Goal: Task Accomplishment & Management: Manage account settings

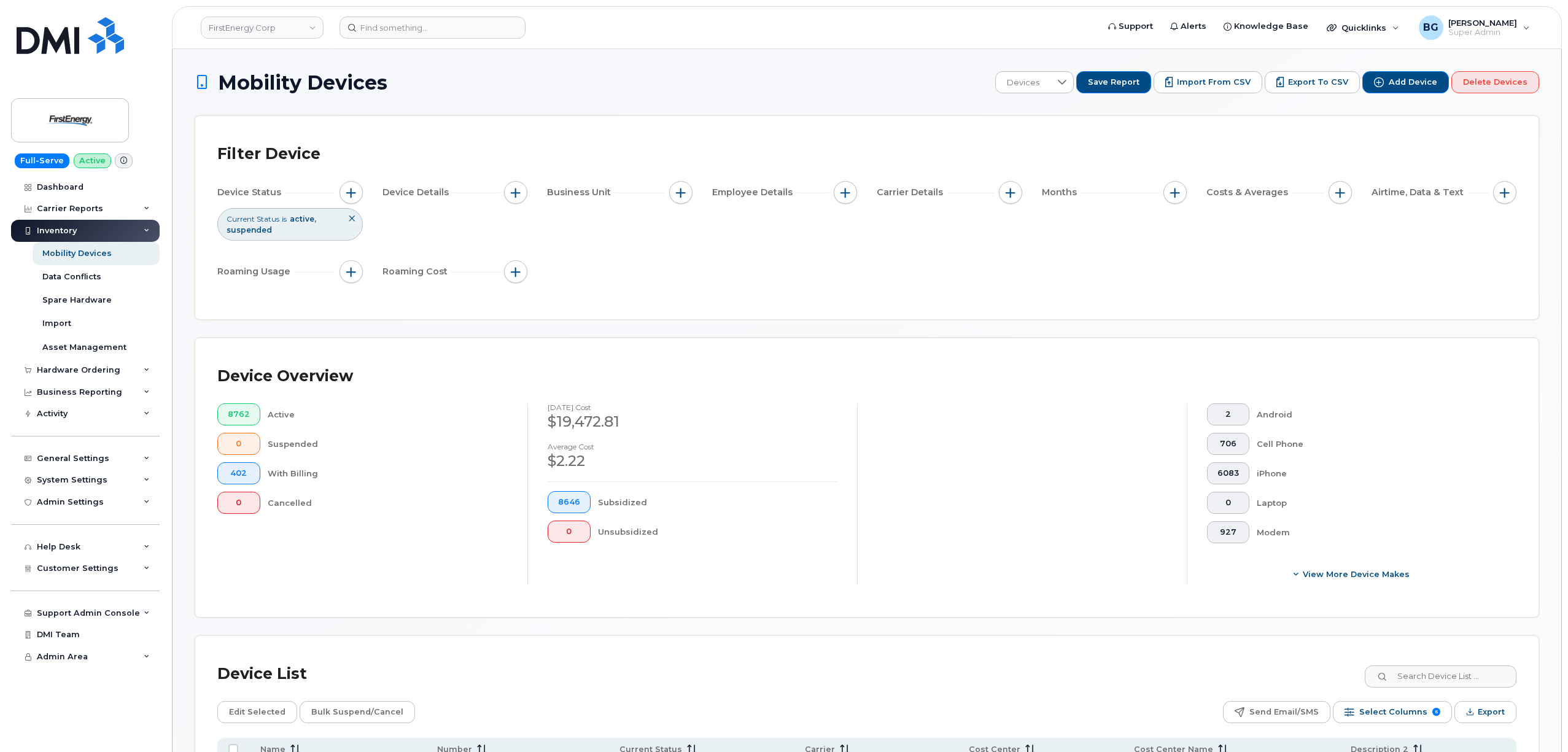
scroll to position [1296, 0]
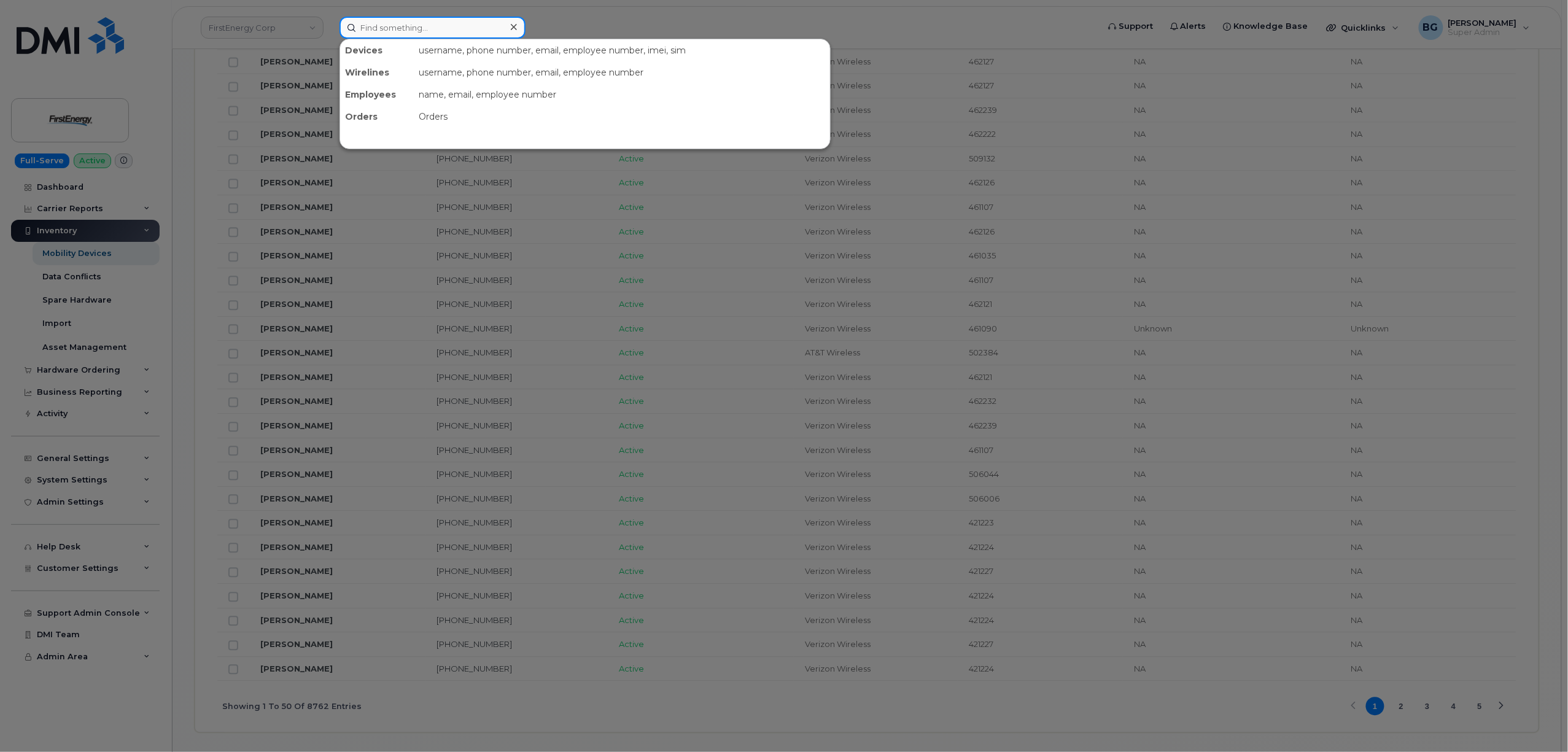
drag, startPoint x: 377, startPoint y: 27, endPoint x: 789, endPoint y: 42, distance: 412.3
click at [378, 27] on input at bounding box center [433, 28] width 186 height 22
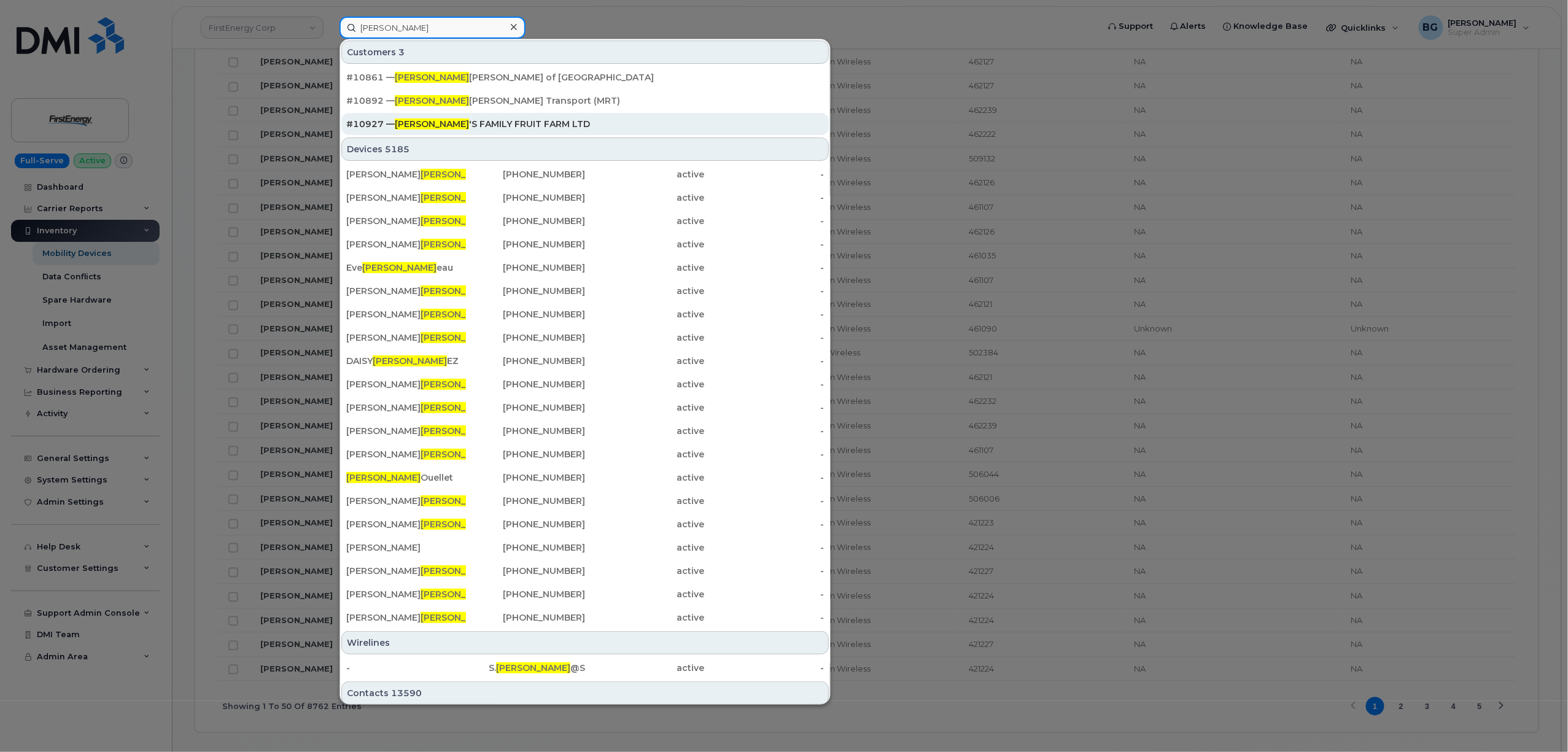
type input "martin"
click at [479, 119] on div "#10927 — MARTIN 'S FAMILY FRUIT FARM LTD" at bounding box center [585, 124] width 478 height 13
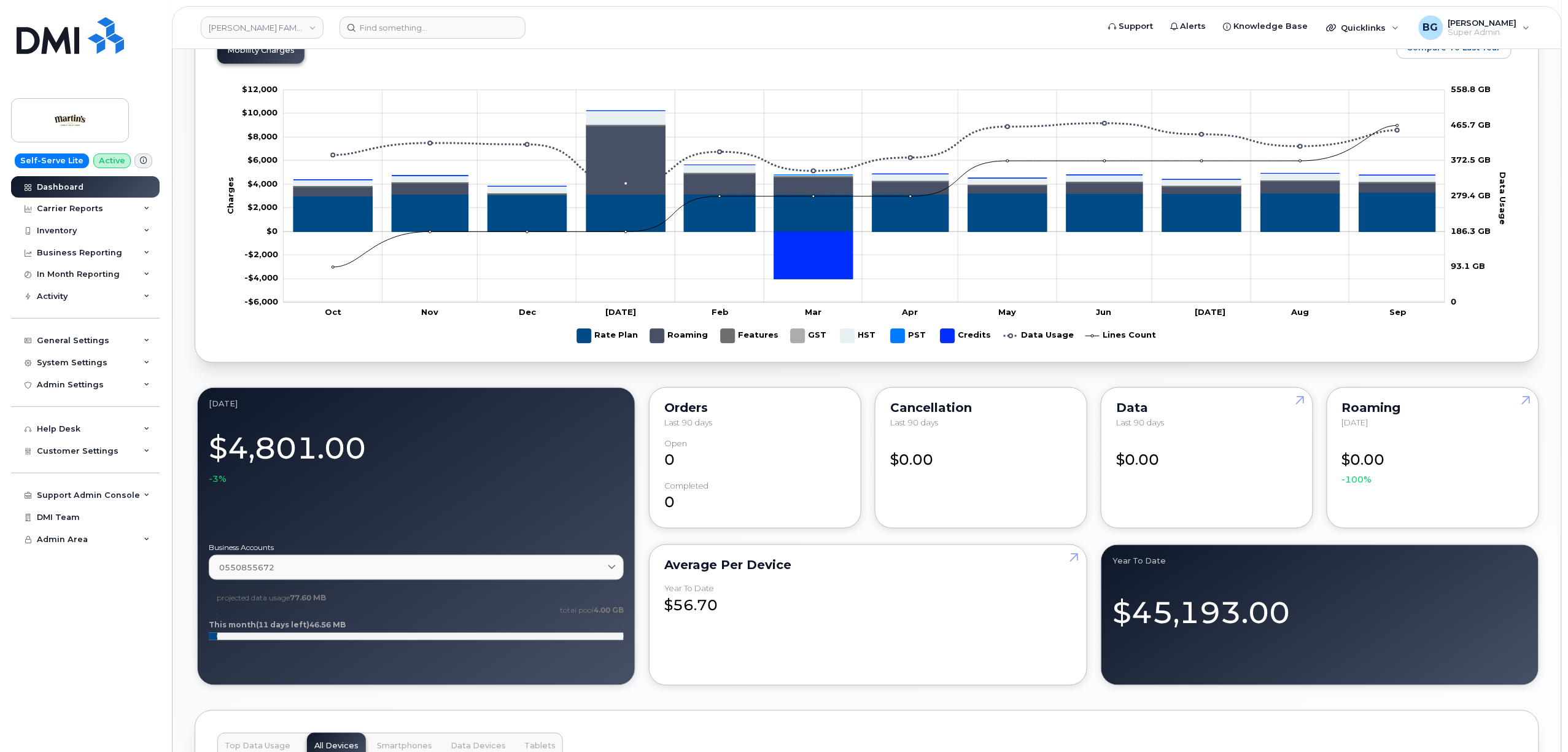
scroll to position [655, 0]
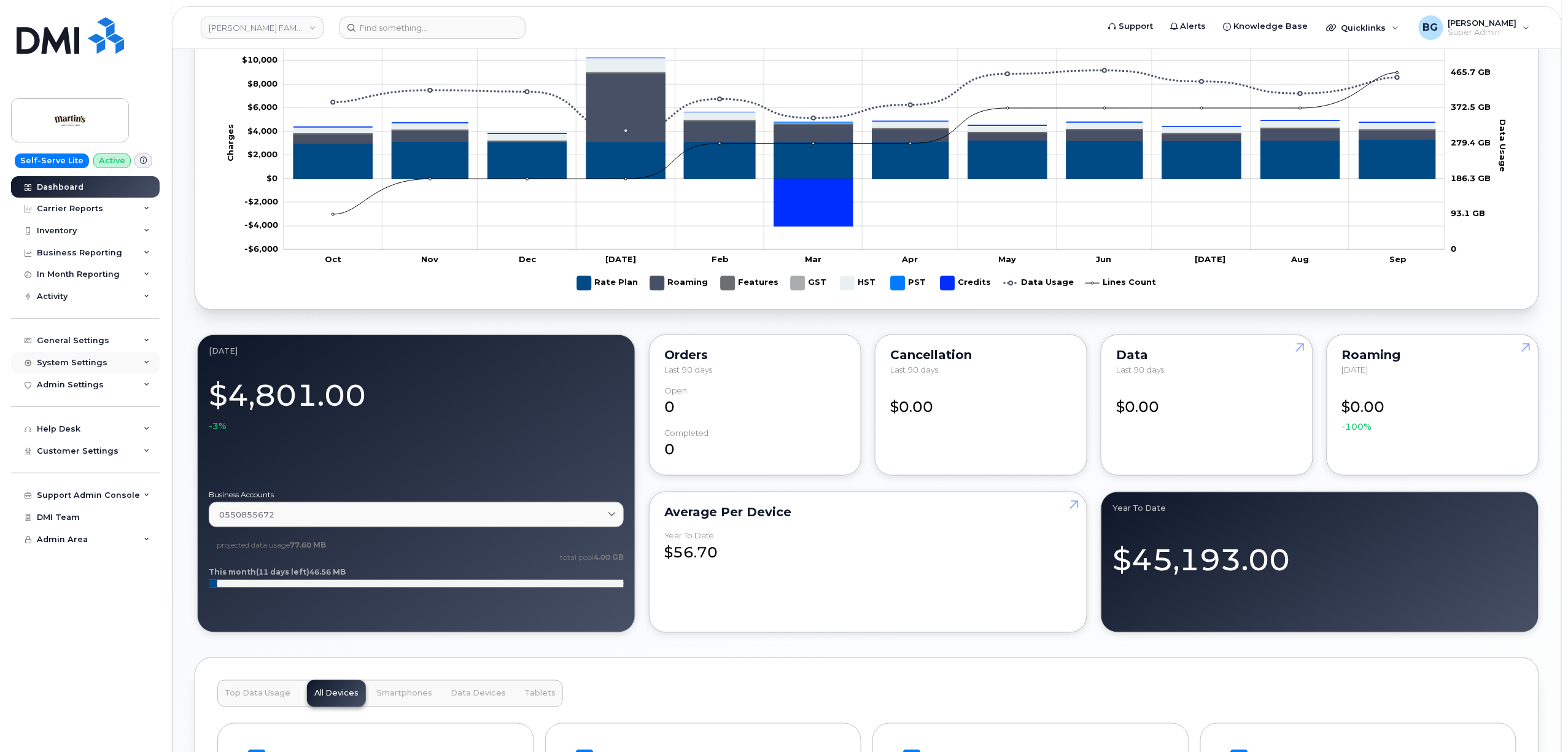
click at [62, 360] on div "System Settings" at bounding box center [72, 363] width 71 height 10
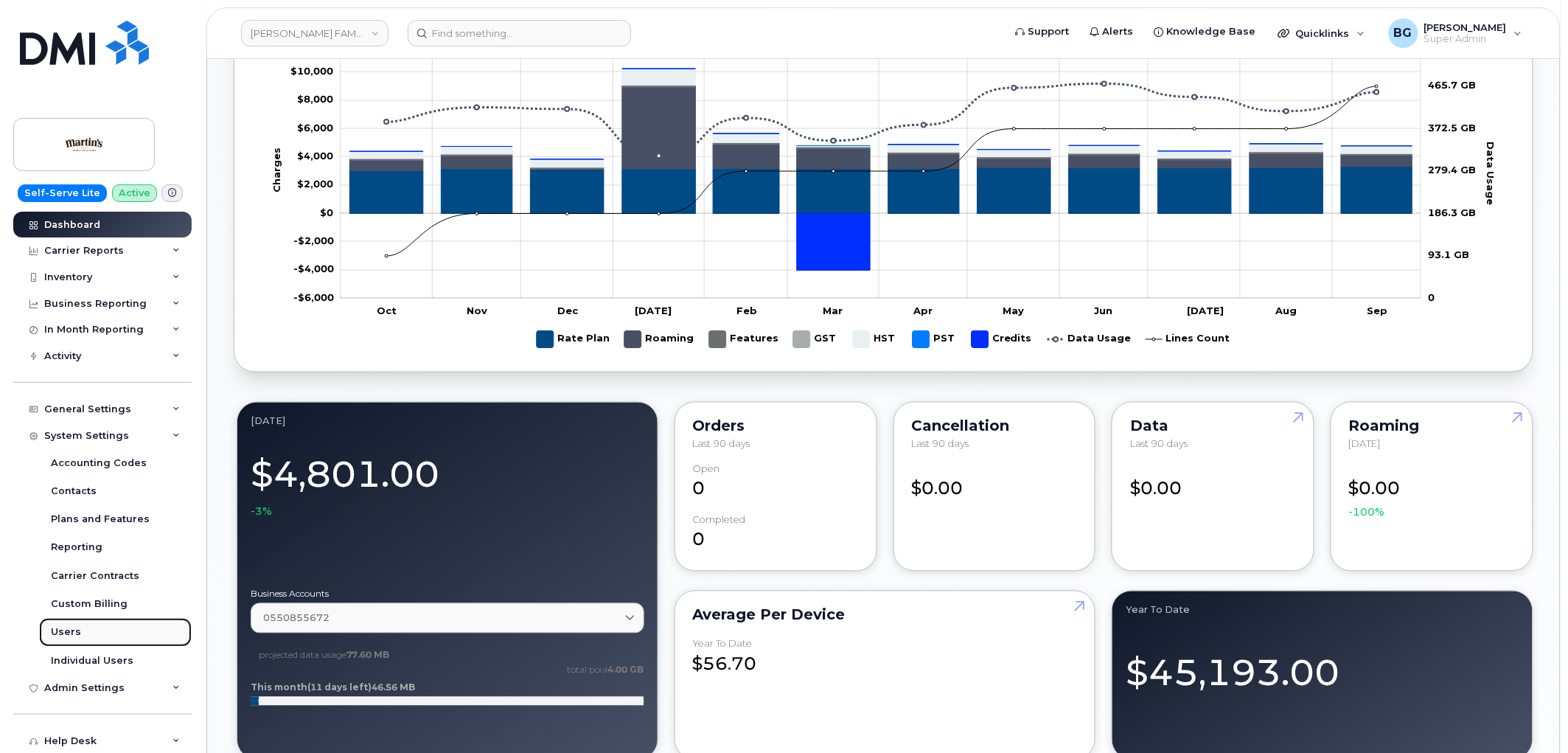
click at [72, 634] on div "Users" at bounding box center [66, 632] width 30 height 13
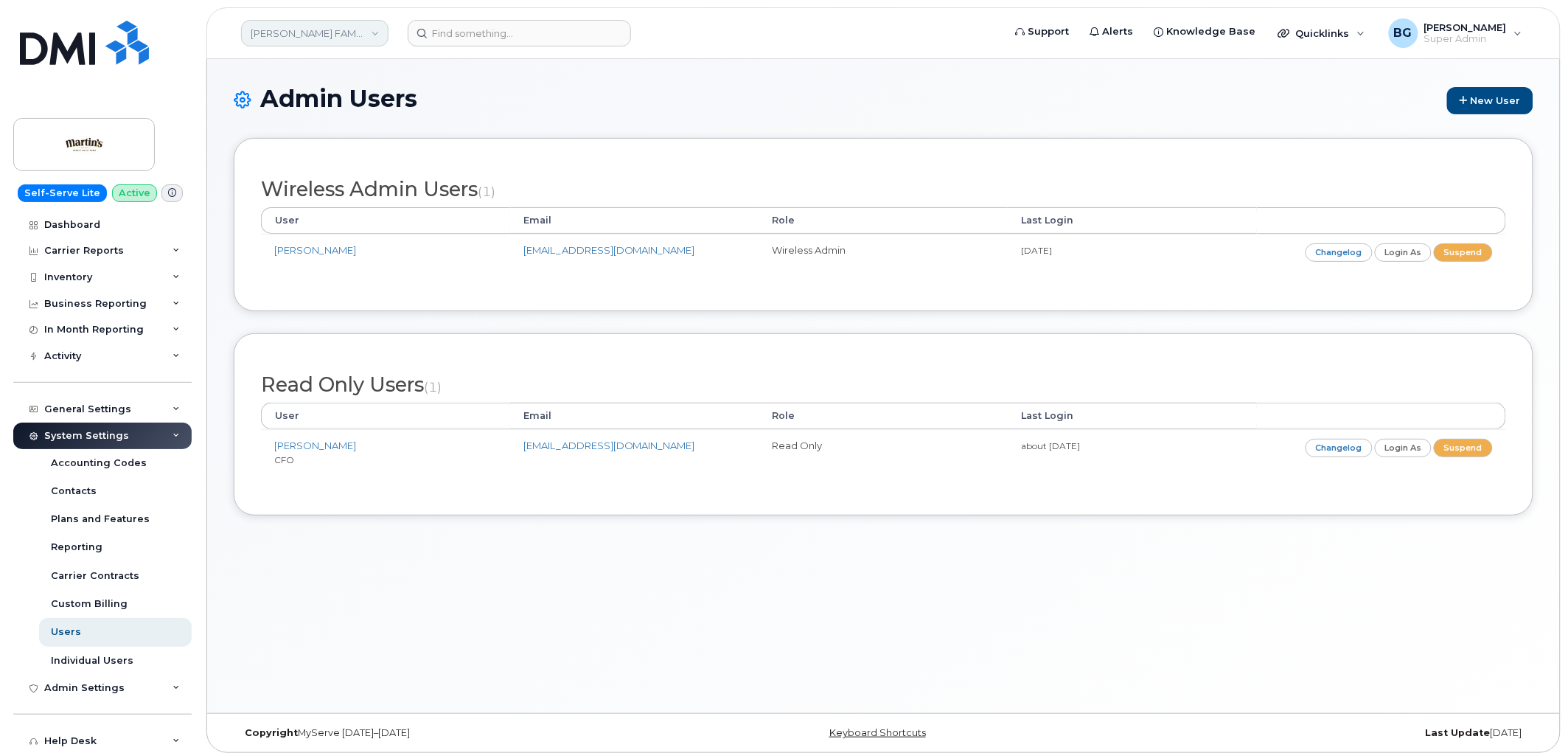
click at [348, 38] on link "MARTIN'S FAMILY FRUIT FARM LTD" at bounding box center [315, 34] width 147 height 27
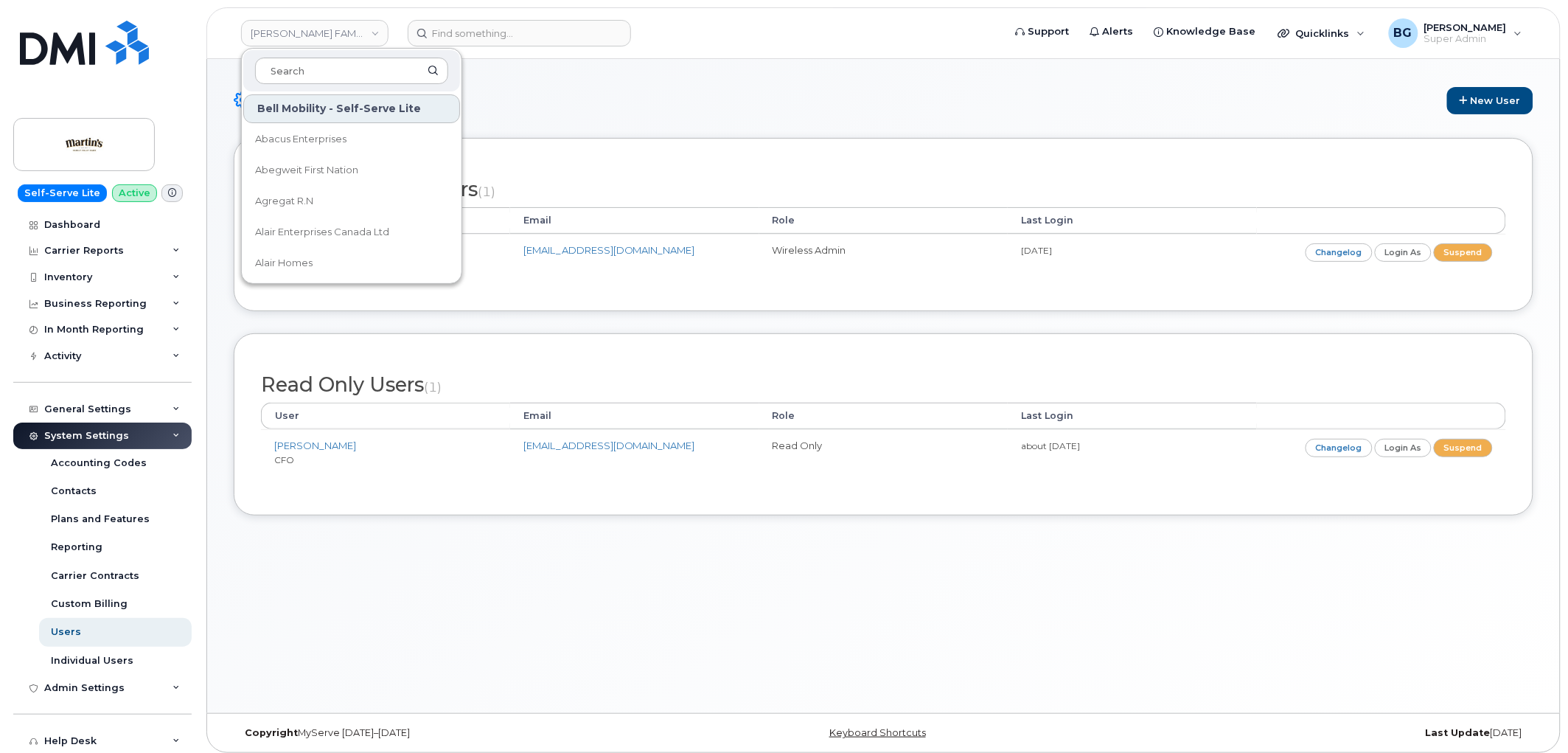
click at [853, 123] on div "Admin Users New User" at bounding box center [883, 112] width 1300 height 52
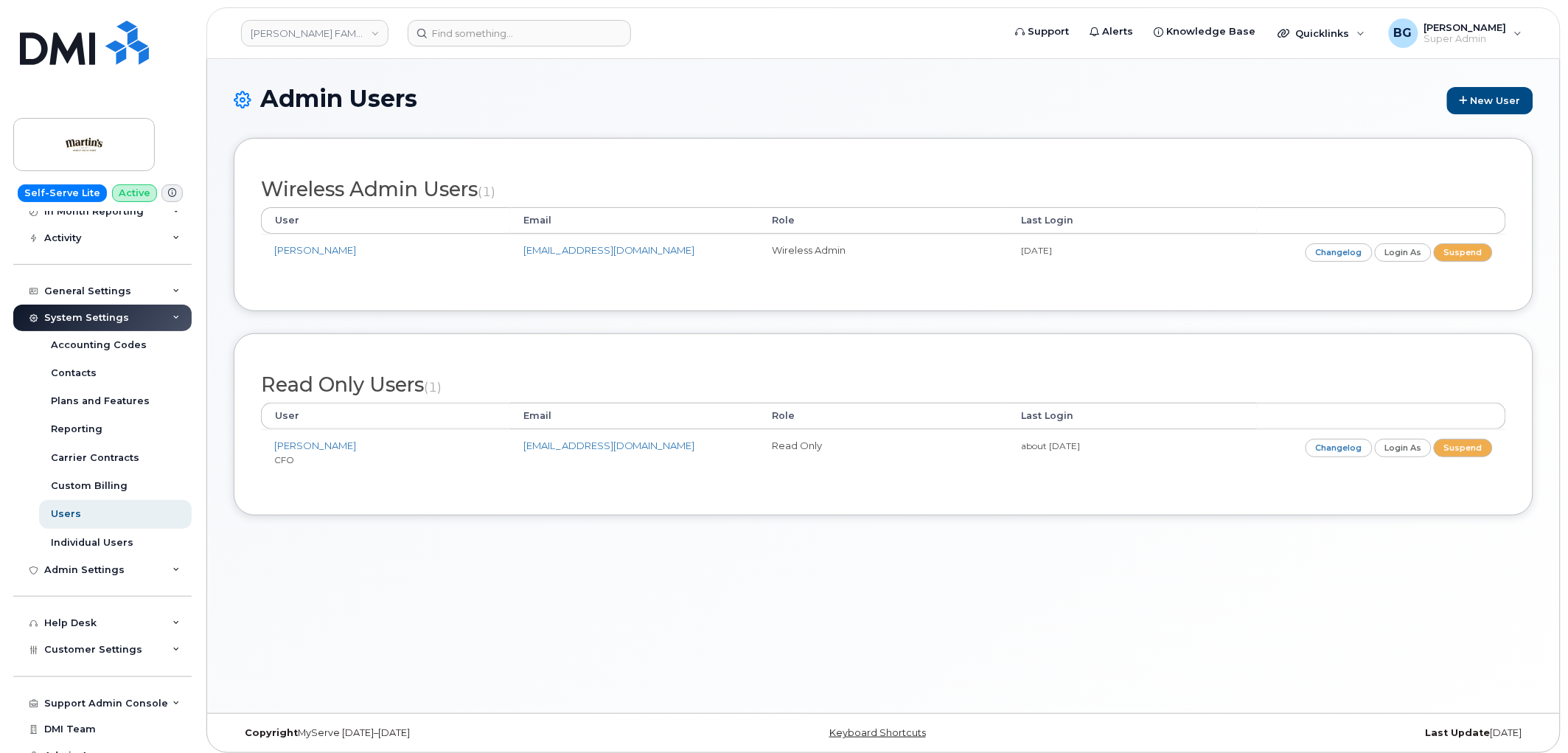
scroll to position [133, 0]
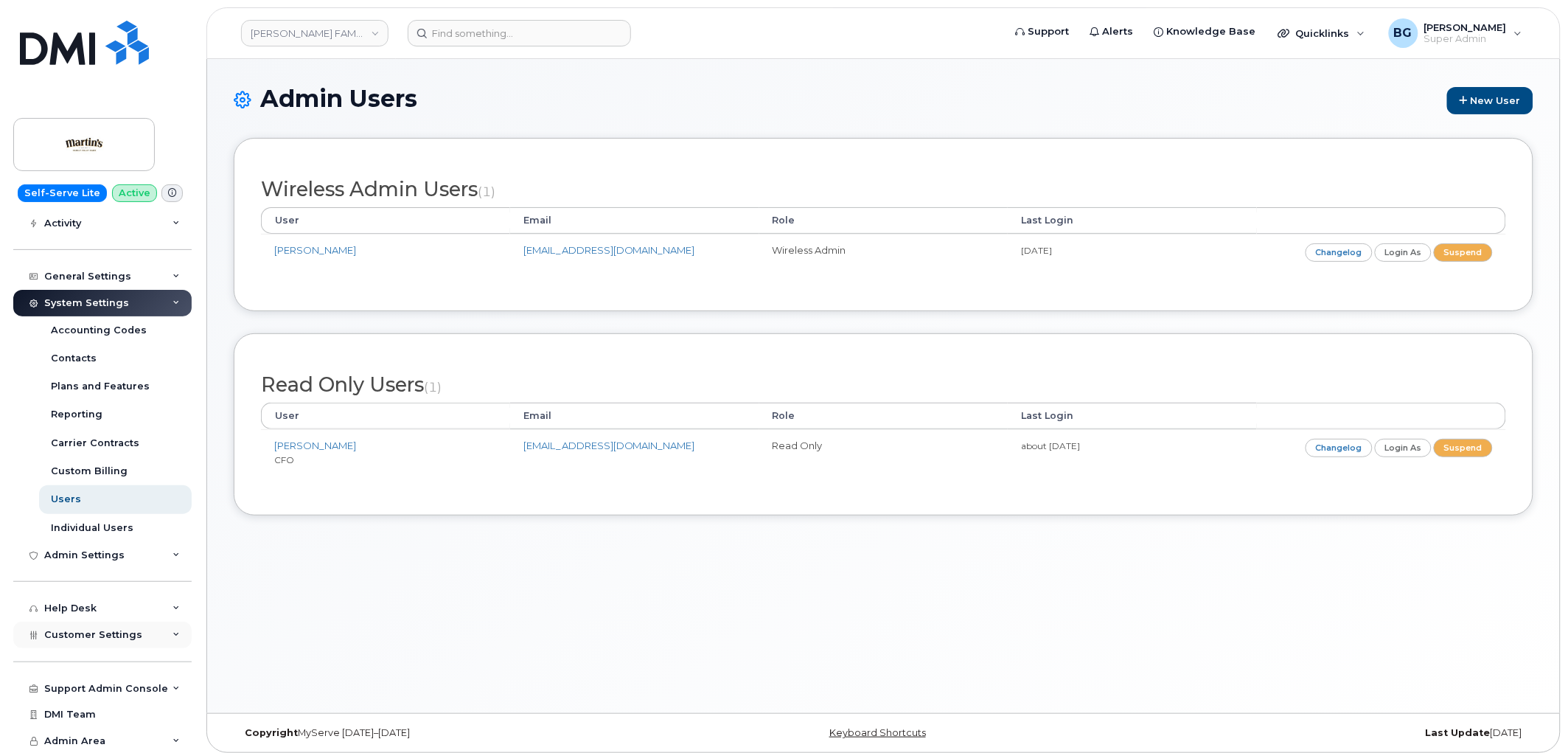
click at [74, 633] on span "Customer Settings" at bounding box center [93, 634] width 98 height 11
click at [72, 660] on div "General" at bounding box center [71, 662] width 40 height 13
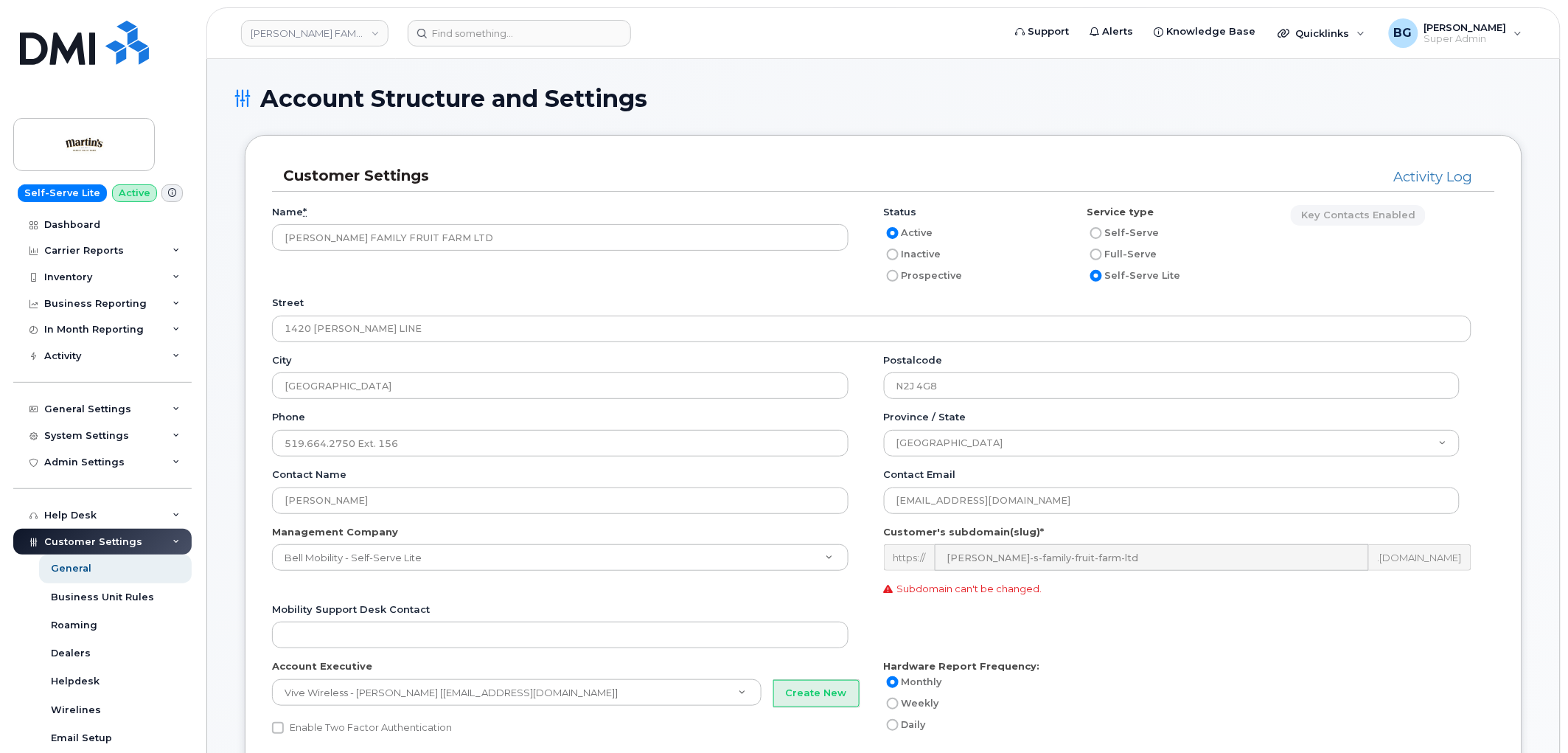
click at [888, 257] on input "Inactive" at bounding box center [893, 254] width 12 height 12
radio input "true"
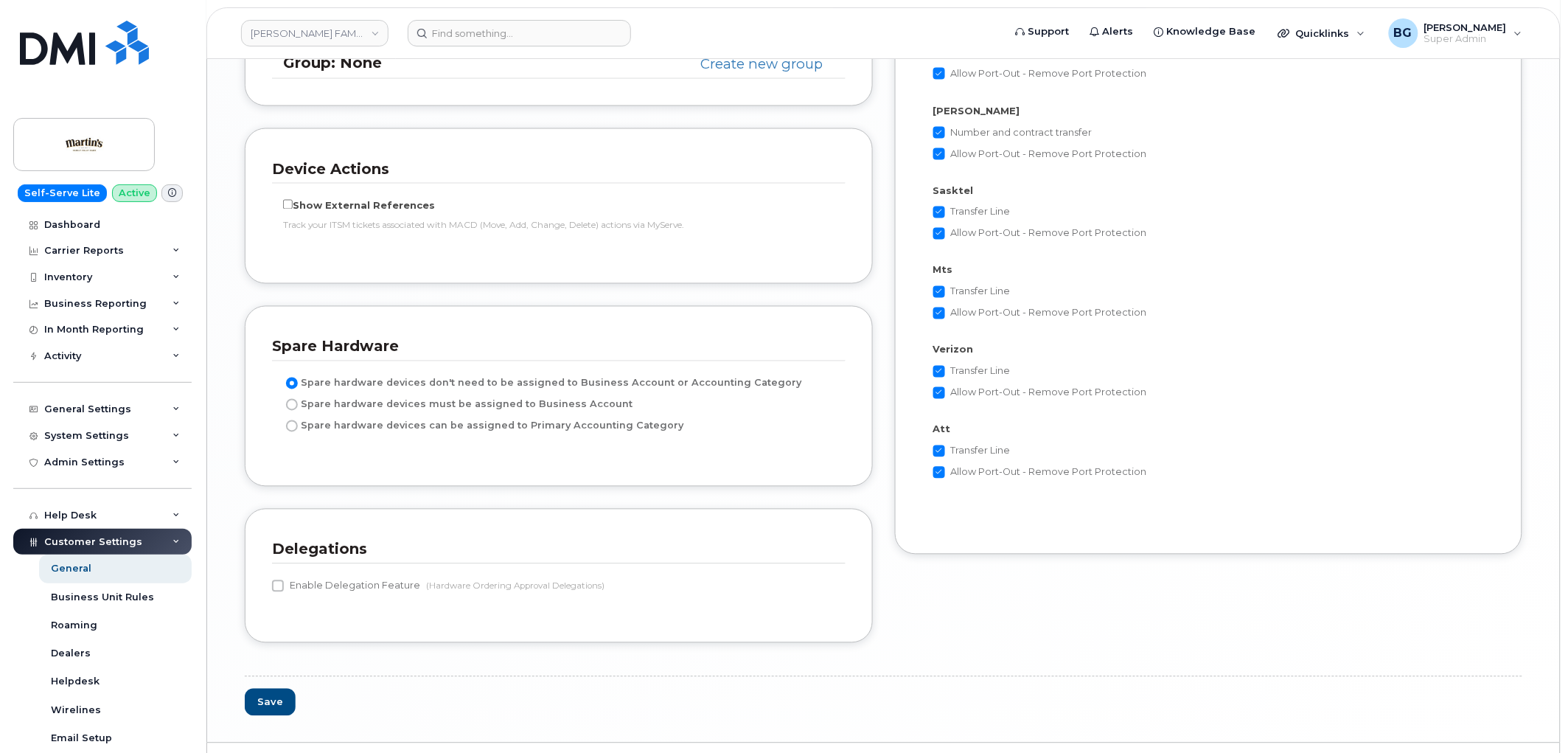
scroll to position [2870, 0]
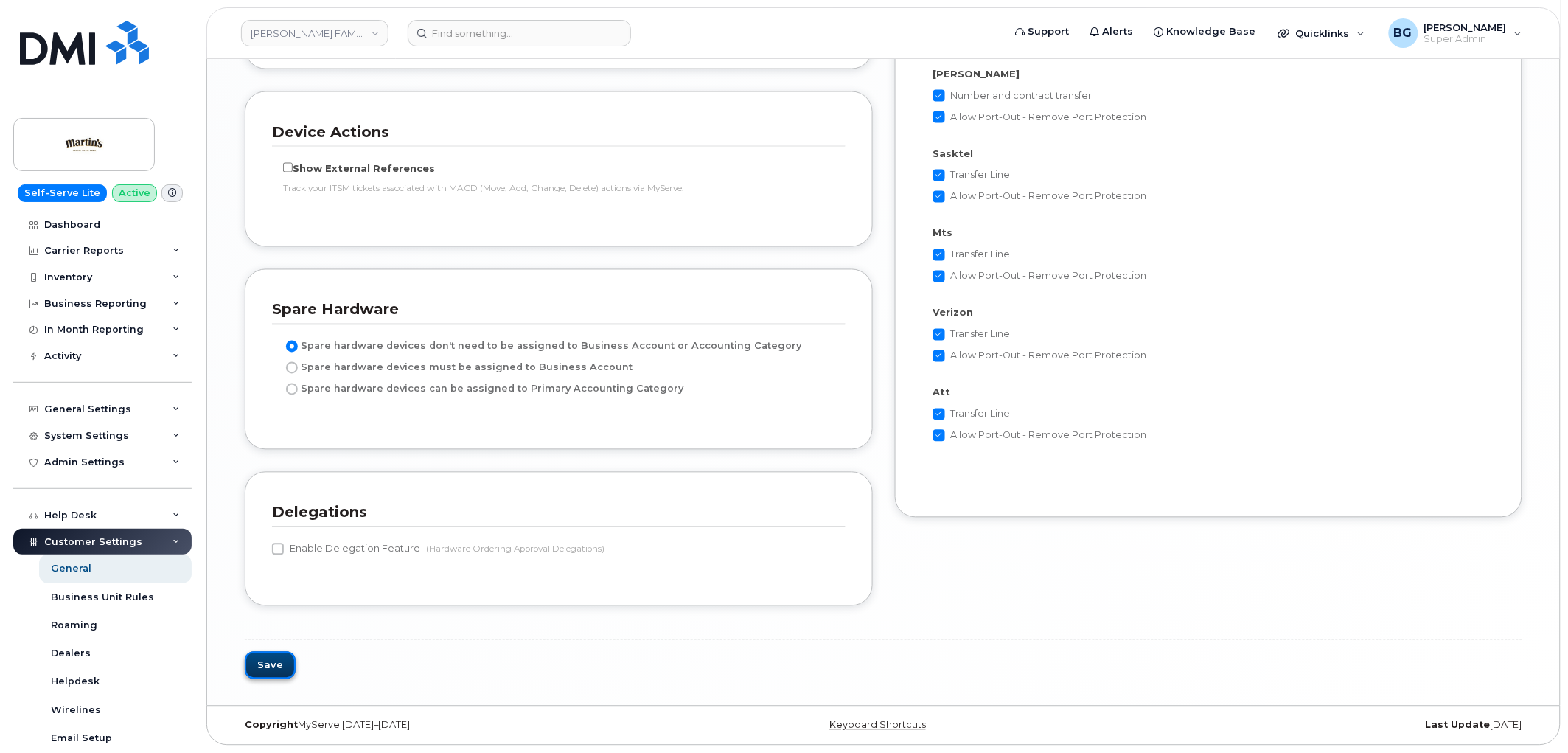
click at [273, 664] on button "Save" at bounding box center [270, 666] width 50 height 27
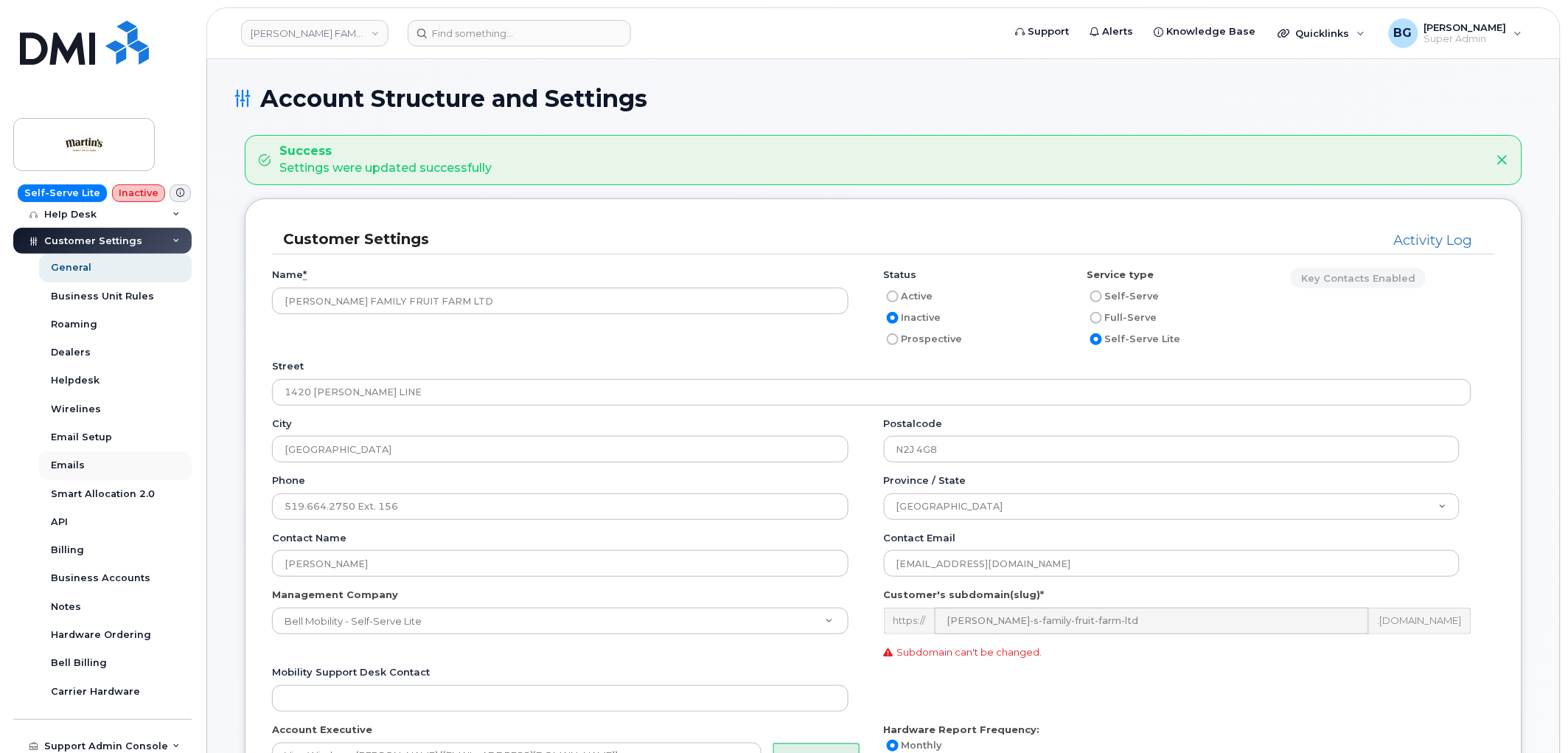
scroll to position [327, 0]
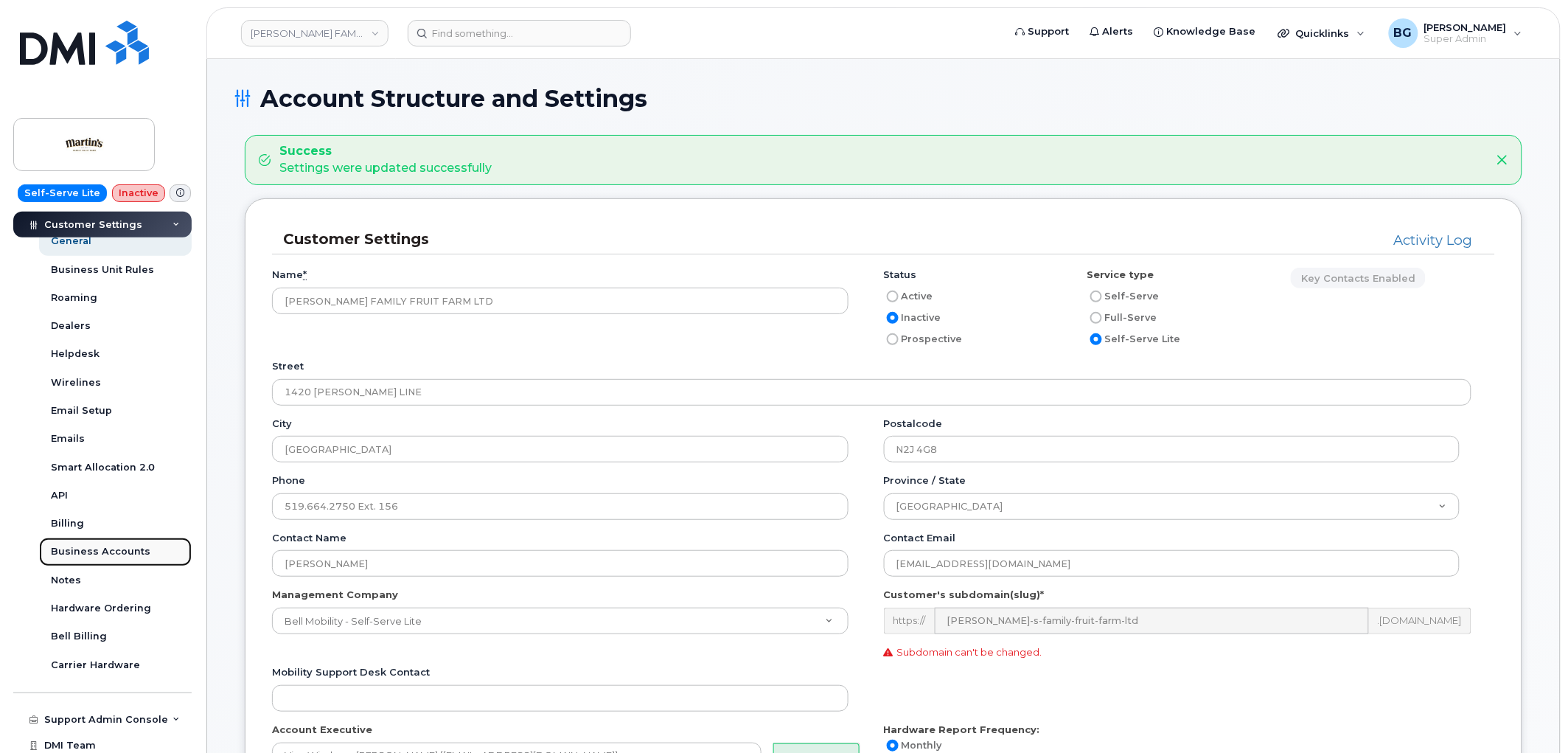
click at [87, 546] on div "Business Accounts" at bounding box center [100, 552] width 99 height 13
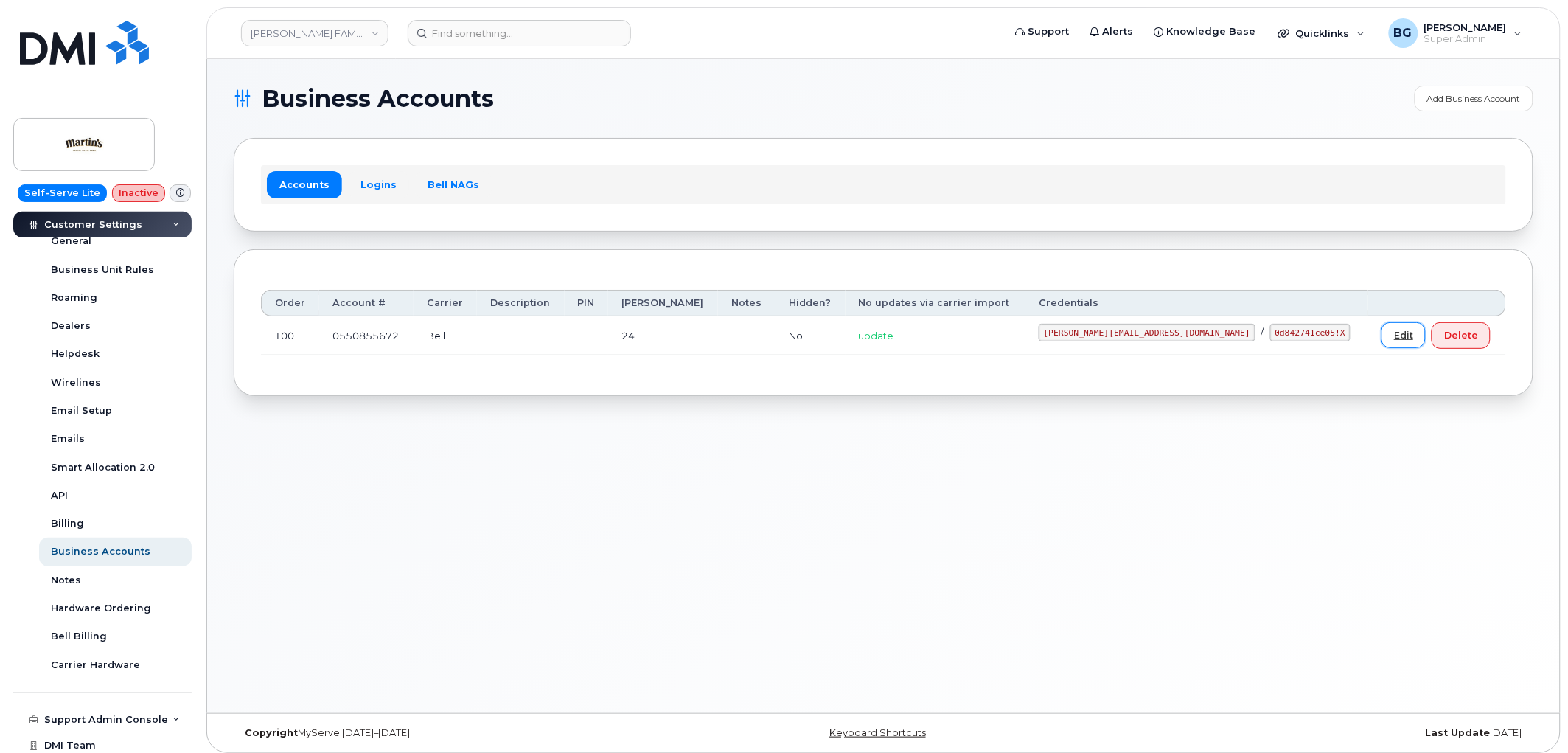
click at [1381, 331] on link "Edit" at bounding box center [1403, 335] width 45 height 26
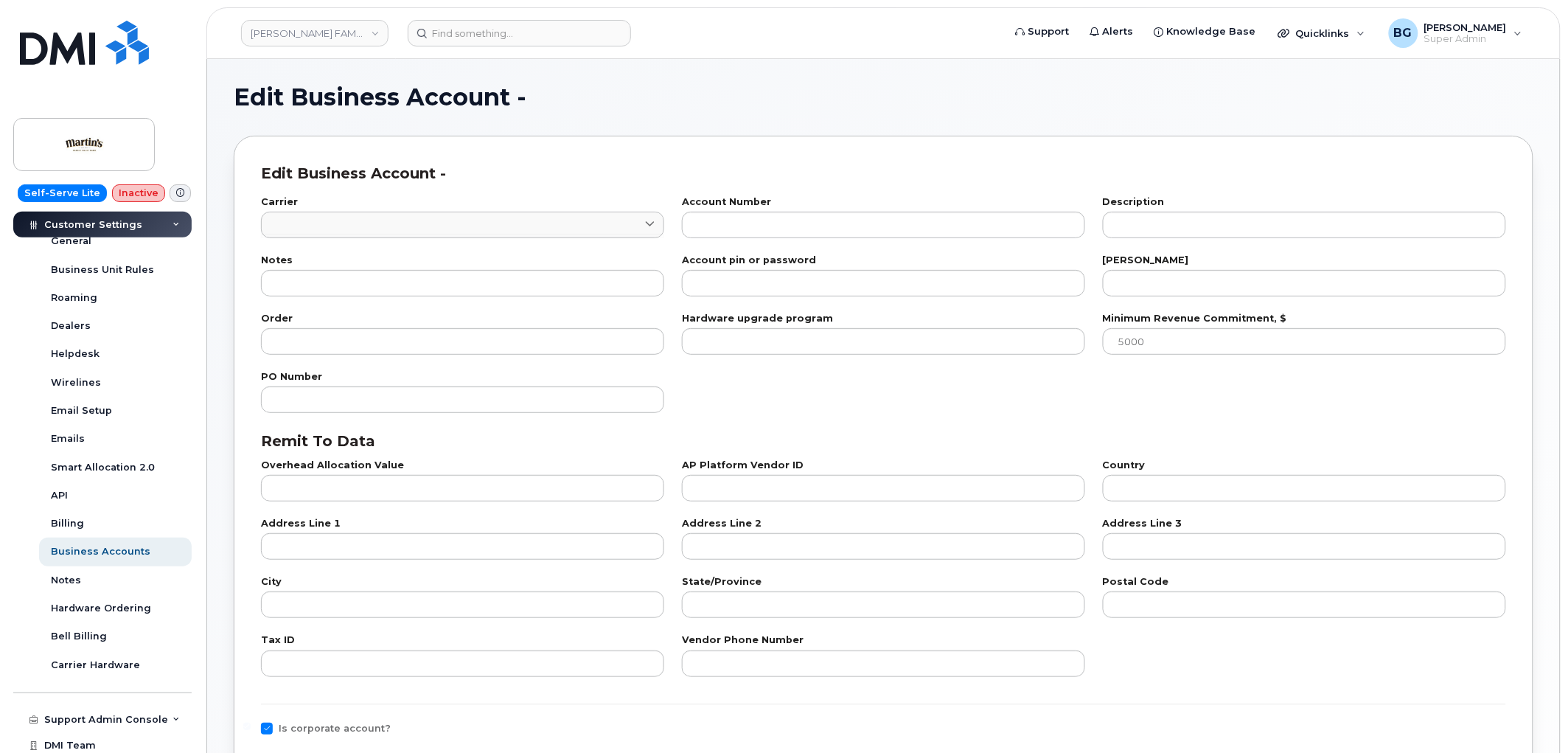
type input "1"
type input "0550855672"
type input "24"
type input "100"
checkbox input "true"
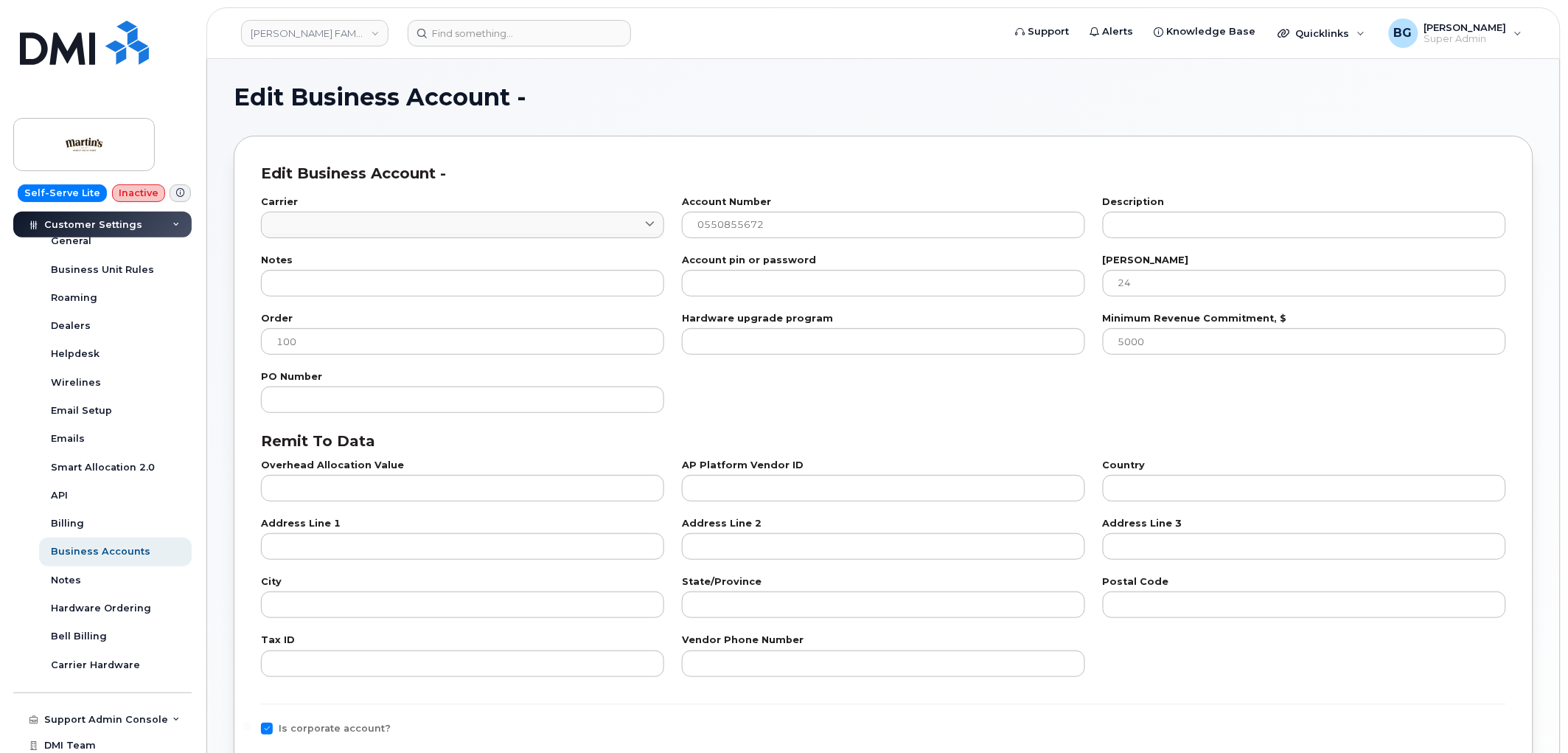
select select "1669"
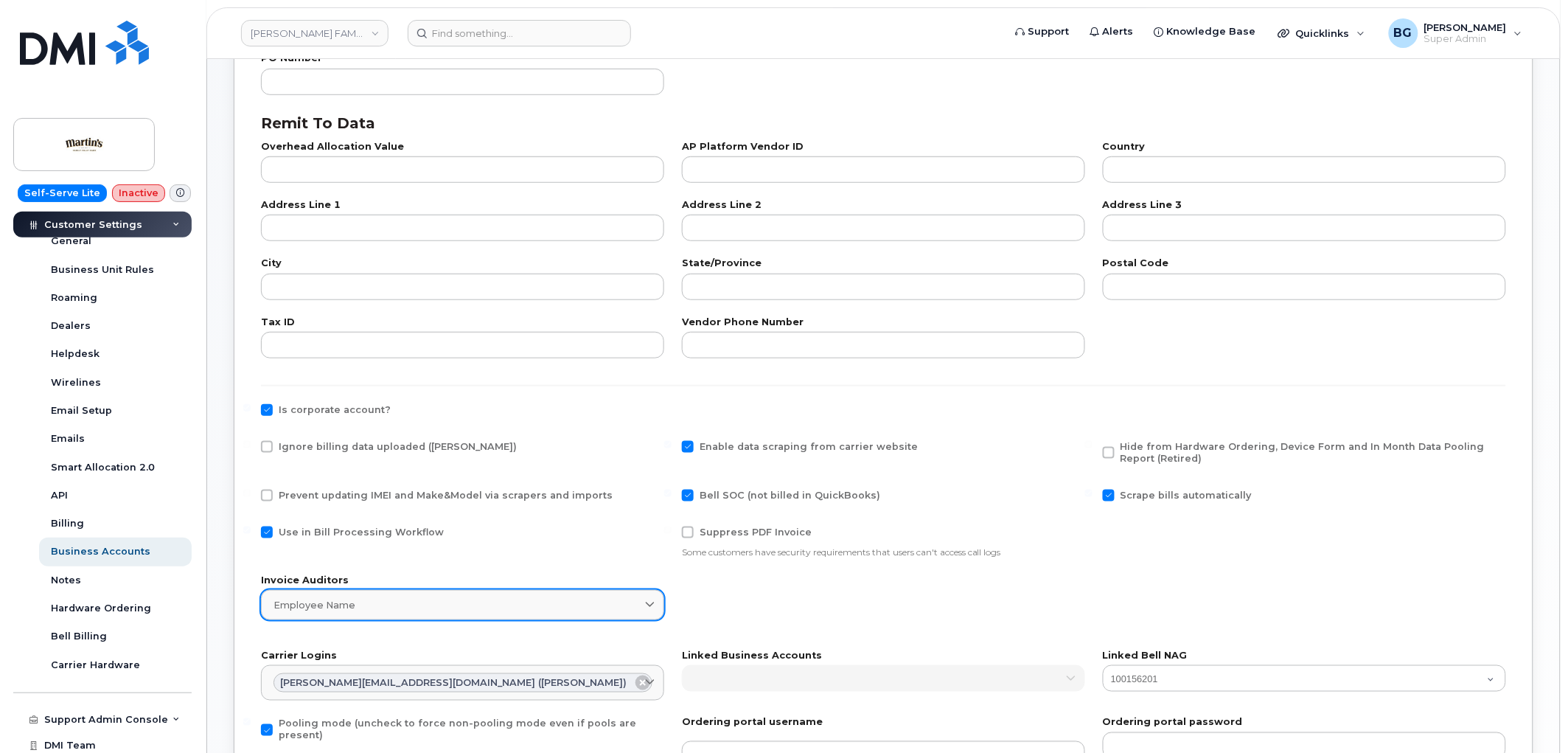
scroll to position [327, 0]
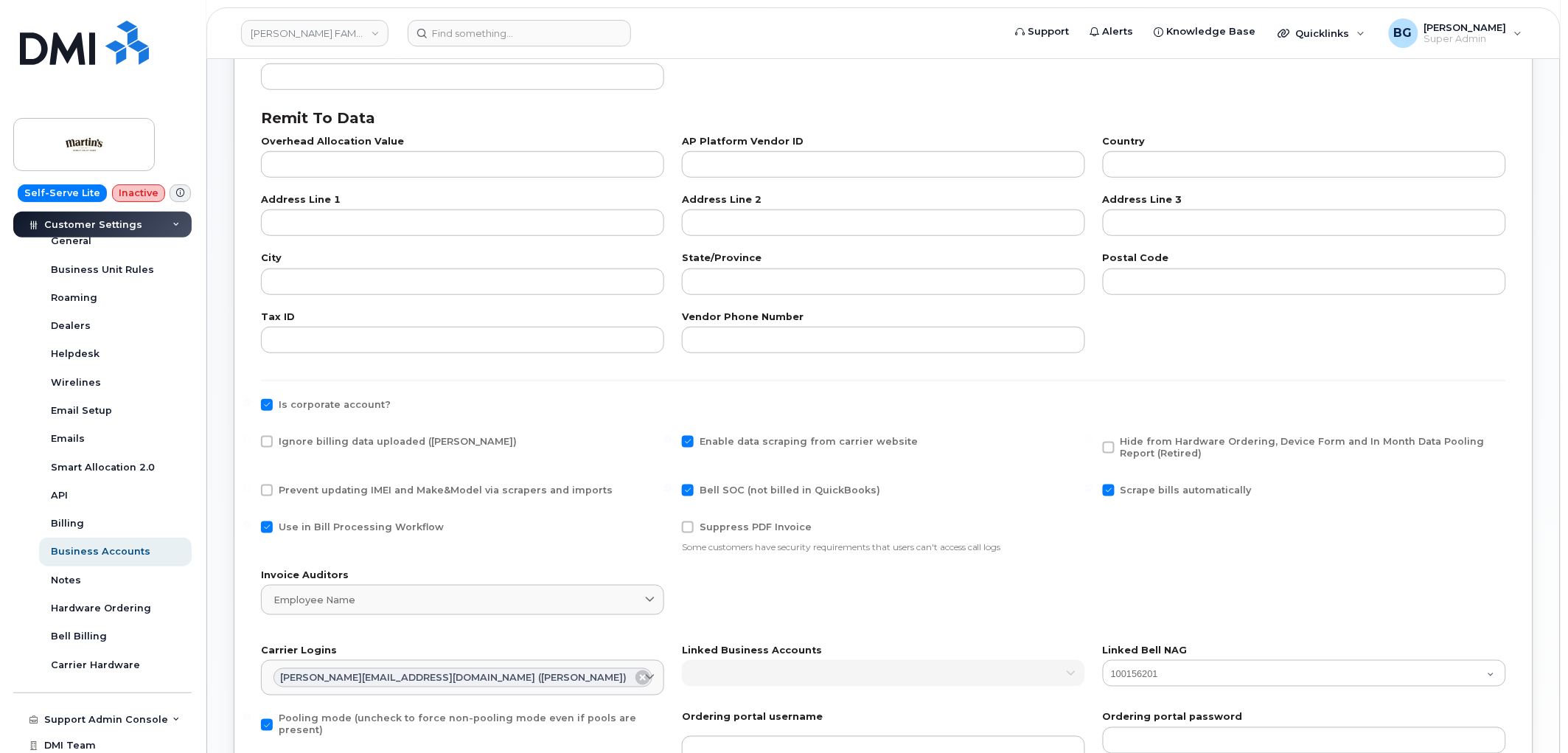
click at [268, 525] on span at bounding box center [267, 528] width 12 height 12
click at [251, 525] on input "Use in Bill Processing Workflow" at bounding box center [246, 525] width 8 height 8
checkbox input "false"
click at [1105, 487] on span at bounding box center [1109, 491] width 12 height 12
click at [1093, 487] on input "Scrape bills automatically" at bounding box center [1089, 488] width 8 height 8
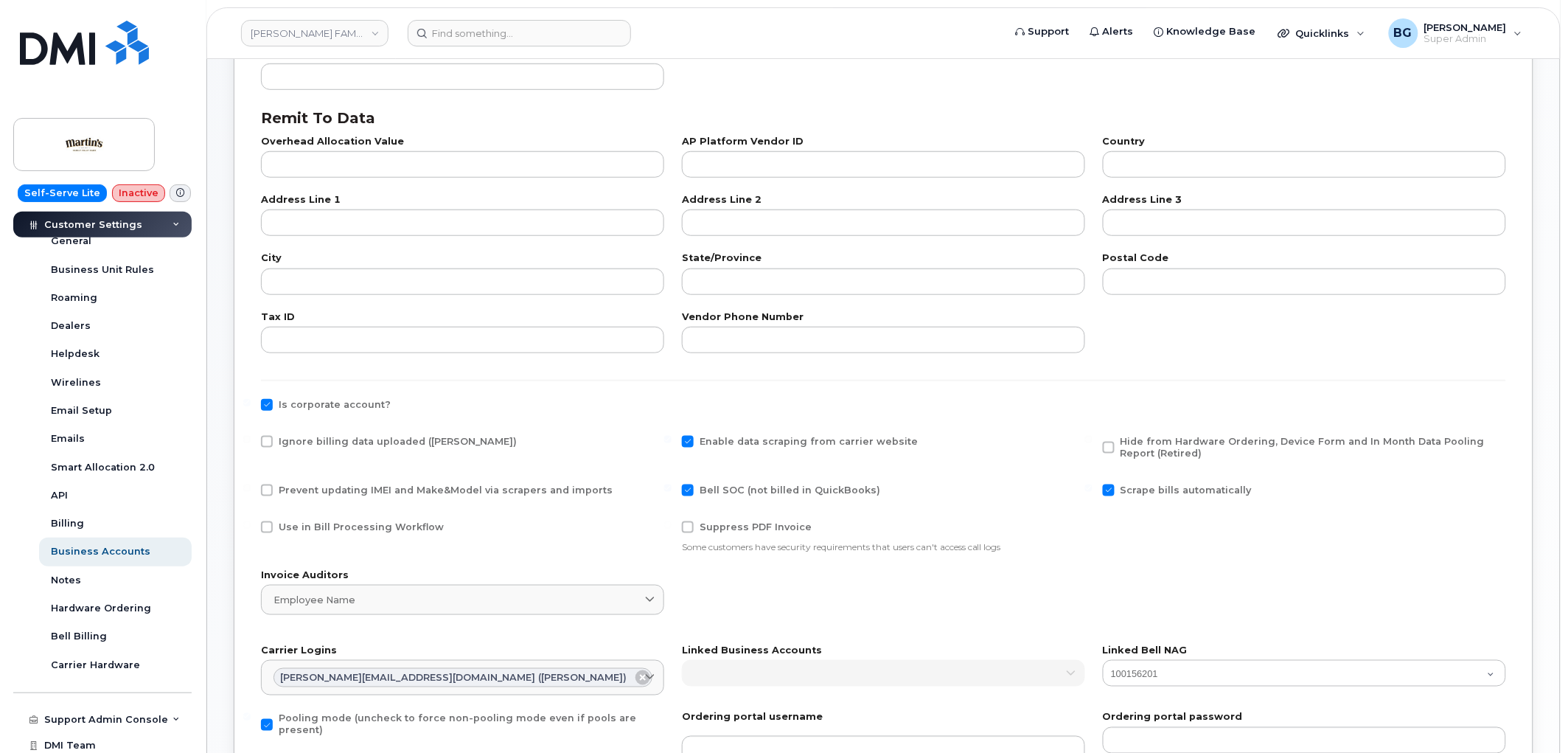
checkbox input "false"
click at [686, 437] on span at bounding box center [688, 442] width 12 height 12
click at [671, 437] on input "Enable data scraping from carrier website" at bounding box center [667, 439] width 8 height 8
checkbox input "false"
click at [271, 404] on span at bounding box center [267, 405] width 12 height 12
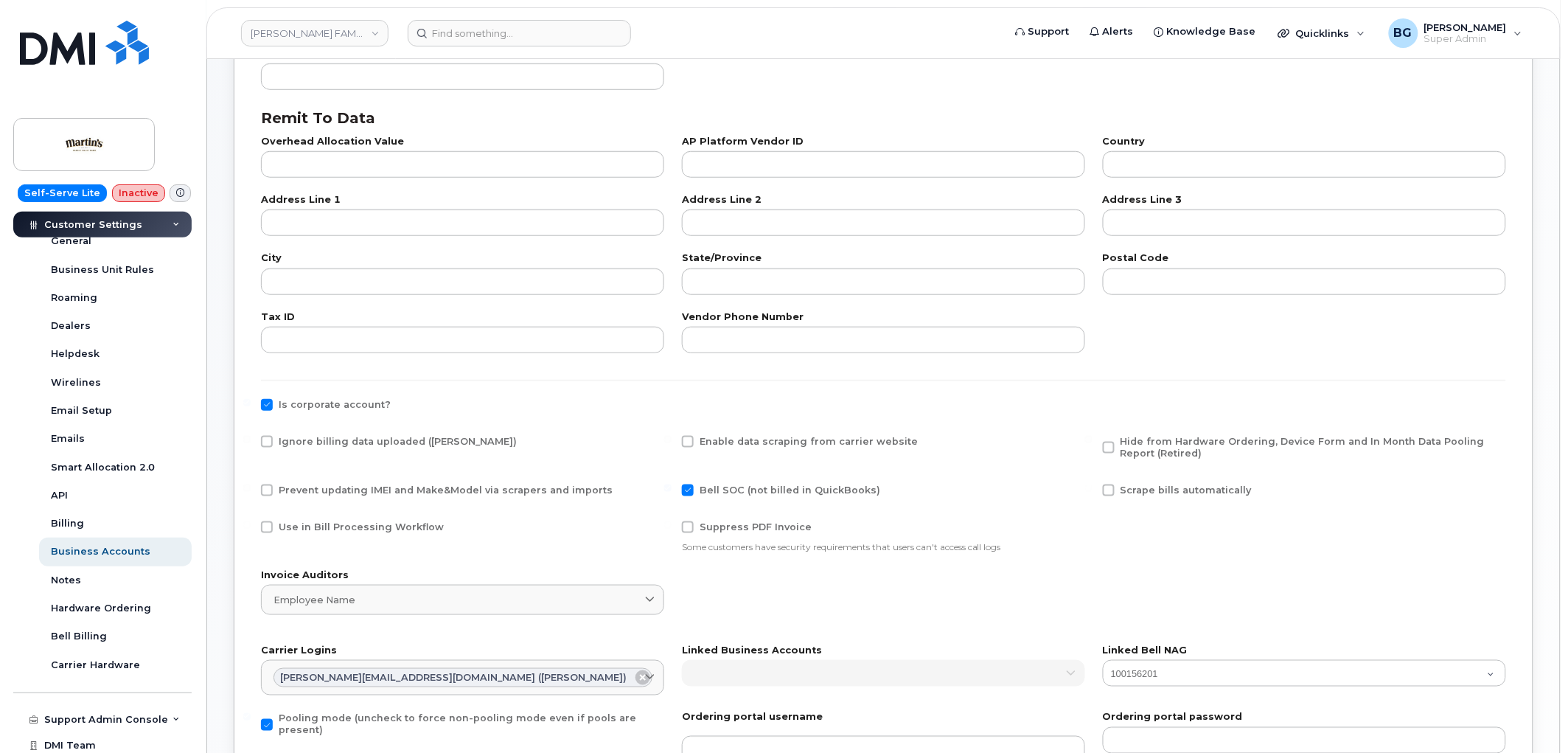
click at [251, 404] on input "Is corporate account?" at bounding box center [246, 402] width 8 height 8
checkbox input "false"
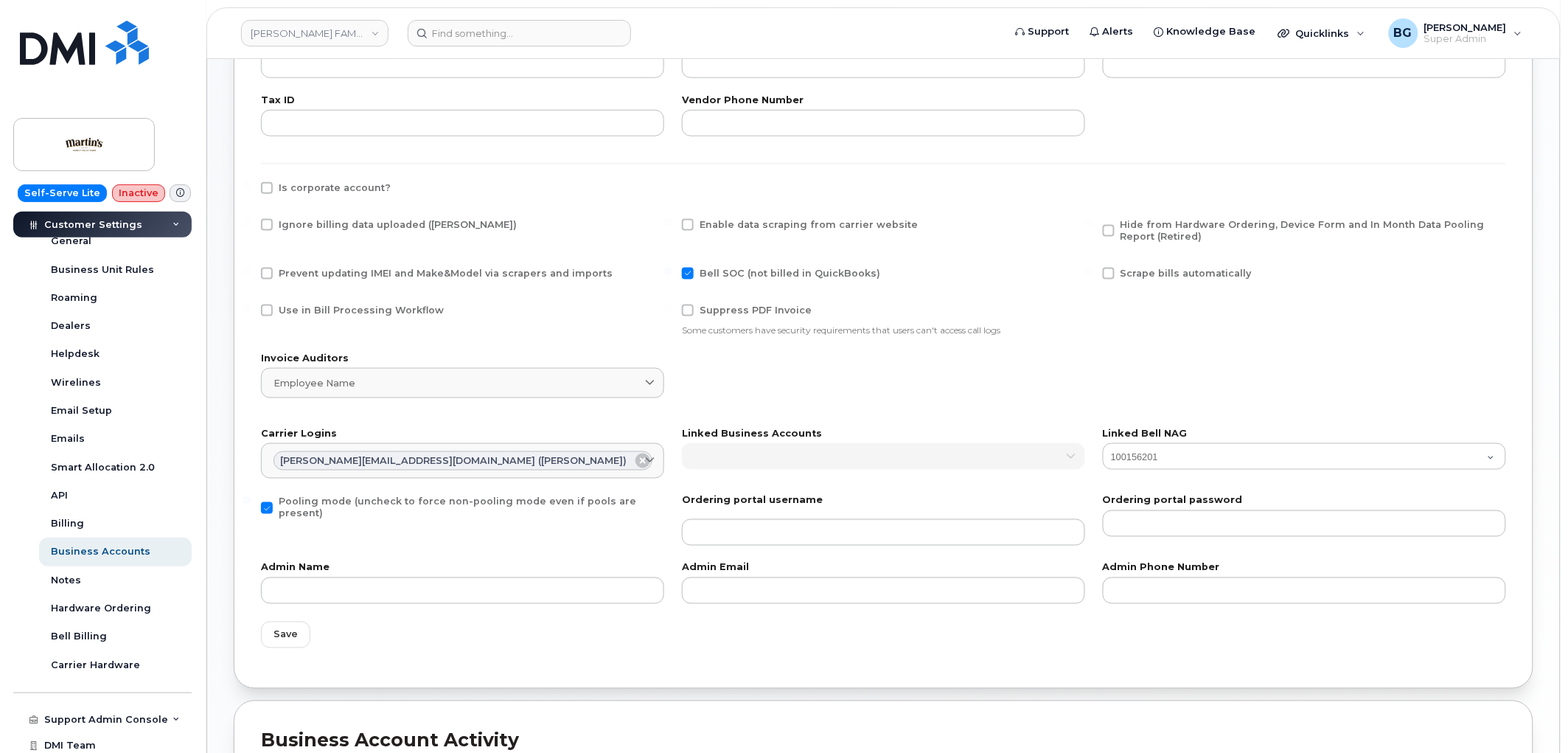
scroll to position [546, 0]
click at [270, 500] on span at bounding box center [267, 506] width 12 height 12
click at [251, 500] on input "Pooling mode (uncheck to force non-pooling mode even if pools are present)" at bounding box center [246, 497] width 8 height 8
checkbox input "false"
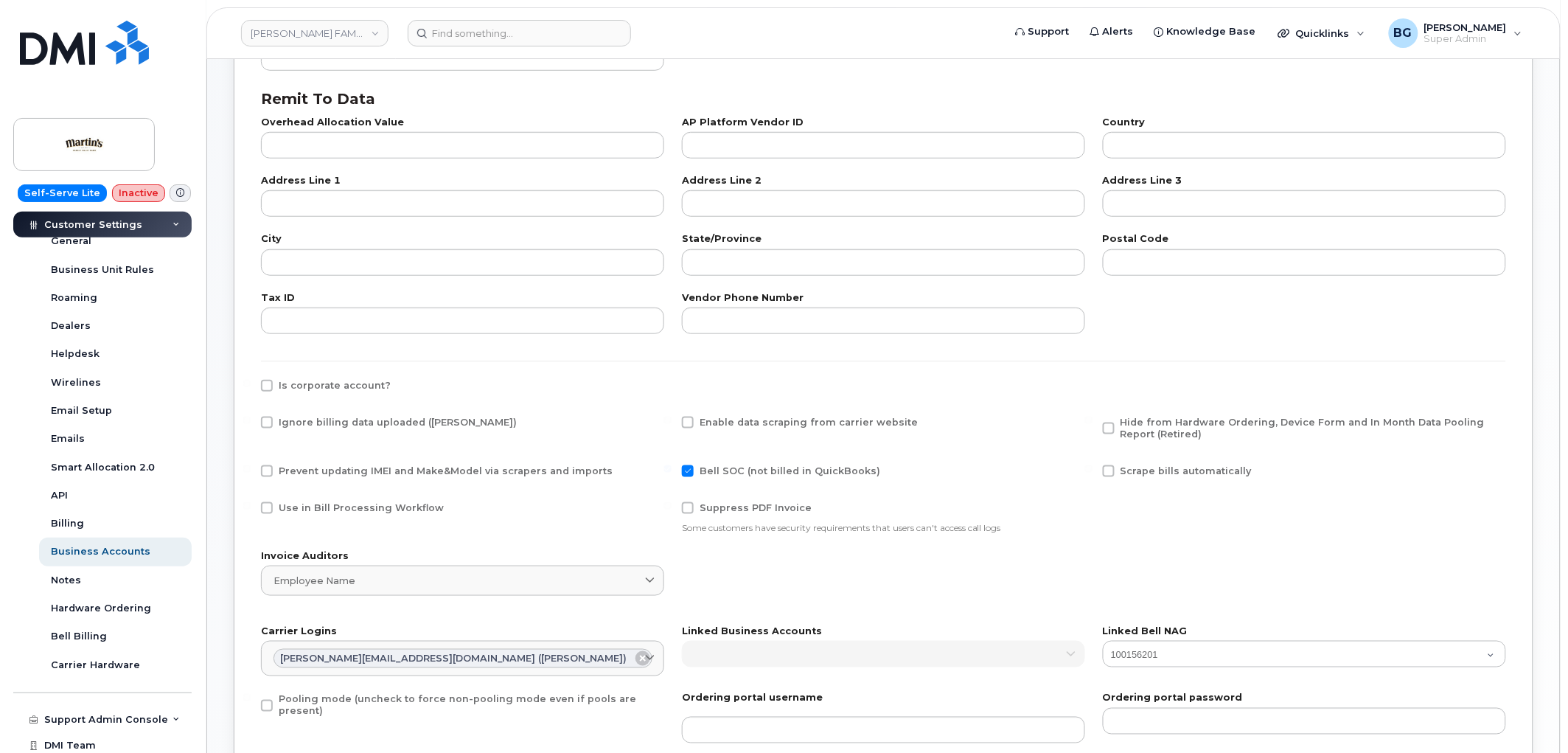
scroll to position [327, 0]
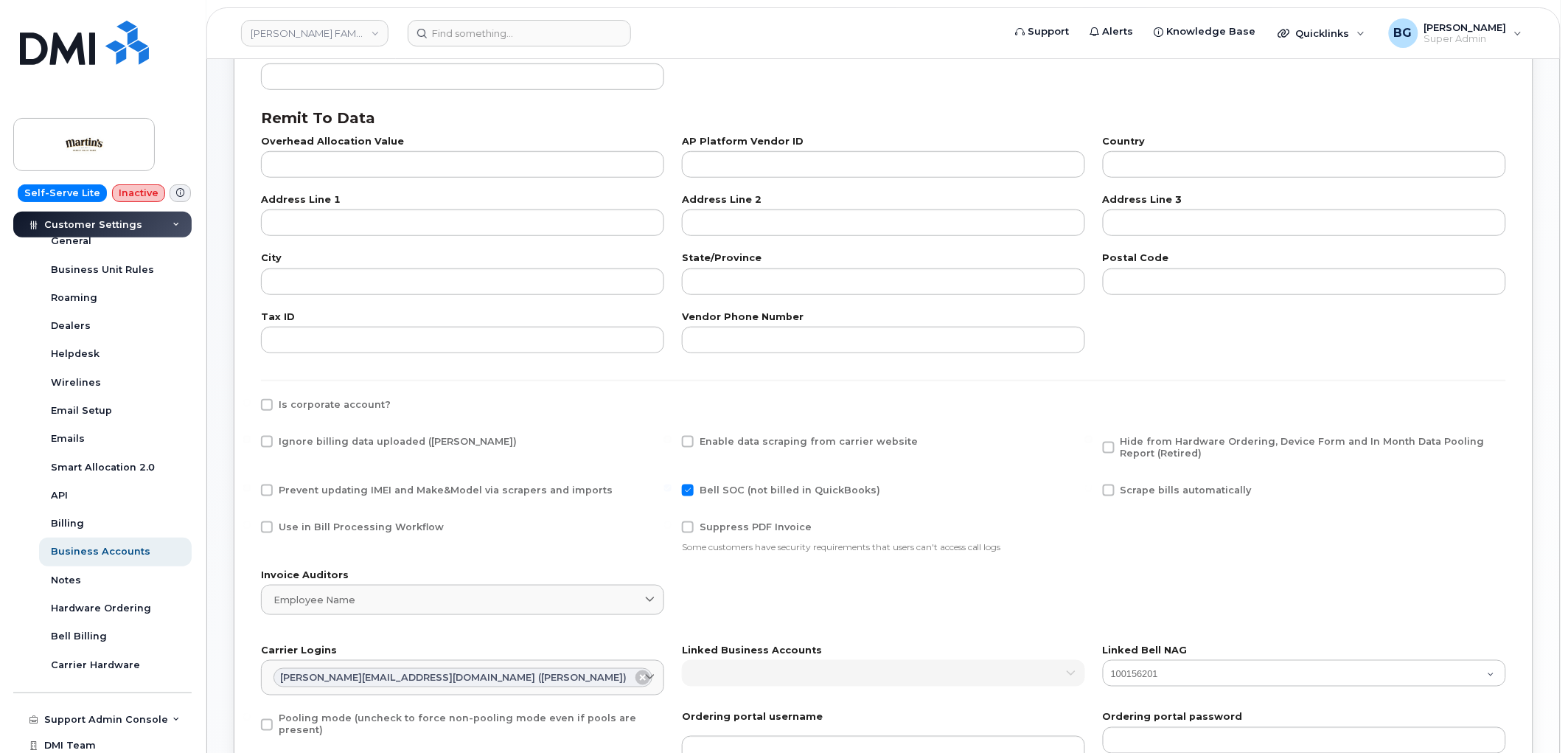
click at [268, 440] on span at bounding box center [267, 442] width 12 height 12
click at [251, 440] on input "Ignore billing data uploaded (Bill Parser)" at bounding box center [246, 439] width 8 height 8
checkbox input "true"
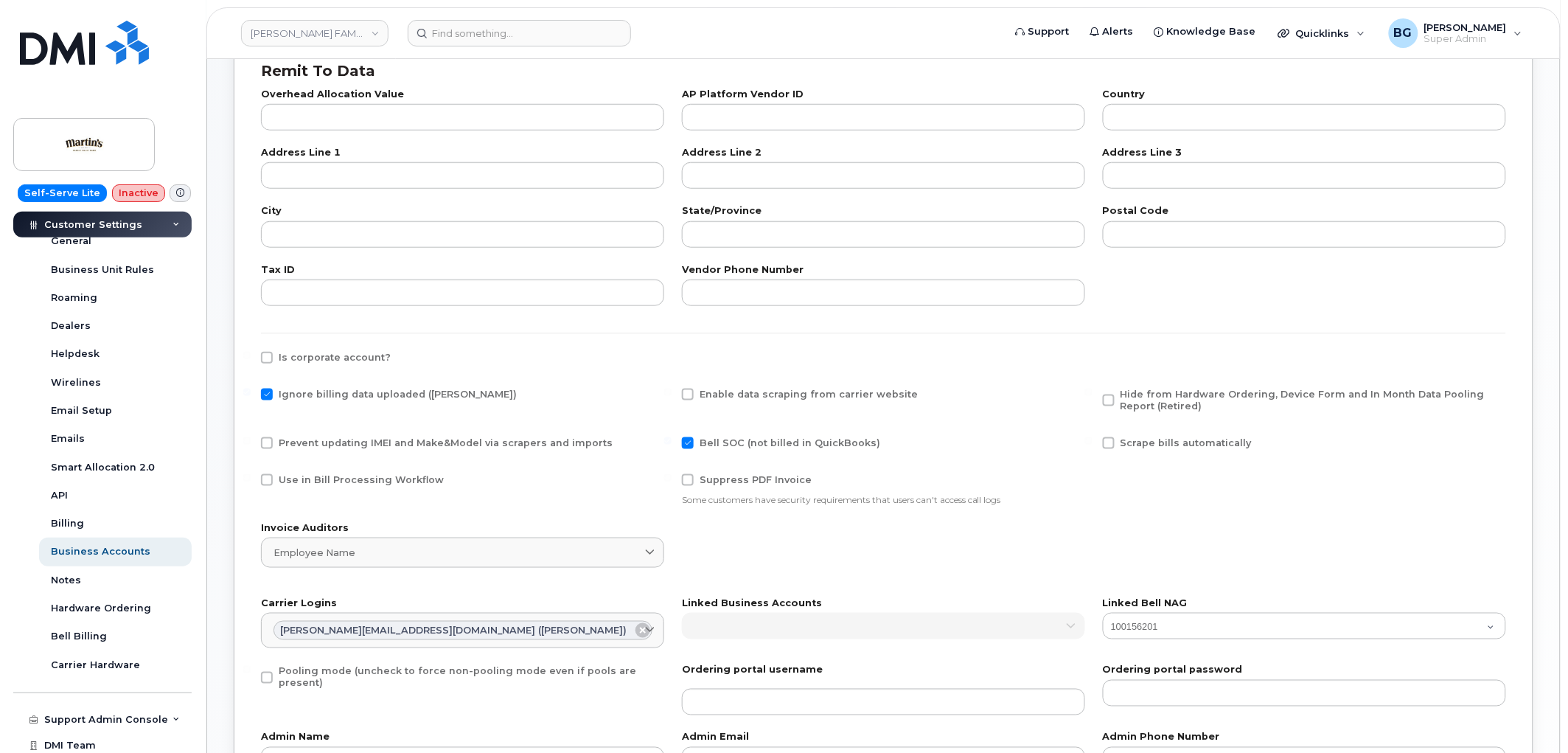
scroll to position [600, 0]
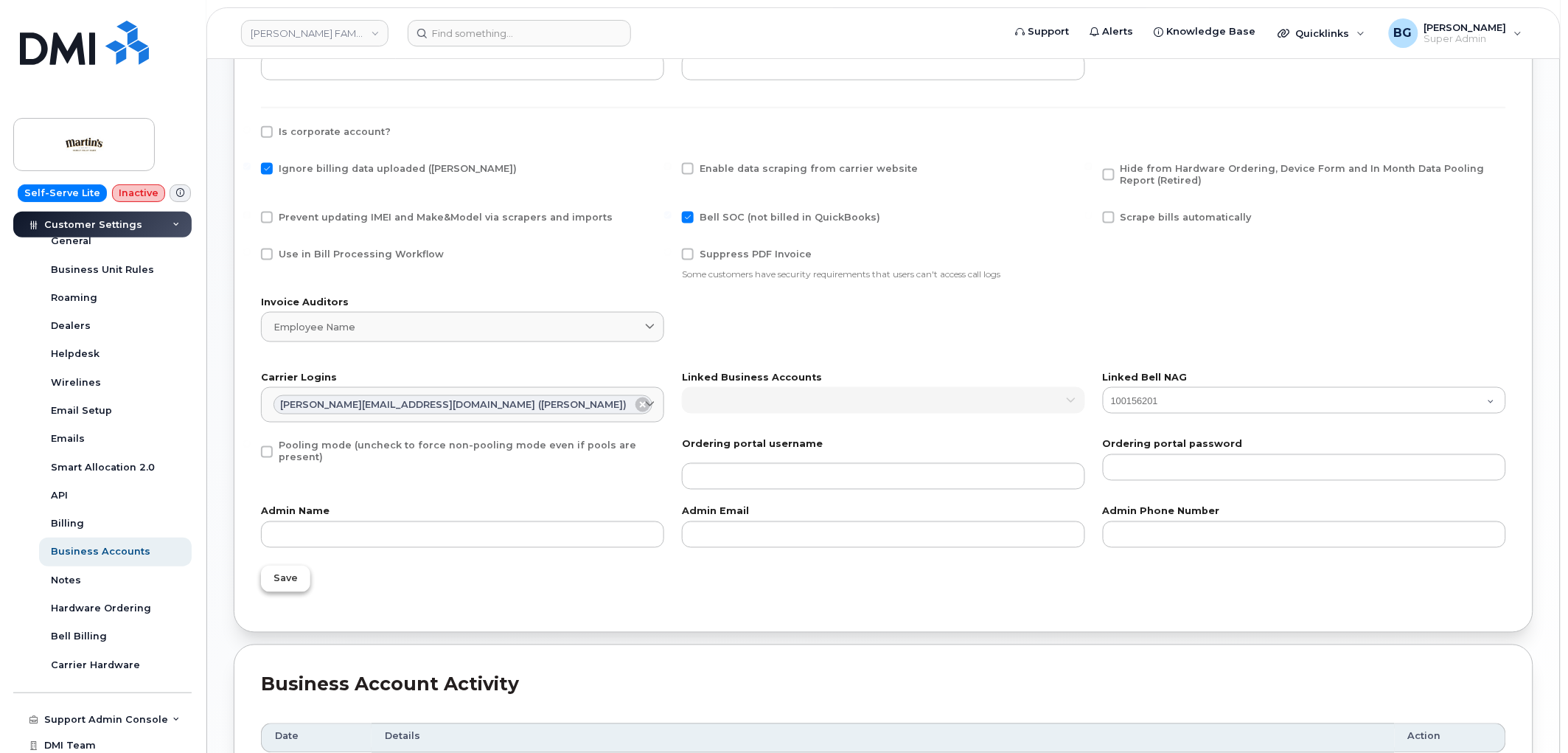
click at [284, 579] on span "Save" at bounding box center [285, 578] width 24 height 14
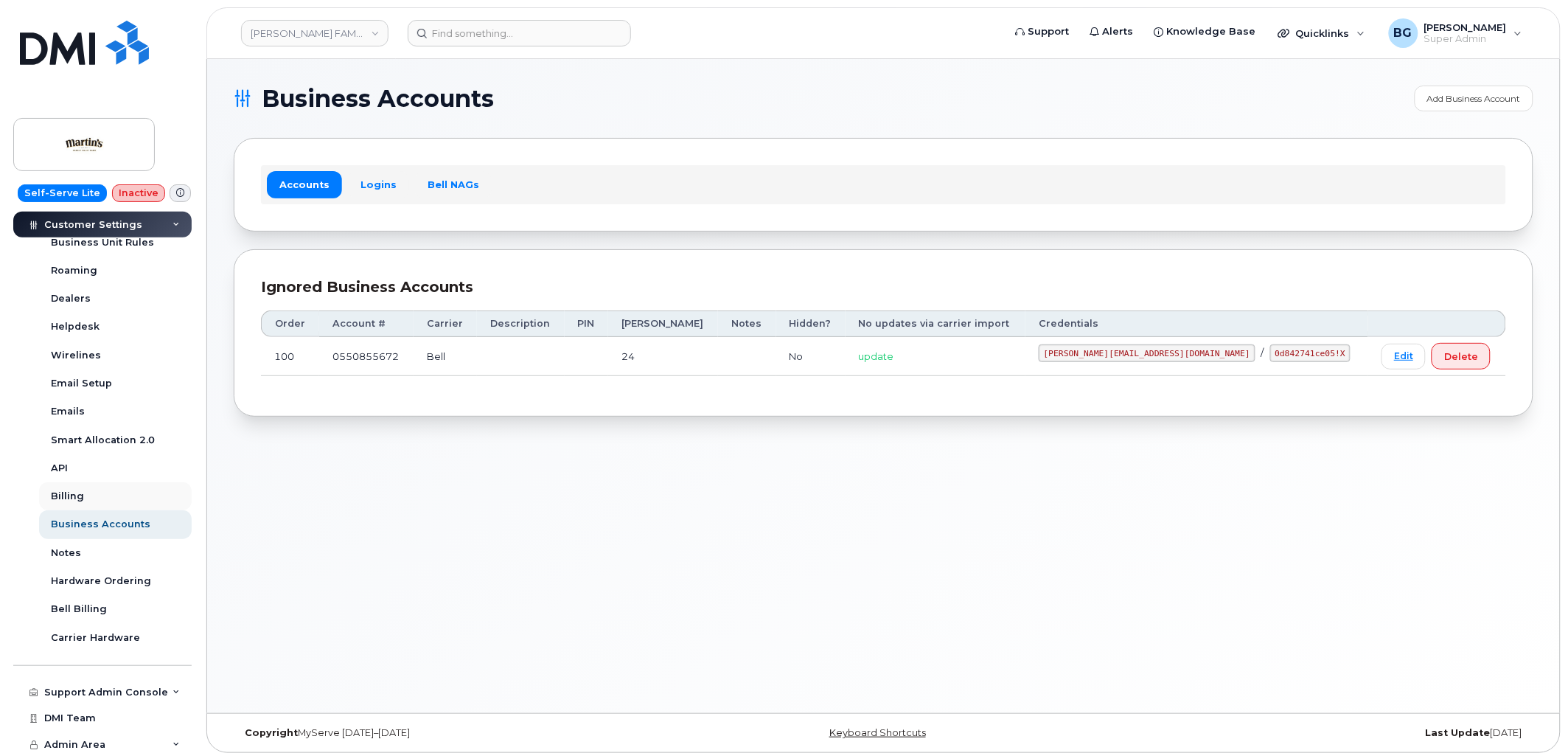
scroll to position [358, 0]
click at [61, 459] on div "API" at bounding box center [59, 464] width 17 height 13
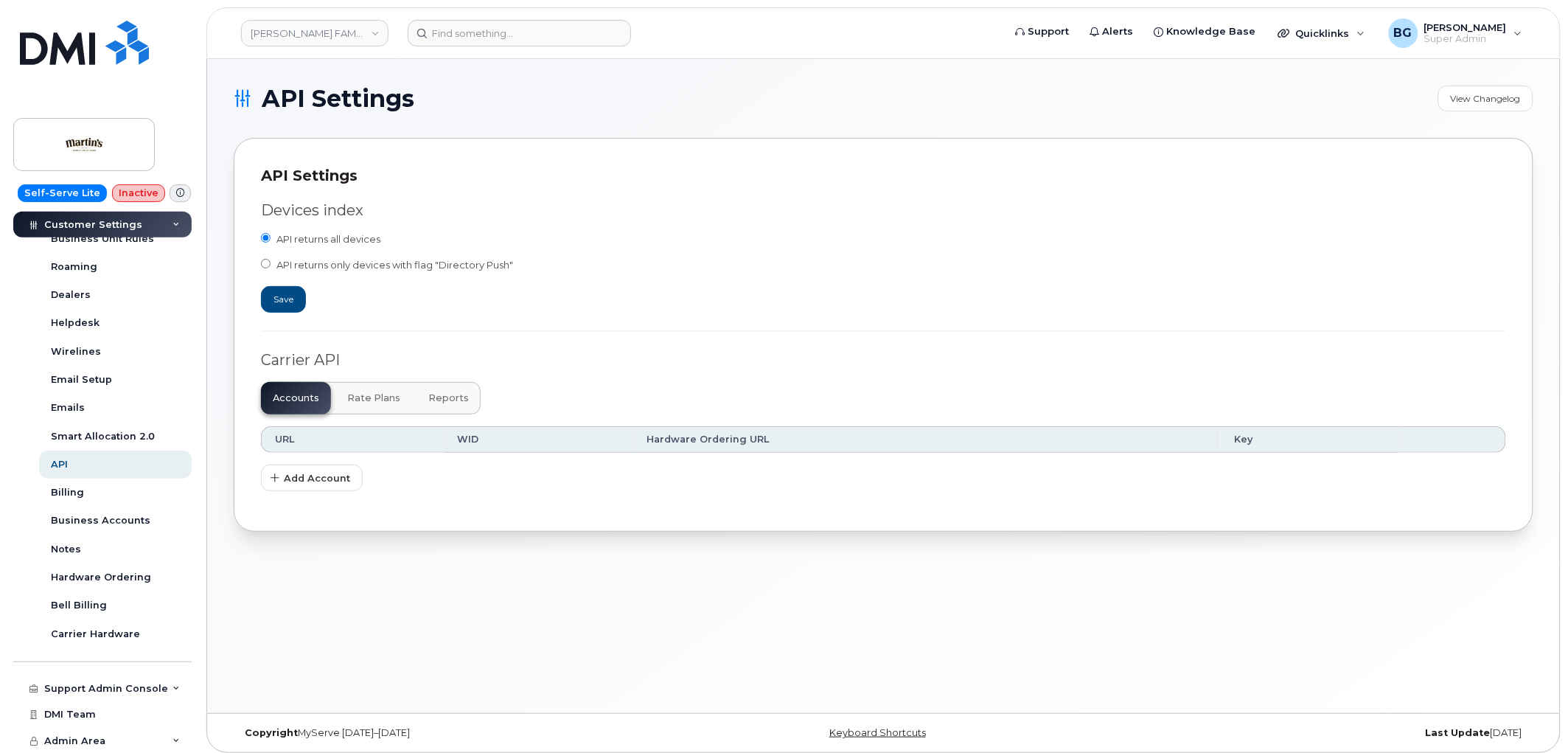
click at [356, 394] on span "Rate Plans" at bounding box center [373, 398] width 53 height 12
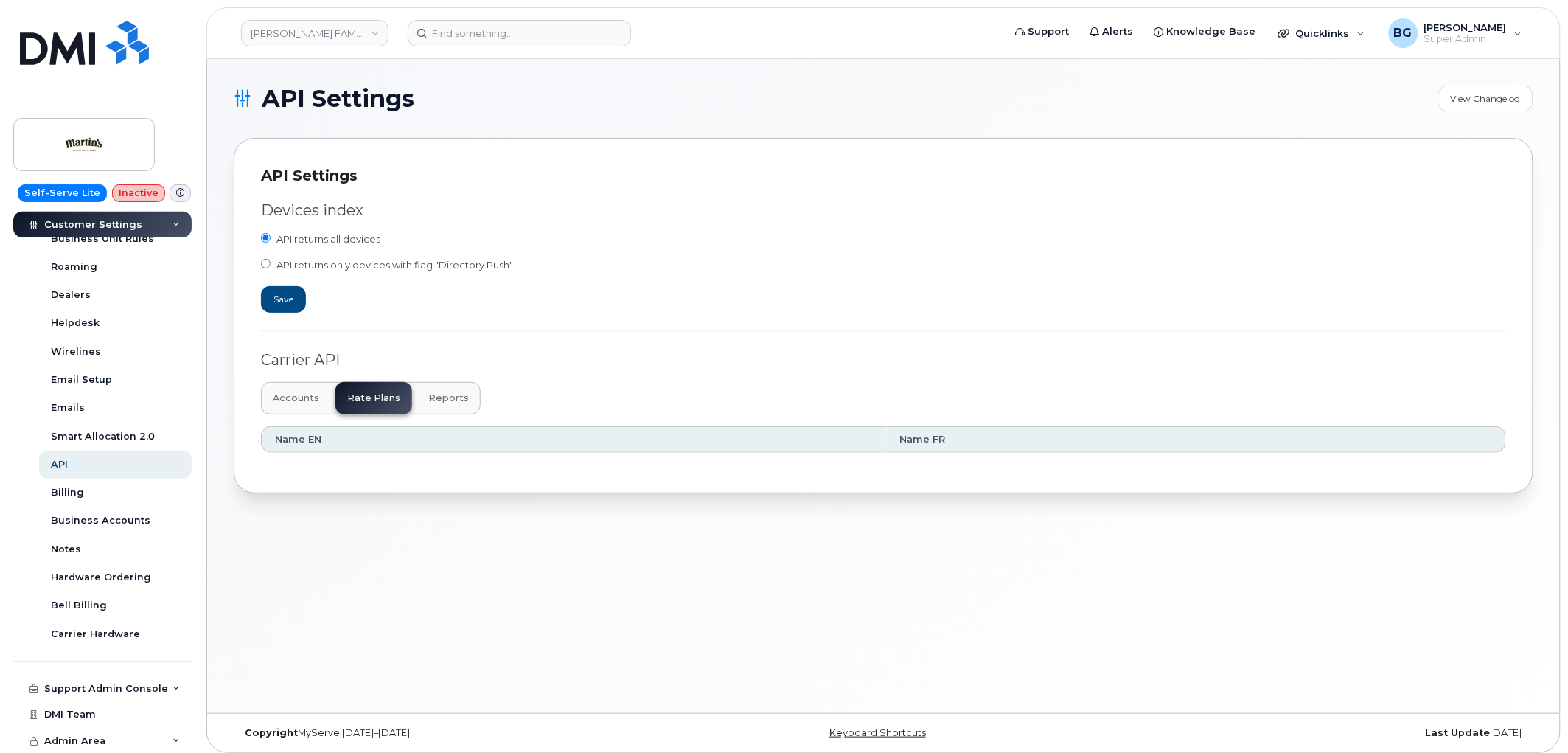
click at [448, 395] on span "Reports" at bounding box center [448, 398] width 40 height 12
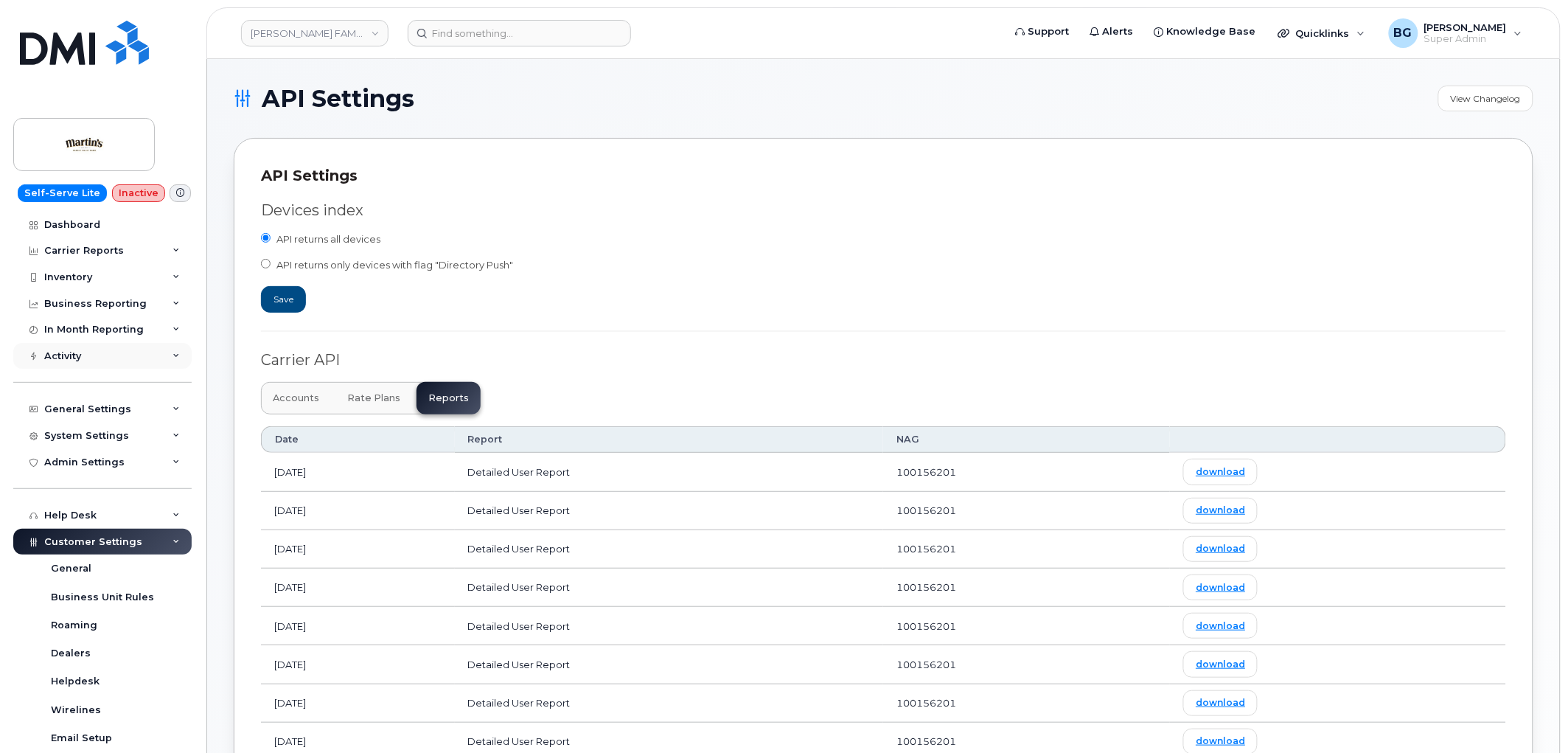
click at [52, 354] on div "Activity" at bounding box center [63, 356] width 37 height 12
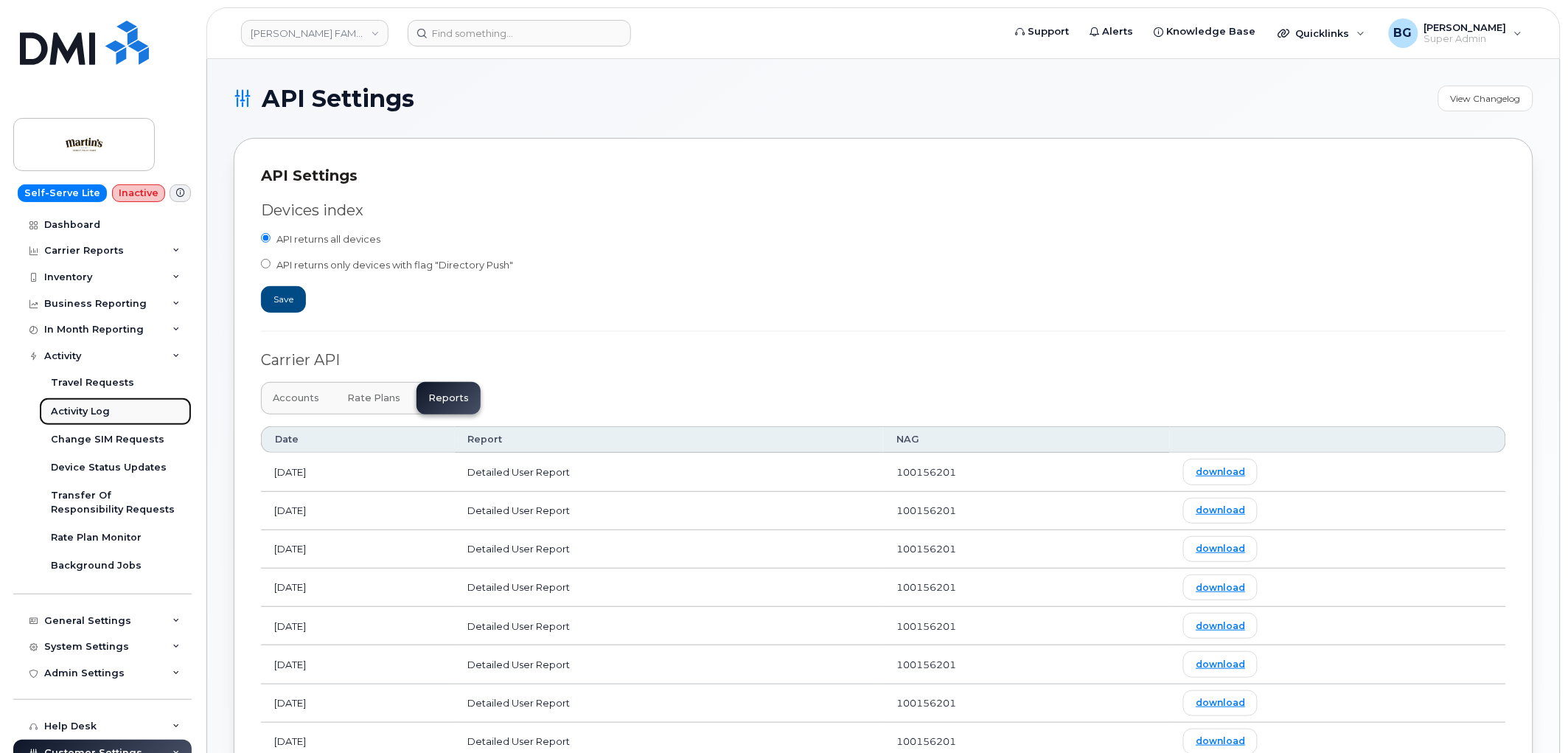
drag, startPoint x: 67, startPoint y: 408, endPoint x: 39, endPoint y: 414, distance: 28.6
click at [67, 409] on div "Activity Log" at bounding box center [80, 411] width 59 height 13
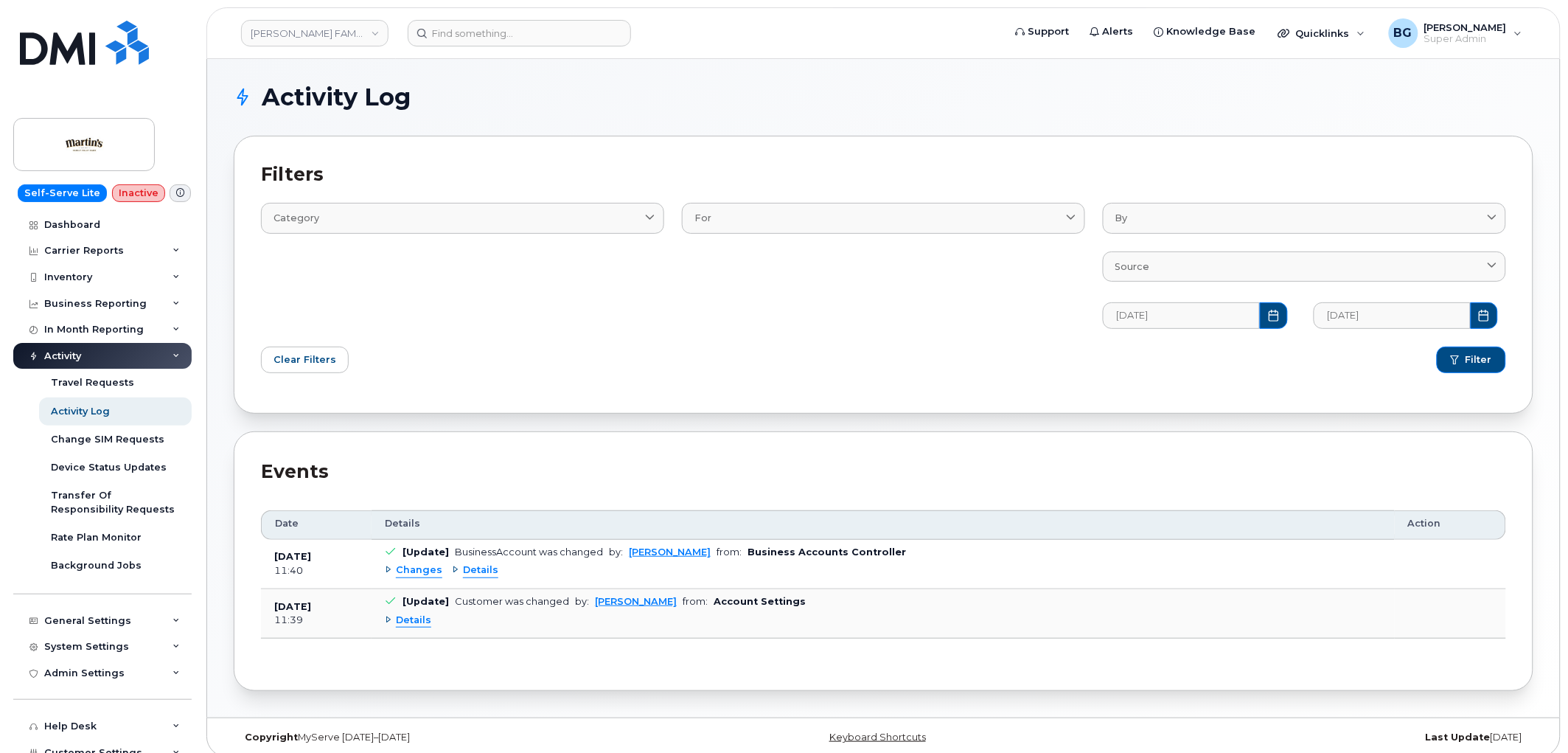
click at [640, 326] on div "Category Email Log Text" at bounding box center [463, 256] width 421 height 161
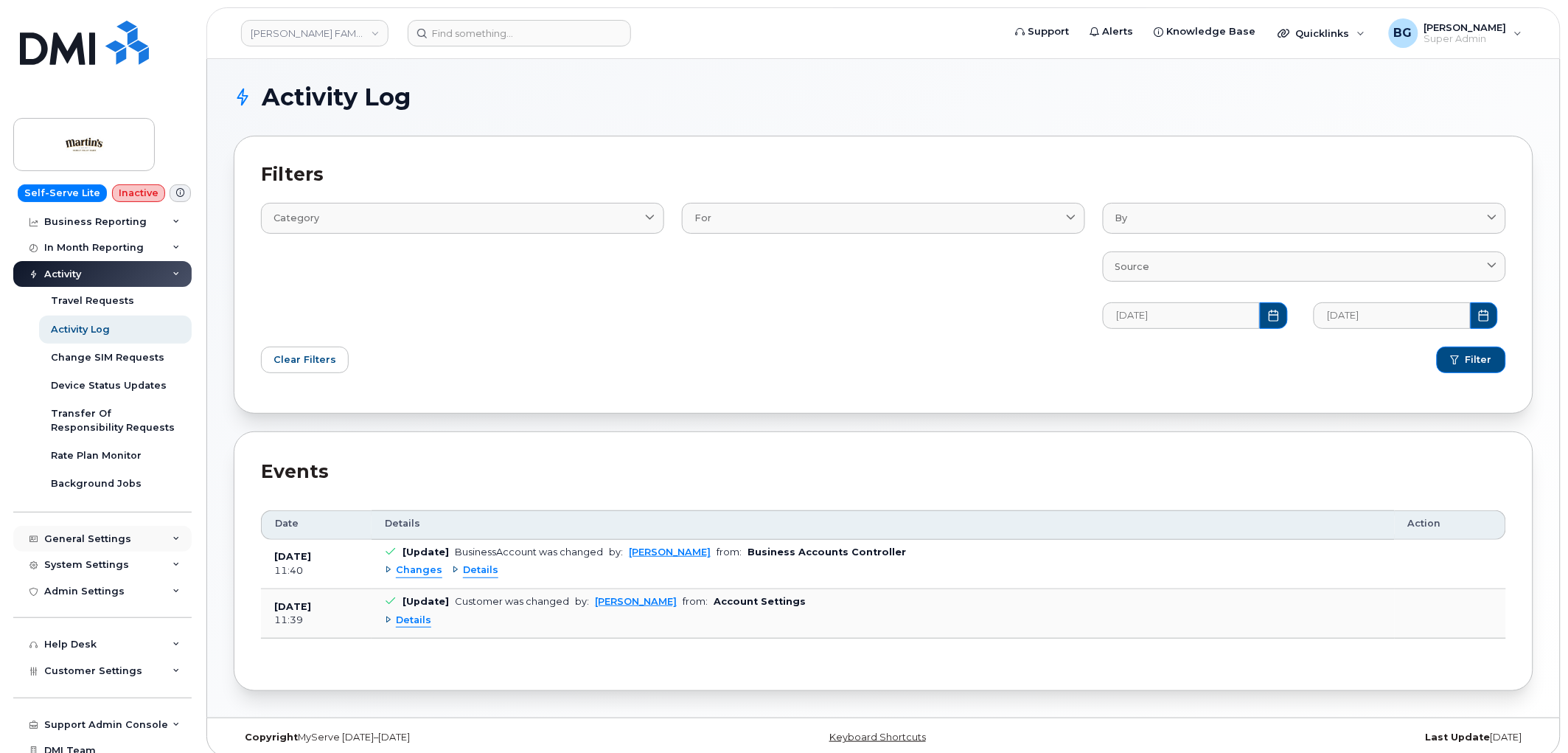
scroll to position [109, 0]
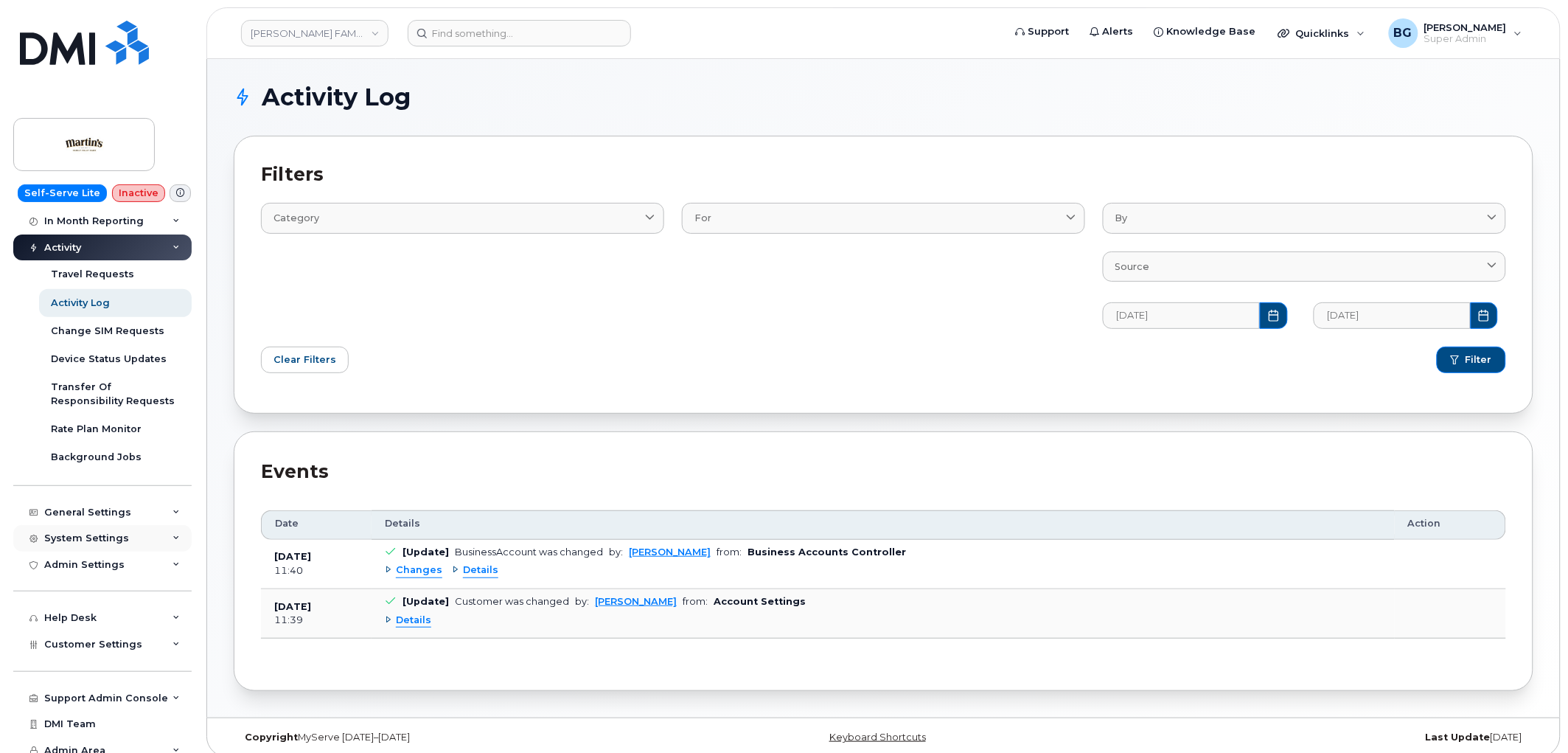
click at [87, 543] on div "System Settings" at bounding box center [87, 538] width 85 height 12
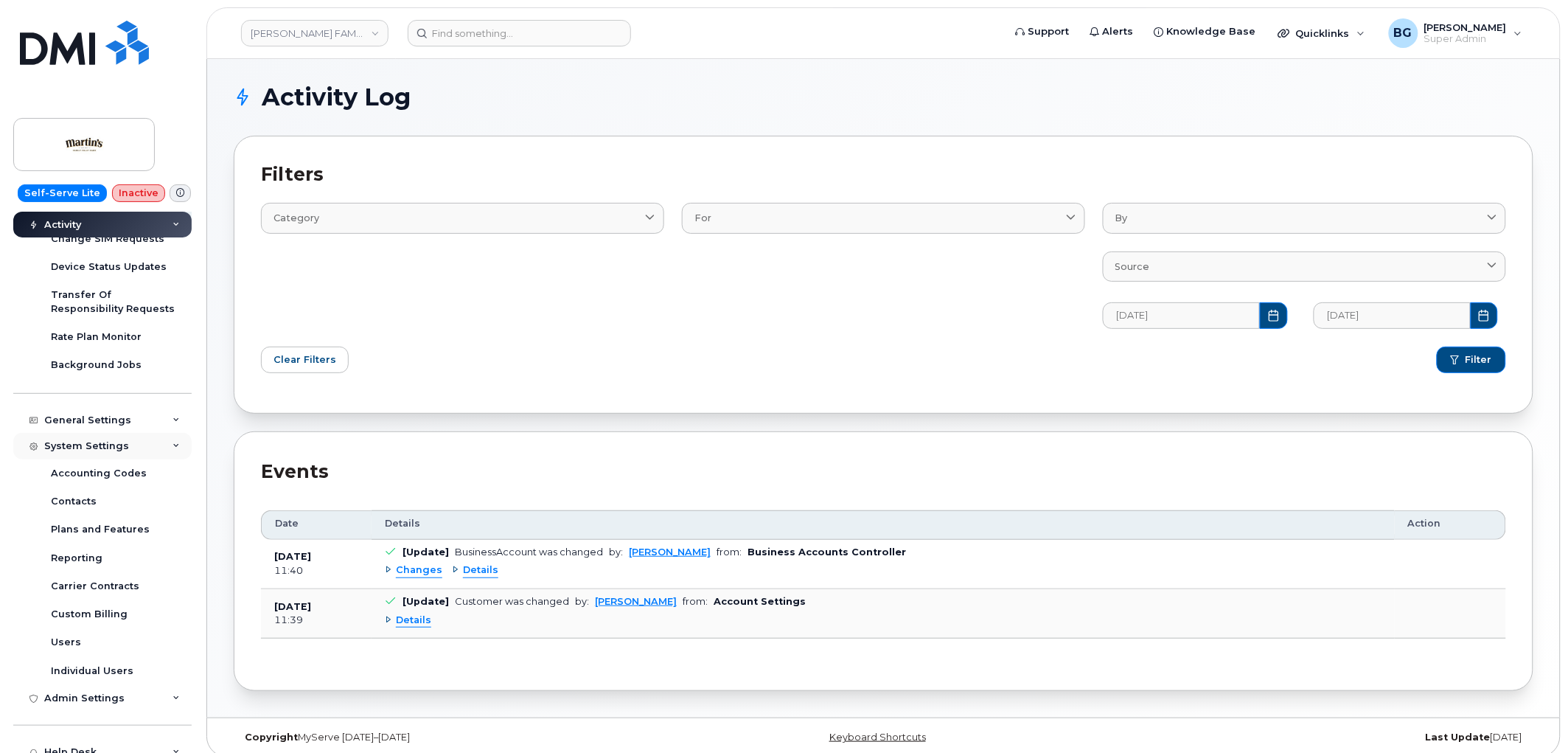
scroll to position [273, 0]
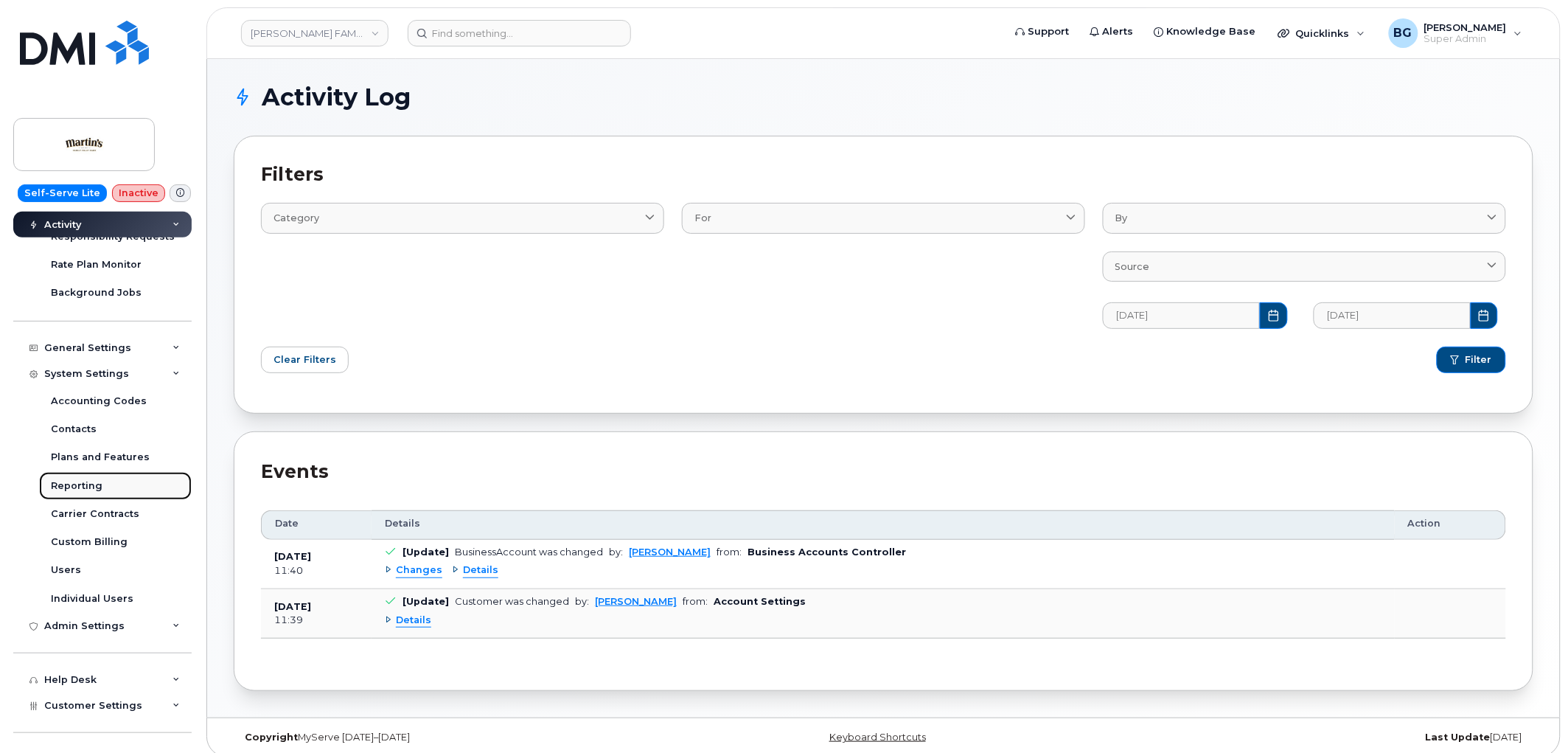
click at [80, 486] on div "Reporting" at bounding box center [76, 486] width 51 height 13
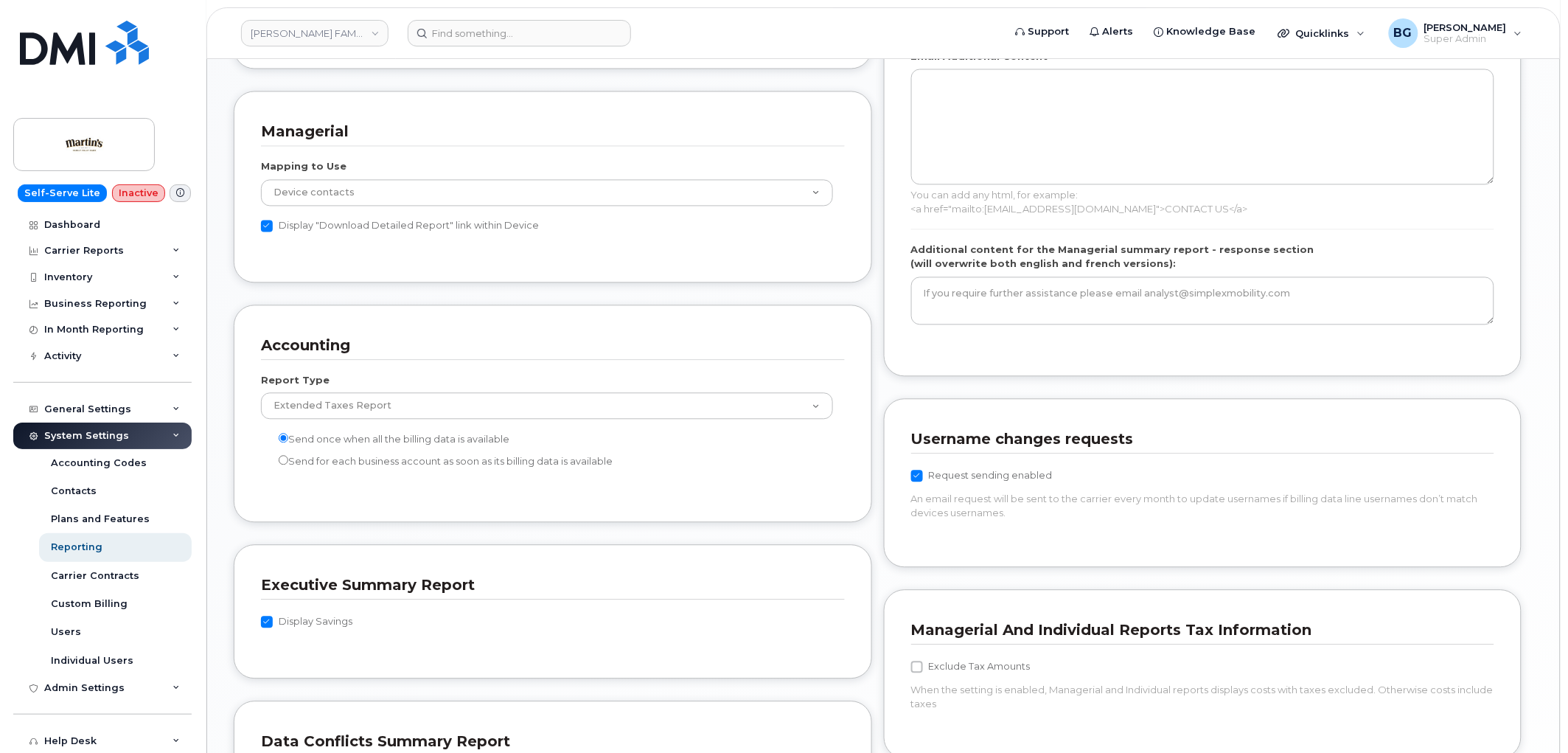
scroll to position [1092, 0]
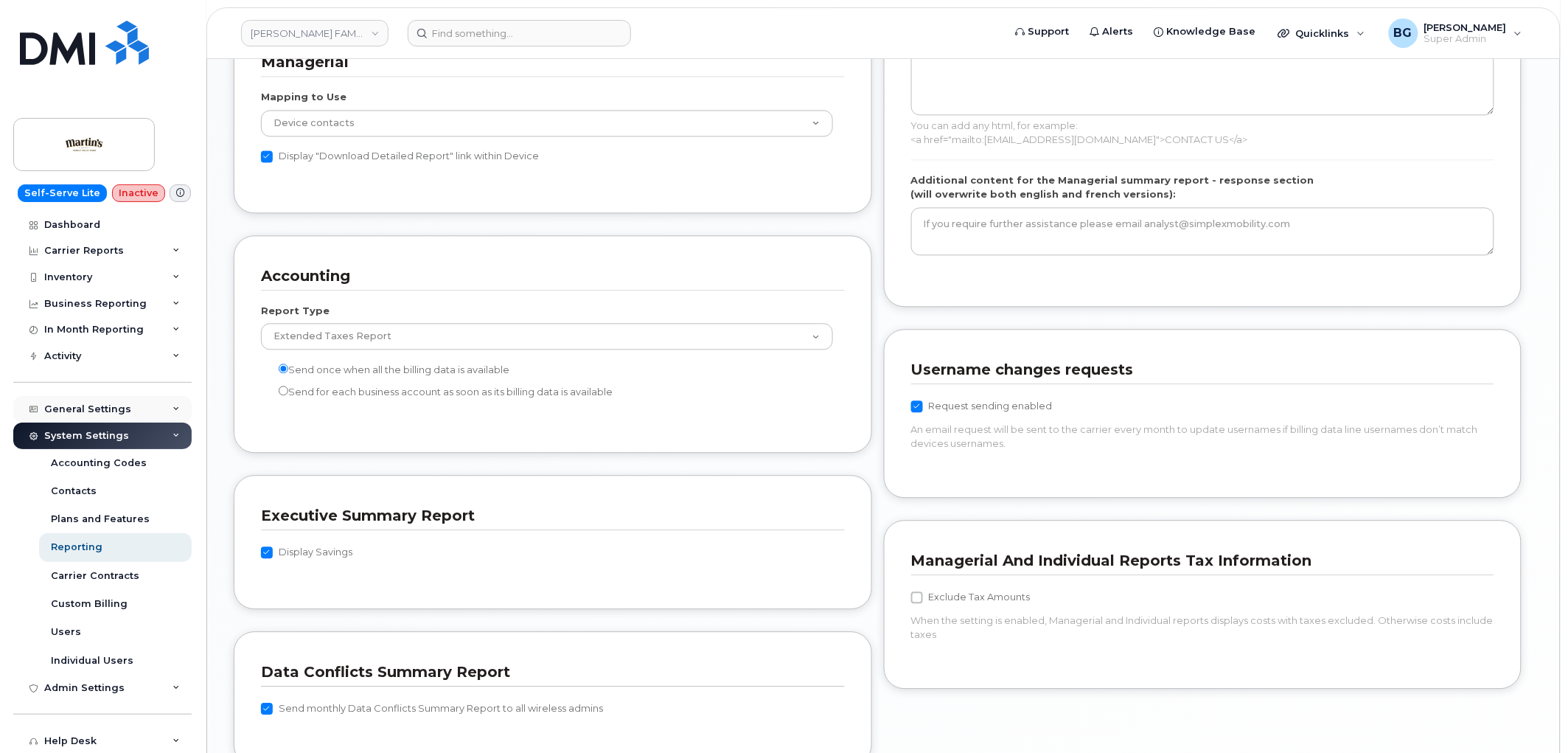
click at [92, 407] on div "General Settings" at bounding box center [87, 409] width 87 height 12
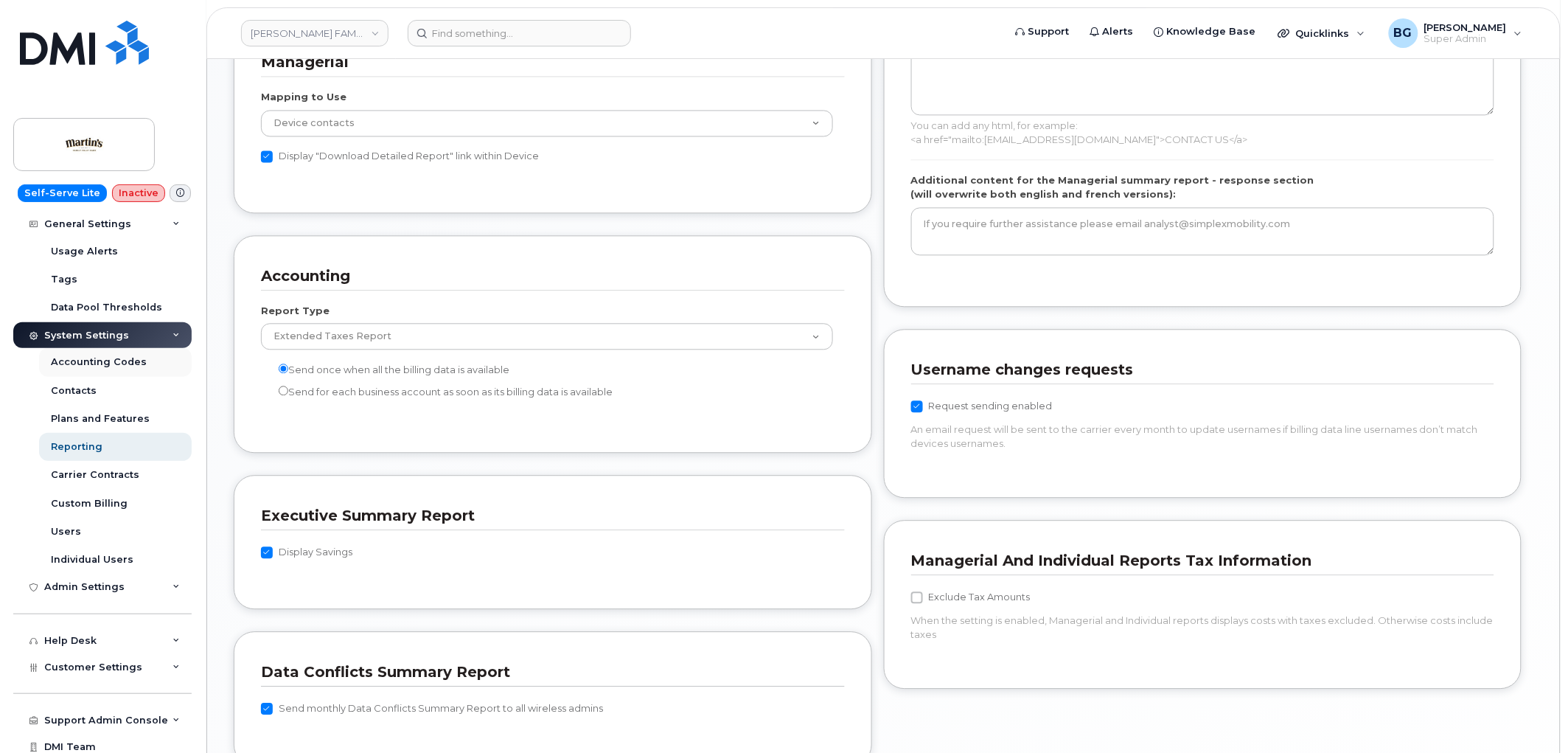
scroll to position [302, 0]
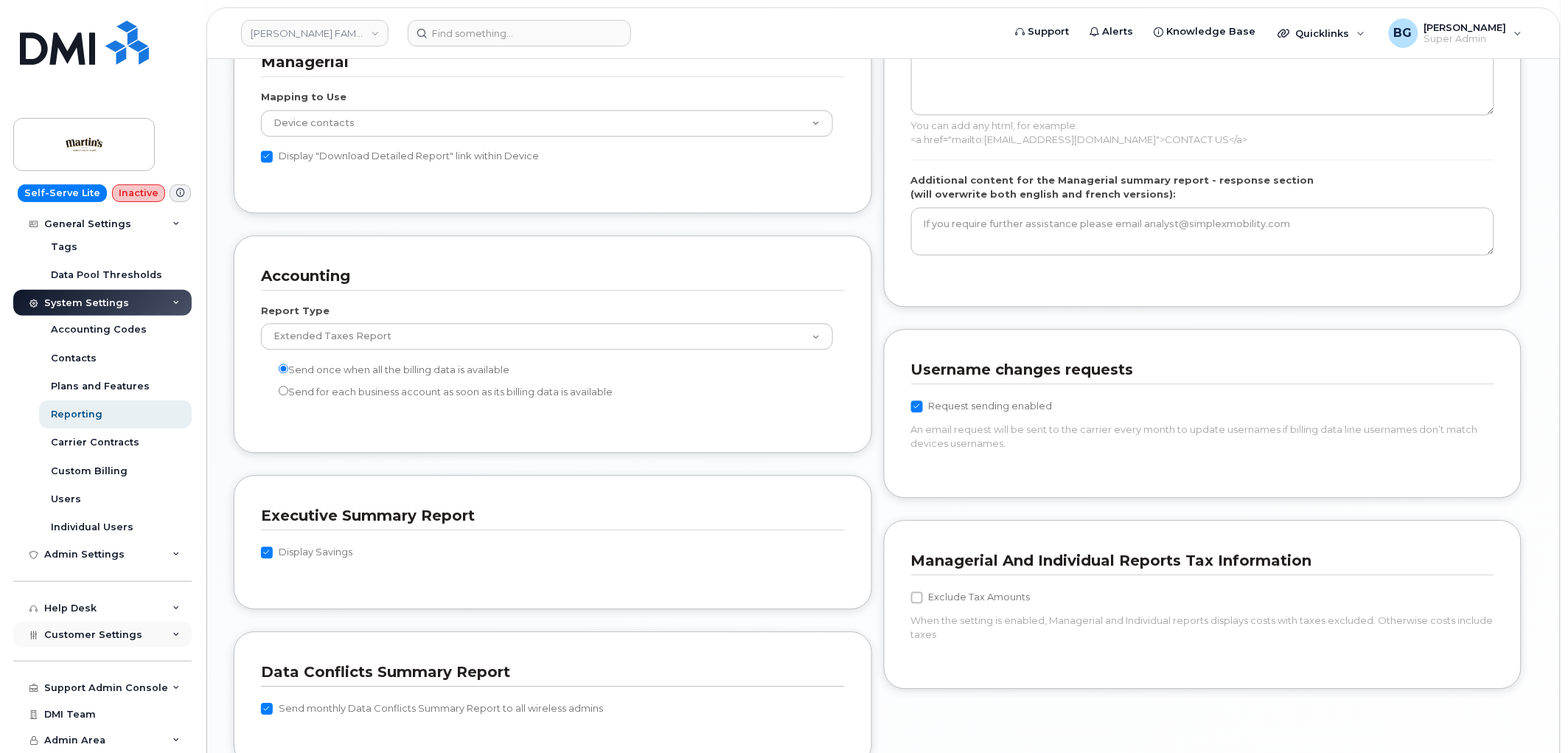
click at [106, 628] on div "Customer Settings" at bounding box center [103, 635] width 178 height 27
click at [67, 662] on div "General" at bounding box center [71, 661] width 40 height 13
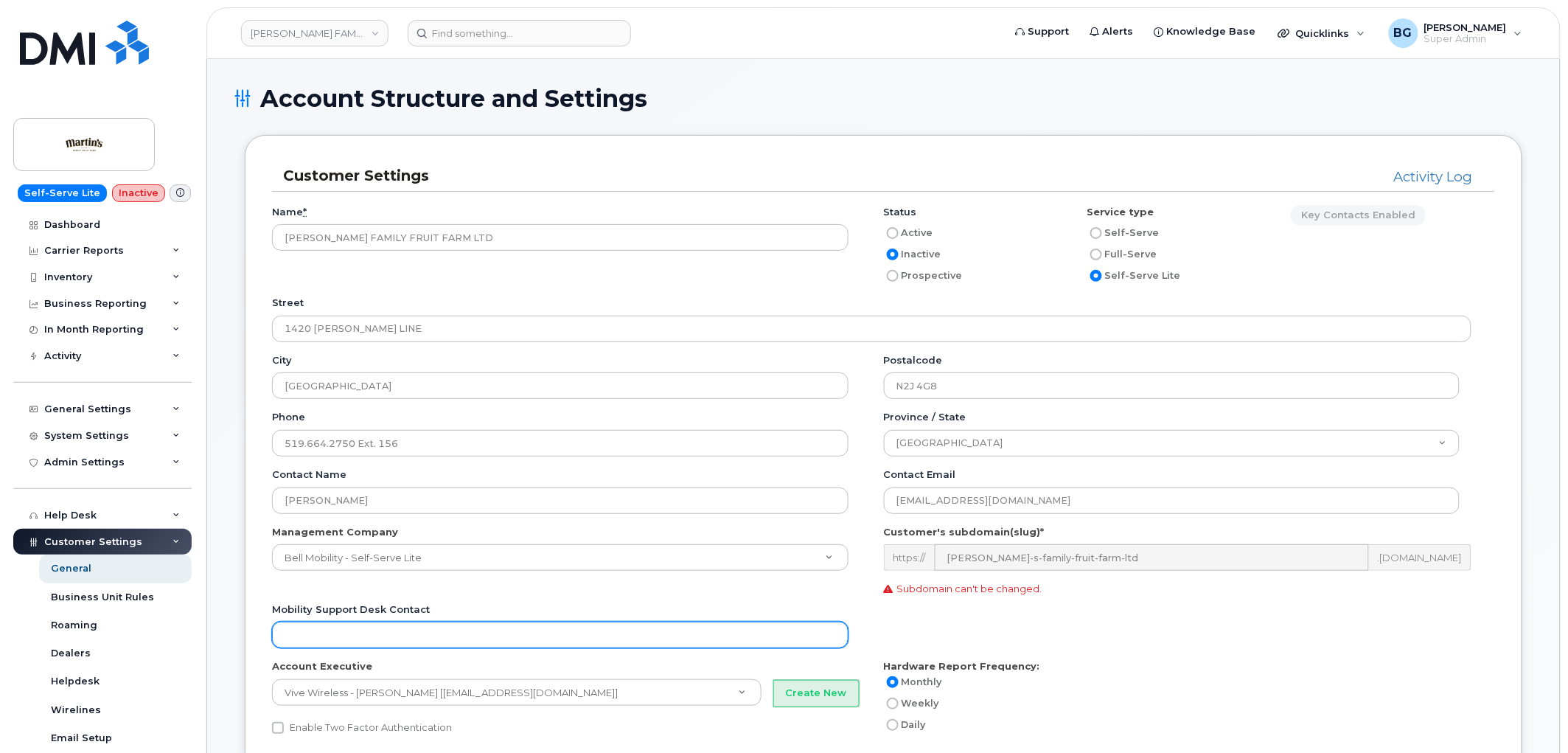
scroll to position [55, 0]
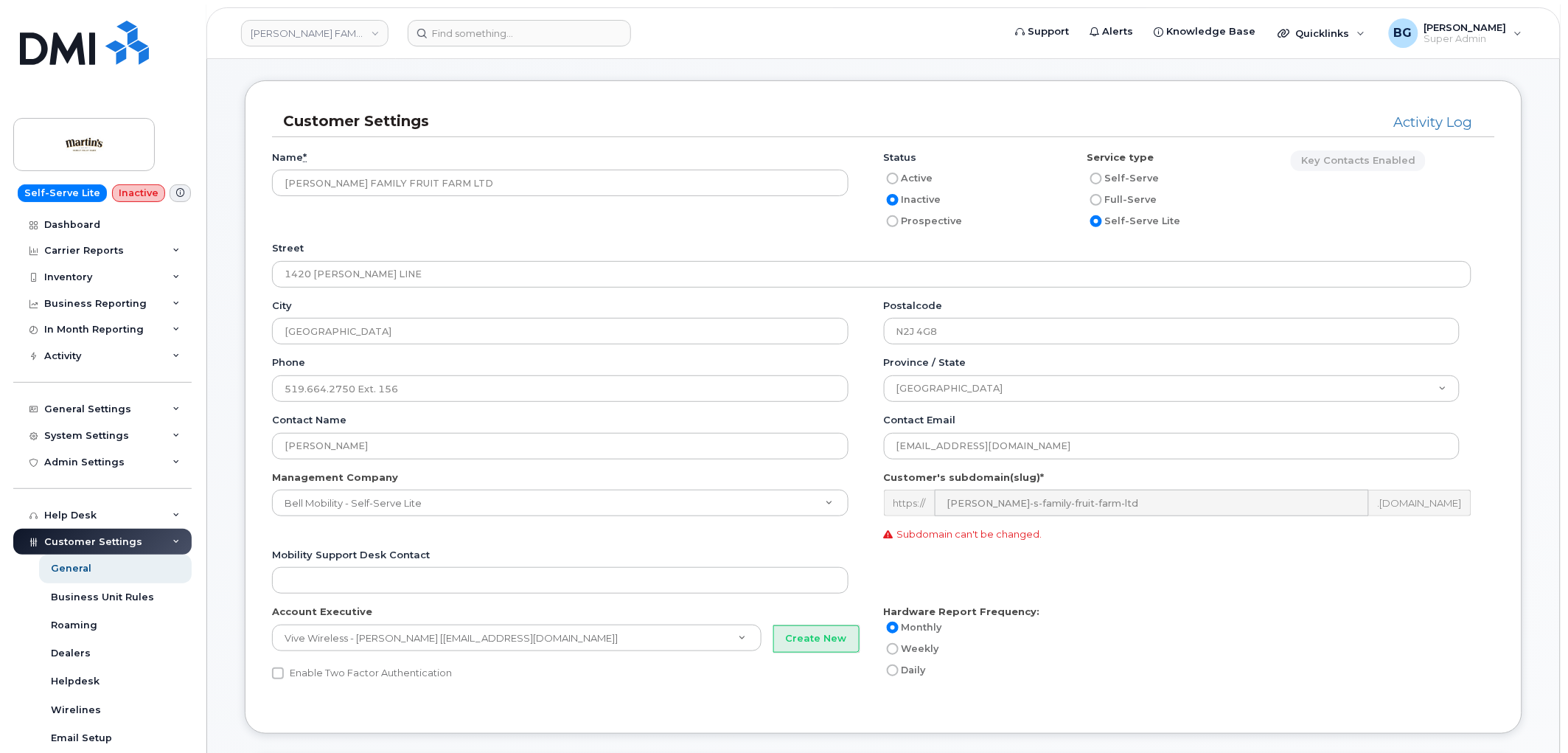
click at [1231, 602] on div "Mobility Support Desk Contact" at bounding box center [883, 576] width 1223 height 57
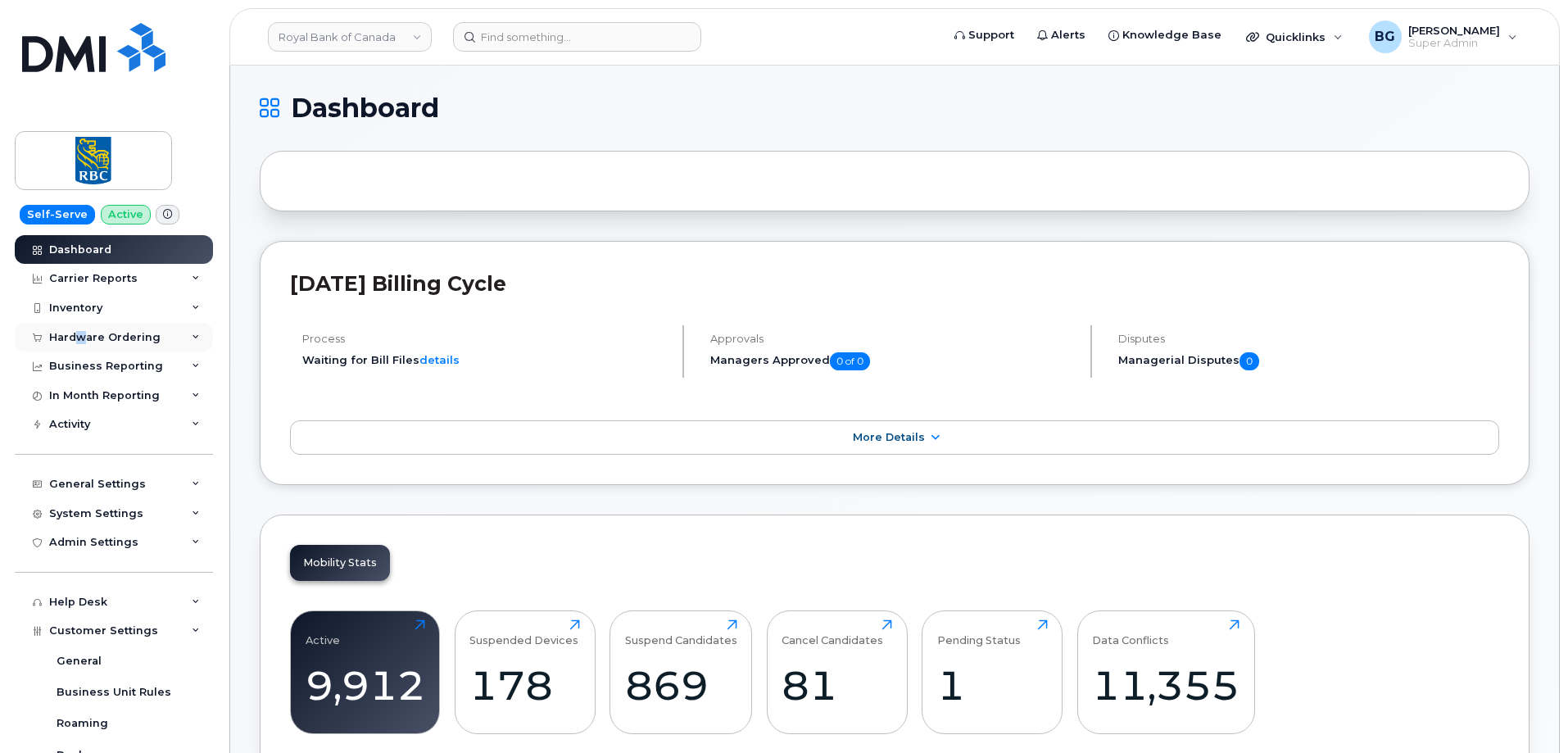
click at [79, 335] on div "Hardware Ordering" at bounding box center [105, 338] width 111 height 13
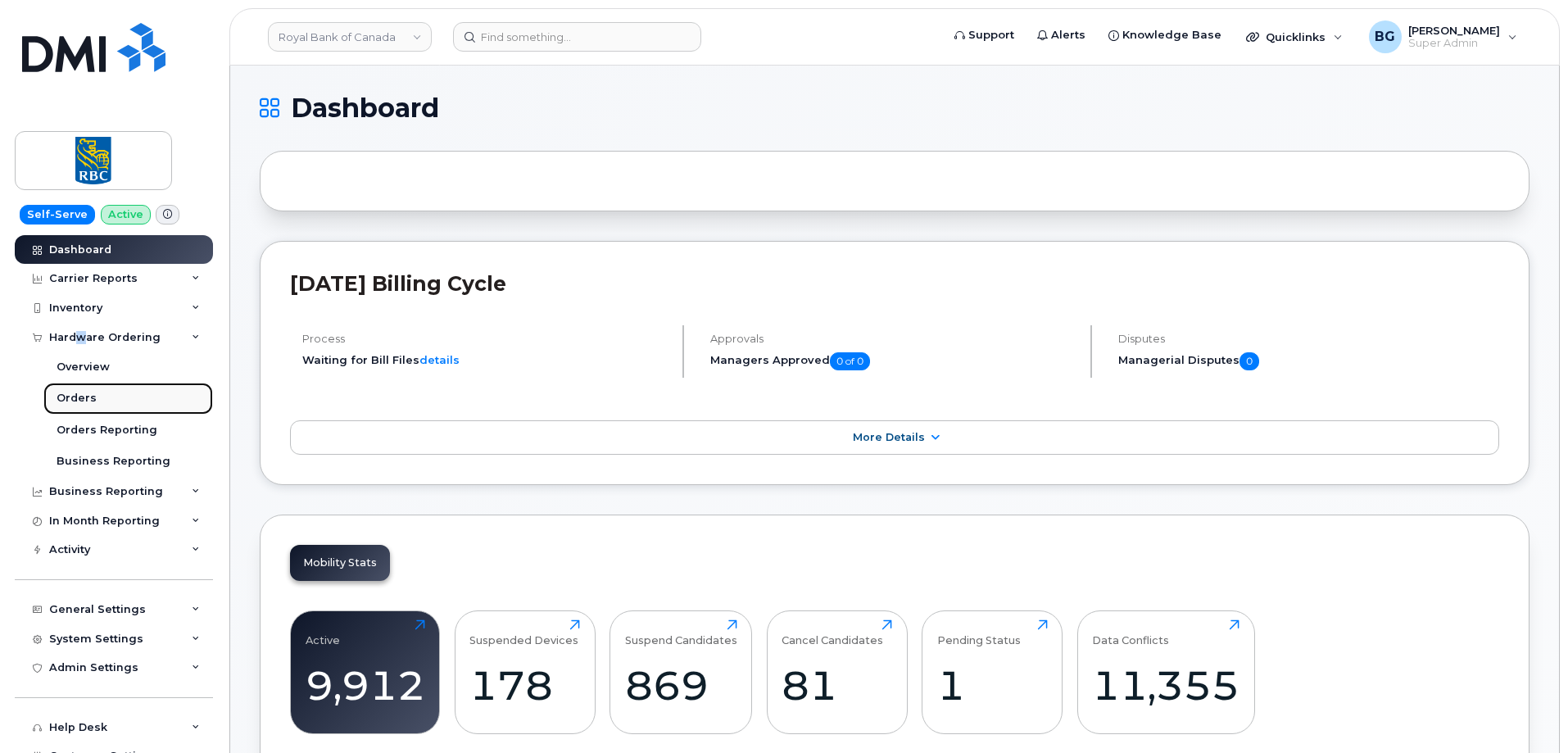
click at [69, 397] on div "Orders" at bounding box center [76, 398] width 40 height 15
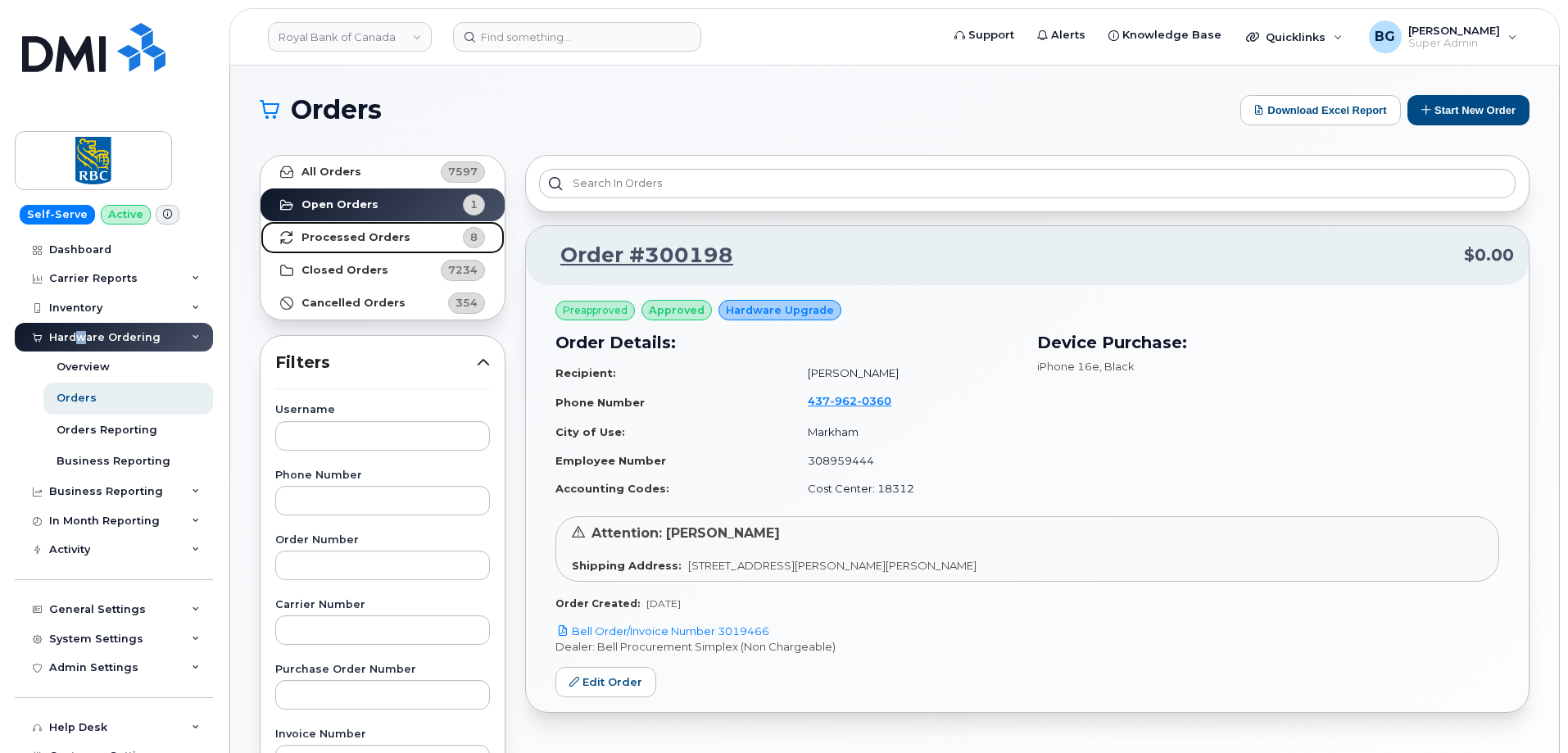
click at [341, 237] on strong "Processed Orders" at bounding box center [355, 238] width 109 height 13
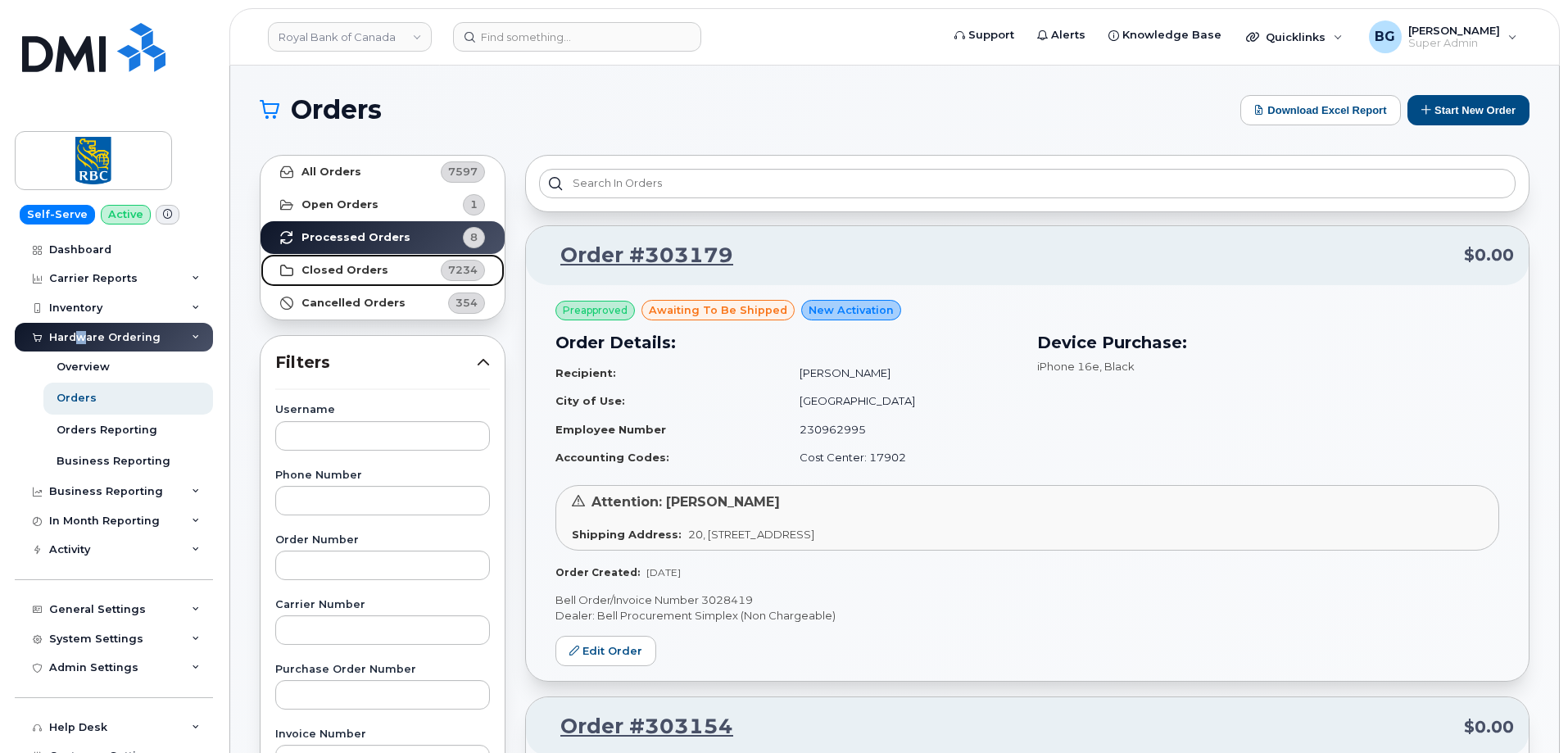
click at [340, 262] on link "Closed Orders 7234" at bounding box center [382, 270] width 244 height 33
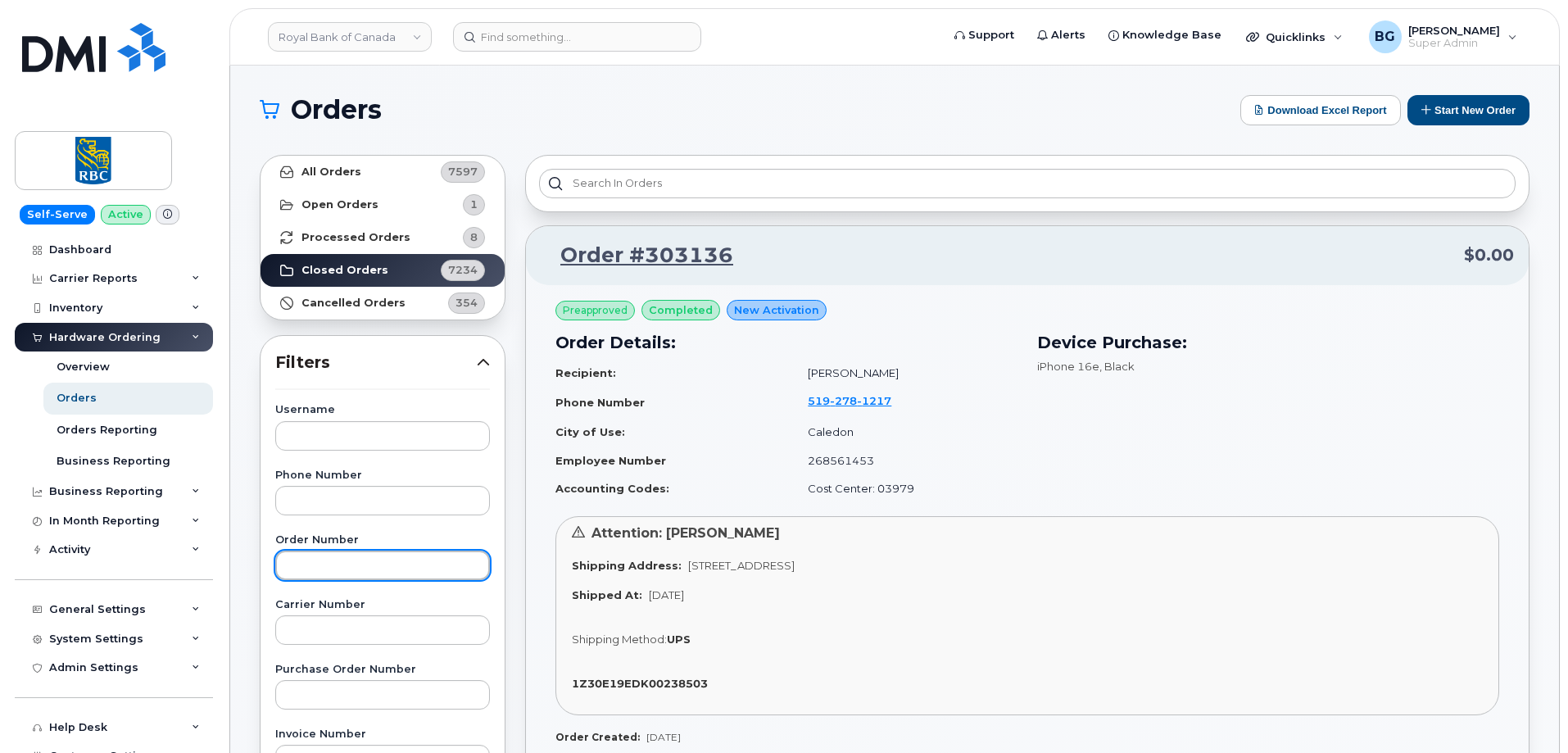
click at [384, 567] on input "text" at bounding box center [382, 566] width 215 height 30
paste input "299631"
type input "299631"
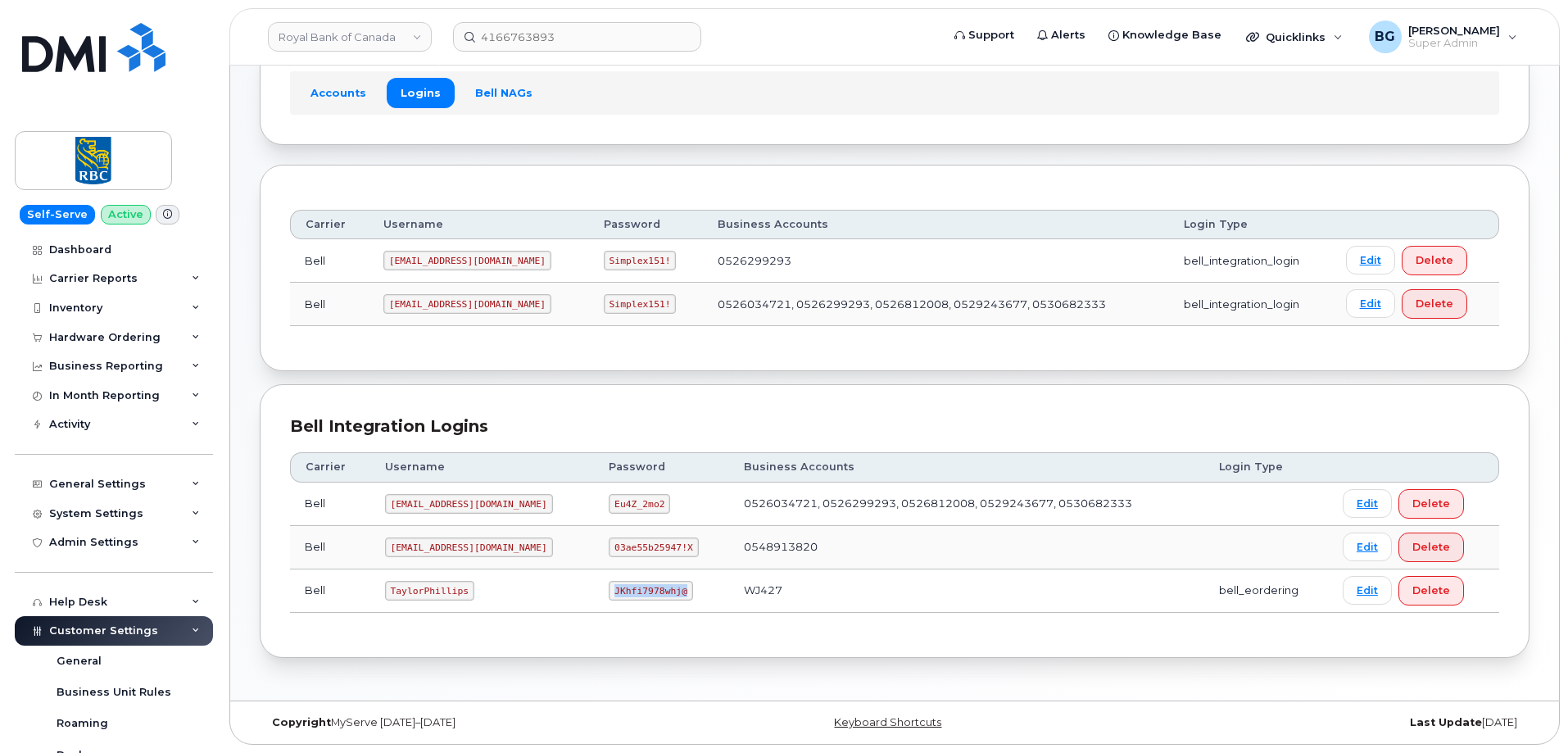
scroll to position [512, 0]
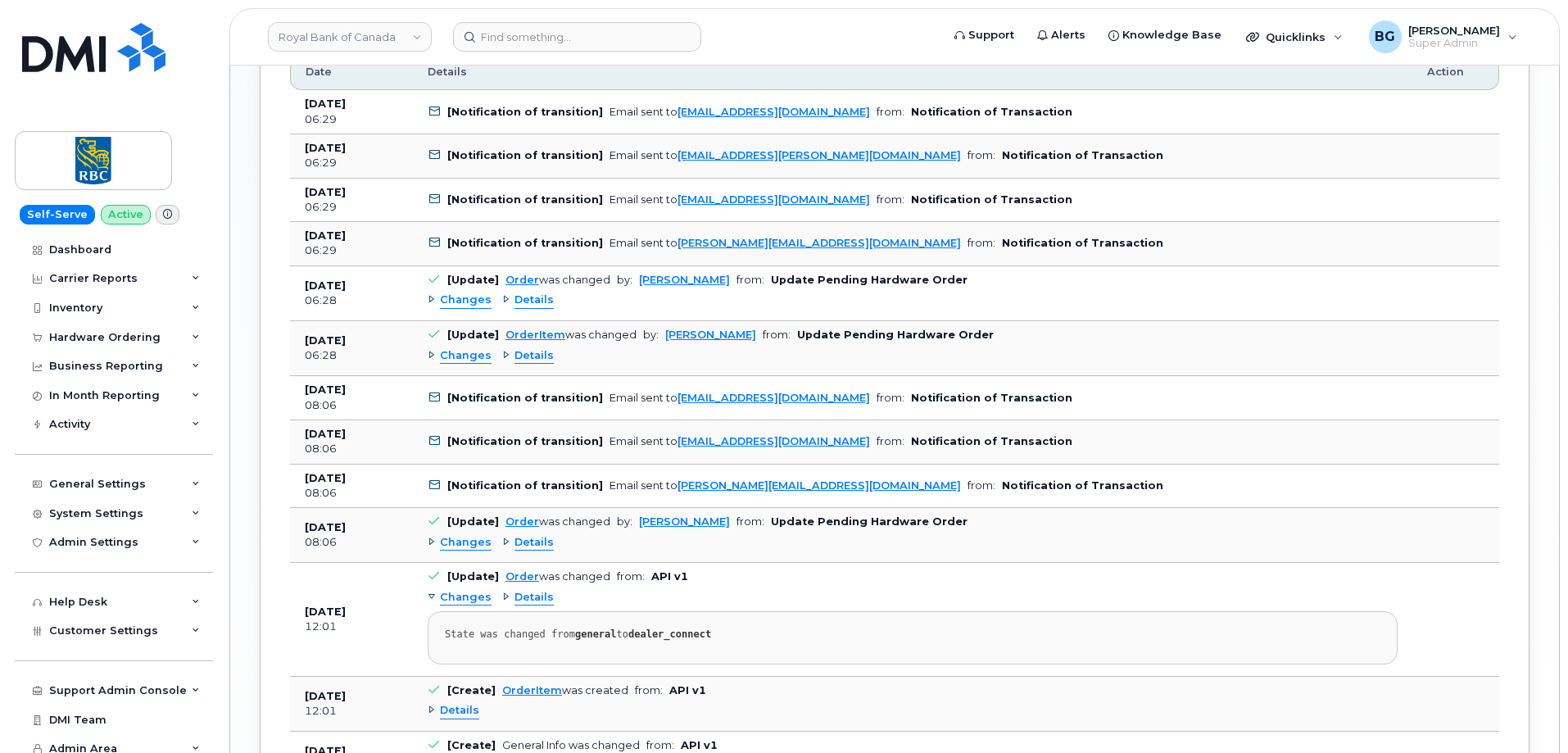
scroll to position [1912, 0]
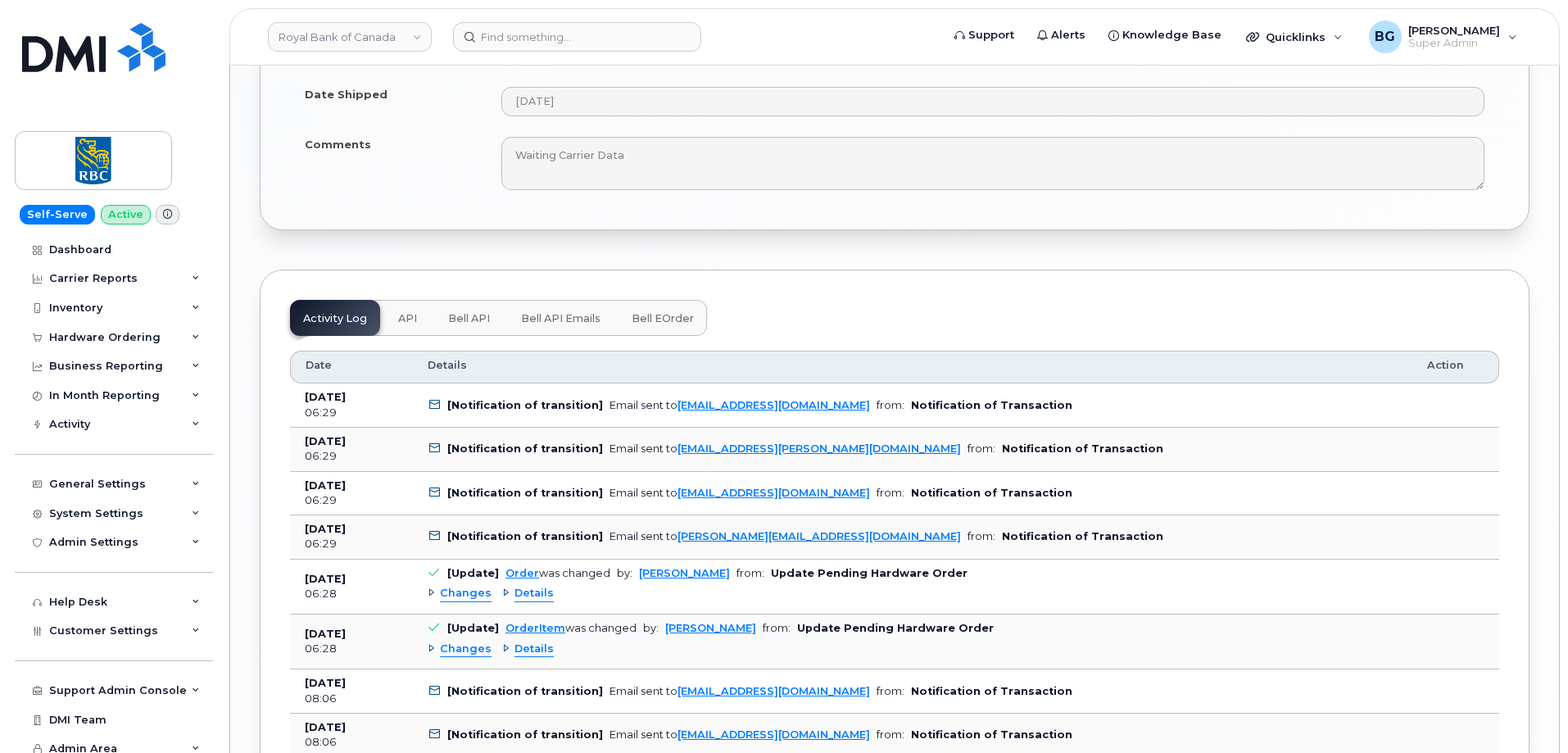
click at [578, 312] on span "Bell API Emails" at bounding box center [560, 319] width 79 height 13
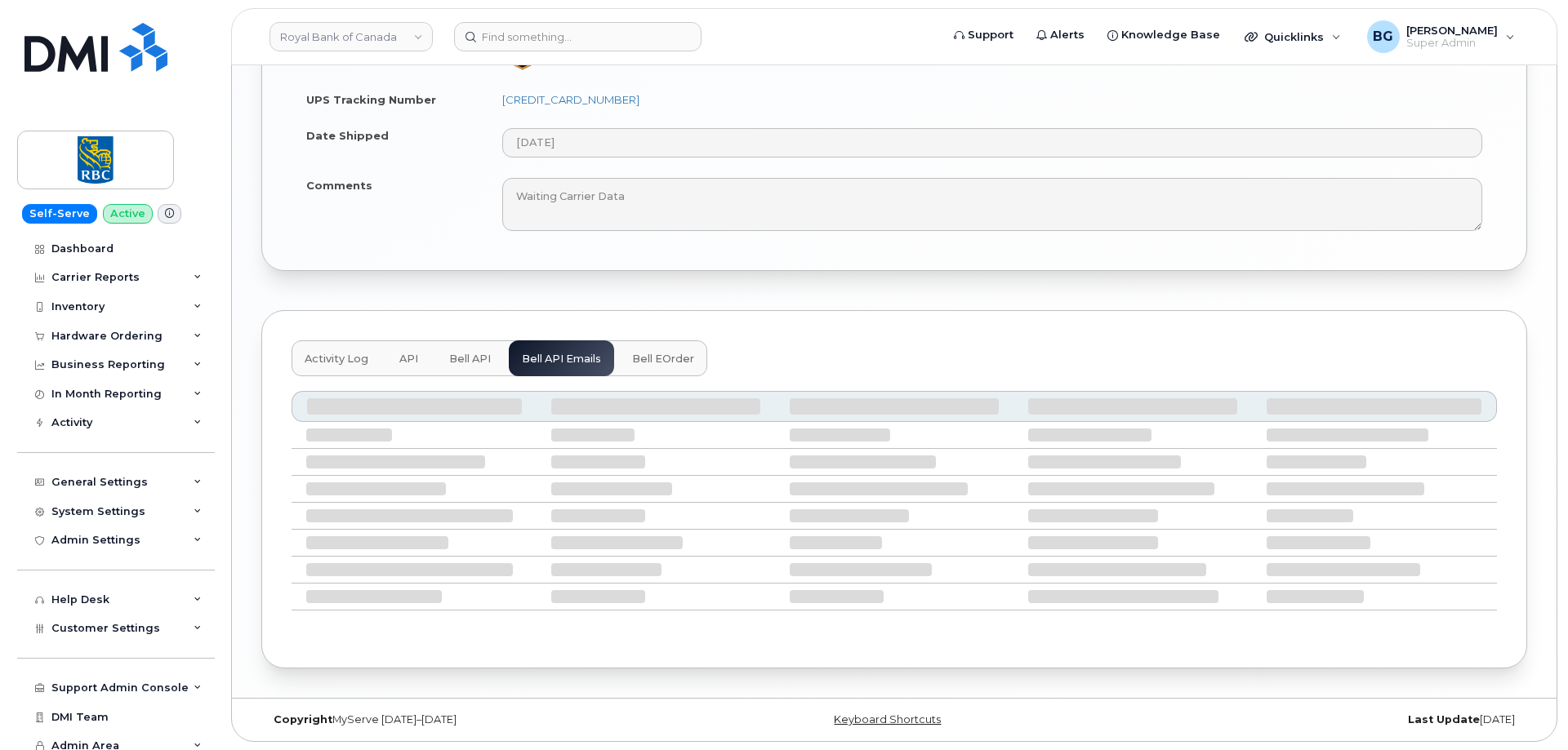
scroll to position [1741, 0]
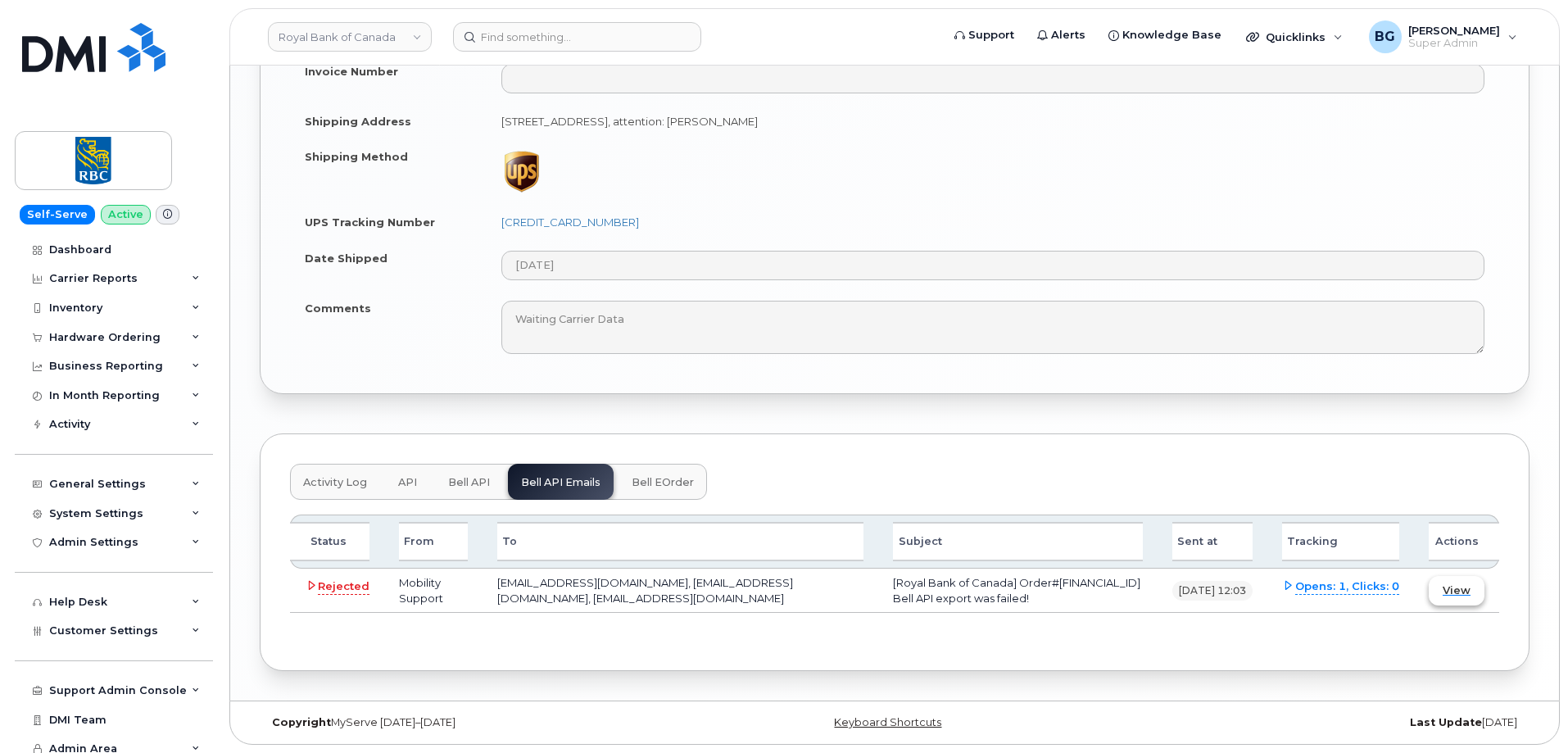
click at [1451, 593] on span "View" at bounding box center [1457, 590] width 28 height 16
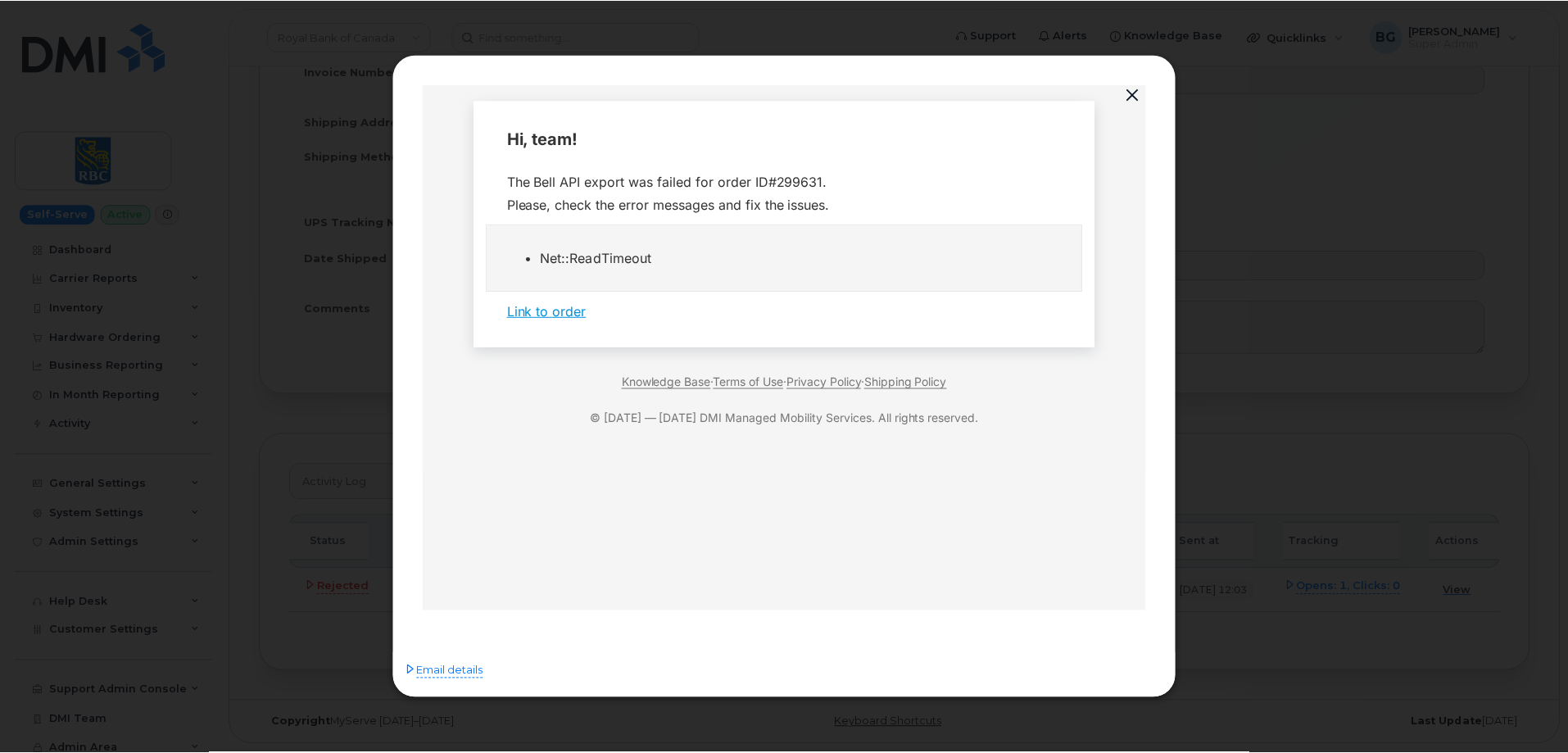
scroll to position [0, 0]
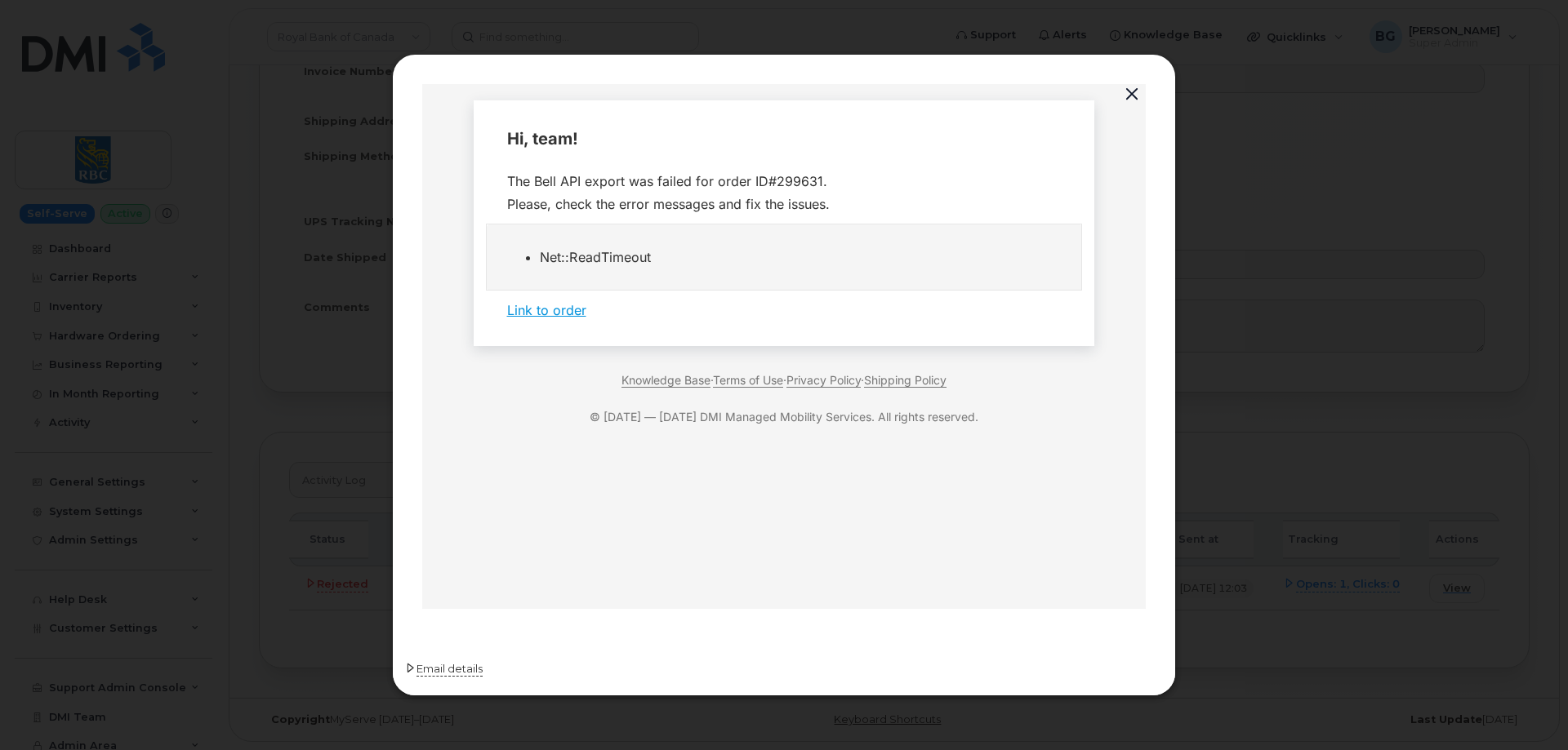
click at [467, 673] on span "Email details" at bounding box center [449, 670] width 66 height 17
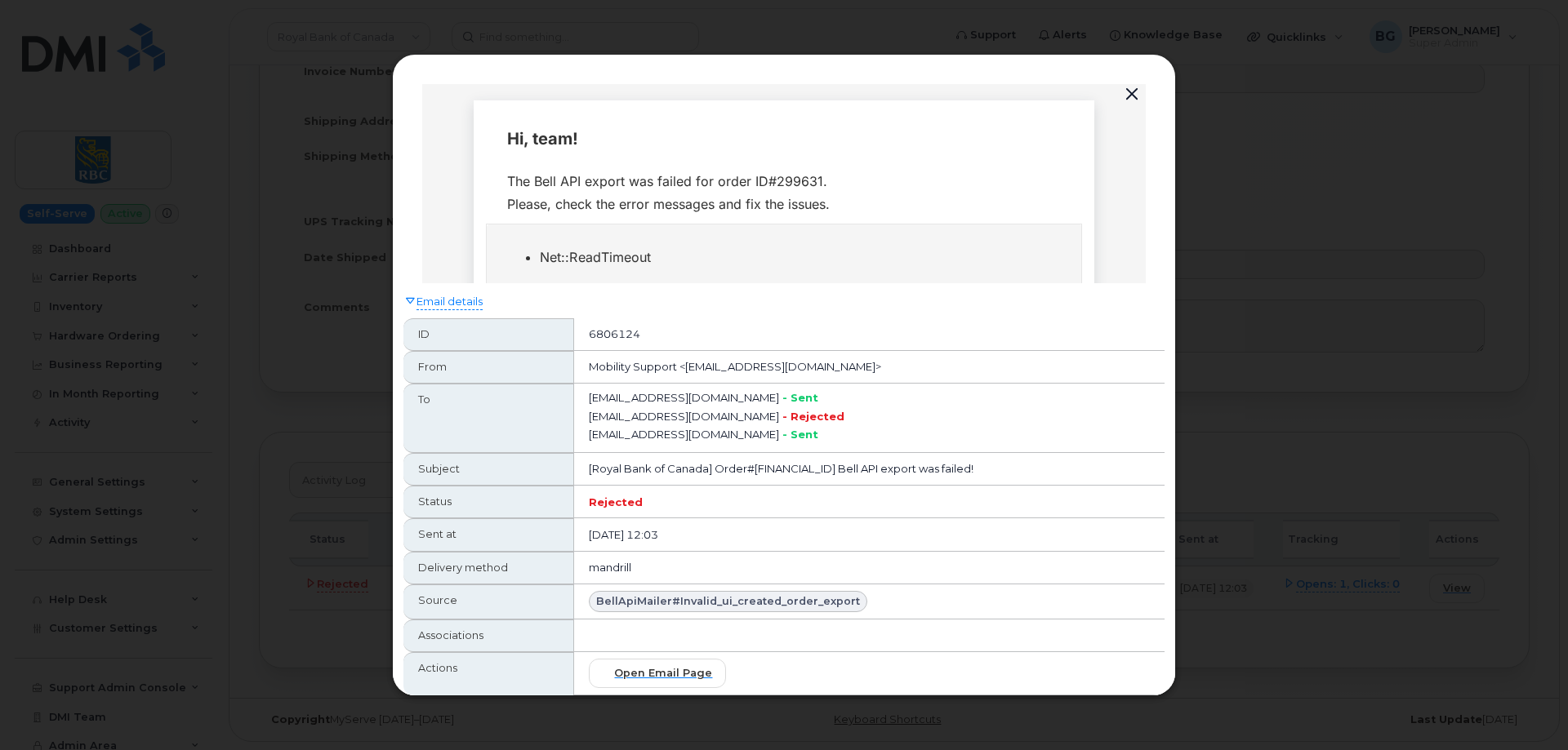
click at [1134, 96] on button "button" at bounding box center [1132, 94] width 24 height 23
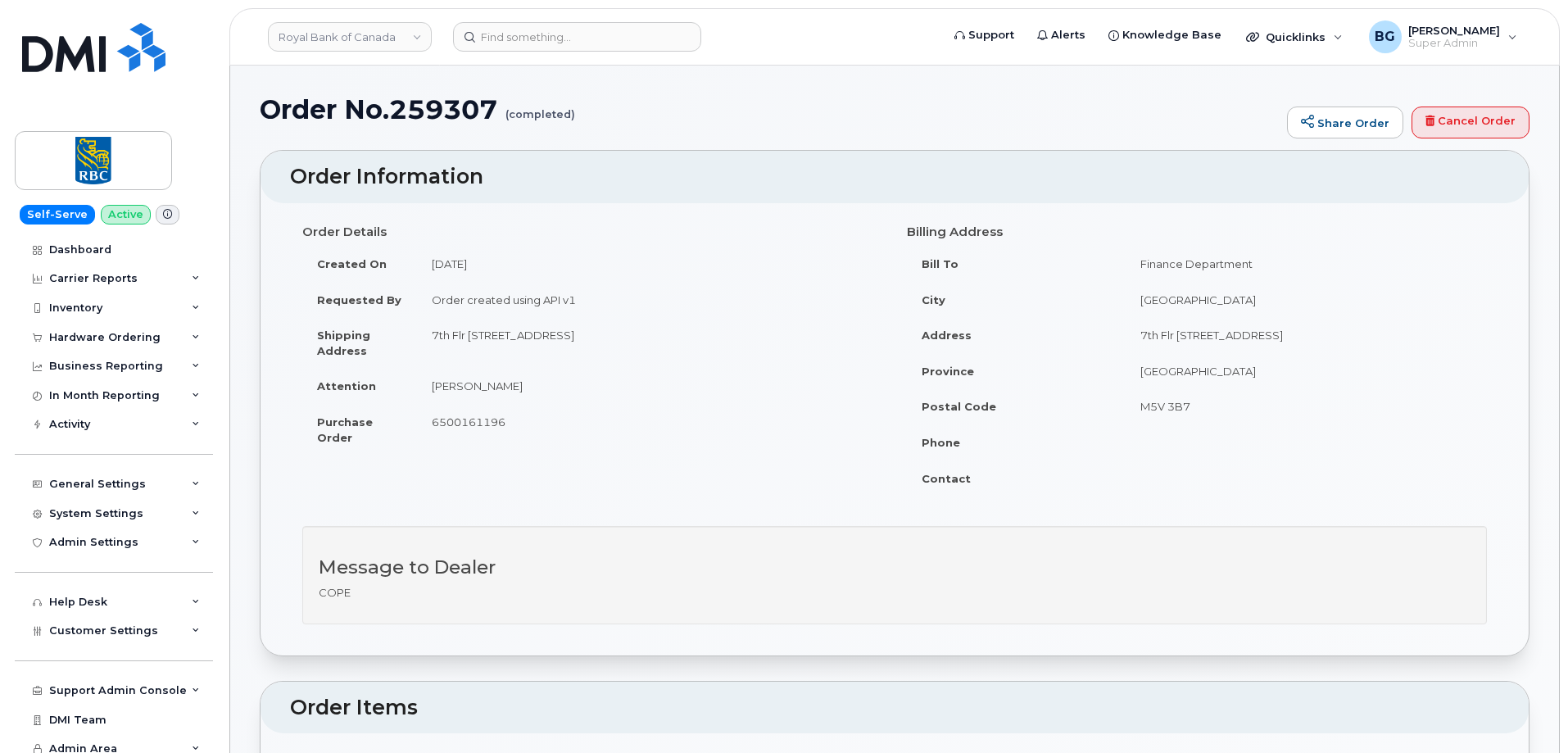
scroll to position [1858, 0]
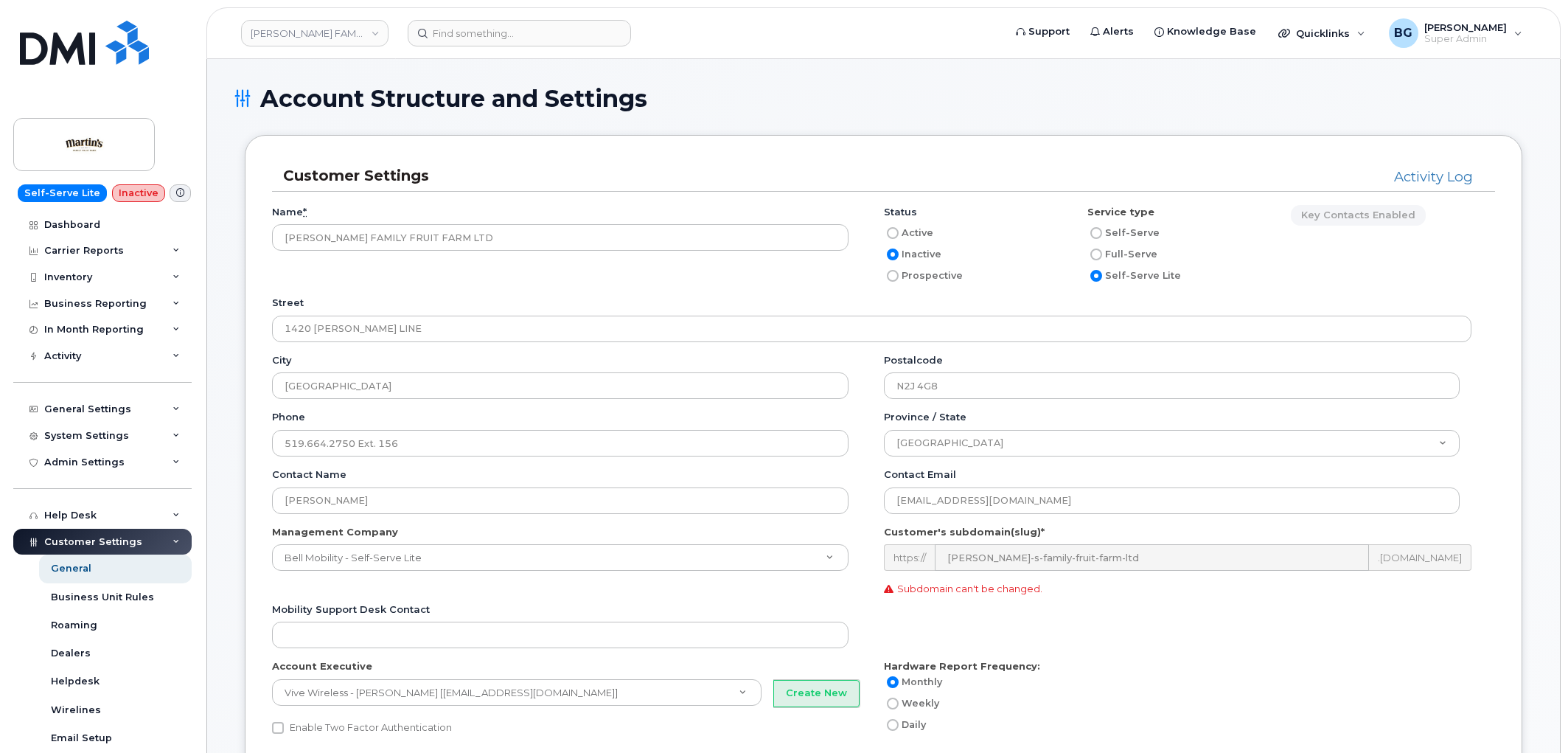
click at [292, 33] on link "[PERSON_NAME] FAMILY FRUIT FARM LTD" at bounding box center [315, 34] width 147 height 27
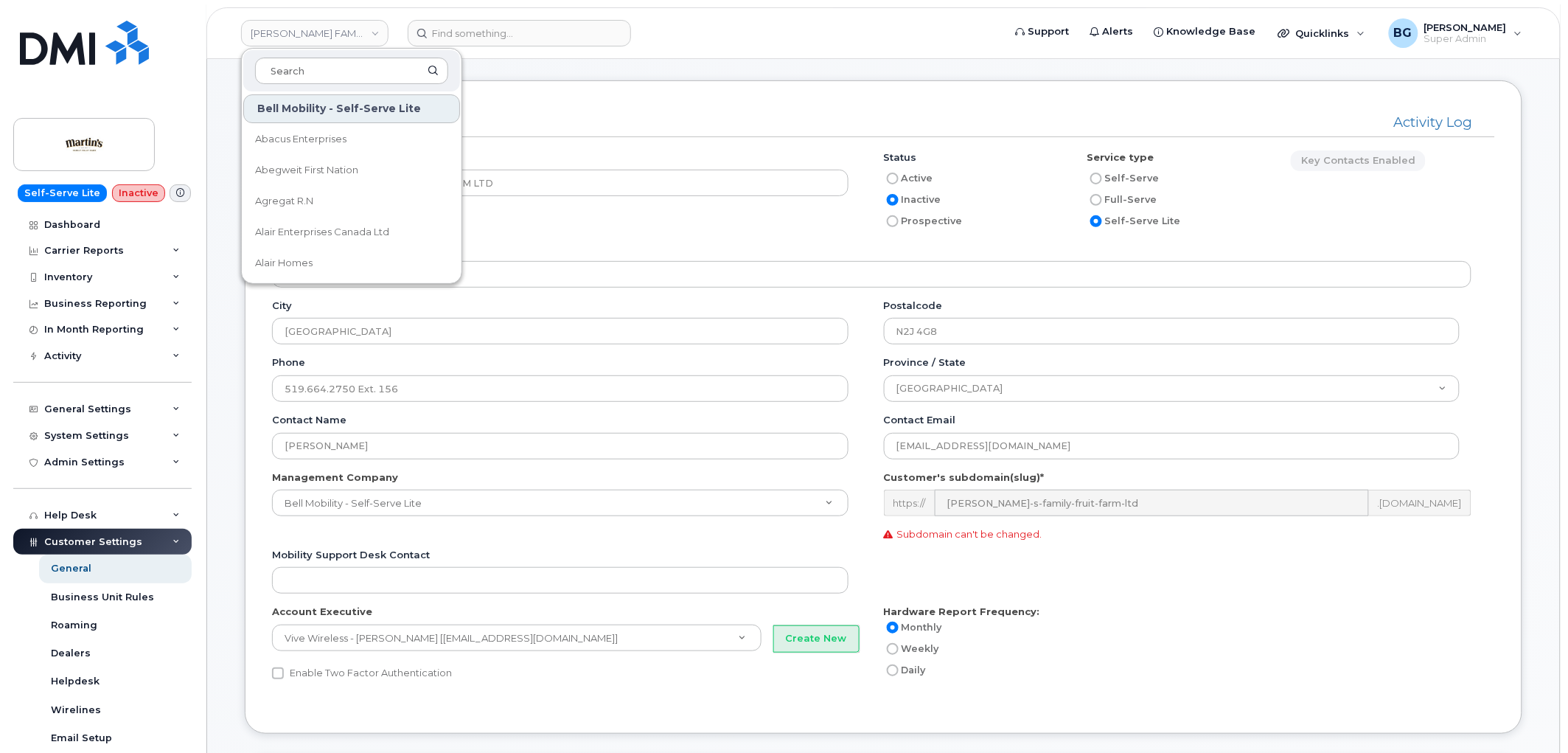
scroll to position [55, 0]
type input "snb"
click at [280, 133] on span "ASD-E (SNB)" at bounding box center [285, 140] width 61 height 15
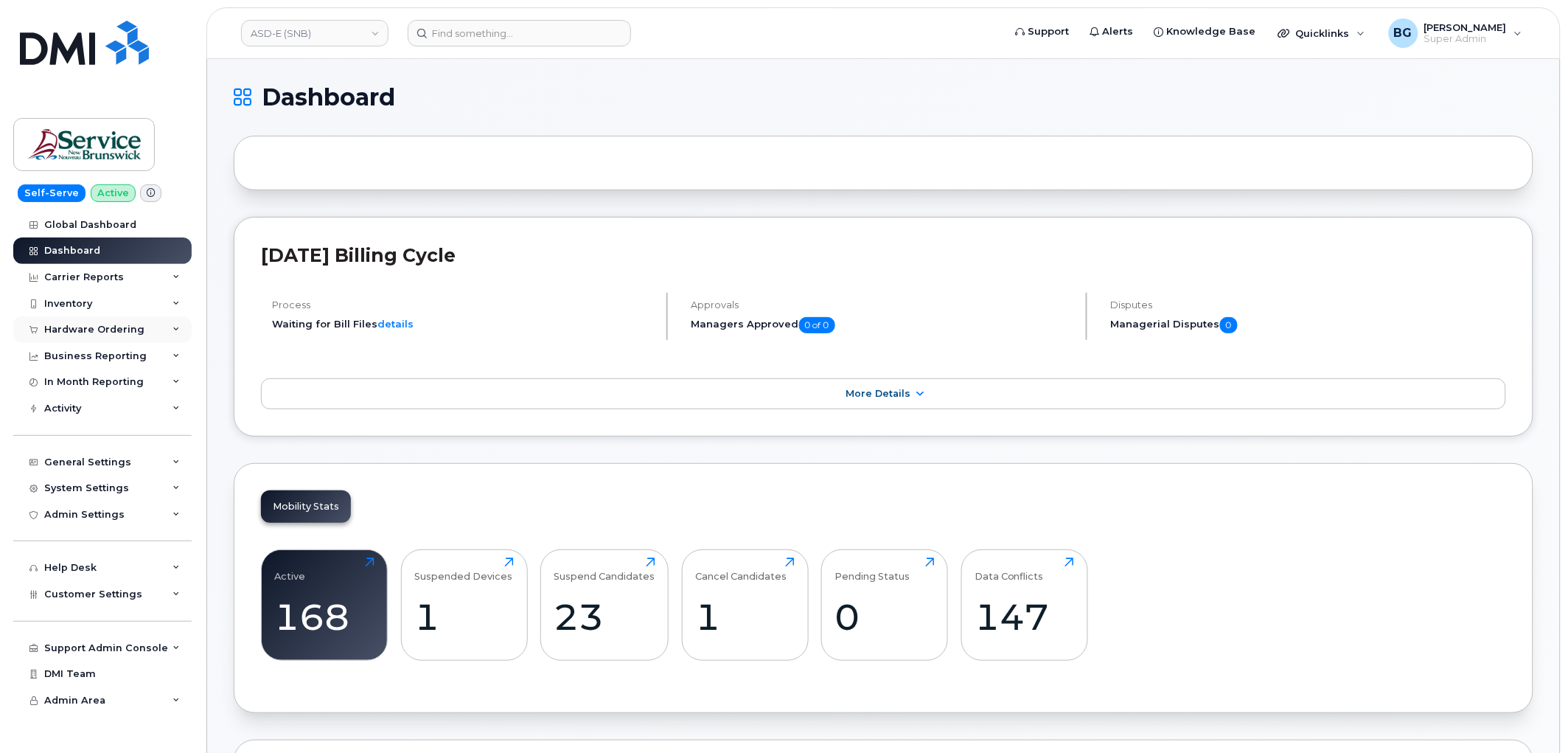
click at [75, 335] on div "Hardware Ordering" at bounding box center [94, 330] width 100 height 12
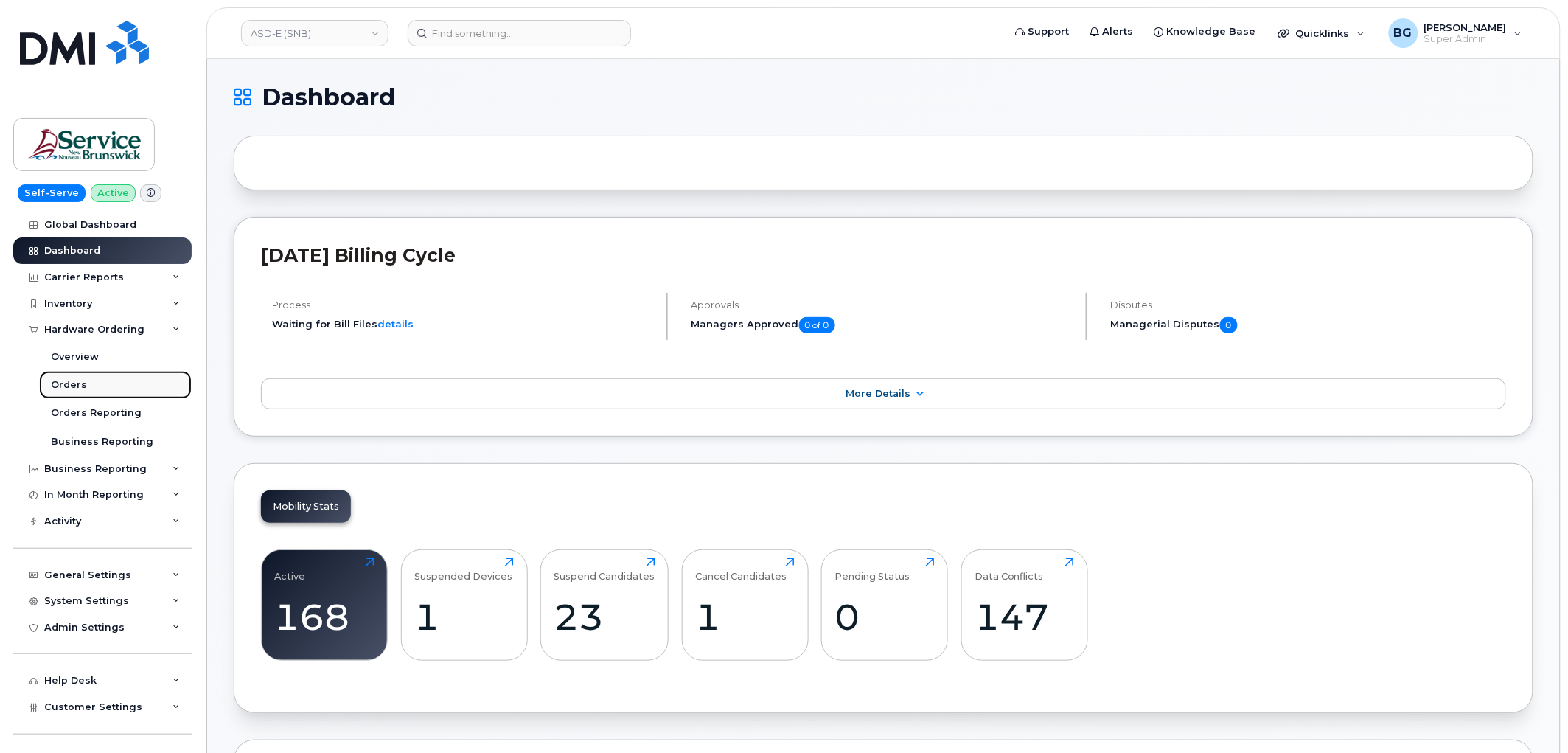
click at [69, 390] on div "Orders" at bounding box center [68, 385] width 36 height 13
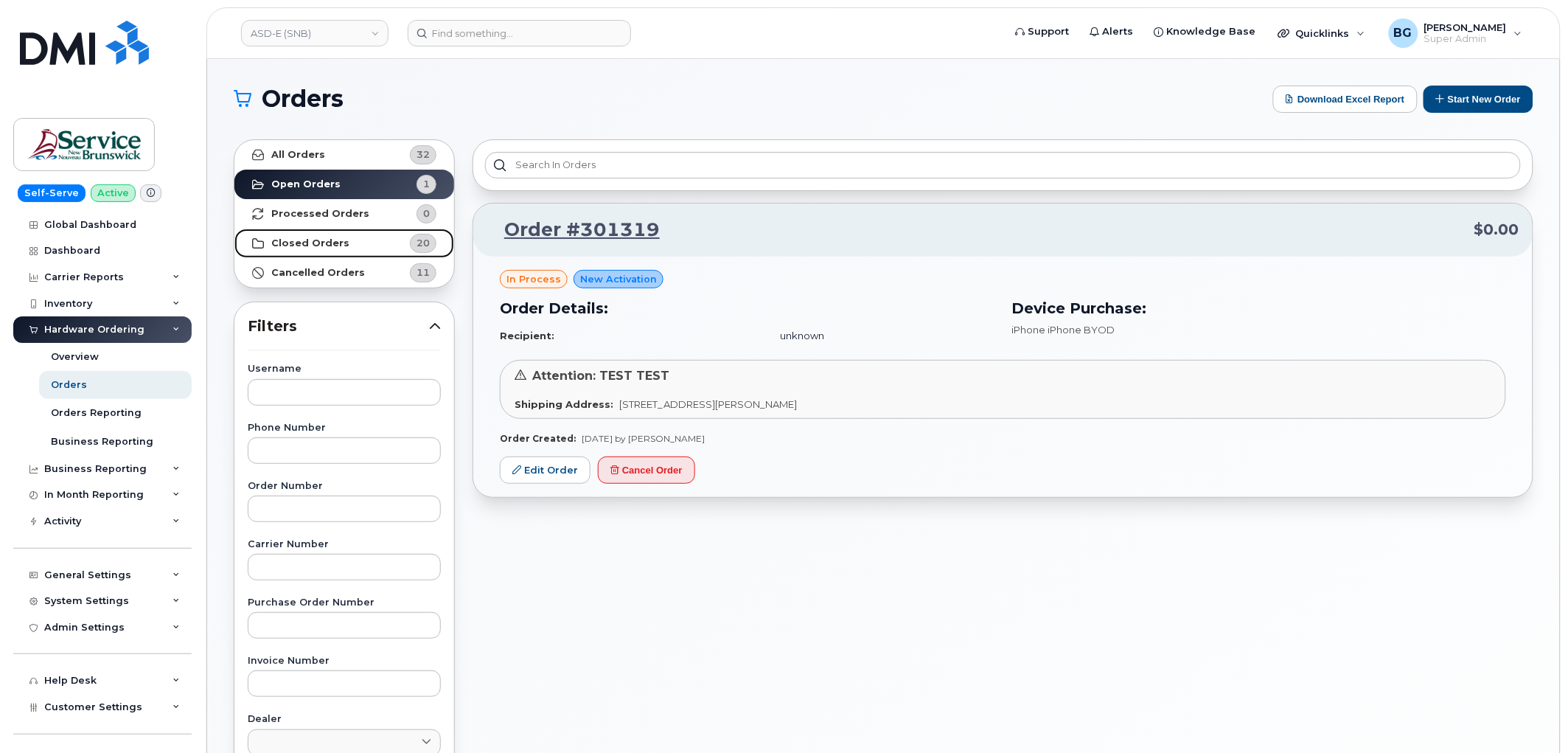
click at [305, 247] on strong "Closed Orders" at bounding box center [310, 243] width 78 height 12
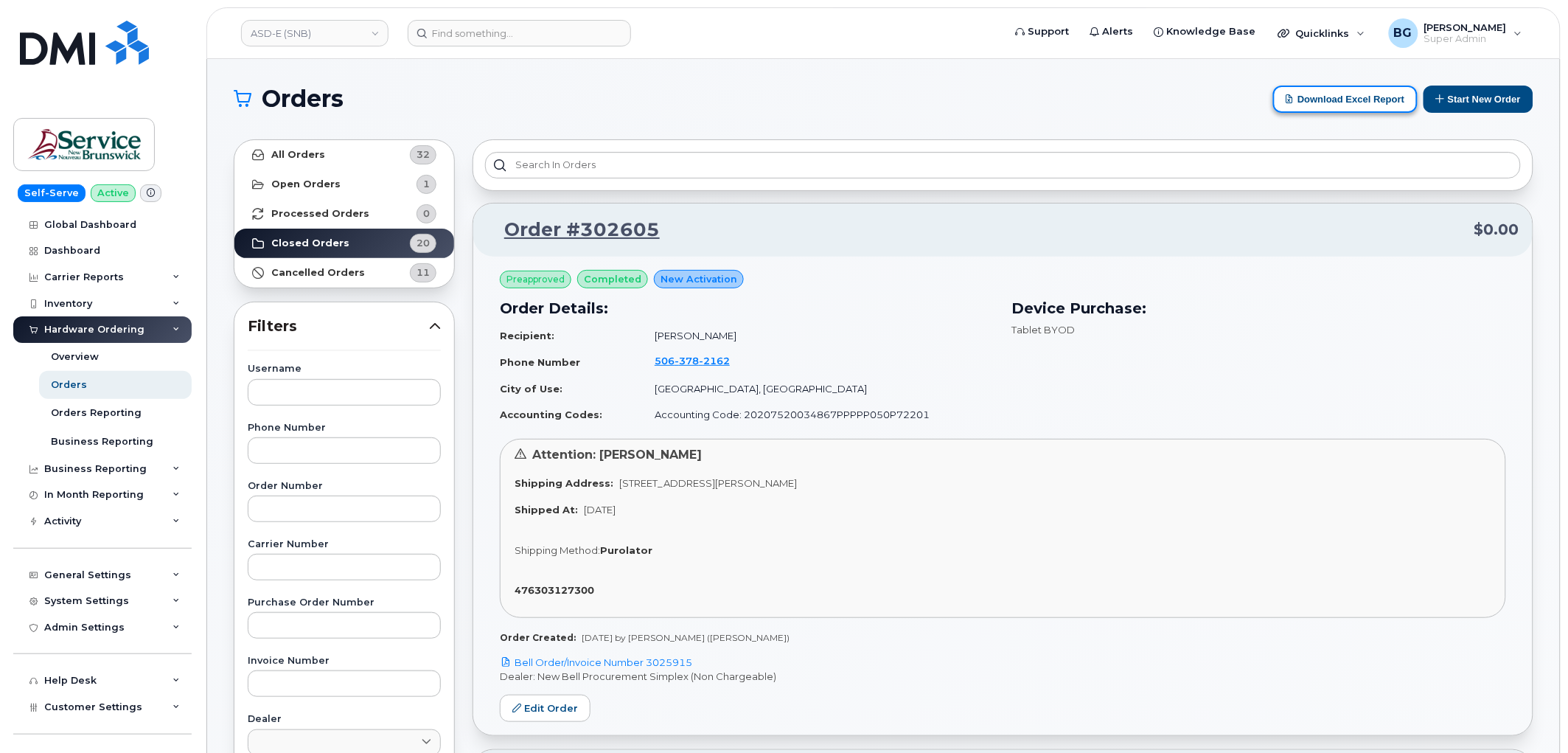
click at [1353, 104] on button "Download Excel Report" at bounding box center [1345, 99] width 145 height 27
click at [310, 510] on input "text" at bounding box center [344, 509] width 193 height 27
paste input "299917"
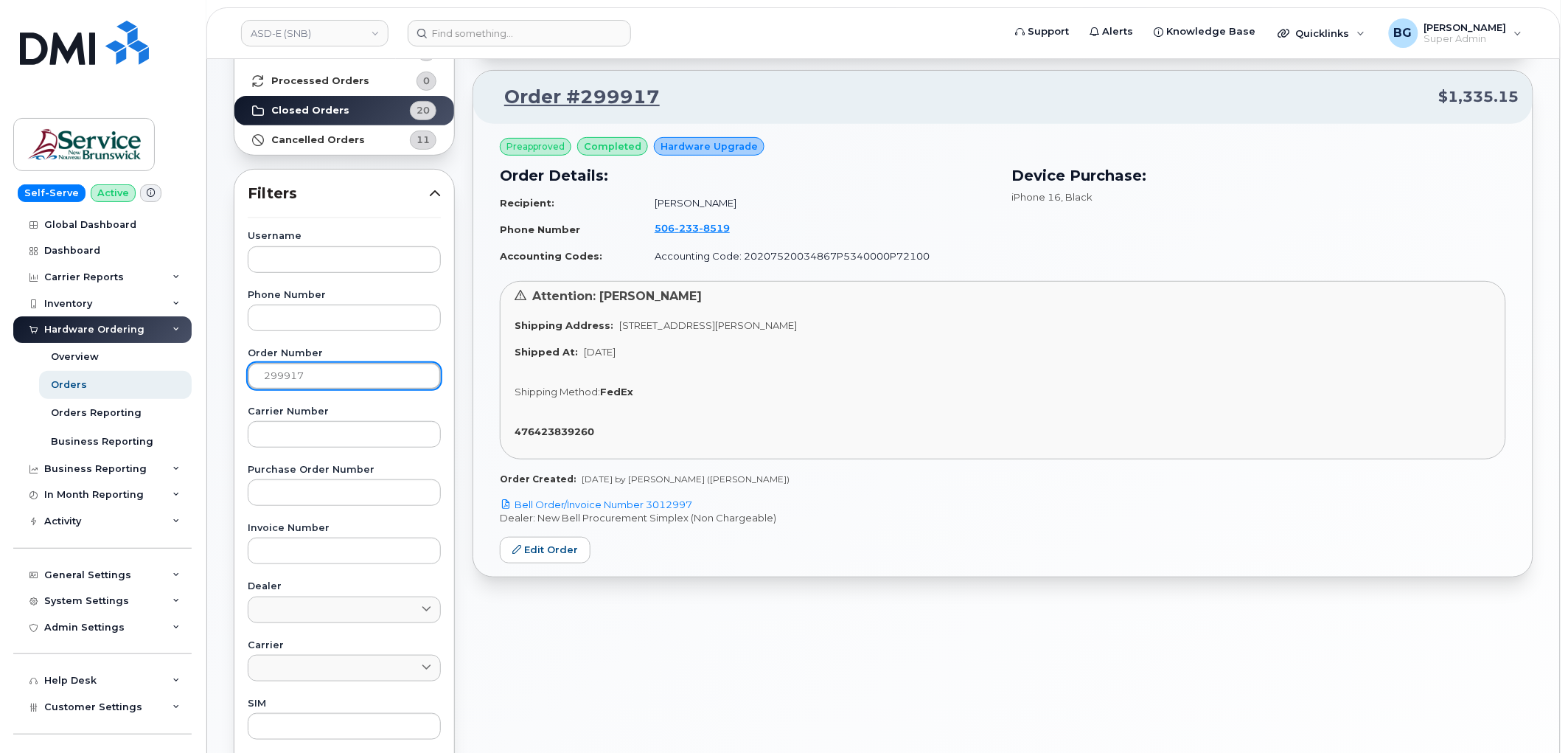
scroll to position [164, 0]
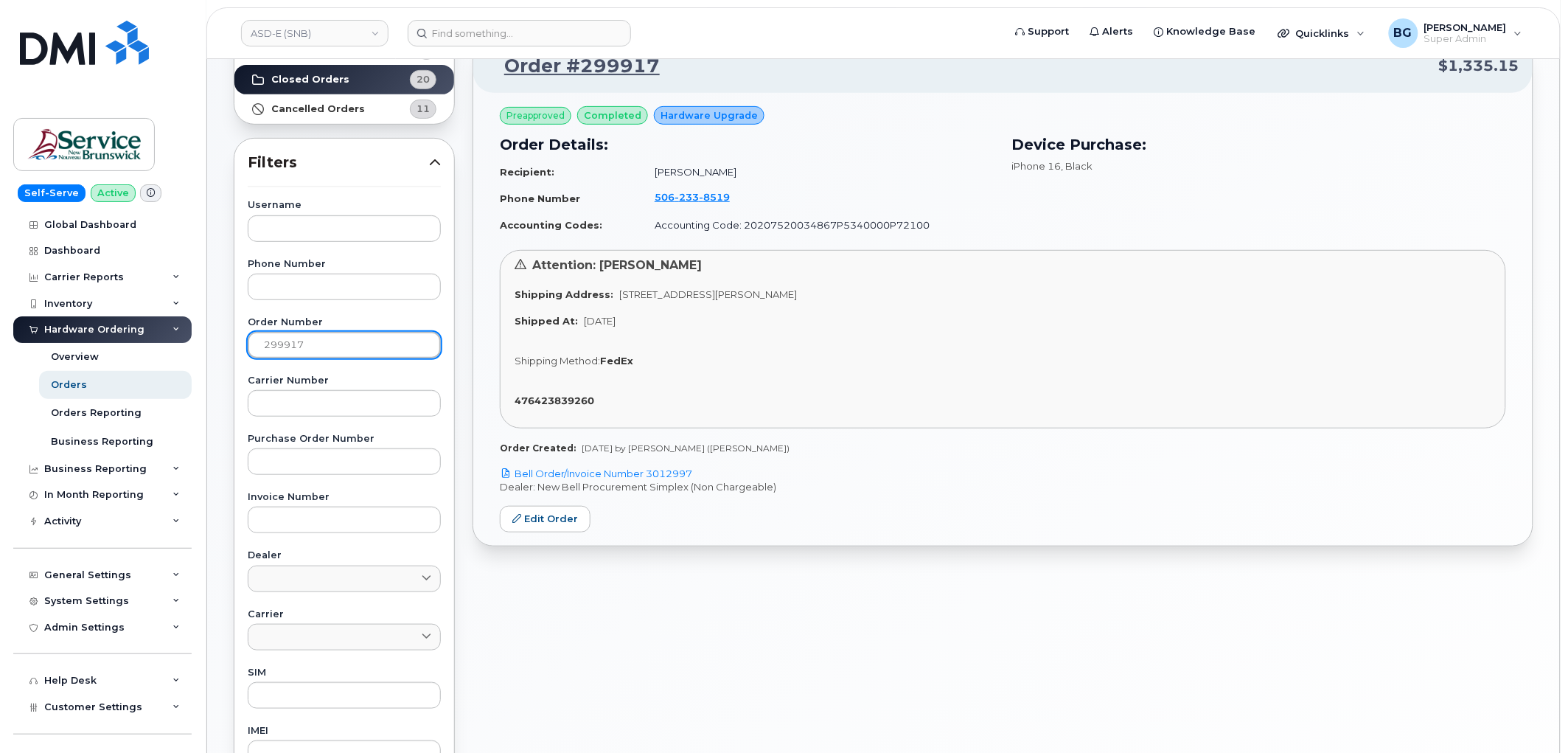
click at [289, 343] on input "299917" at bounding box center [344, 345] width 193 height 27
paste input "30057"
click at [282, 337] on input "300577" at bounding box center [344, 345] width 193 height 27
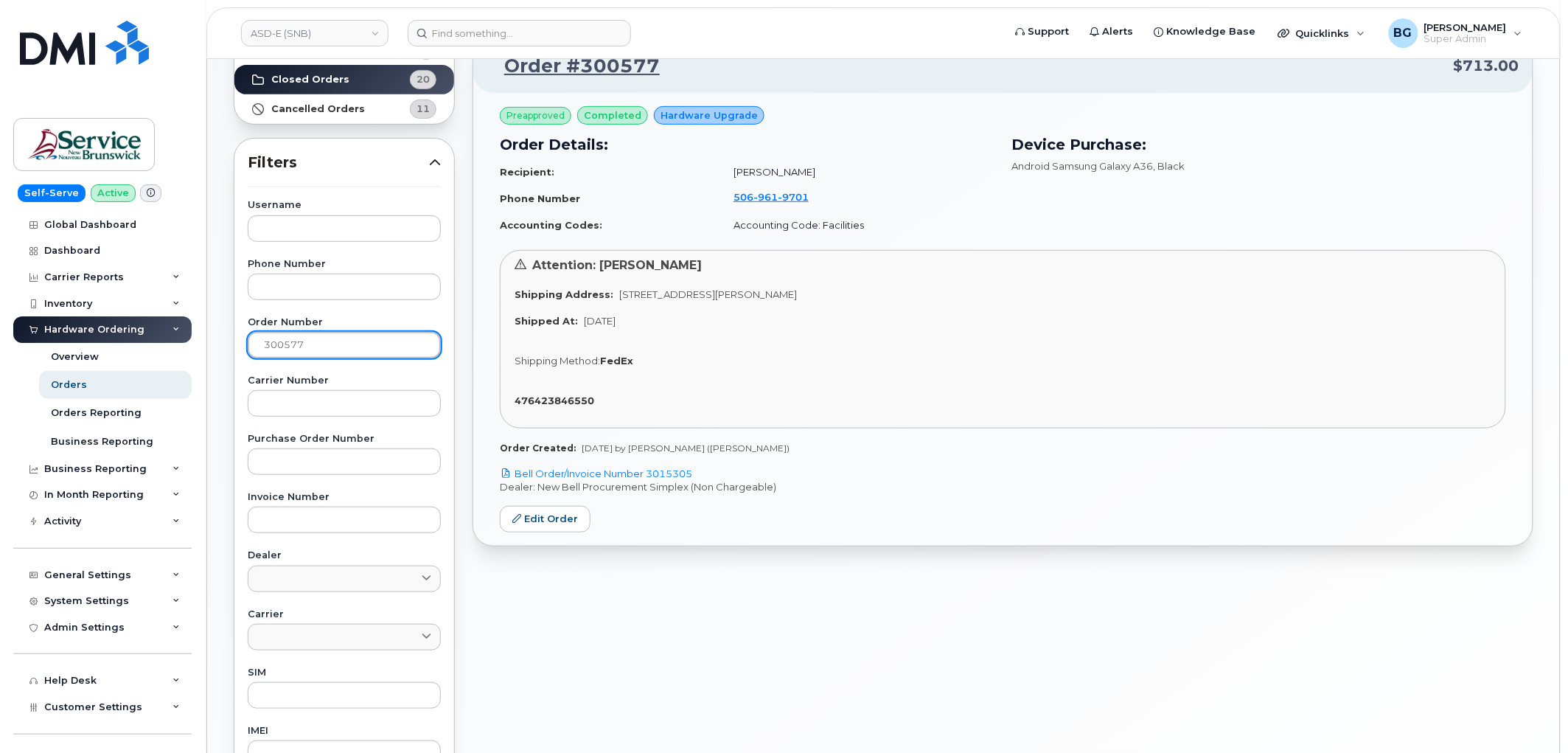
click at [282, 337] on input "300577" at bounding box center [344, 345] width 193 height 27
paste input "299914"
type input "299914"
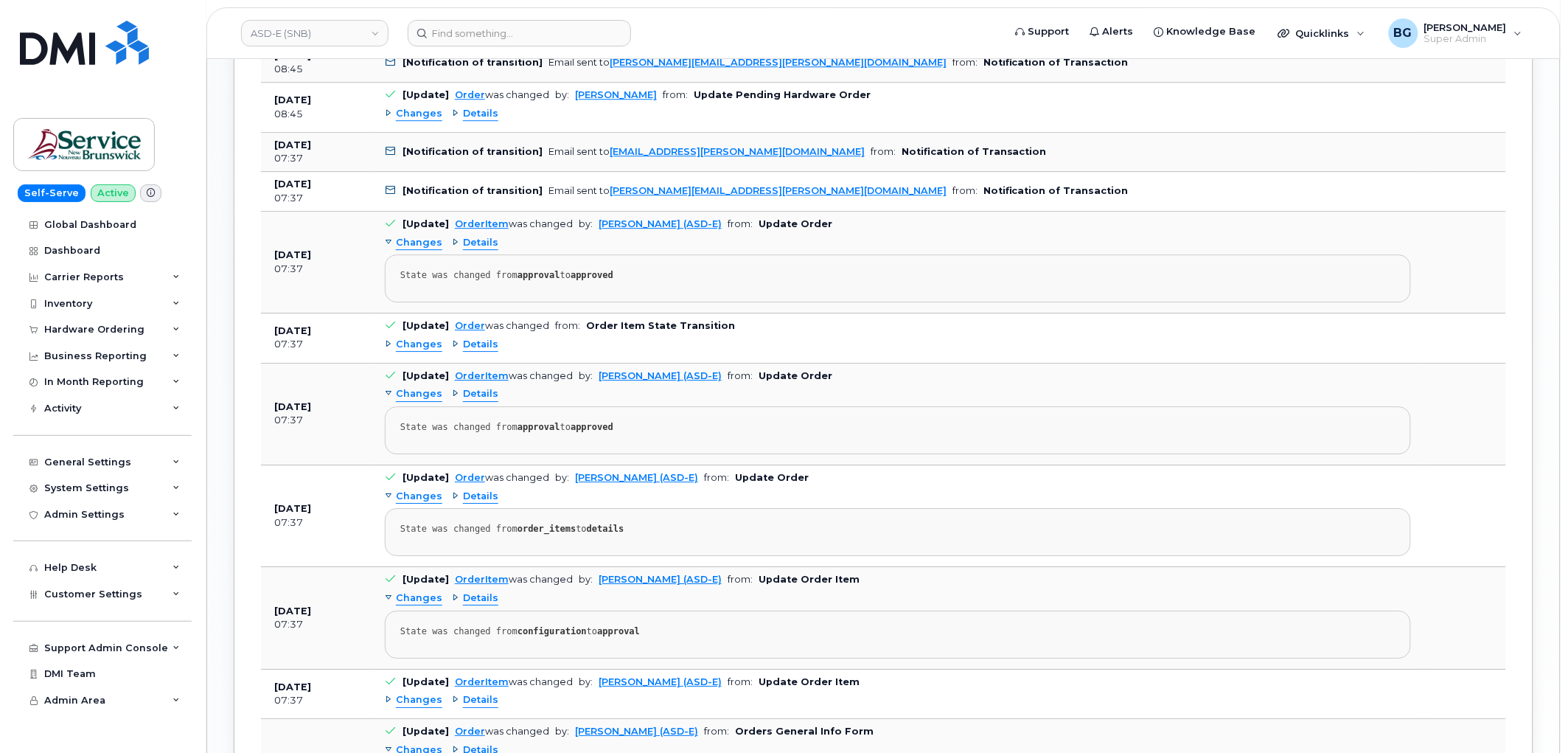
scroll to position [1419, 0]
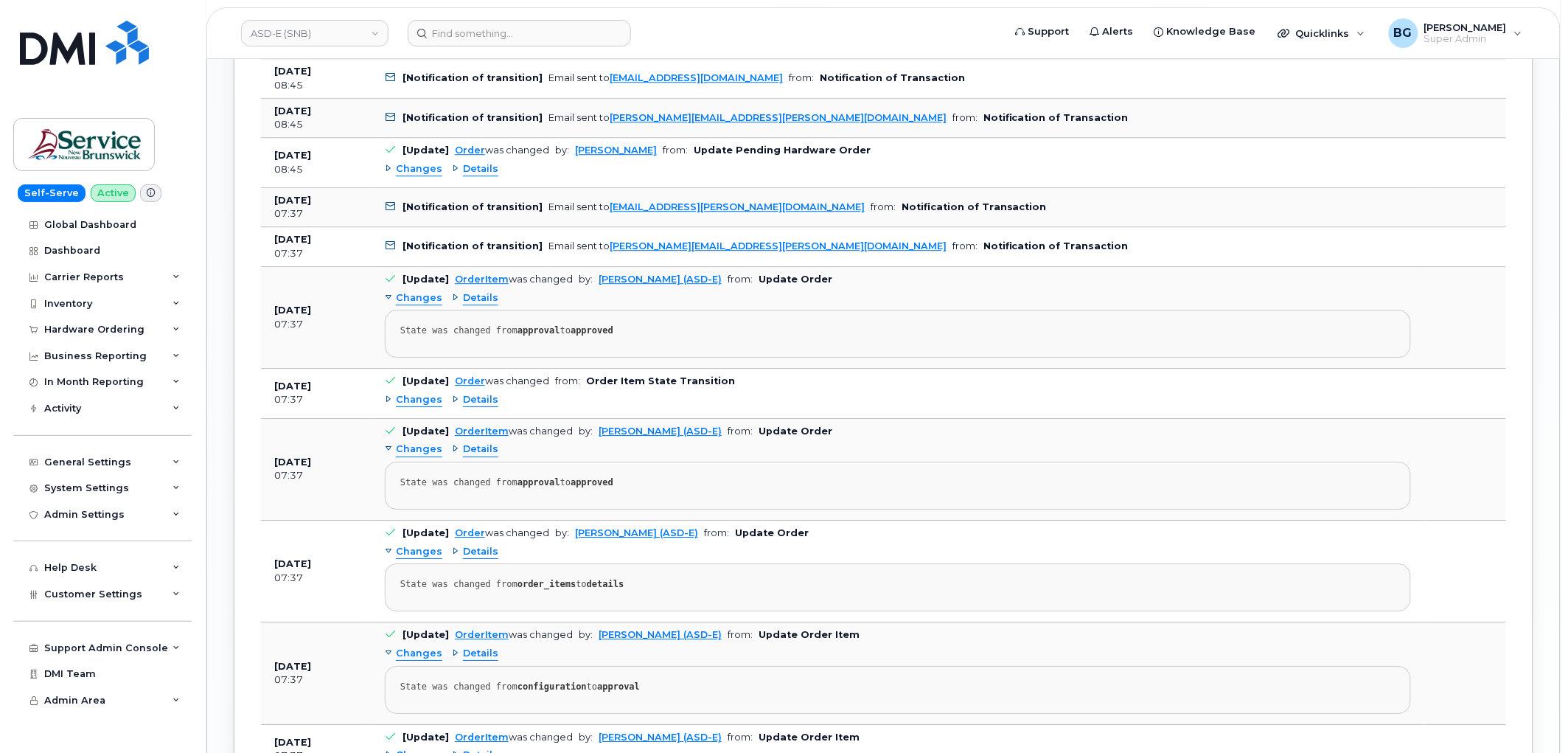
click at [466, 406] on span "Details" at bounding box center [480, 400] width 35 height 14
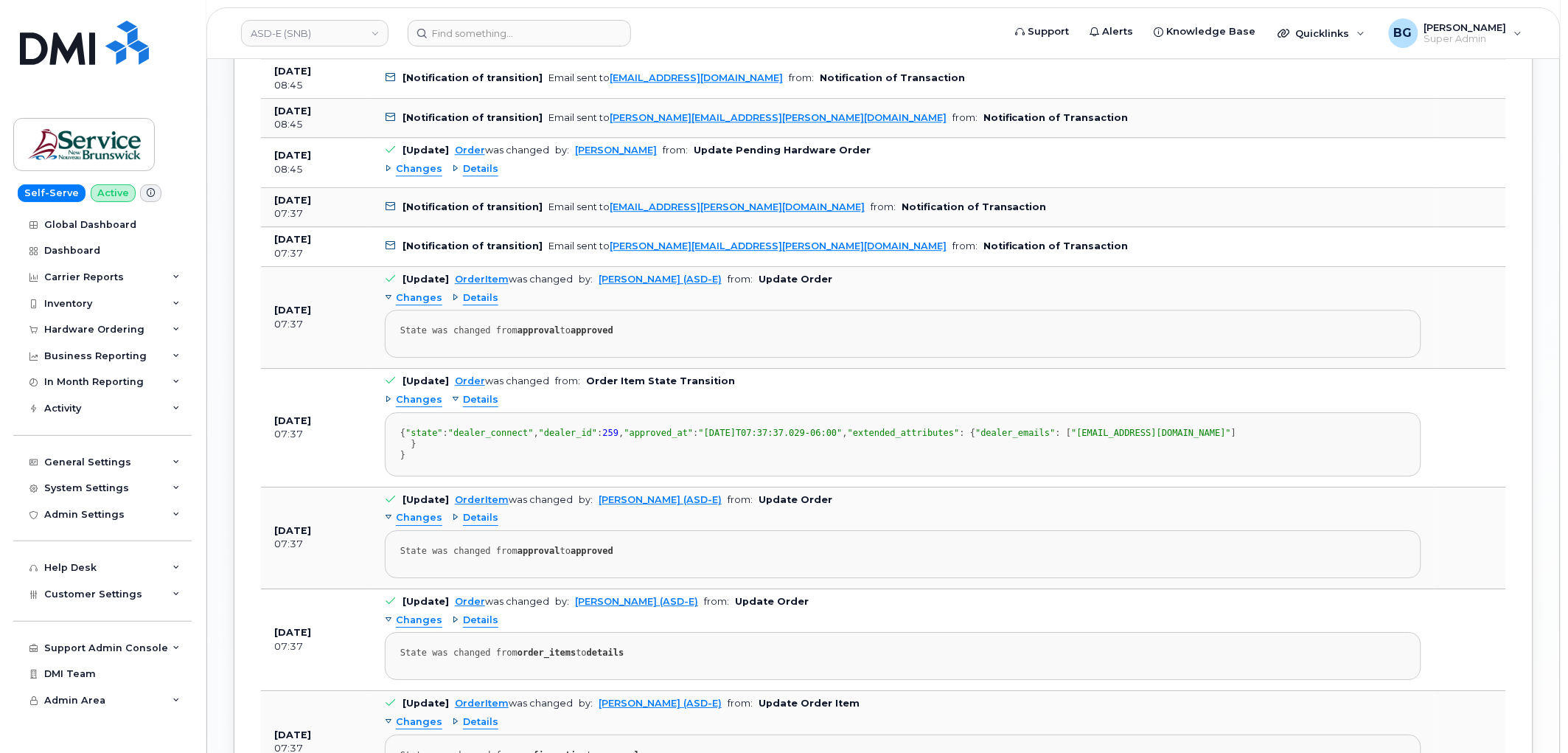
click at [466, 406] on span "Details" at bounding box center [480, 400] width 35 height 14
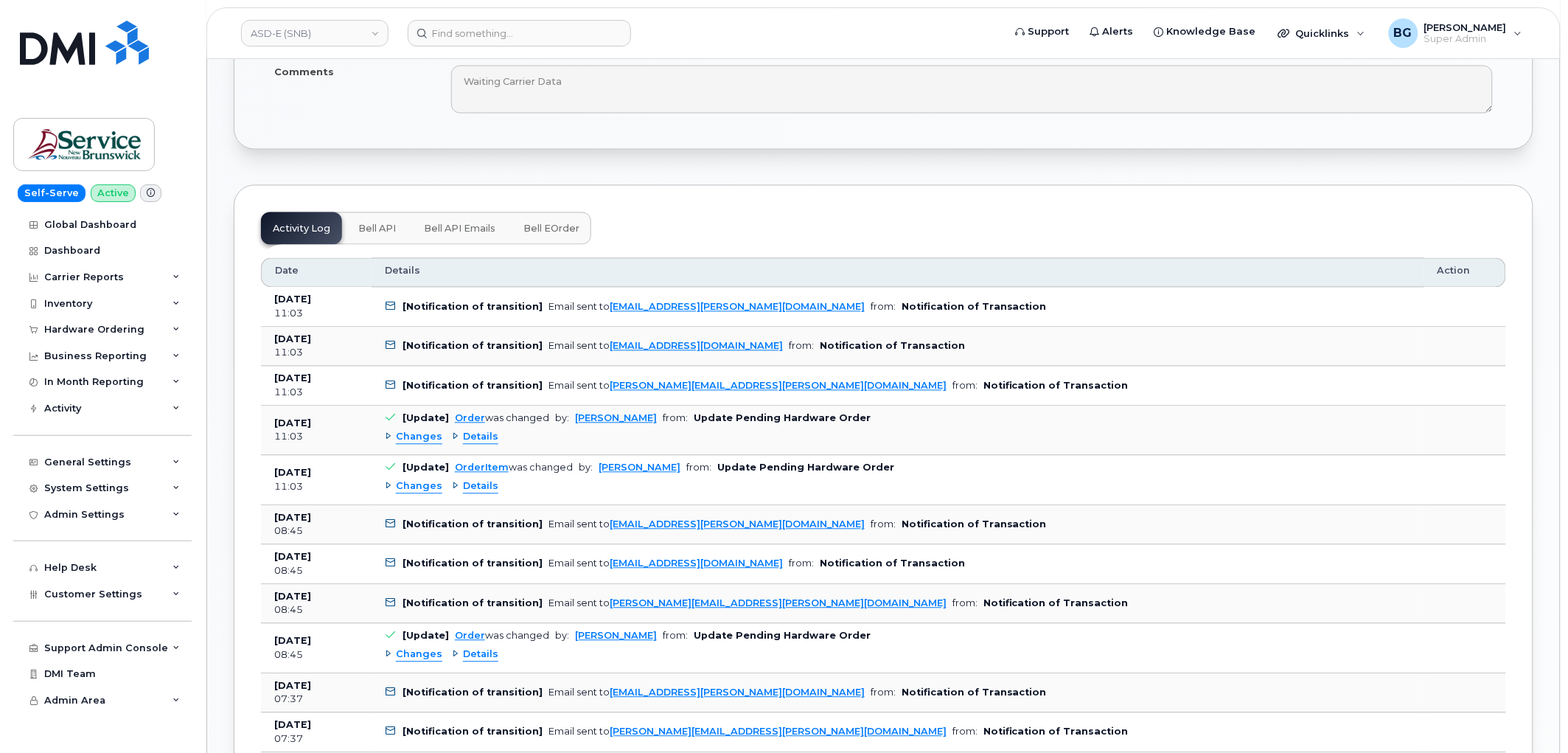
scroll to position [873, 0]
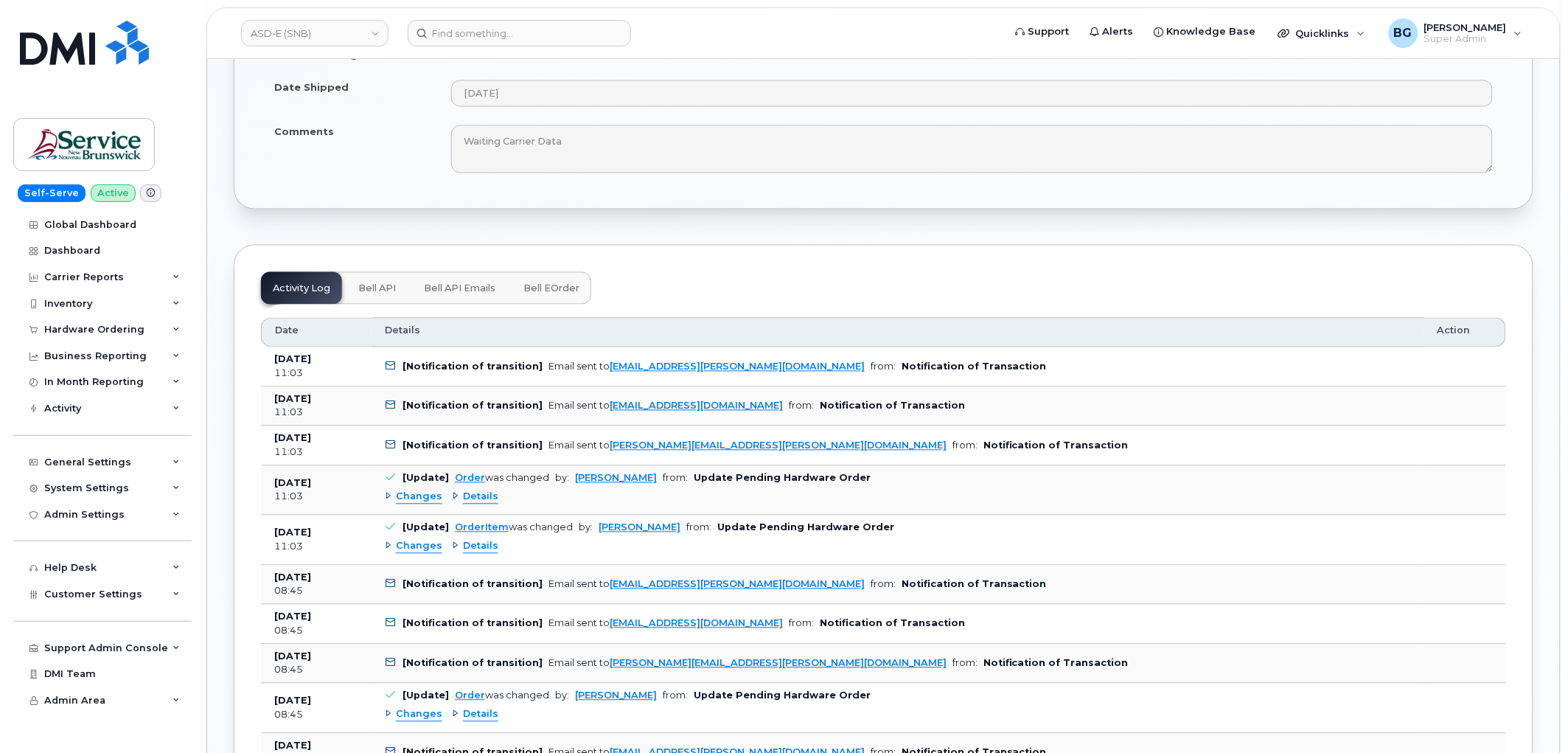
click at [372, 292] on span "Bell API" at bounding box center [377, 289] width 38 height 12
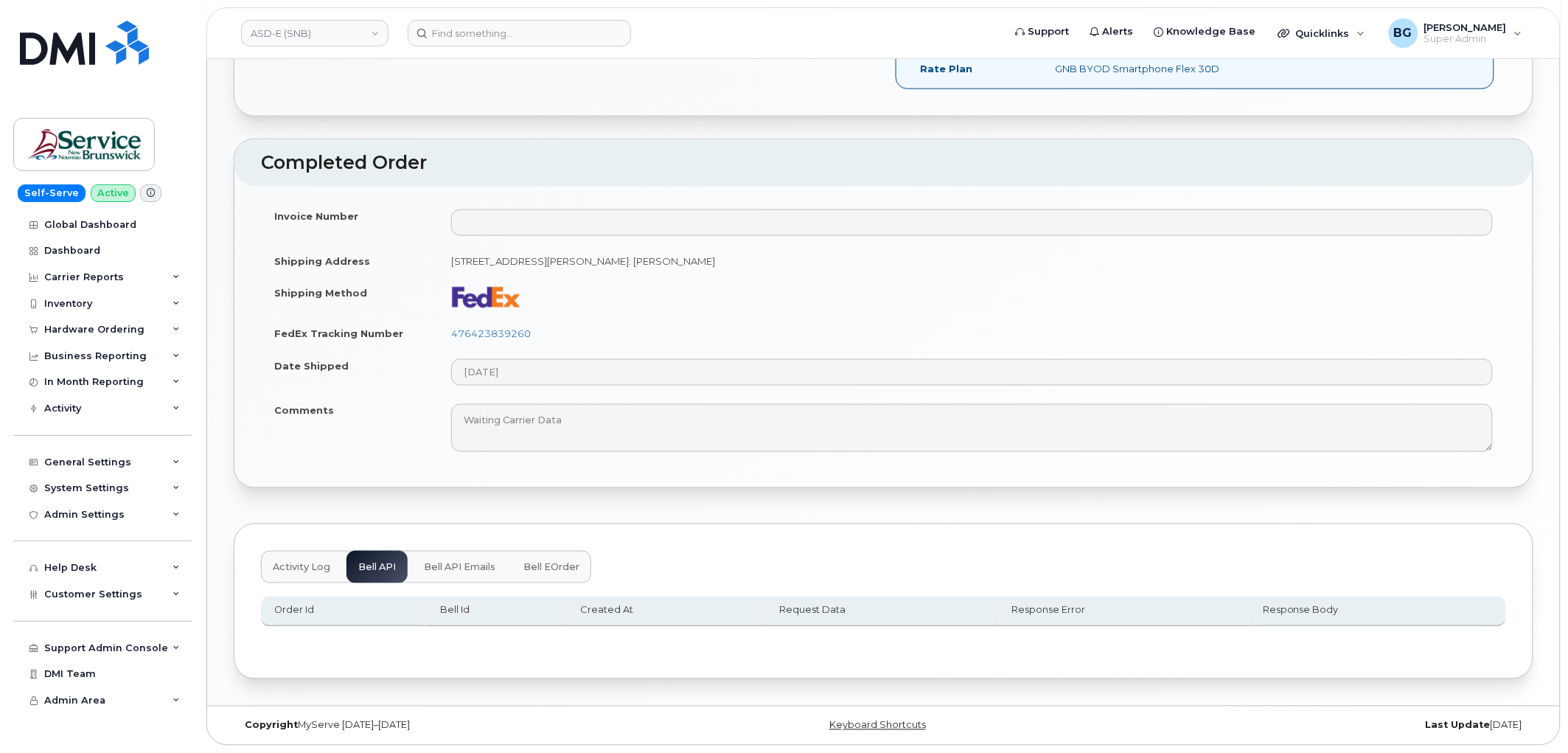
scroll to position [595, 0]
click at [467, 556] on button "Bell API Emails" at bounding box center [459, 567] width 95 height 33
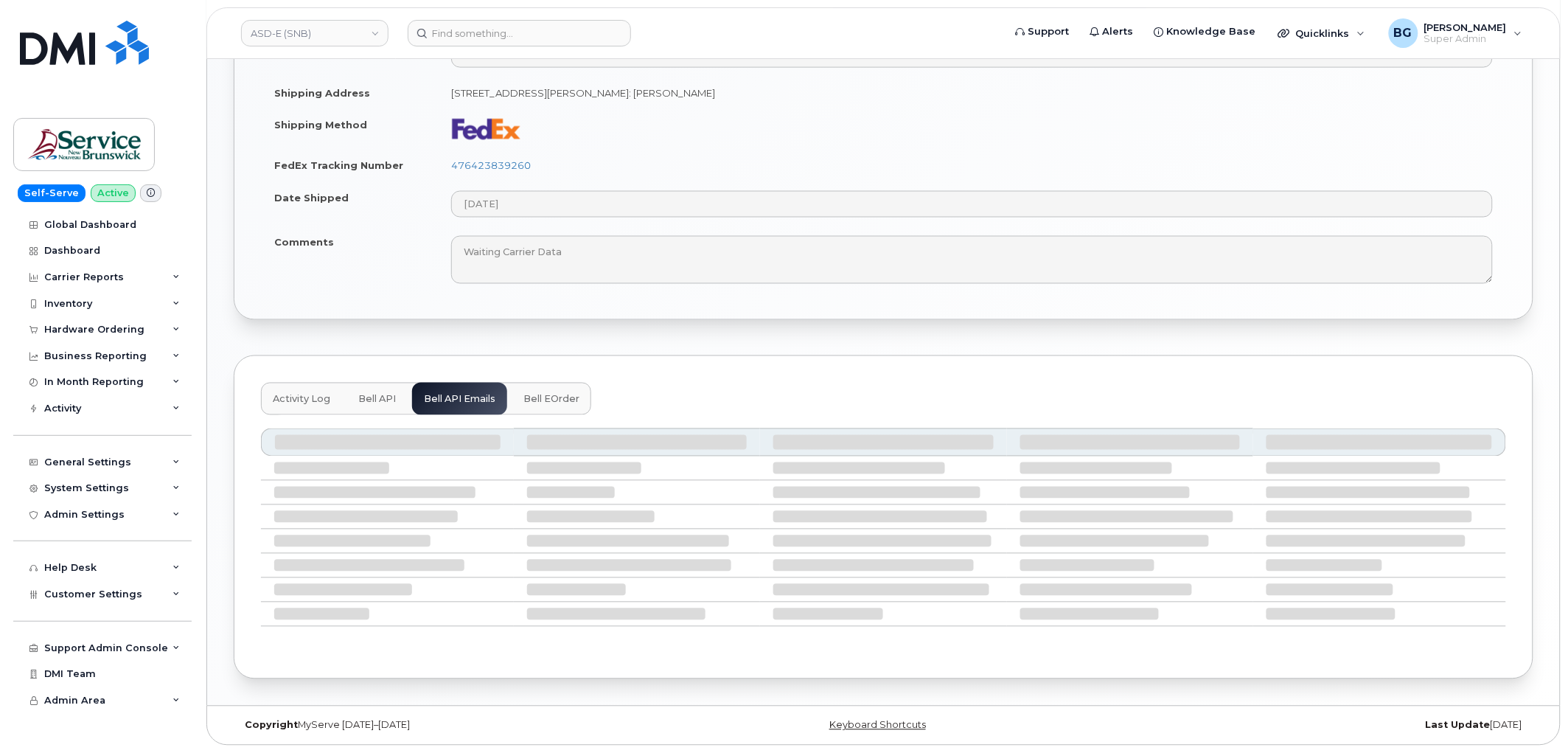
scroll to position [654, 0]
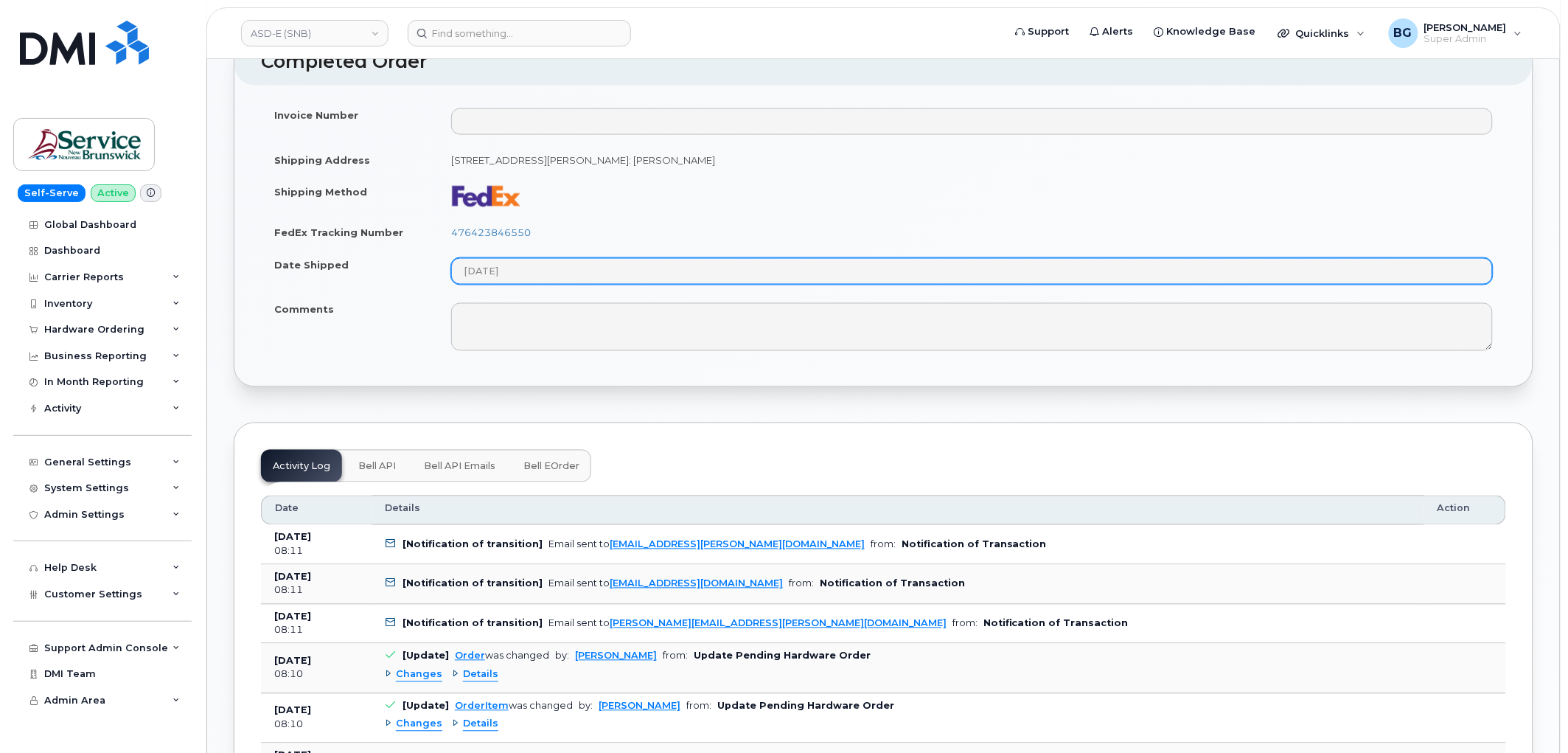
scroll to position [710, 0]
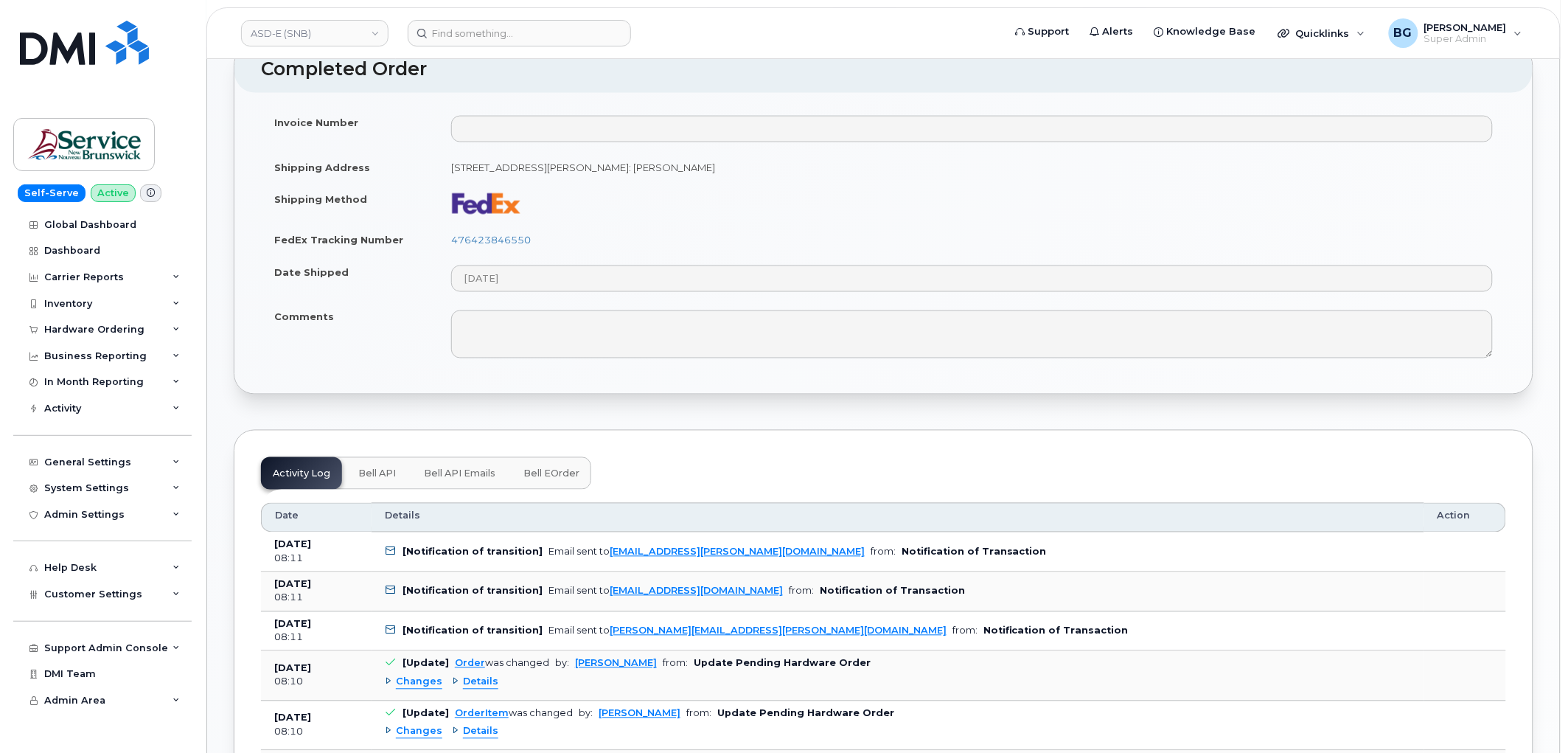
click at [377, 472] on span "Bell API" at bounding box center [377, 474] width 38 height 12
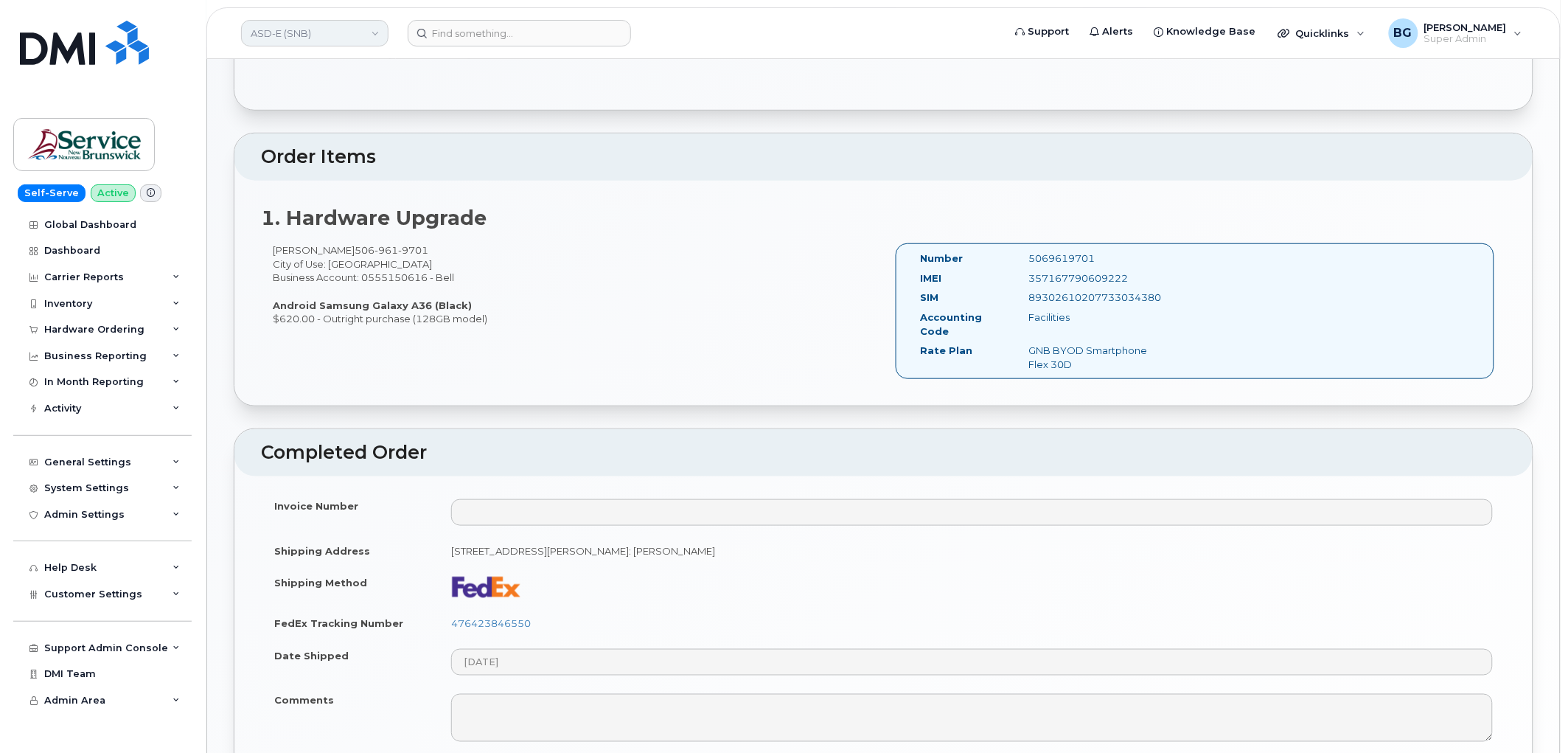
scroll to position [273, 0]
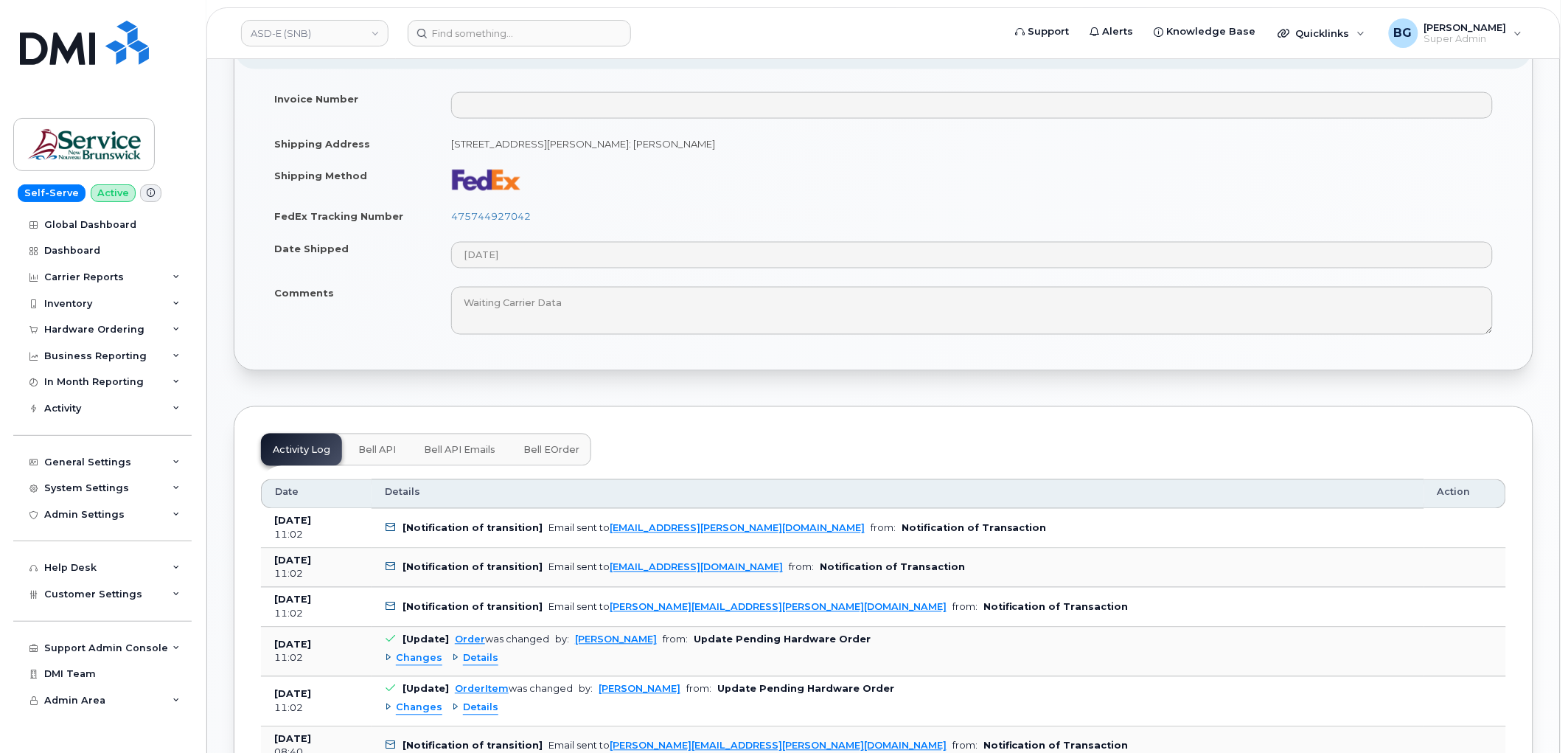
scroll to position [819, 0]
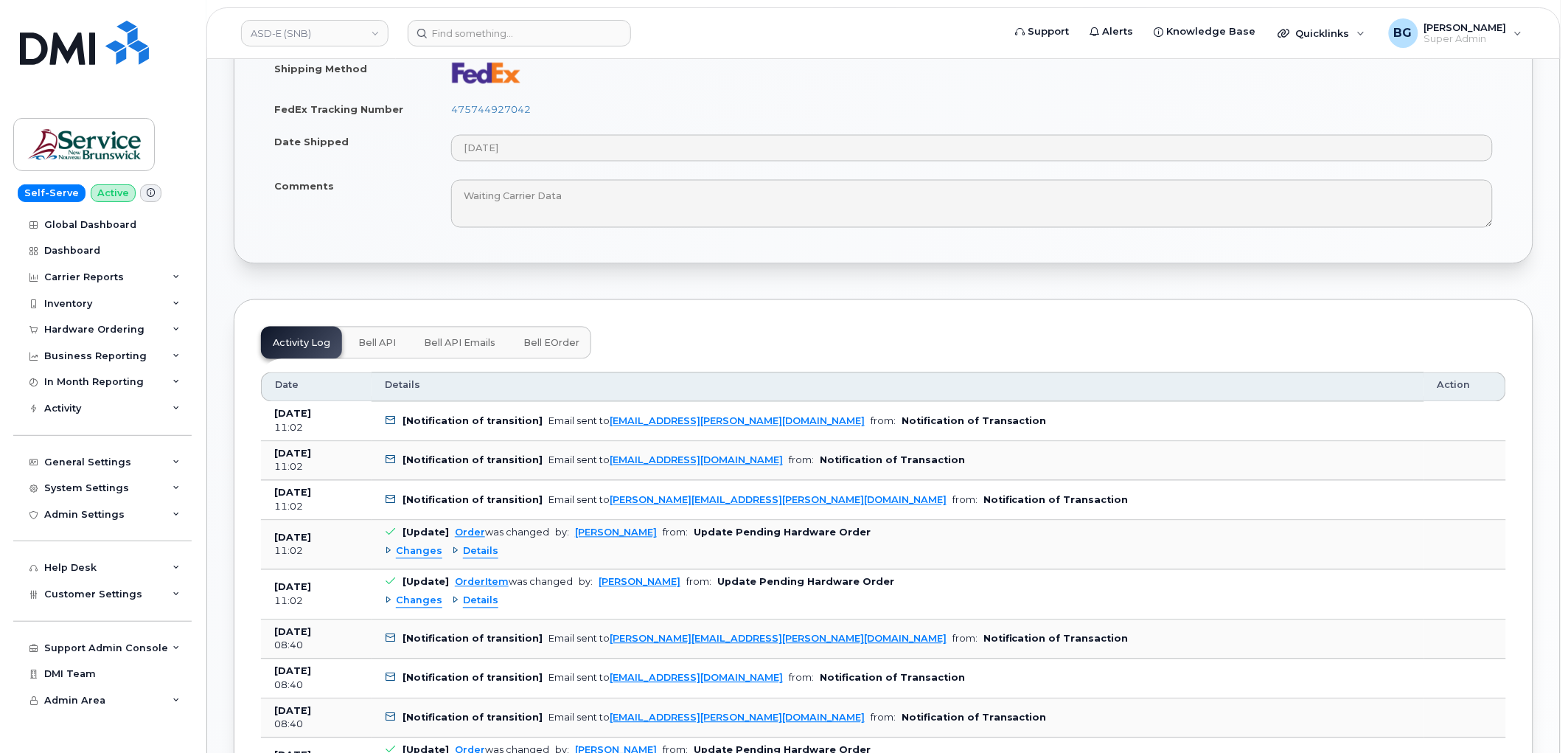
click at [446, 342] on span "Bell API Emails" at bounding box center [459, 343] width 72 height 12
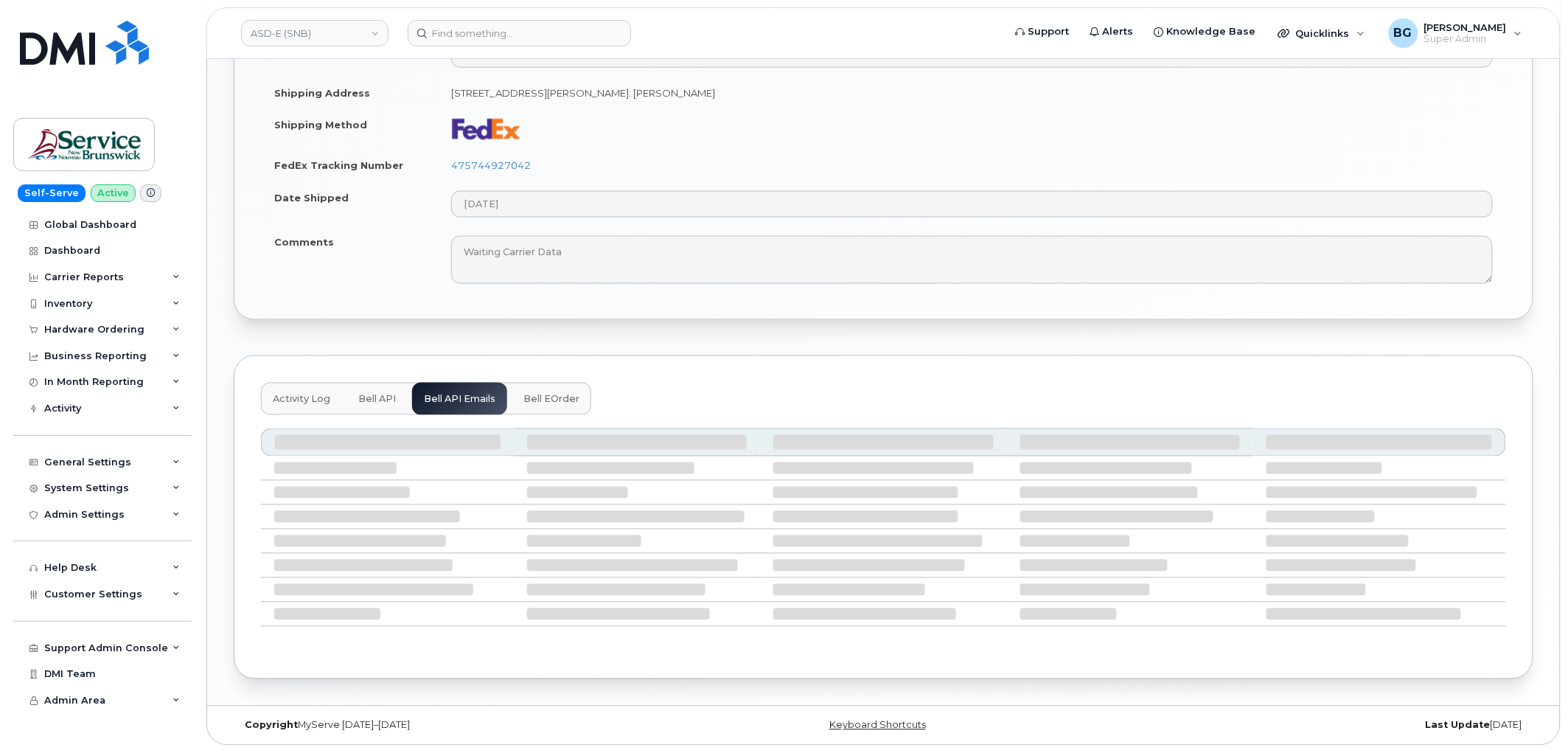
scroll to position [654, 0]
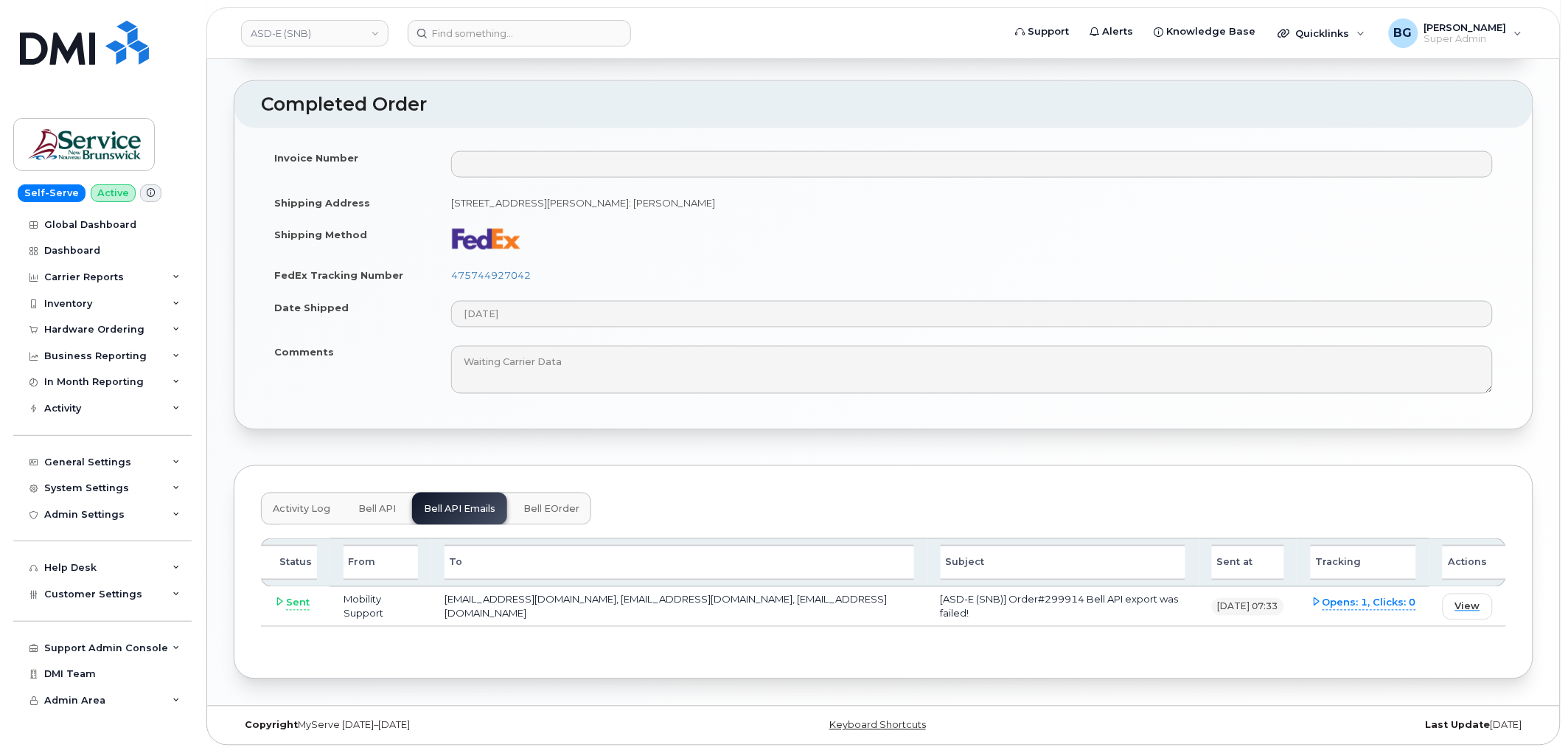
click at [490, 435] on div "Order Information Order Details Created By [PERSON_NAME] (ASD-E) Created On [DA…" at bounding box center [883, 80] width 1300 height 1197
click at [315, 31] on link "ASD-E (SNB)" at bounding box center [315, 34] width 147 height 27
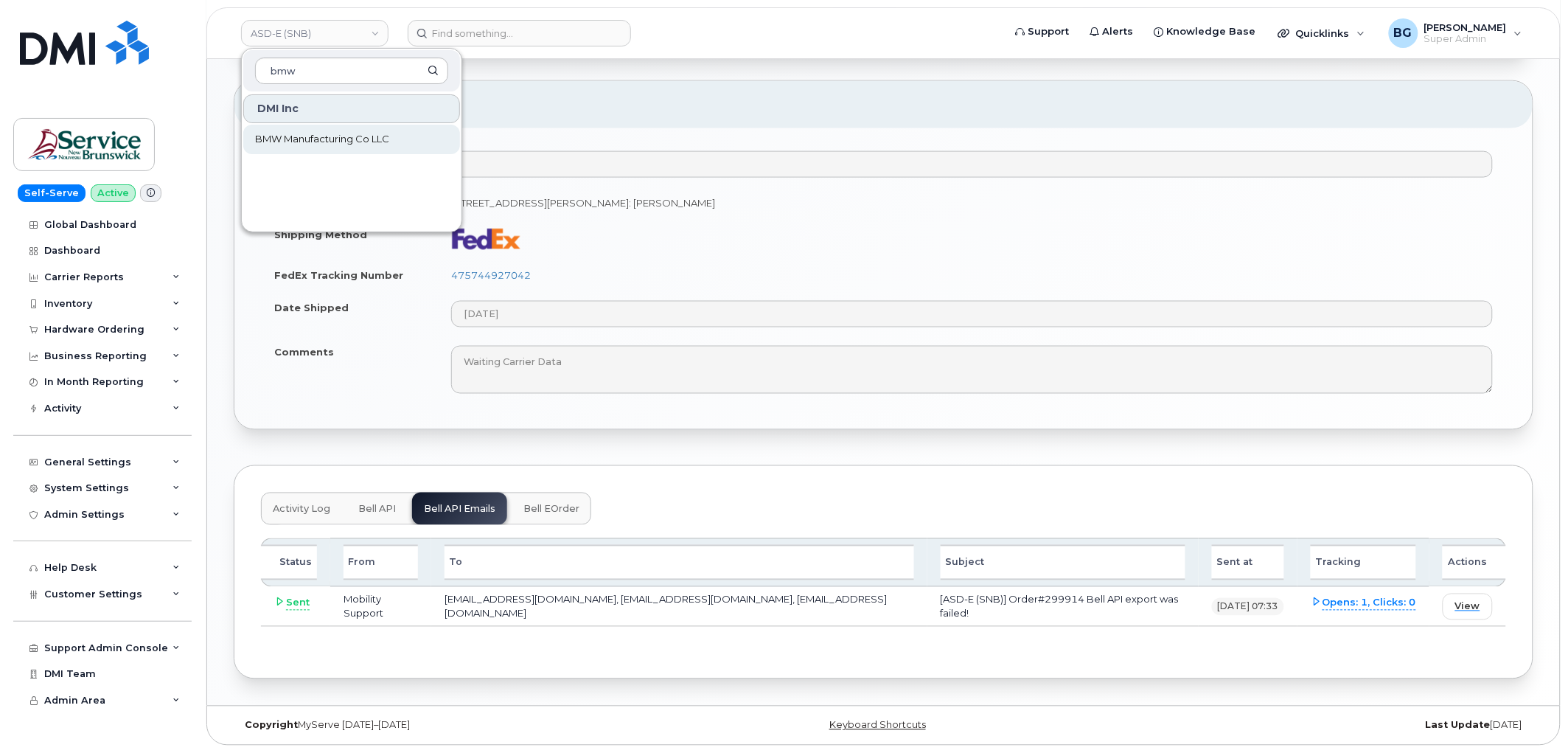
type input "bmw"
click at [320, 136] on span "BMW Manufacturing Co LLC" at bounding box center [321, 140] width 134 height 15
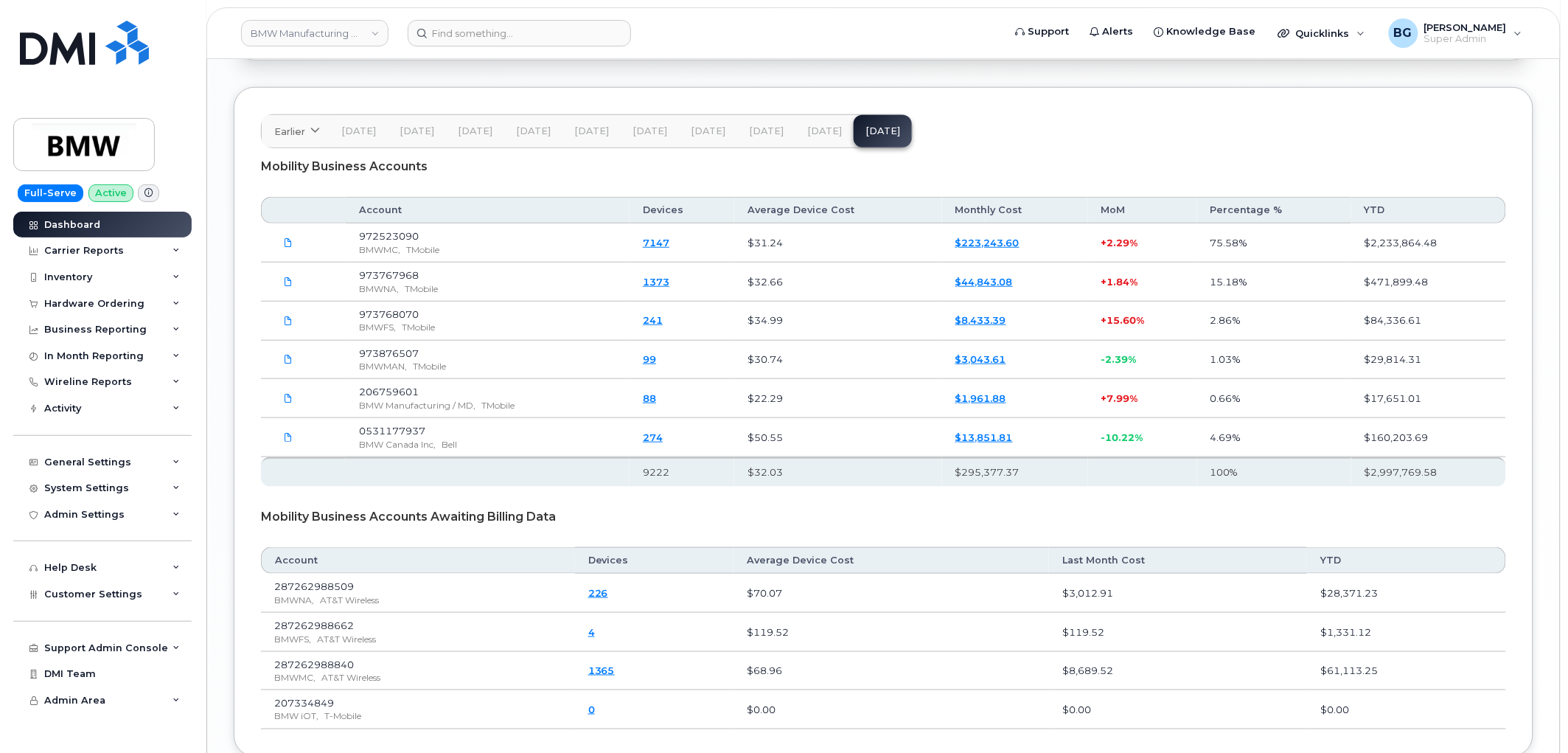
scroll to position [2293, 0]
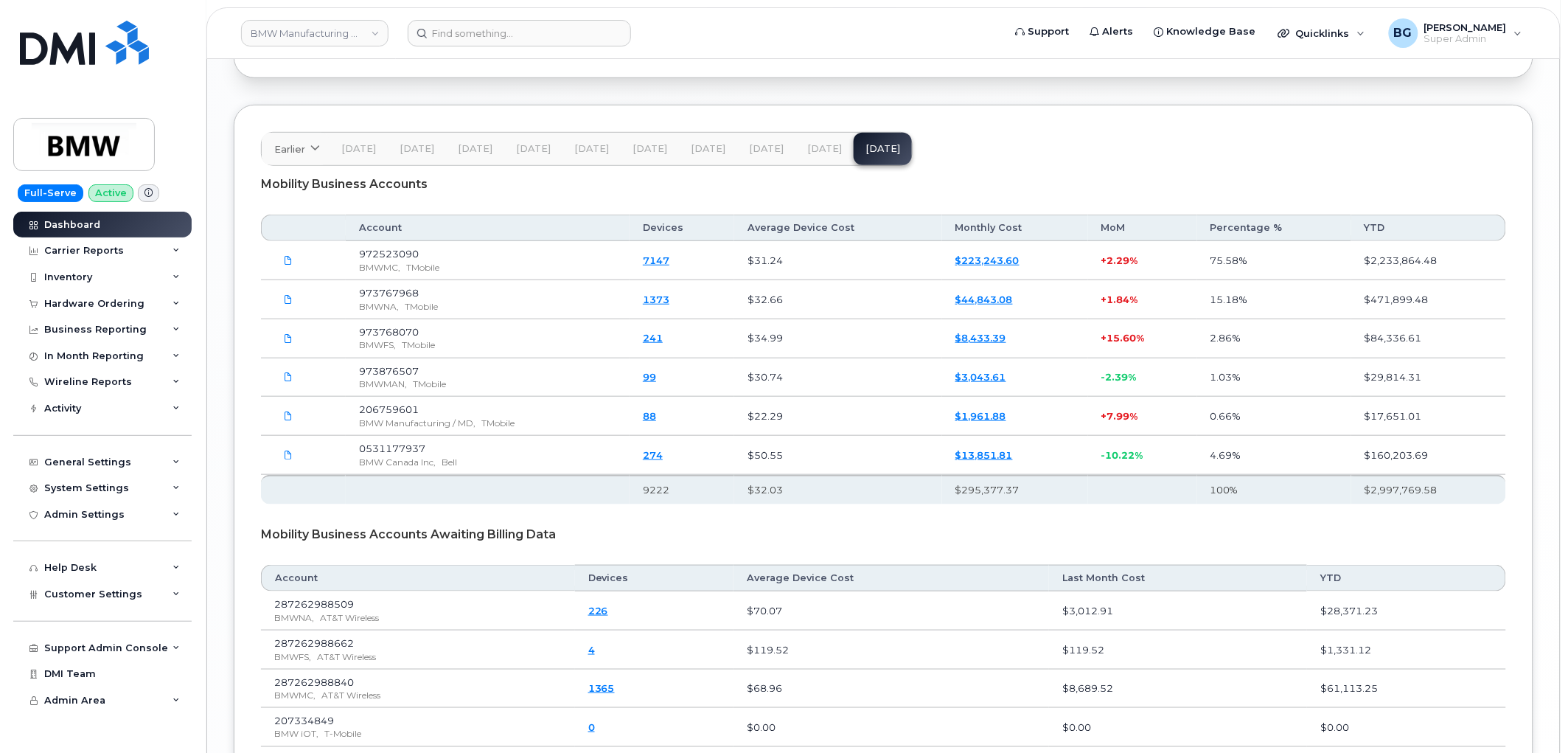
click at [813, 143] on span "[DATE]" at bounding box center [824, 149] width 34 height 12
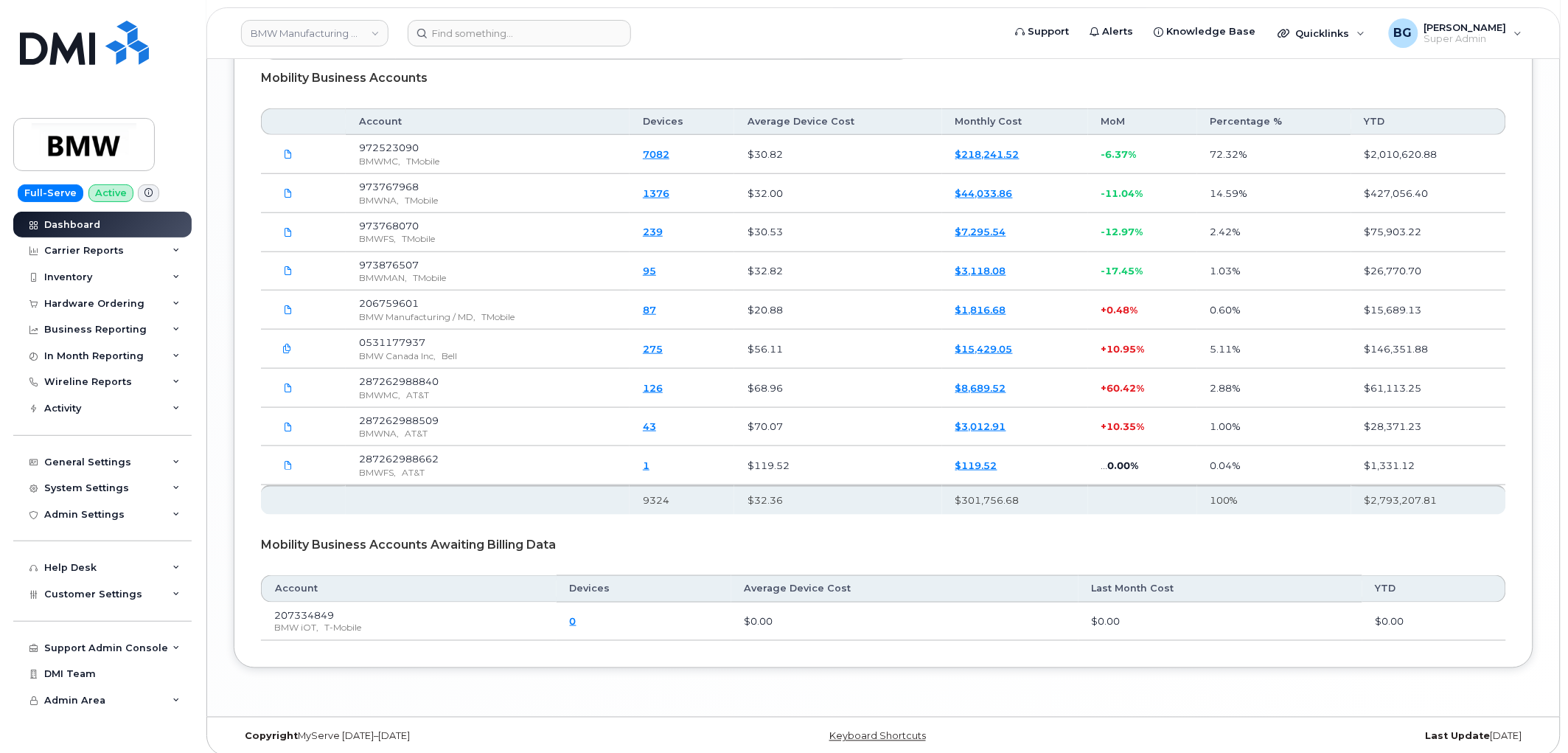
scroll to position [2407, 0]
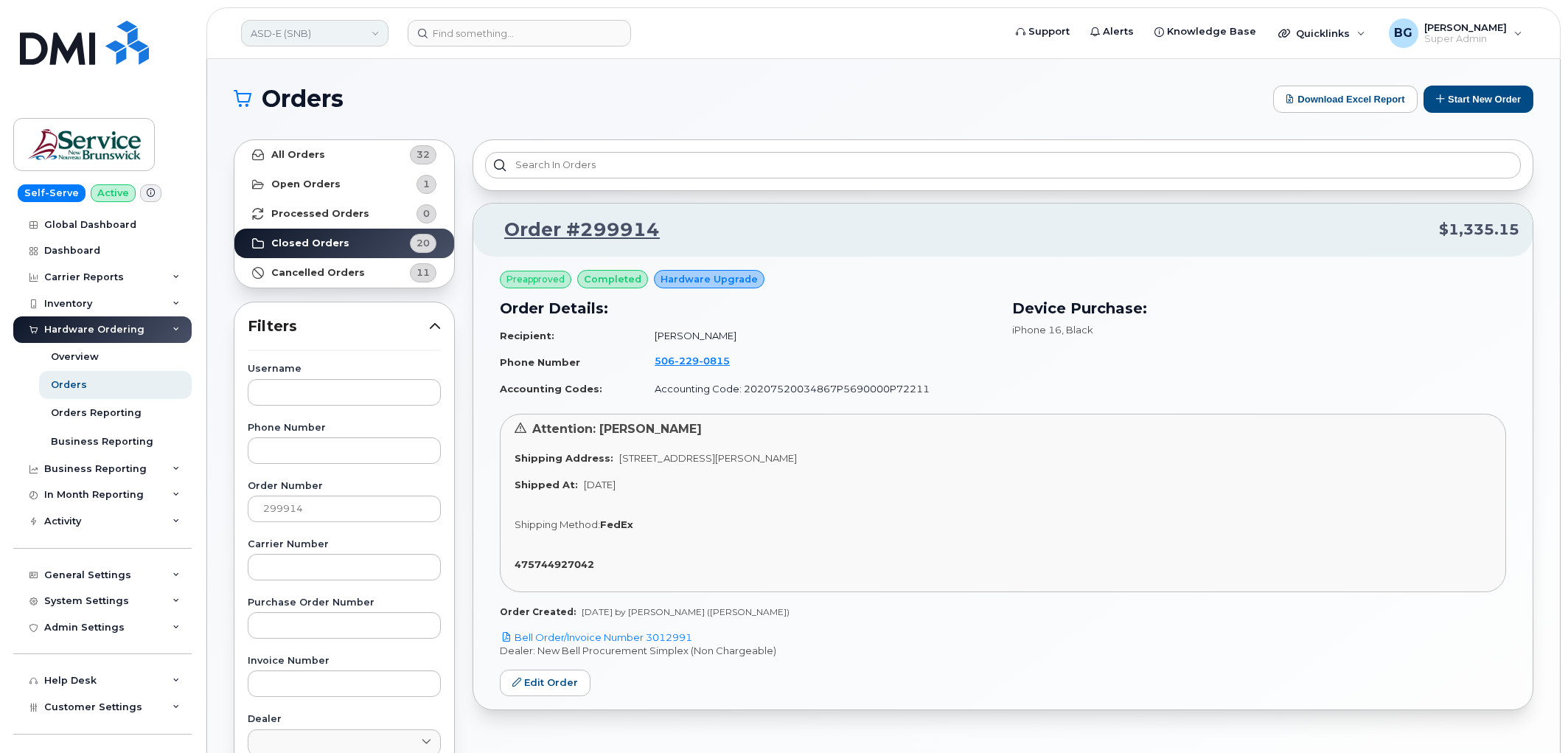
scroll to position [164, 0]
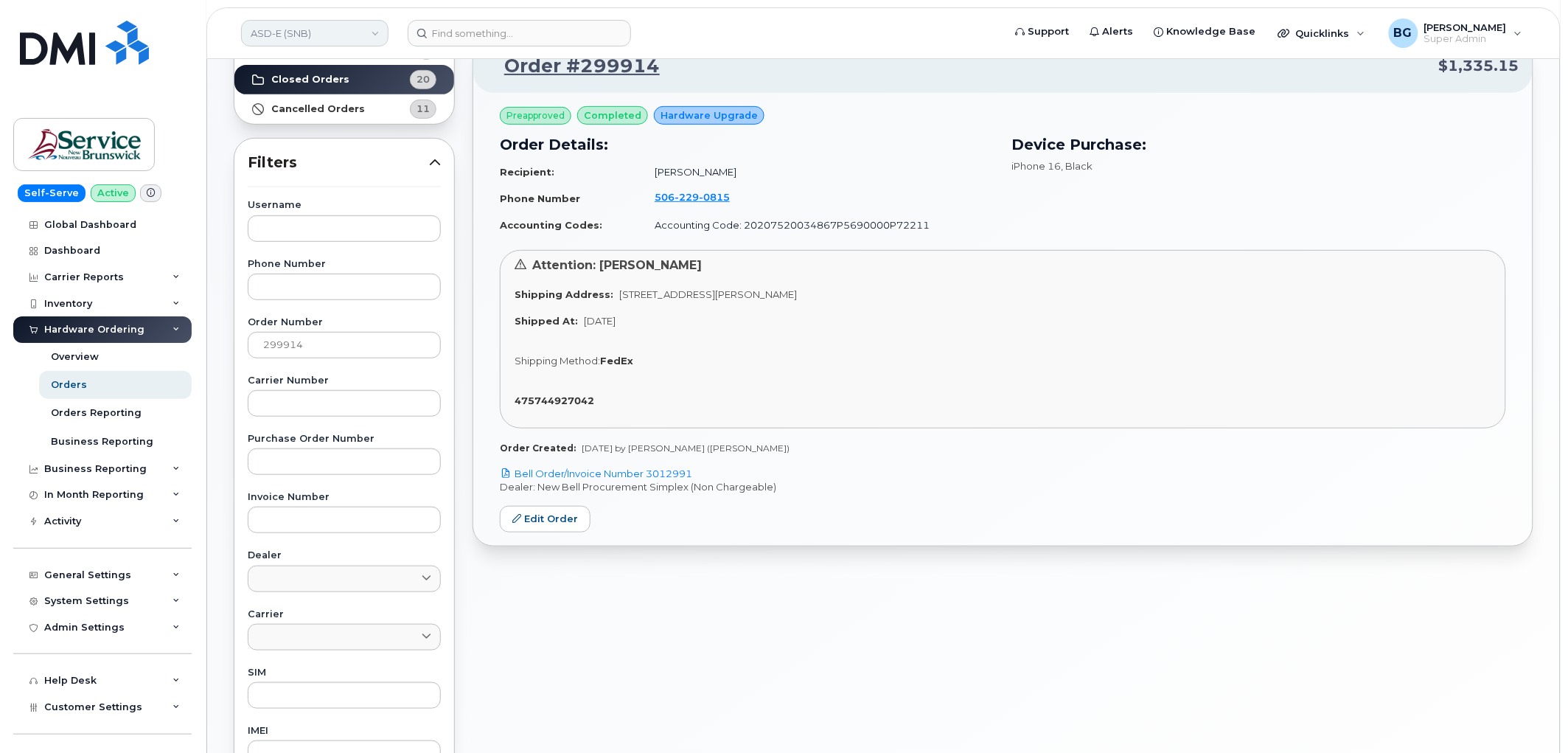
click at [320, 33] on link "ASD-E (SNB)" at bounding box center [315, 34] width 147 height 27
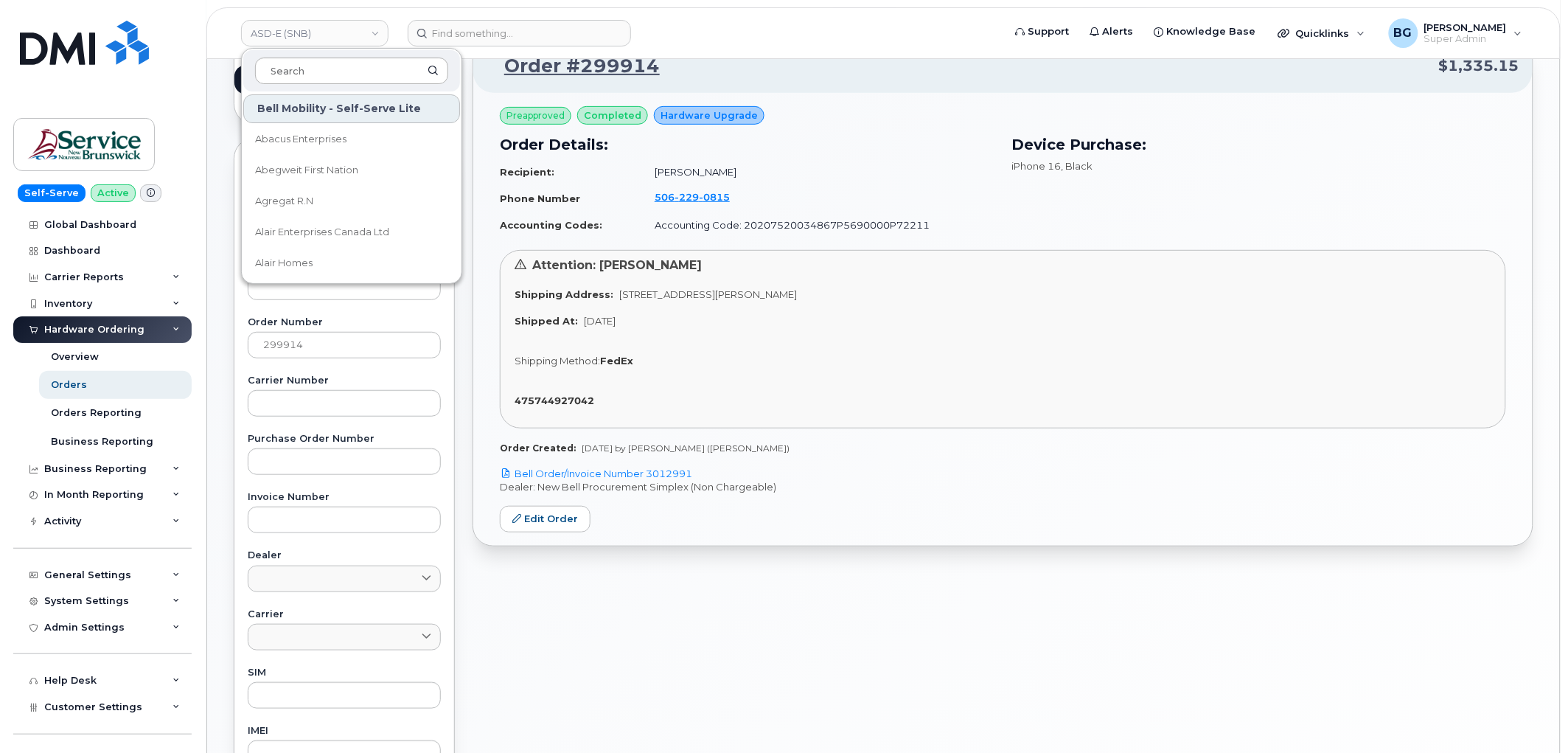
click at [312, 69] on input at bounding box center [352, 71] width 193 height 27
drag, startPoint x: 276, startPoint y: 261, endPoint x: 308, endPoint y: 247, distance: 34.9
click at [315, 32] on link "ASD-E (SNB)" at bounding box center [315, 34] width 147 height 27
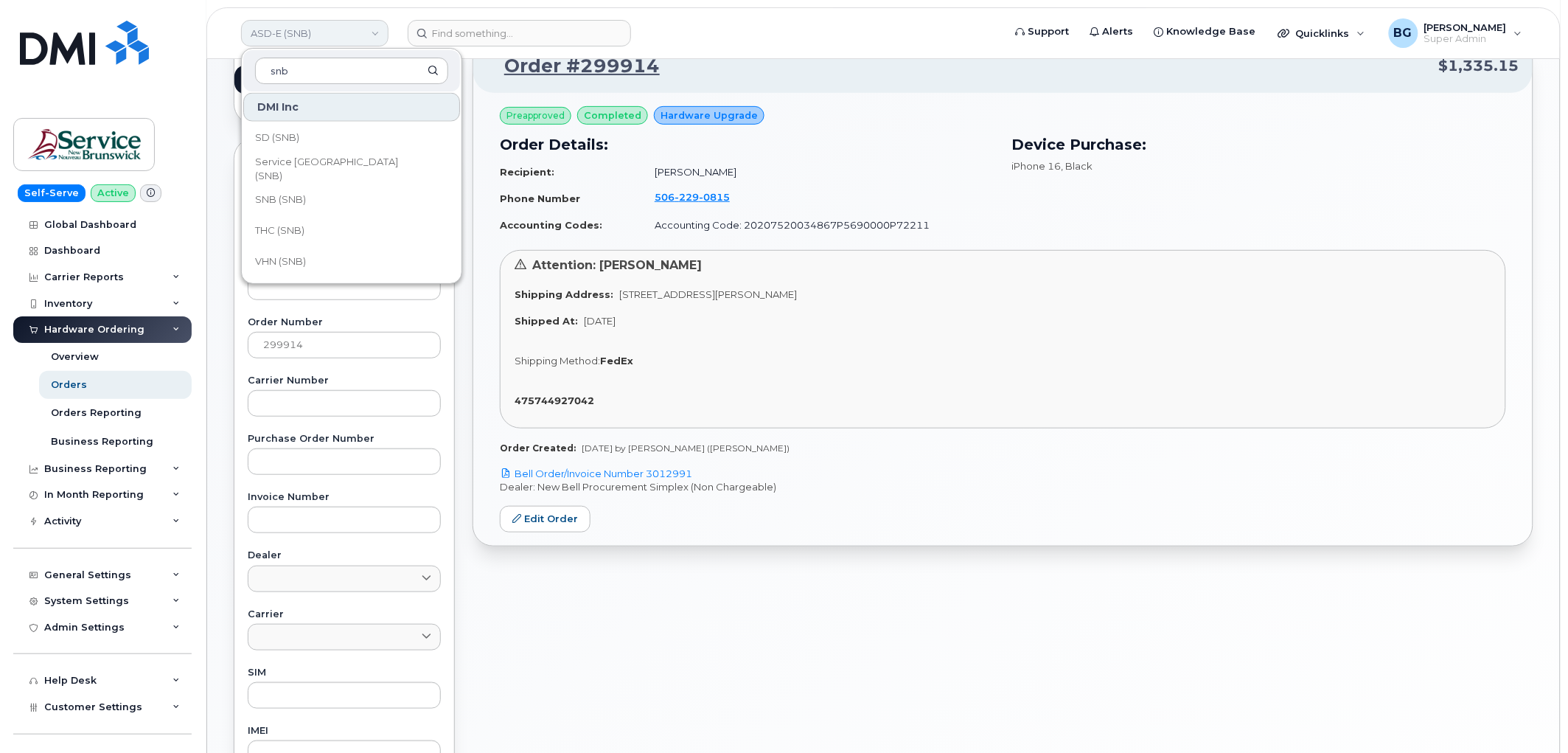
click at [288, 38] on link "ASD-E (SNB)" at bounding box center [315, 34] width 147 height 27
type input "s"
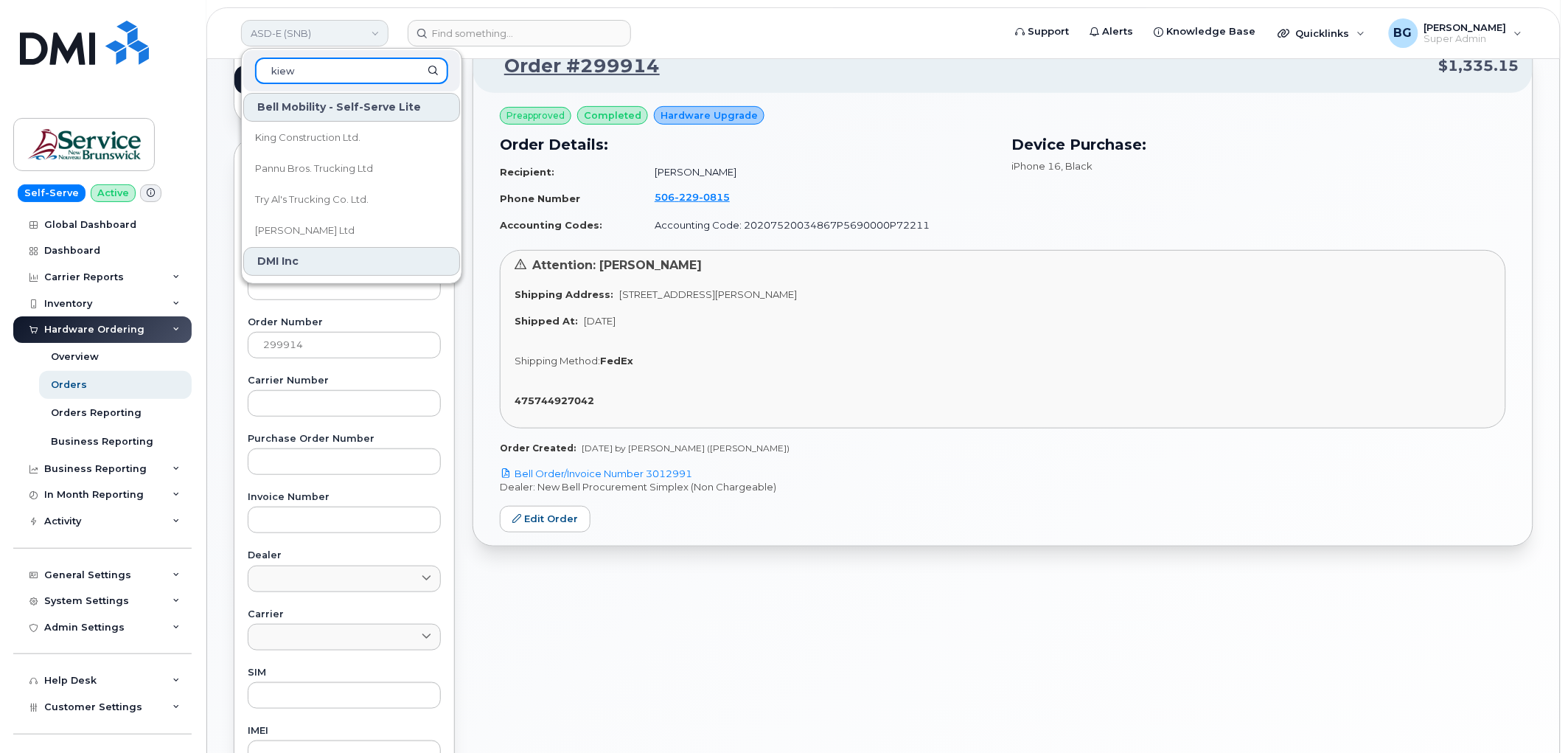
scroll to position [0, 0]
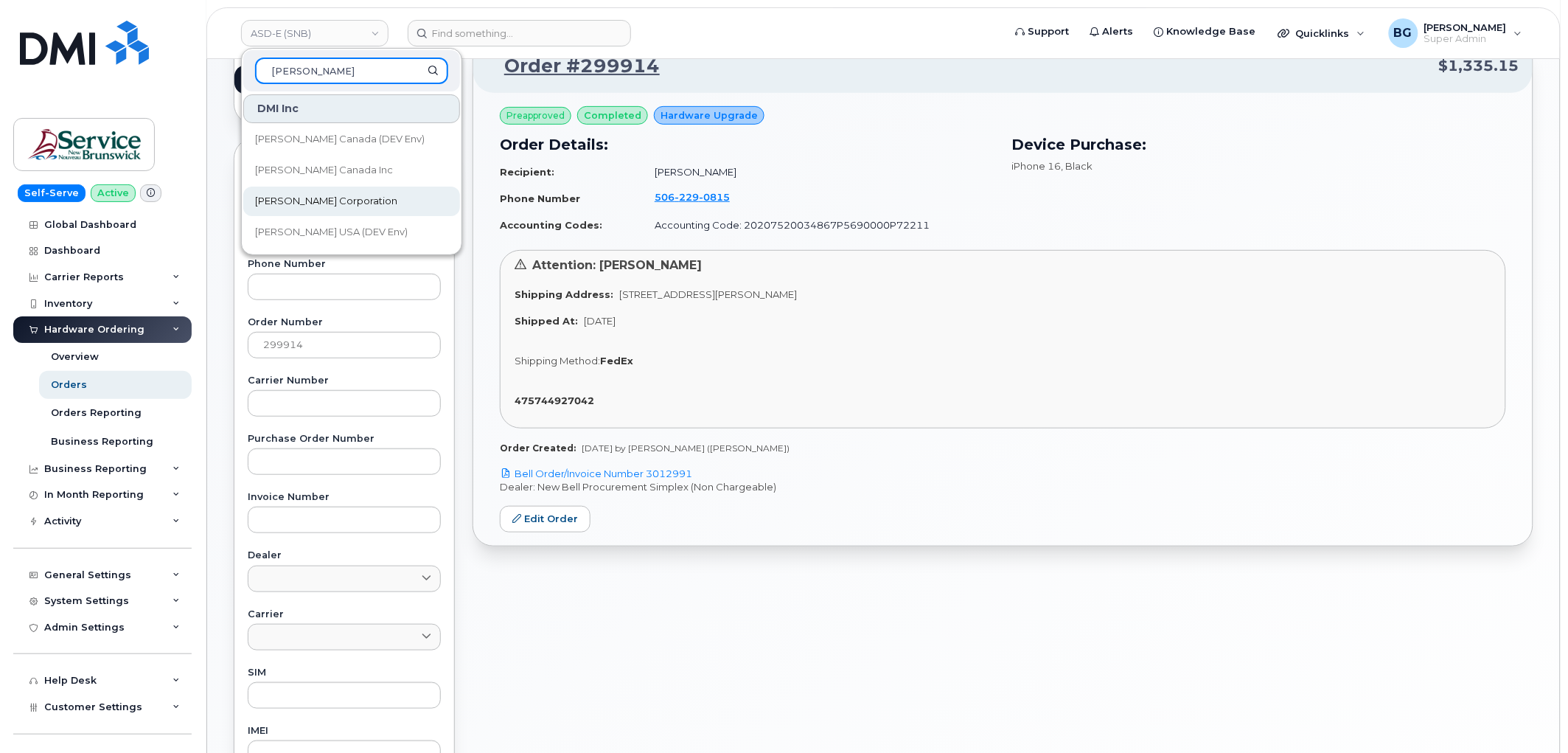
type input "kiewit"
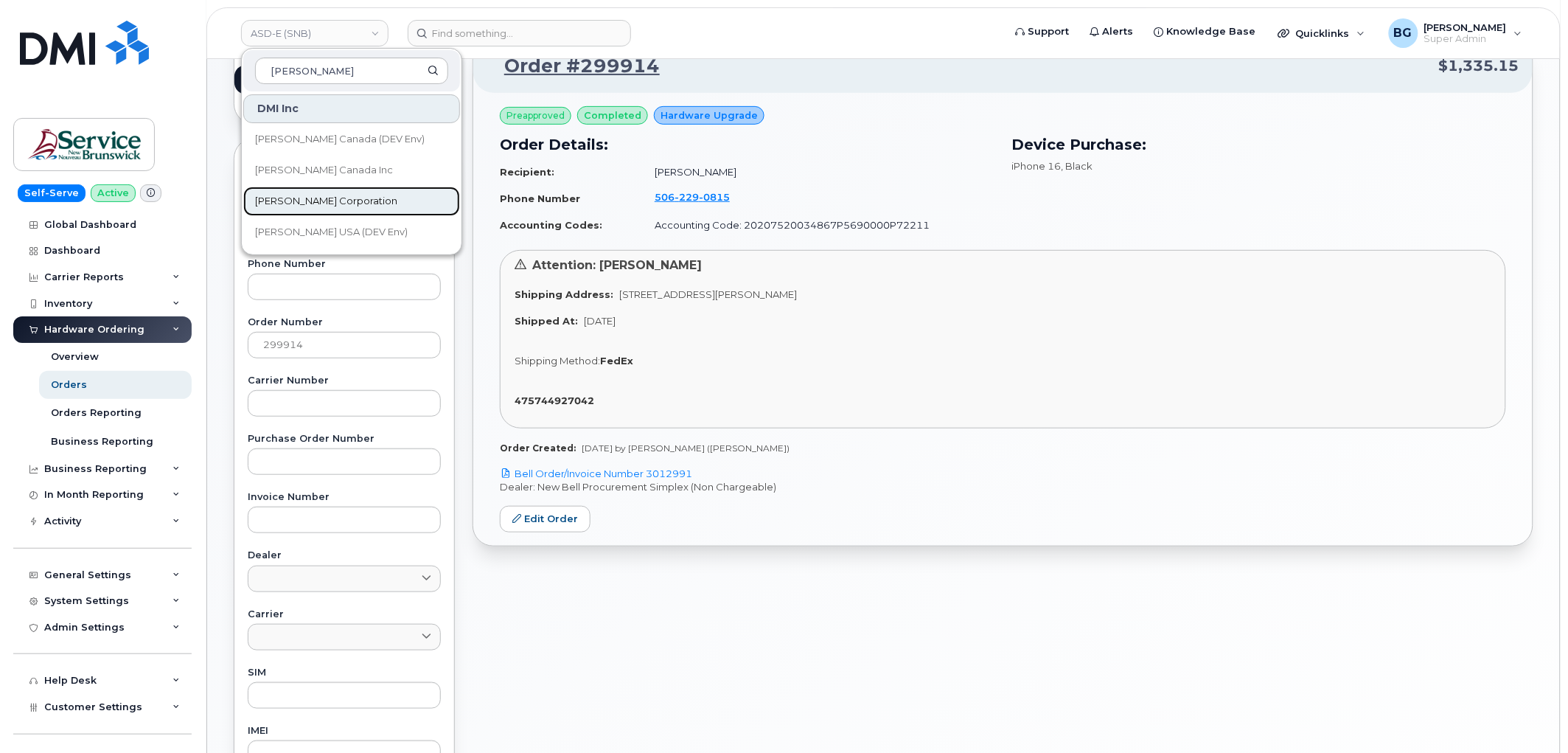
click at [298, 194] on span "Kiewit Corporation" at bounding box center [326, 201] width 142 height 15
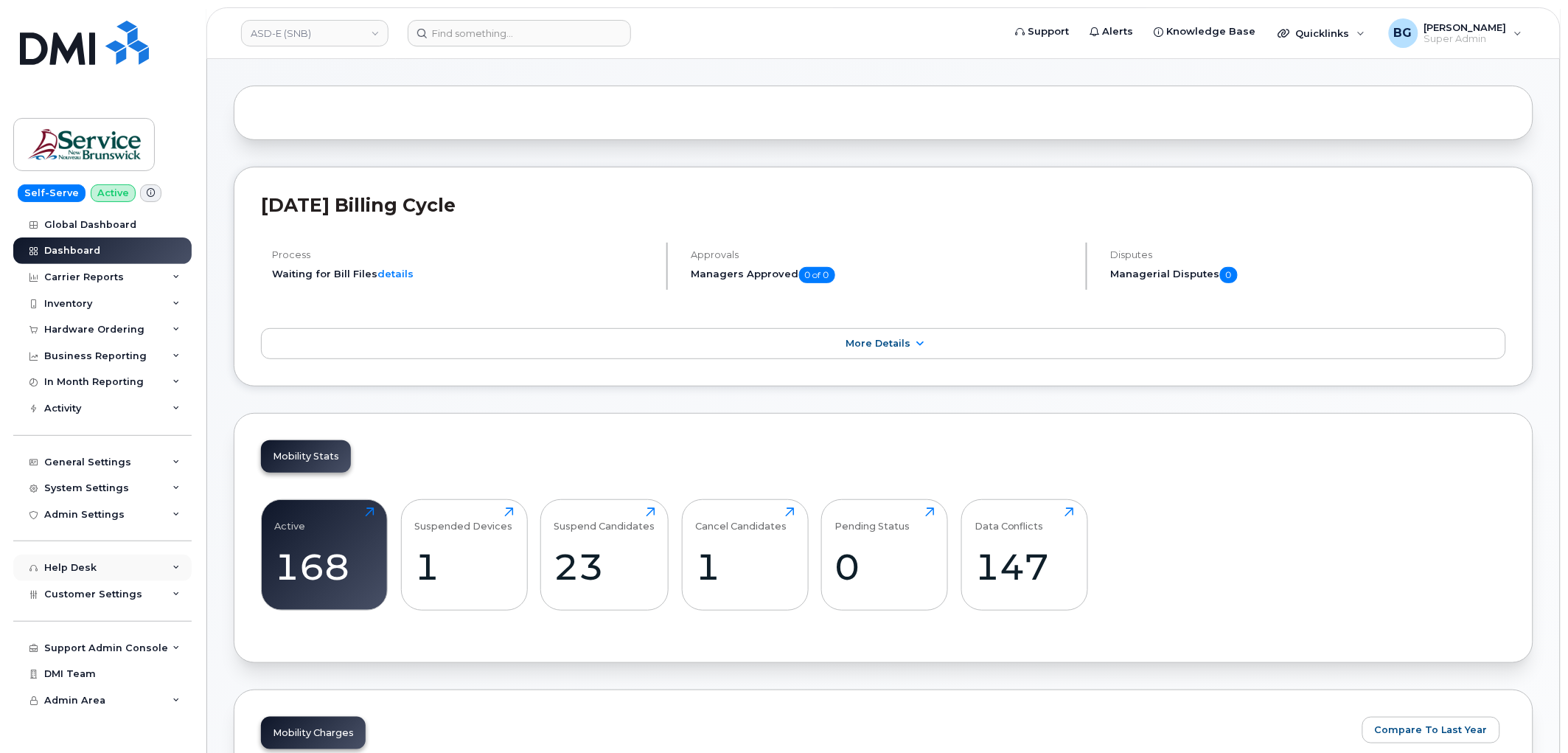
scroll to position [218, 0]
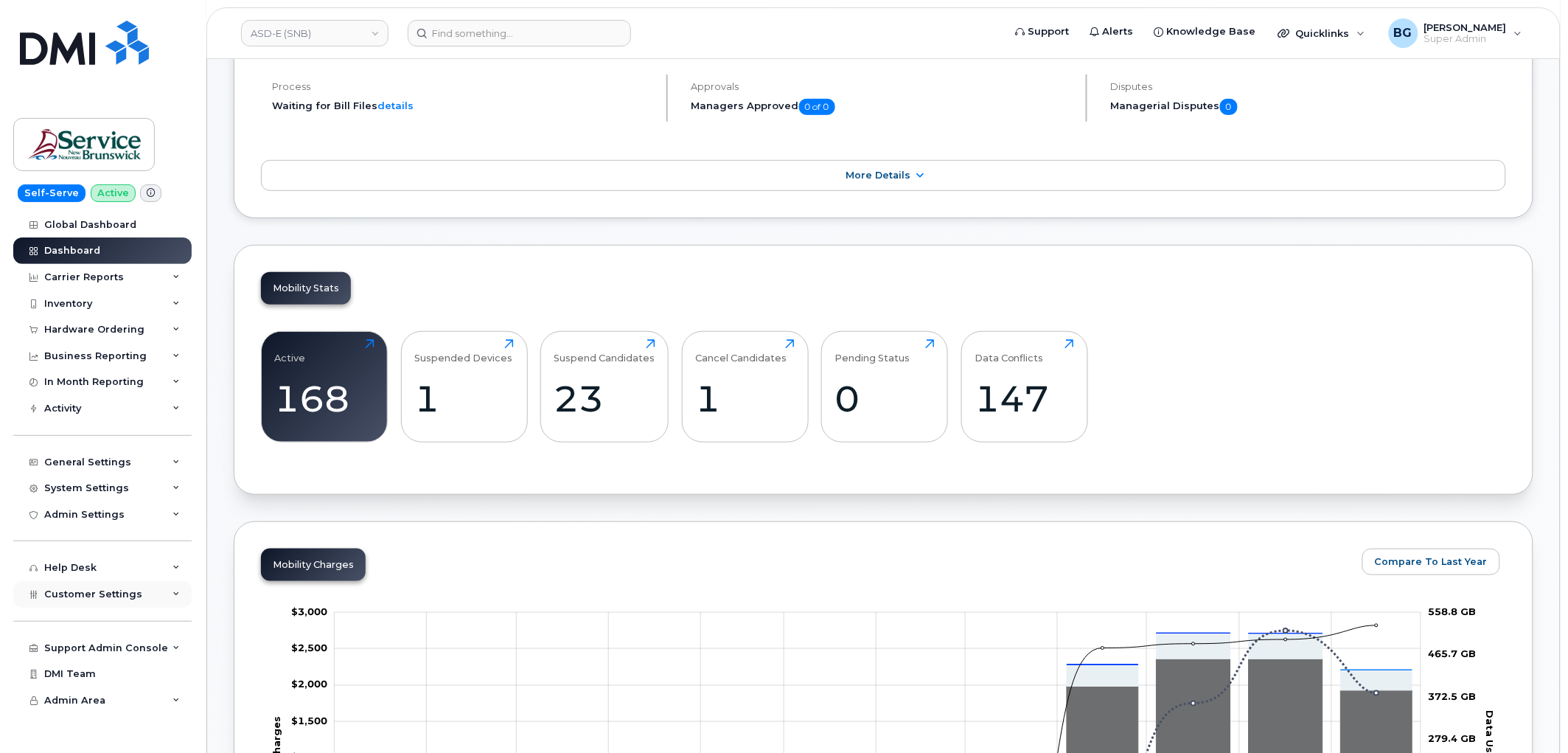
click at [98, 593] on span "Customer Settings" at bounding box center [93, 593] width 98 height 11
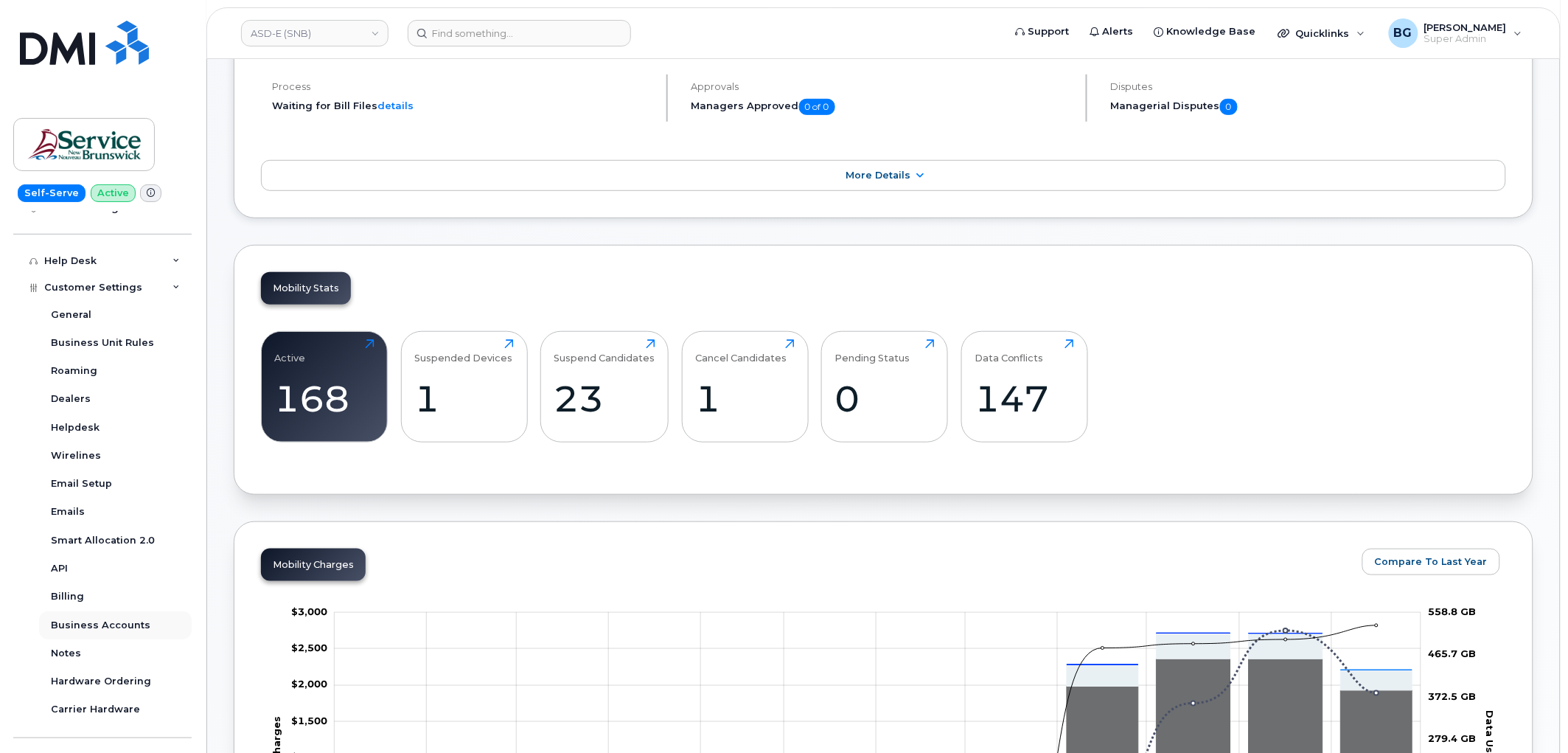
scroll to position [382, 0]
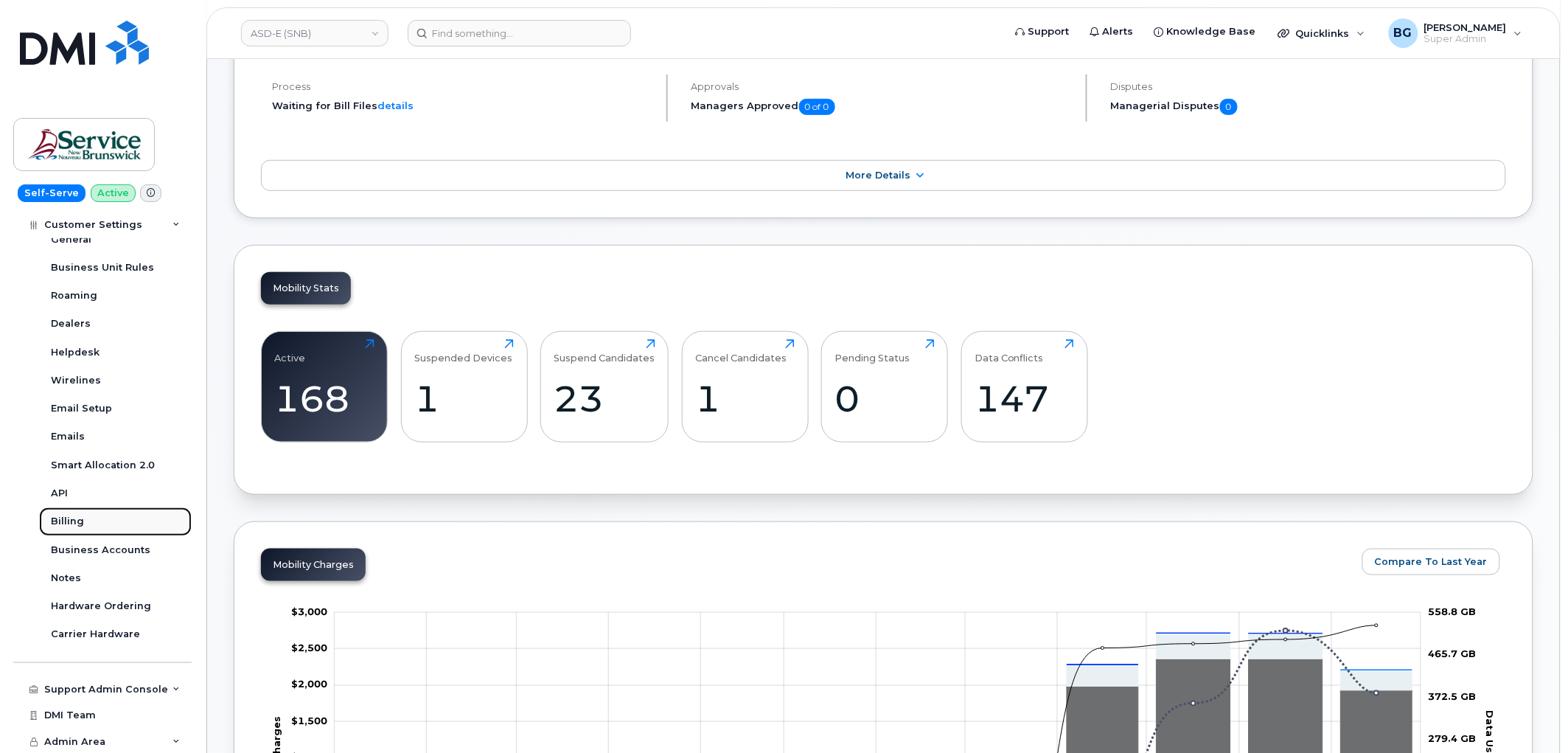
click at [69, 519] on div "Billing" at bounding box center [66, 522] width 33 height 13
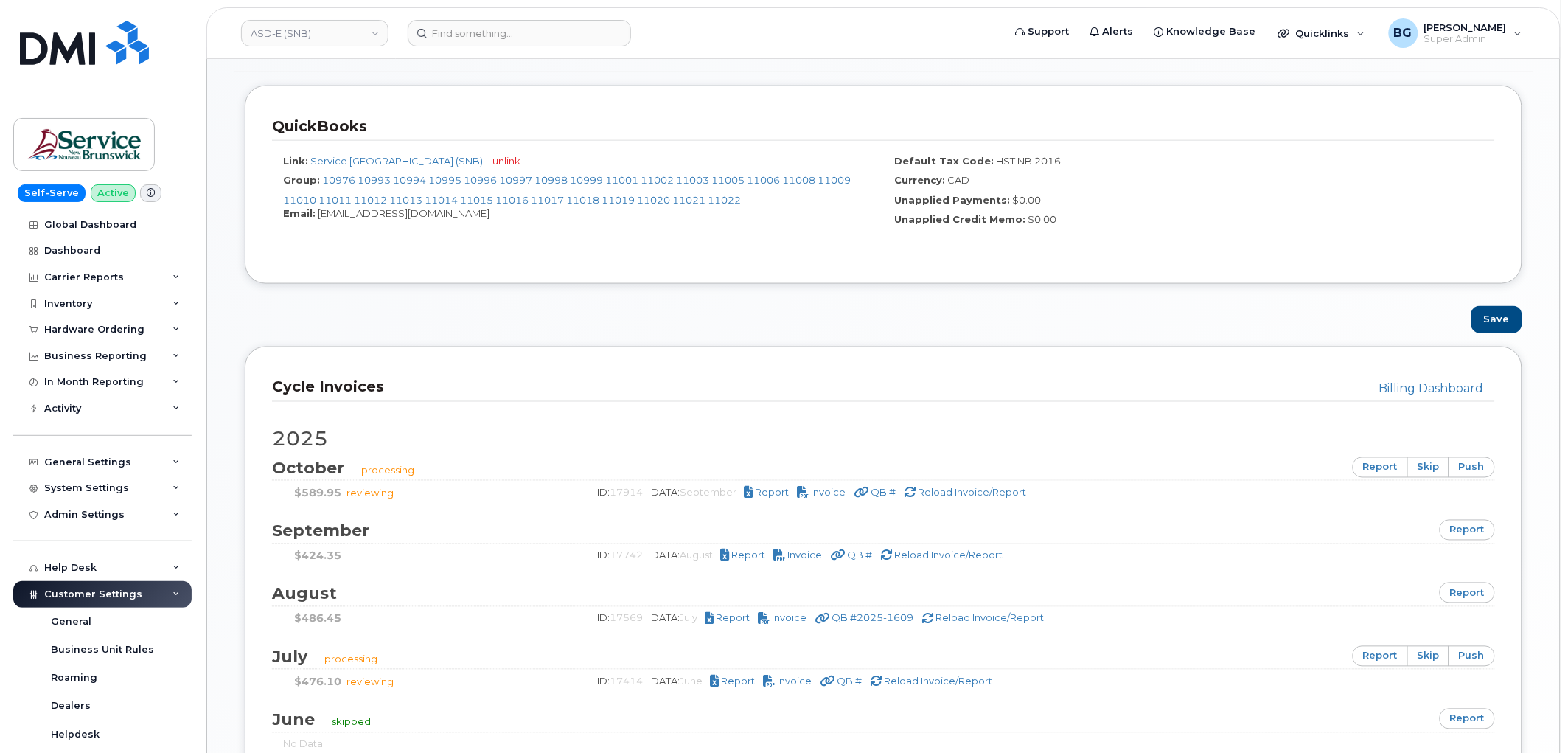
scroll to position [655, 0]
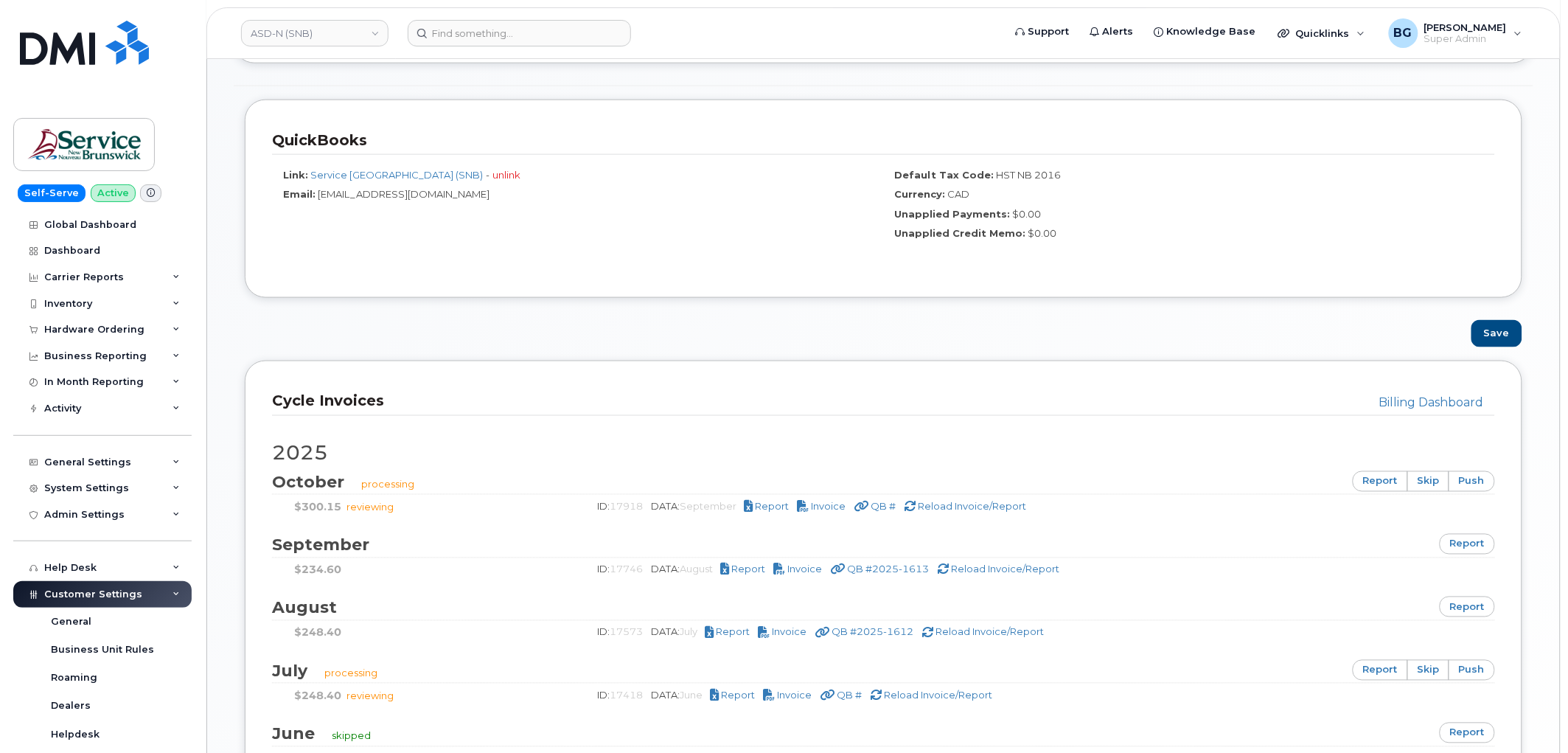
scroll to position [655, 0]
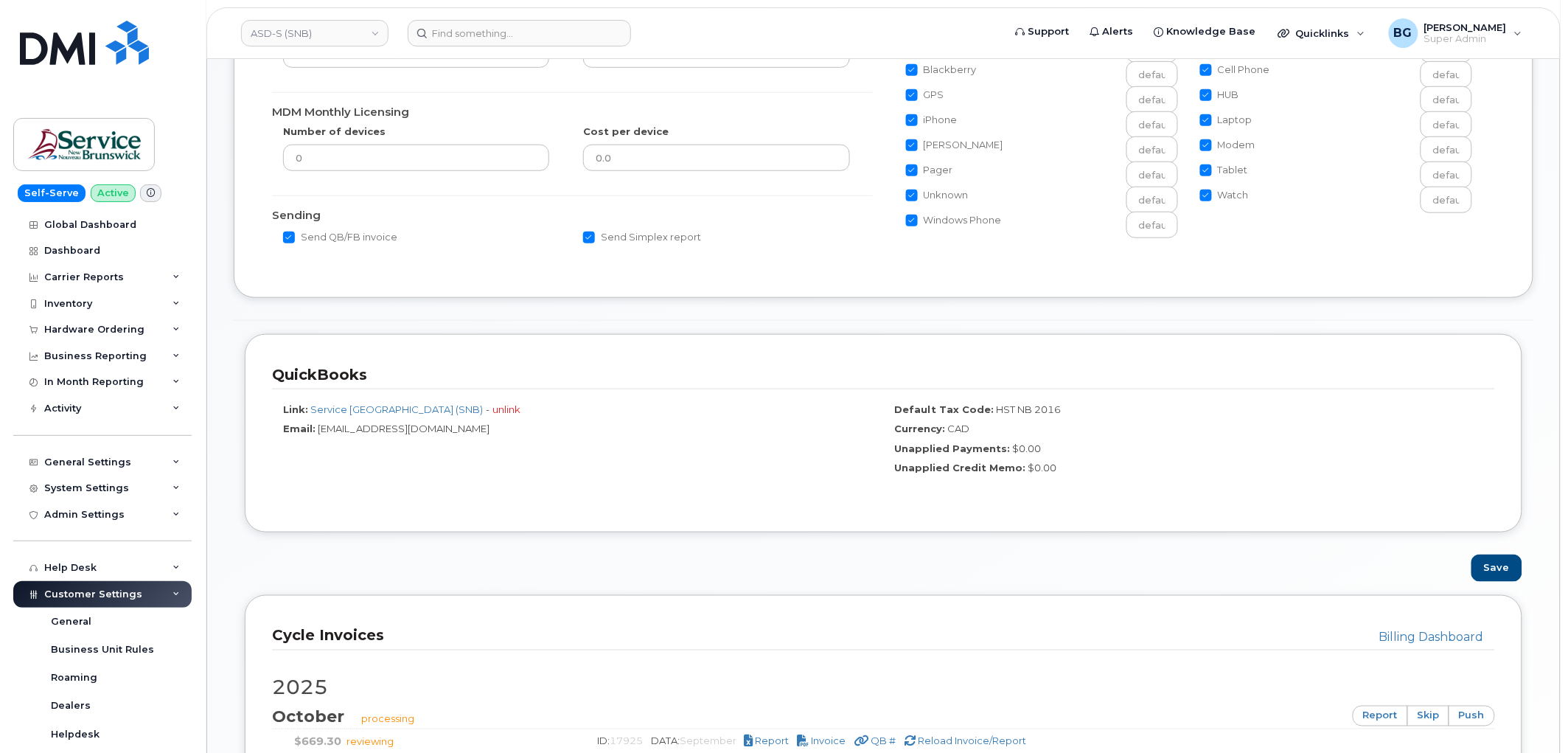
scroll to position [546, 0]
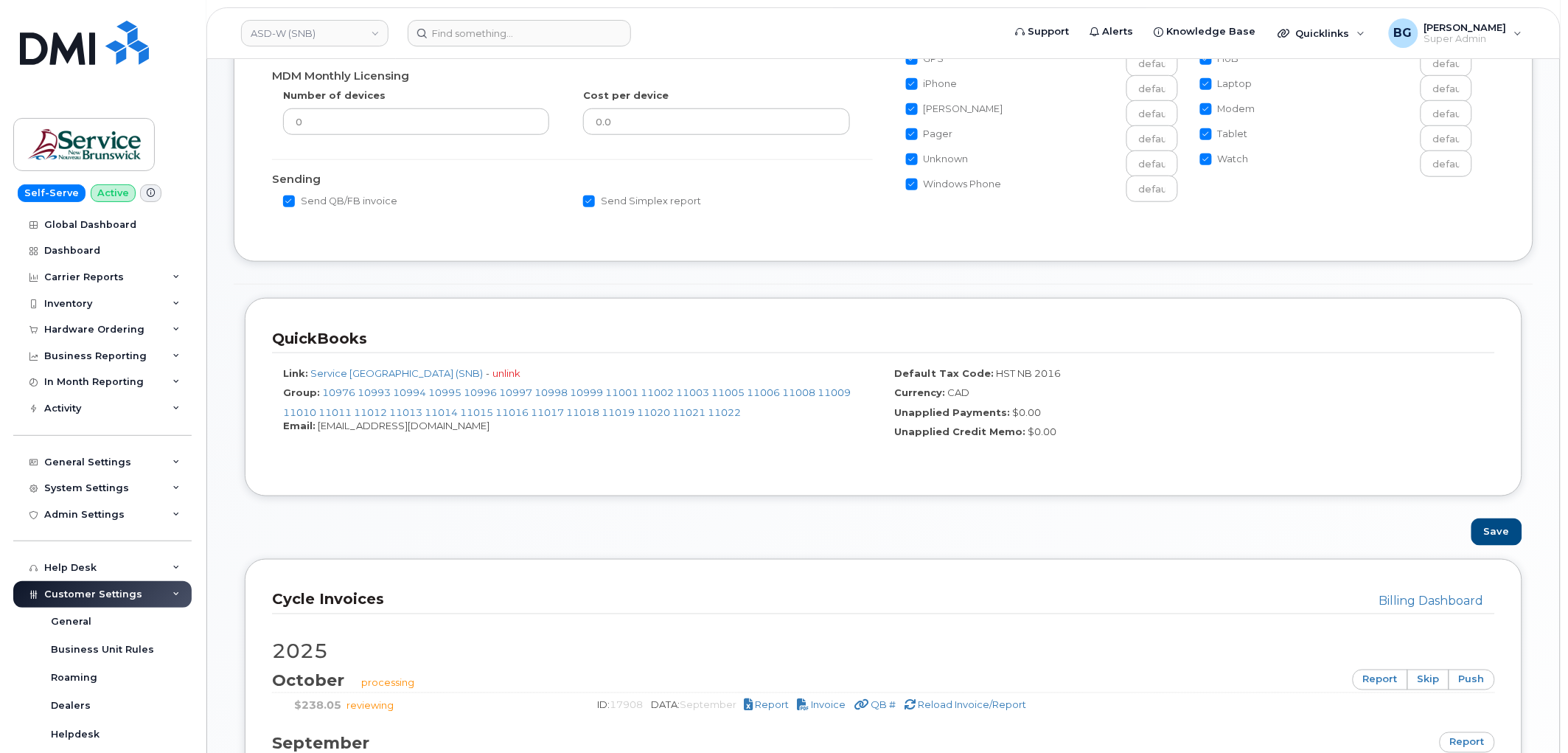
scroll to position [546, 0]
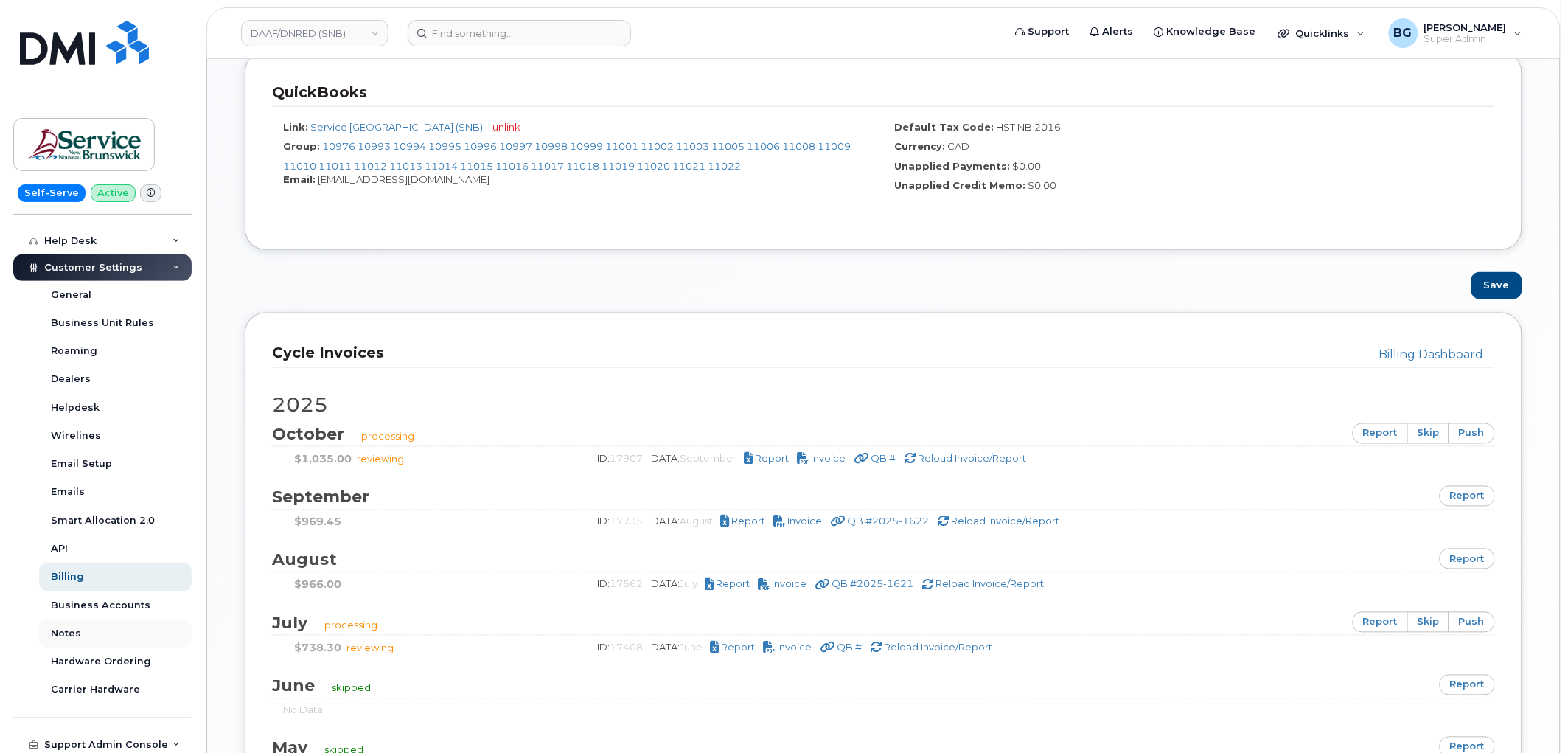
scroll to position [327, 0]
click at [77, 598] on div "Business Accounts" at bounding box center [100, 605] width 99 height 13
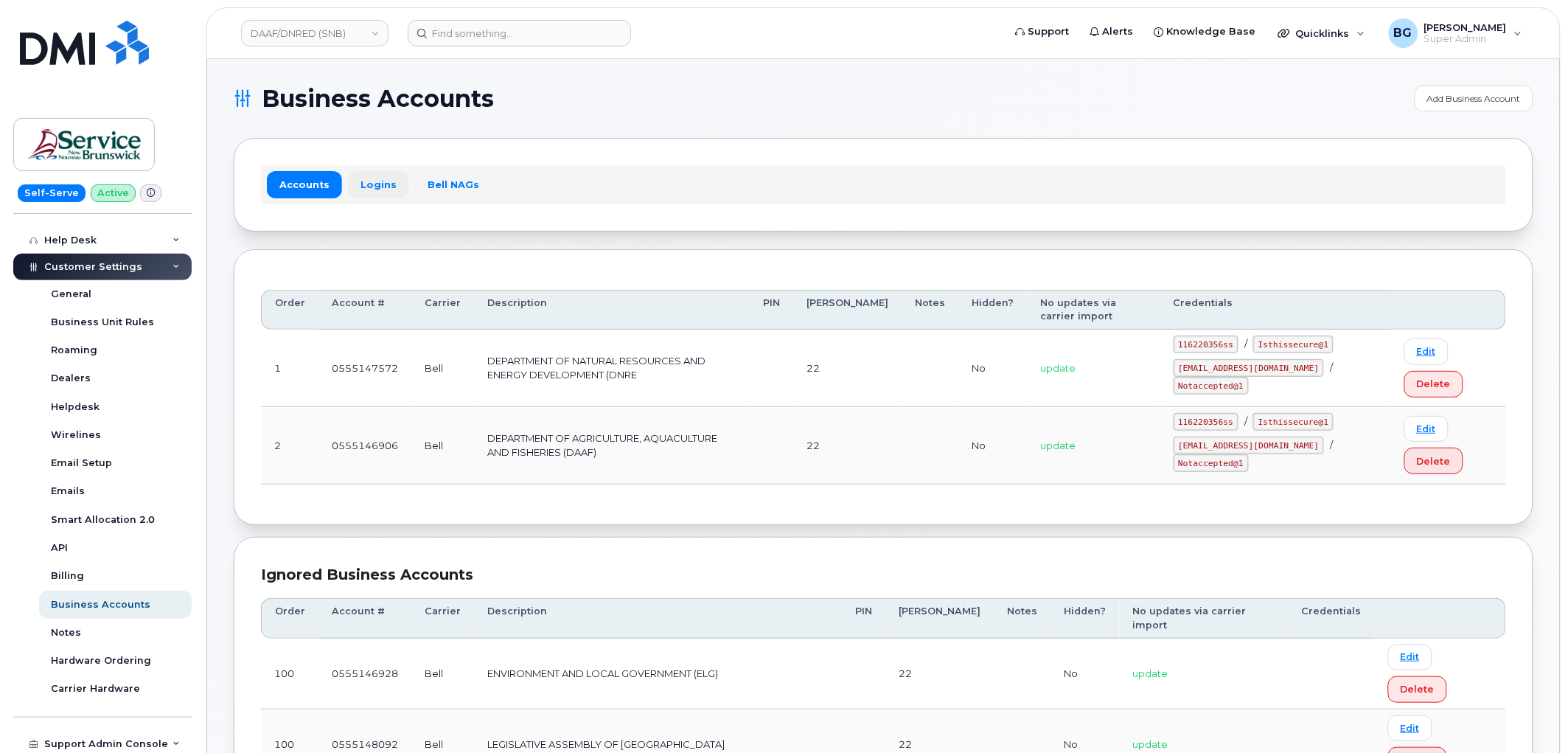
click at [373, 178] on link "Logins" at bounding box center [379, 184] width 61 height 27
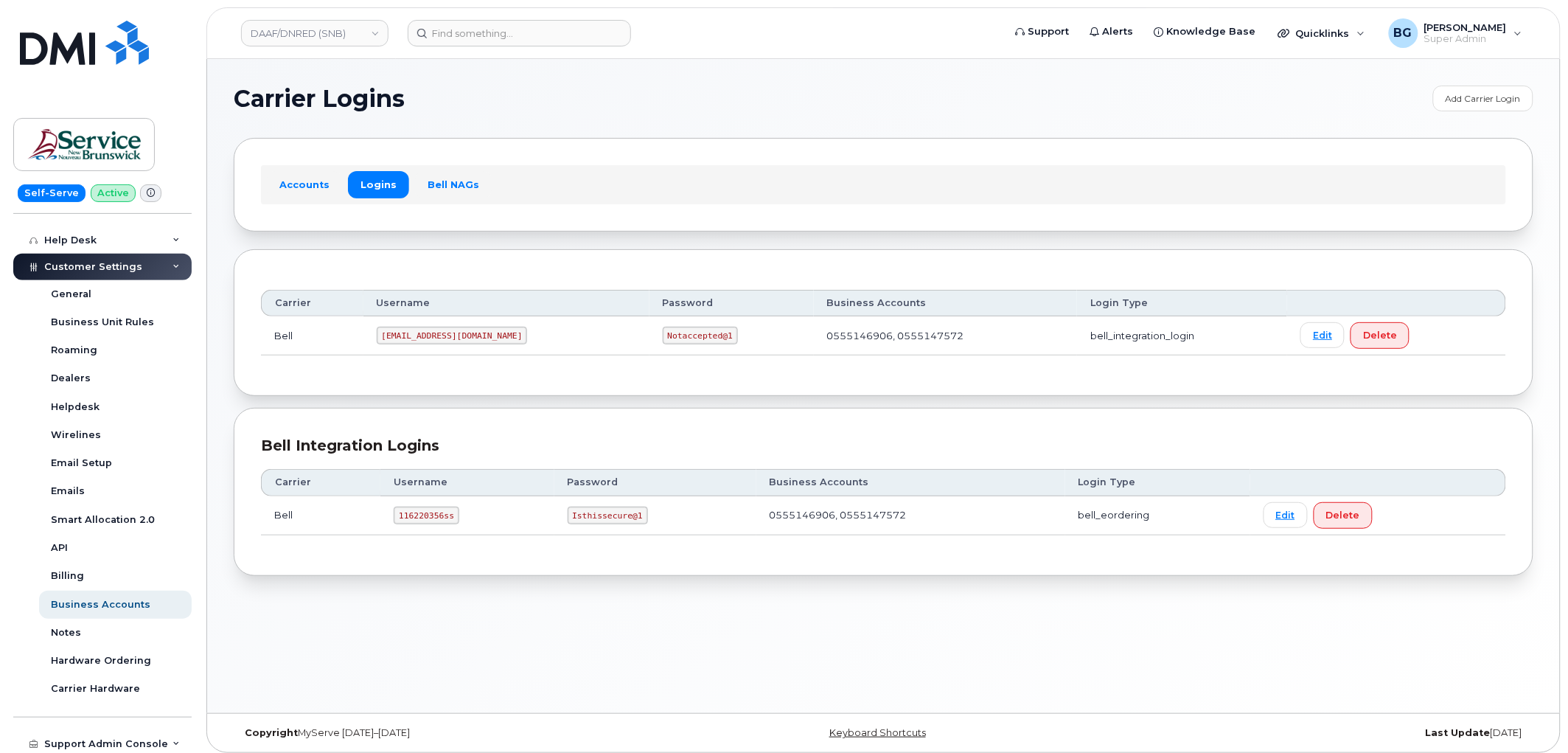
click at [388, 335] on code "ms-snb@dminc.com" at bounding box center [453, 335] width 151 height 18
drag, startPoint x: 388, startPoint y: 335, endPoint x: 453, endPoint y: 332, distance: 65.1
click at [453, 332] on code "ms-snb@dminc.com" at bounding box center [453, 335] width 151 height 18
copy code "ms-snb@dminc.com"
click at [663, 334] on code "Notaccepted@1" at bounding box center [700, 335] width 75 height 18
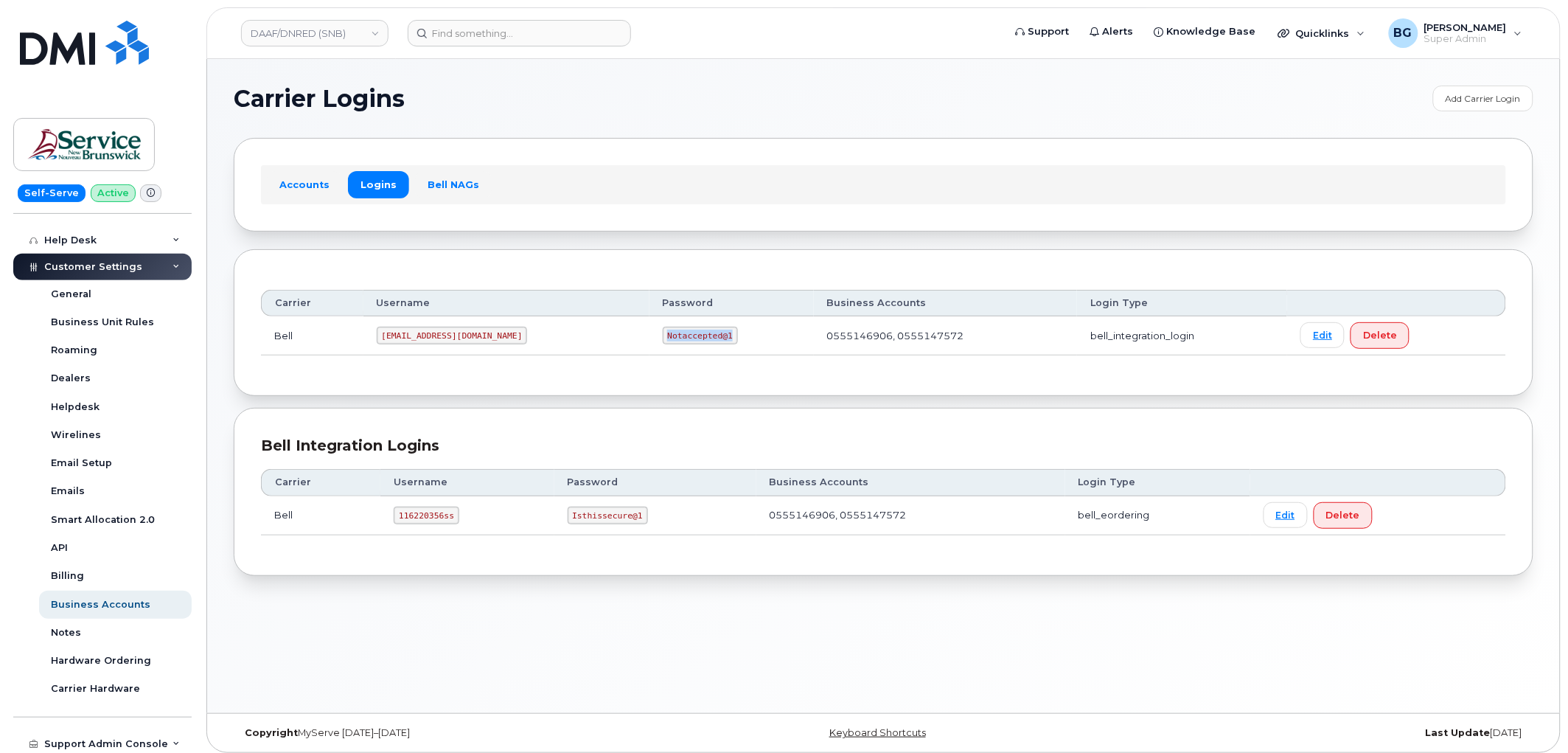
drag, startPoint x: 591, startPoint y: 334, endPoint x: 643, endPoint y: 336, distance: 52.0
click at [663, 336] on code "Notaccepted@1" at bounding box center [700, 335] width 75 height 18
copy code "Notaccepted@1"
click at [289, 183] on link "Accounts" at bounding box center [304, 184] width 75 height 27
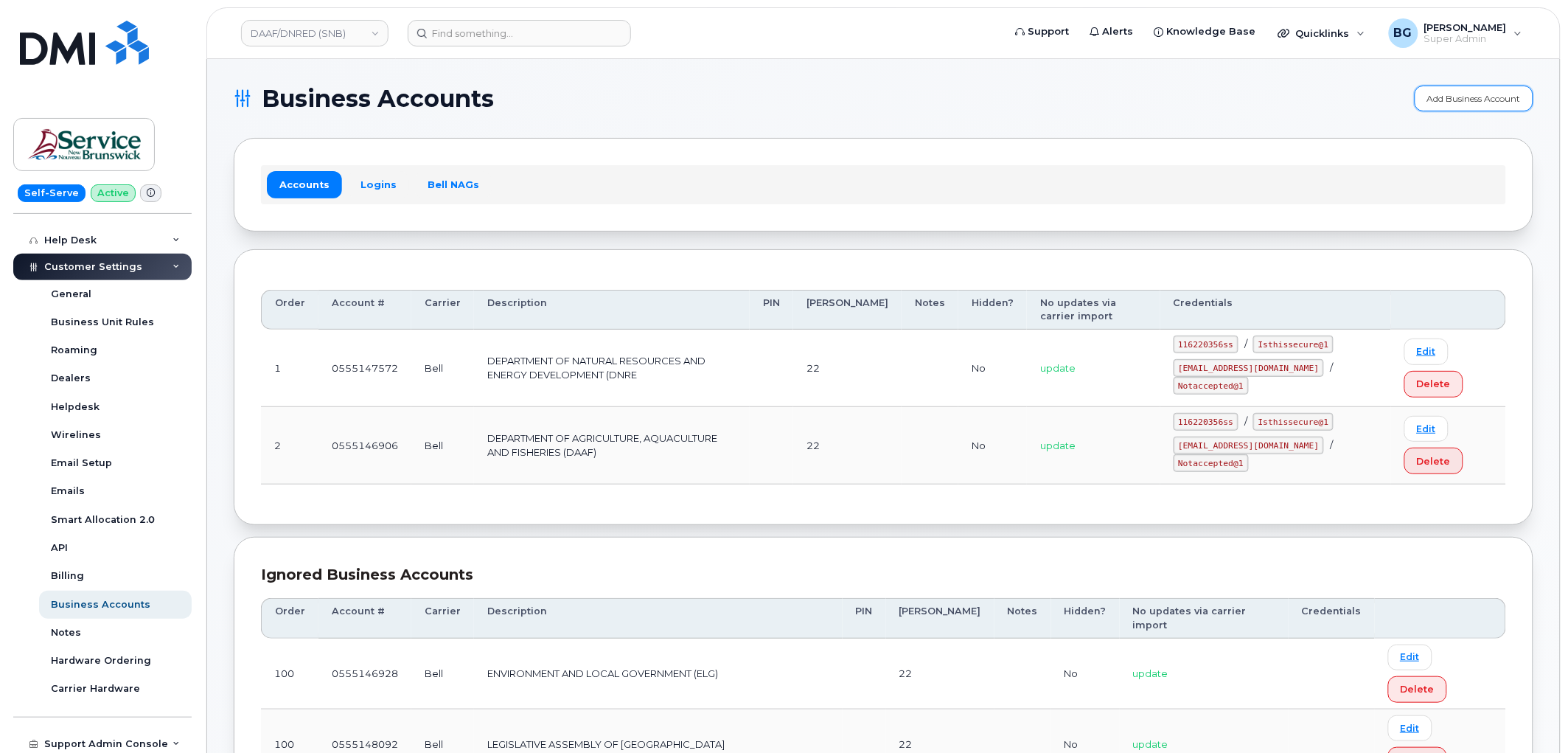
click at [1473, 92] on link "Add Business Account" at bounding box center [1474, 98] width 119 height 26
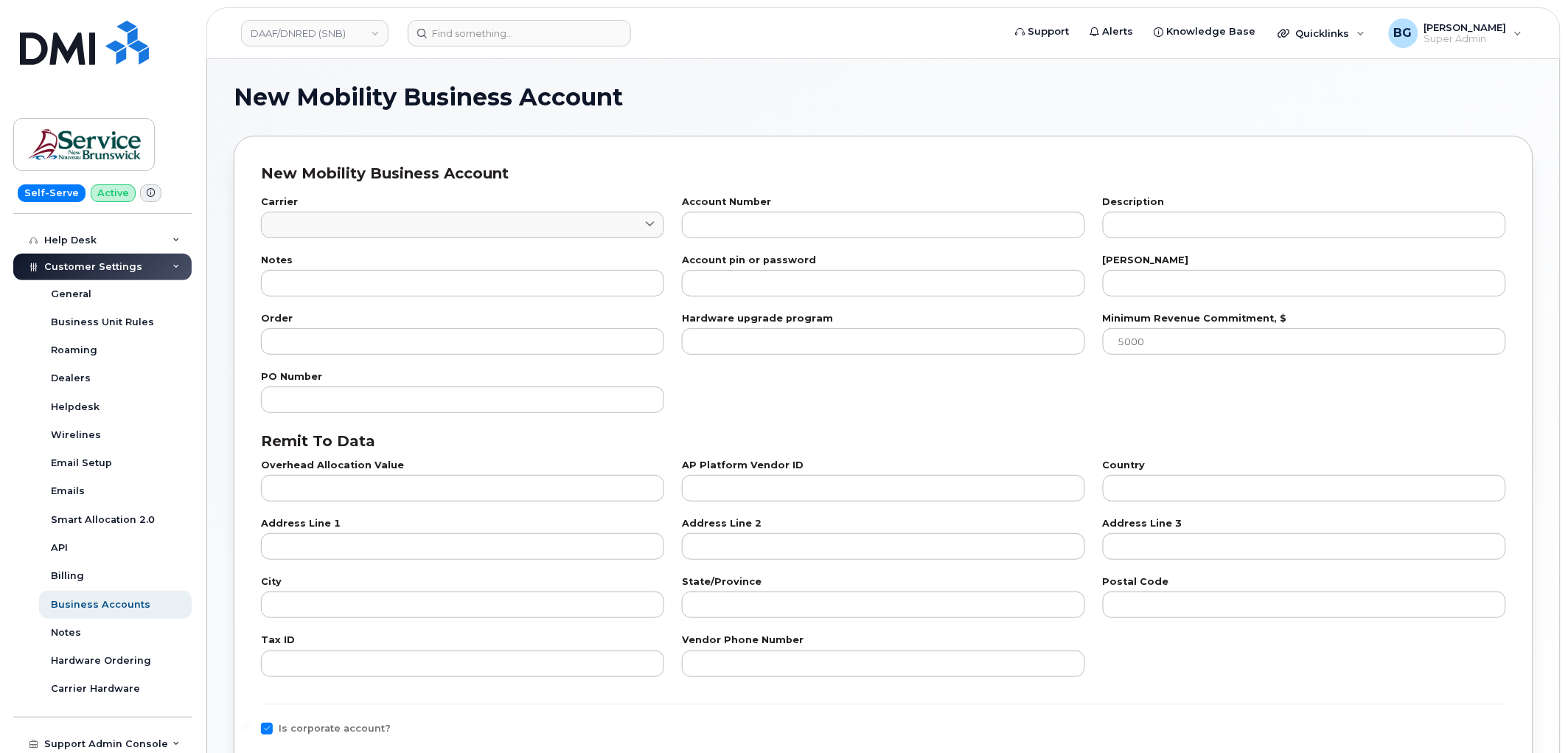
checkbox input "true"
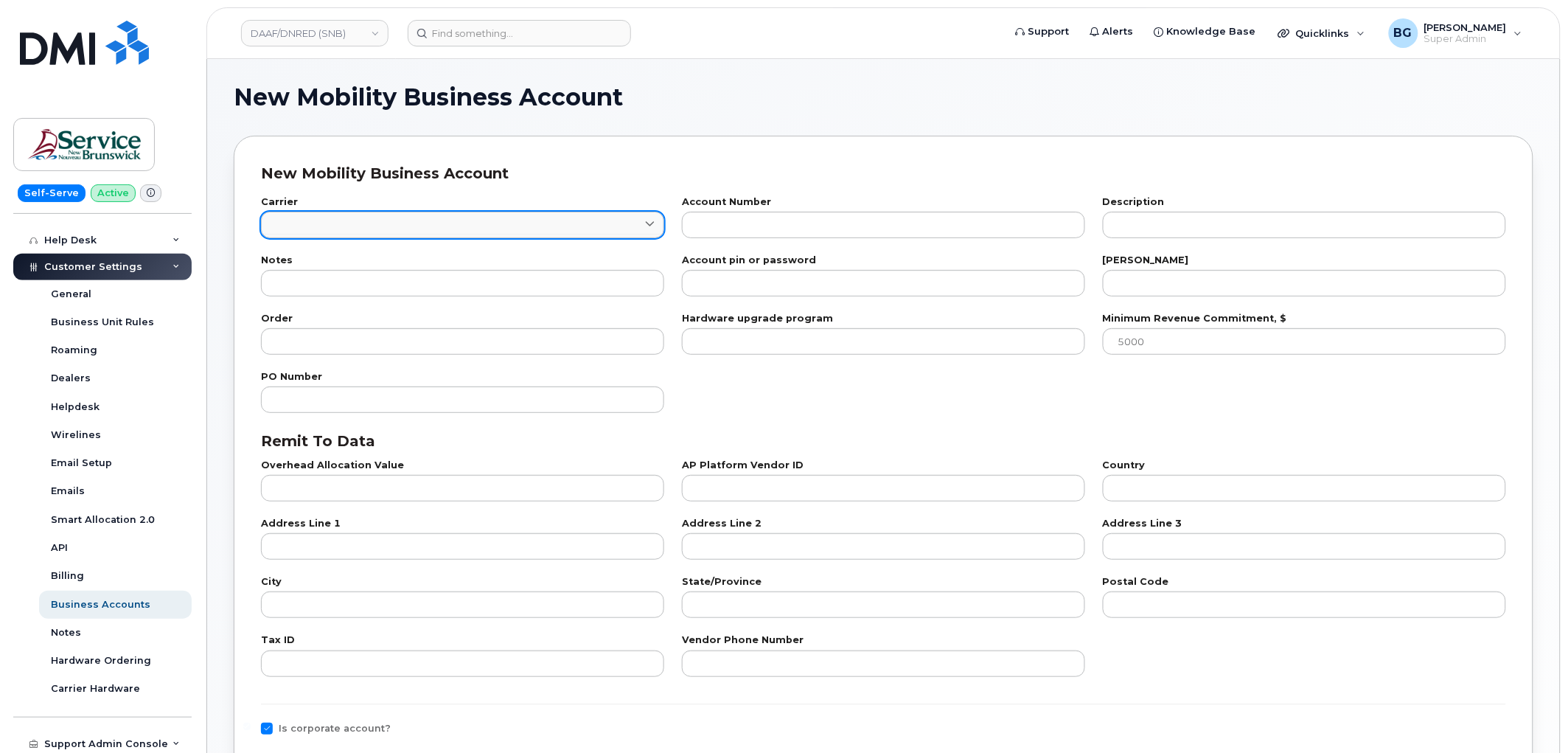
click at [355, 223] on link at bounding box center [462, 225] width 403 height 27
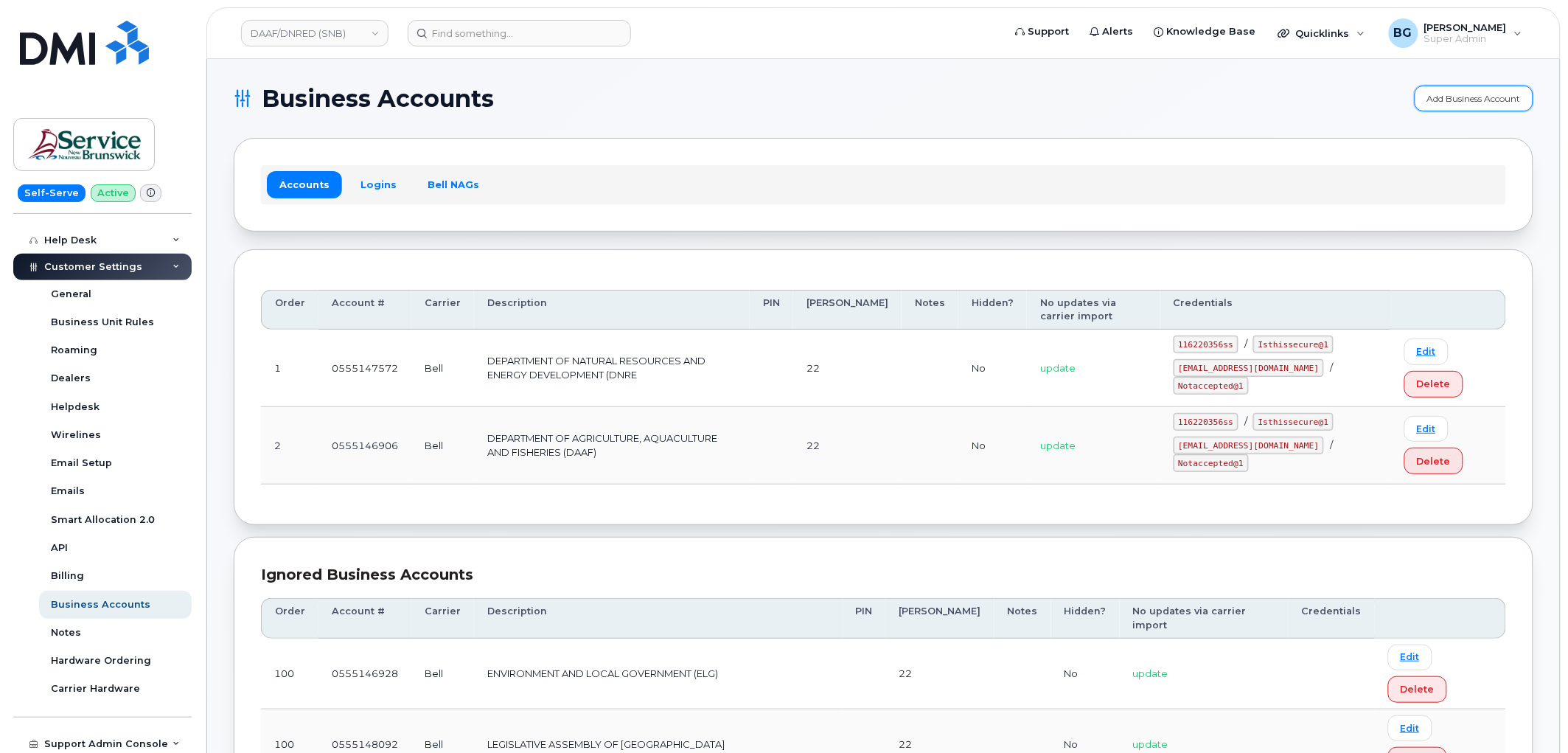
click at [1475, 105] on link "Add Business Account" at bounding box center [1474, 98] width 119 height 26
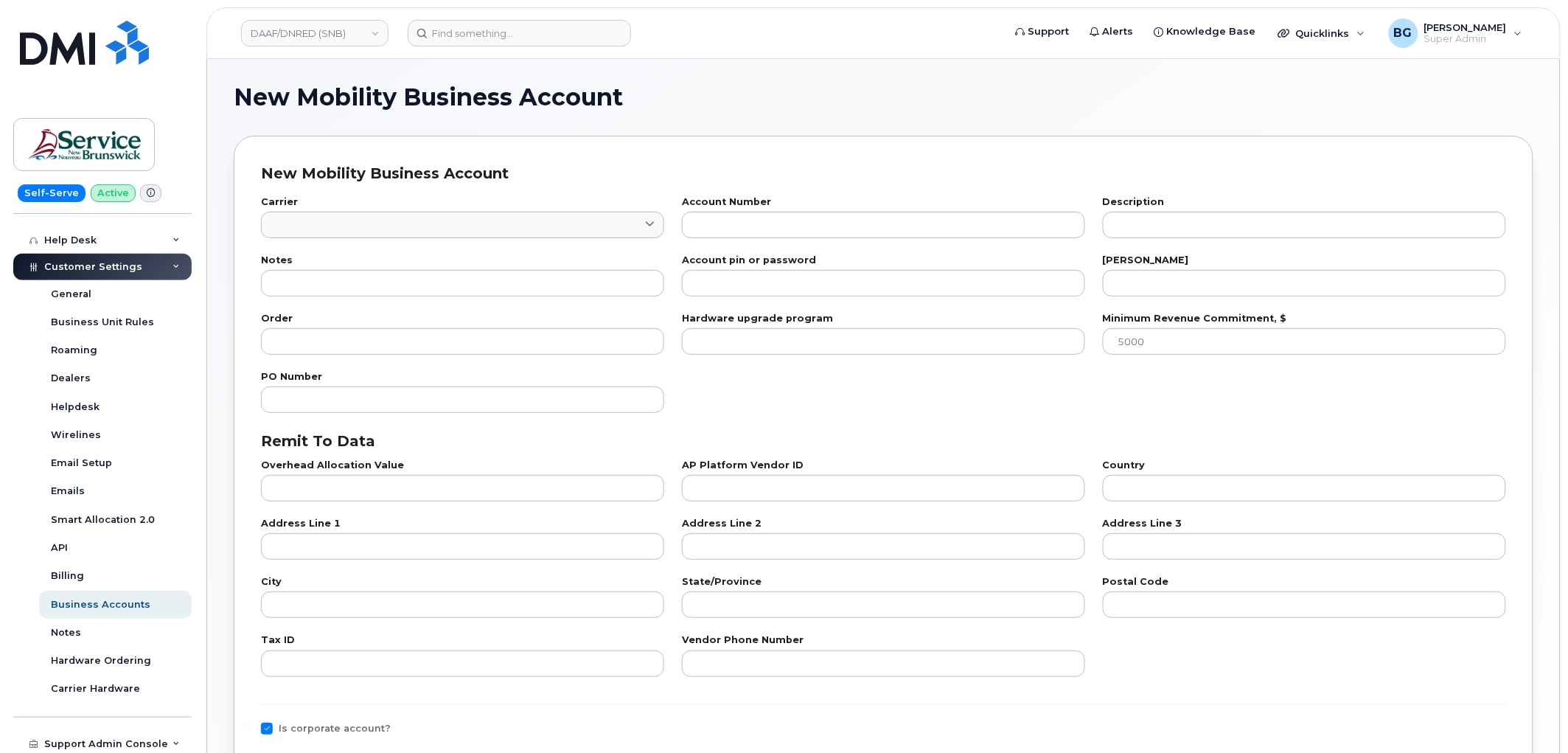
checkbox input "true"
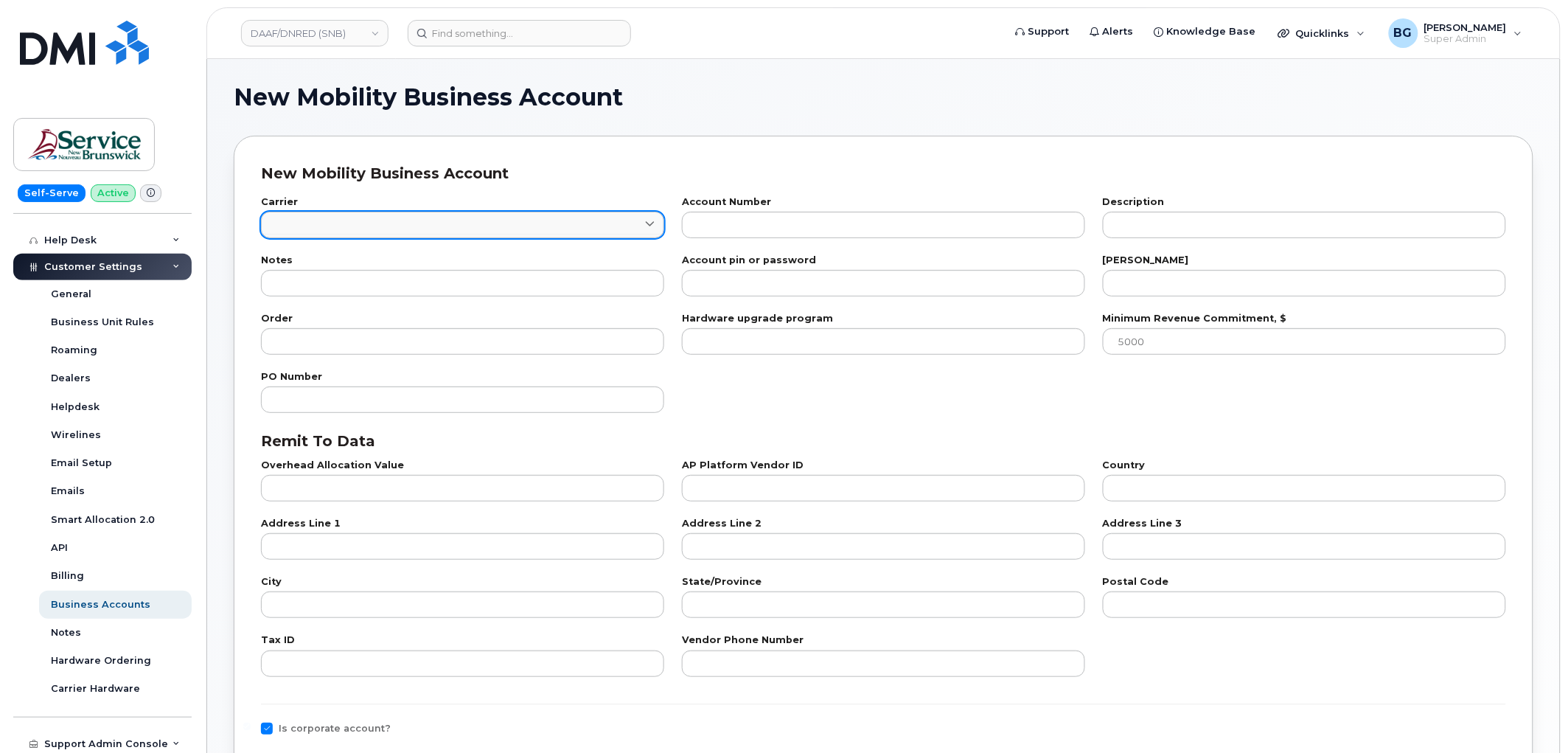
click at [438, 220] on link at bounding box center [462, 225] width 403 height 27
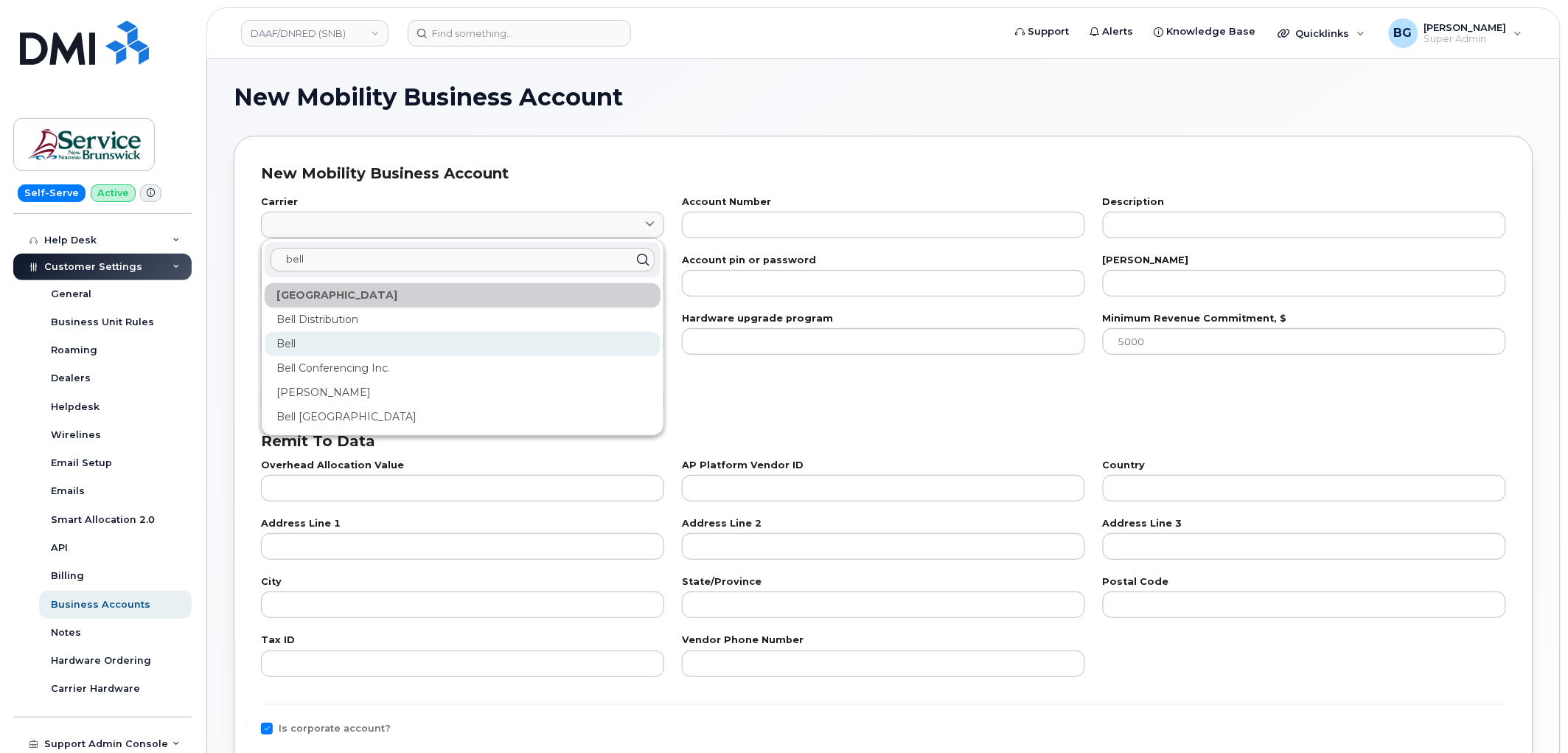
type input "bell"
click at [337, 337] on div "Bell" at bounding box center [463, 343] width 396 height 24
type input "1"
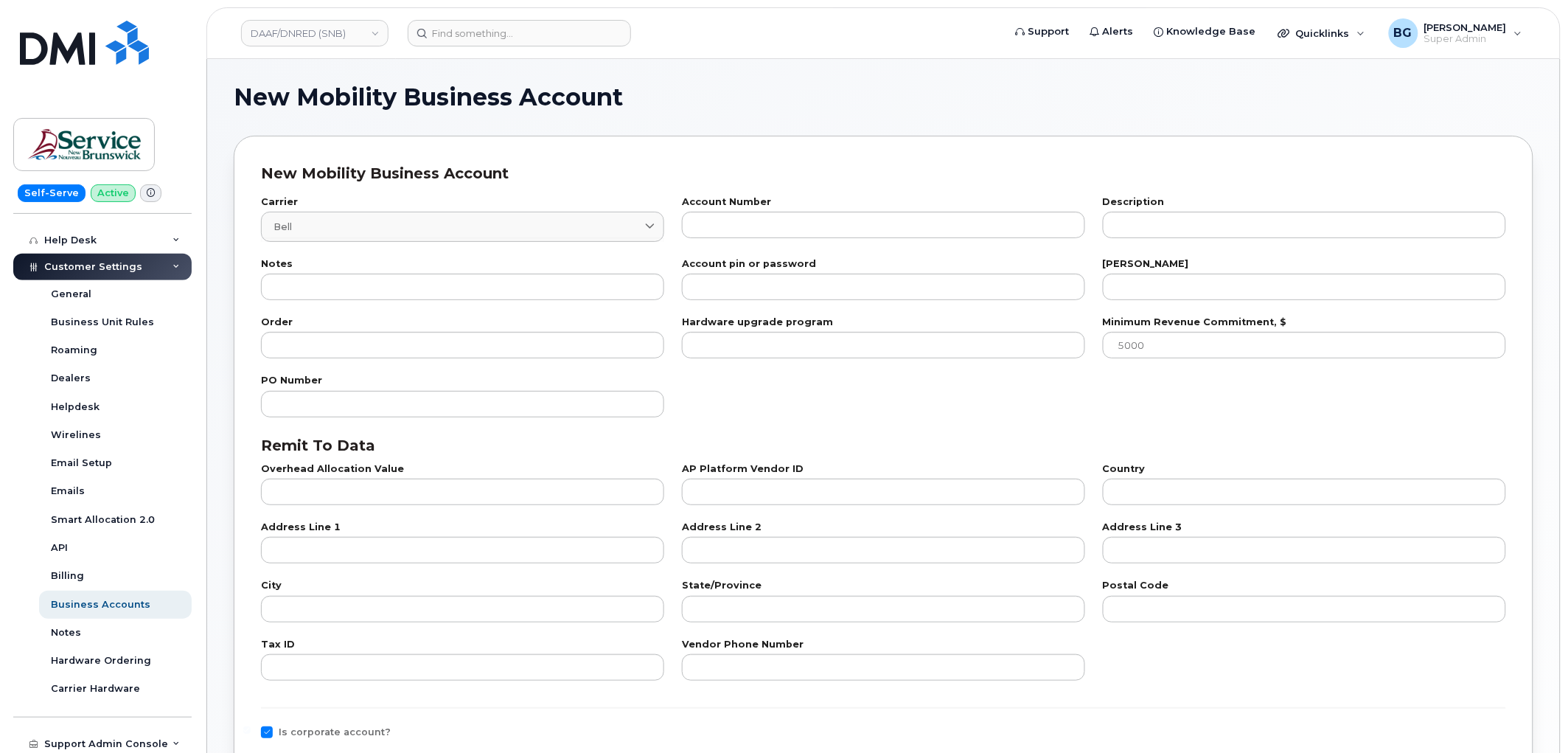
click at [819, 159] on div "New Mobility Business Account Carrier Bell 1 bell Canada Bell Distribution Bell…" at bounding box center [883, 679] width 1300 height 1088
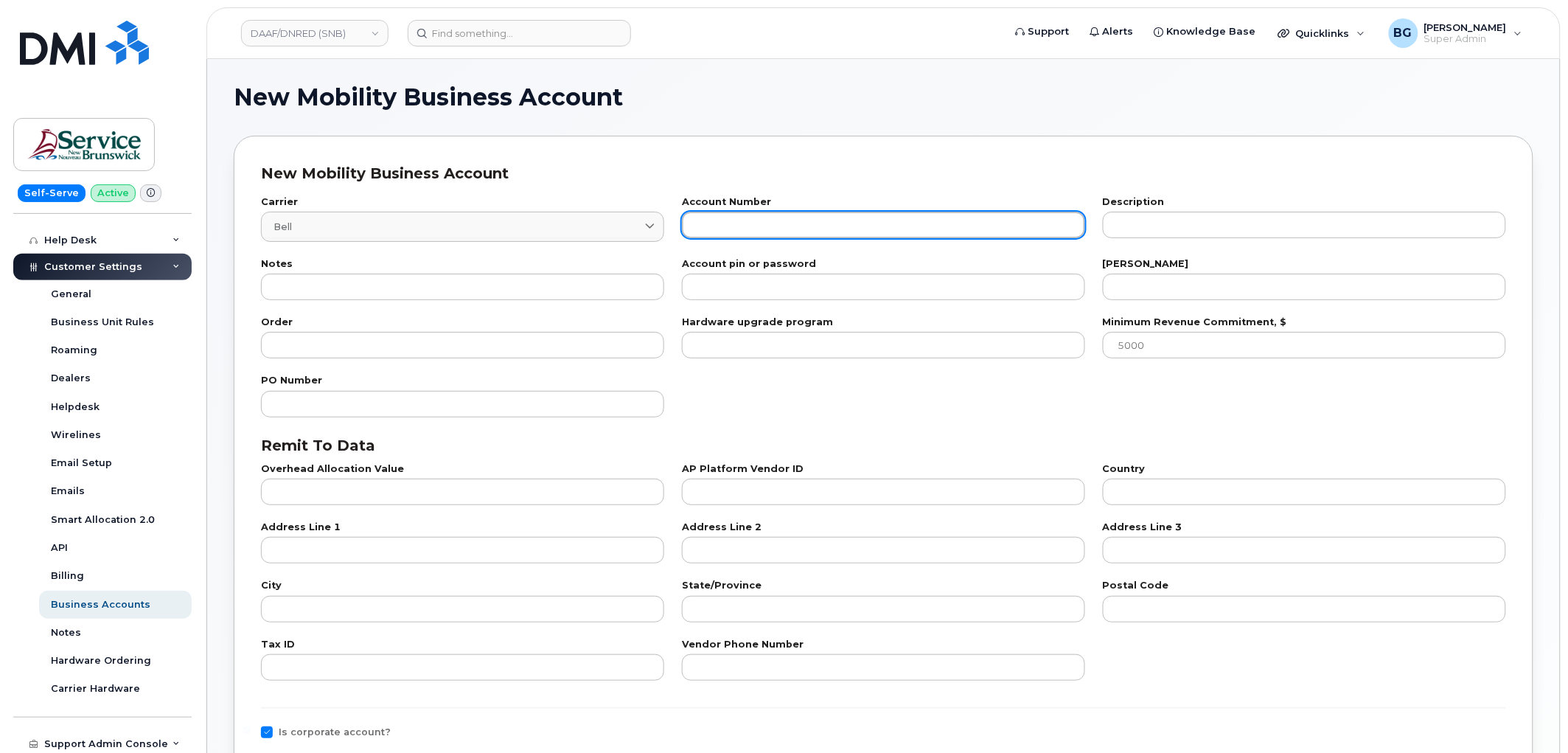
click at [696, 221] on input "text" at bounding box center [883, 225] width 403 height 27
paste input "557682333"
click at [697, 221] on input "557682333" at bounding box center [883, 225] width 403 height 27
type input "0557682333"
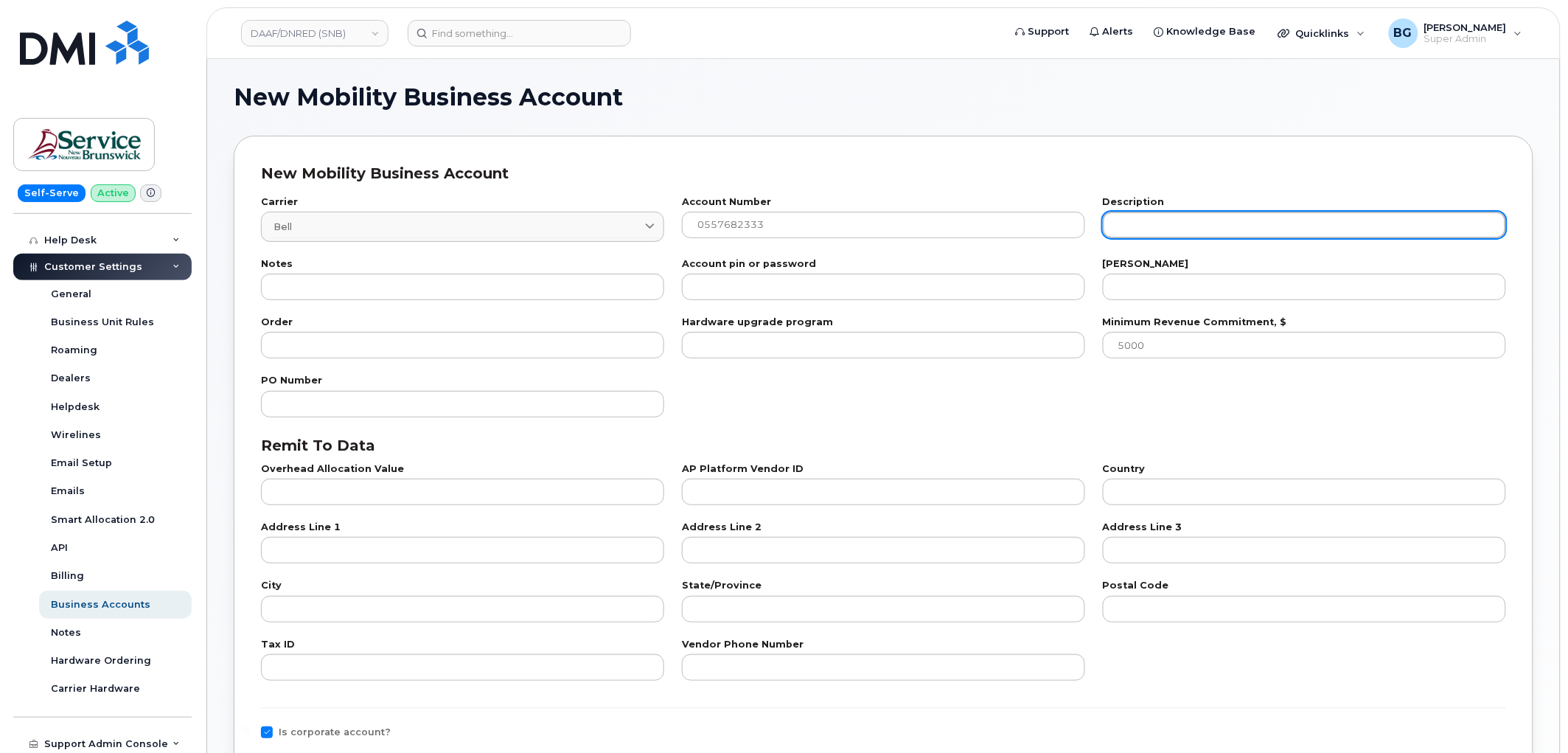
click at [1206, 224] on input "text" at bounding box center [1304, 225] width 403 height 27
paste input "DEPARTMENT OF ENERGY (DE)"
type input "DEPARTMENT OF ENERGY (DE)"
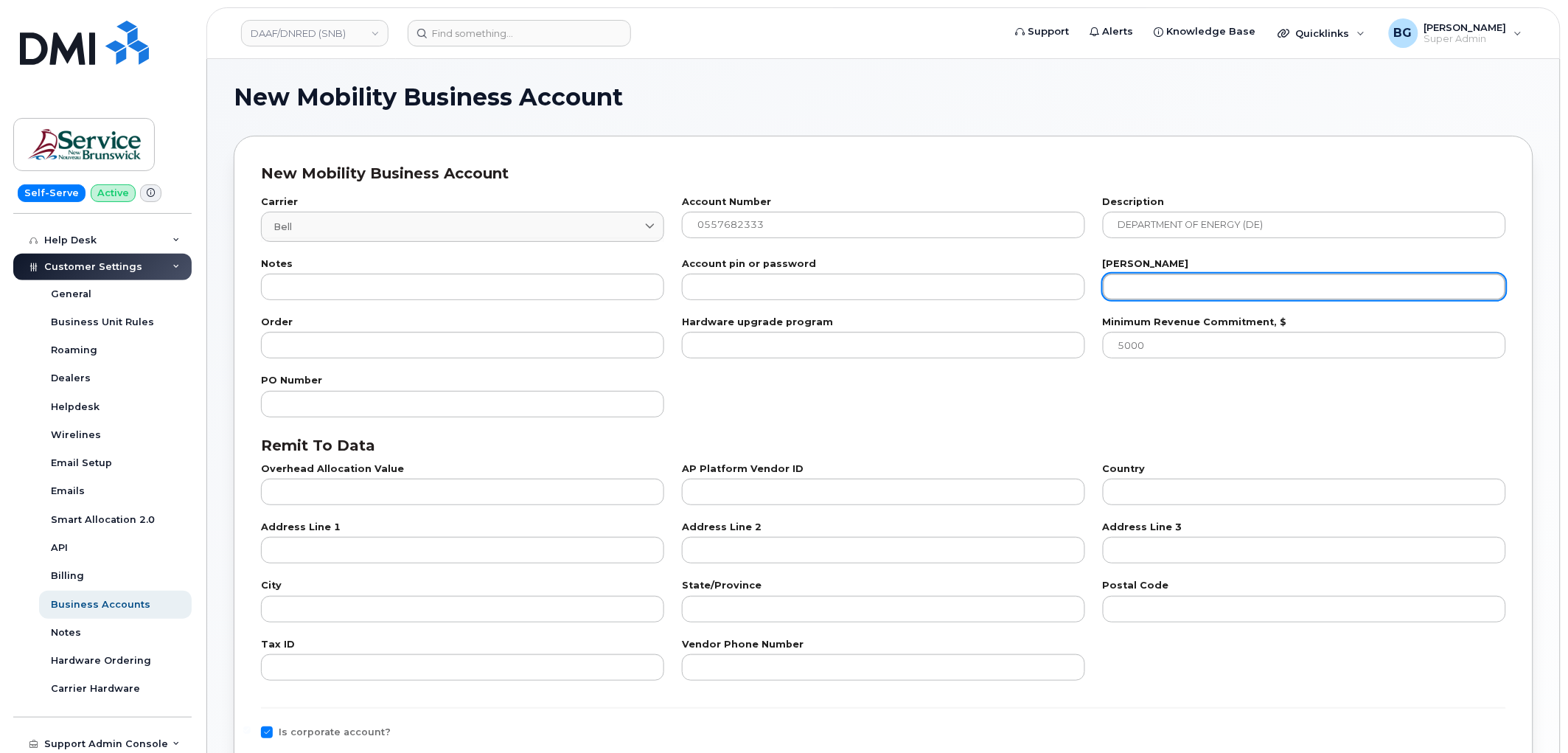
click at [1221, 289] on input "number" at bounding box center [1304, 287] width 403 height 27
type input "22"
click at [967, 384] on div "PO Number" at bounding box center [883, 395] width 1263 height 58
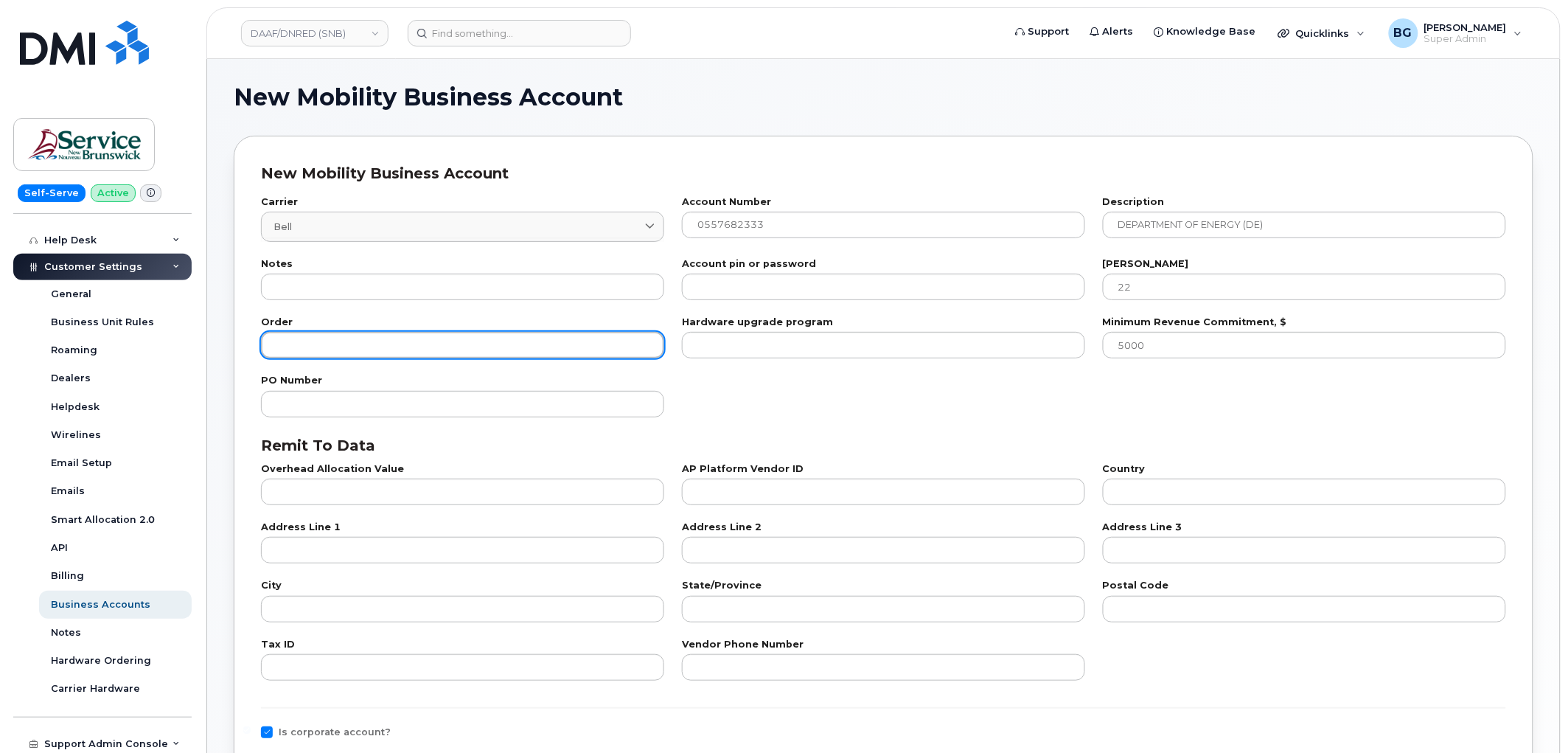
click at [479, 347] on input "number" at bounding box center [462, 345] width 403 height 27
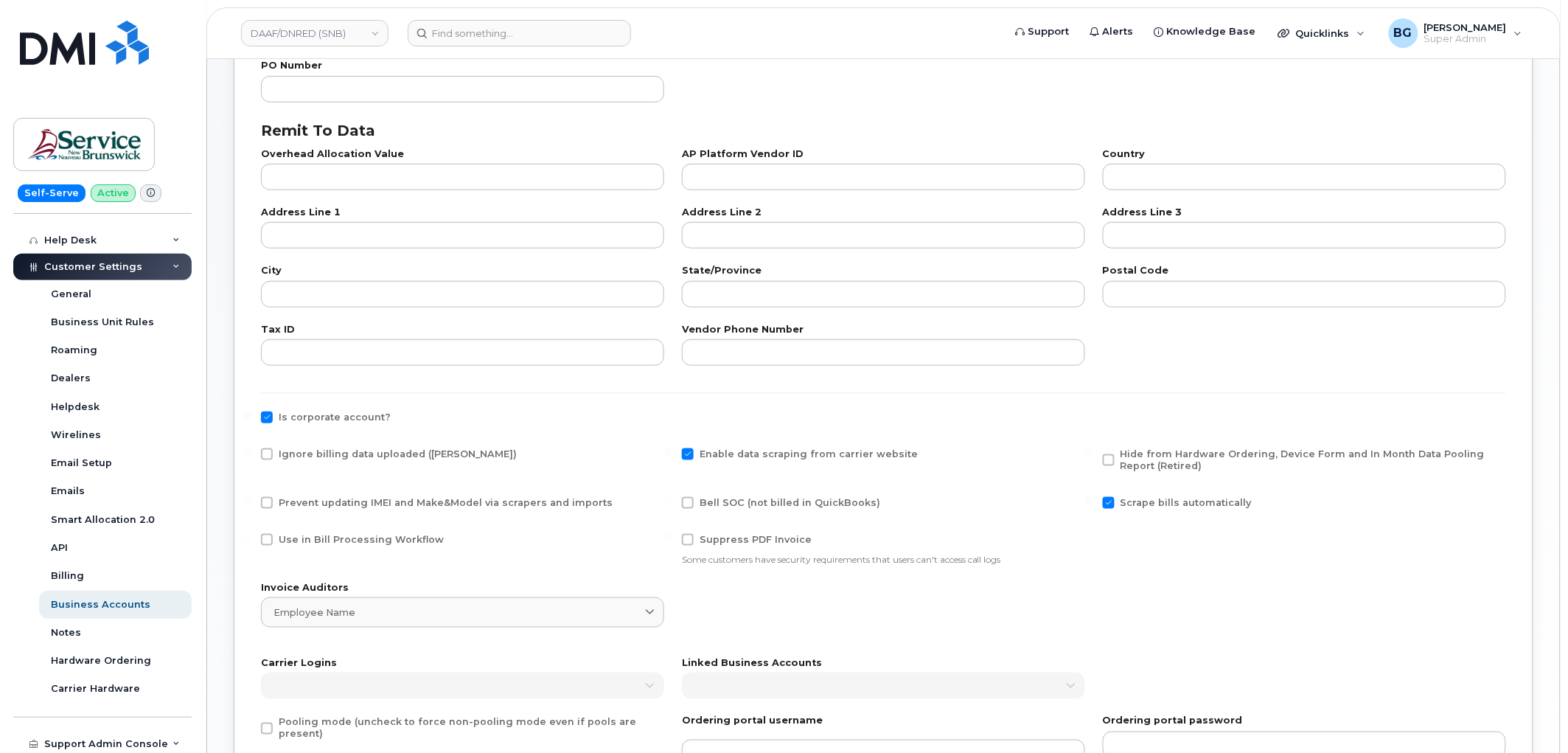
scroll to position [327, 0]
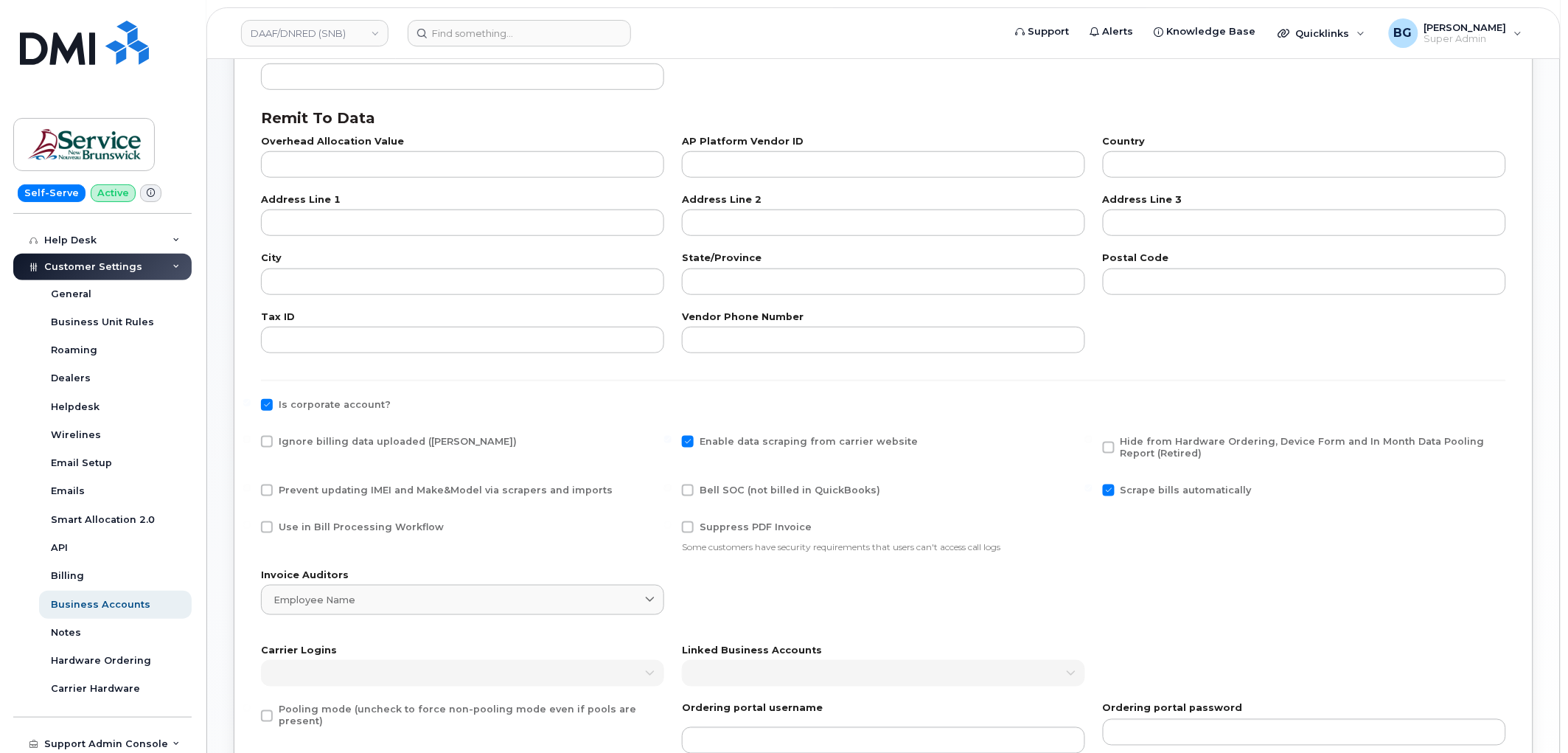
type input "2"
click at [268, 529] on span at bounding box center [267, 528] width 12 height 12
click at [251, 528] on input "Use in Bill Processing Workflow" at bounding box center [246, 525] width 8 height 8
checkbox input "true"
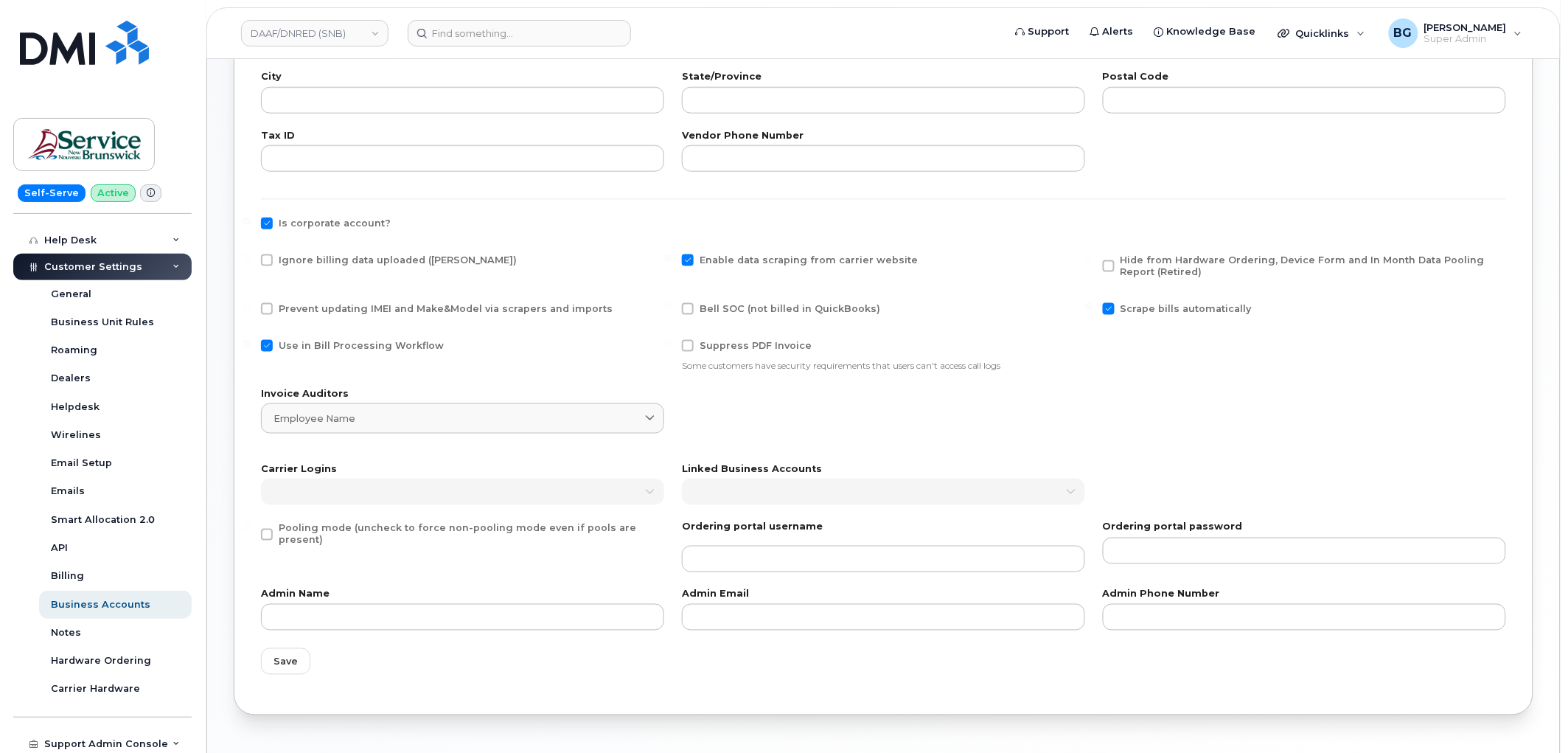
scroll to position [557, 0]
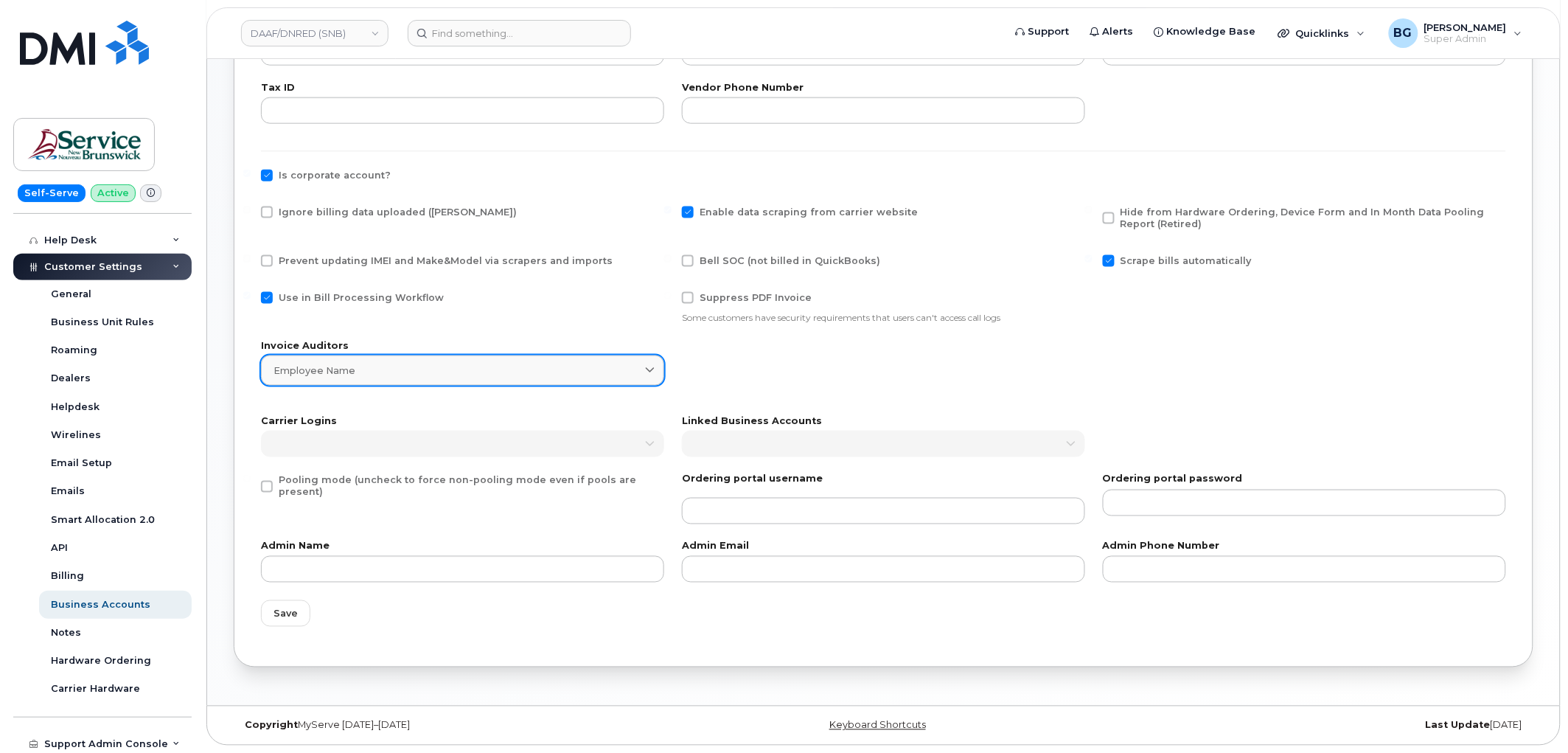
click at [448, 378] on link "Employee name" at bounding box center [462, 370] width 403 height 30
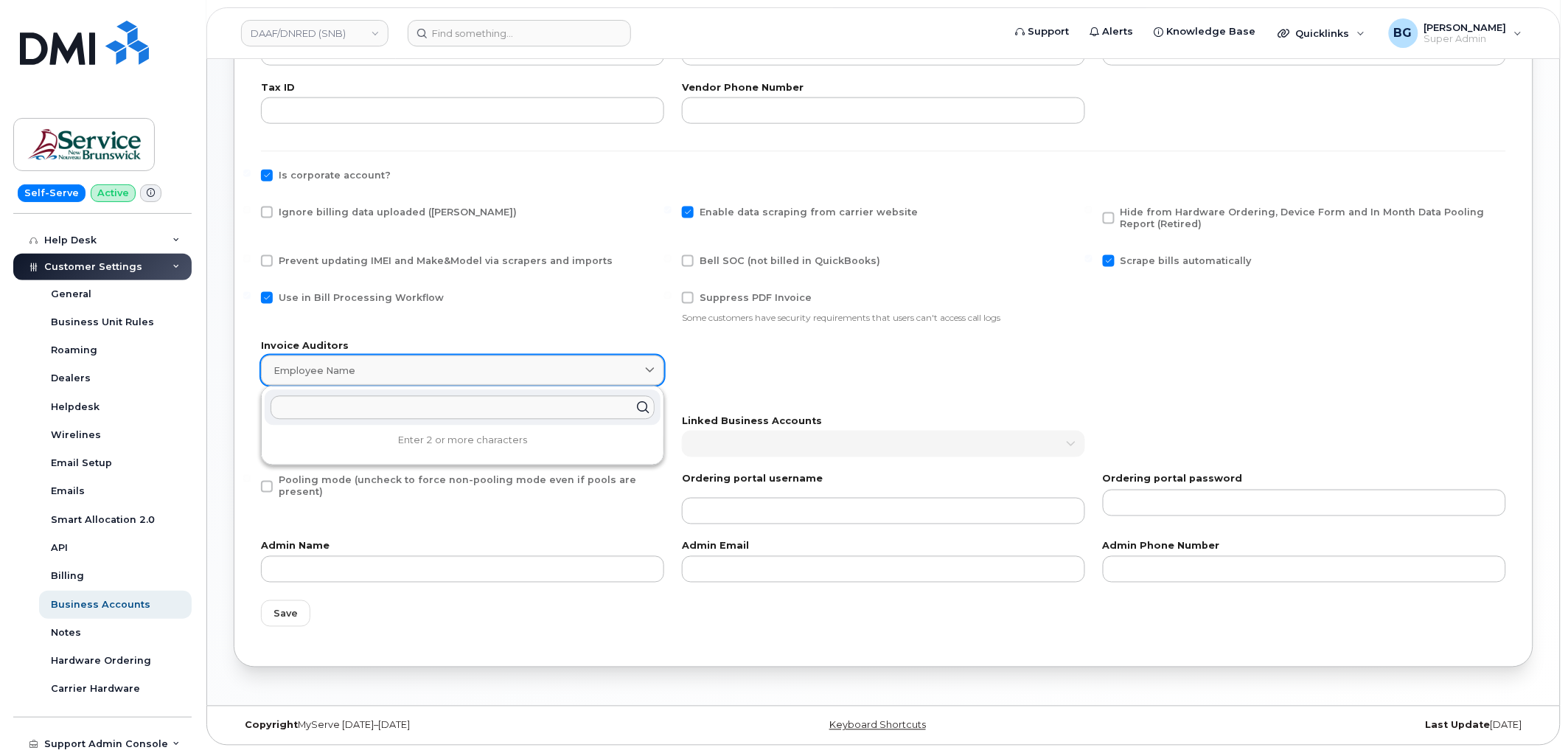
click at [448, 378] on link "Employee name" at bounding box center [462, 370] width 403 height 30
click at [416, 518] on div "Pooling mode (uncheck to force non-pooling mode even if pools are present)" at bounding box center [463, 500] width 421 height 67
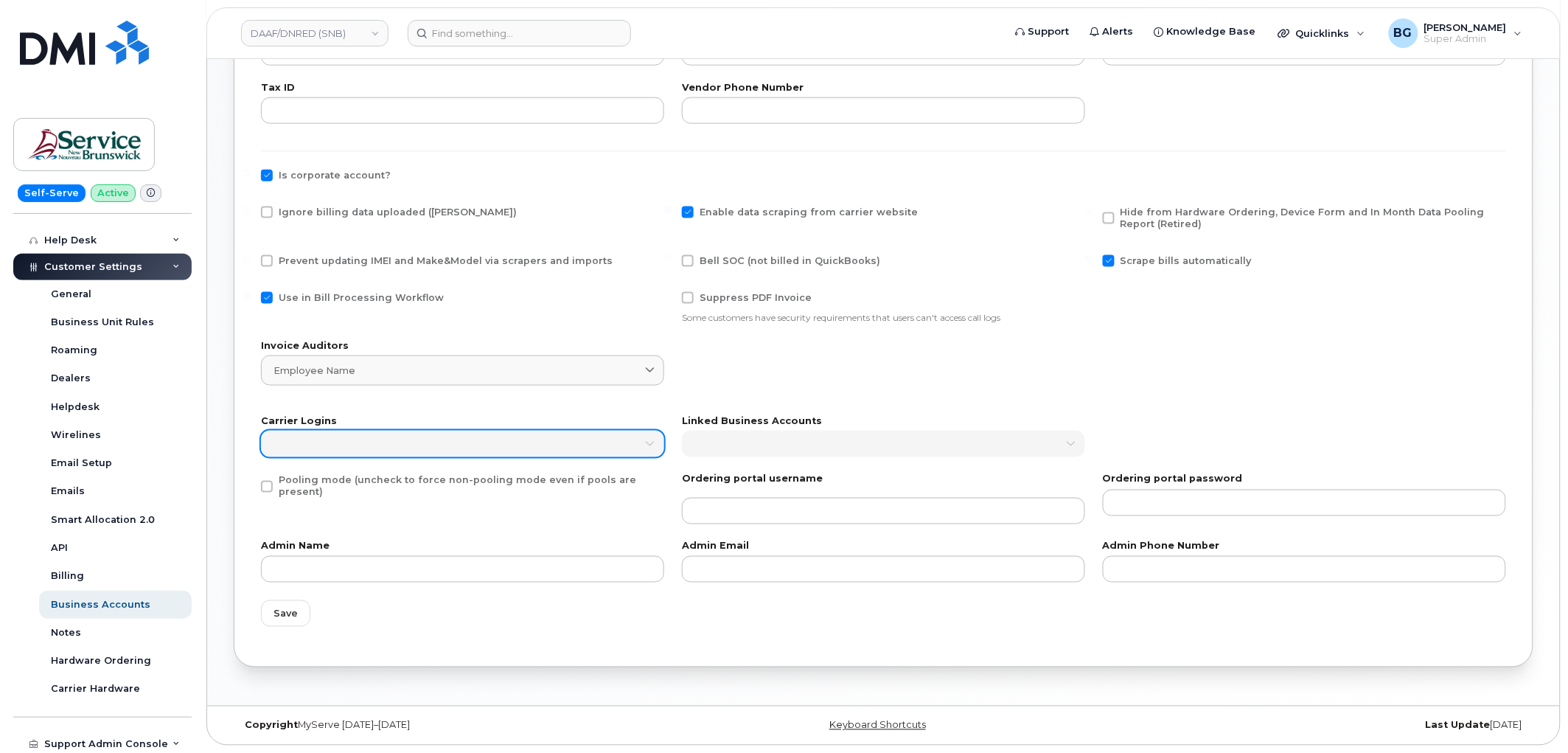
click at [379, 454] on link at bounding box center [462, 444] width 403 height 27
click at [380, 448] on link at bounding box center [462, 444] width 403 height 27
click at [650, 441] on icon at bounding box center [649, 443] width 9 height 9
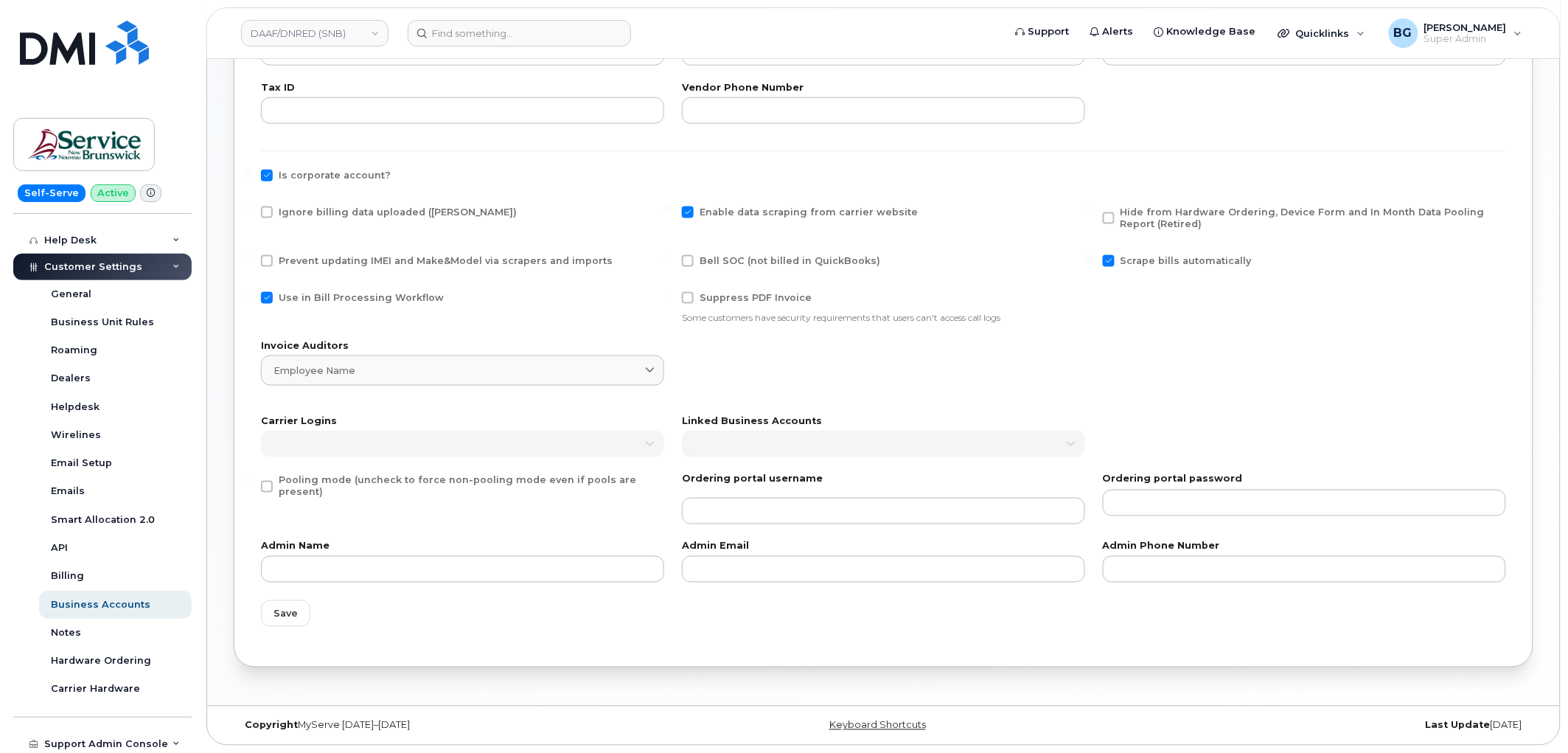
click at [264, 480] on span at bounding box center [267, 486] width 12 height 12
click at [251, 480] on input "Pooling mode (uncheck to force non-pooling mode even if pools are present)" at bounding box center [246, 478] width 8 height 8
click at [265, 480] on span at bounding box center [267, 486] width 12 height 12
click at [251, 480] on input "Pooling mode (uncheck to force non-pooling mode even if pools are present)" at bounding box center [246, 478] width 8 height 8
checkbox input "false"
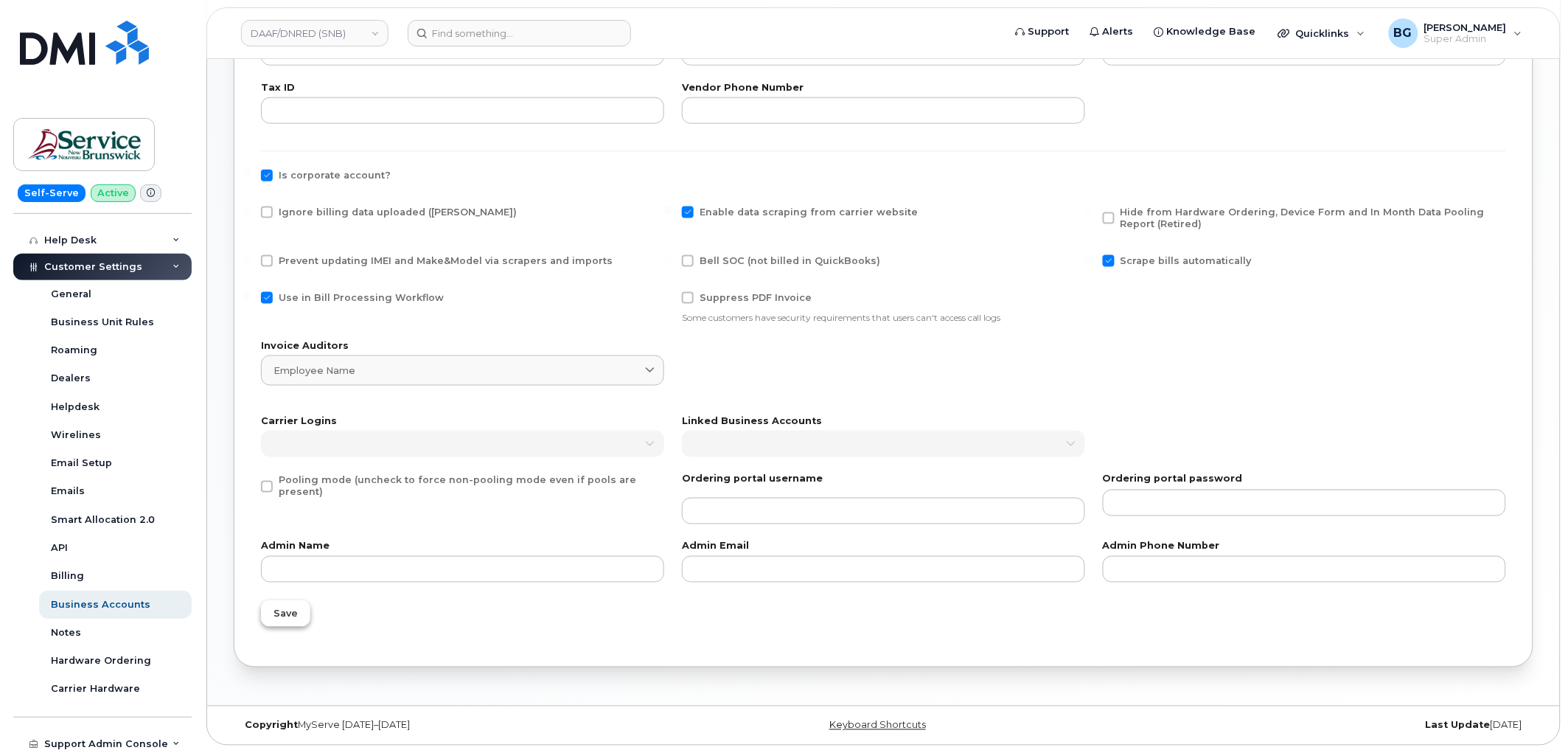
click at [284, 612] on span "Save" at bounding box center [285, 613] width 24 height 14
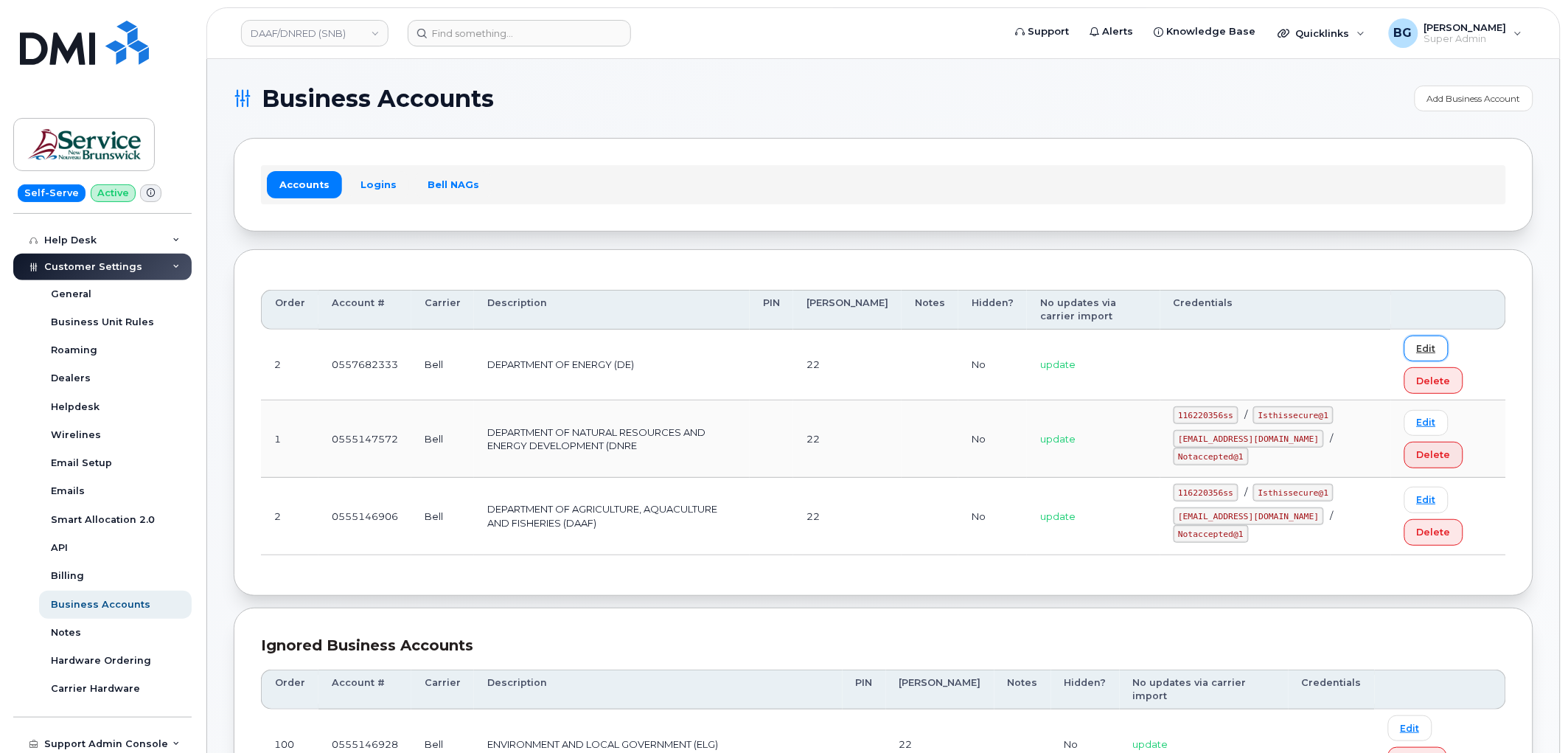
click at [1412, 349] on link "Edit" at bounding box center [1426, 348] width 45 height 26
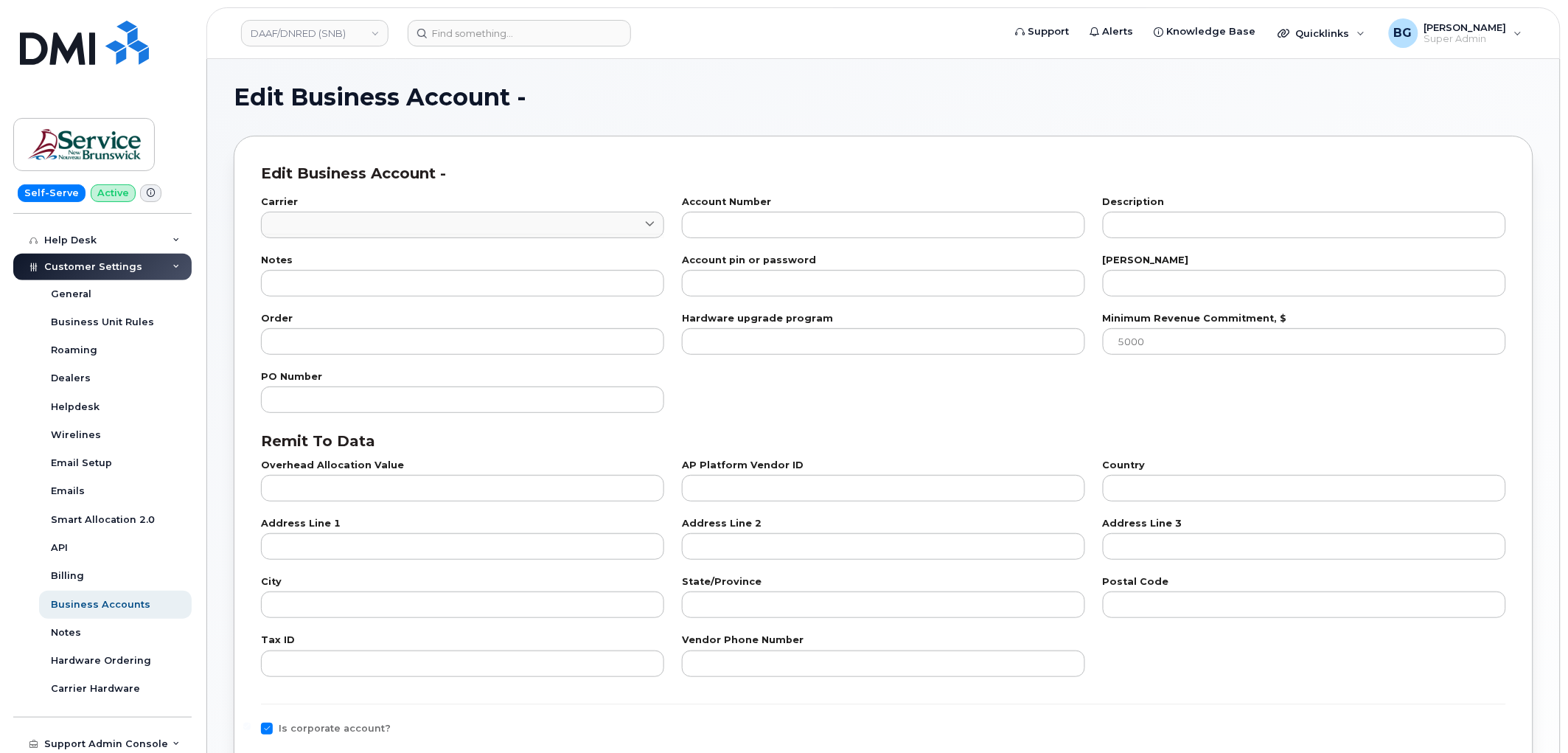
type input "1"
type input "0557682333"
type input "DEPARTMENT OF ENERGY (DE)"
type input "22"
type input "2"
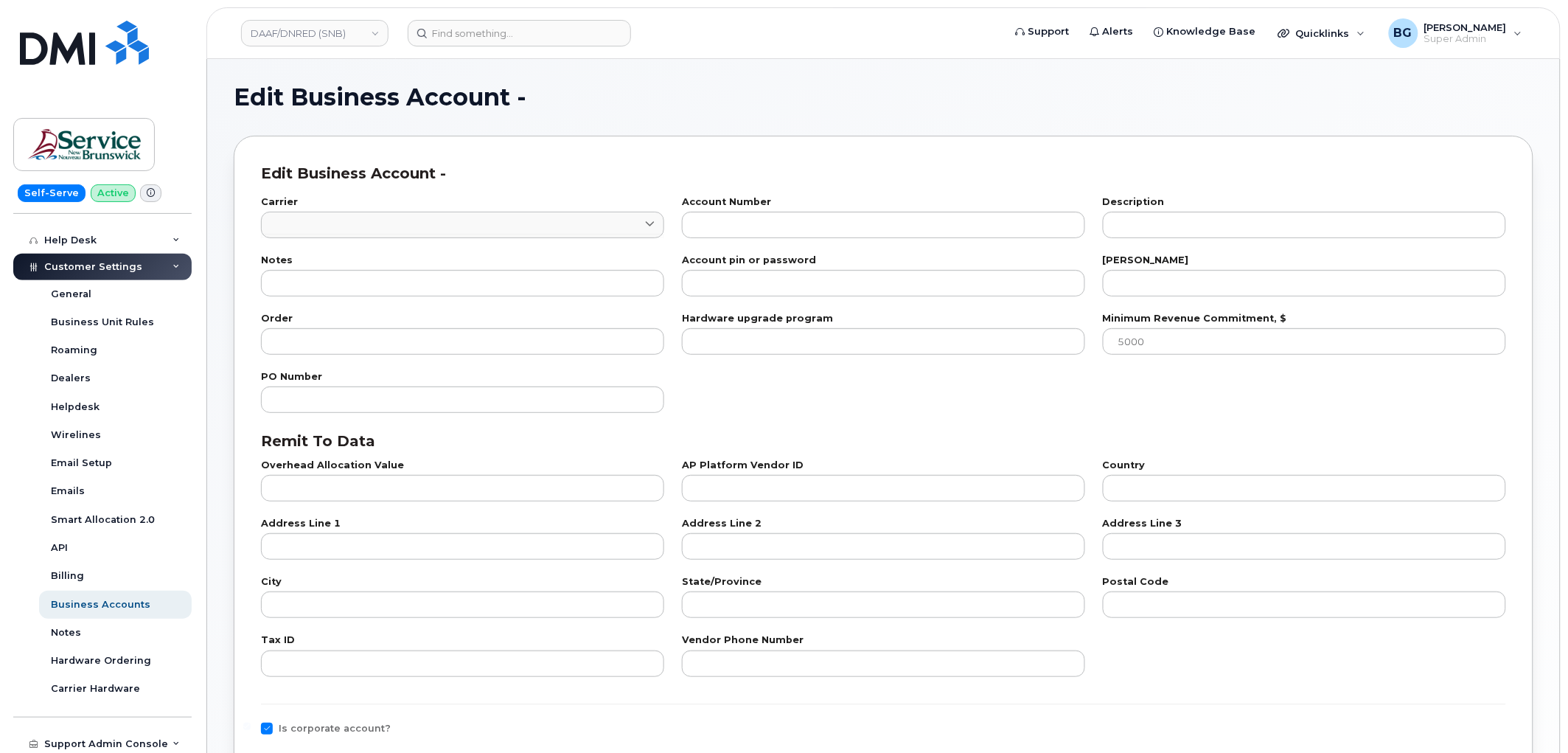
checkbox input "true"
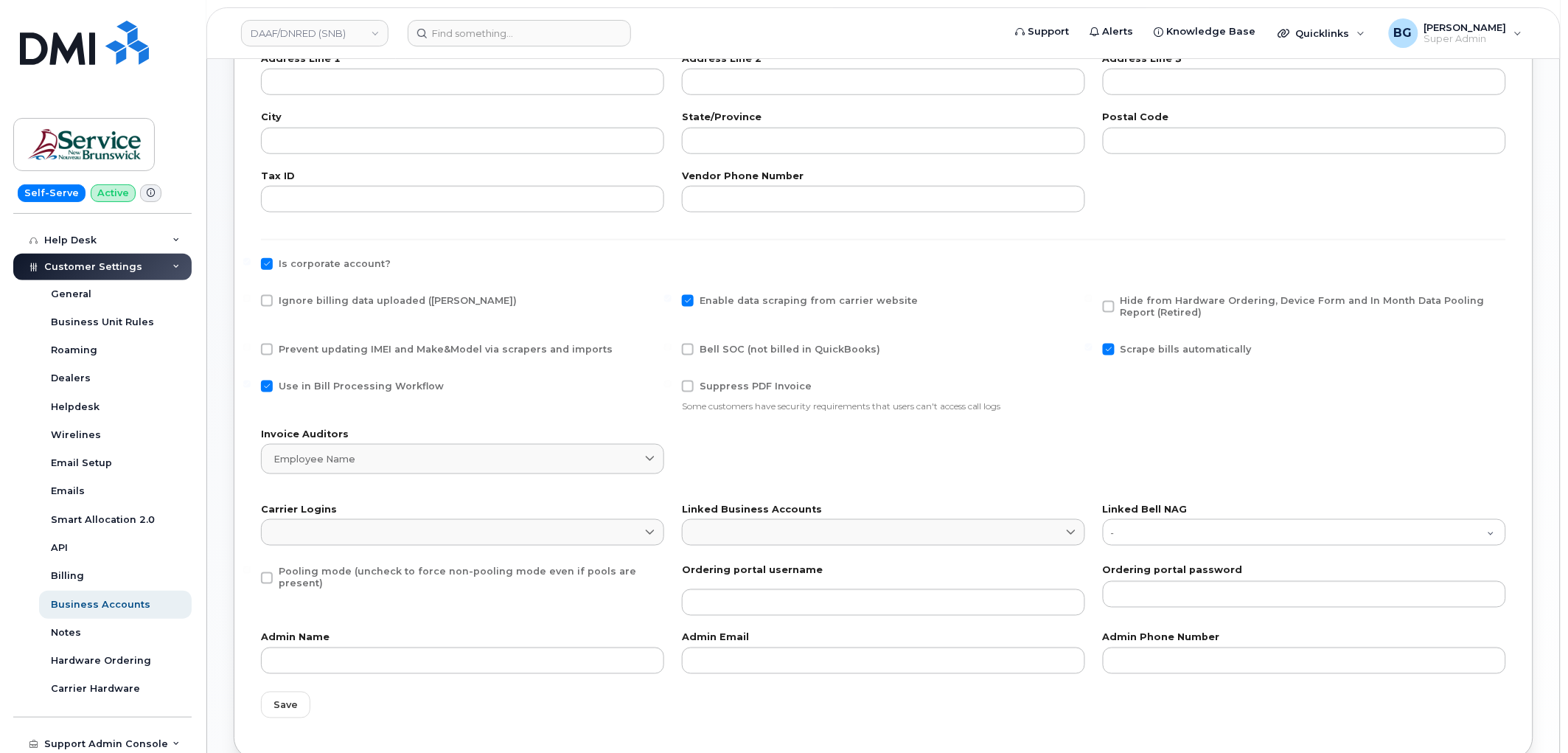
scroll to position [491, 0]
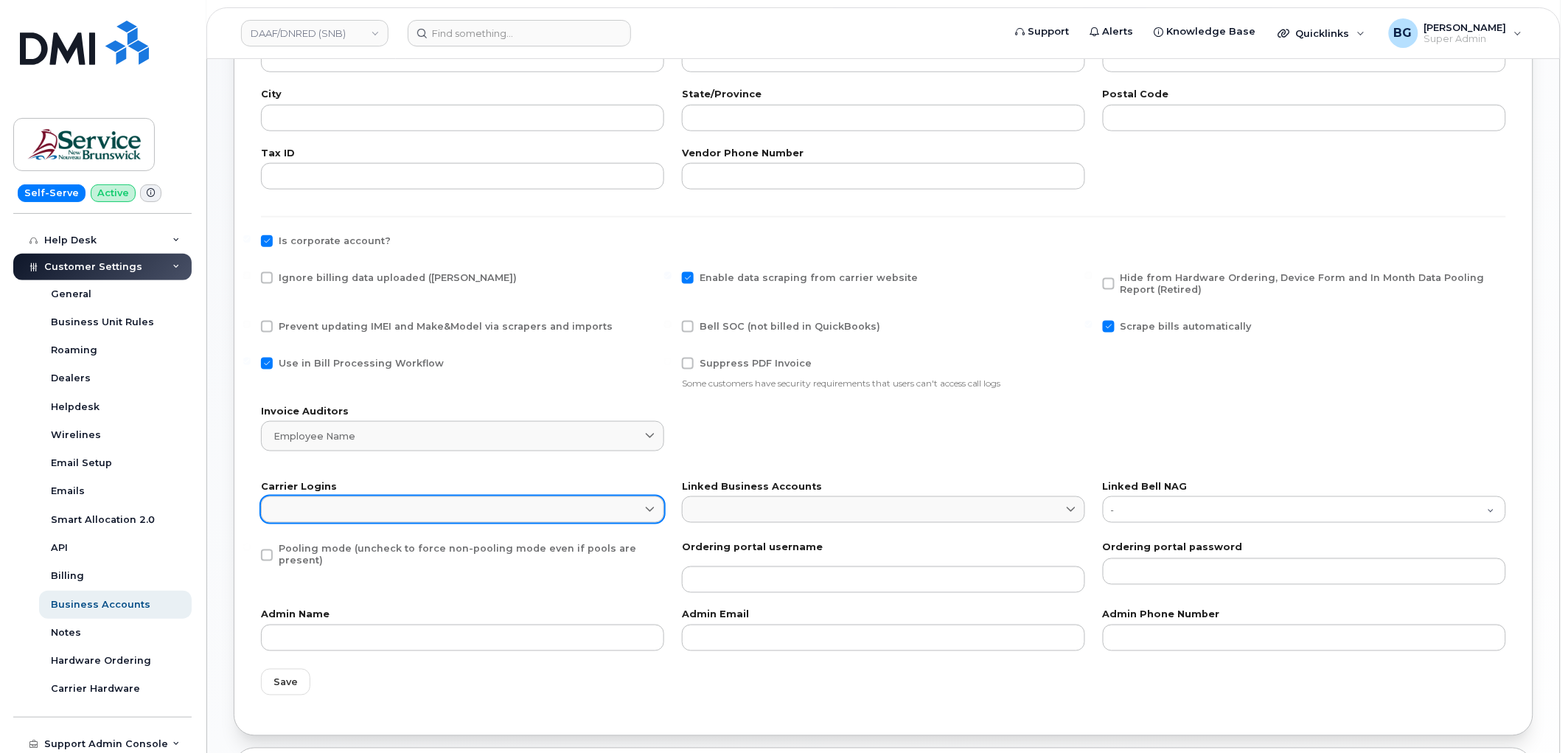
click at [417, 512] on link at bounding box center [462, 510] width 403 height 27
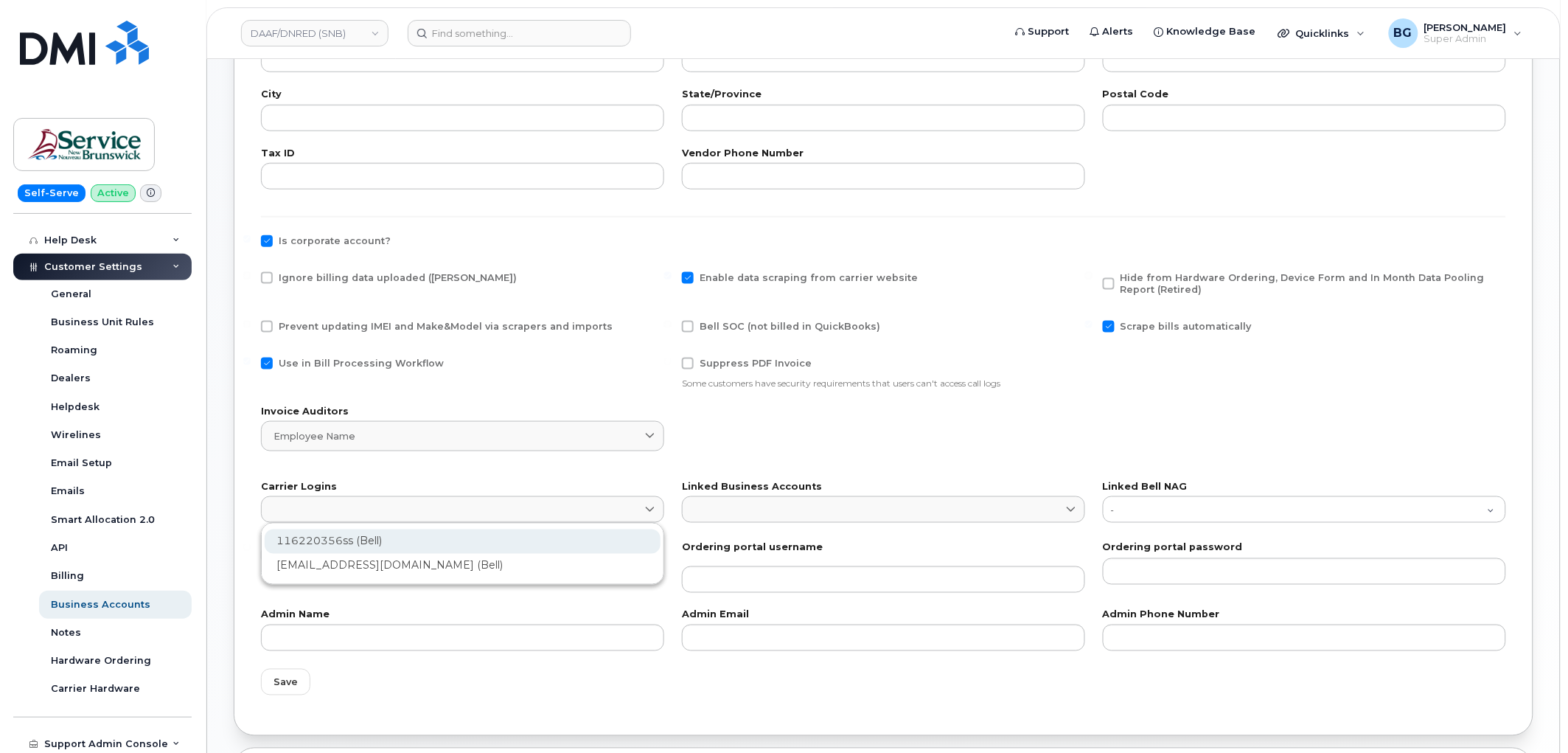
click at [318, 538] on div "116220356ss (Bell)" at bounding box center [463, 541] width 396 height 24
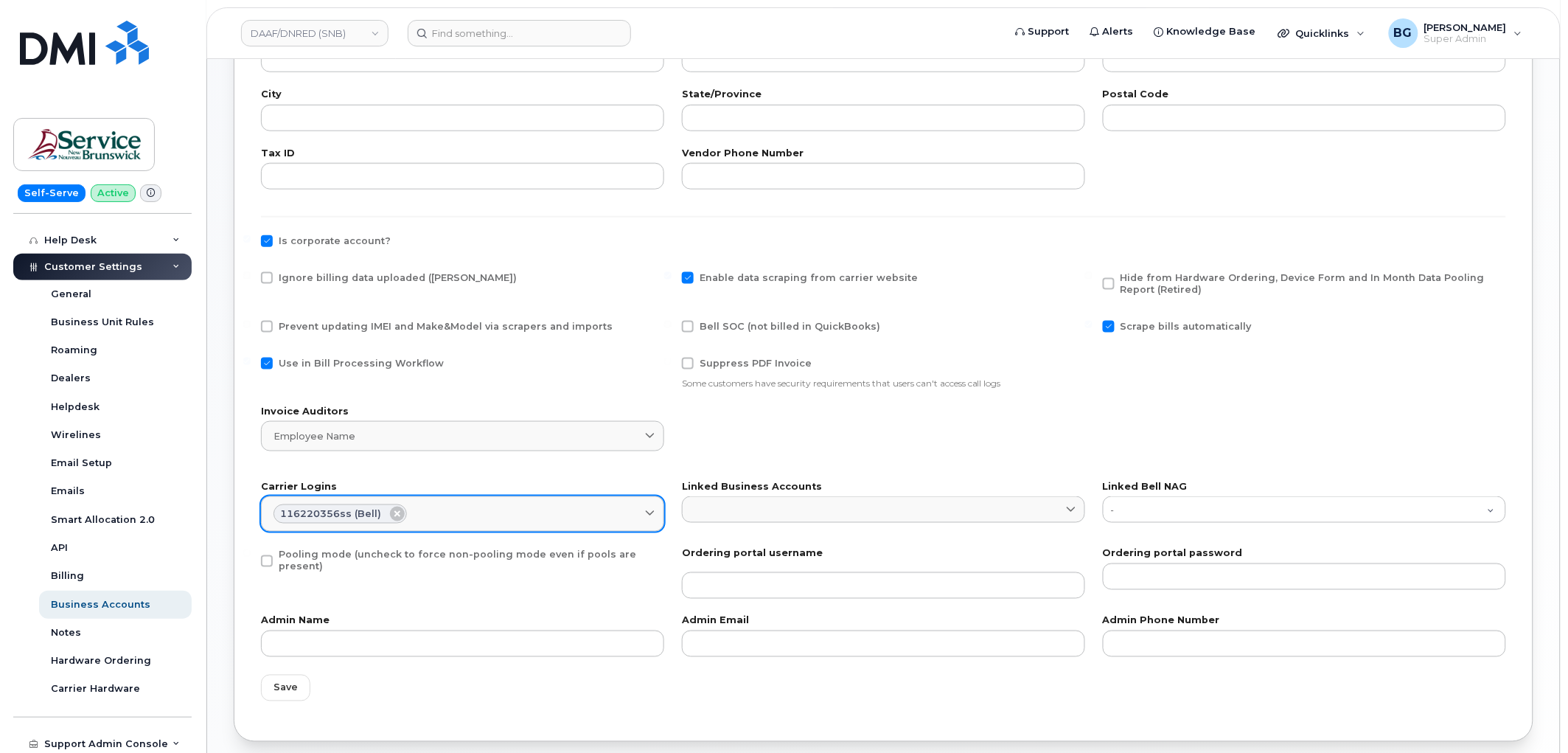
click at [503, 510] on div "116220356ss (Bell)" at bounding box center [463, 513] width 379 height 19
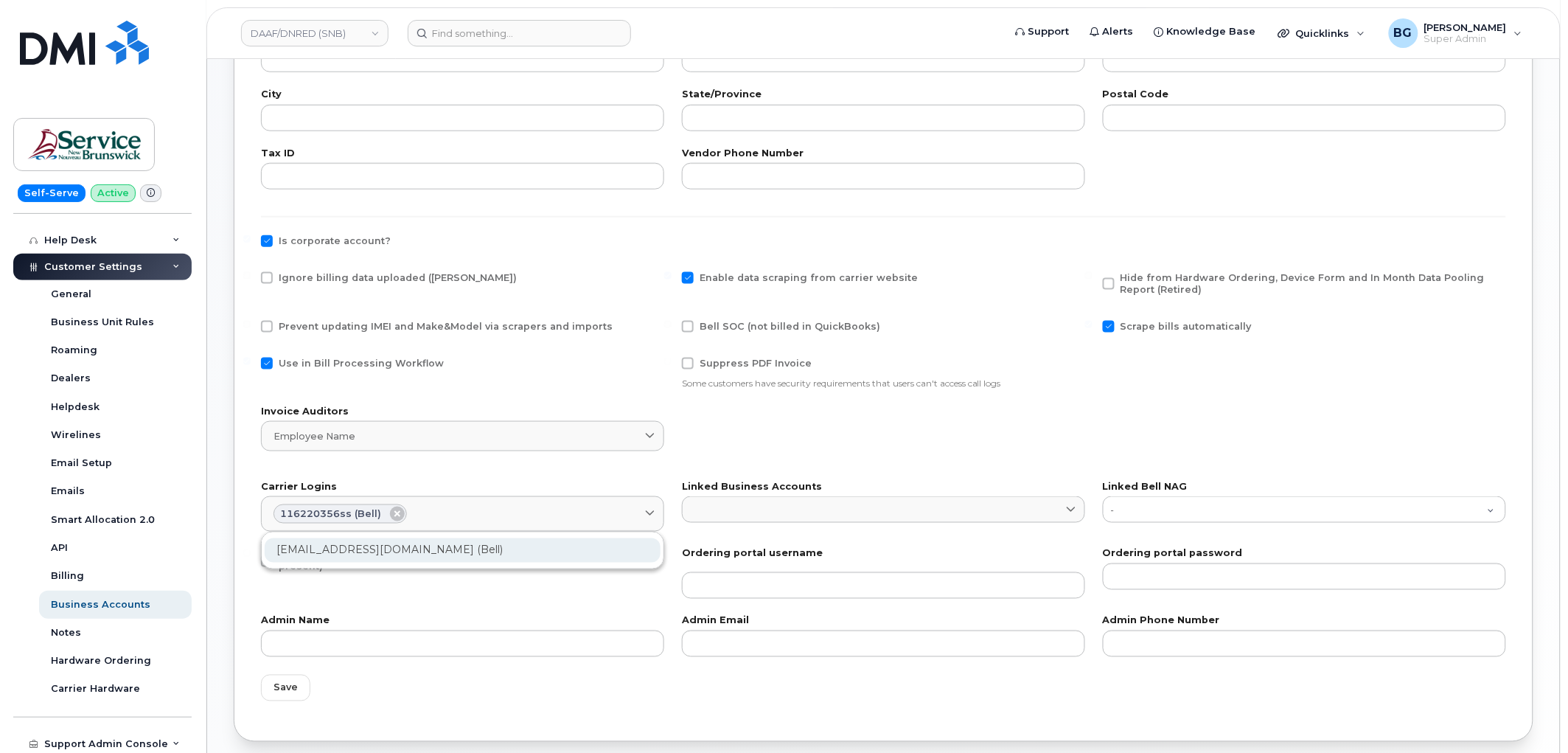
click at [371, 550] on div "ms-snb@dminc.com (Bell)" at bounding box center [463, 550] width 396 height 24
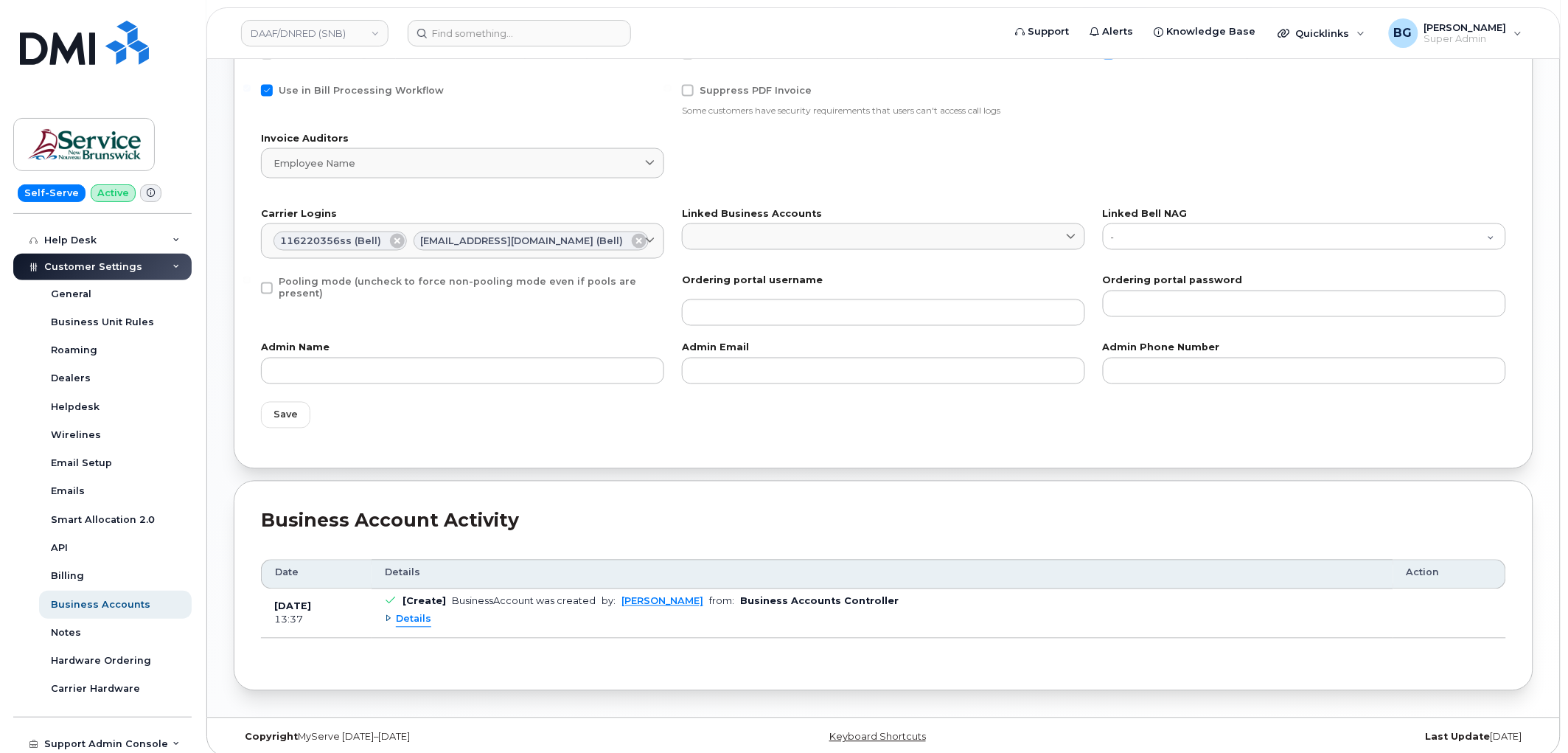
click at [259, 415] on div "Save" at bounding box center [883, 415] width 1263 height 45
click at [294, 409] on span "Save" at bounding box center [285, 415] width 24 height 14
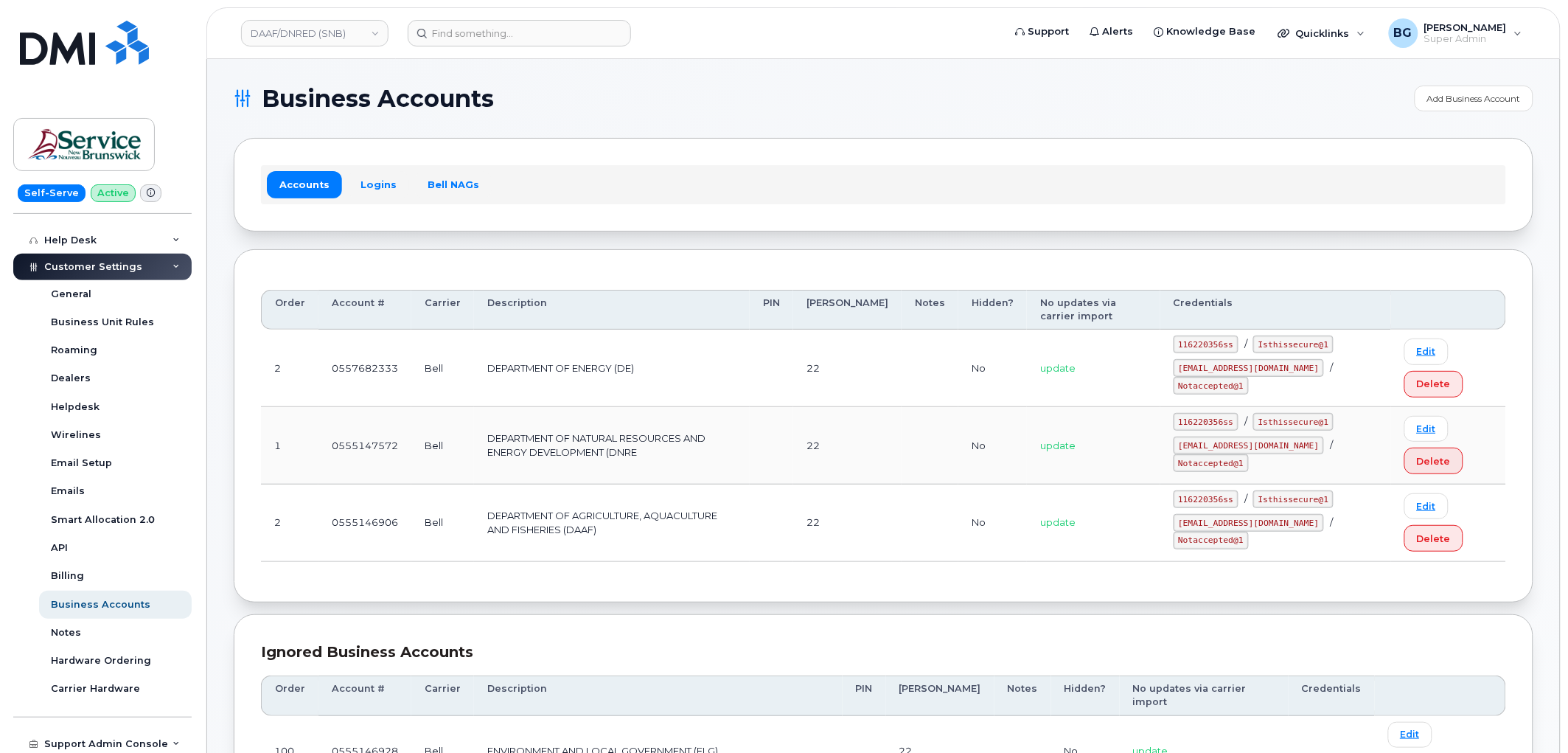
click at [734, 101] on h1 "Business Accounts" at bounding box center [820, 98] width 1173 height 24
click at [785, 98] on h1 "Business Accounts" at bounding box center [820, 98] width 1173 height 24
click at [800, 91] on h1 "Business Accounts" at bounding box center [820, 98] width 1173 height 24
click at [806, 104] on h1 "Business Accounts" at bounding box center [820, 98] width 1173 height 24
click at [283, 34] on link "DAAF/DNRED (SNB)" at bounding box center [315, 34] width 147 height 27
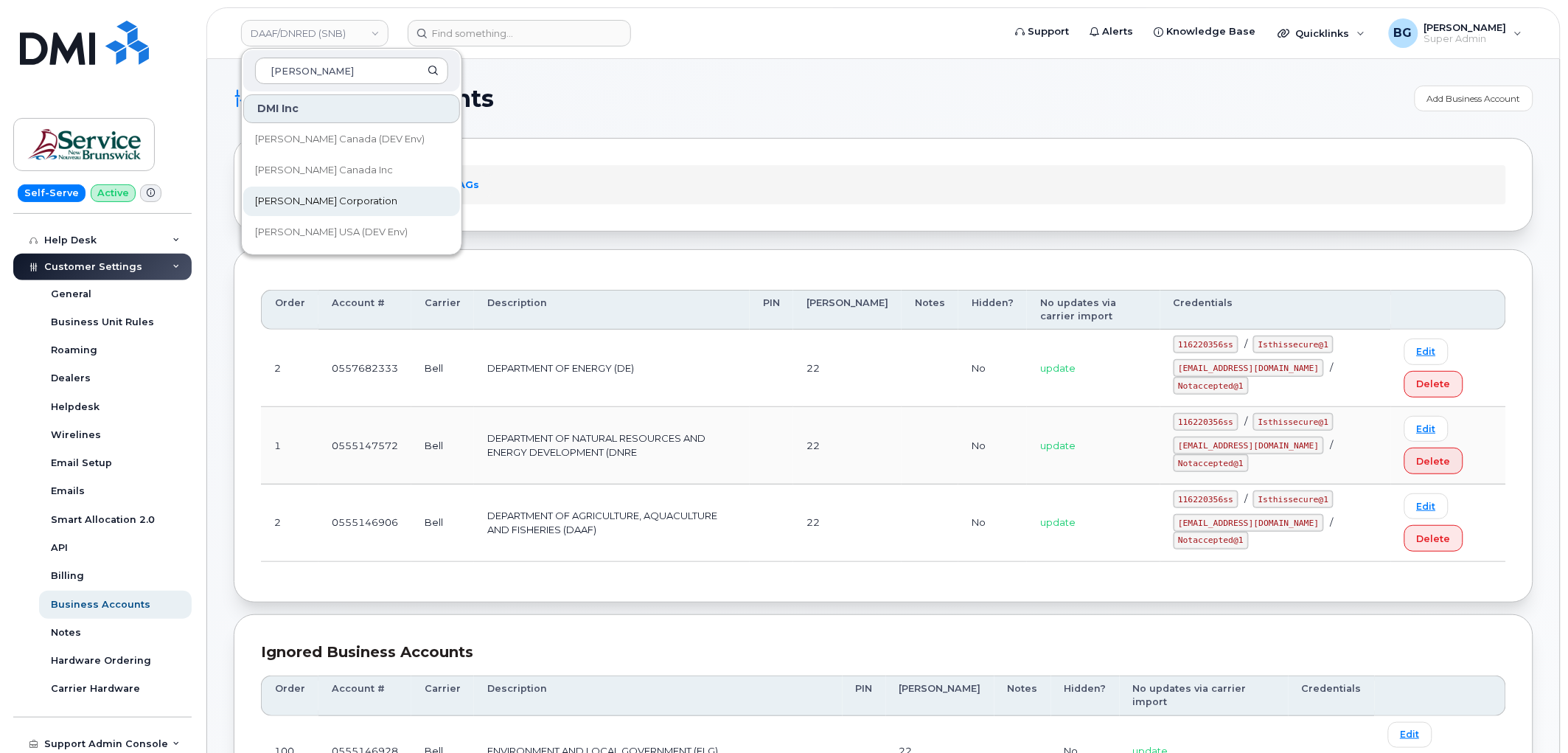
type input "kiewit"
click at [290, 195] on span "[PERSON_NAME] Corporation" at bounding box center [326, 201] width 142 height 15
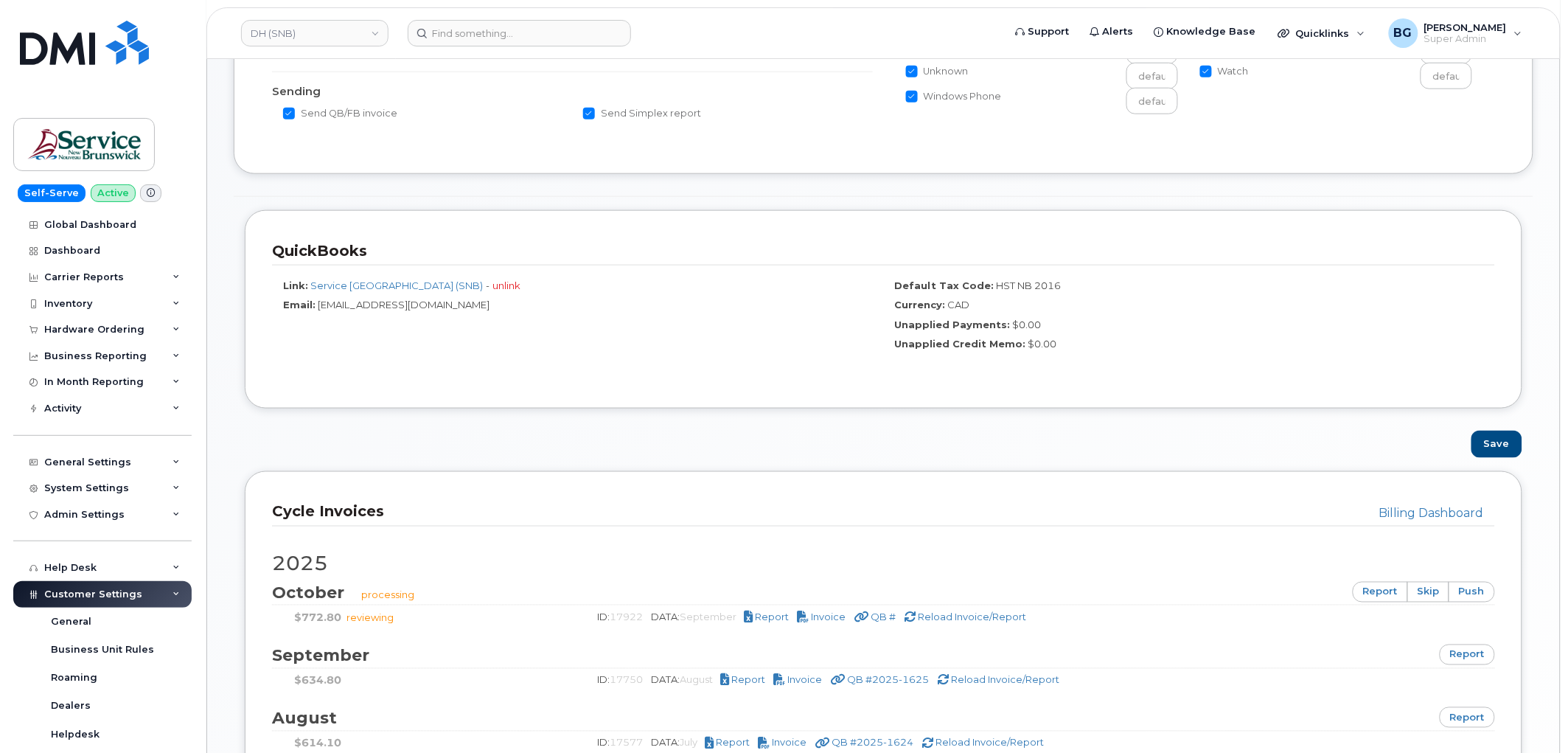
scroll to position [655, 0]
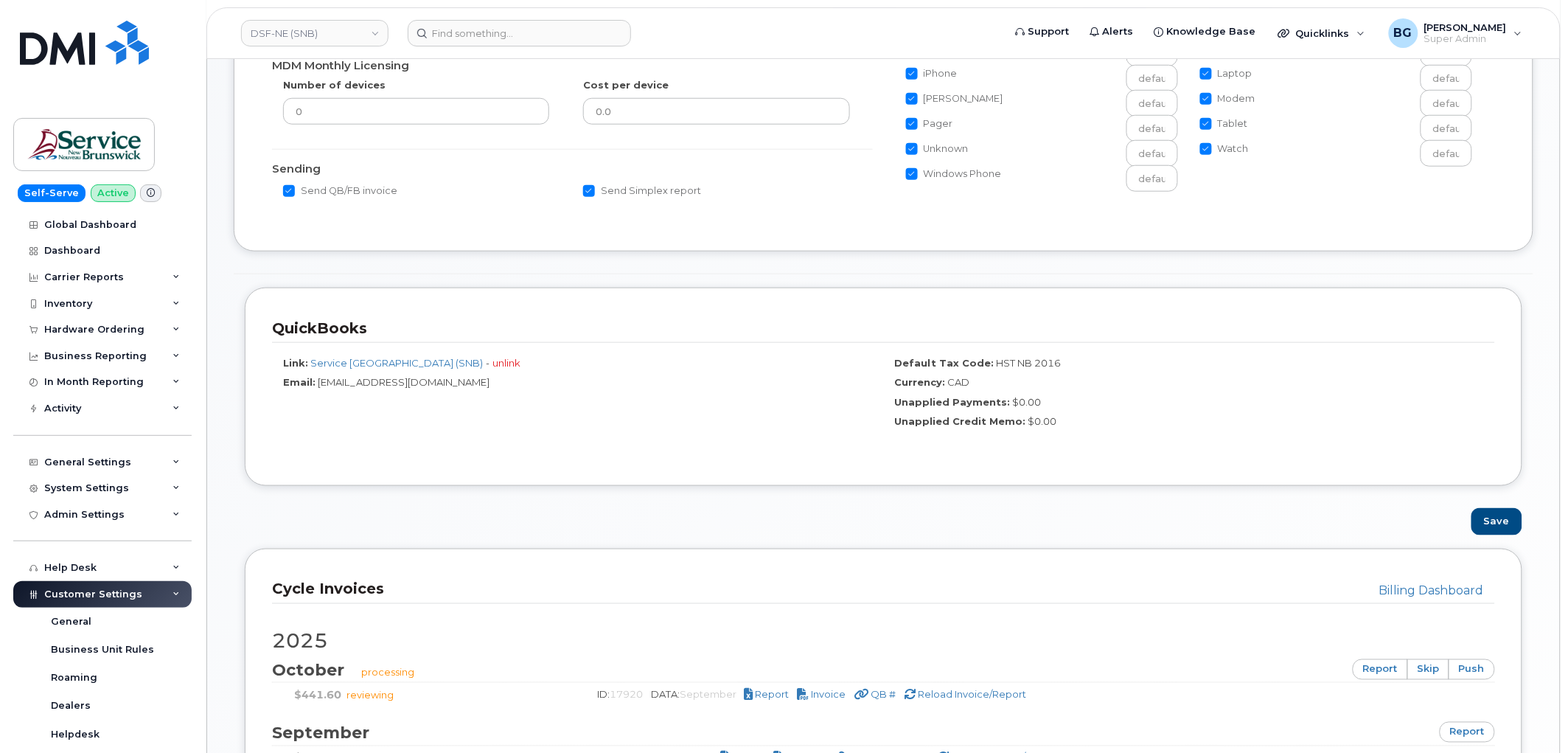
scroll to position [546, 0]
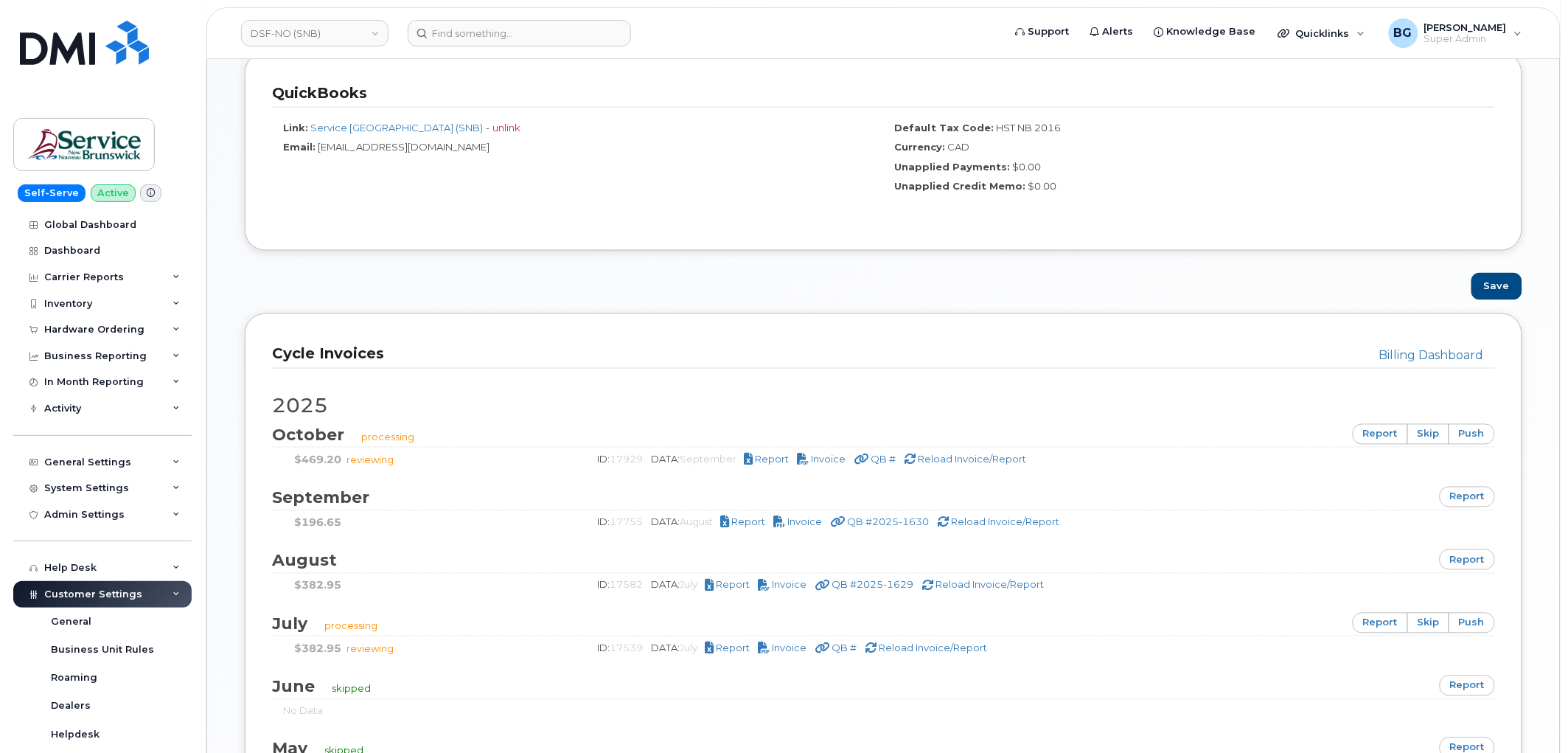
scroll to position [655, 0]
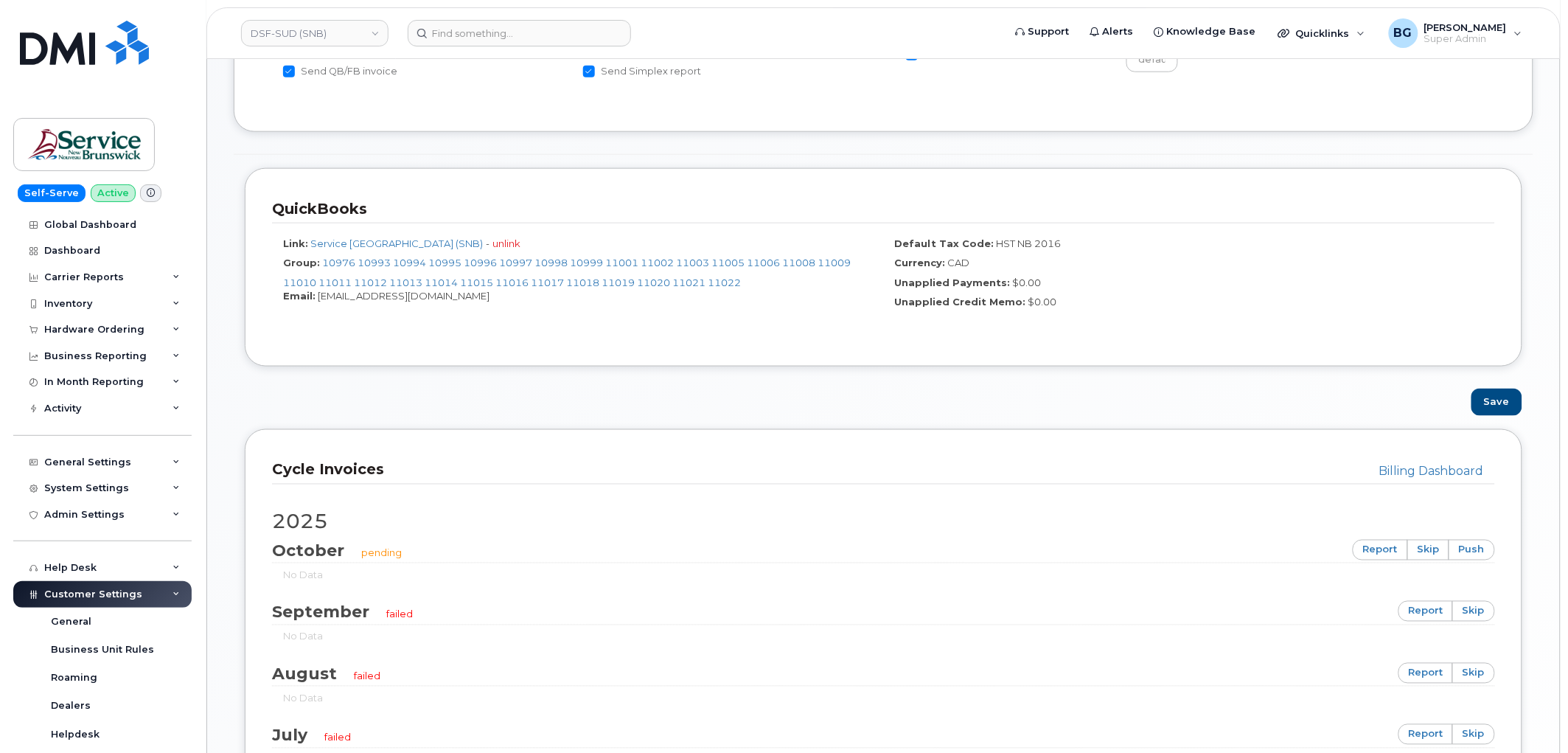
scroll to position [546, 0]
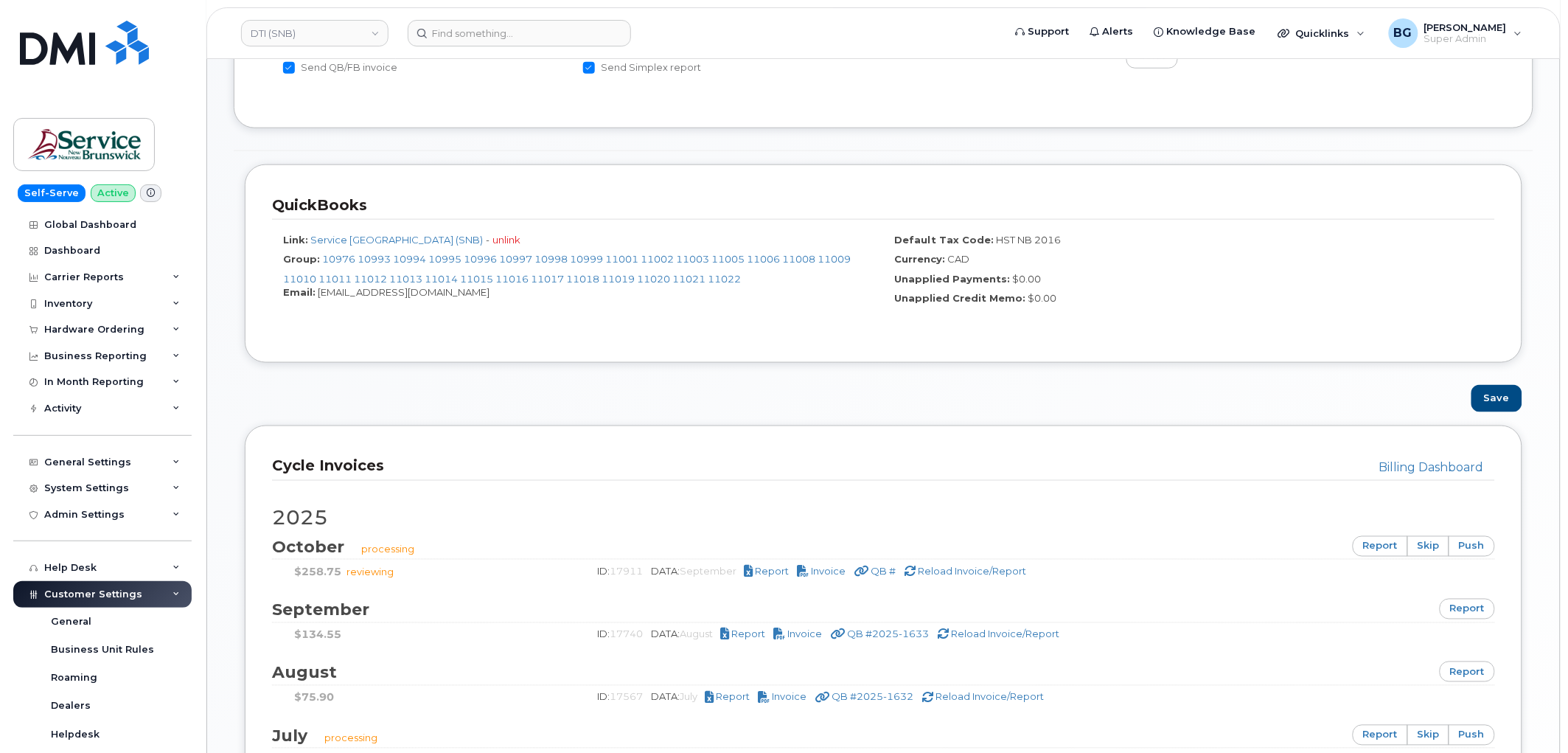
scroll to position [546, 0]
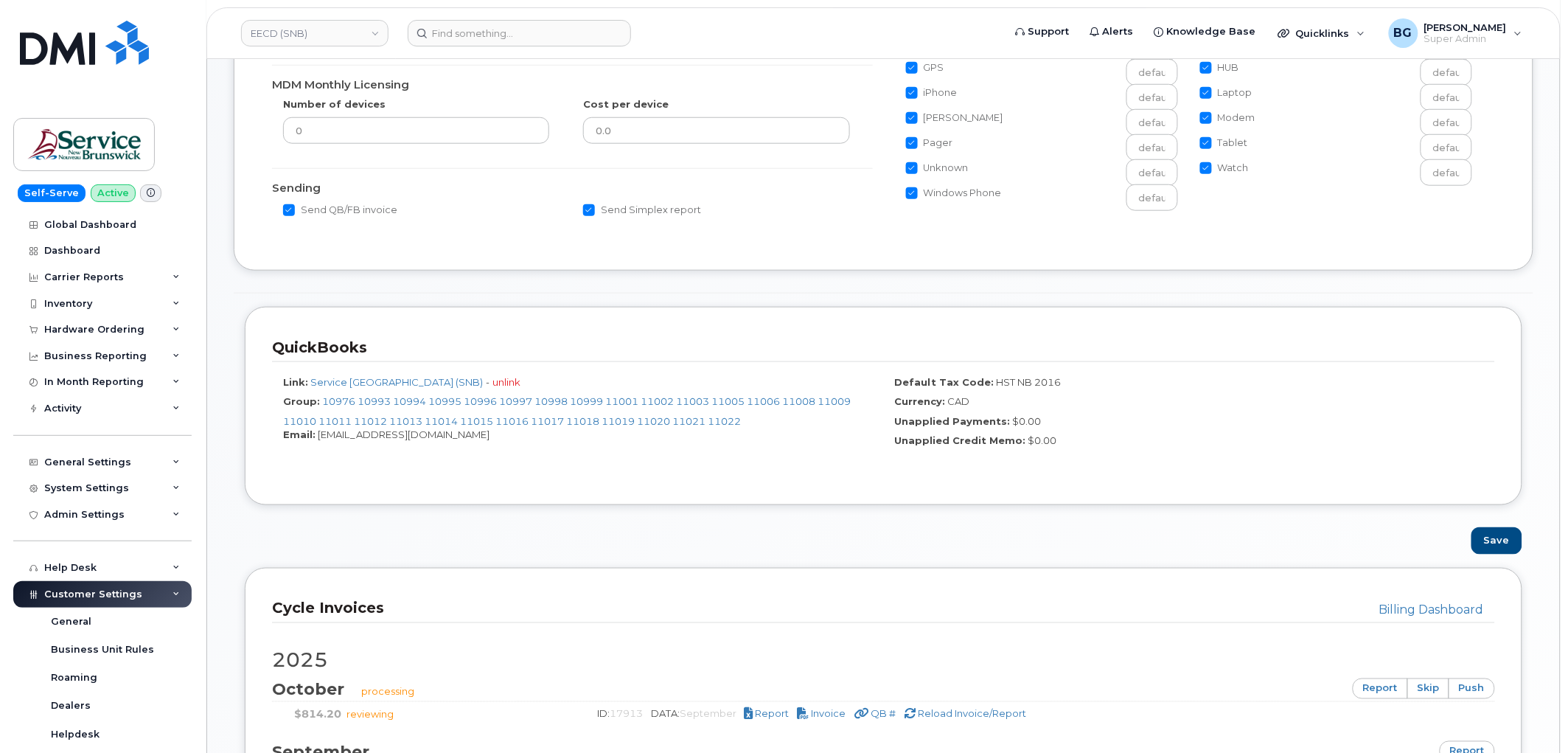
scroll to position [546, 0]
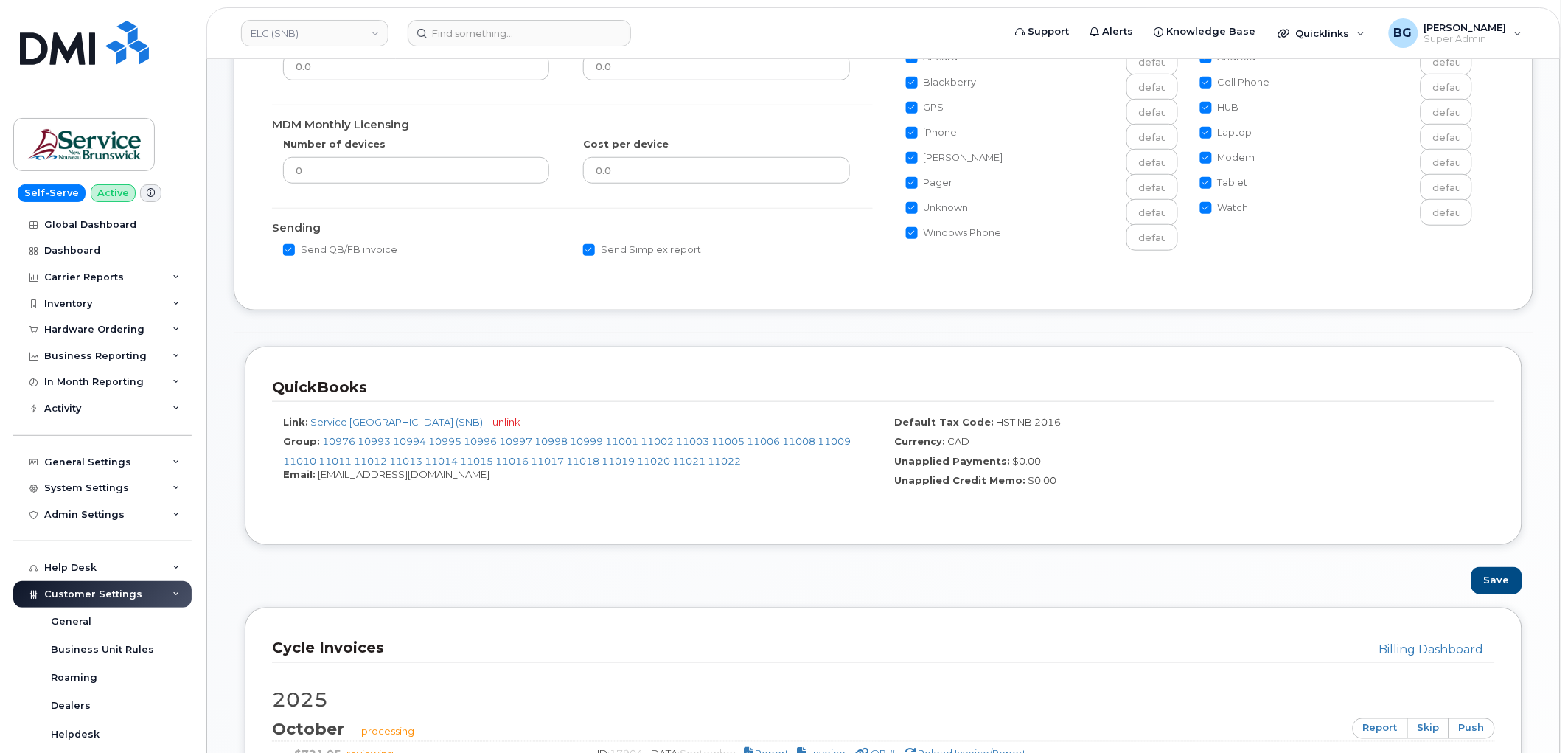
scroll to position [546, 0]
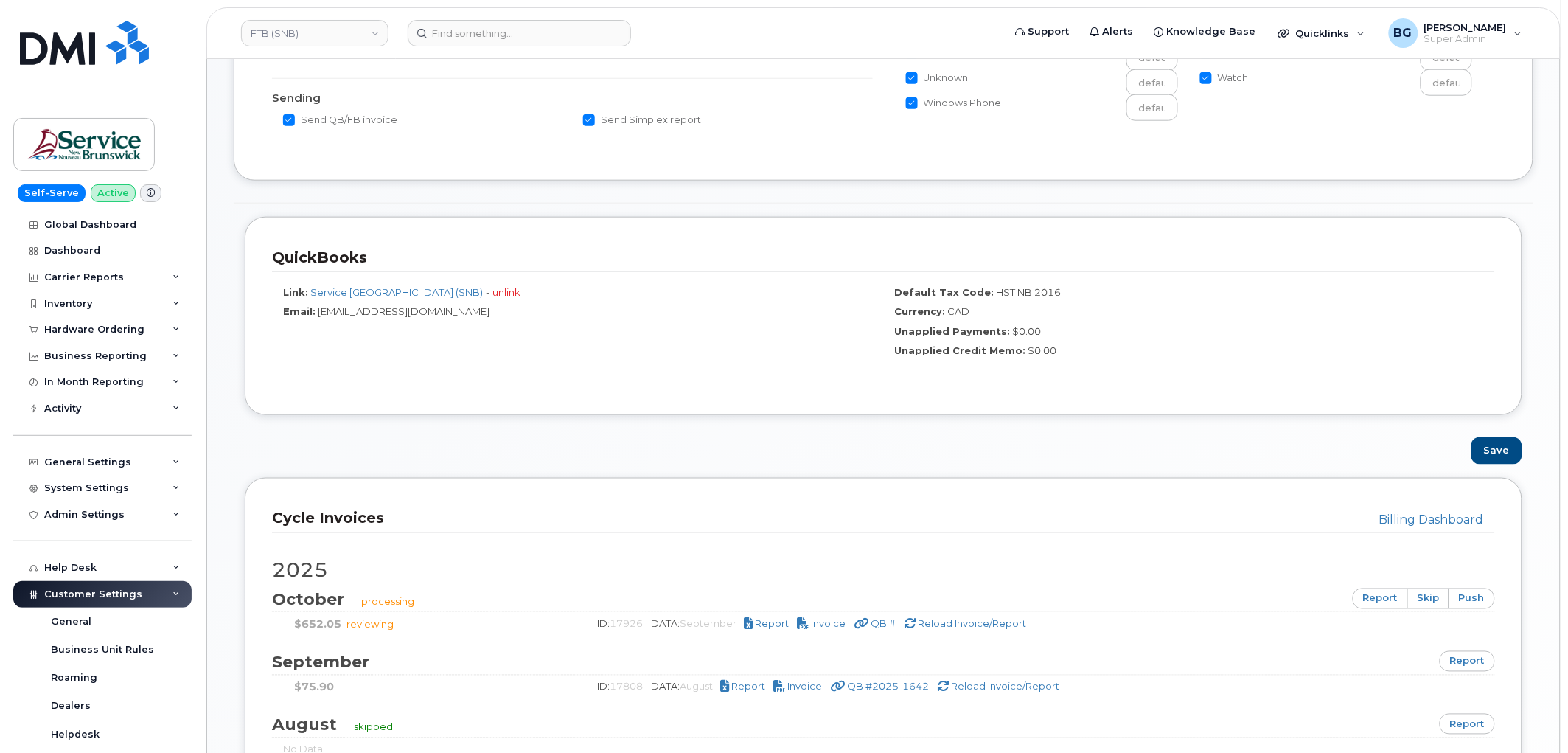
scroll to position [491, 0]
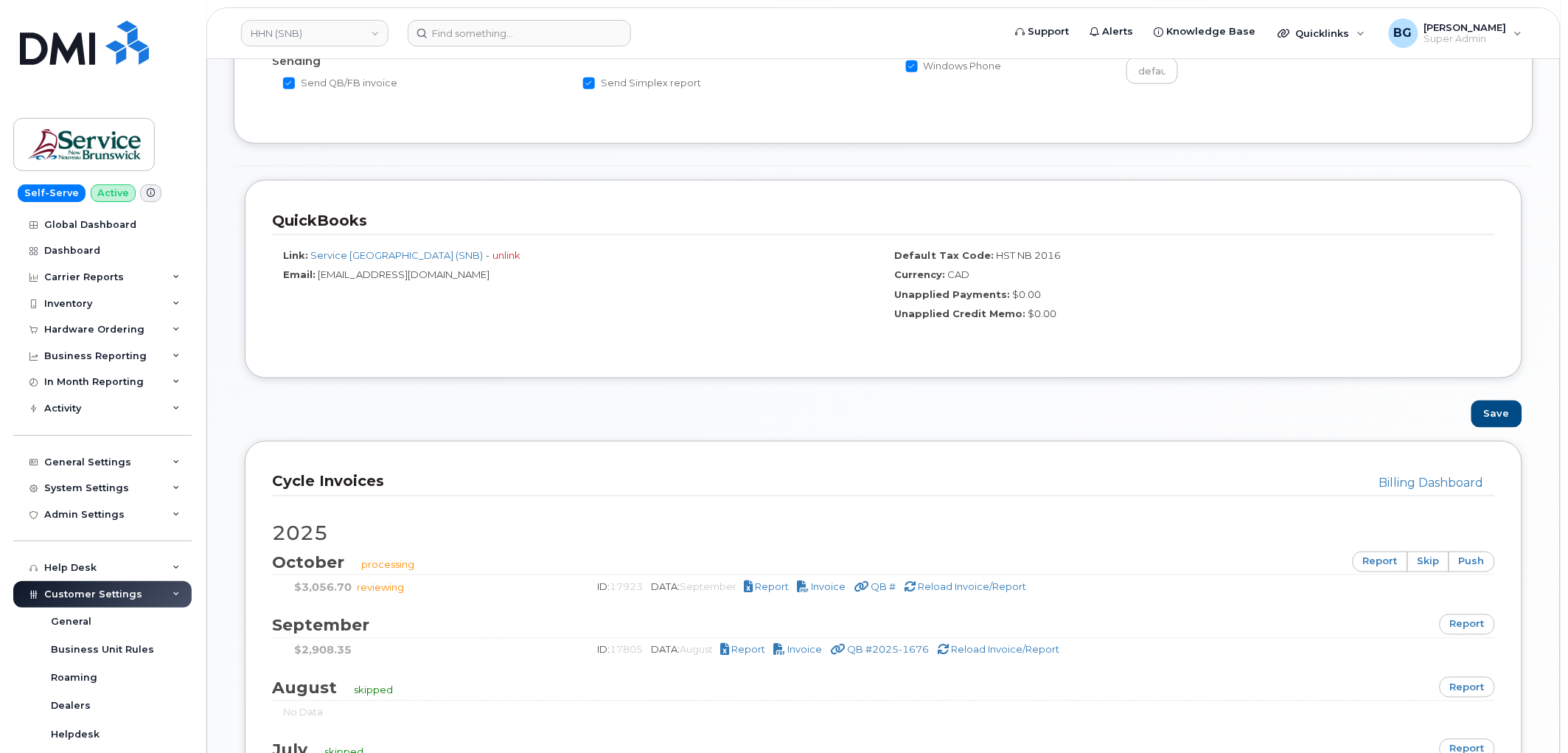
scroll to position [546, 0]
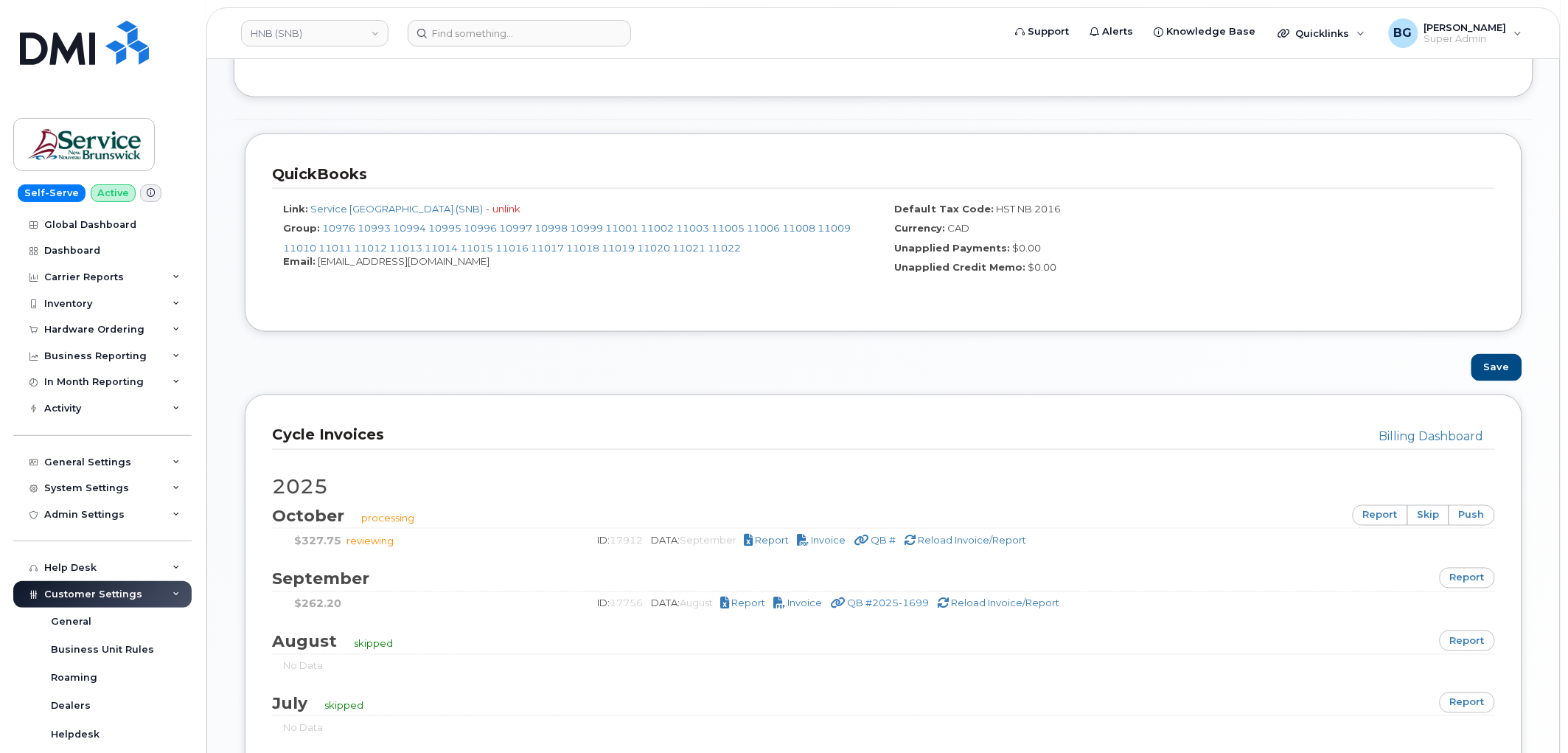
scroll to position [600, 0]
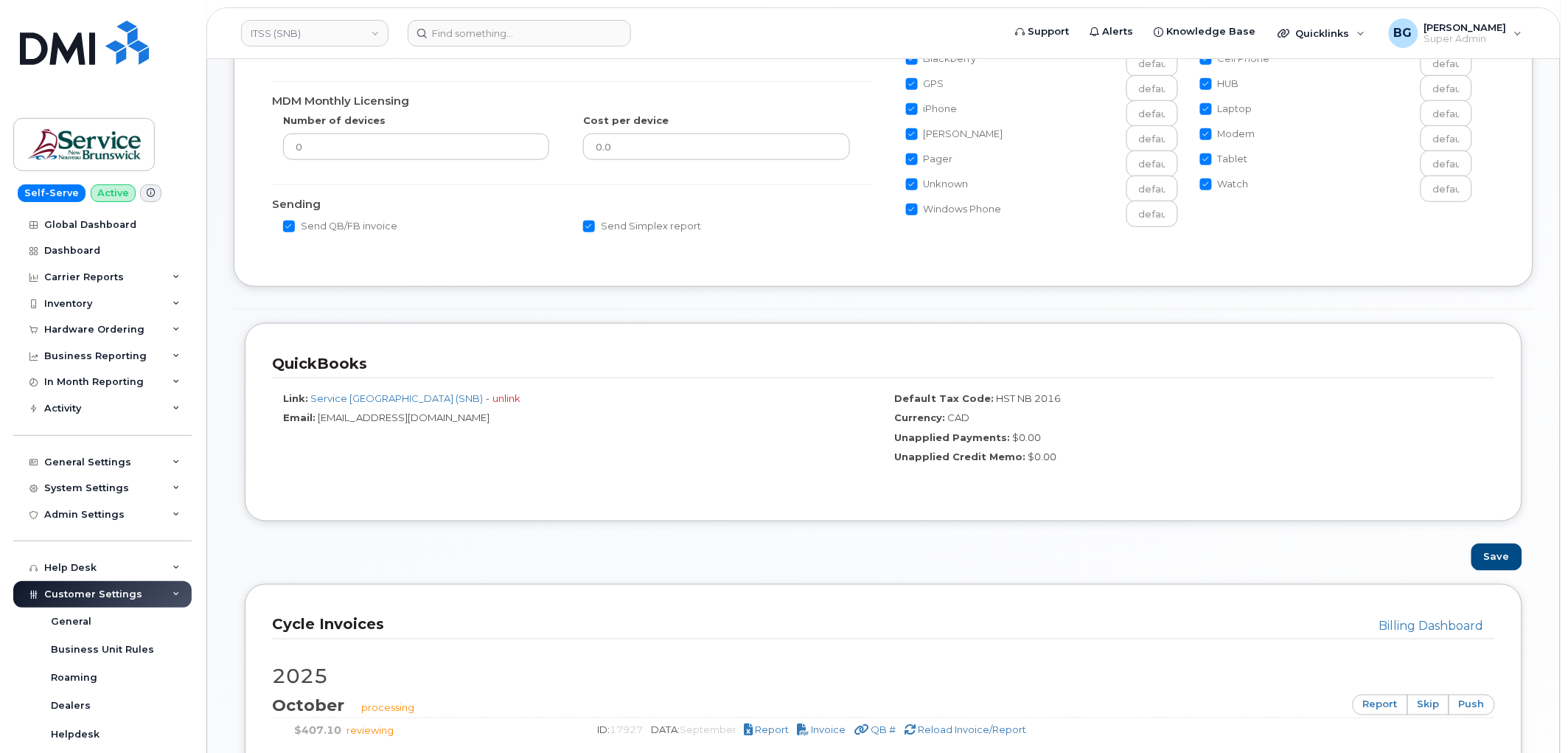
scroll to position [546, 0]
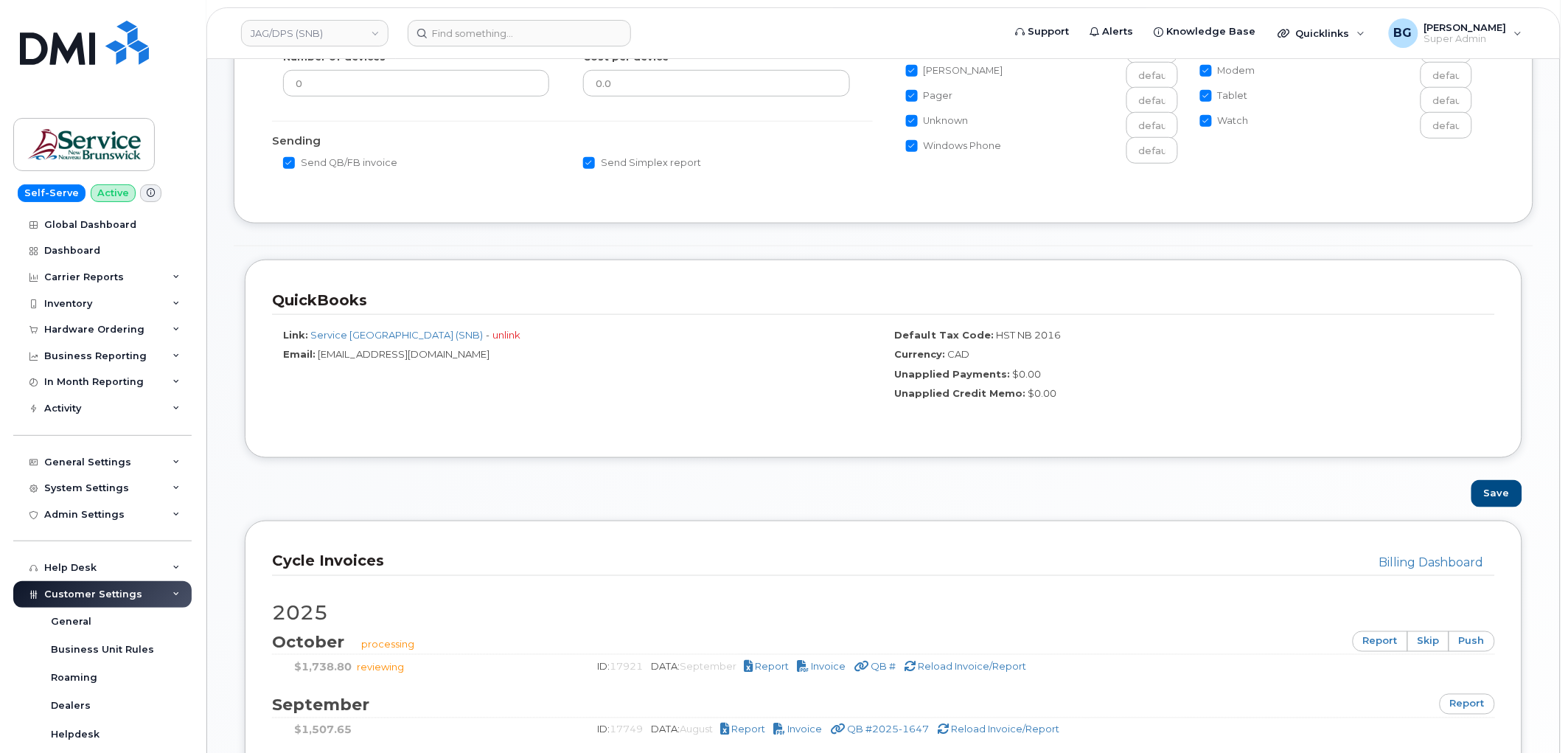
scroll to position [600, 0]
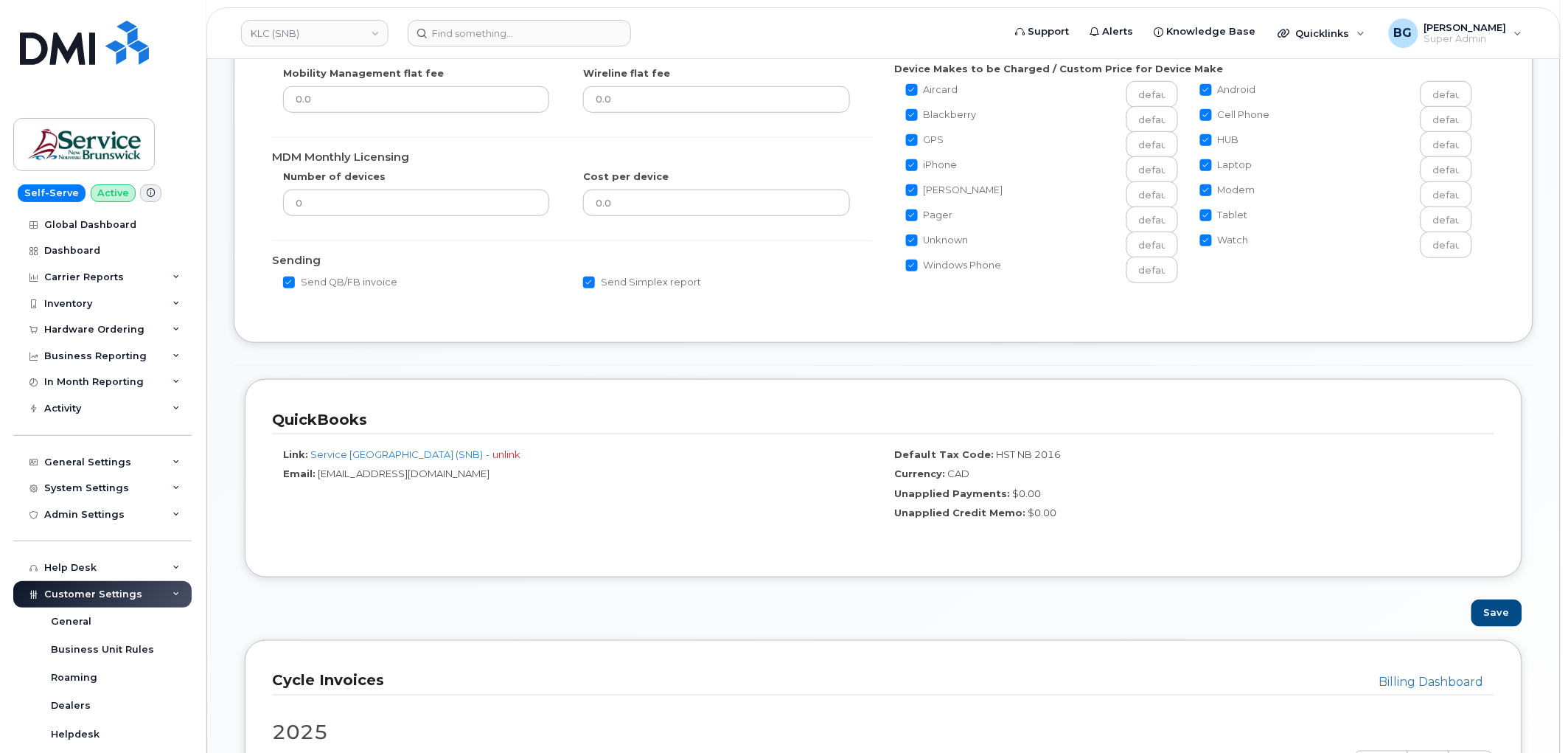
scroll to position [600, 0]
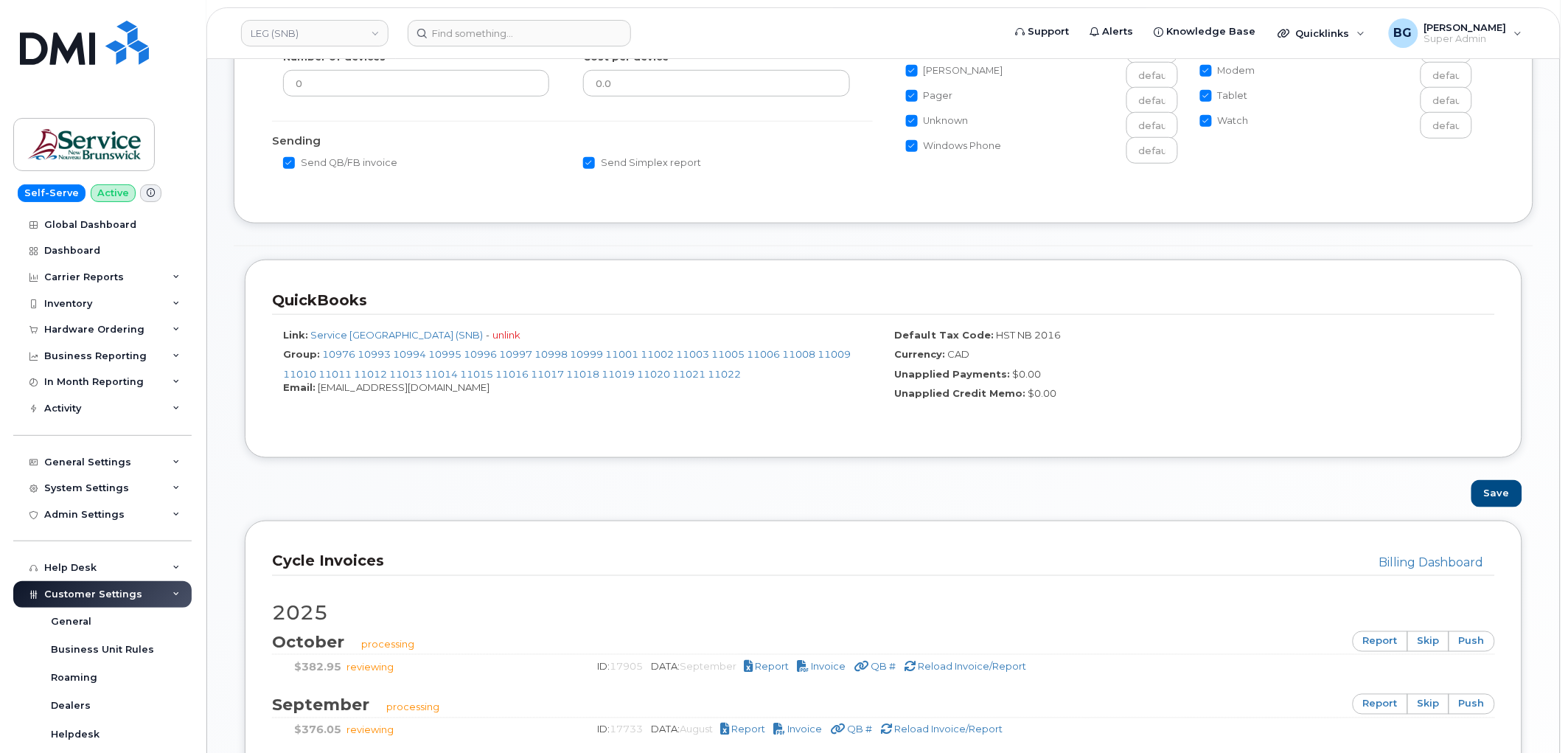
scroll to position [655, 0]
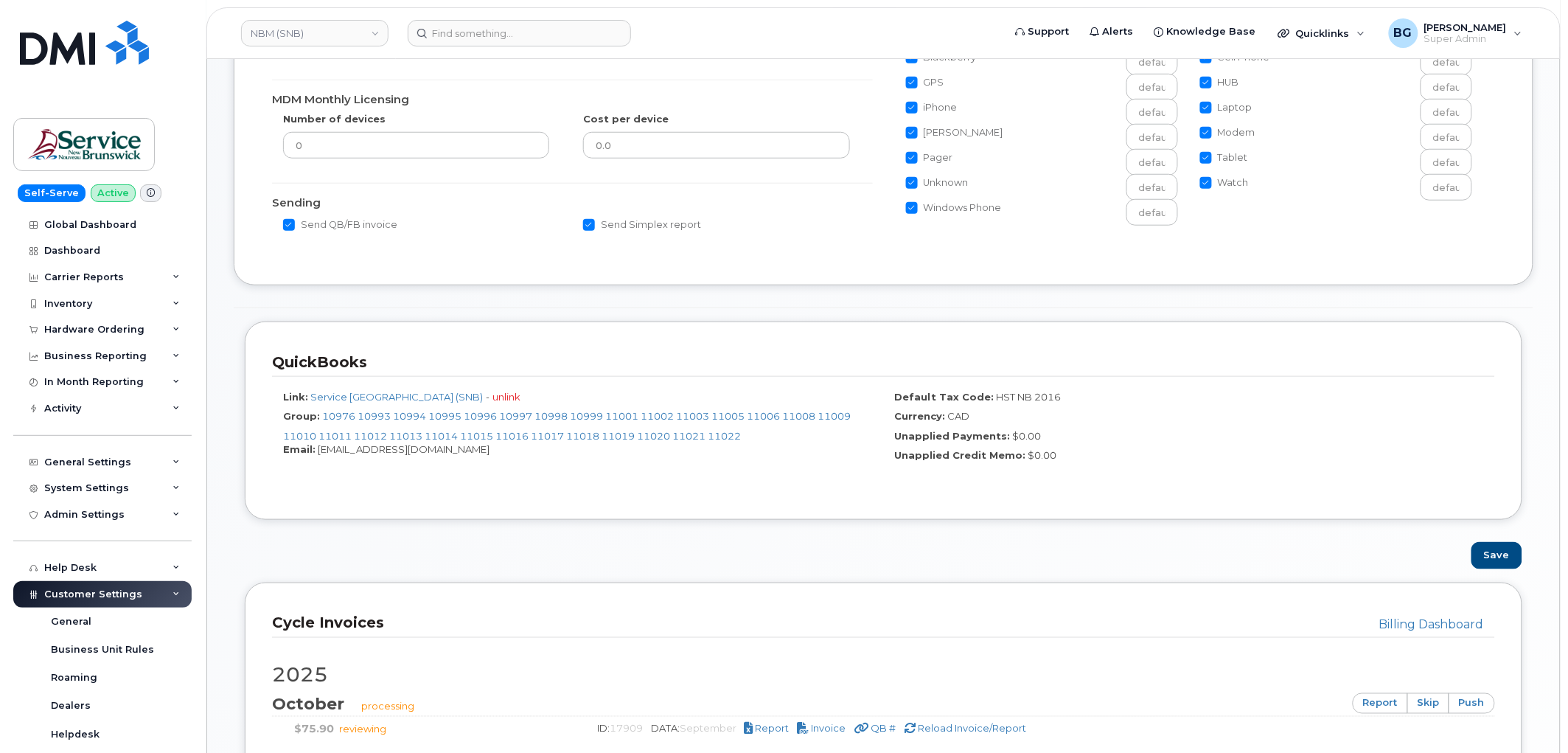
scroll to position [600, 0]
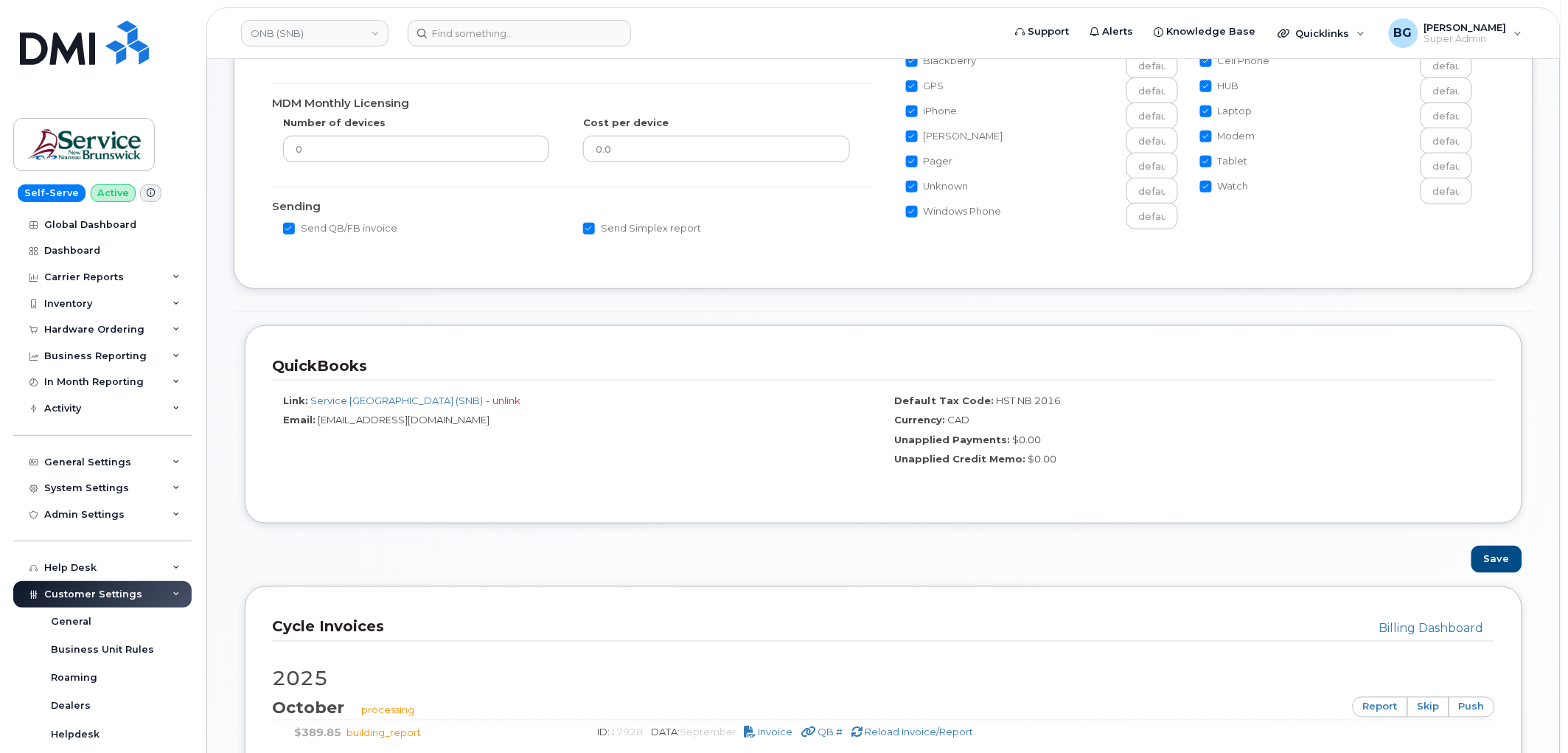
scroll to position [546, 0]
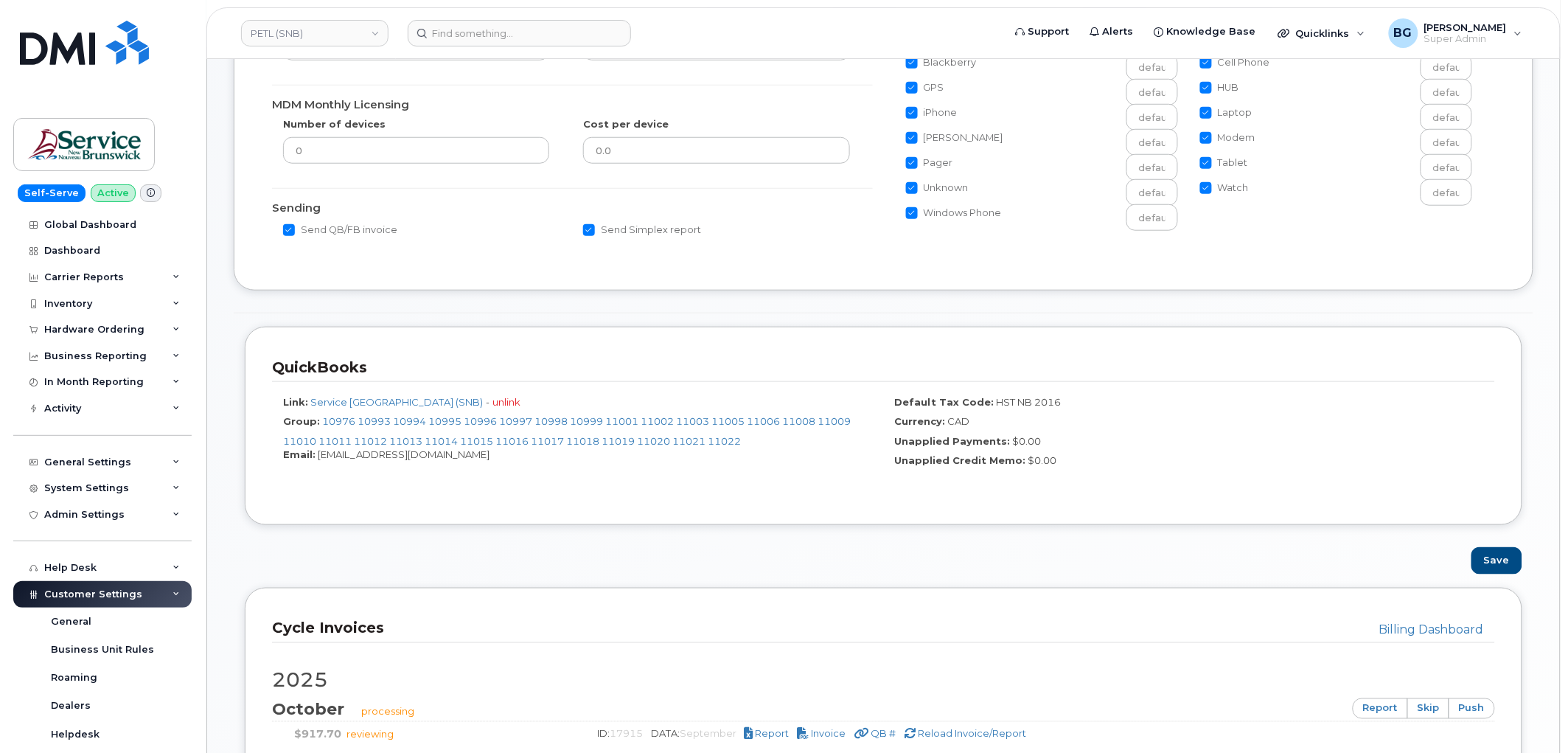
scroll to position [600, 0]
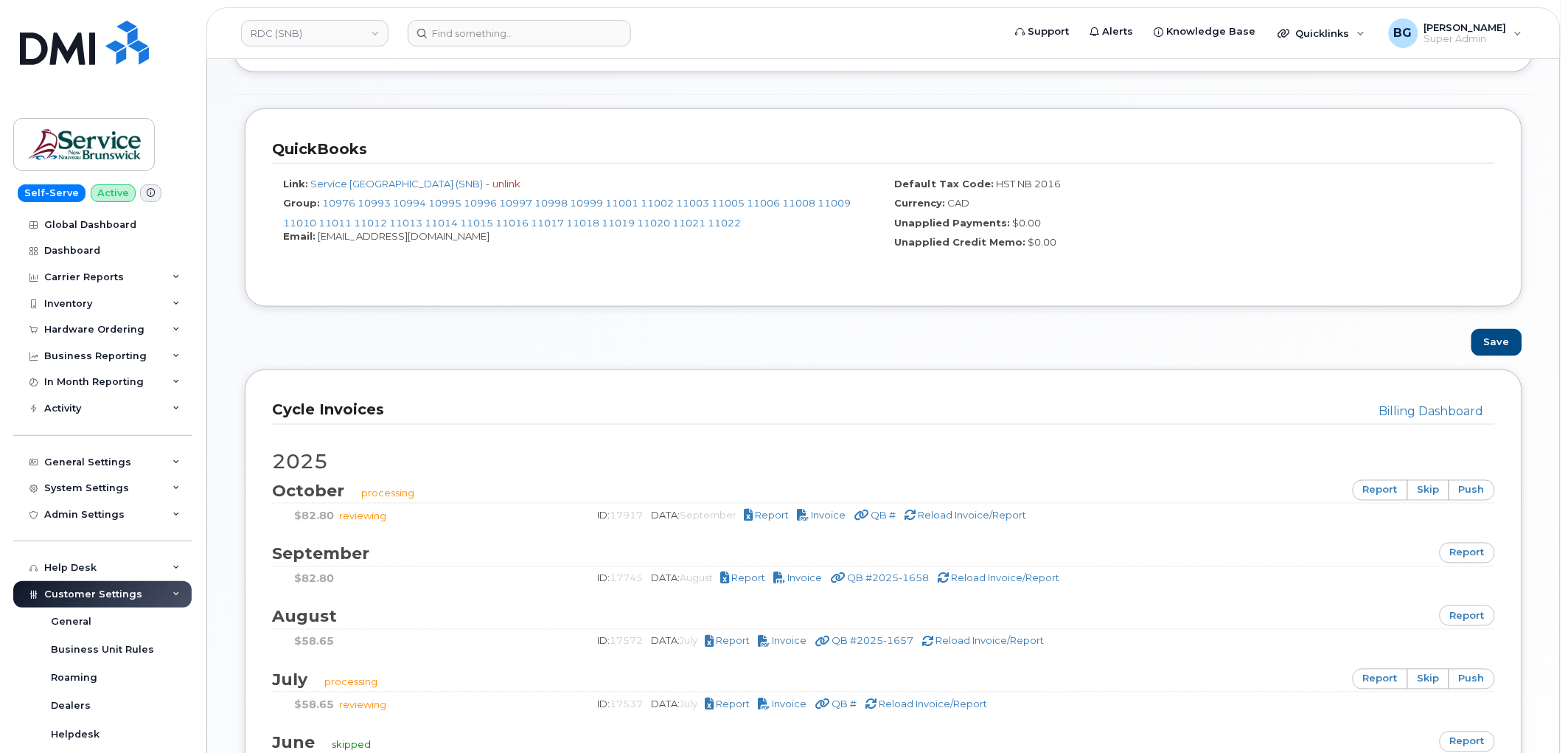
scroll to position [600, 0]
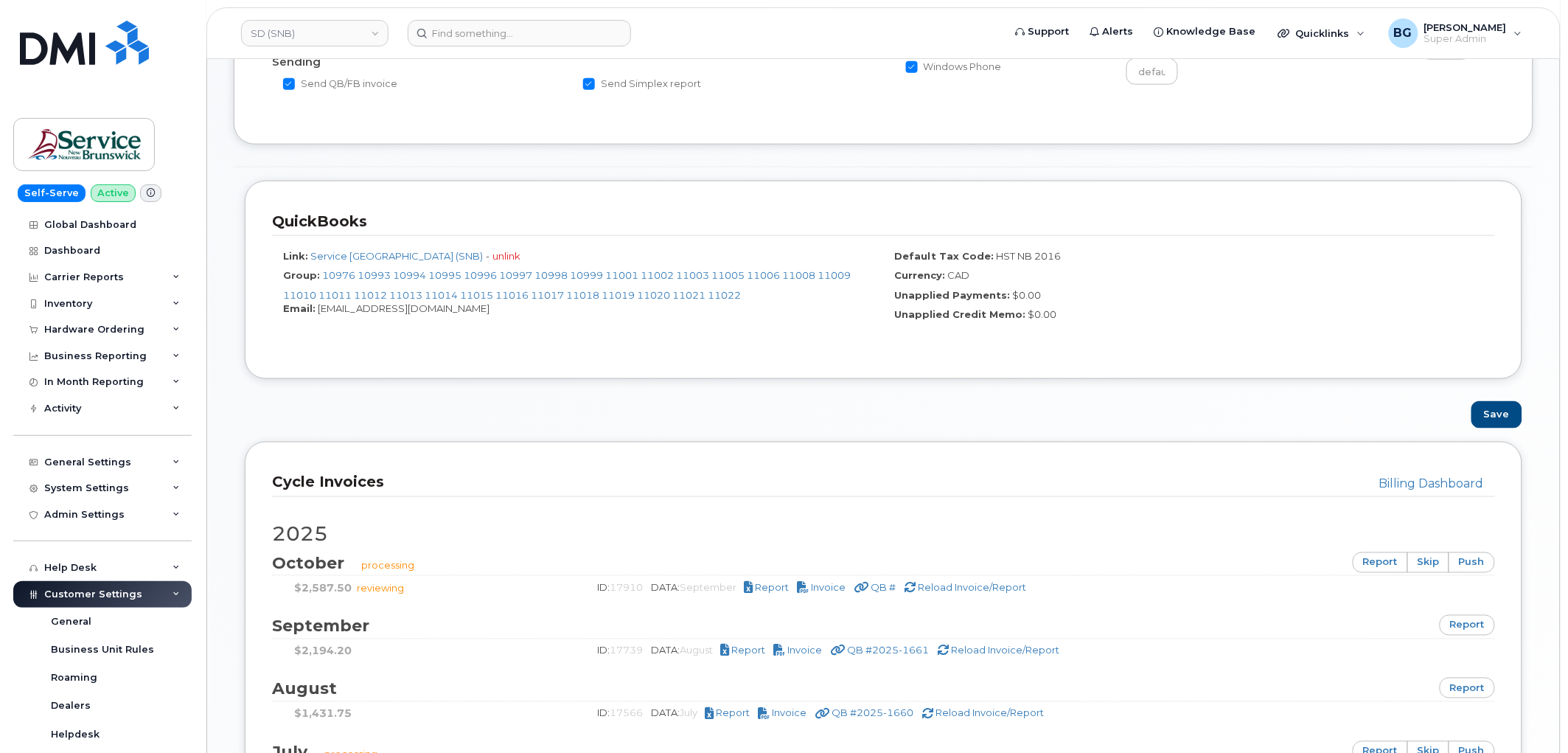
scroll to position [546, 0]
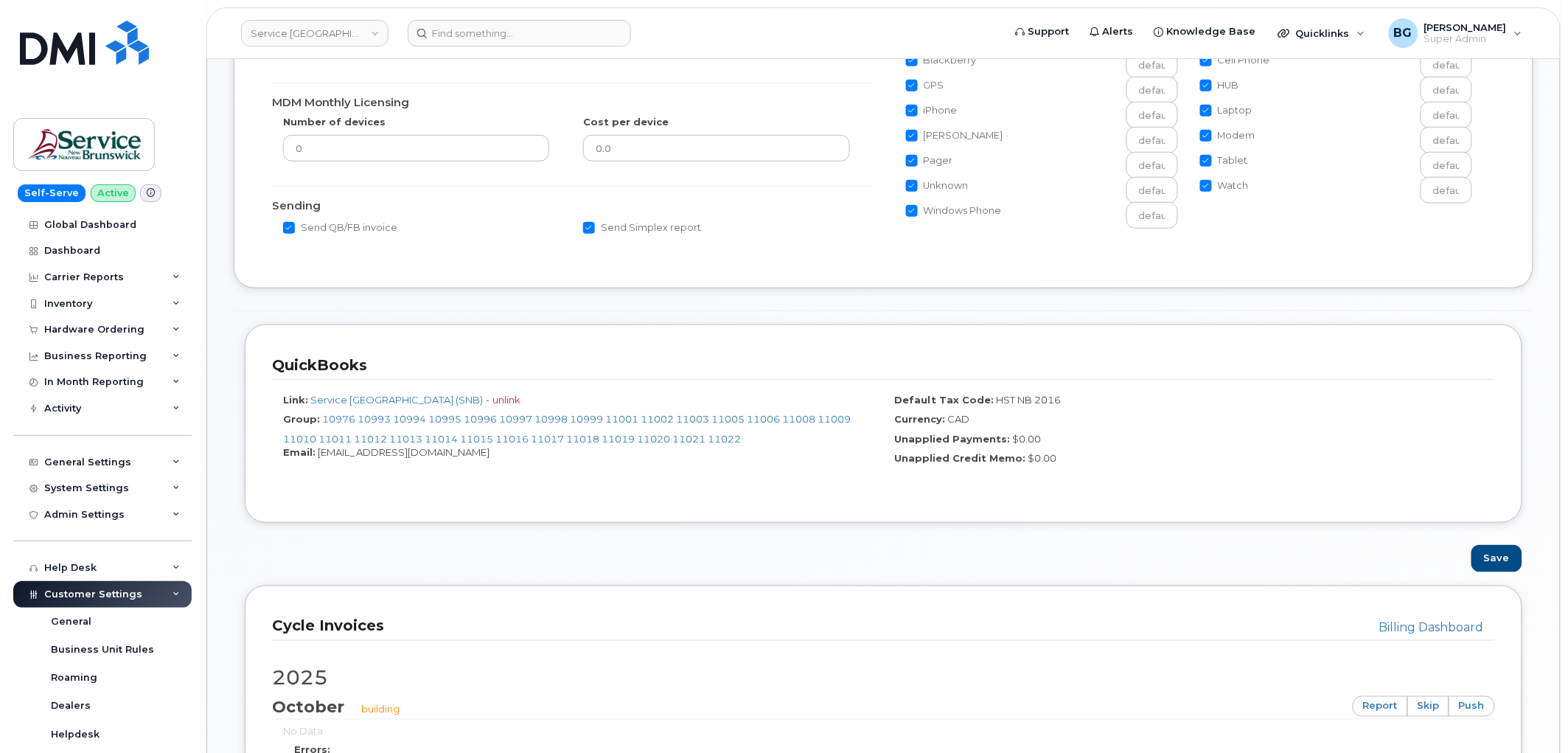
scroll to position [546, 0]
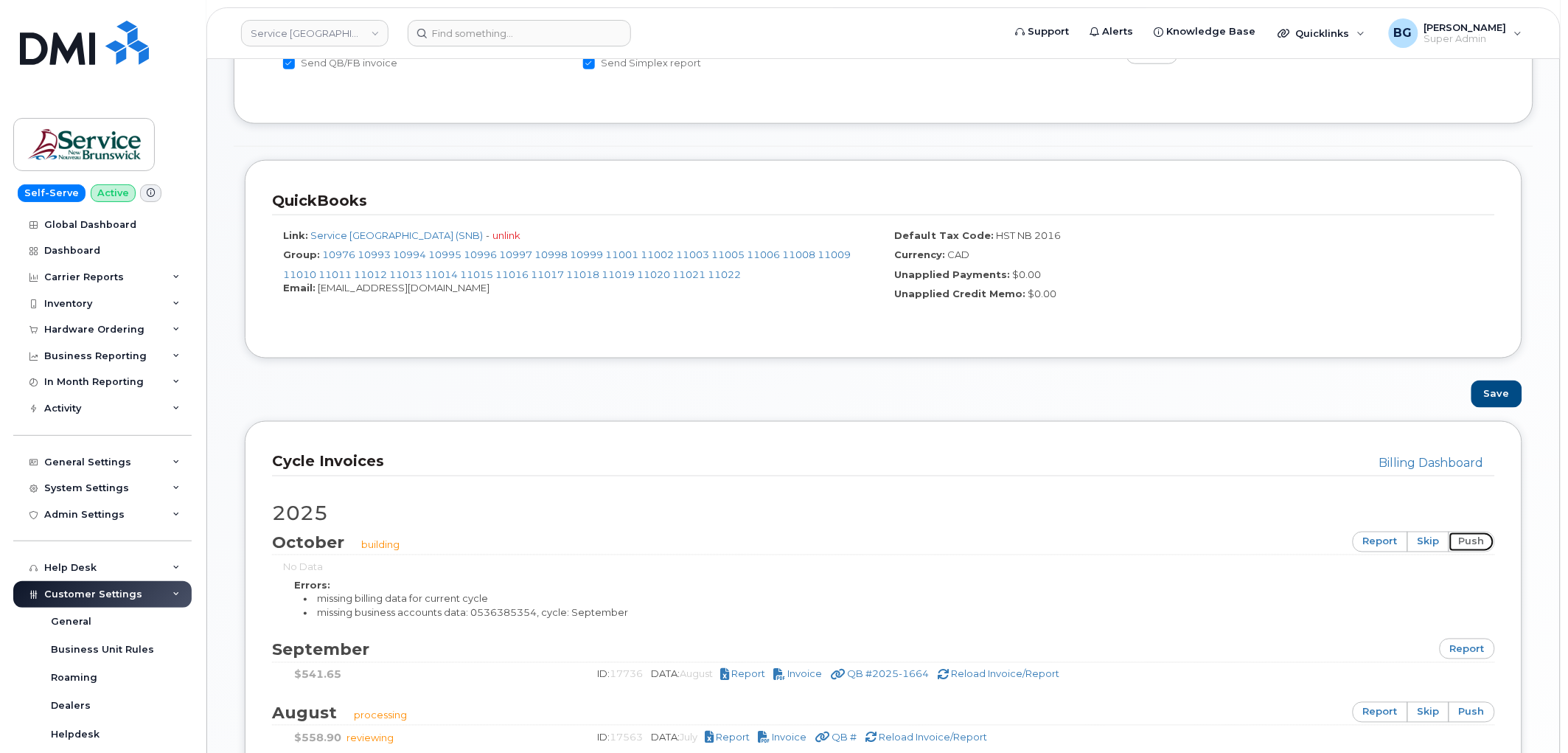
click at [1469, 542] on link "push" at bounding box center [1471, 542] width 46 height 21
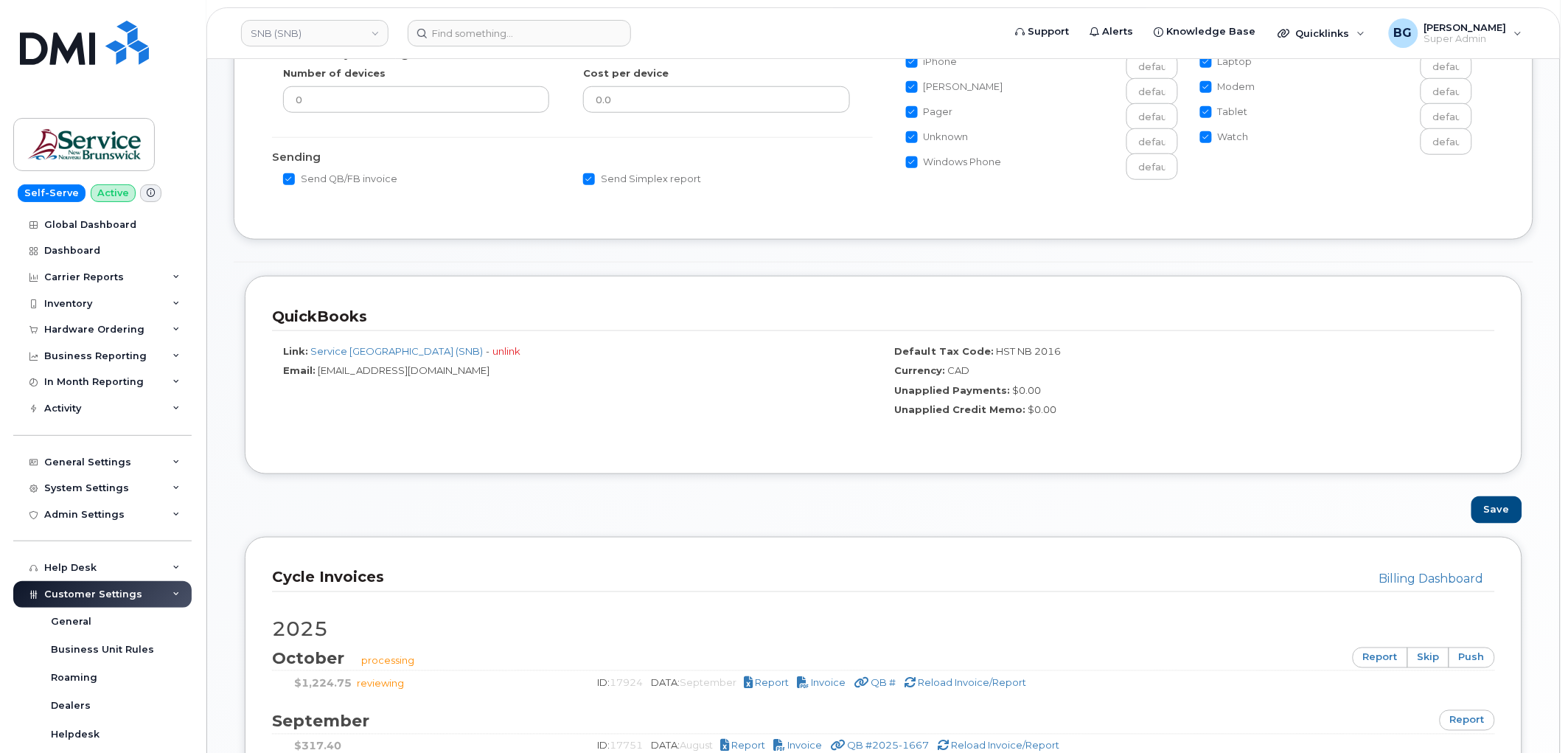
scroll to position [600, 0]
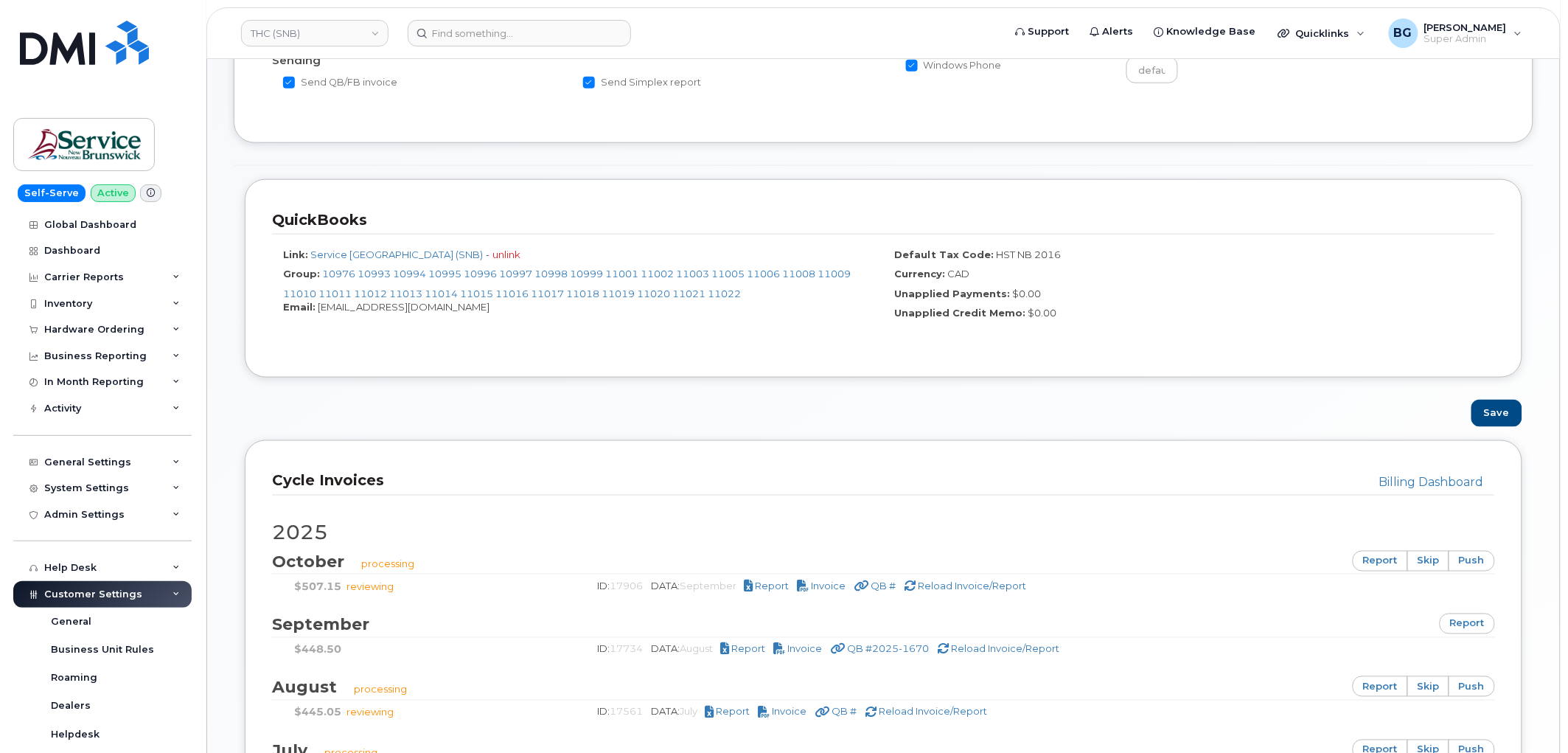
scroll to position [655, 0]
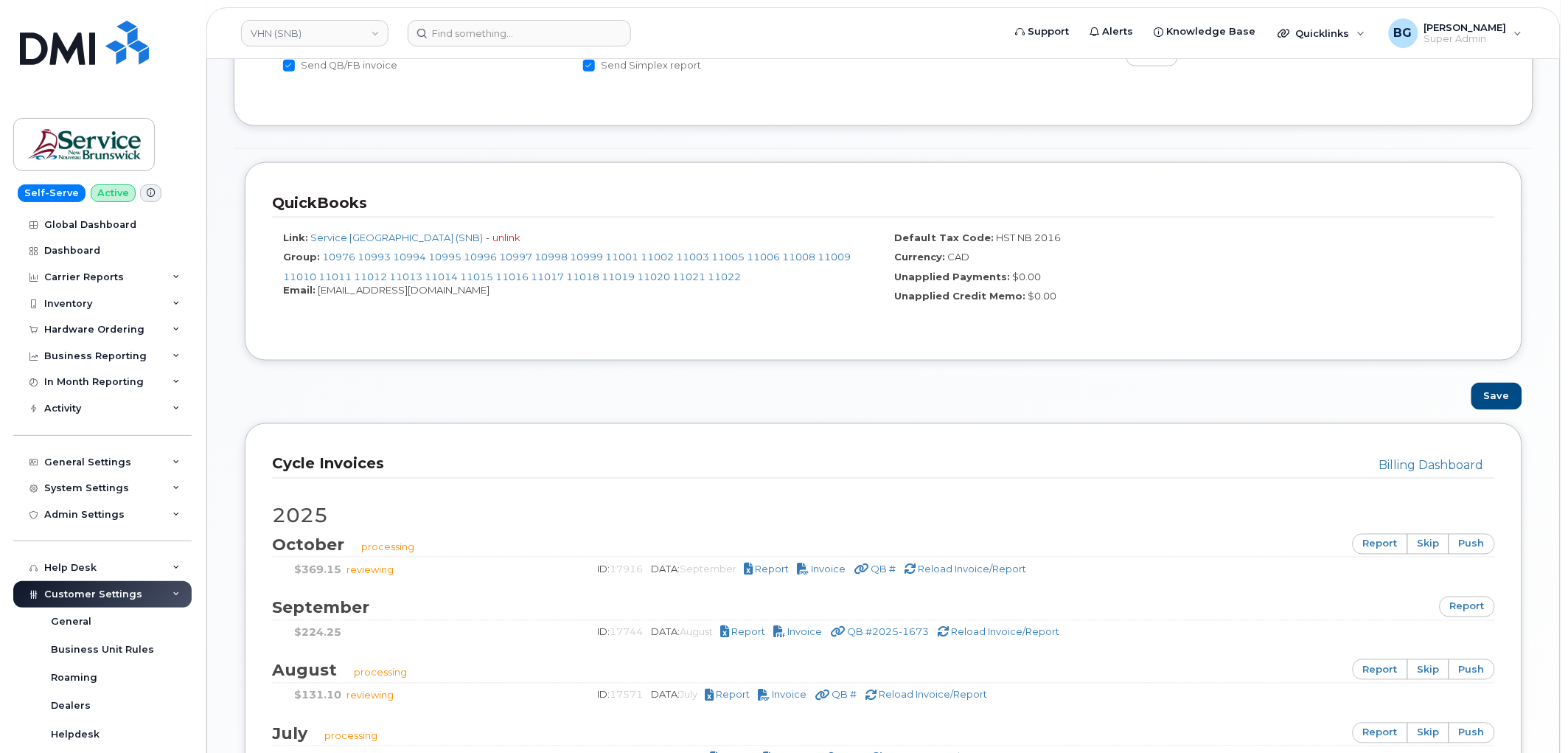
scroll to position [546, 0]
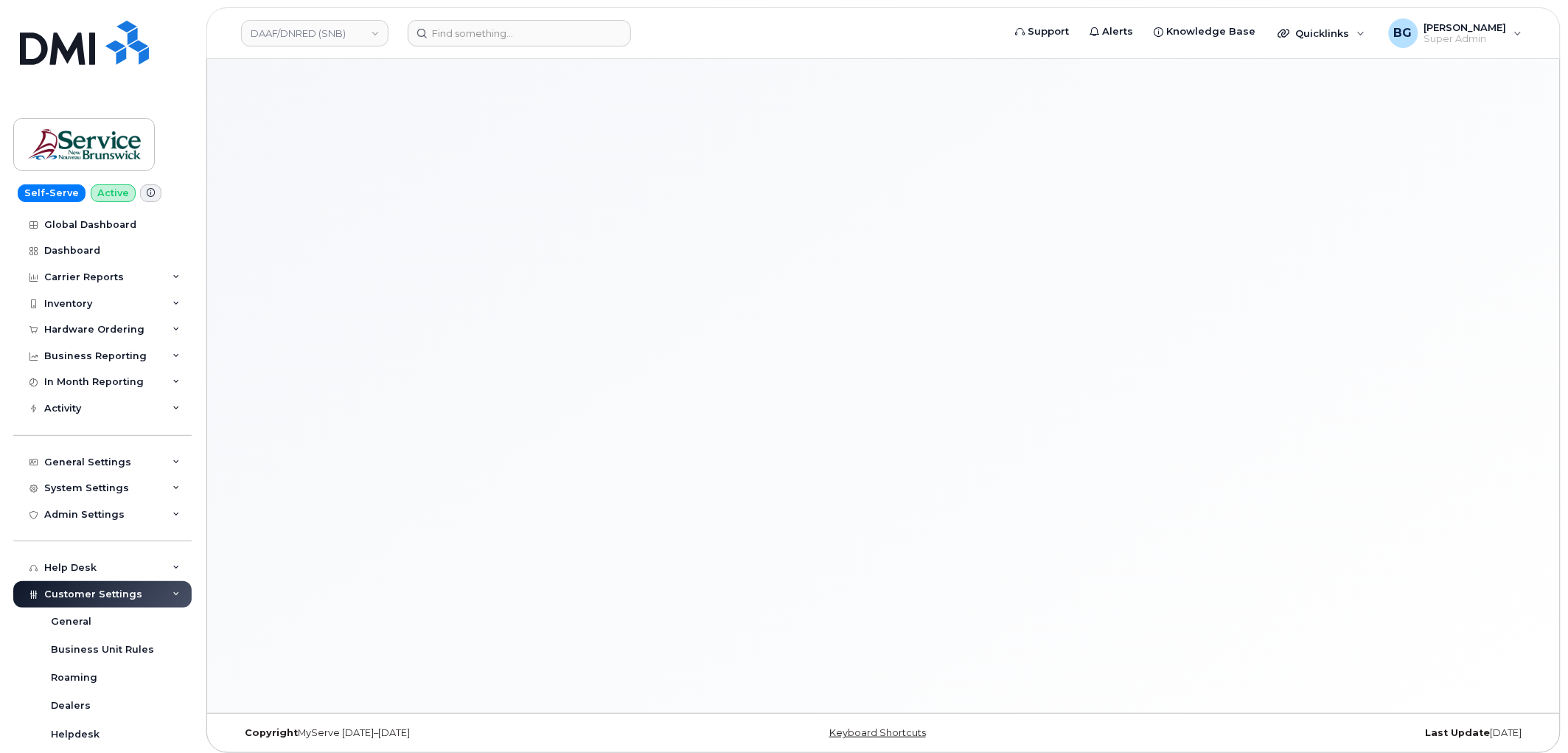
select select "1738"
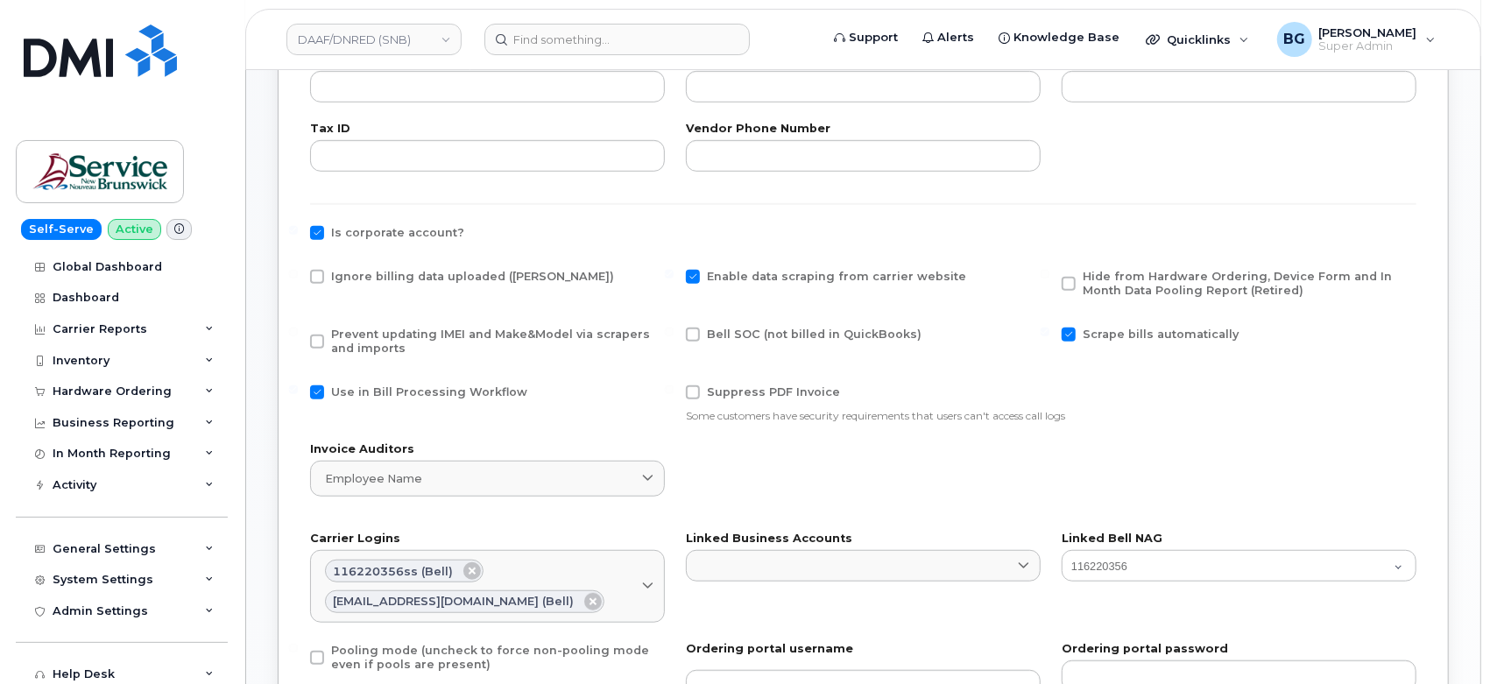
scroll to position [843, 0]
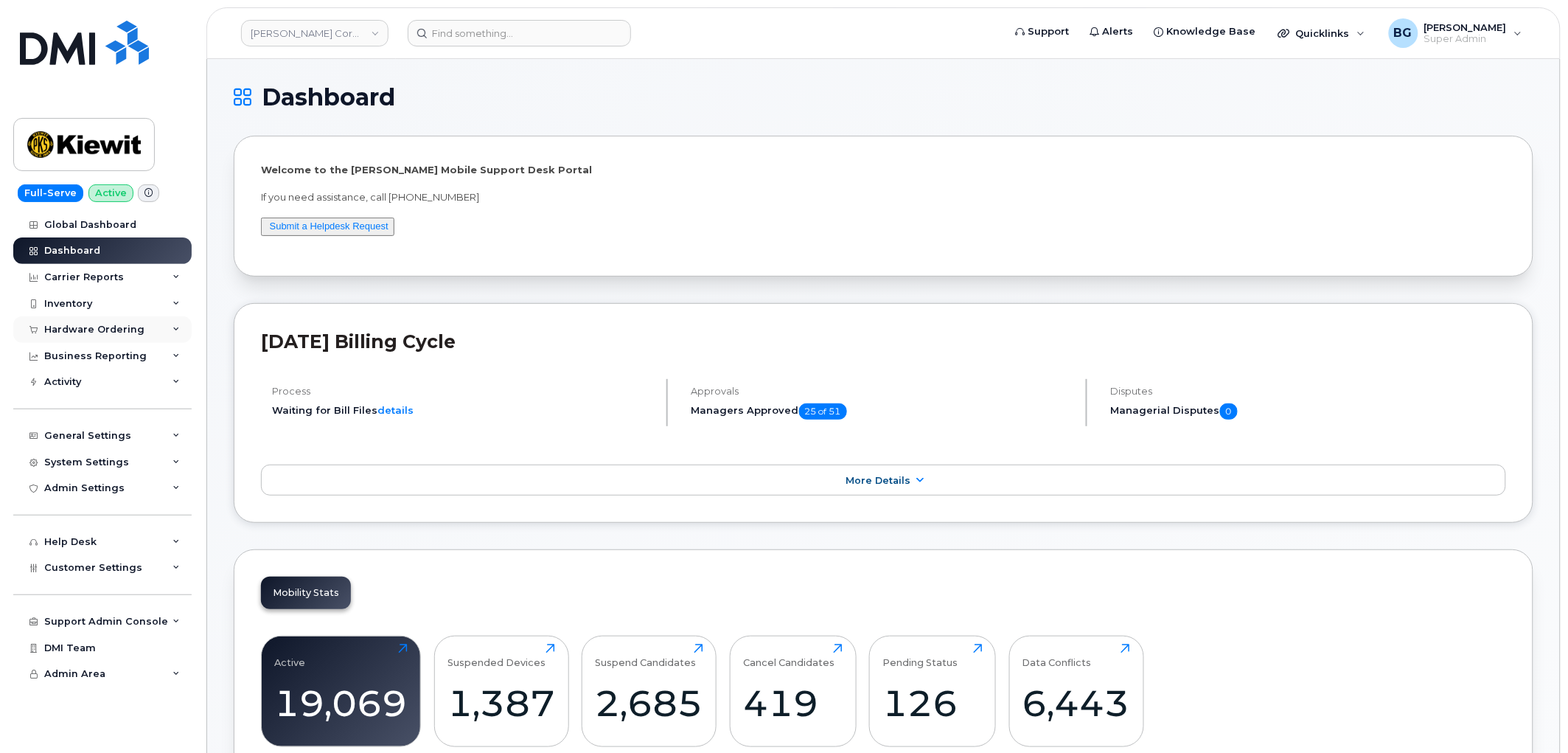
click at [83, 326] on div "Hardware Ordering" at bounding box center [94, 330] width 100 height 12
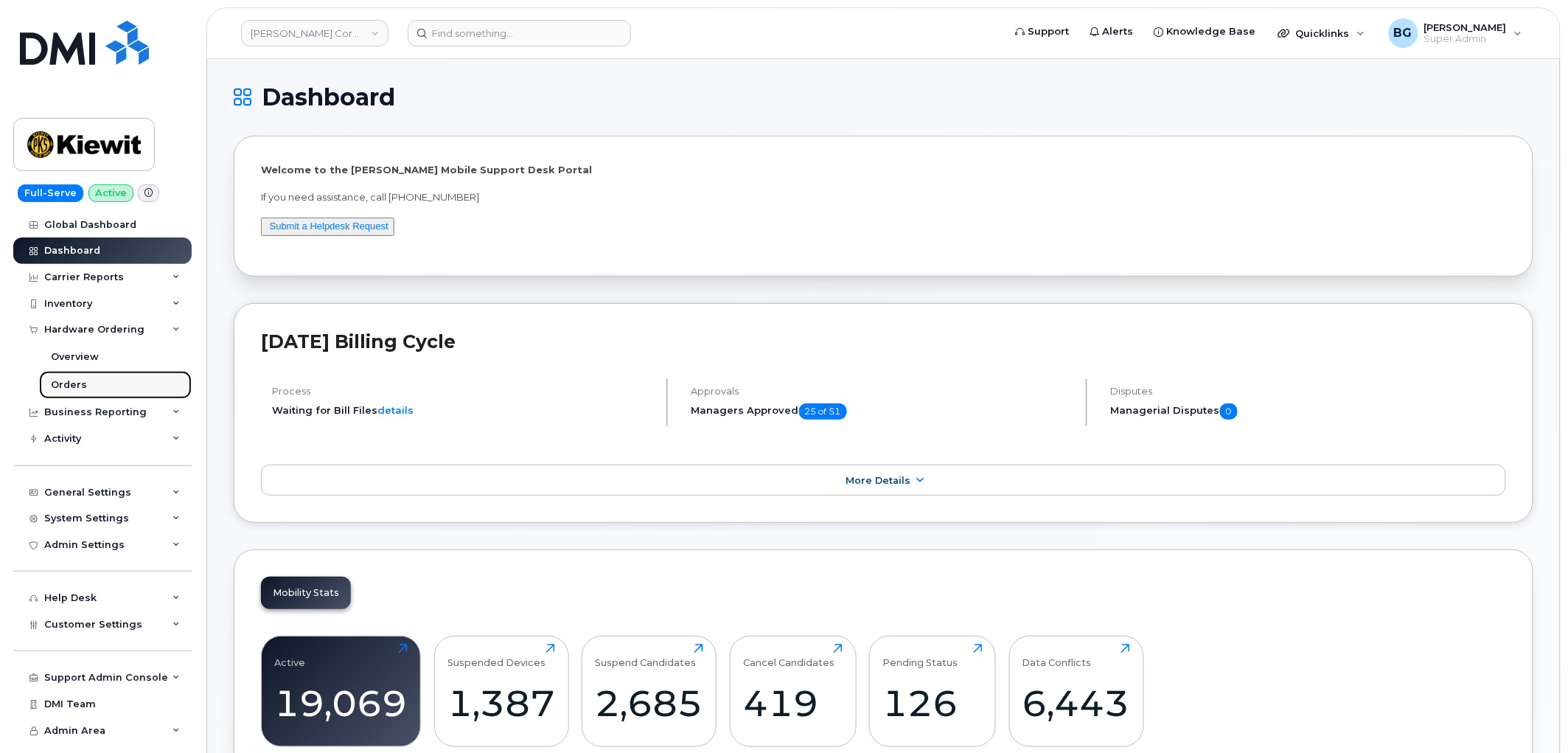
click at [63, 384] on div "Orders" at bounding box center [68, 385] width 36 height 13
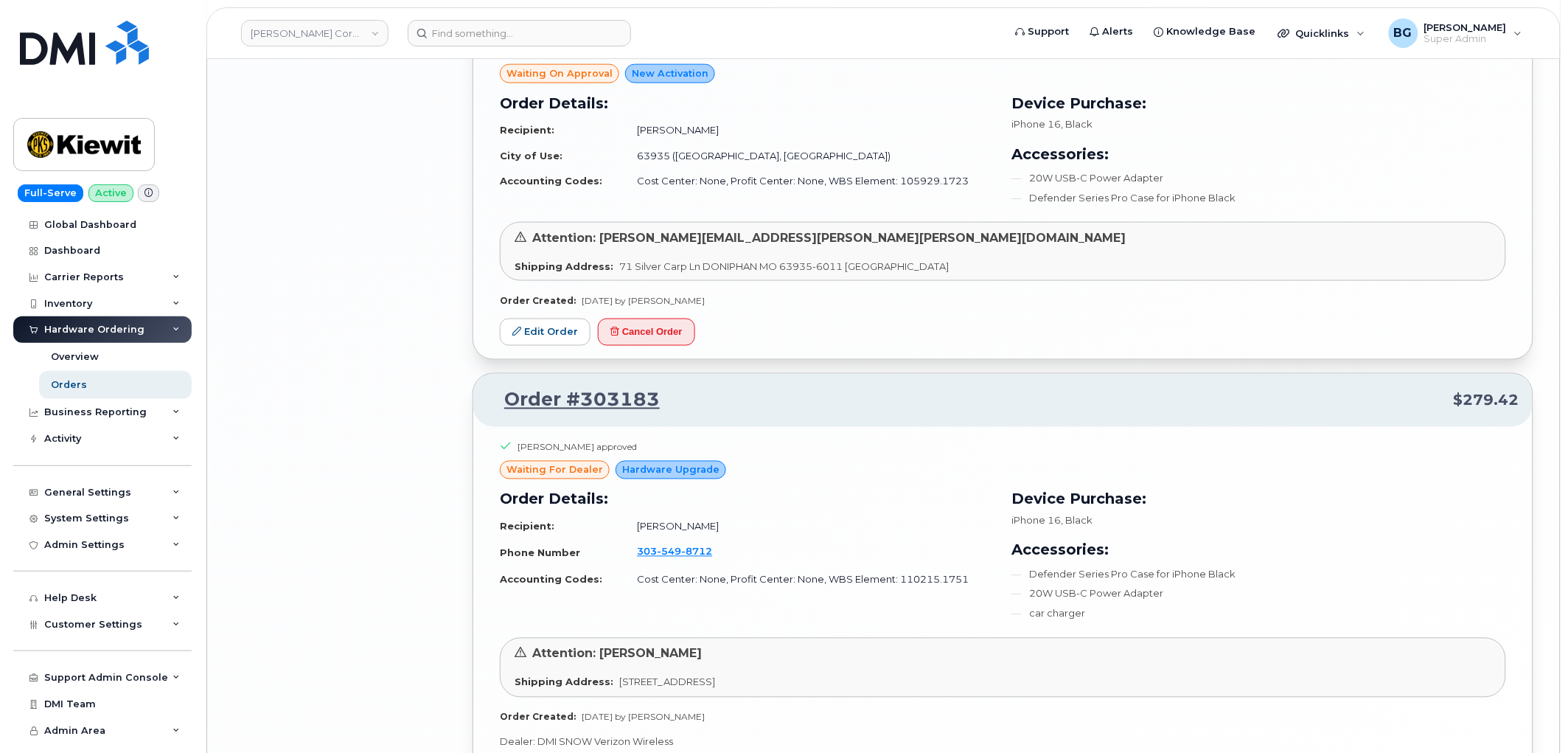
scroll to position [2869, 0]
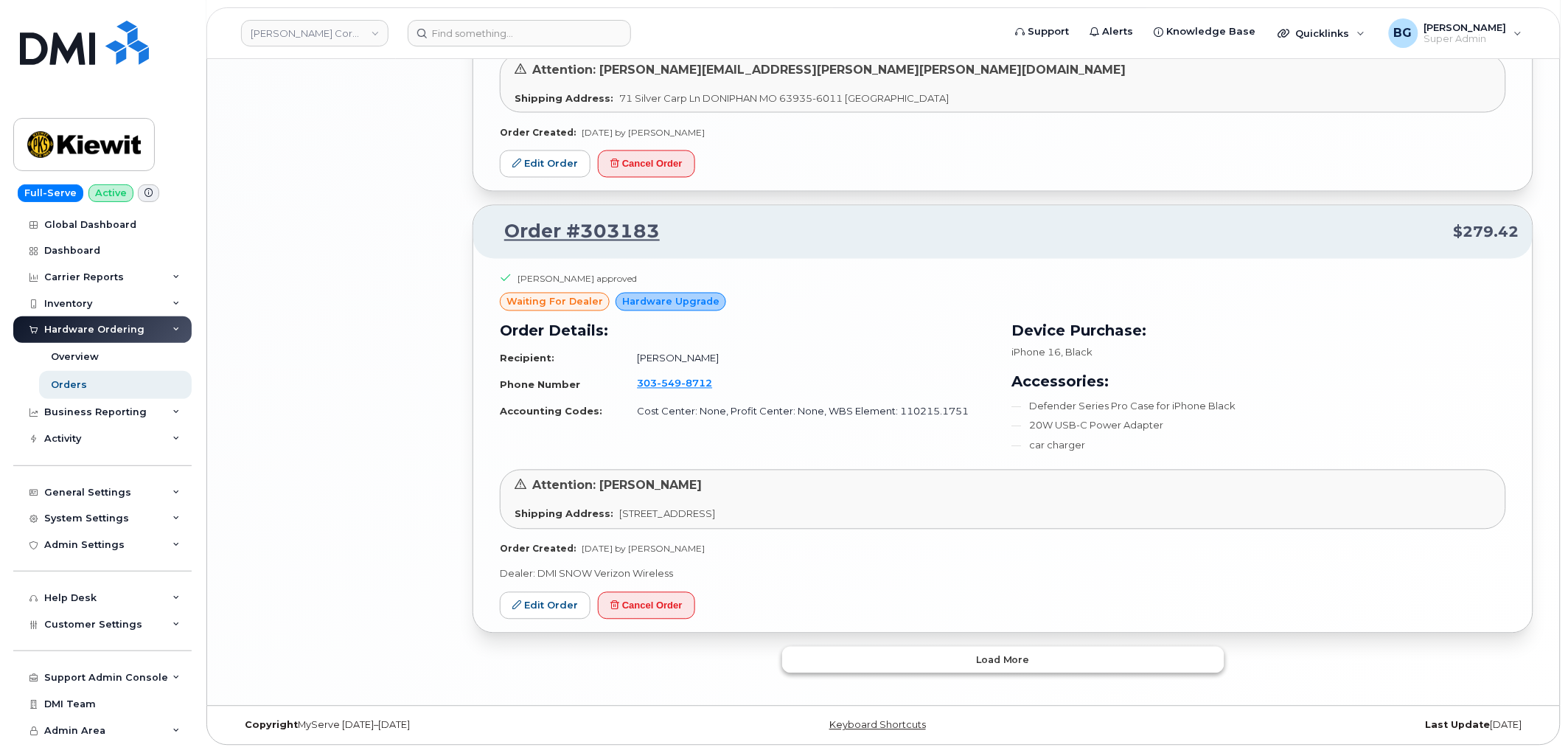
click at [974, 652] on button "Load more" at bounding box center [1004, 660] width 442 height 27
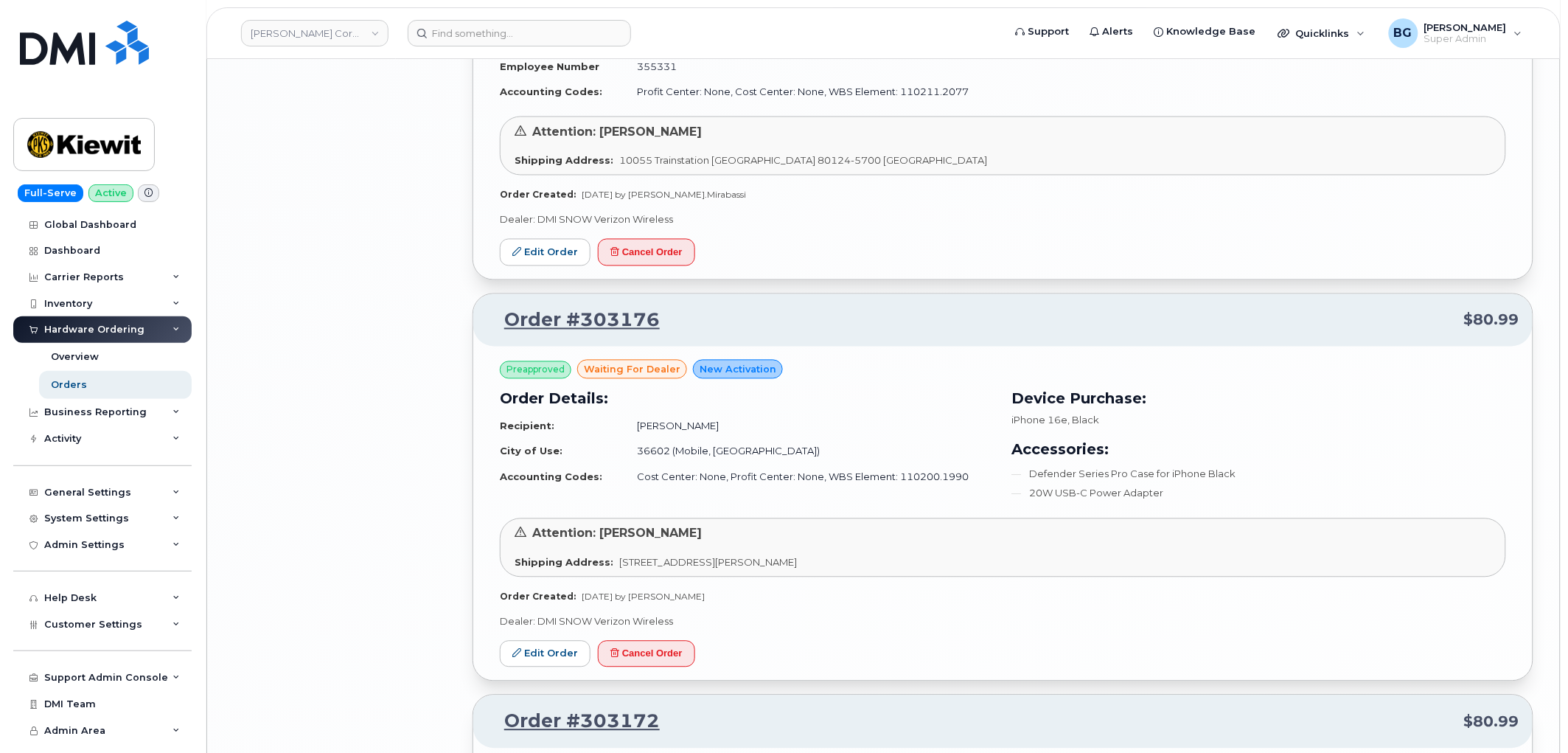
scroll to position [6292, 0]
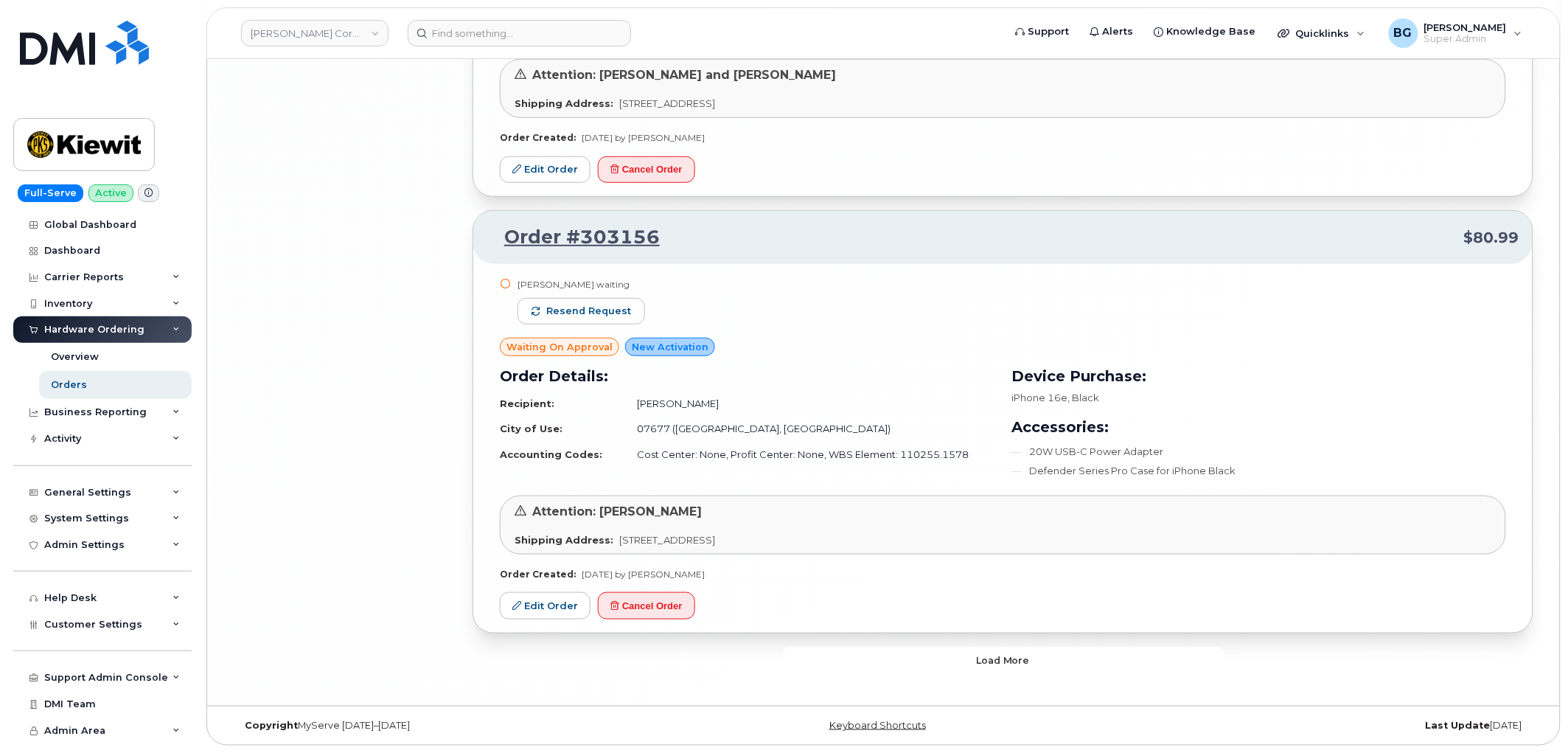
drag, startPoint x: 946, startPoint y: 661, endPoint x: 945, endPoint y: 632, distance: 29.0
click at [946, 660] on button "Load more" at bounding box center [1004, 660] width 442 height 27
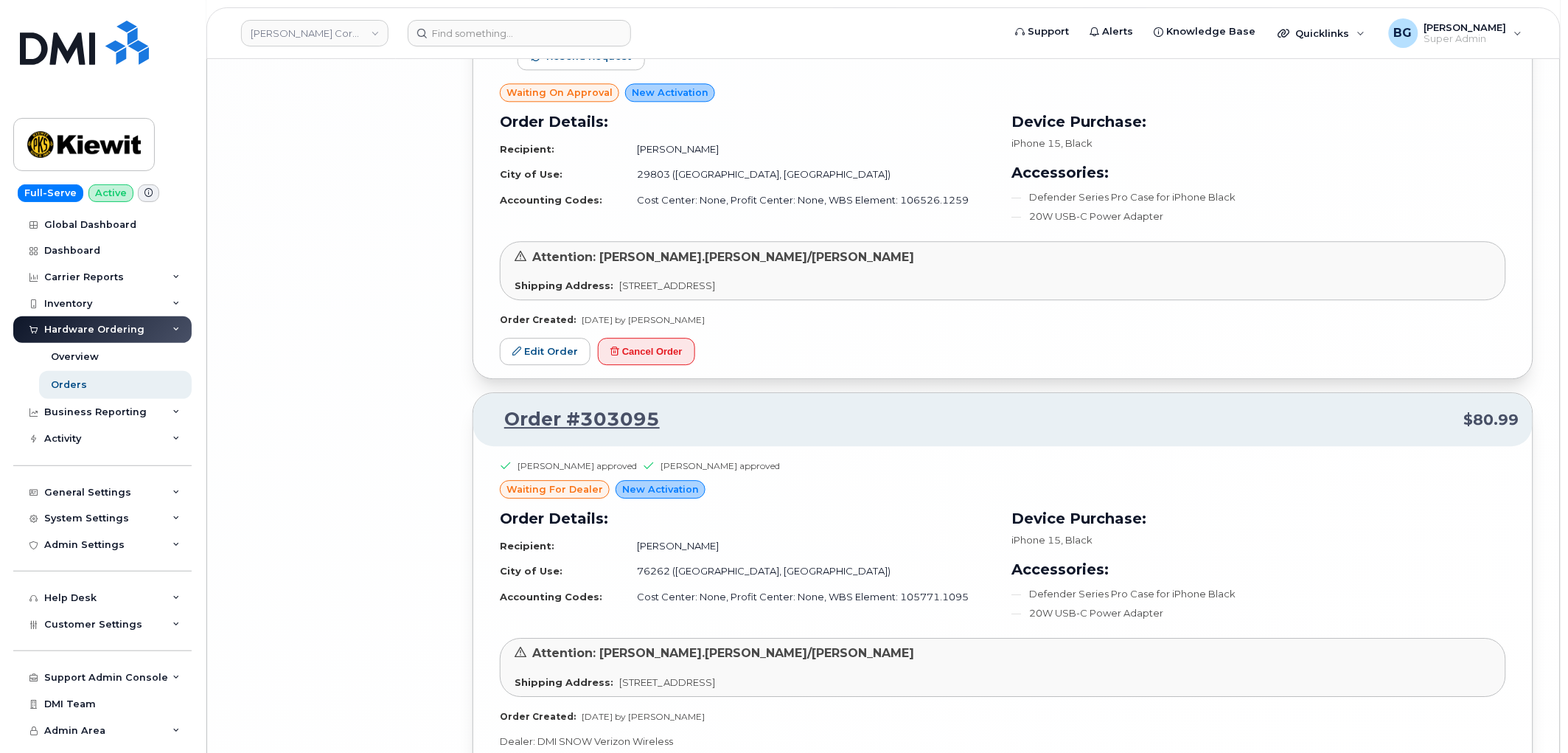
scroll to position [9551, 0]
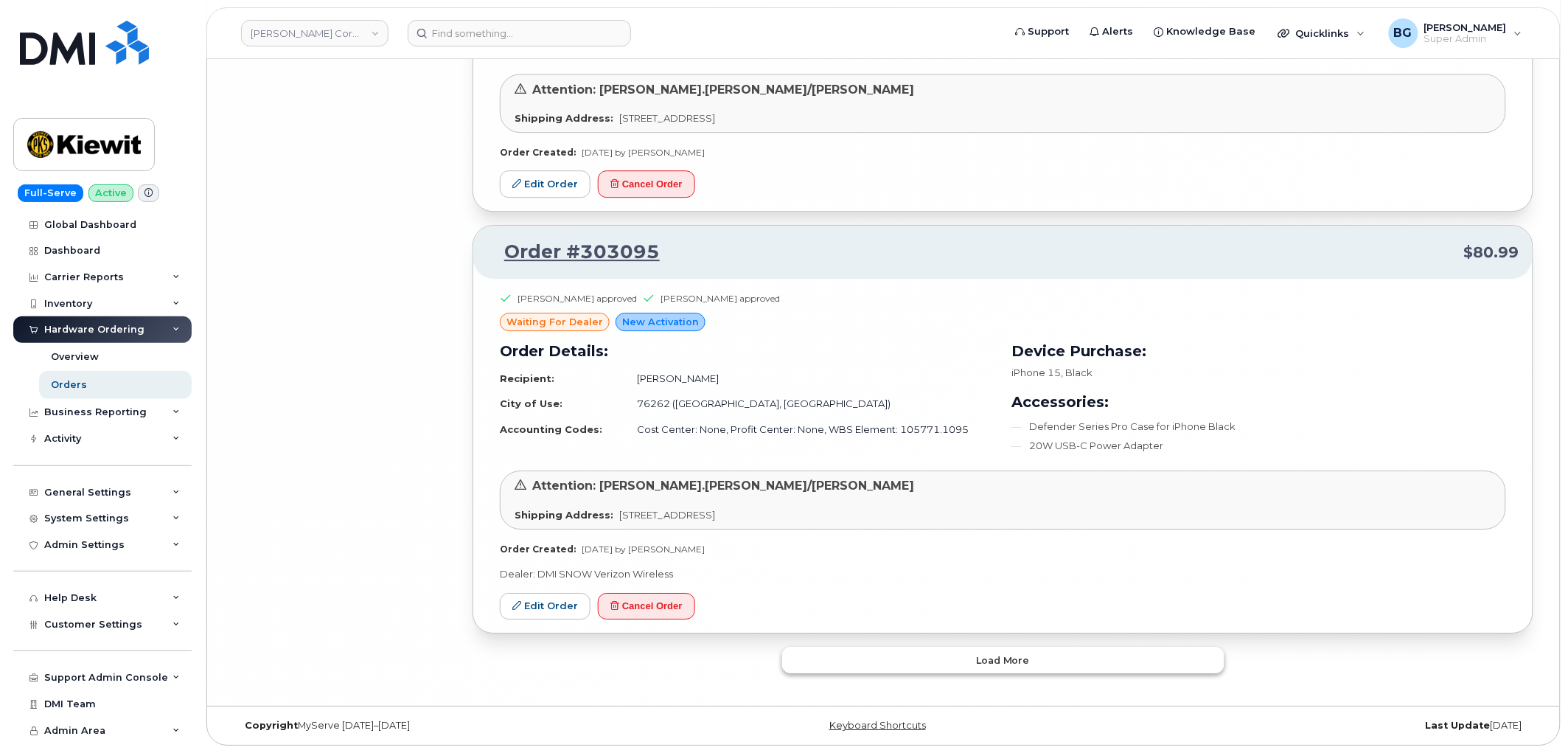
click at [1010, 658] on span "Load more" at bounding box center [1003, 660] width 54 height 14
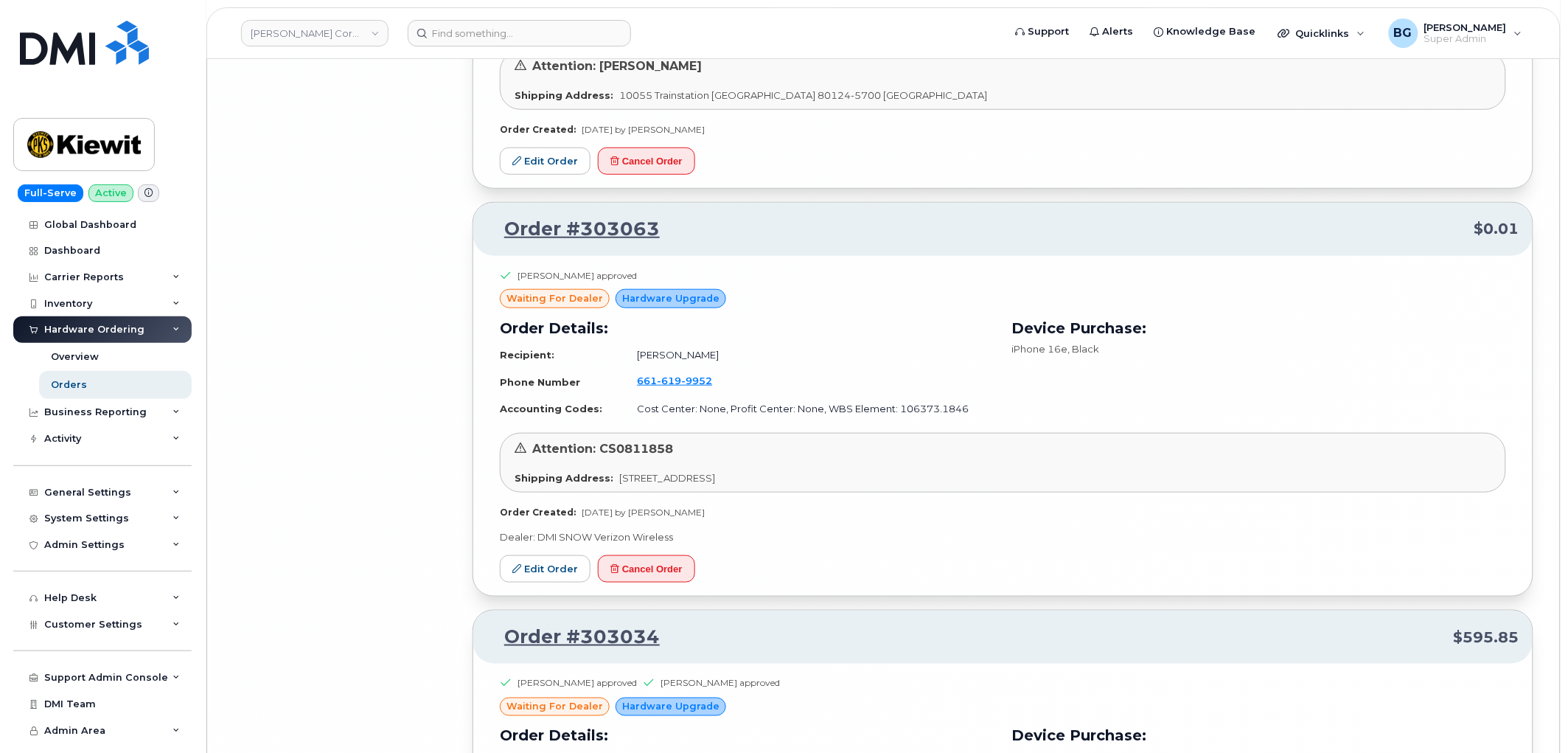
scroll to position [12823, 0]
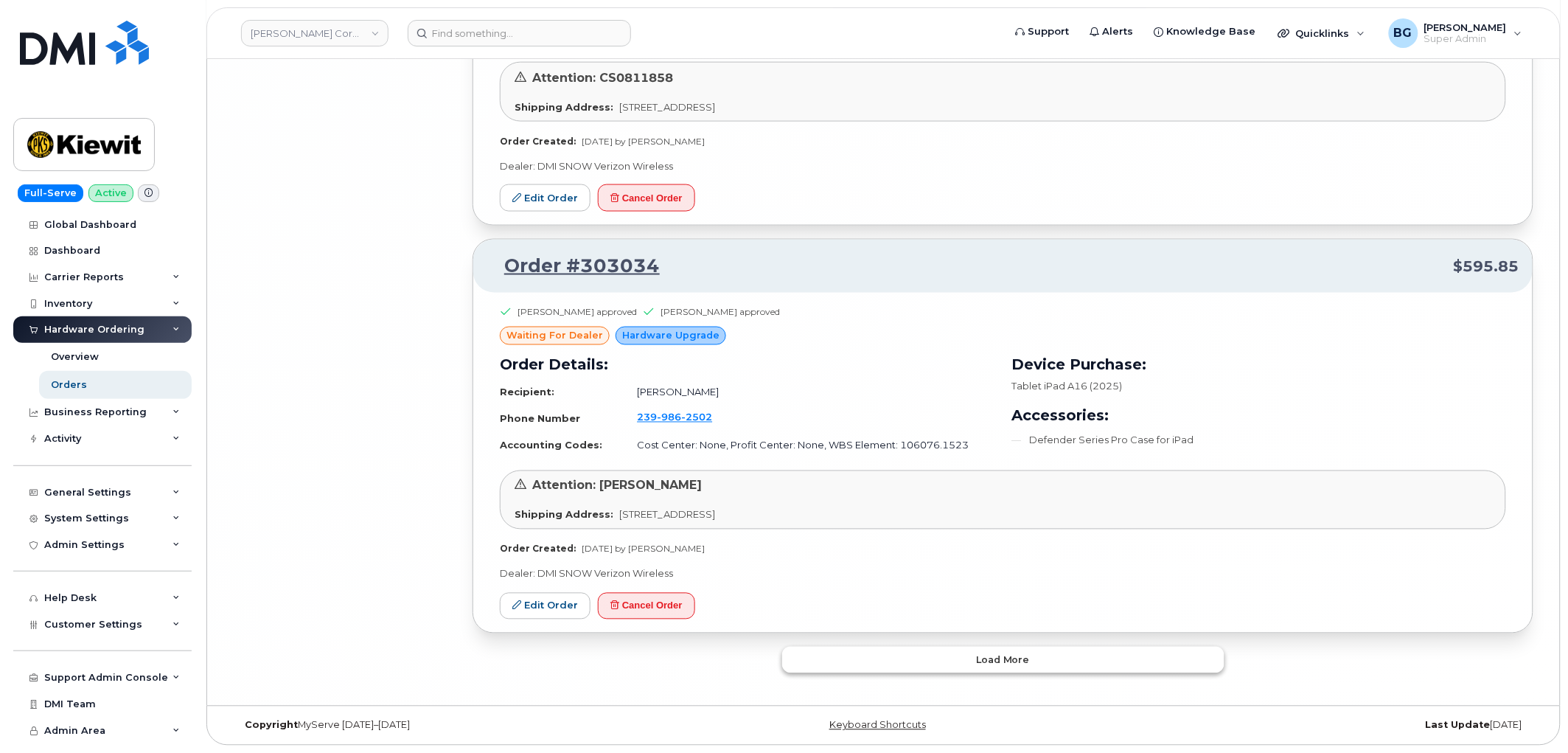
click at [1005, 646] on button "Load more" at bounding box center [1004, 660] width 442 height 27
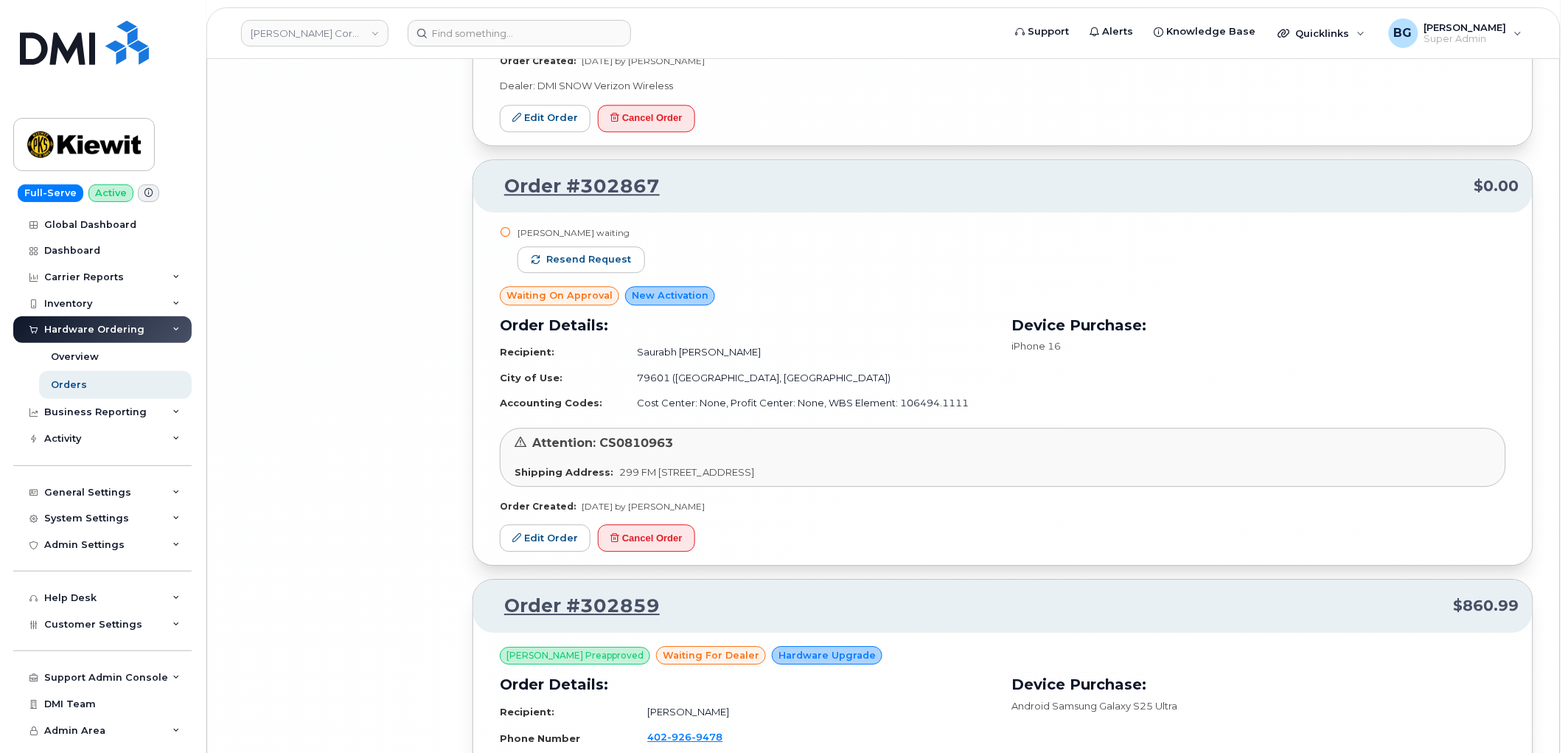
scroll to position [16070, 0]
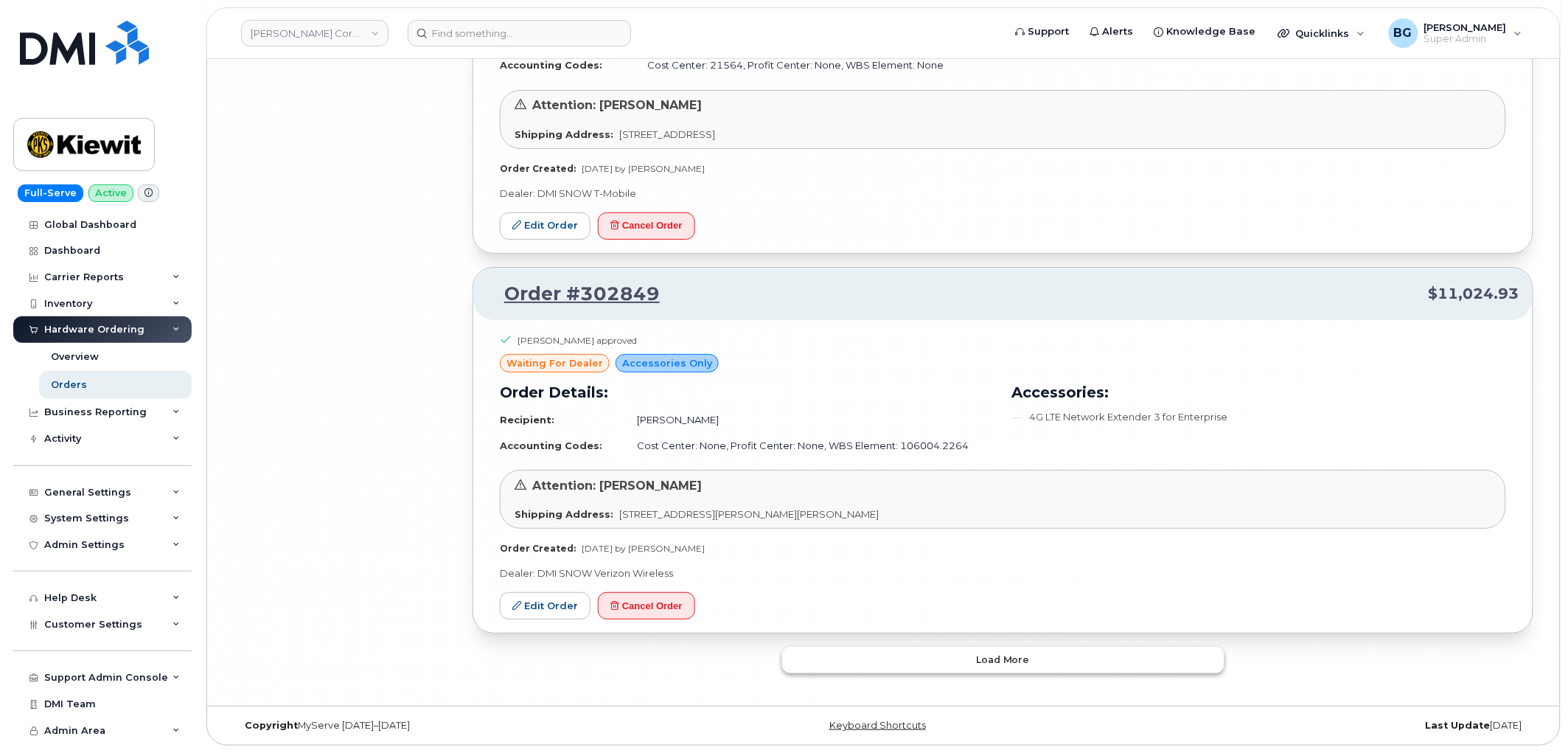
click at [1057, 656] on button "Load more" at bounding box center [1004, 660] width 442 height 27
click at [1063, 578] on p "Dealer: DMI SNOW Verizon Wireless" at bounding box center [1003, 573] width 1006 height 14
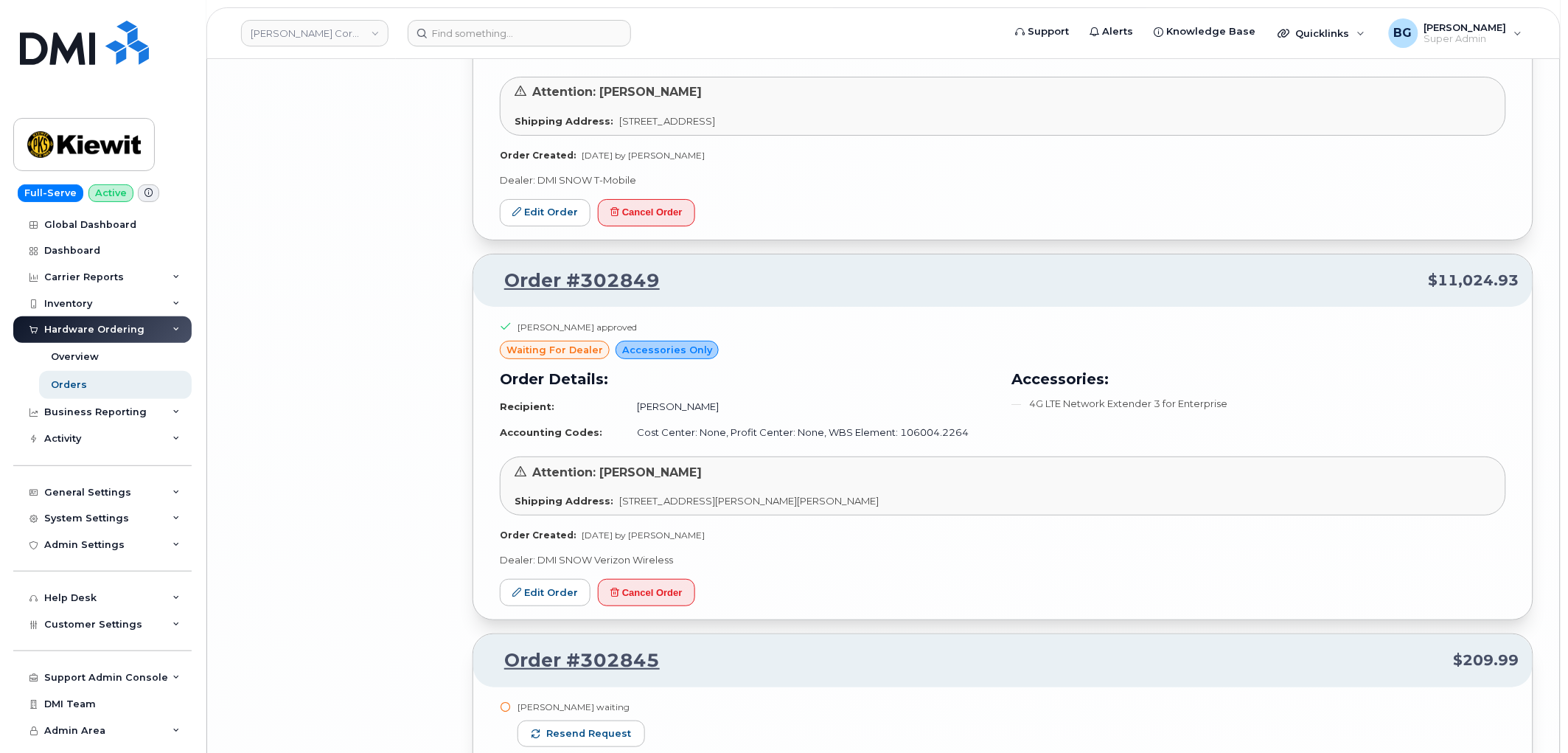
drag, startPoint x: 1063, startPoint y: 577, endPoint x: 1065, endPoint y: 586, distance: 9.2
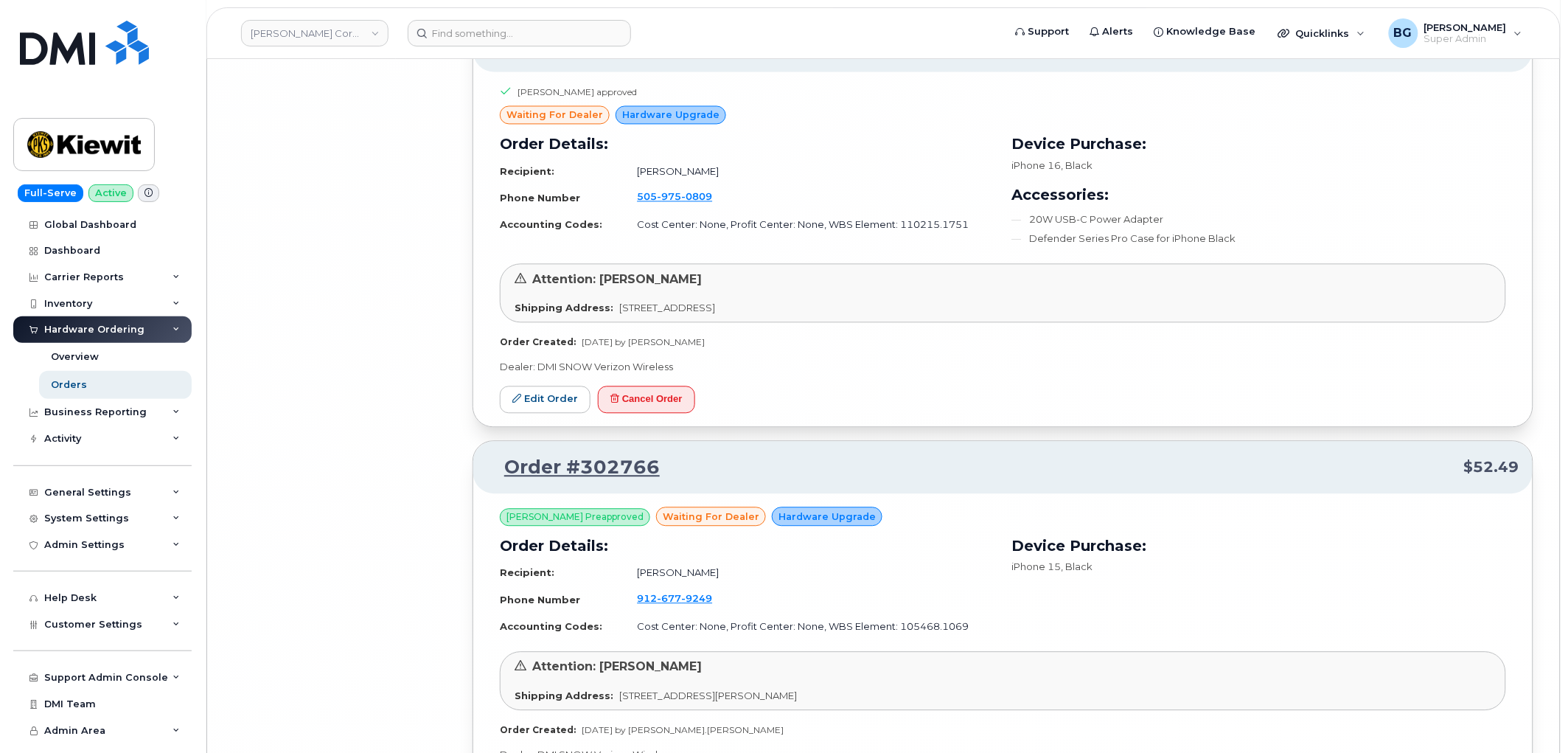
scroll to position [19385, 0]
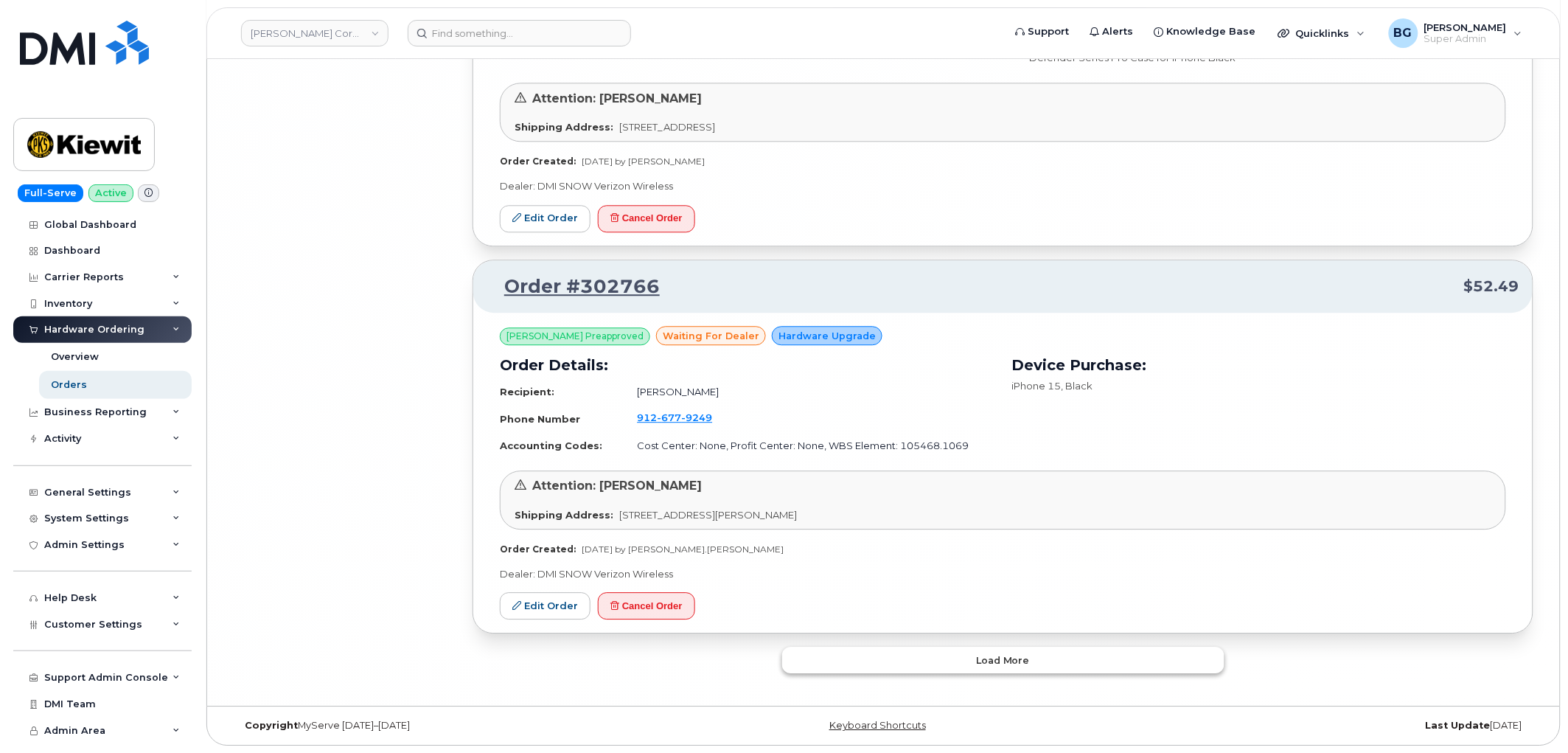
click at [1037, 654] on button "Load more" at bounding box center [1004, 660] width 442 height 27
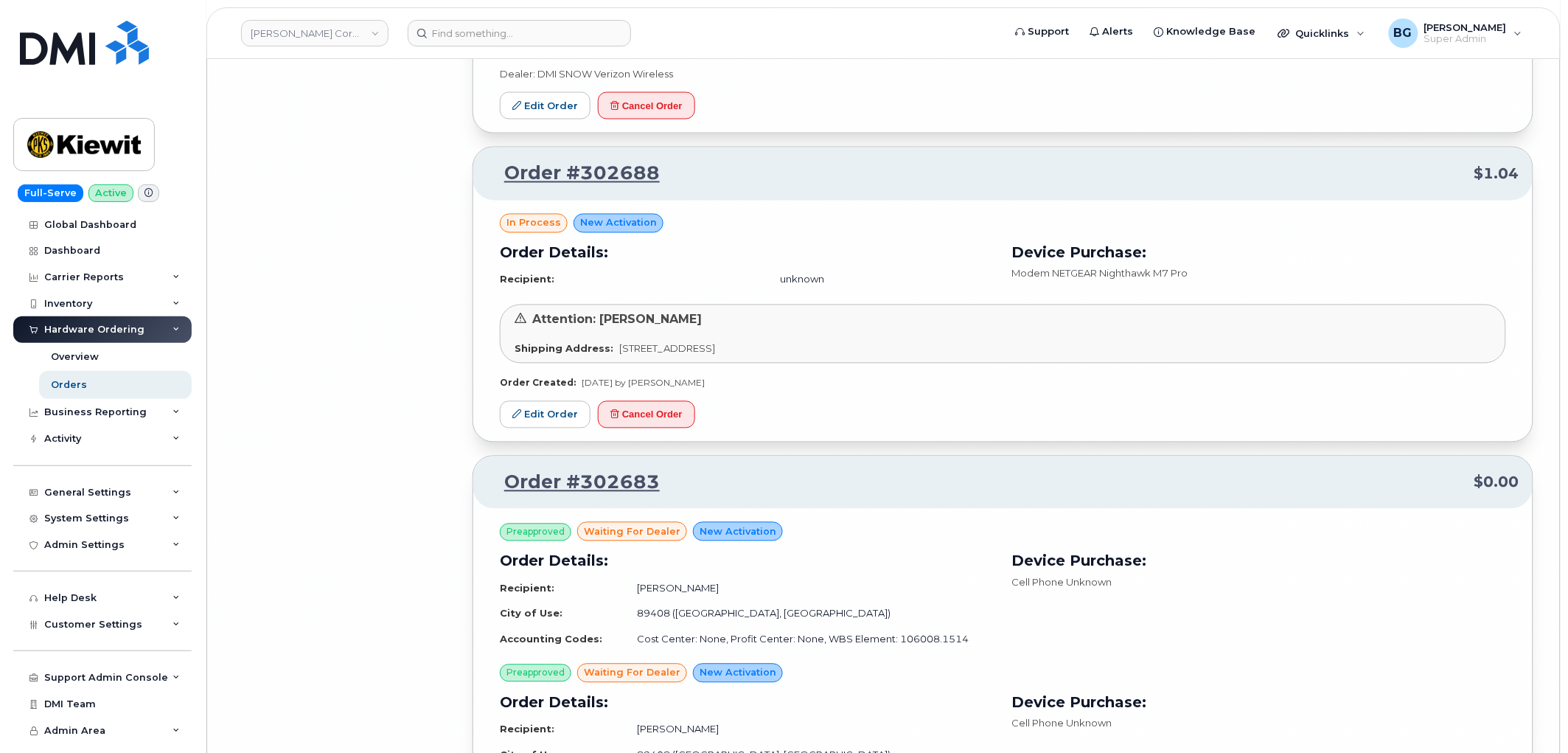
scroll to position [22645, 0]
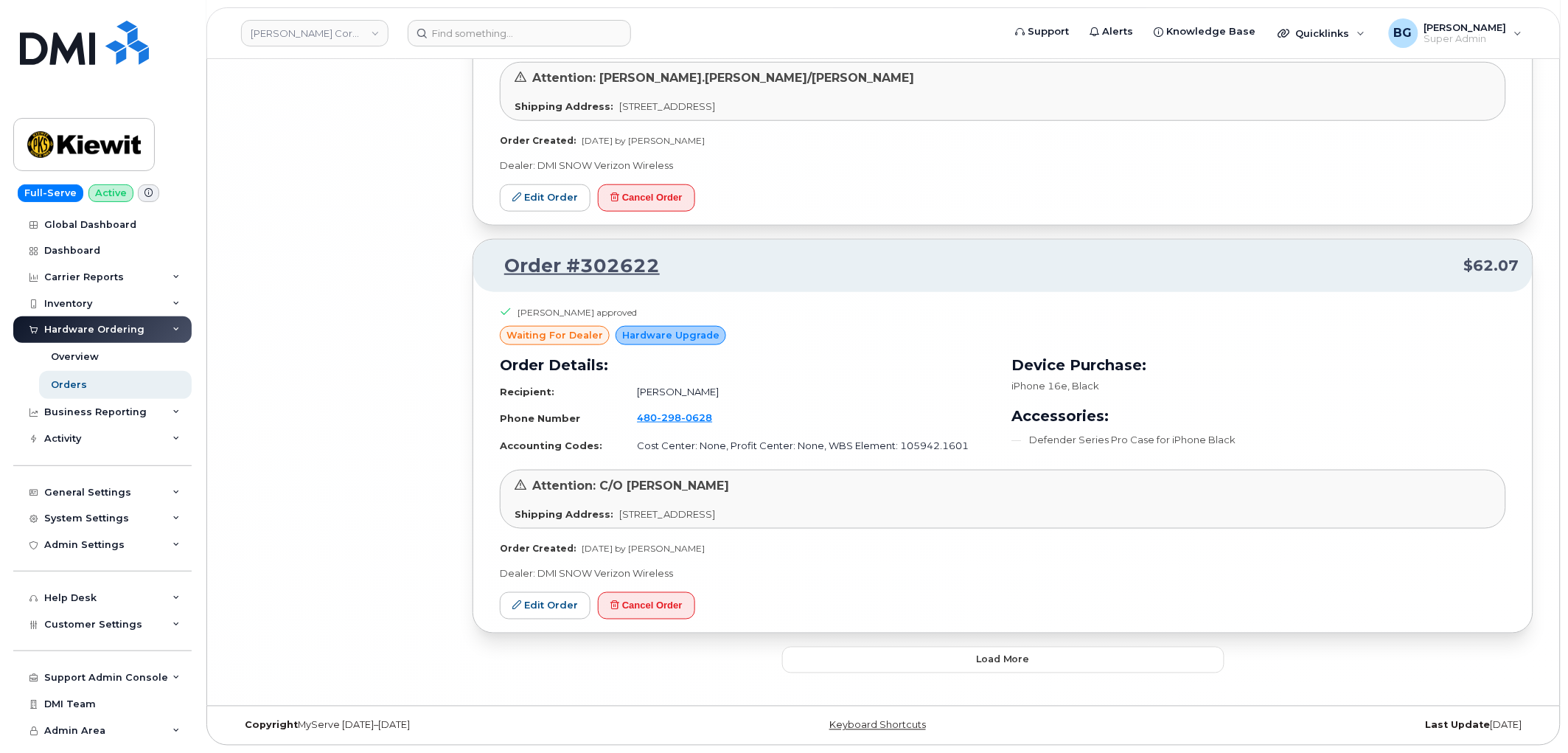
click at [986, 660] on span "Load more" at bounding box center [1003, 659] width 54 height 14
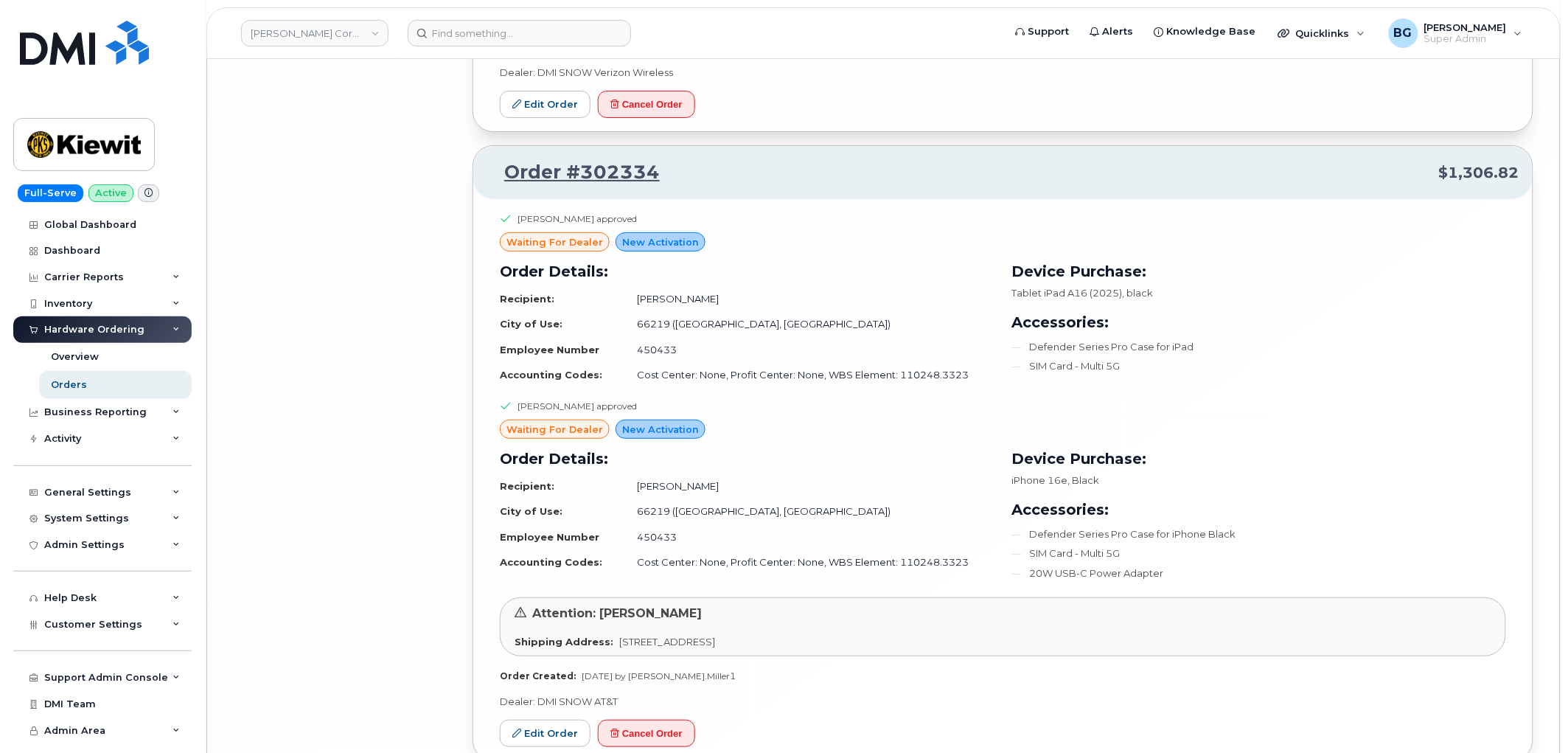
scroll to position [26331, 0]
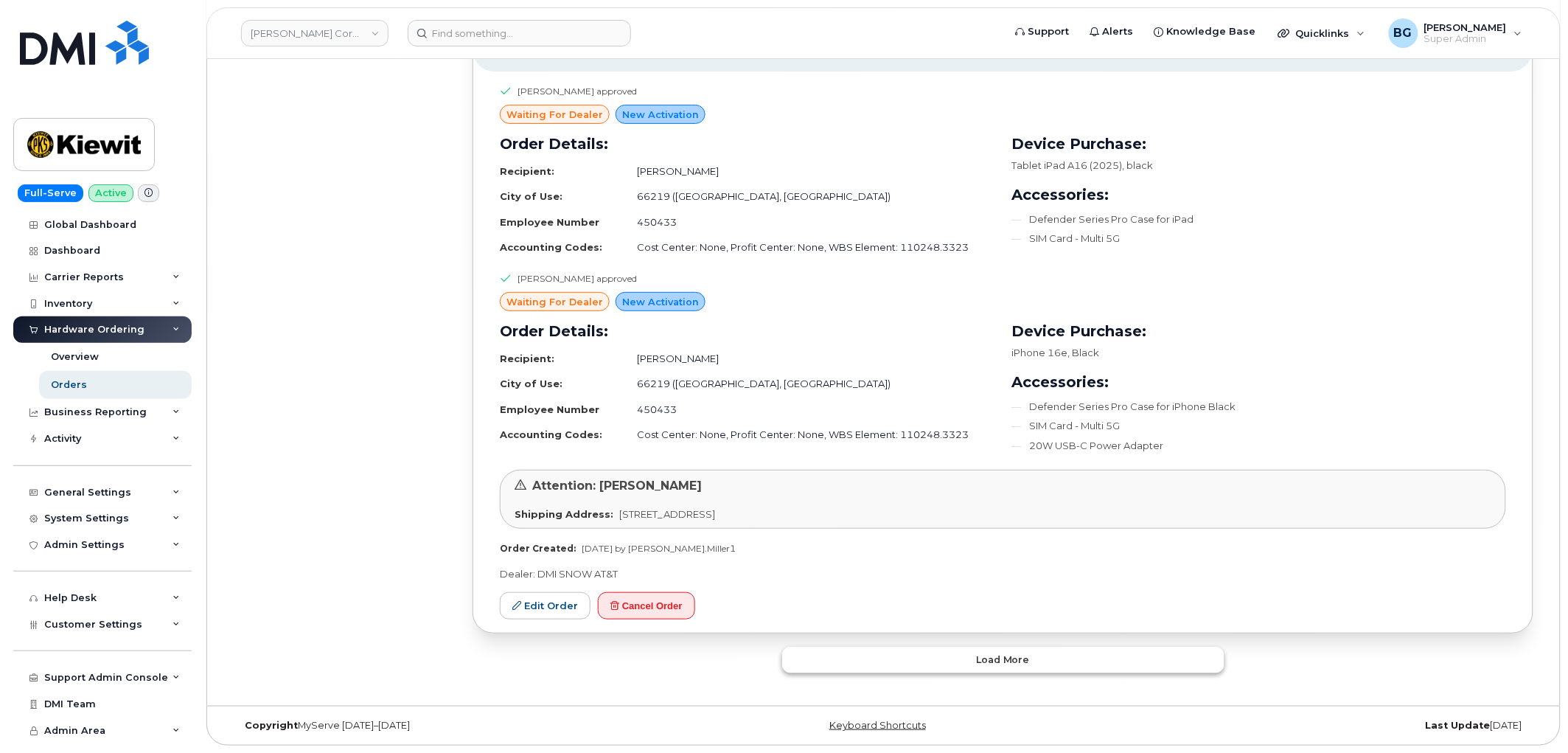
click at [1004, 652] on span "Load more" at bounding box center [1003, 659] width 54 height 14
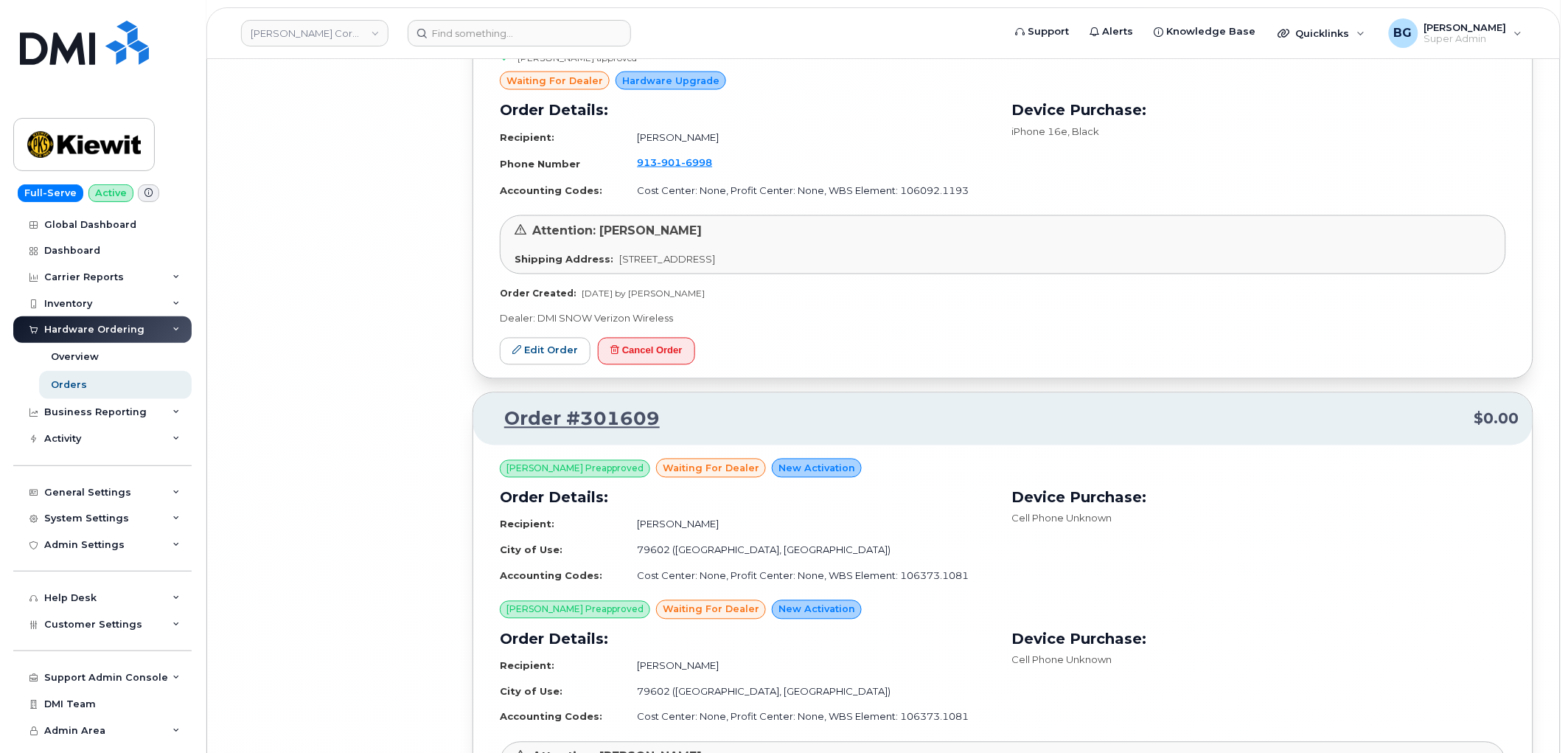
scroll to position [29295, 0]
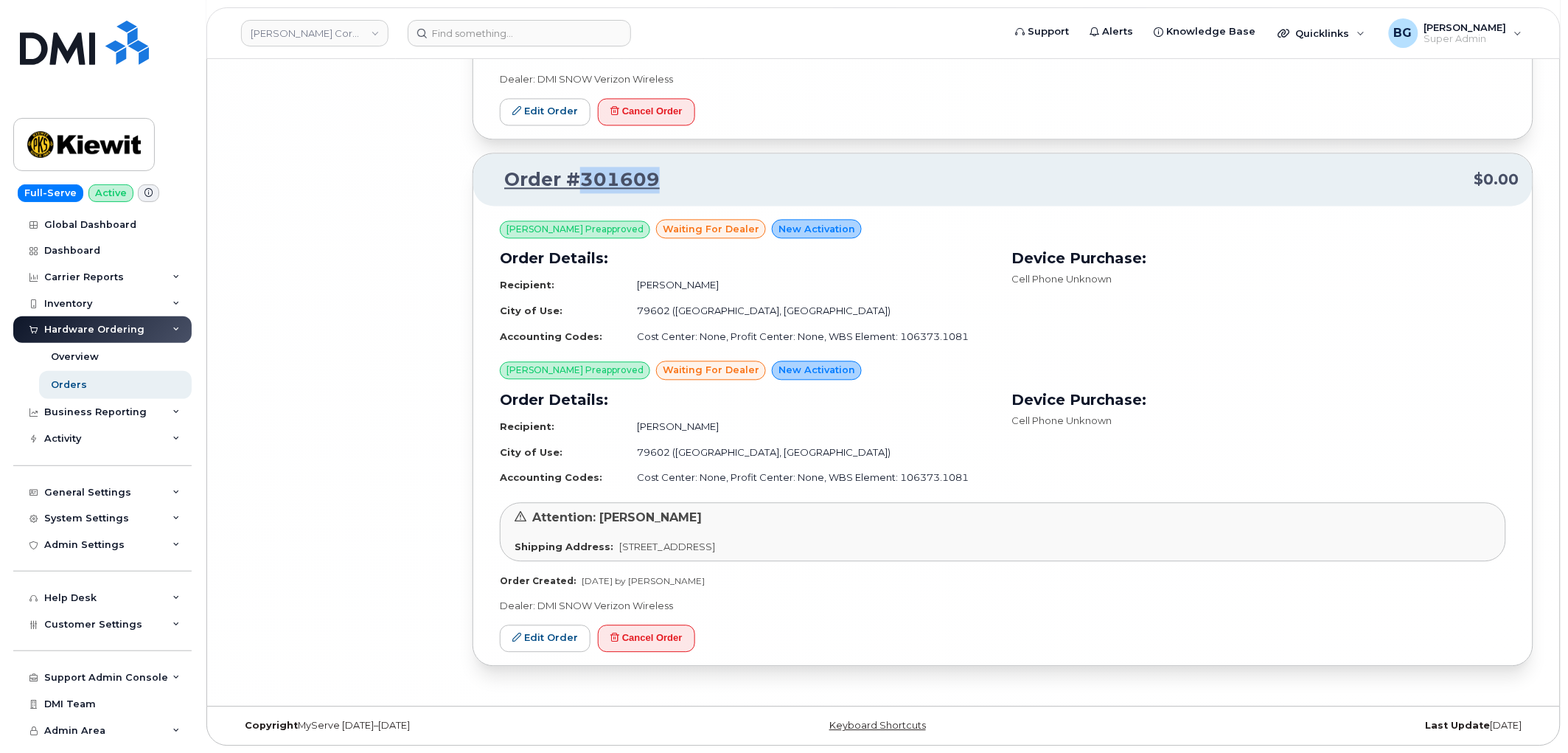
drag, startPoint x: 676, startPoint y: 185, endPoint x: 580, endPoint y: 178, distance: 96.3
click at [580, 178] on p "Order #301609 $0.00" at bounding box center [1003, 180] width 1033 height 27
copy link "301609"
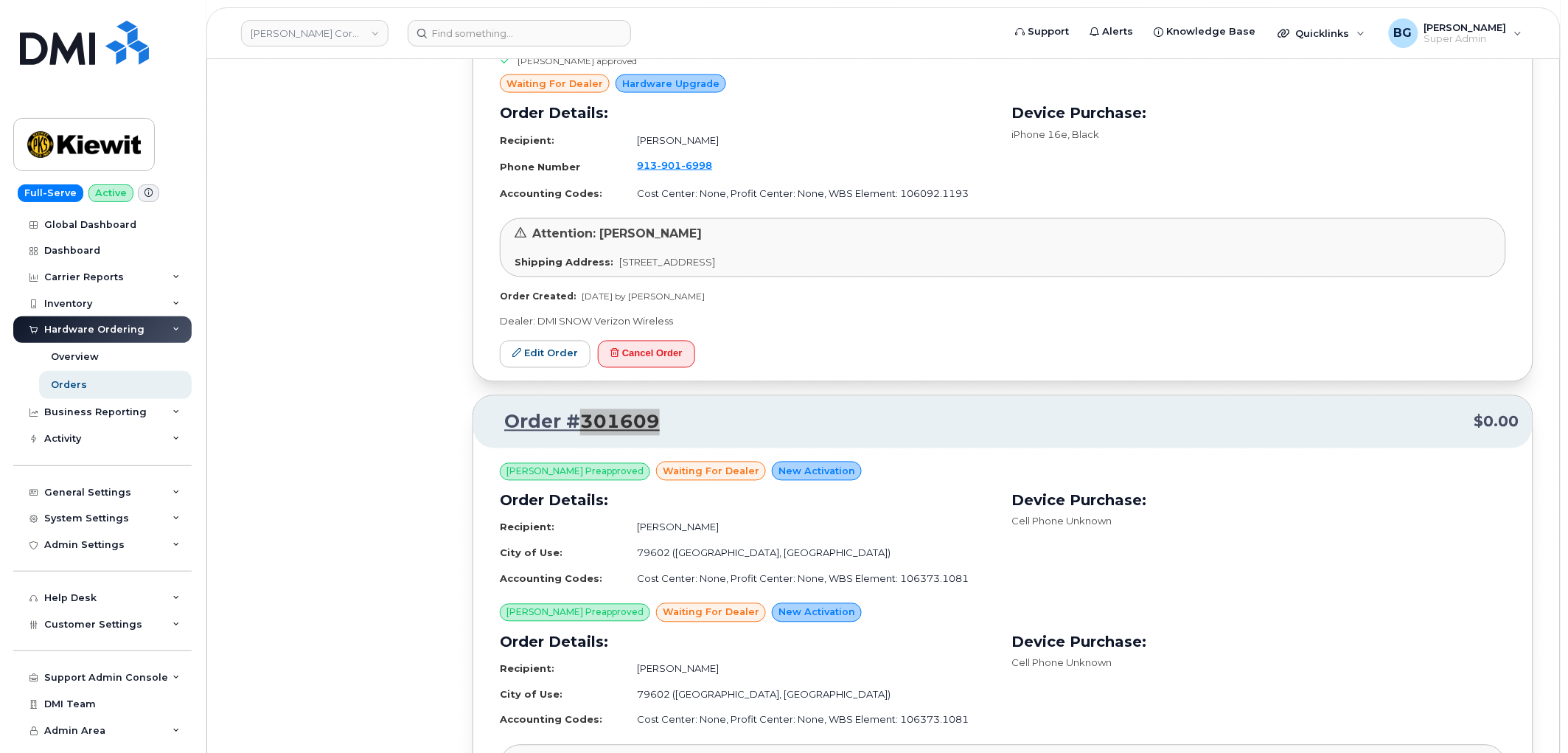
scroll to position [28968, 0]
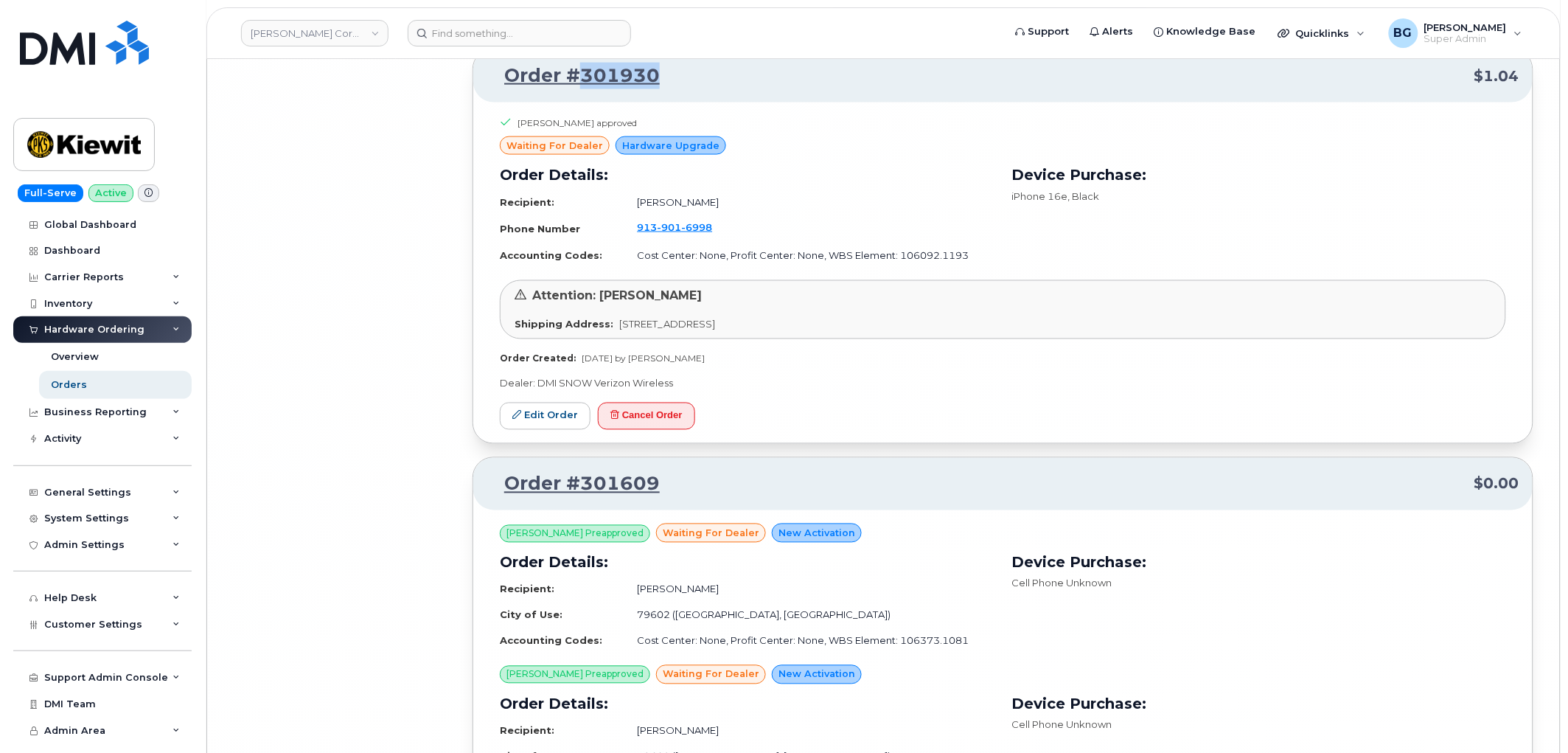
drag, startPoint x: 660, startPoint y: 100, endPoint x: 572, endPoint y: 97, distance: 88.1
click at [572, 89] on p "Order #301930 $1.04" at bounding box center [1003, 76] width 1033 height 27
copy link "301930"
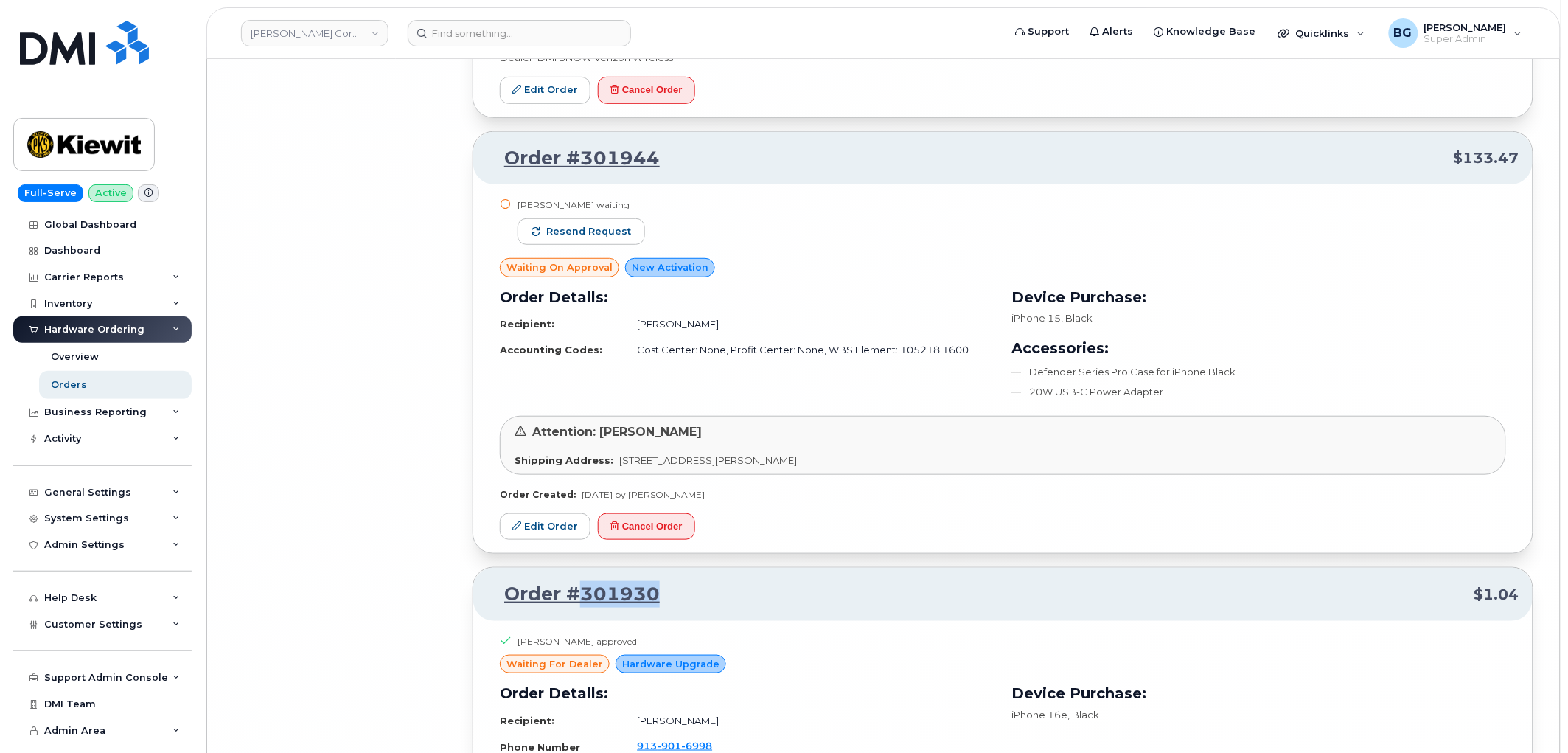
scroll to position [28422, 0]
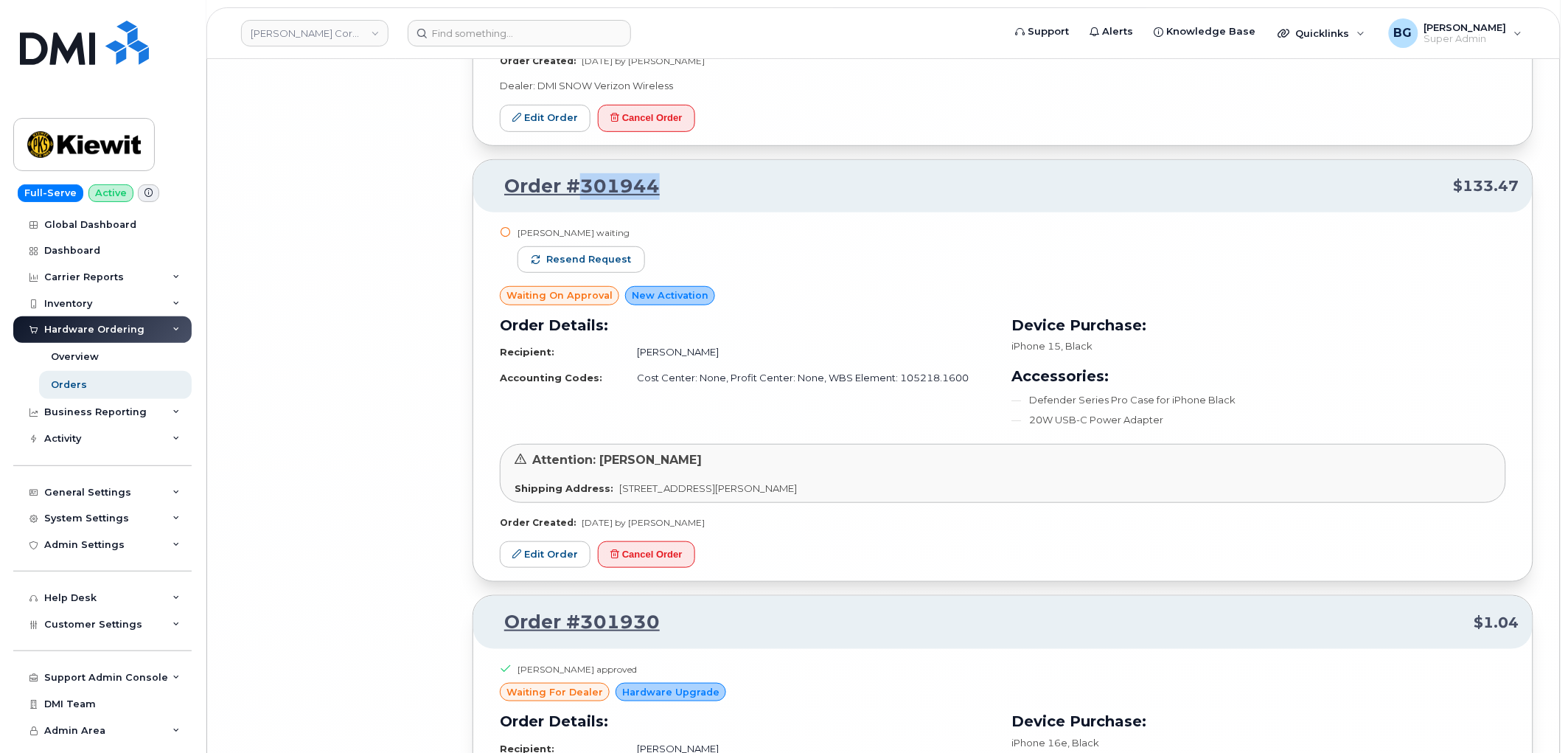
drag, startPoint x: 666, startPoint y: 210, endPoint x: 583, endPoint y: 216, distance: 83.2
click at [583, 199] on p "Order #301944 $133.47" at bounding box center [1003, 187] width 1033 height 27
copy link "301944"
click at [585, 266] on span "Resend request" at bounding box center [588, 260] width 85 height 13
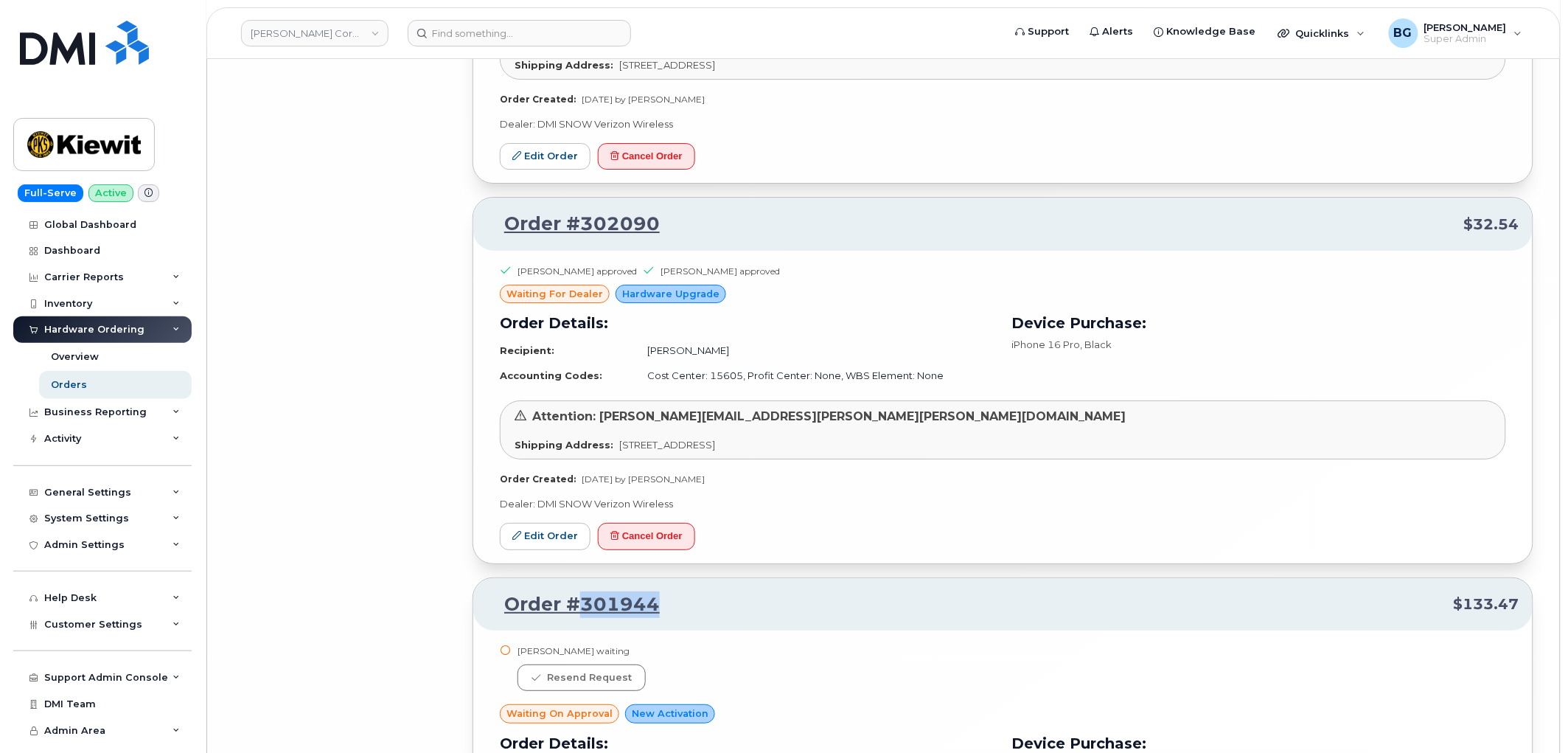
scroll to position [27986, 0]
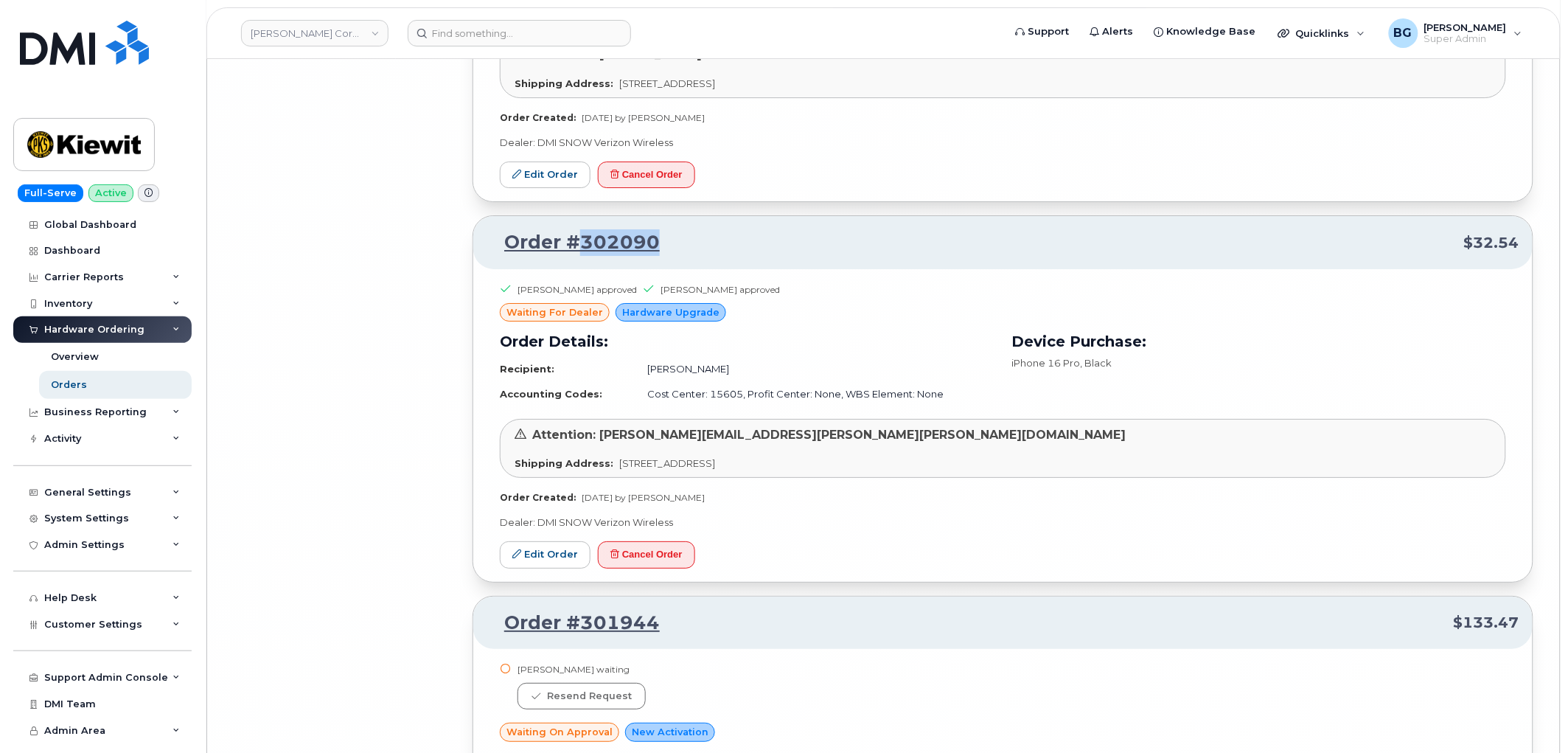
drag, startPoint x: 675, startPoint y: 271, endPoint x: 580, endPoint y: 277, distance: 95.2
click at [580, 256] on p "Order #302090 $32.54" at bounding box center [1003, 243] width 1033 height 27
copy link "302090"
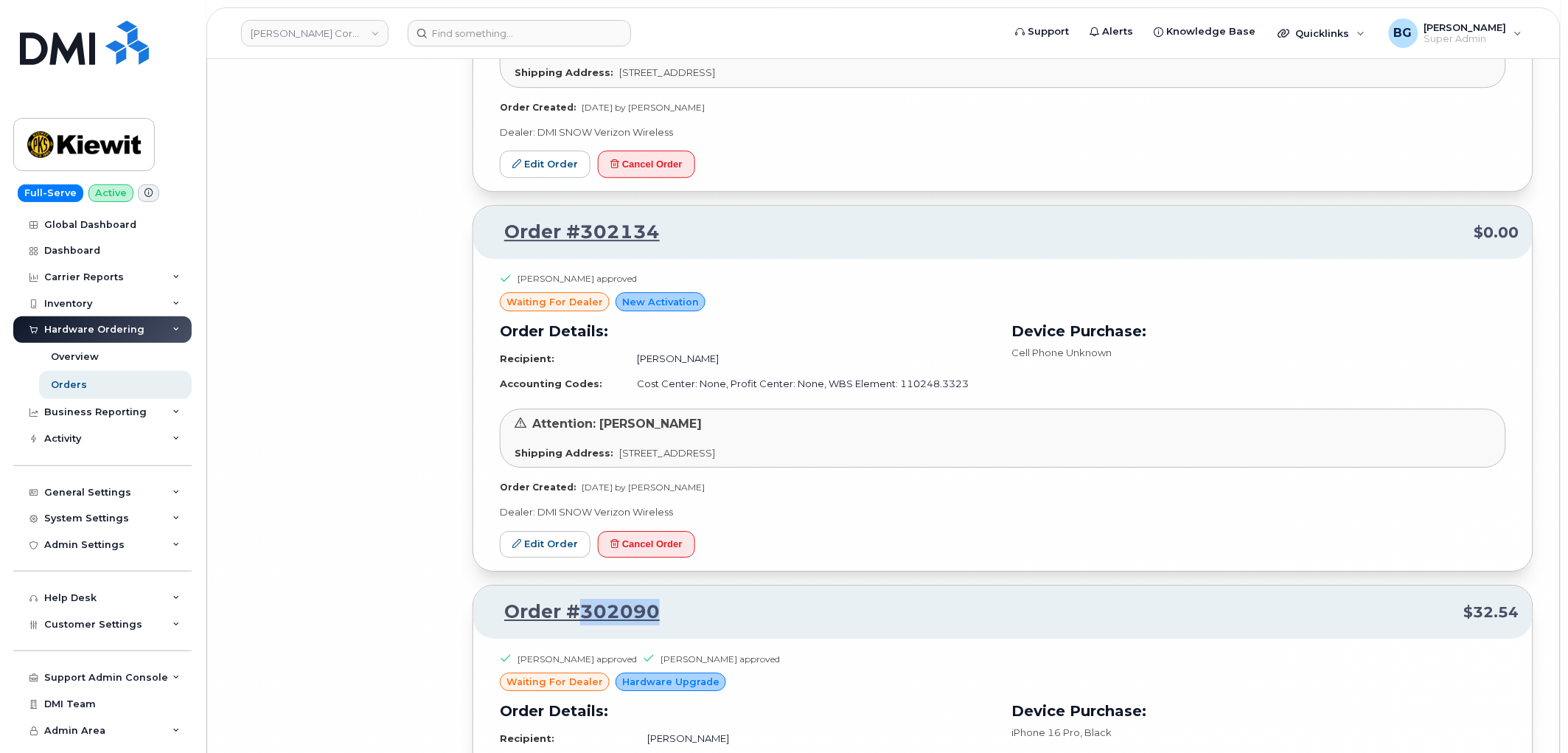
scroll to position [27603, 0]
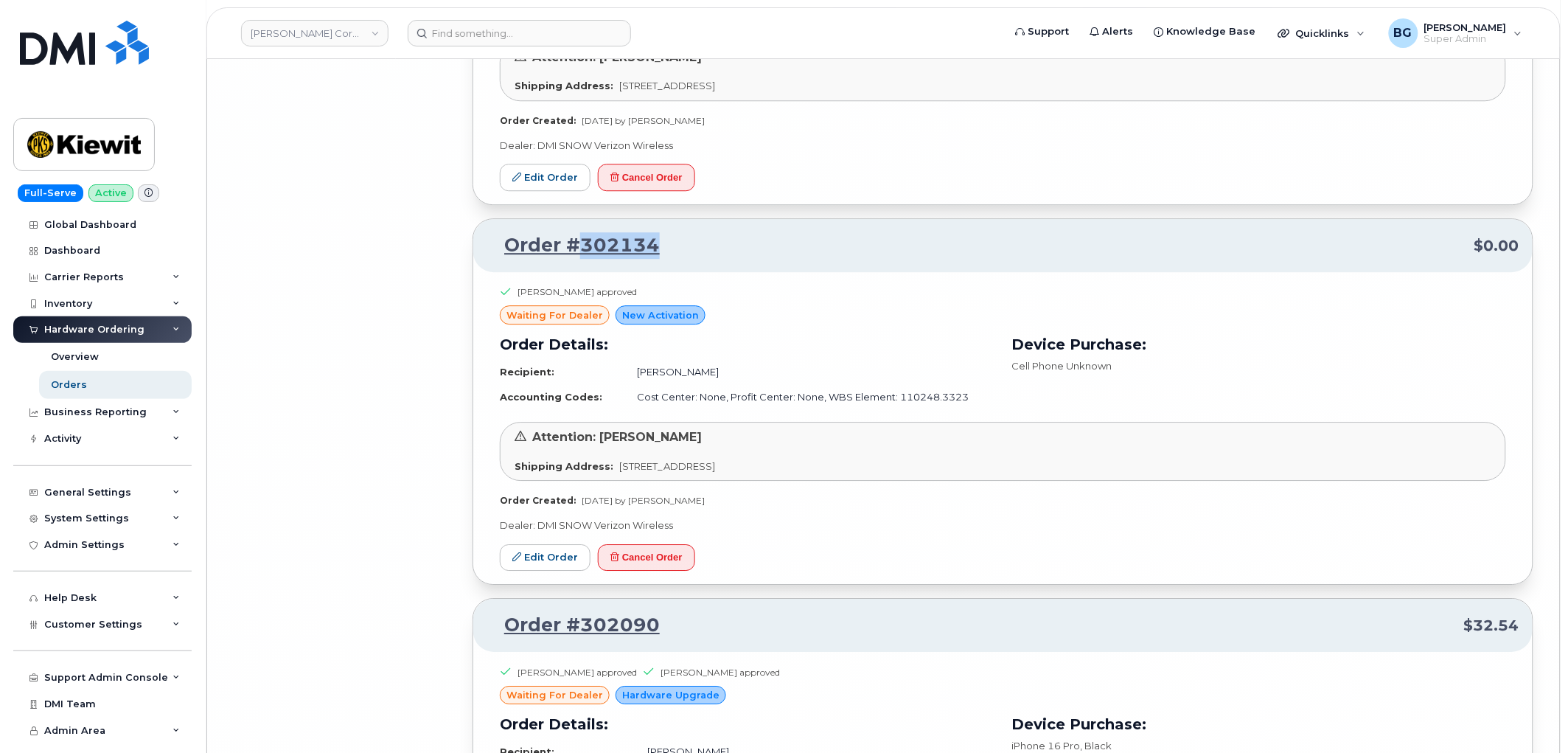
drag, startPoint x: 670, startPoint y: 265, endPoint x: 583, endPoint y: 260, distance: 87.1
click at [583, 259] on p "Order #302134 $0.00" at bounding box center [1003, 246] width 1033 height 27
copy link "302134"
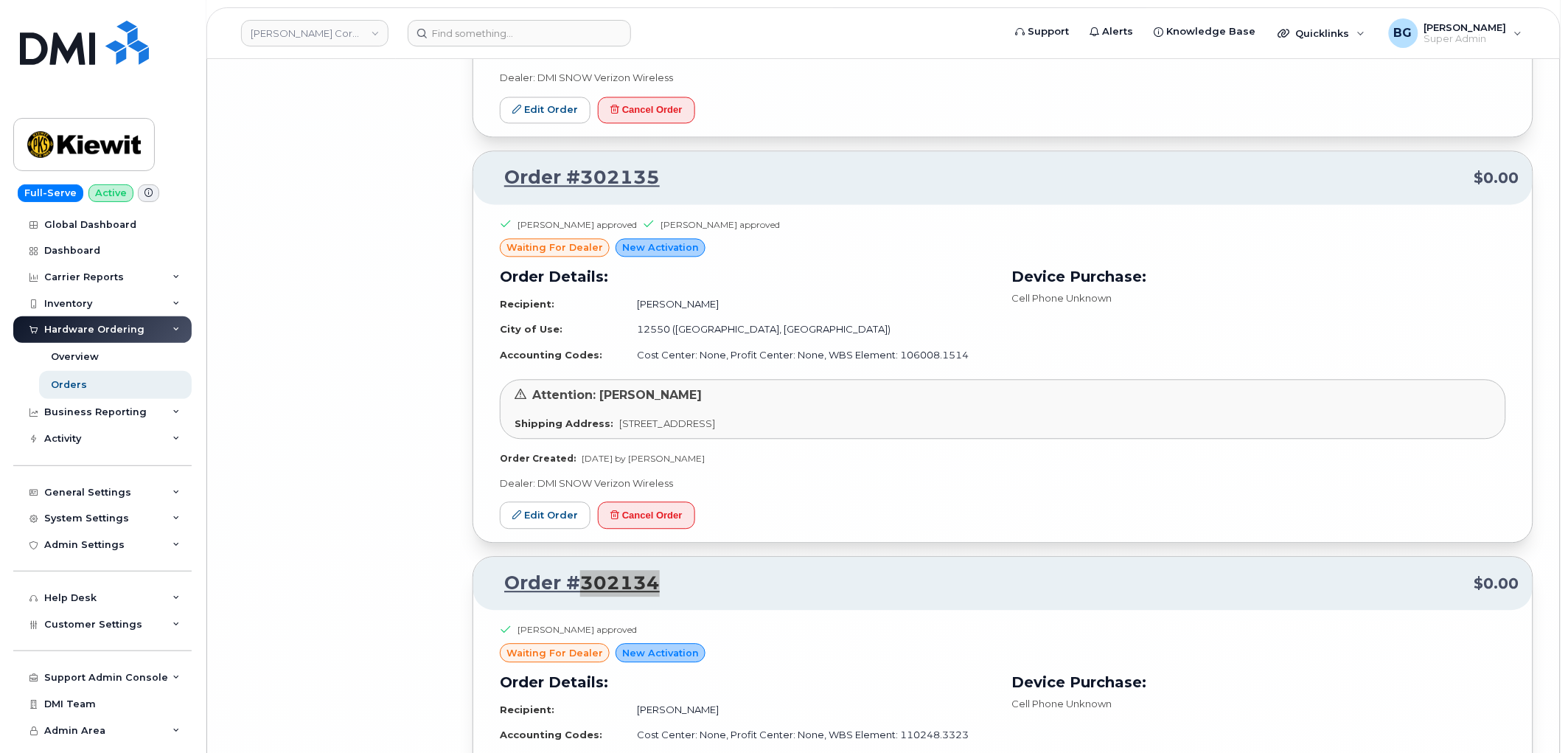
scroll to position [27275, 0]
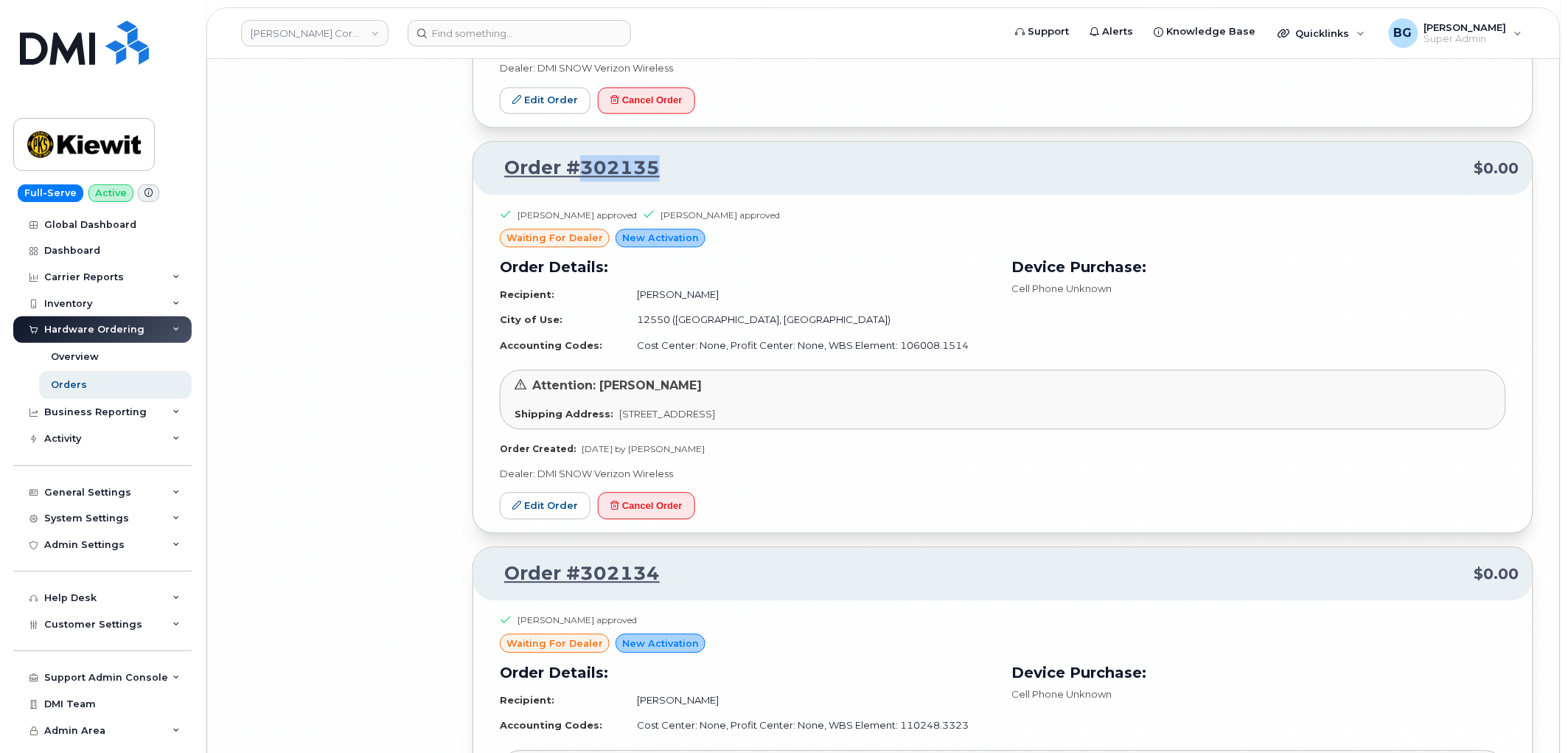
drag, startPoint x: 665, startPoint y: 193, endPoint x: 573, endPoint y: 194, distance: 92.0
click at [573, 182] on p "Order #302135 $0.00" at bounding box center [1003, 168] width 1033 height 27
copy link "302135"
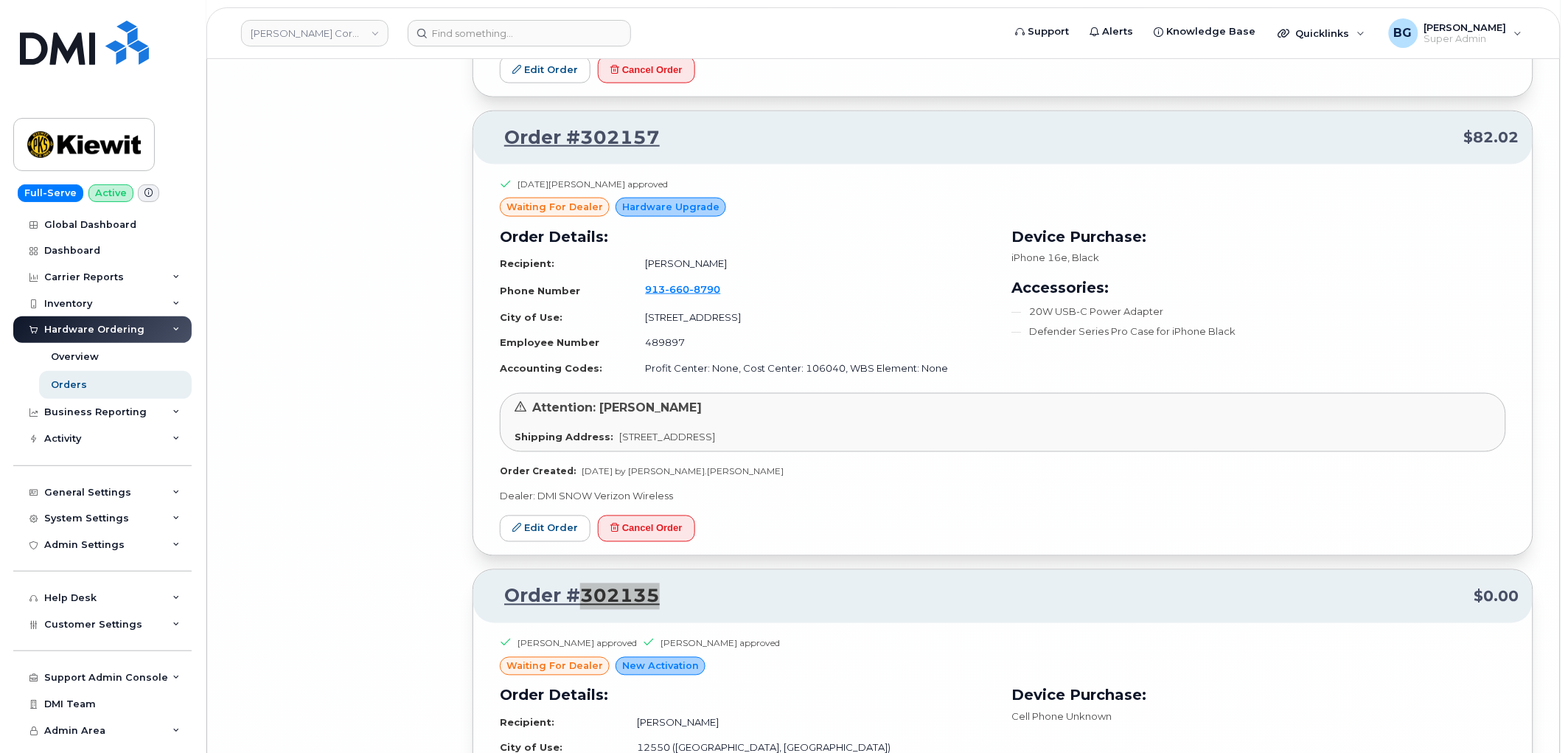
scroll to position [26839, 0]
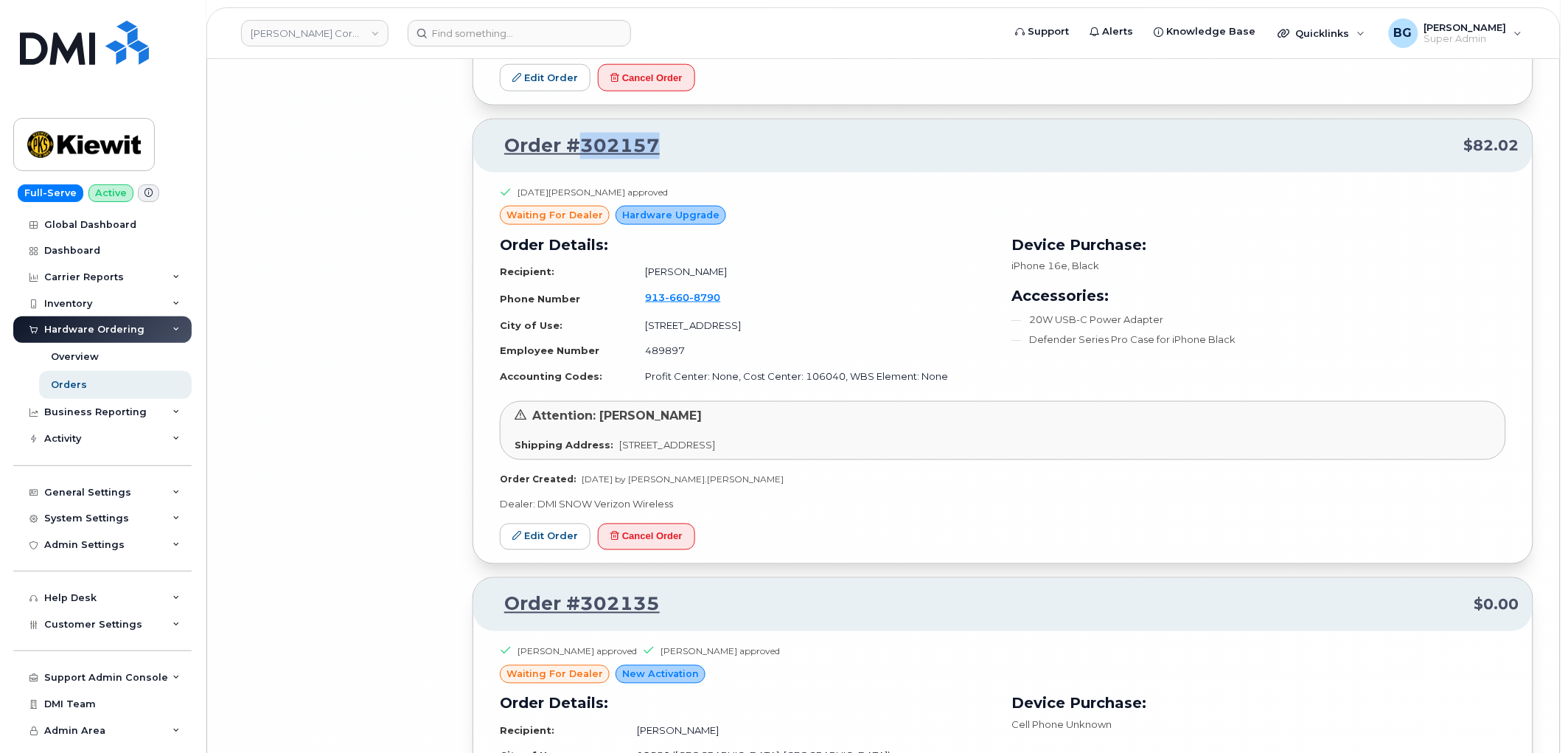
drag, startPoint x: 702, startPoint y: 170, endPoint x: 580, endPoint y: 173, distance: 122.0
click at [580, 159] on p "Order #302157 $82.02" at bounding box center [1003, 146] width 1033 height 27
copy link "302157"
drag, startPoint x: 536, startPoint y: 557, endPoint x: 543, endPoint y: 536, distance: 22.1
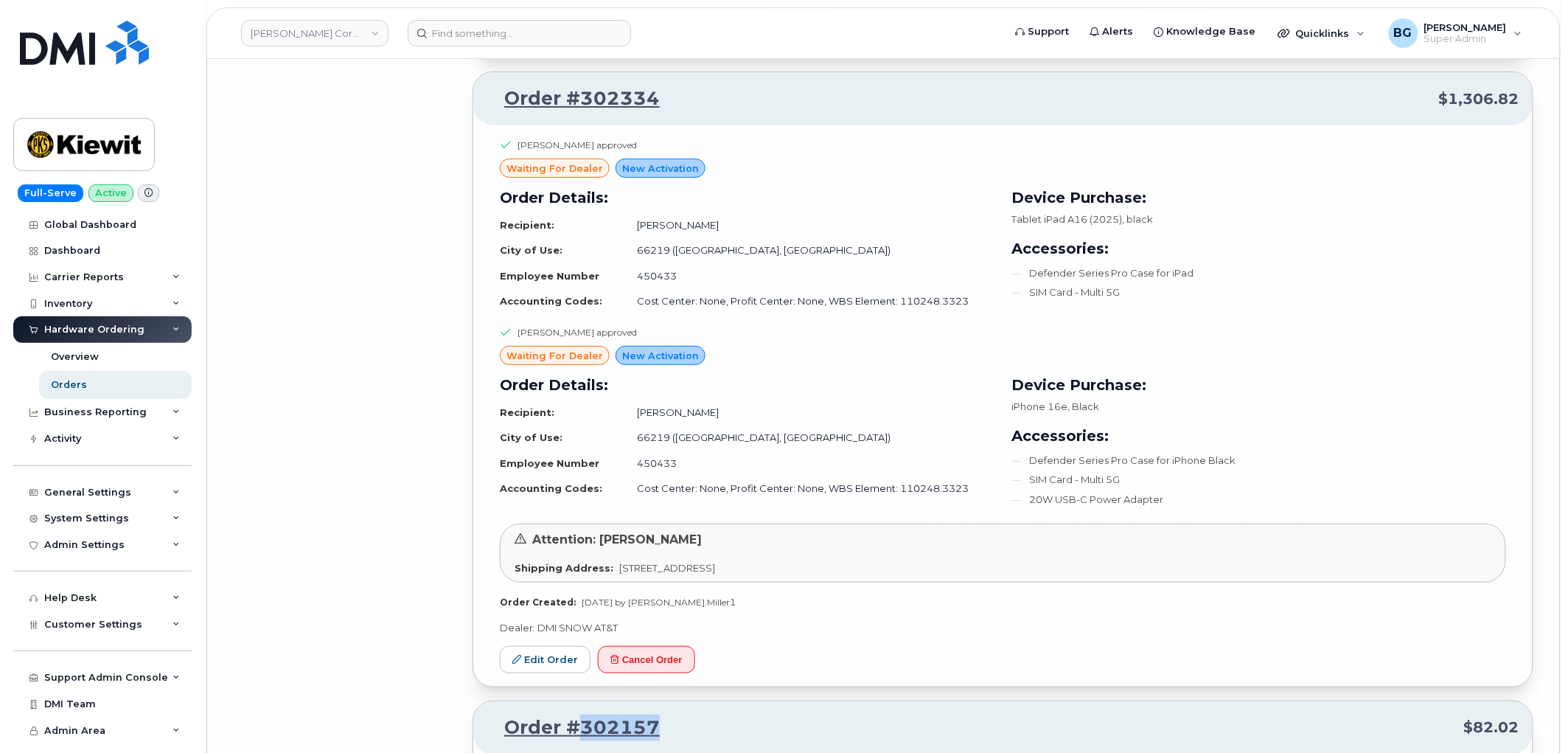
scroll to position [26238, 0]
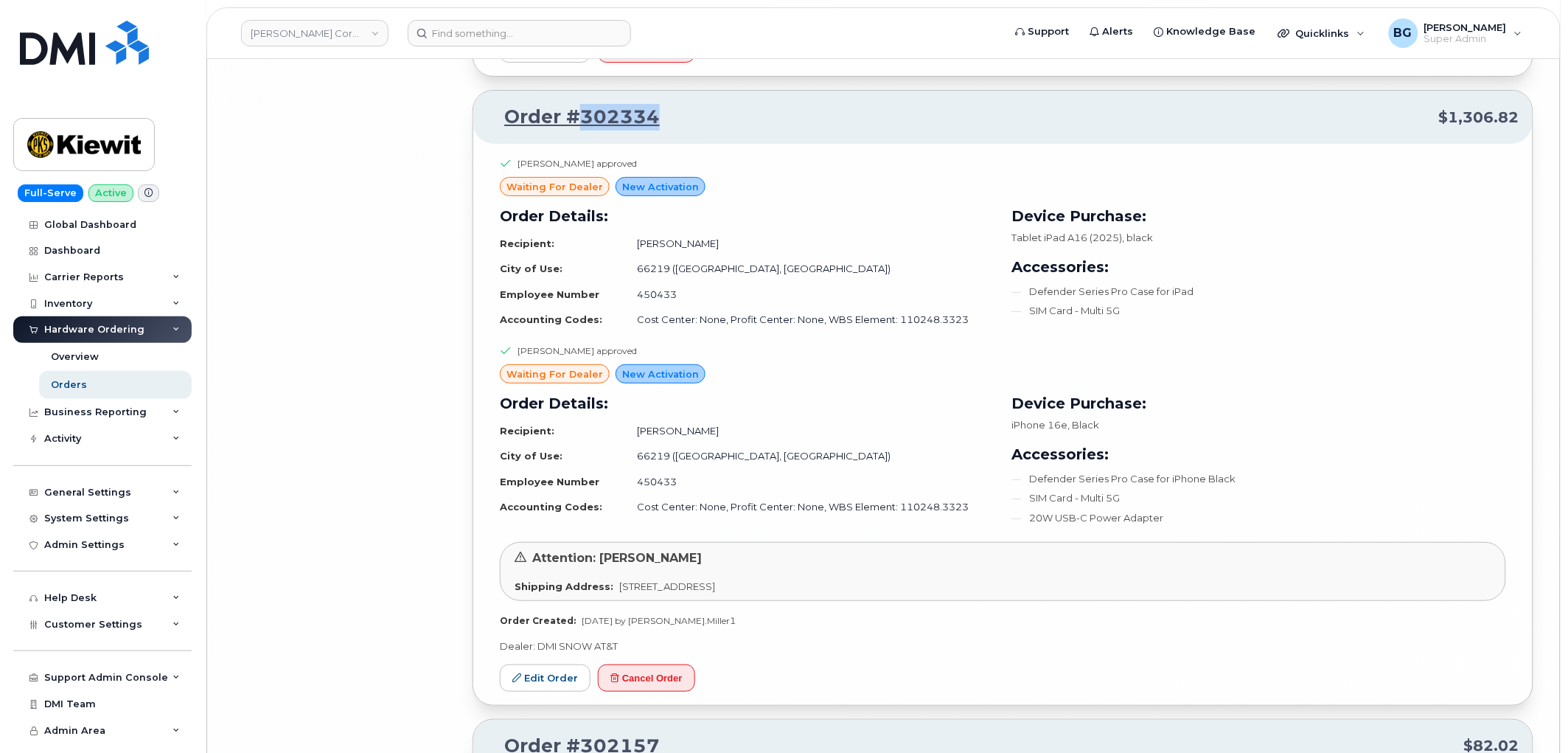
drag, startPoint x: 664, startPoint y: 135, endPoint x: 575, endPoint y: 136, distance: 89.0
click at [575, 130] on p "Order #302334 $1,306.82" at bounding box center [1003, 118] width 1033 height 27
copy link "302334"
drag, startPoint x: 646, startPoint y: 697, endPoint x: 837, endPoint y: 54, distance: 670.8
click at [646, 692] on button "Cancel Order" at bounding box center [647, 677] width 98 height 27
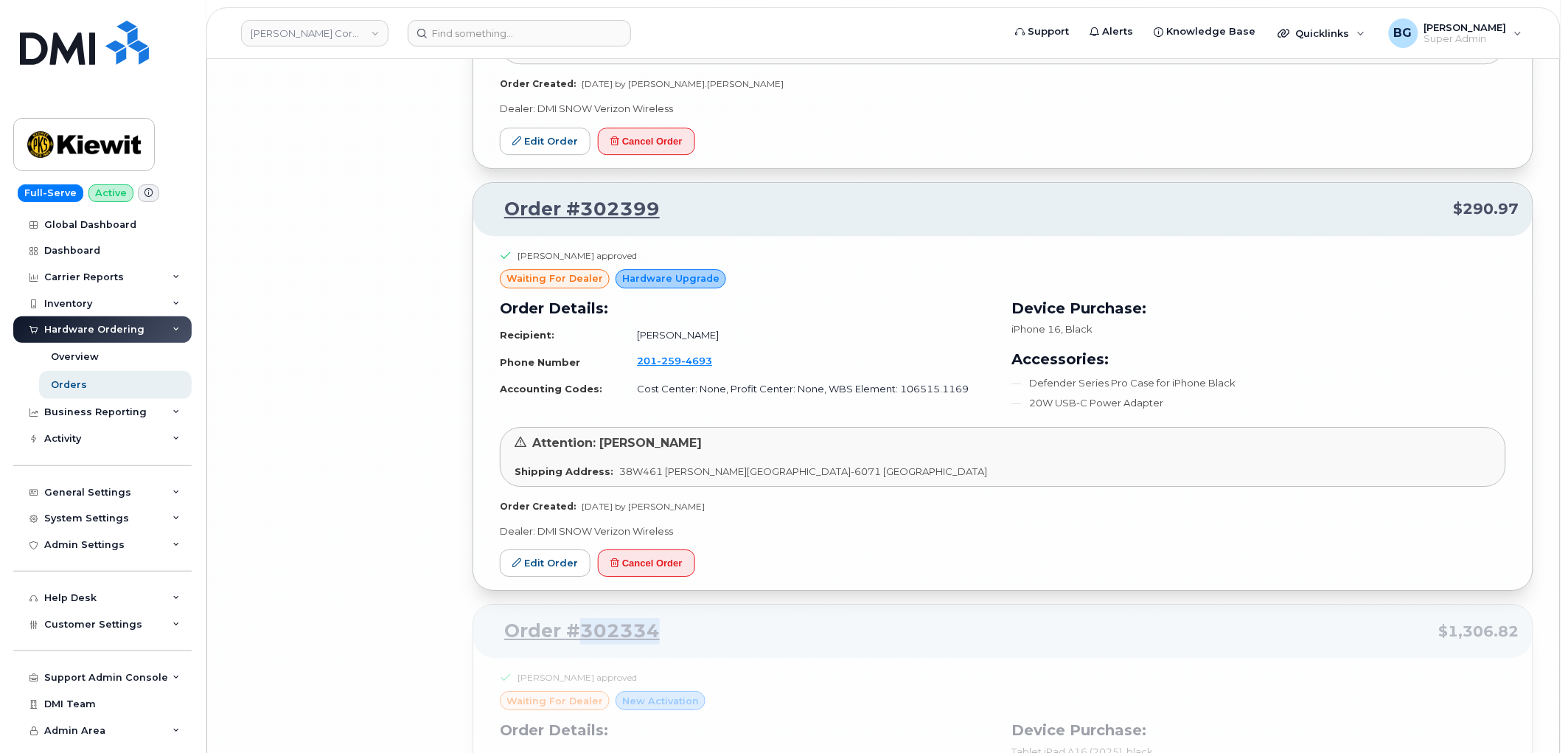
scroll to position [25692, 0]
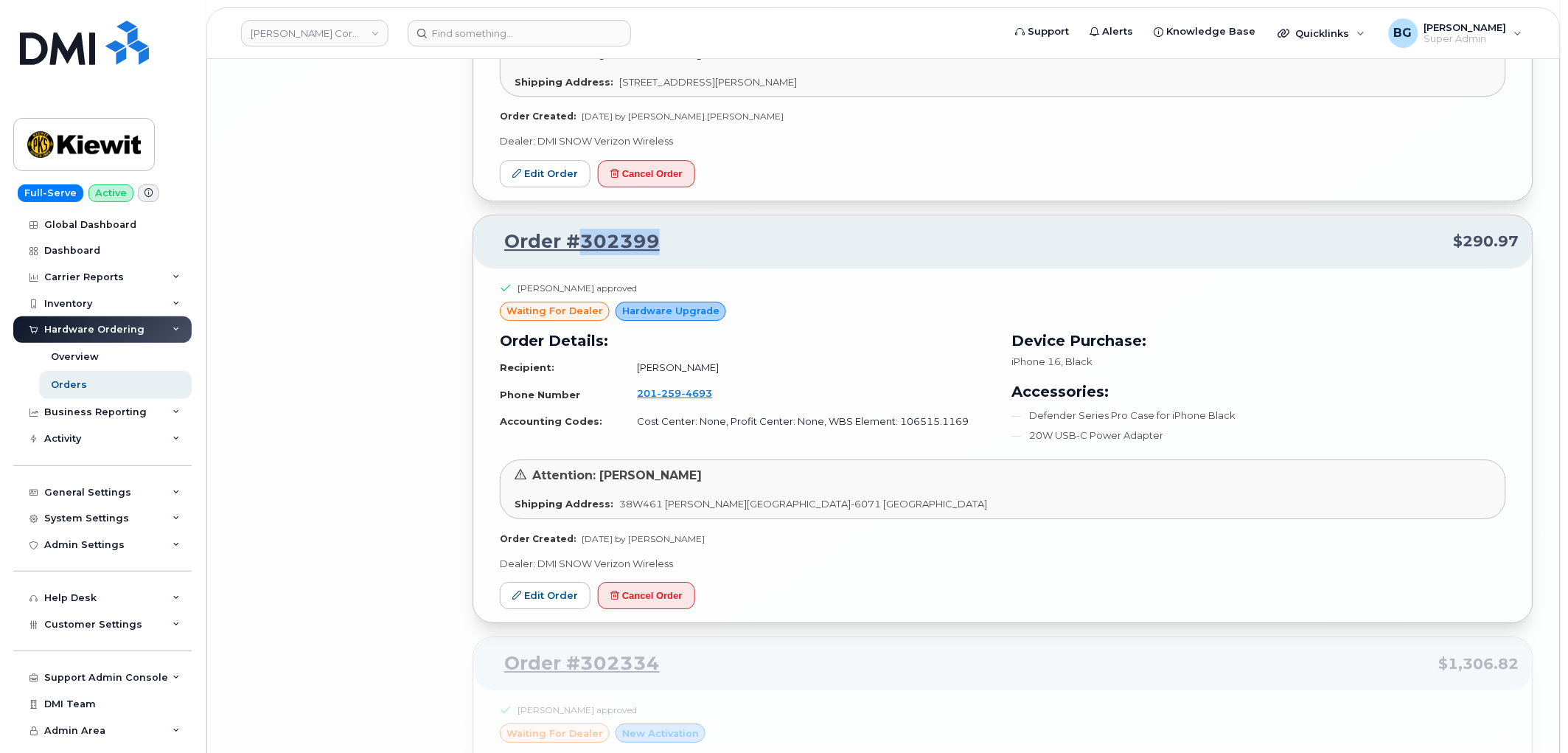
drag, startPoint x: 652, startPoint y: 266, endPoint x: 580, endPoint y: 264, distance: 72.0
click at [580, 255] on p "Order #302399 $290.97" at bounding box center [1003, 242] width 1033 height 27
copy link "302399"
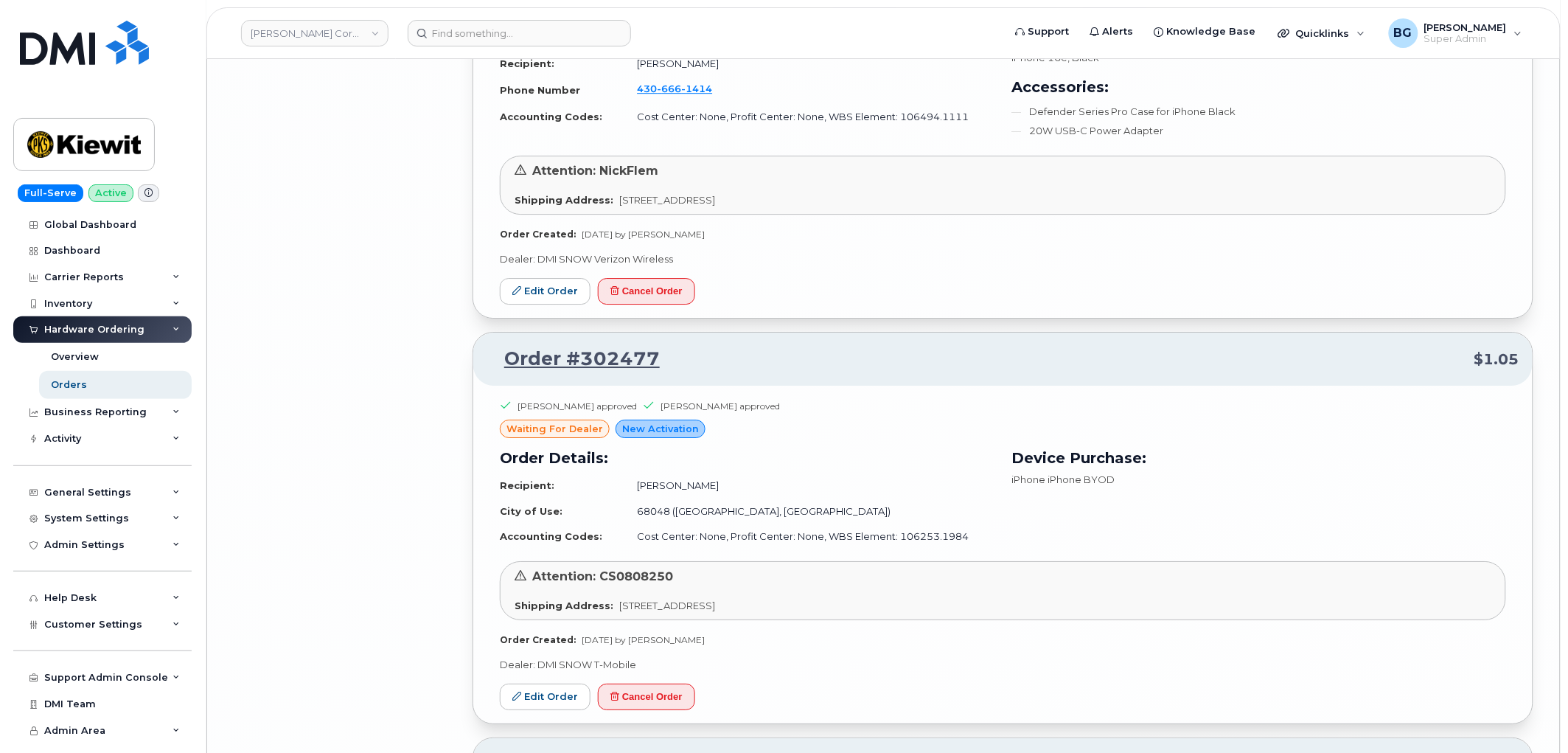
scroll to position [23780, 0]
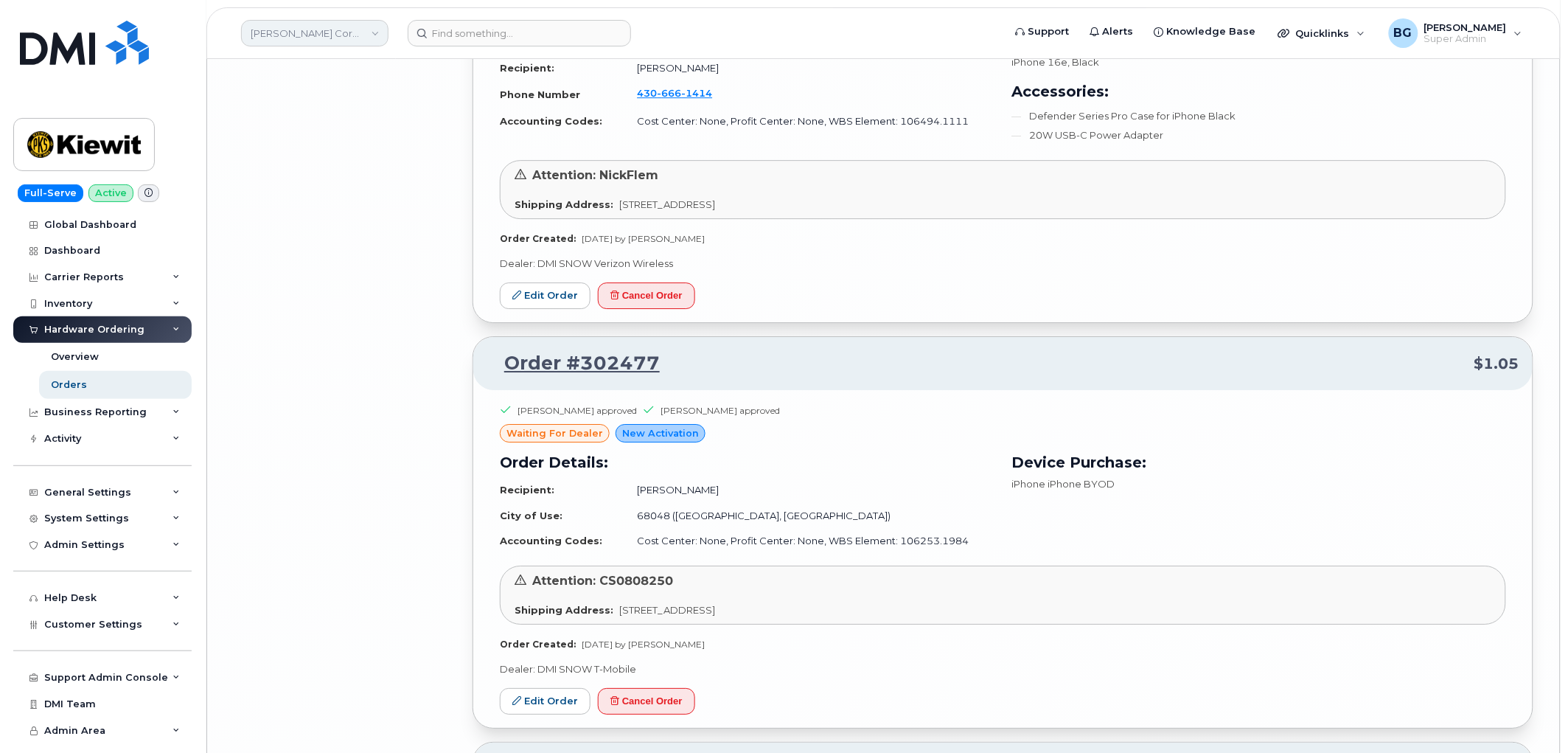
click at [298, 31] on link "Kiewit Corporation" at bounding box center [315, 34] width 147 height 27
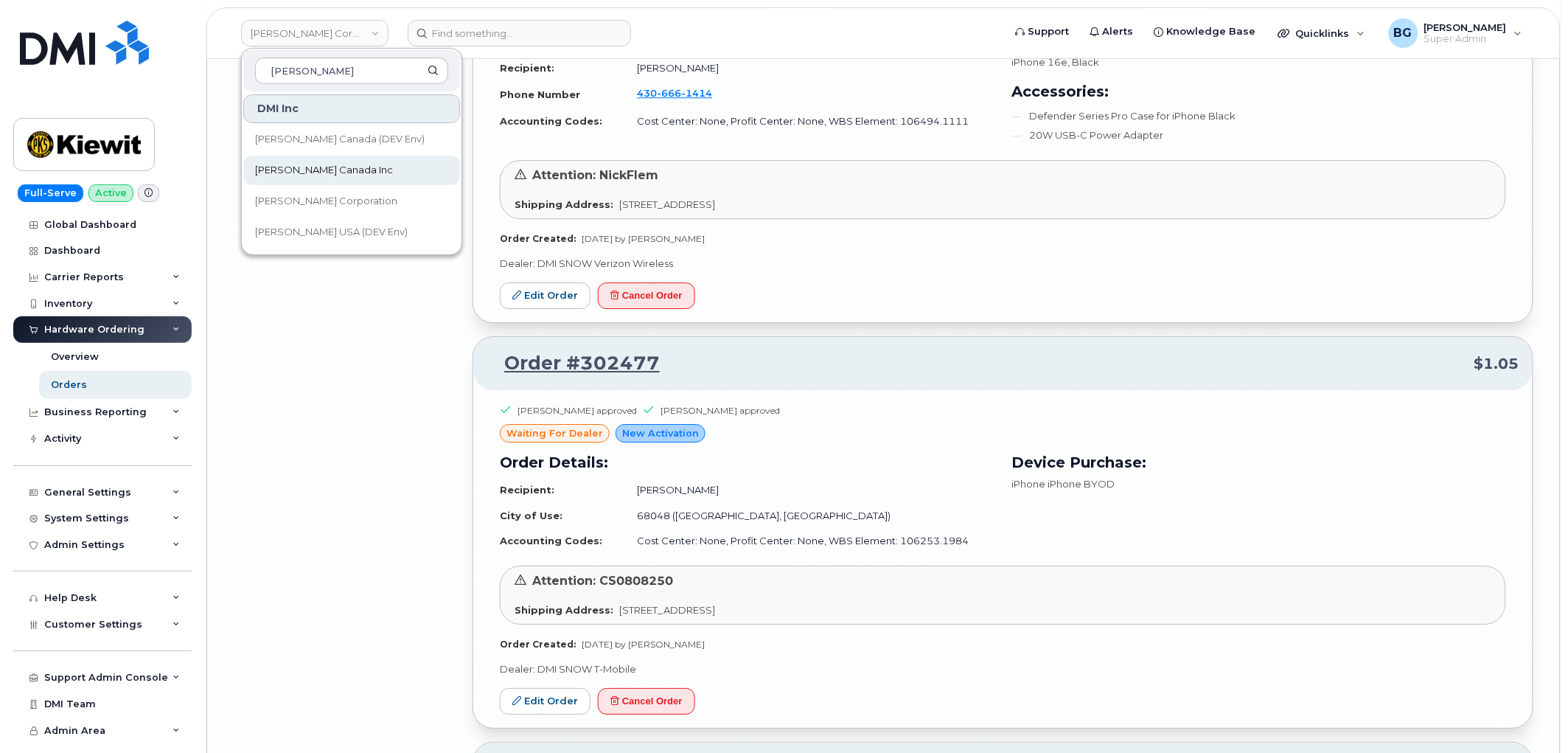
type input "kiewit"
click at [310, 165] on span "Kiewit Canada Inc" at bounding box center [324, 171] width 138 height 15
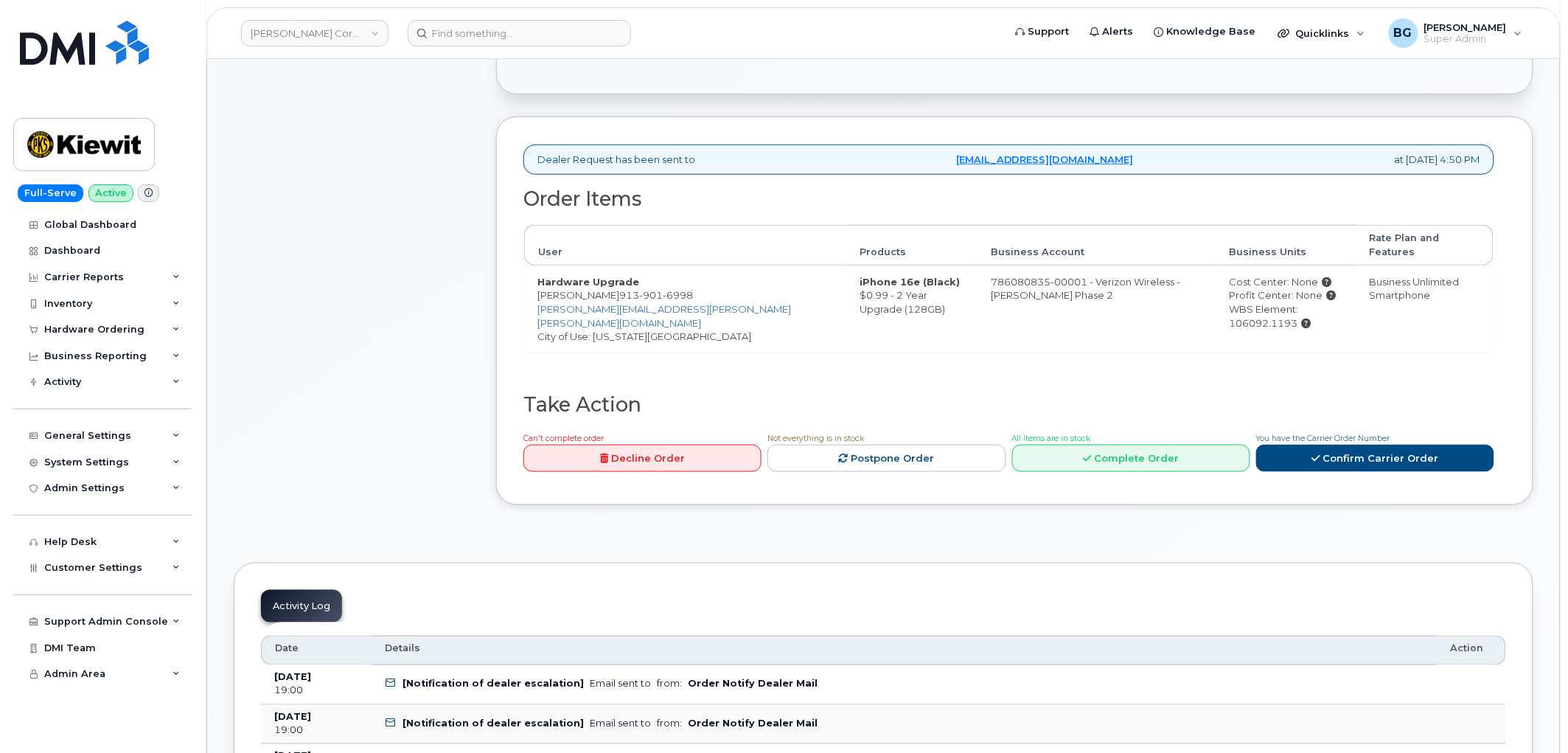
scroll to position [437, 0]
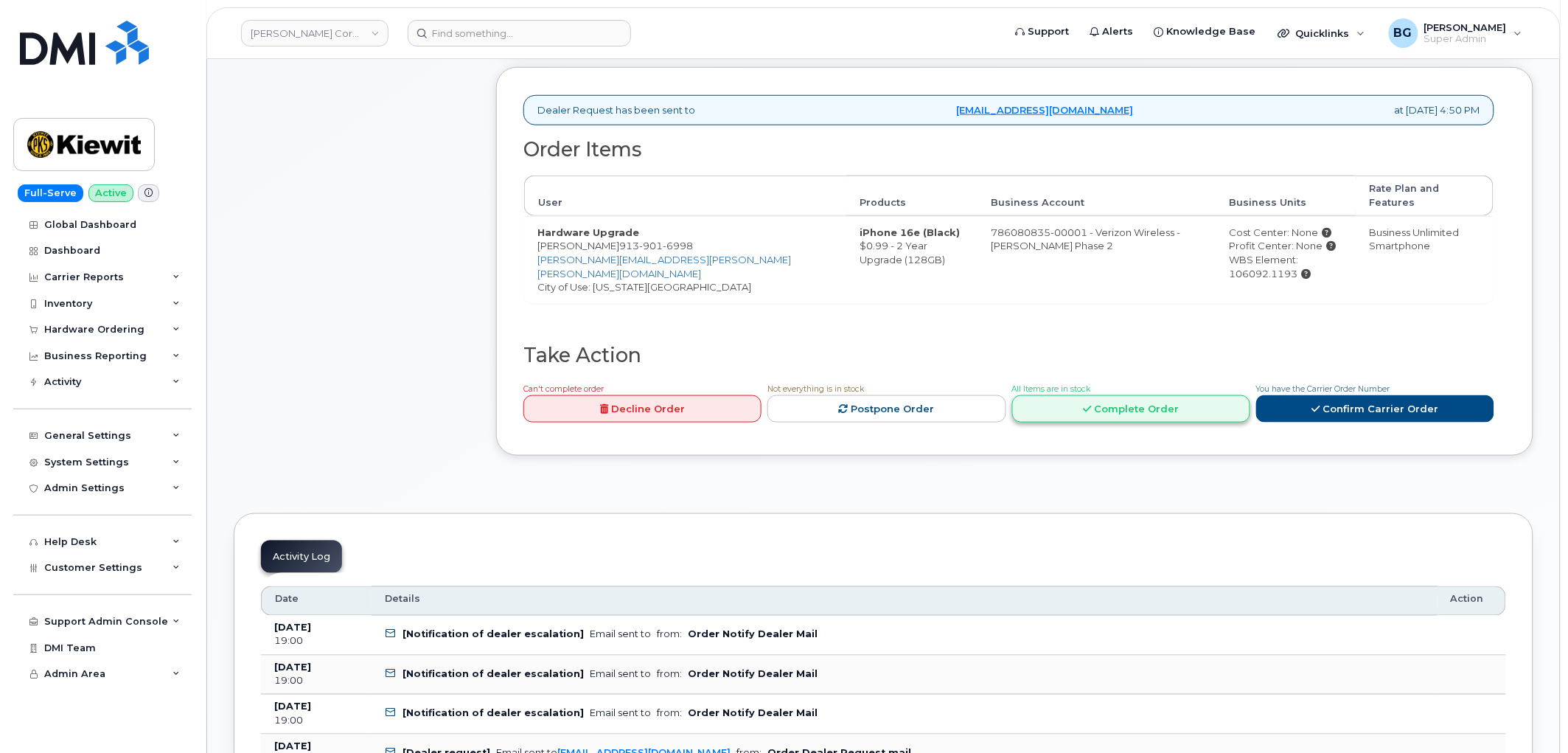
click at [1118, 395] on link "Complete Order" at bounding box center [1131, 409] width 238 height 27
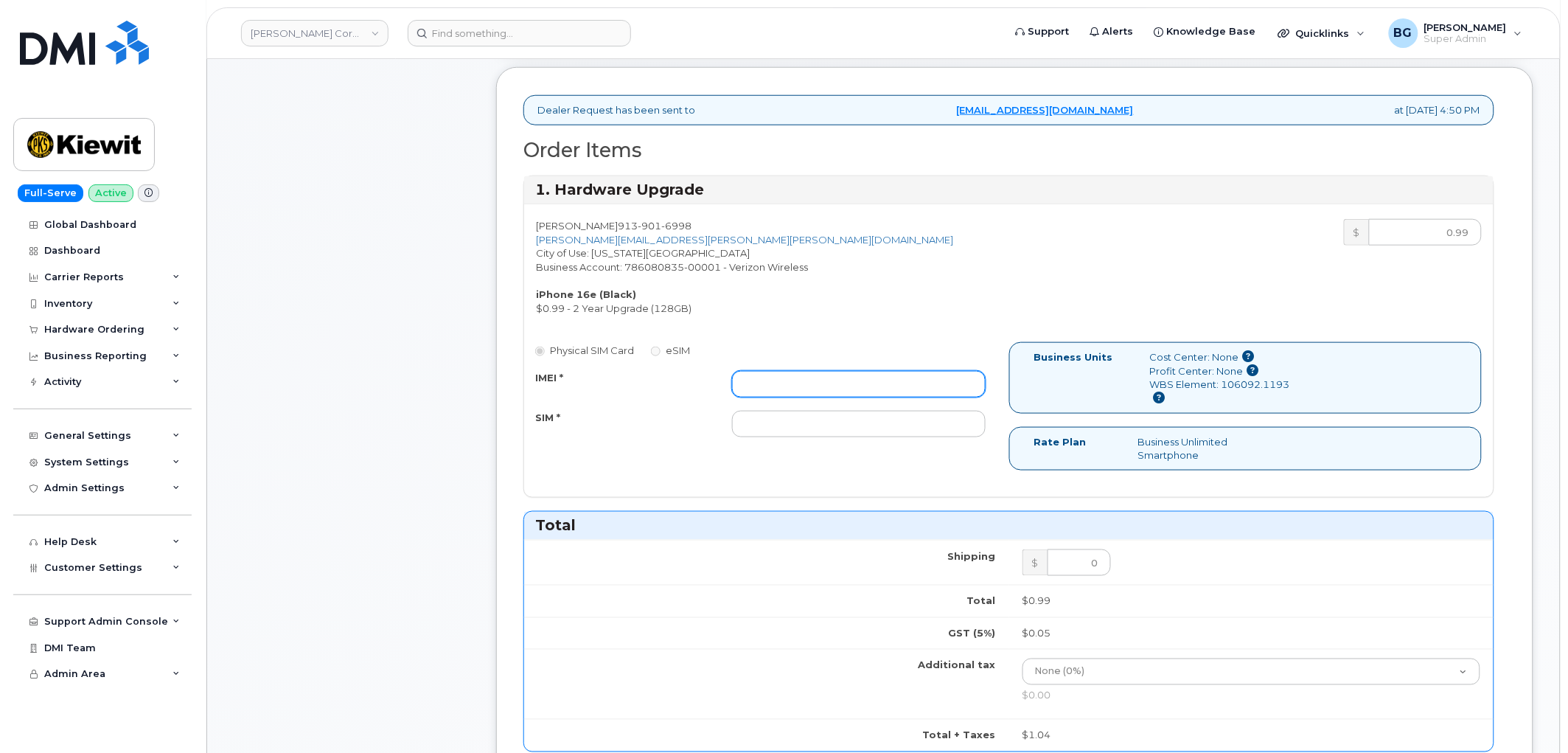
click at [804, 381] on input "IMEI *" at bounding box center [858, 384] width 253 height 27
paste input "357612111907821"
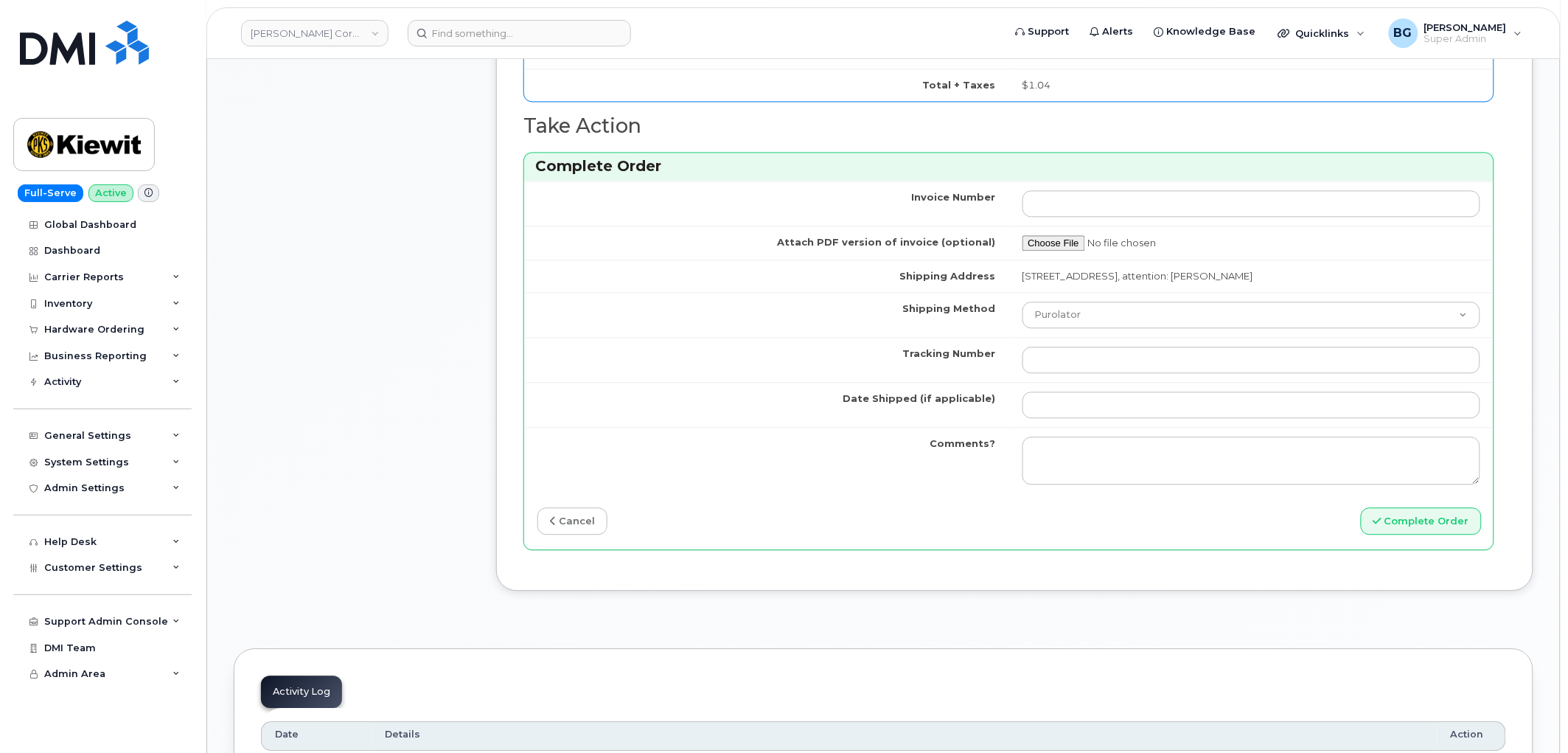
scroll to position [1092, 0]
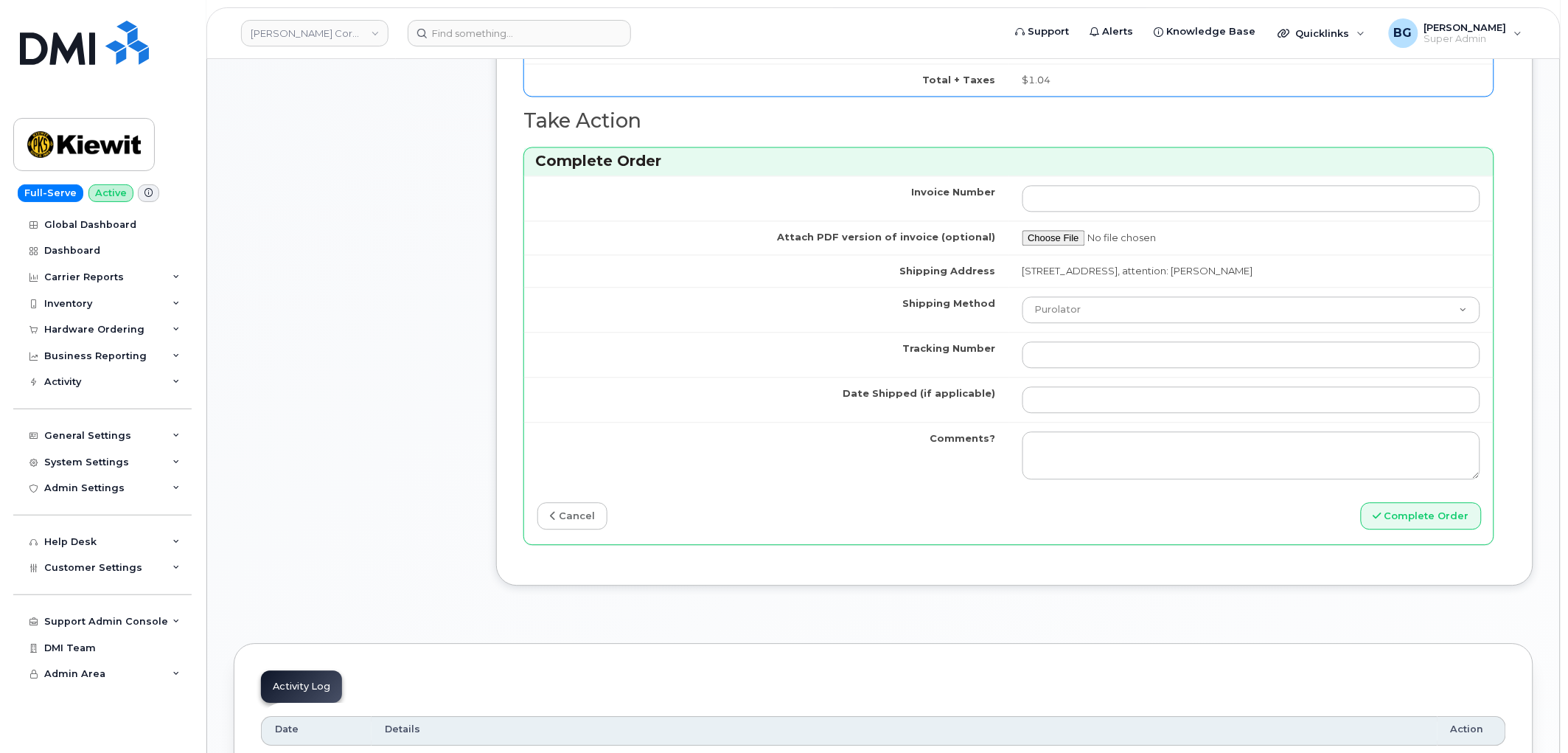
type input "357612111907821"
click at [1081, 366] on input "Tracking Number" at bounding box center [1251, 355] width 458 height 27
paste input "1Z4367573535314435"
click at [1052, 360] on input "1Z4367573535314435" at bounding box center [1251, 355] width 458 height 27
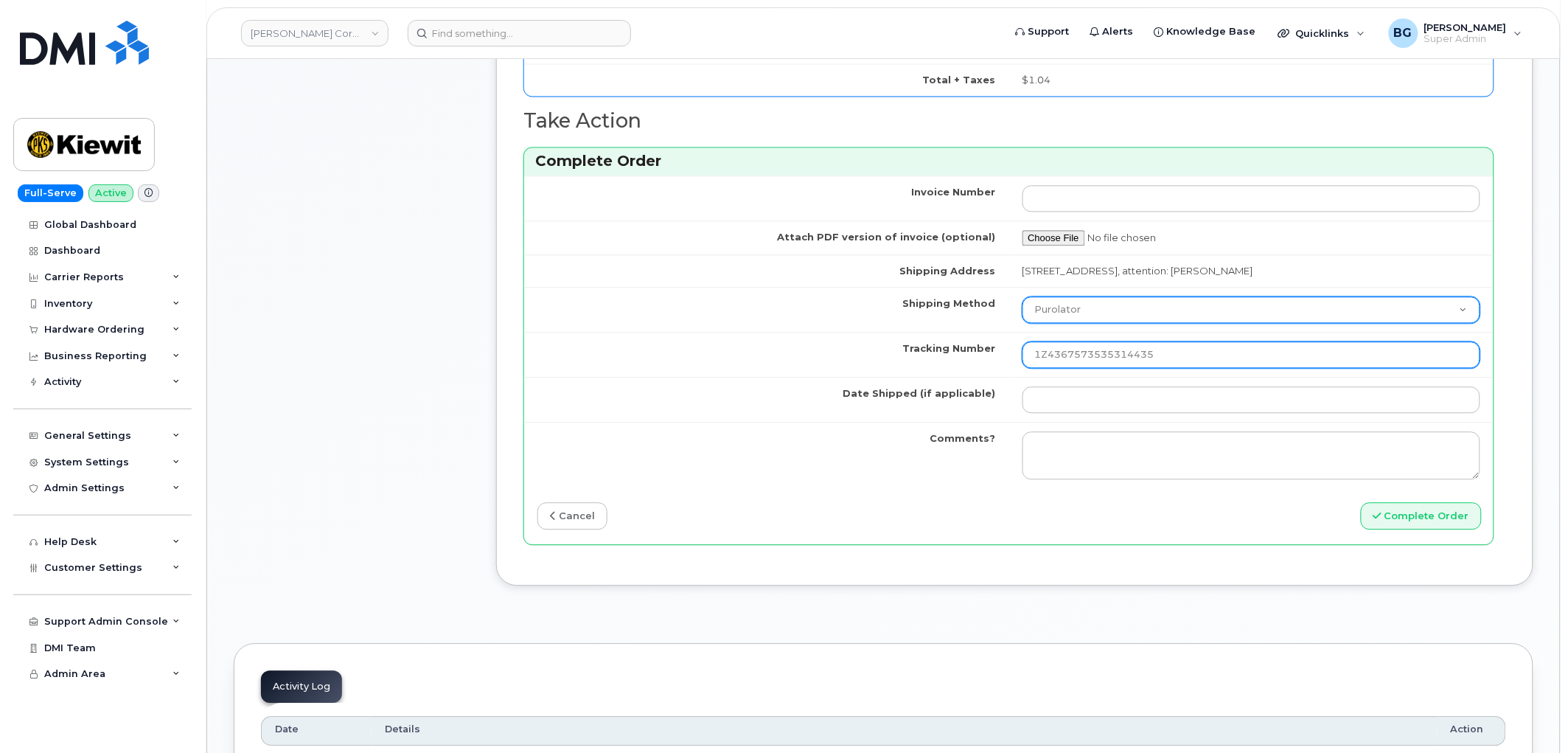
type input "1Z4367573535314435"
click at [1122, 308] on select "Purolator UPS FedEx Canada Post Courier Other Drop Off Pick Up" at bounding box center [1251, 310] width 458 height 27
select select "UPS"
click at [1022, 297] on select "Purolator UPS FedEx Canada Post Courier Other Drop Off Pick Up" at bounding box center [1251, 310] width 458 height 27
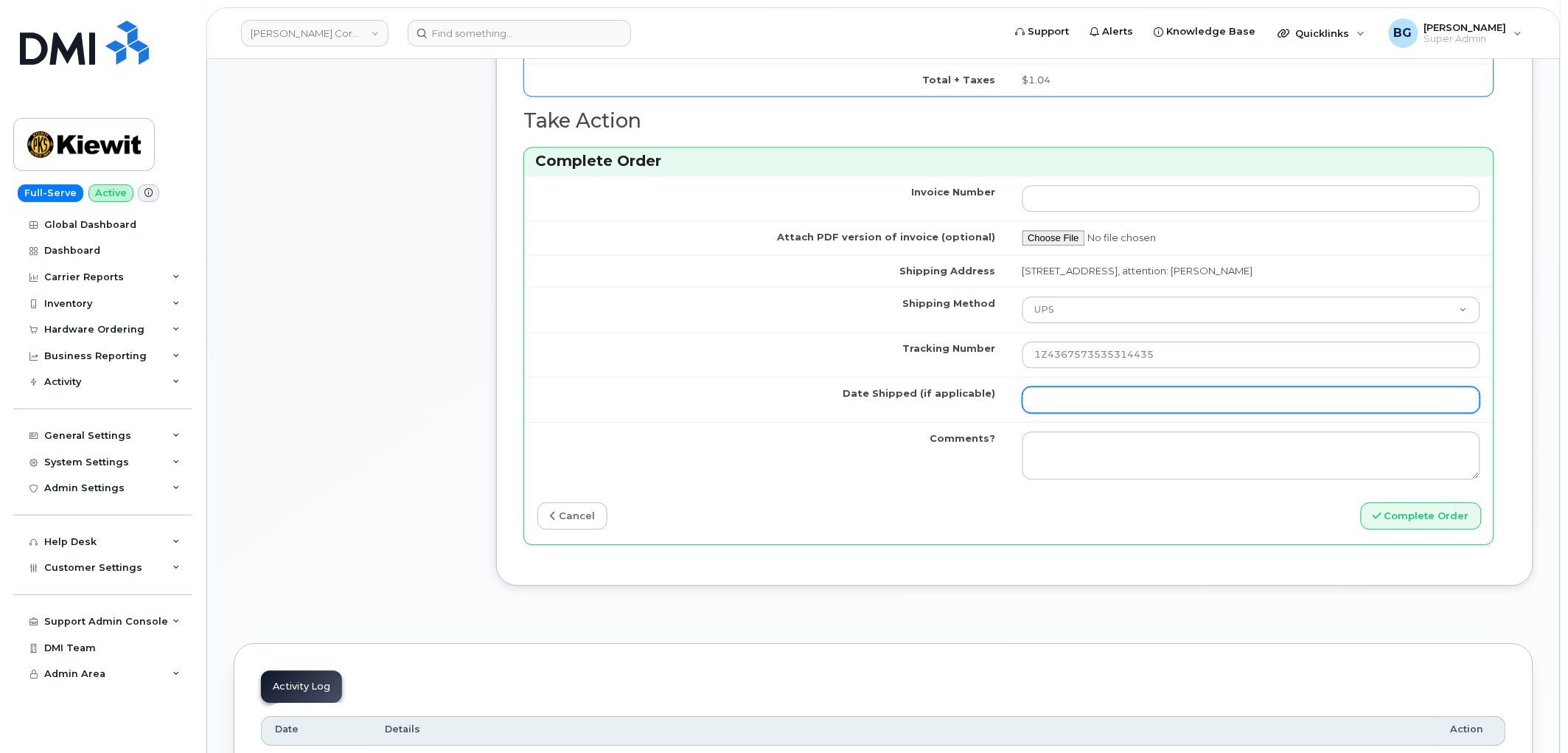
click at [1124, 404] on input "Date Shipped (if applicable)" at bounding box center [1251, 400] width 458 height 27
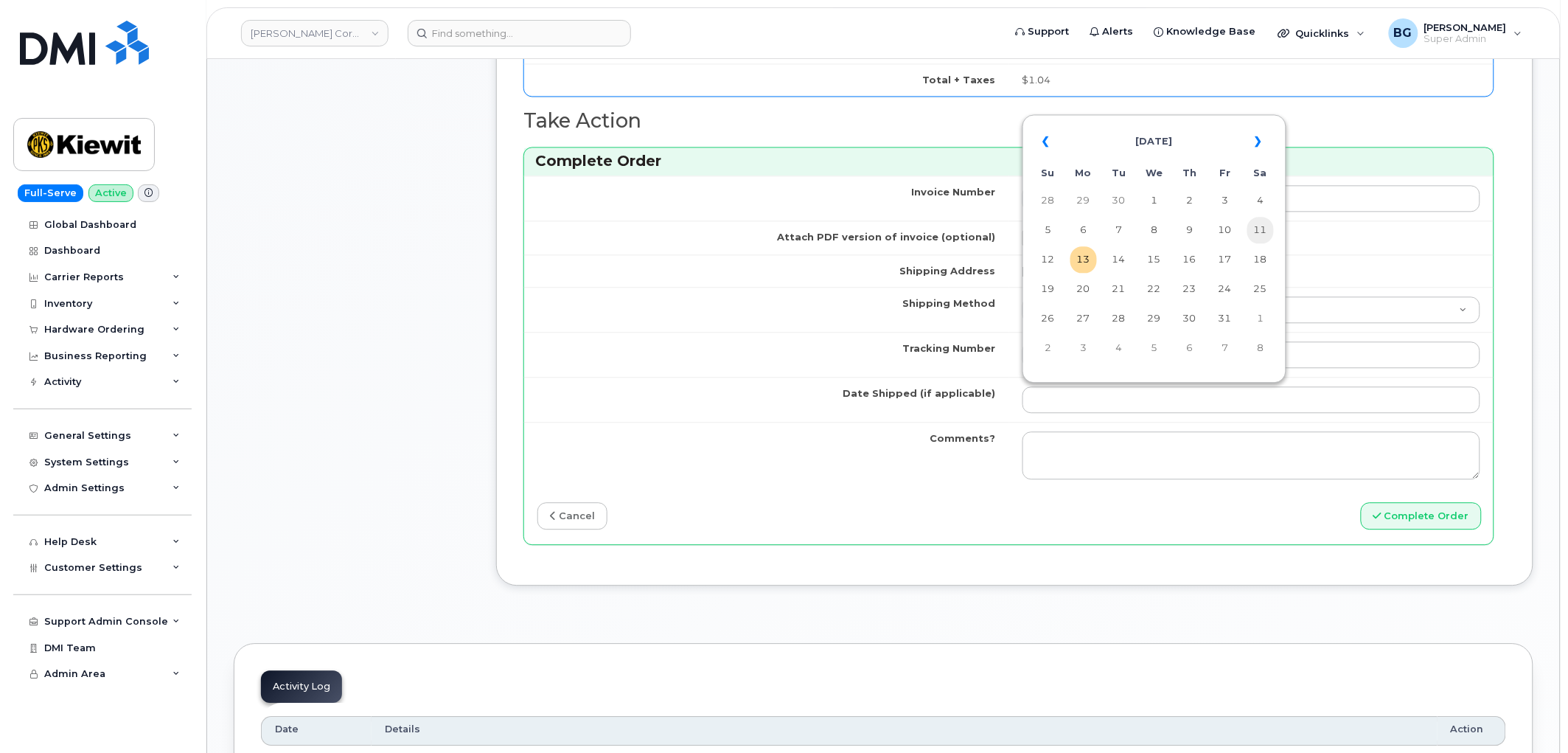
click at [1255, 231] on td "11" at bounding box center [1261, 231] width 27 height 27
type input "2025-10-11"
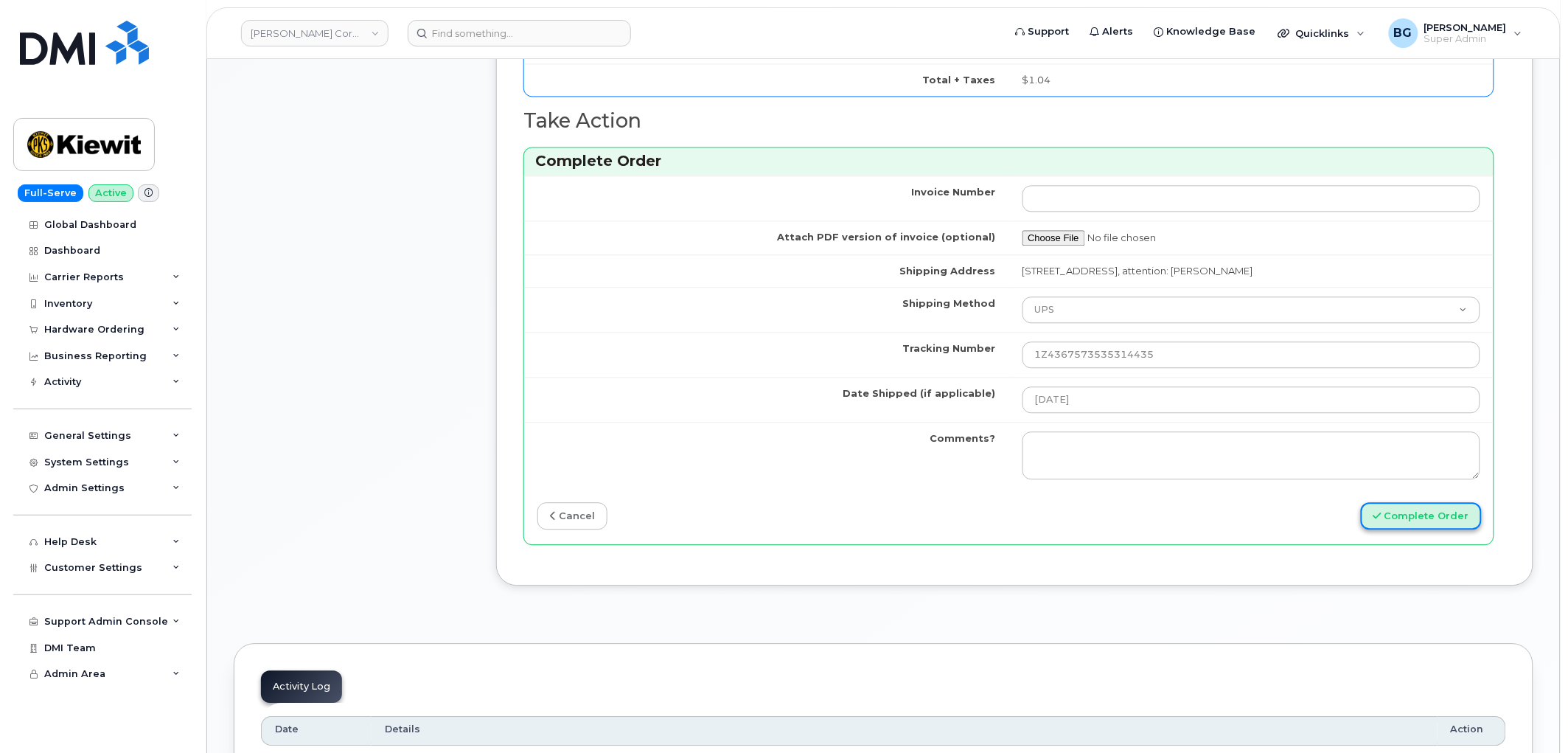
click at [1424, 522] on button "Complete Order" at bounding box center [1422, 516] width 121 height 27
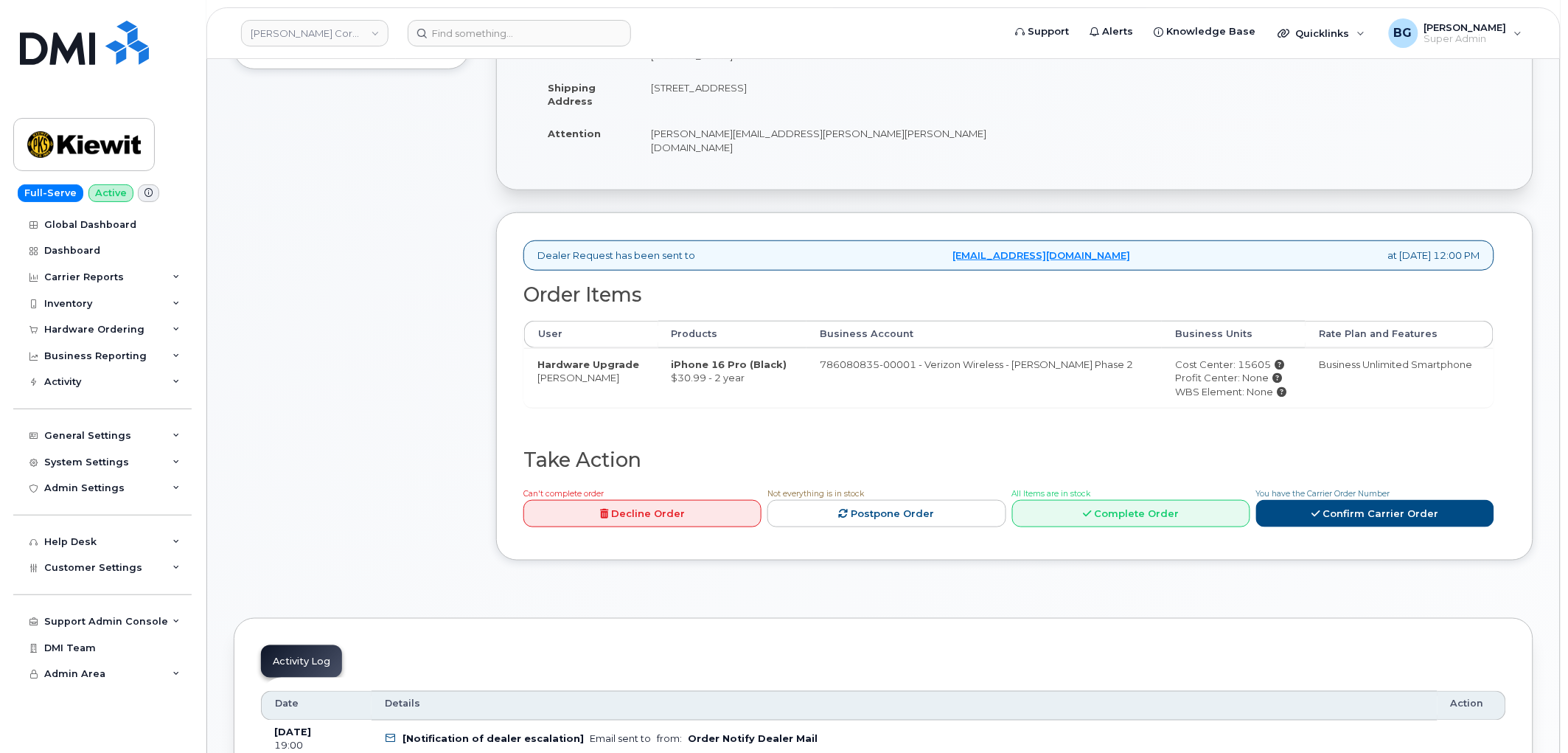
scroll to position [382, 0]
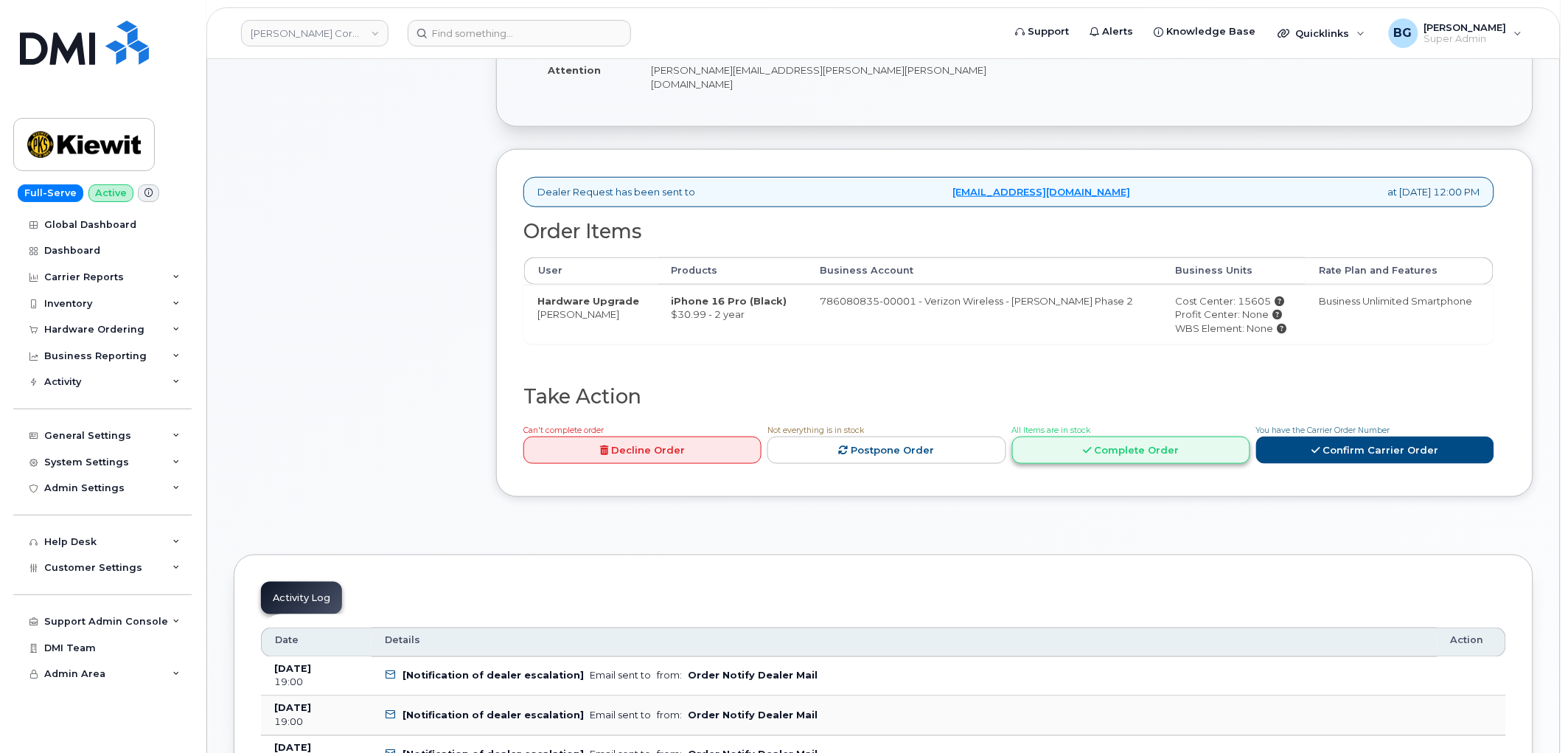
click at [1097, 437] on link "Complete Order" at bounding box center [1131, 450] width 238 height 27
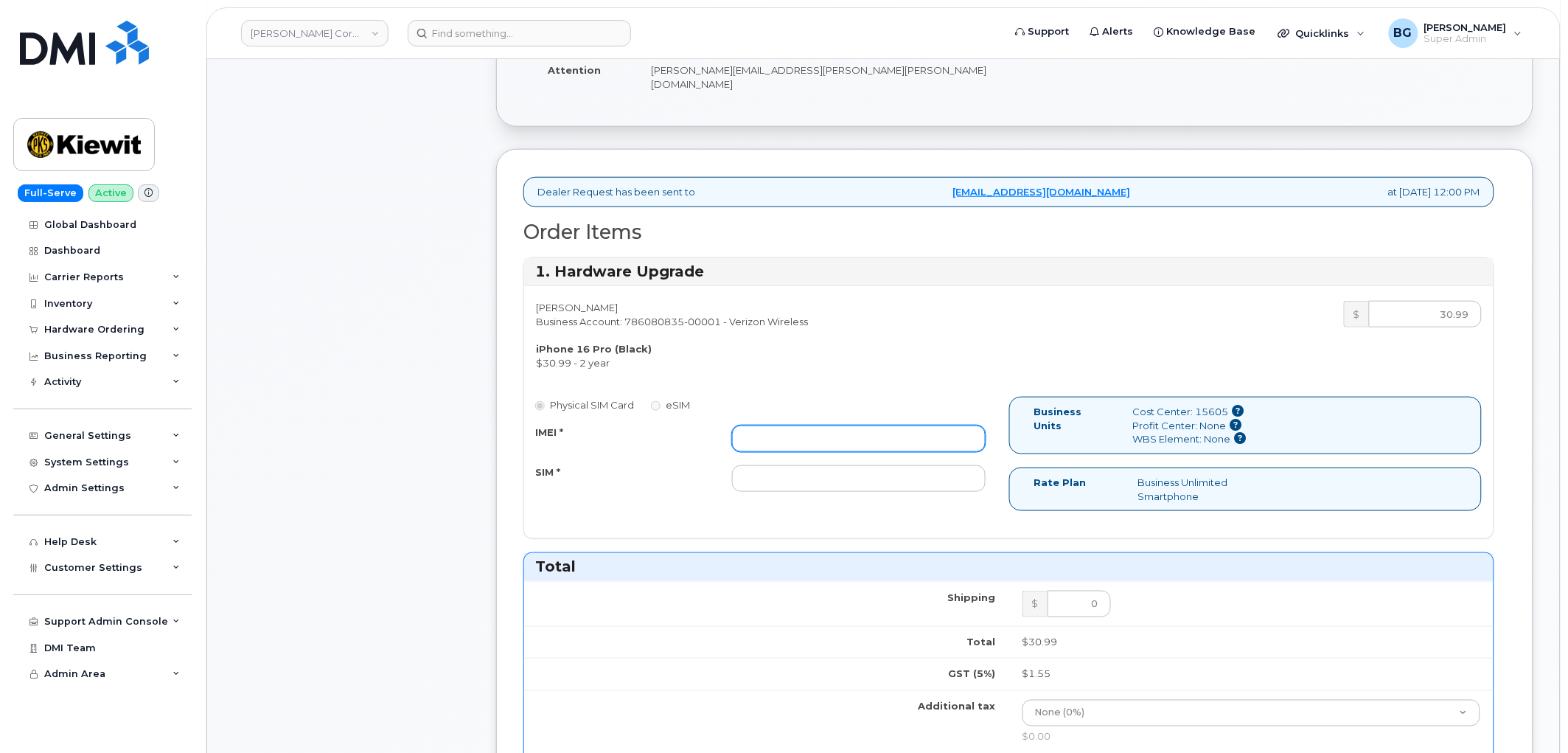
click at [785, 426] on input "IMEI *" at bounding box center [858, 439] width 253 height 27
paste input "351670277195678"
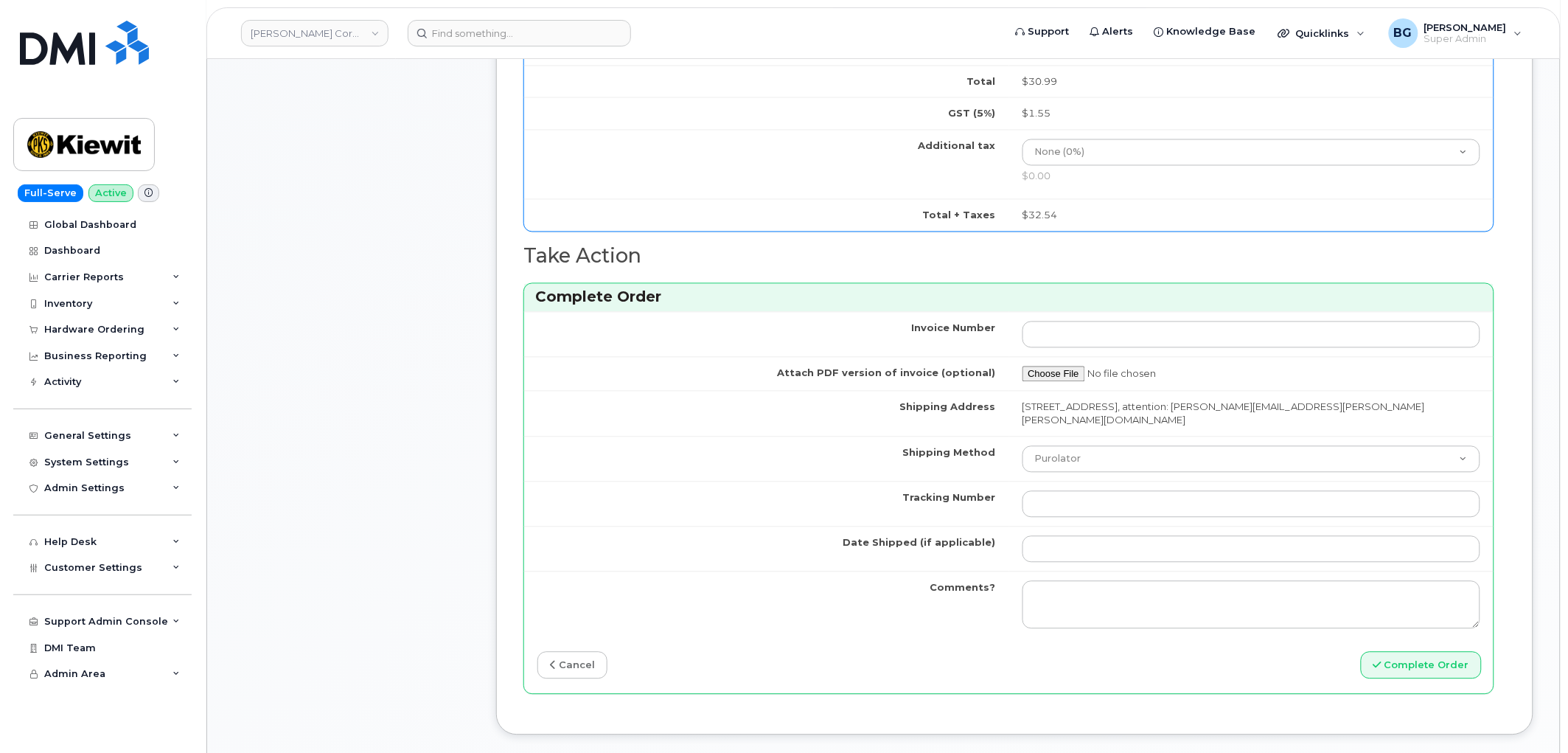
scroll to position [983, 0]
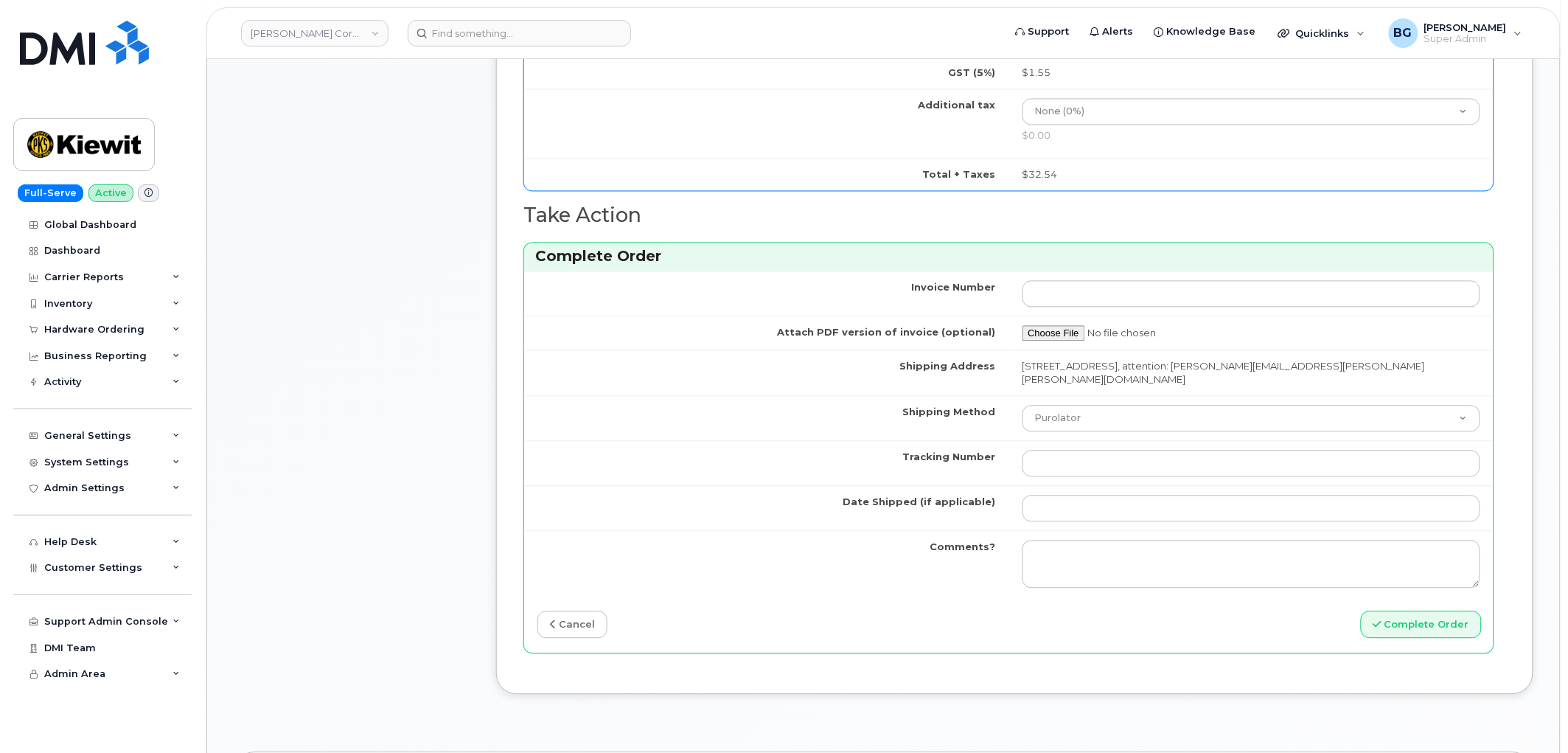
type input "351670277195678"
click at [1117, 450] on input "Tracking Number" at bounding box center [1251, 464] width 458 height 27
paste input "1Z4367572434628182"
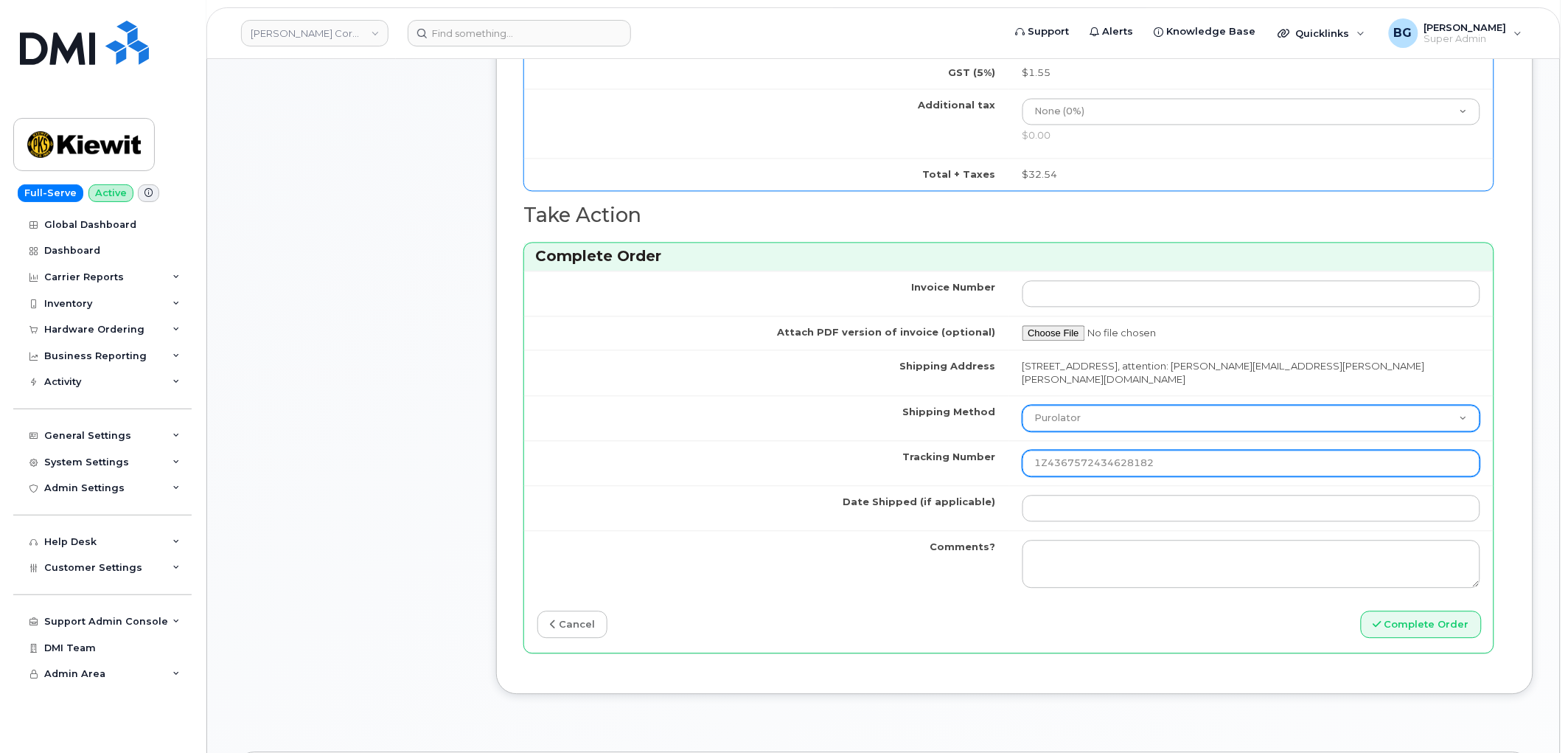
type input "1Z4367572434628182"
click at [1111, 409] on select "Purolator UPS FedEx Canada Post Courier Other Drop Off Pick Up" at bounding box center [1251, 419] width 458 height 27
select select "UPS"
click at [1022, 406] on select "Purolator UPS FedEx Canada Post Courier Other Drop Off Pick Up" at bounding box center [1251, 419] width 458 height 27
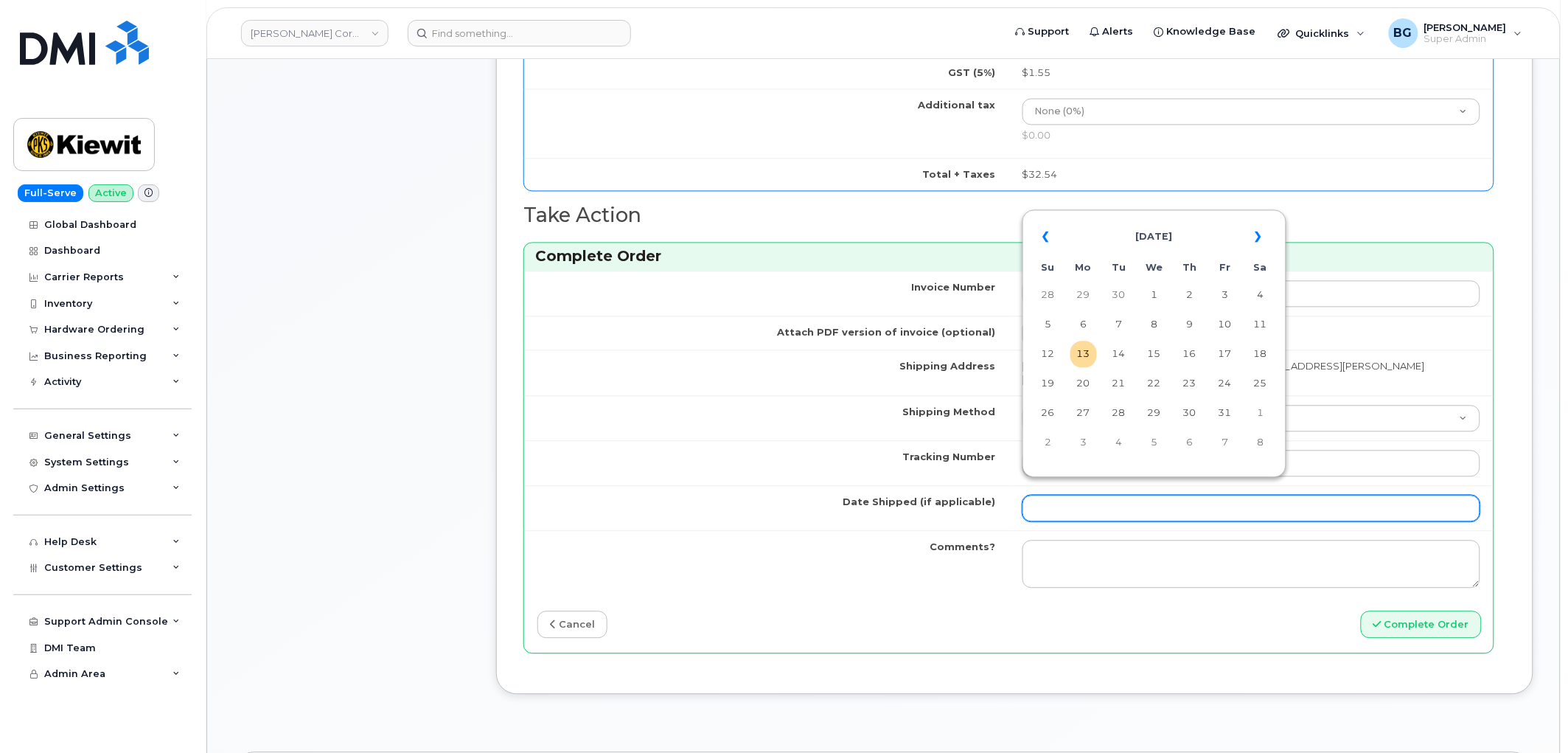
click at [1056, 497] on input "Date Shipped (if applicable)" at bounding box center [1251, 509] width 458 height 27
click at [1125, 293] on td "30" at bounding box center [1119, 296] width 27 height 27
type input "2025-09-30"
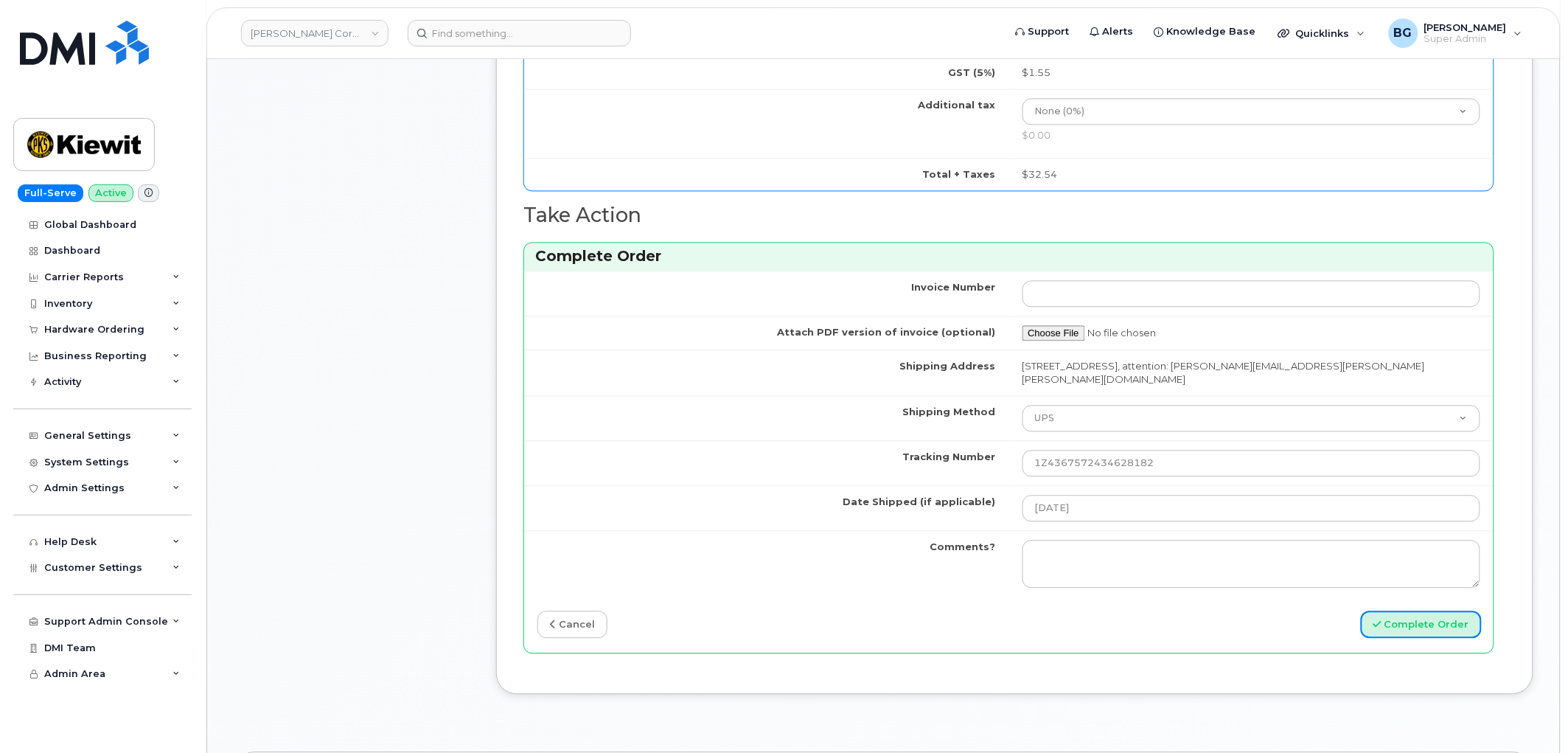
click at [1403, 612] on button "Complete Order" at bounding box center [1422, 624] width 121 height 27
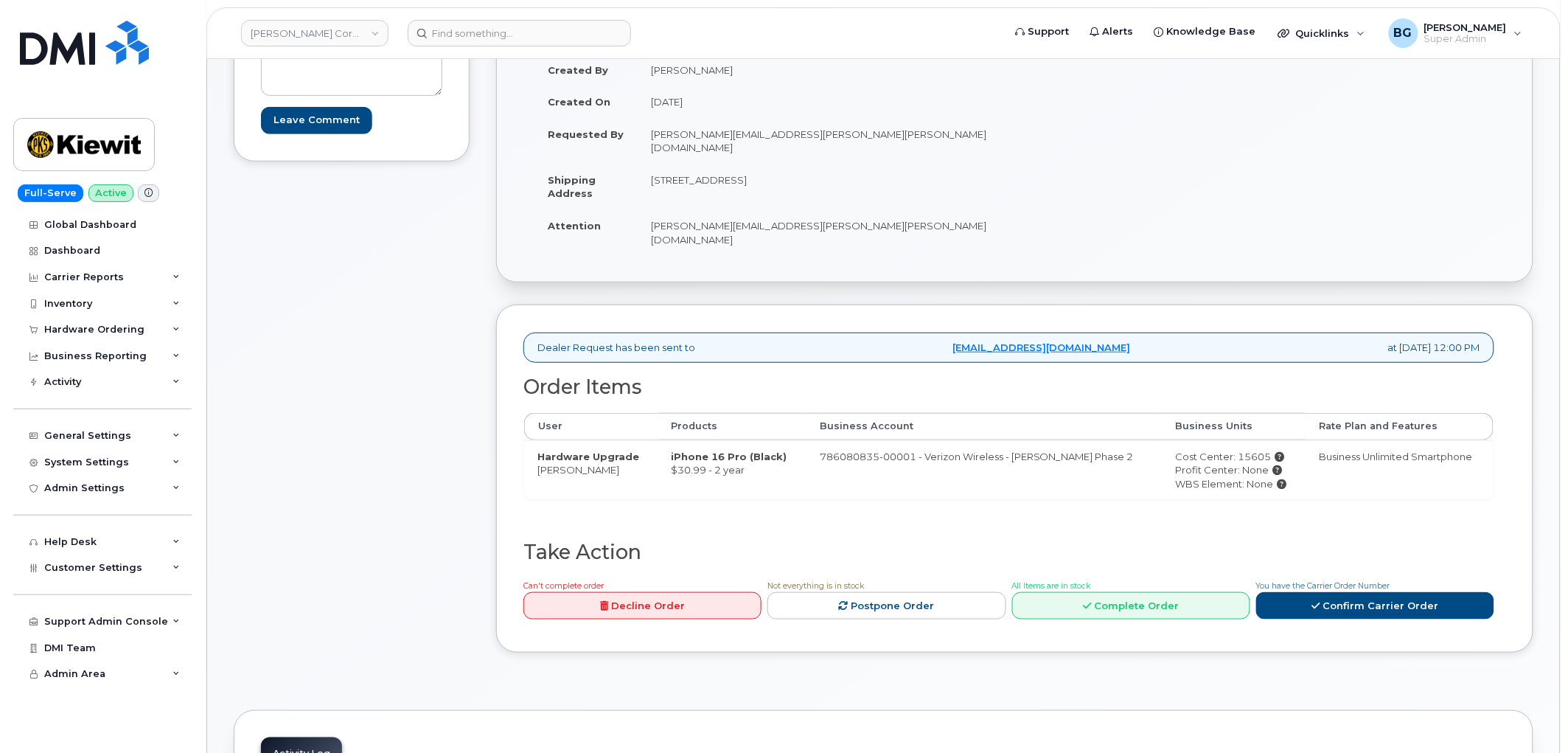
scroll to position [273, 0]
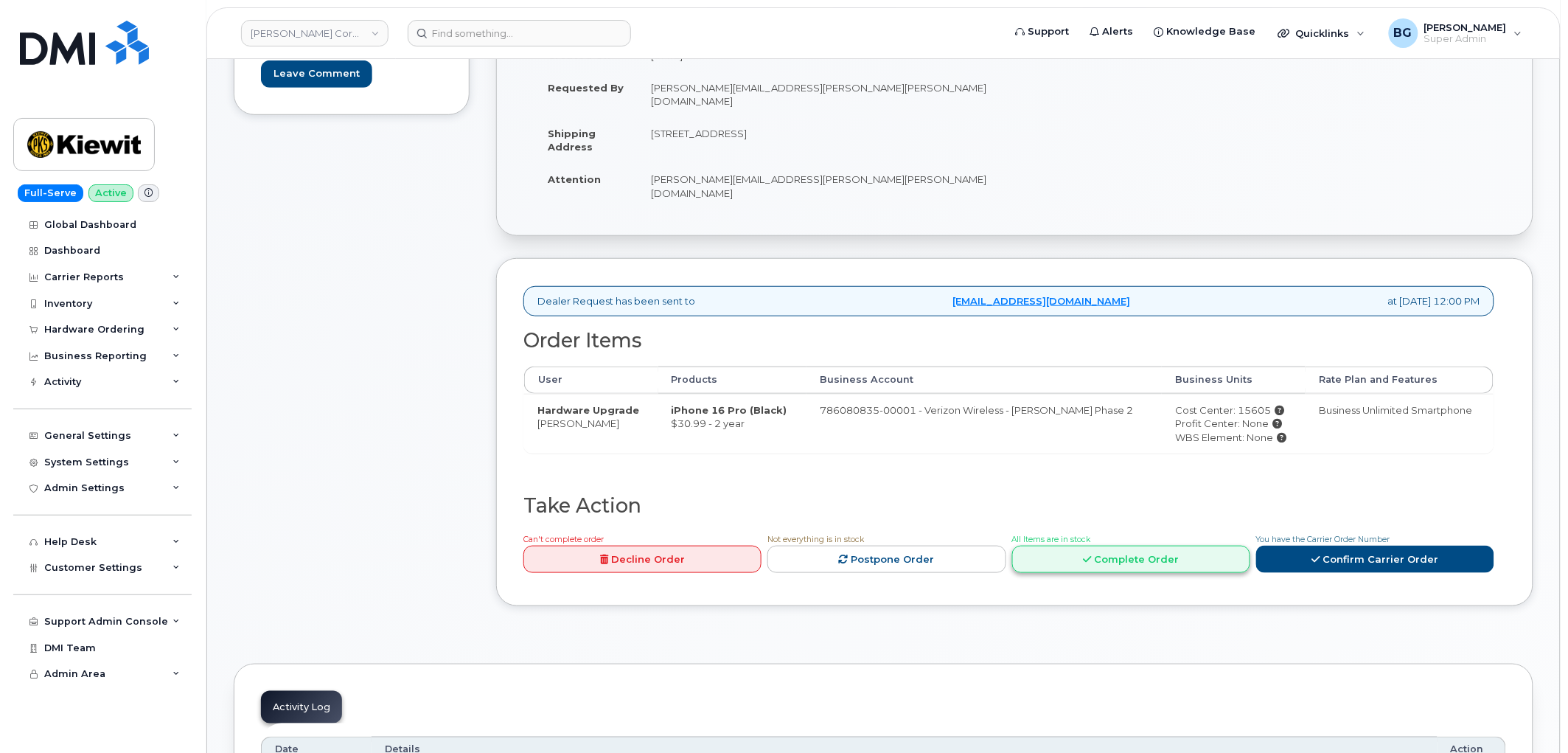
click at [1099, 545] on link "Complete Order" at bounding box center [1131, 559] width 238 height 27
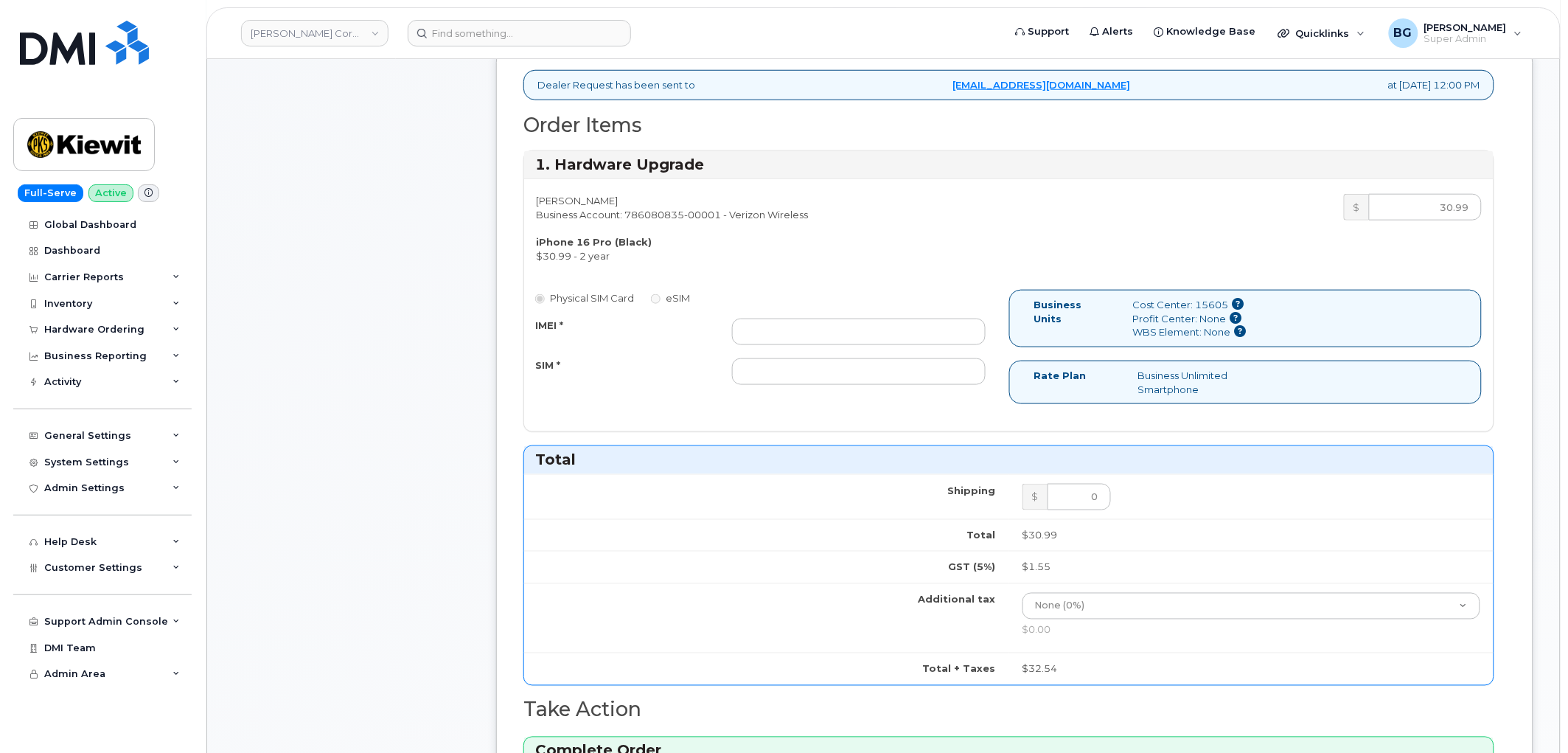
scroll to position [491, 0]
click at [866, 316] on input "IMEI *" at bounding box center [858, 330] width 253 height 27
paste input "1Z4367572434628182"
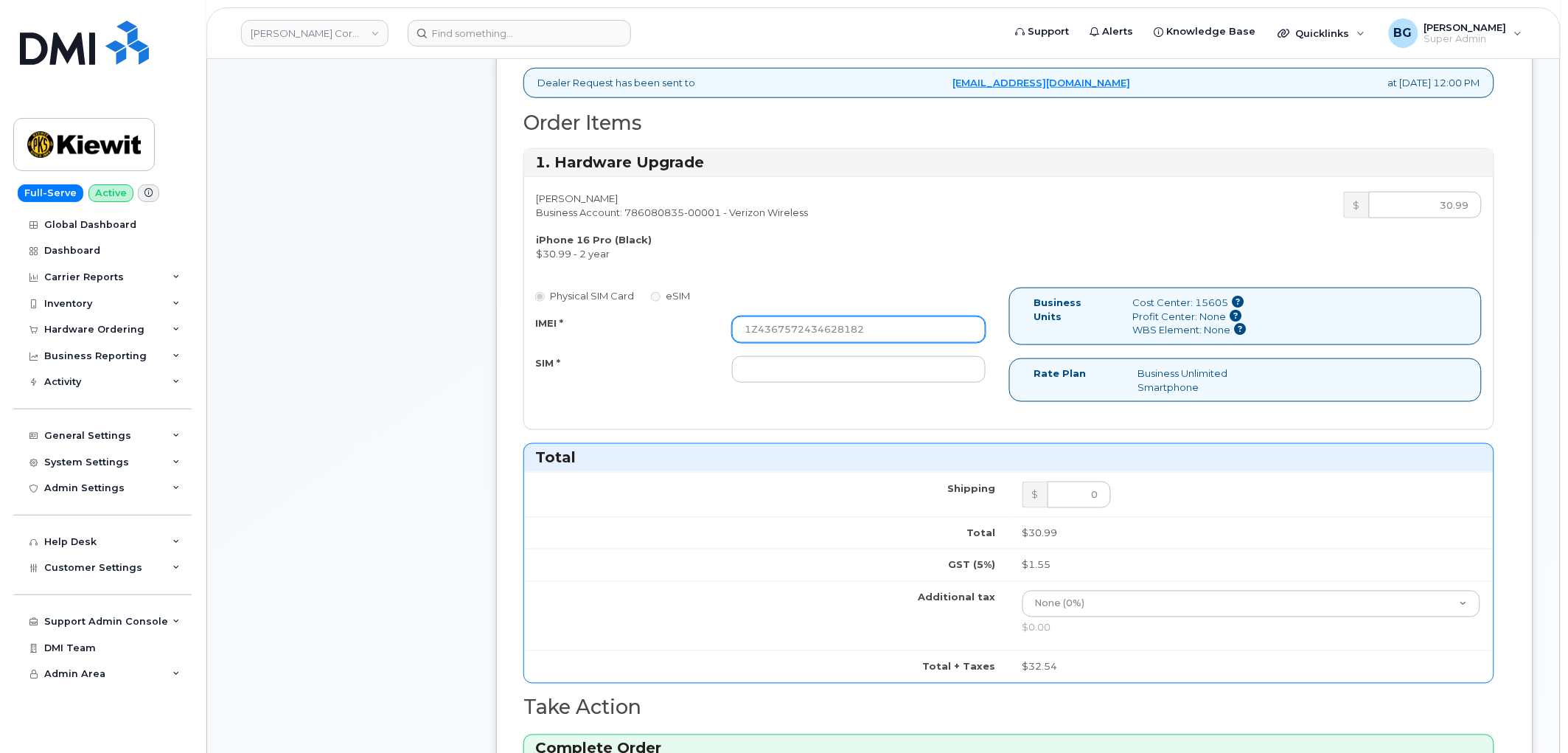
click at [797, 316] on input "1Z4367572434628182" at bounding box center [858, 330] width 253 height 27
paste input "351670277195678"
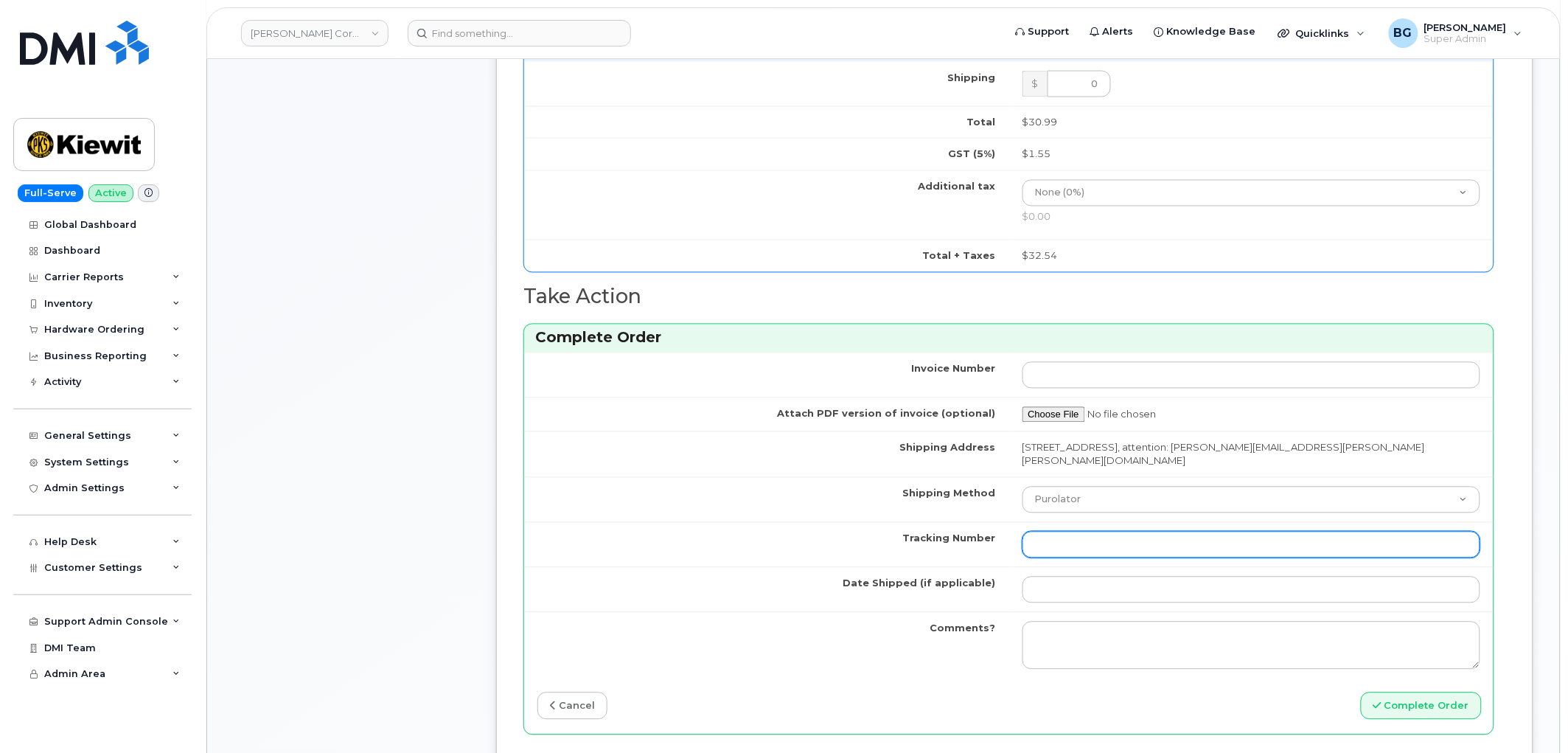
scroll to position [927, 0]
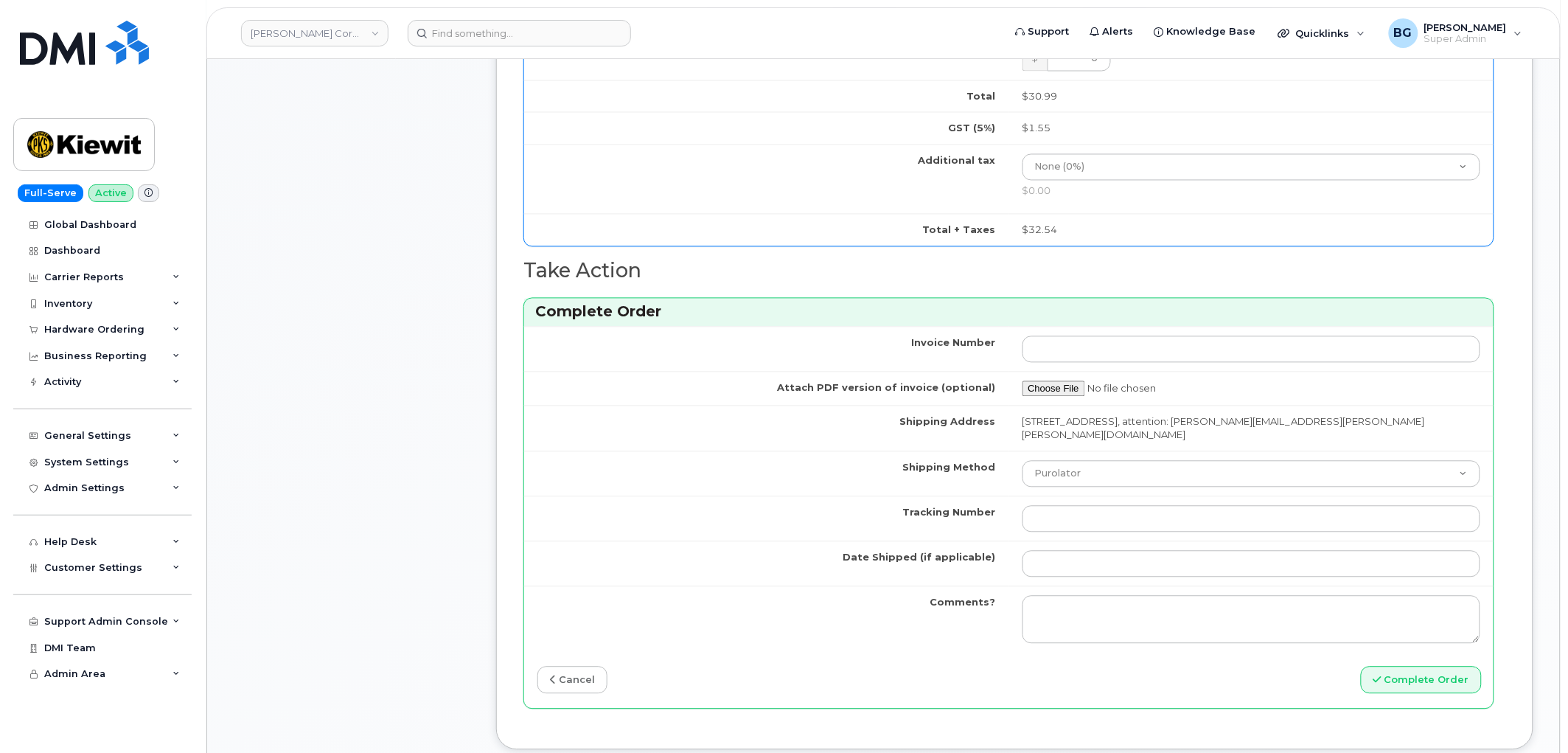
type input "351670277195678"
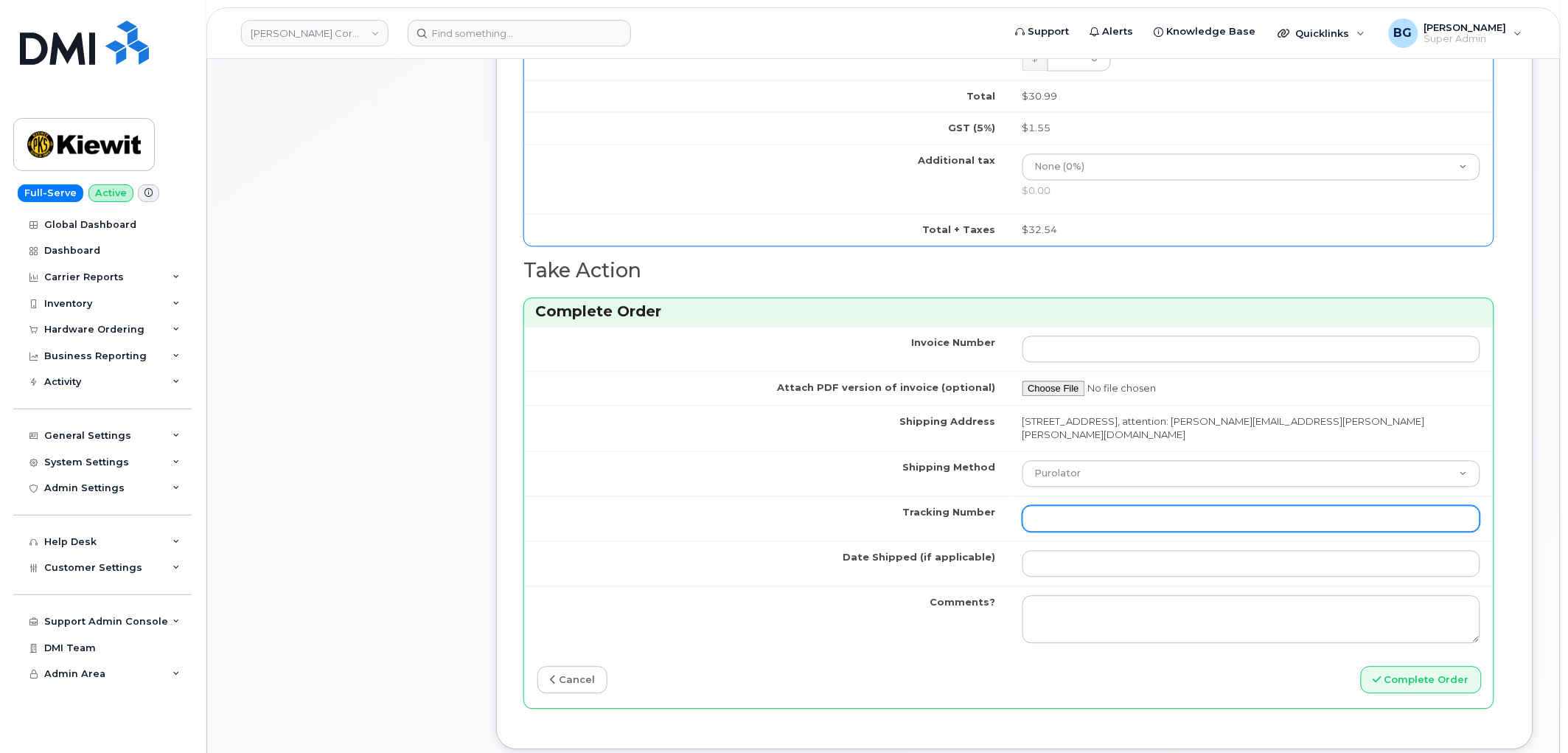
click at [1121, 506] on input "Tracking Number" at bounding box center [1251, 519] width 458 height 27
paste input "1Z4367572434628182"
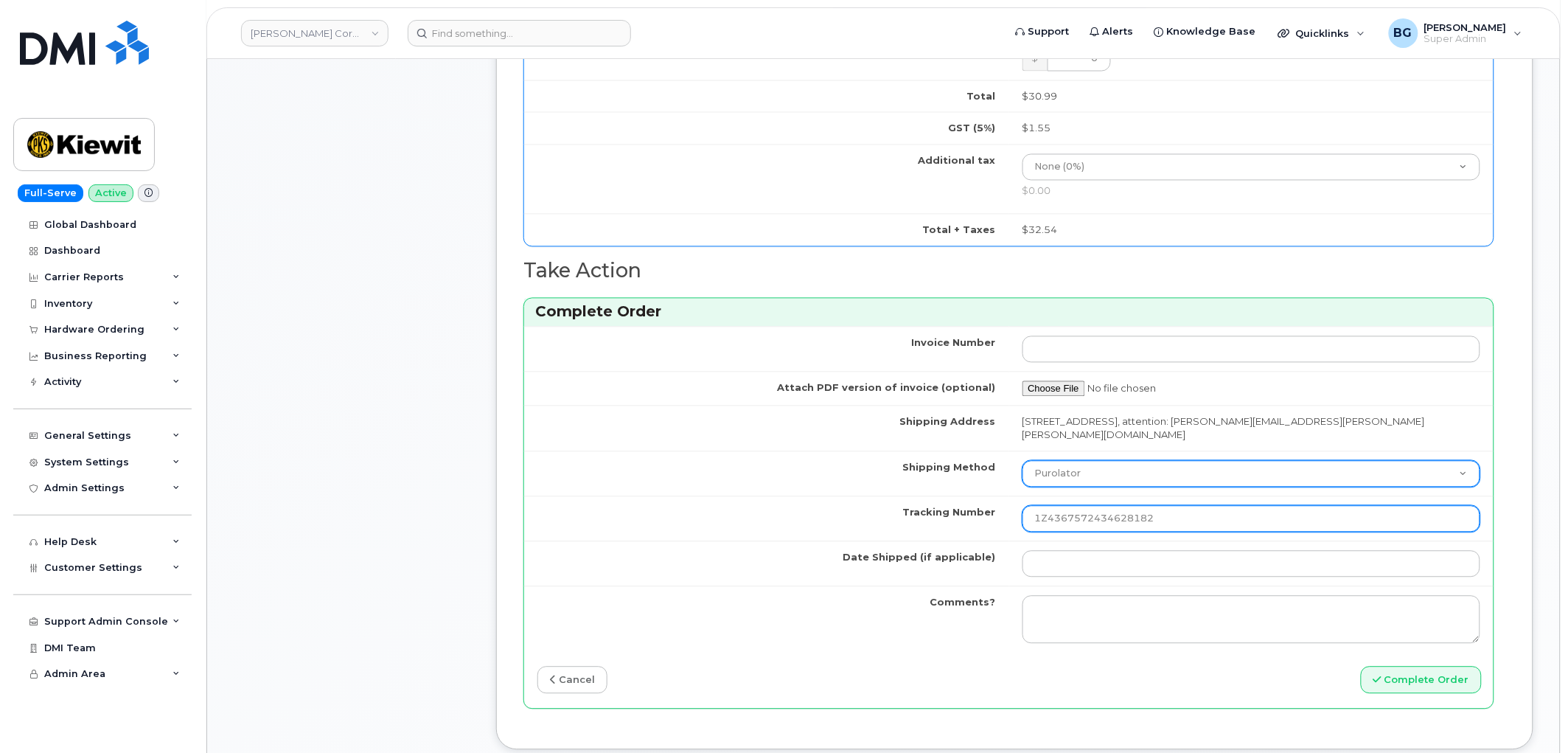
type input "1Z4367572434628182"
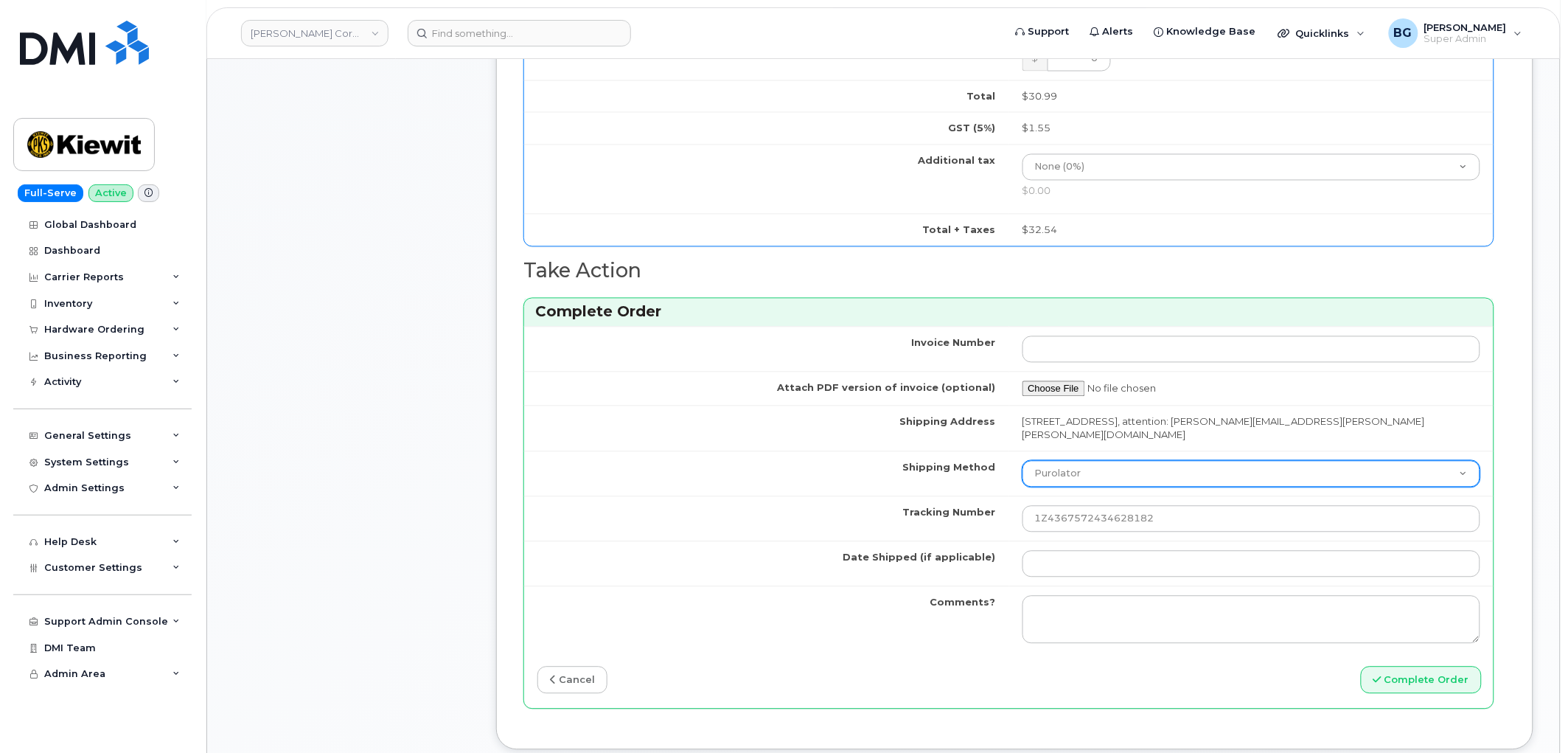
click at [1103, 465] on select "Purolator UPS FedEx Canada Post Courier Other Drop Off Pick Up" at bounding box center [1251, 475] width 458 height 27
select select "UPS"
click at [1022, 461] on select "Purolator UPS FedEx Canada Post Courier Other Drop Off Pick Up" at bounding box center [1251, 475] width 458 height 27
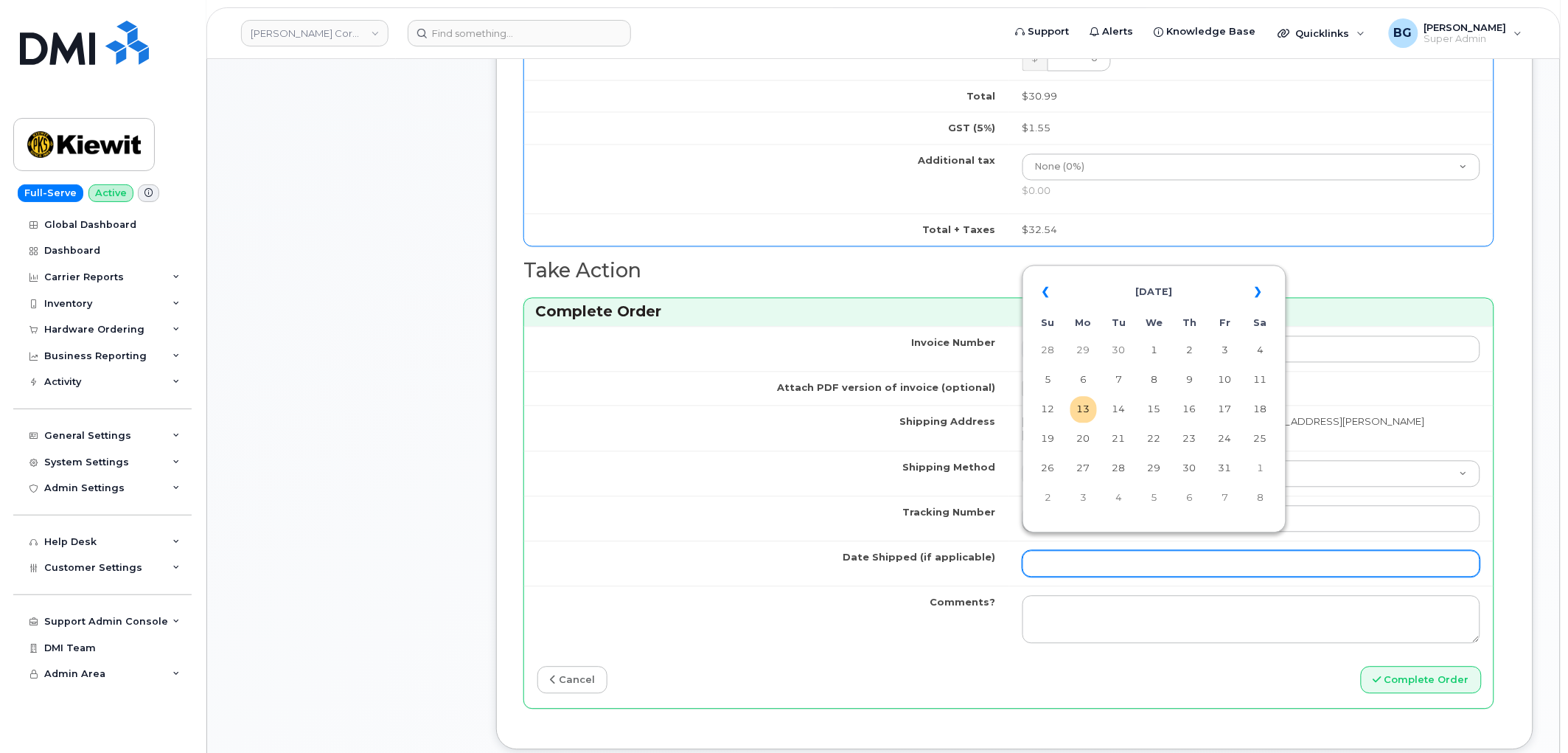
click at [1074, 551] on input "Date Shipped (if applicable)" at bounding box center [1251, 565] width 458 height 27
click at [1125, 347] on td "30" at bounding box center [1119, 351] width 27 height 27
type input "2025-09-30"
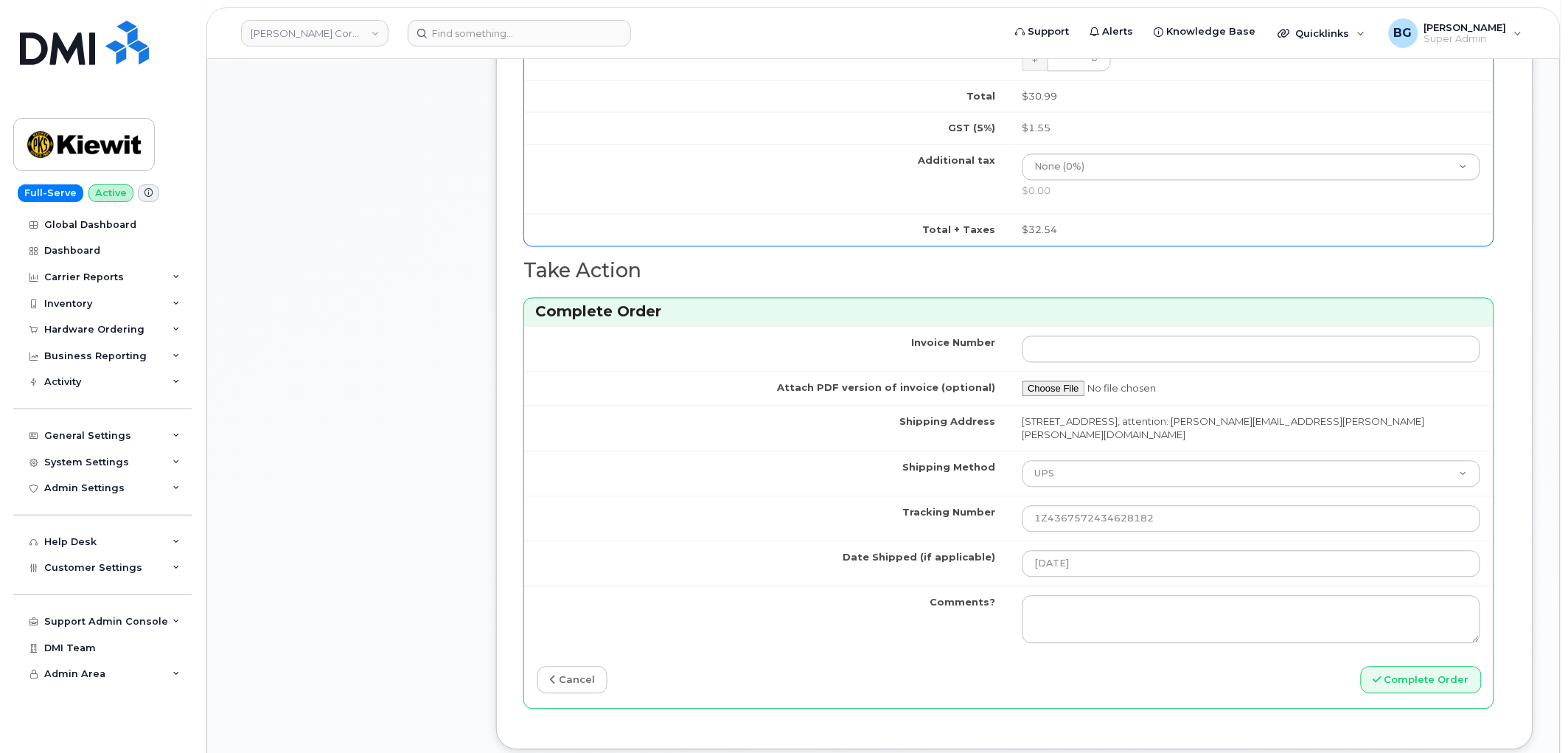
click at [1181, 675] on div "Complete Order" at bounding box center [1252, 680] width 485 height 27
click at [1403, 666] on button "Complete Order" at bounding box center [1422, 680] width 121 height 27
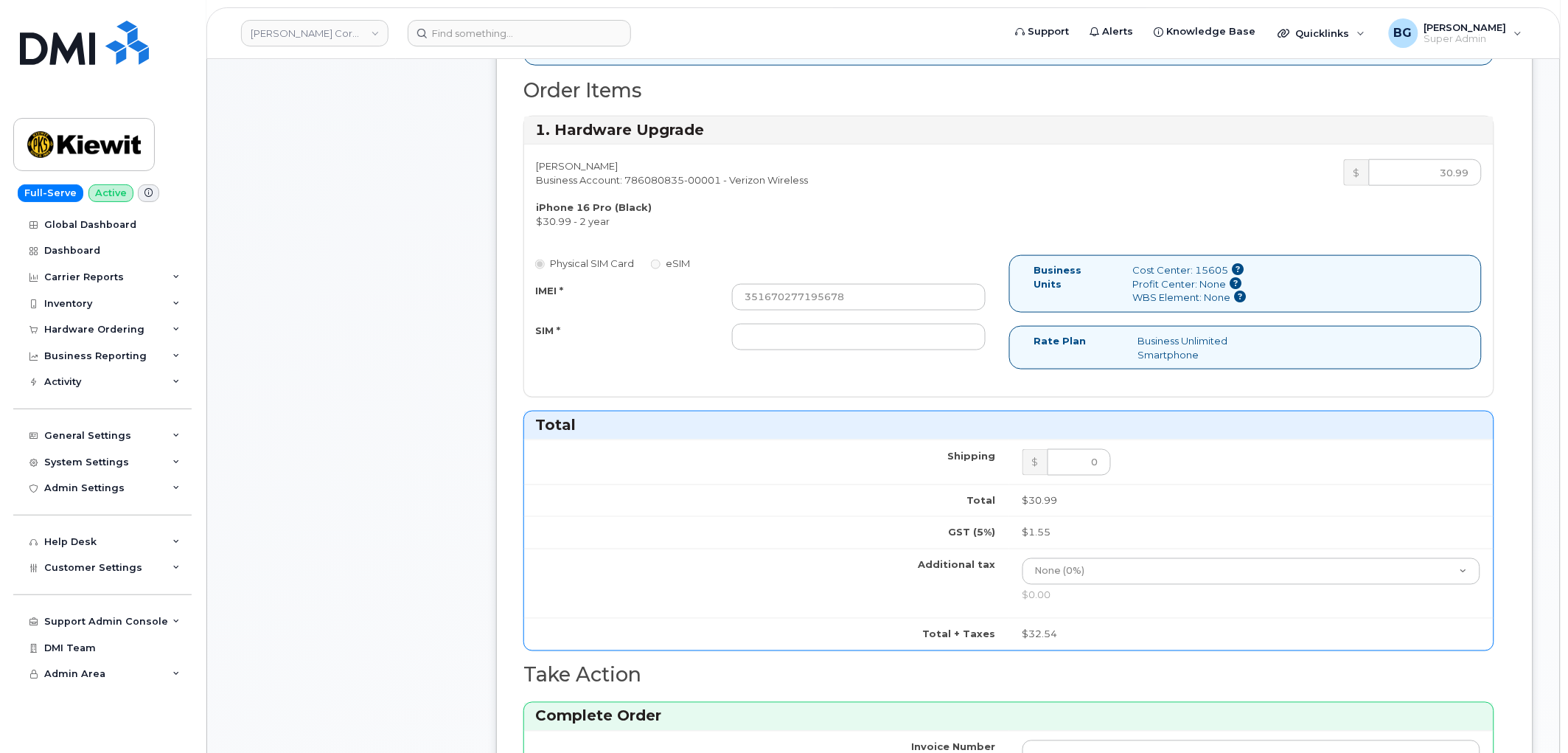
scroll to position [491, 0]
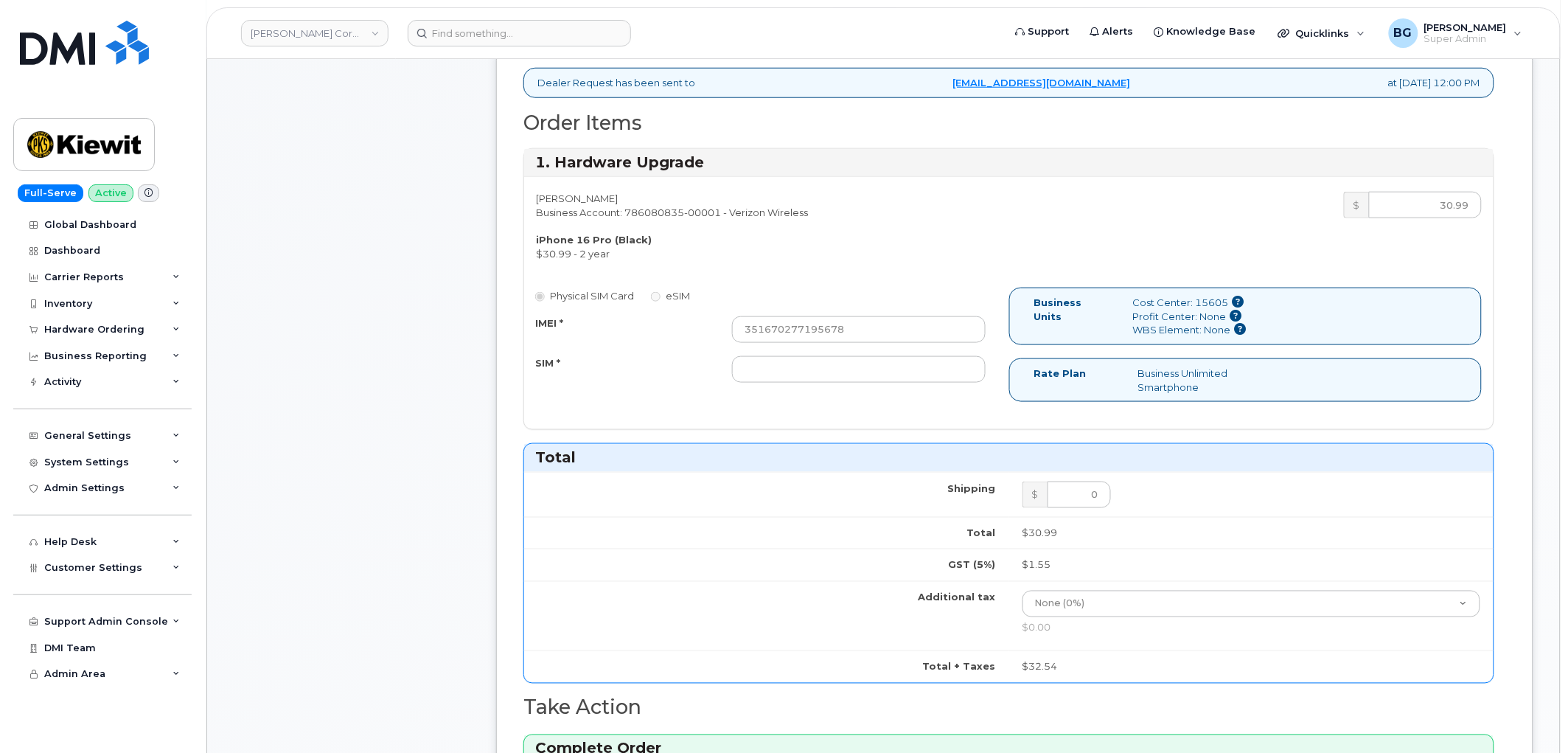
click at [1210, 295] on div "Cost Center: 15605" at bounding box center [1190, 302] width 116 height 14
copy div "15605"
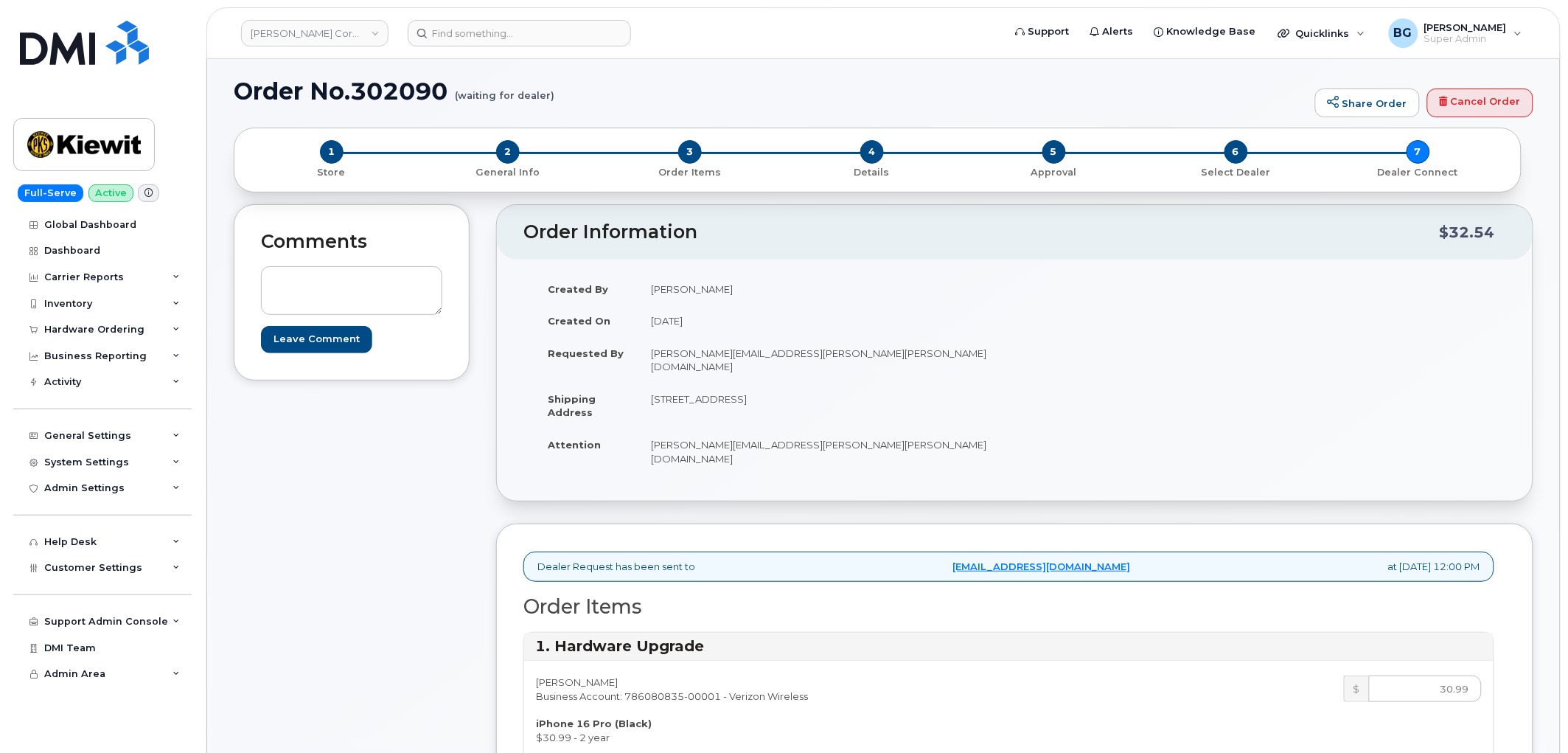
scroll to position [0, 0]
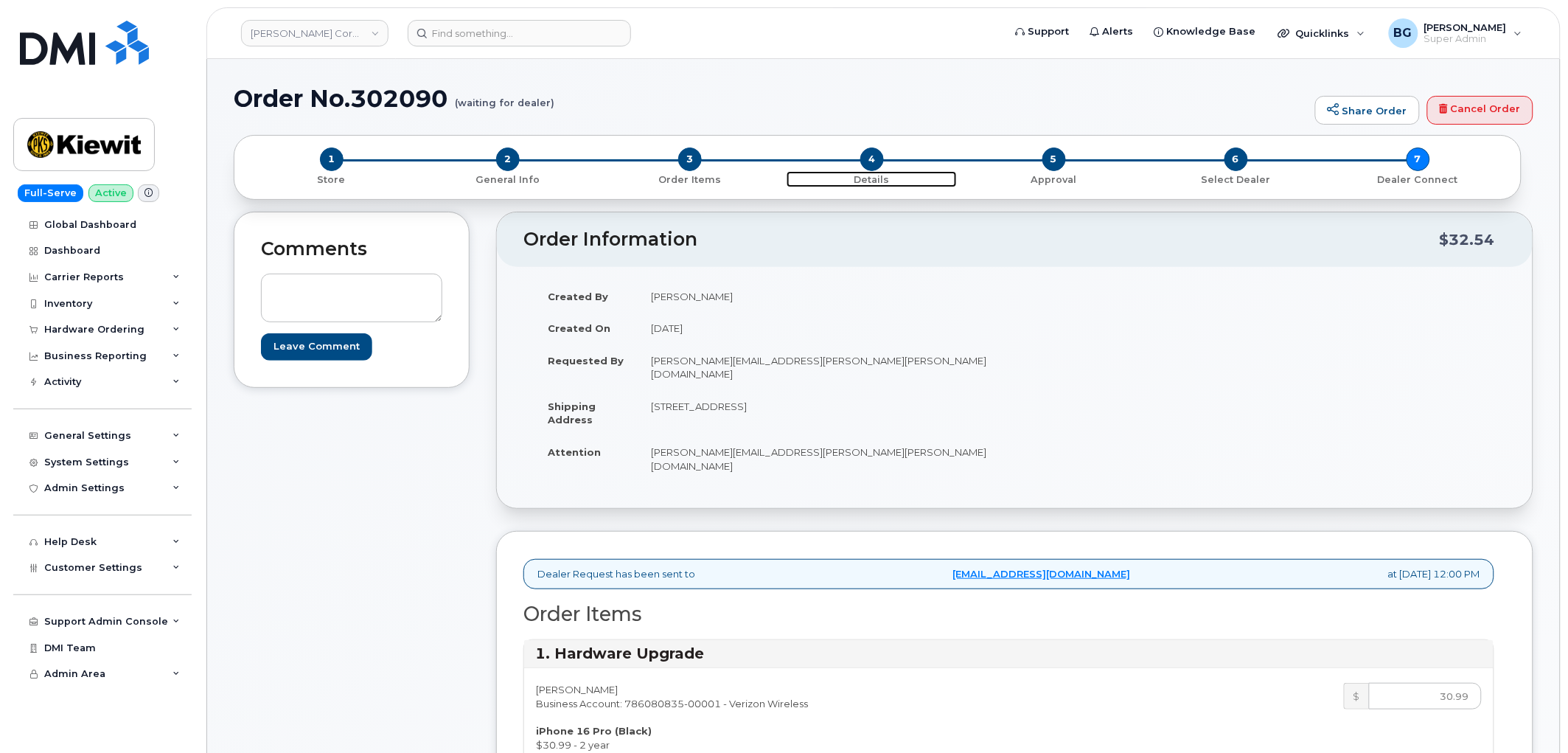
click at [867, 168] on span "4" at bounding box center [872, 159] width 24 height 24
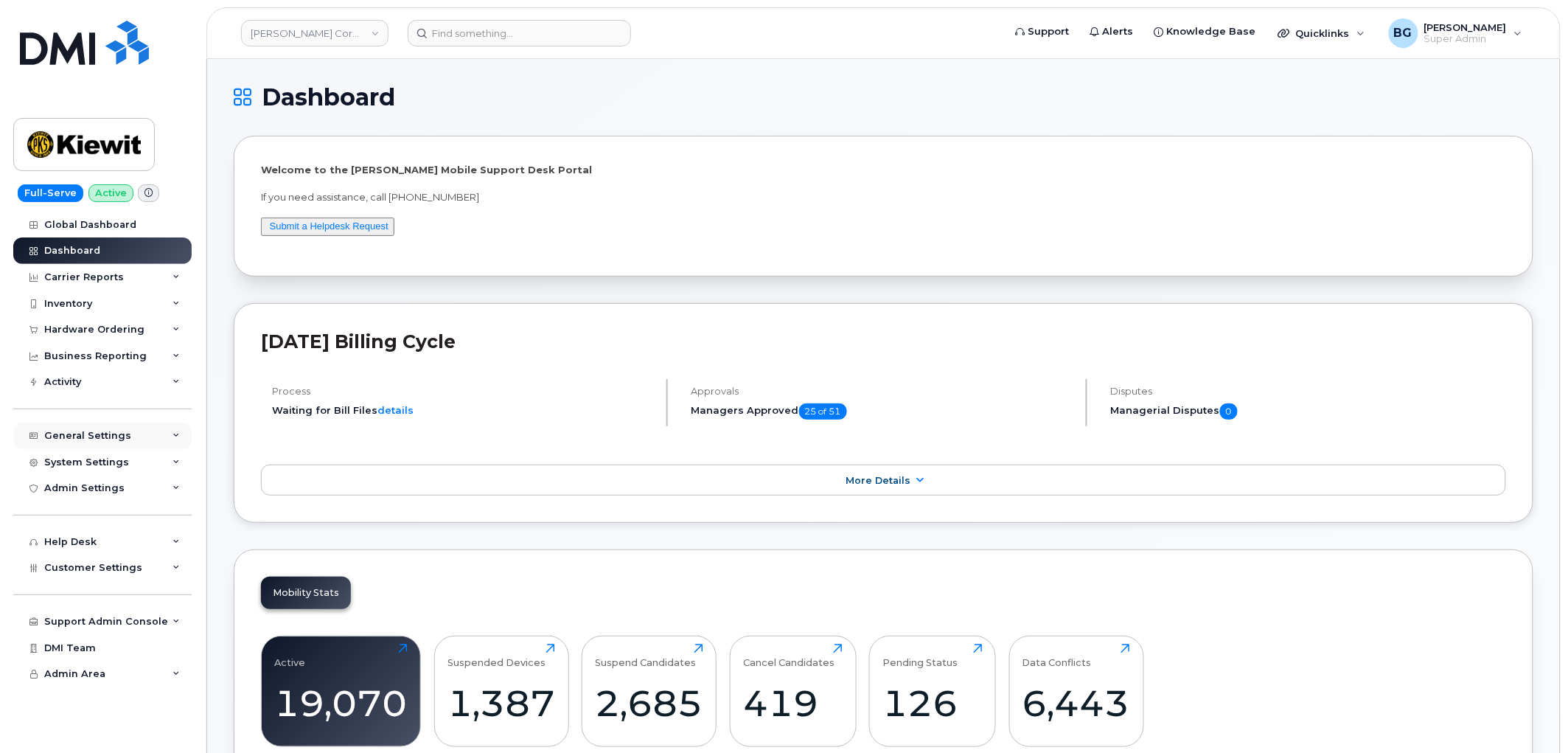
click at [86, 428] on div "General Settings" at bounding box center [103, 436] width 178 height 27
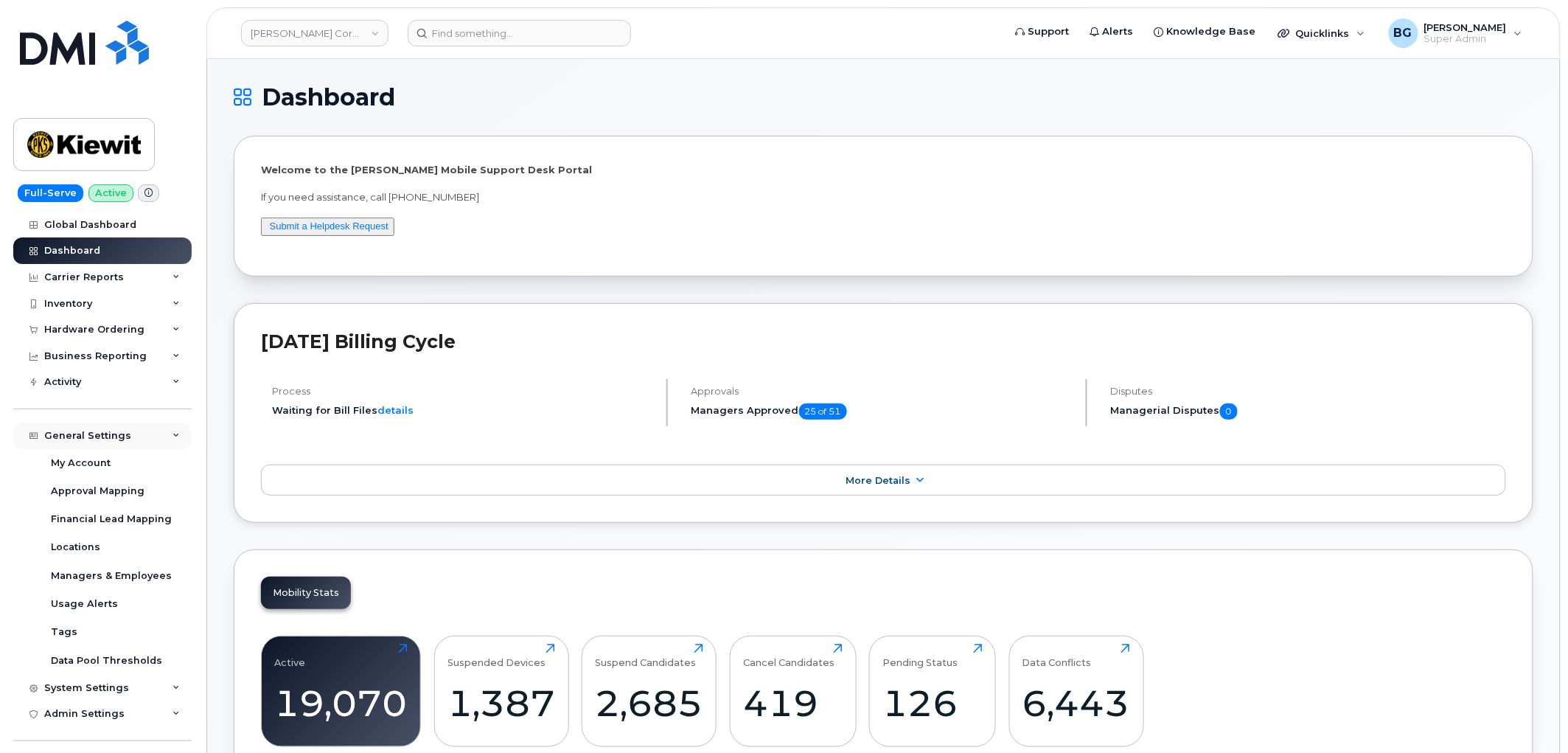
click at [86, 428] on div "General Settings" at bounding box center [103, 436] width 178 height 27
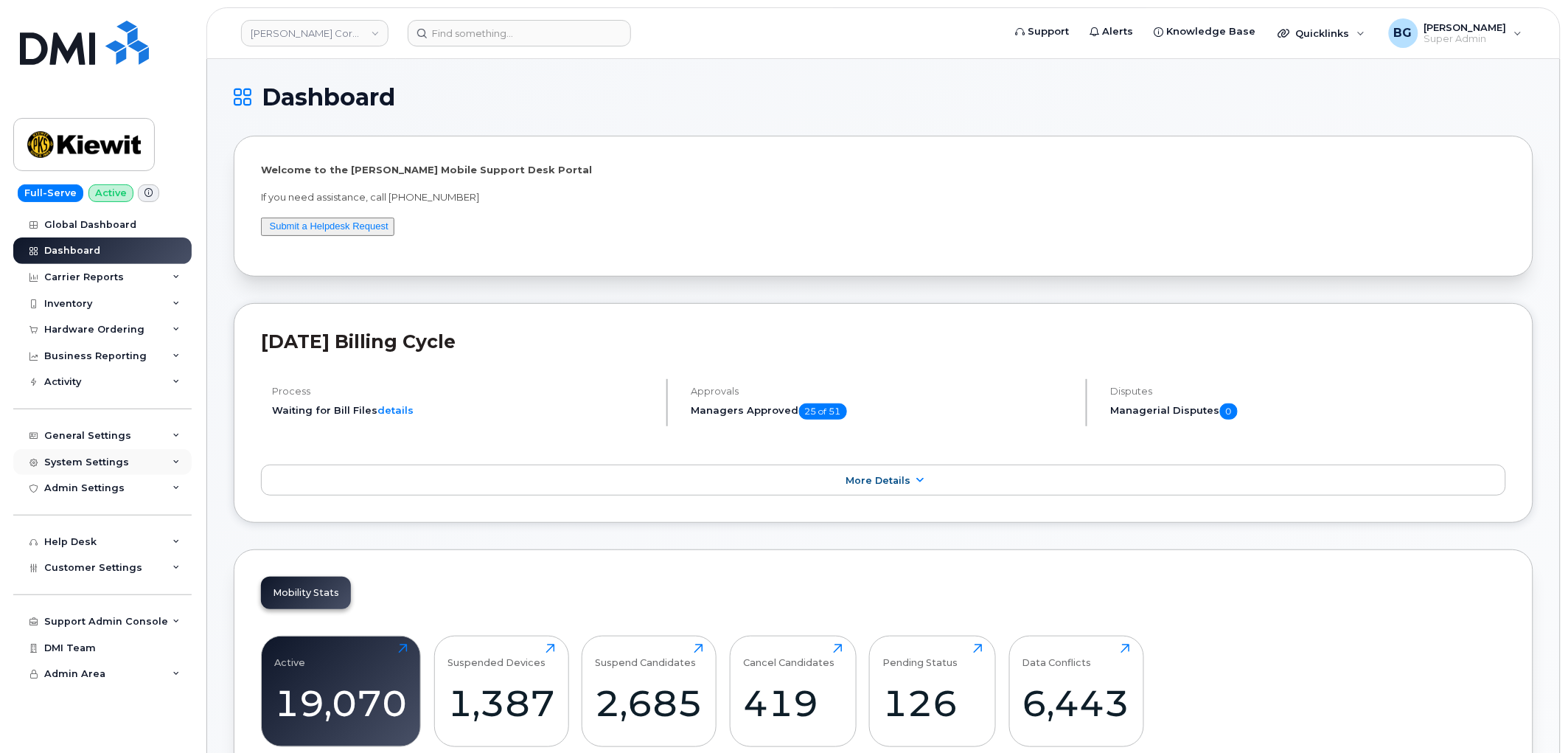
click at [178, 455] on div "System Settings" at bounding box center [103, 463] width 178 height 27
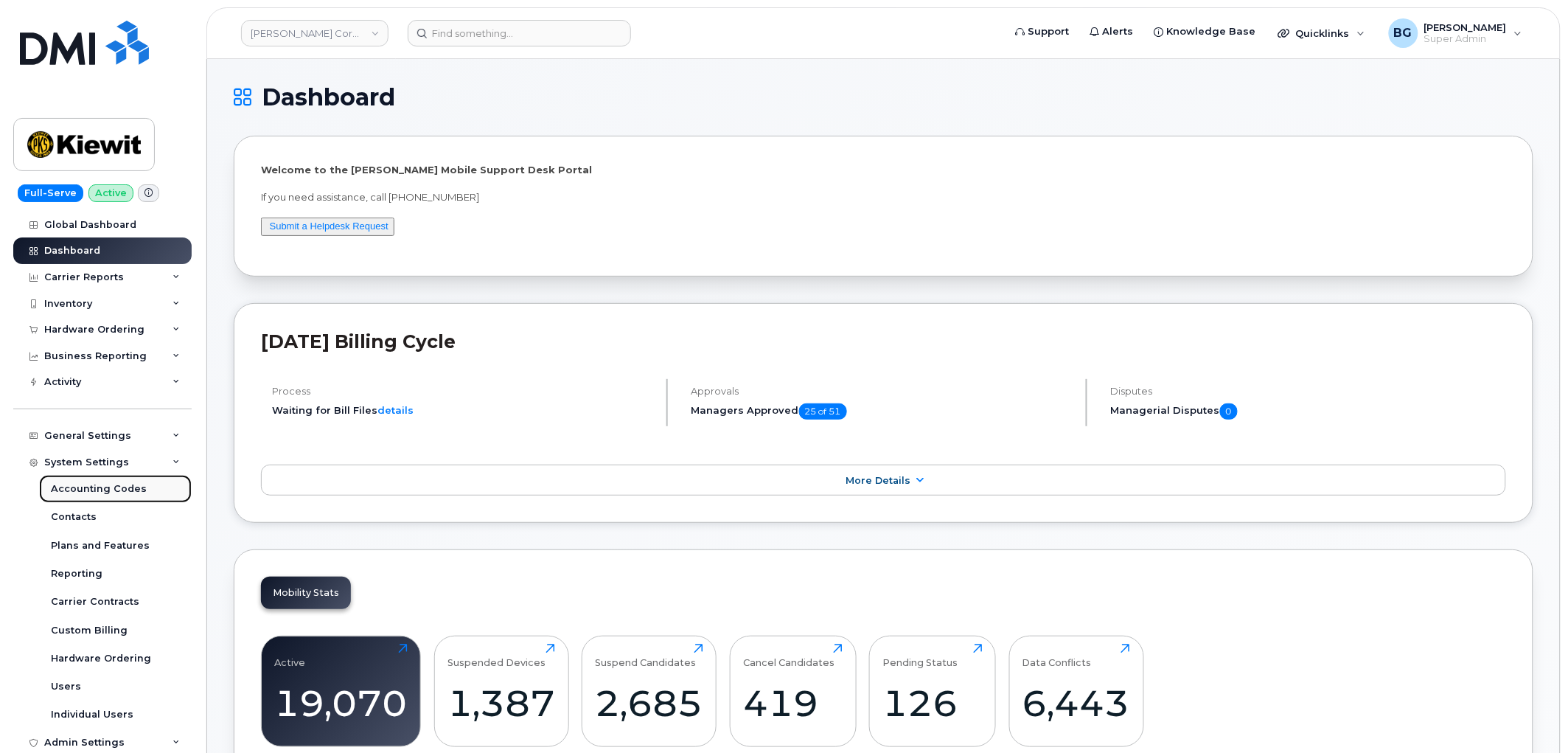
click at [118, 487] on div "Accounting Codes" at bounding box center [98, 489] width 96 height 13
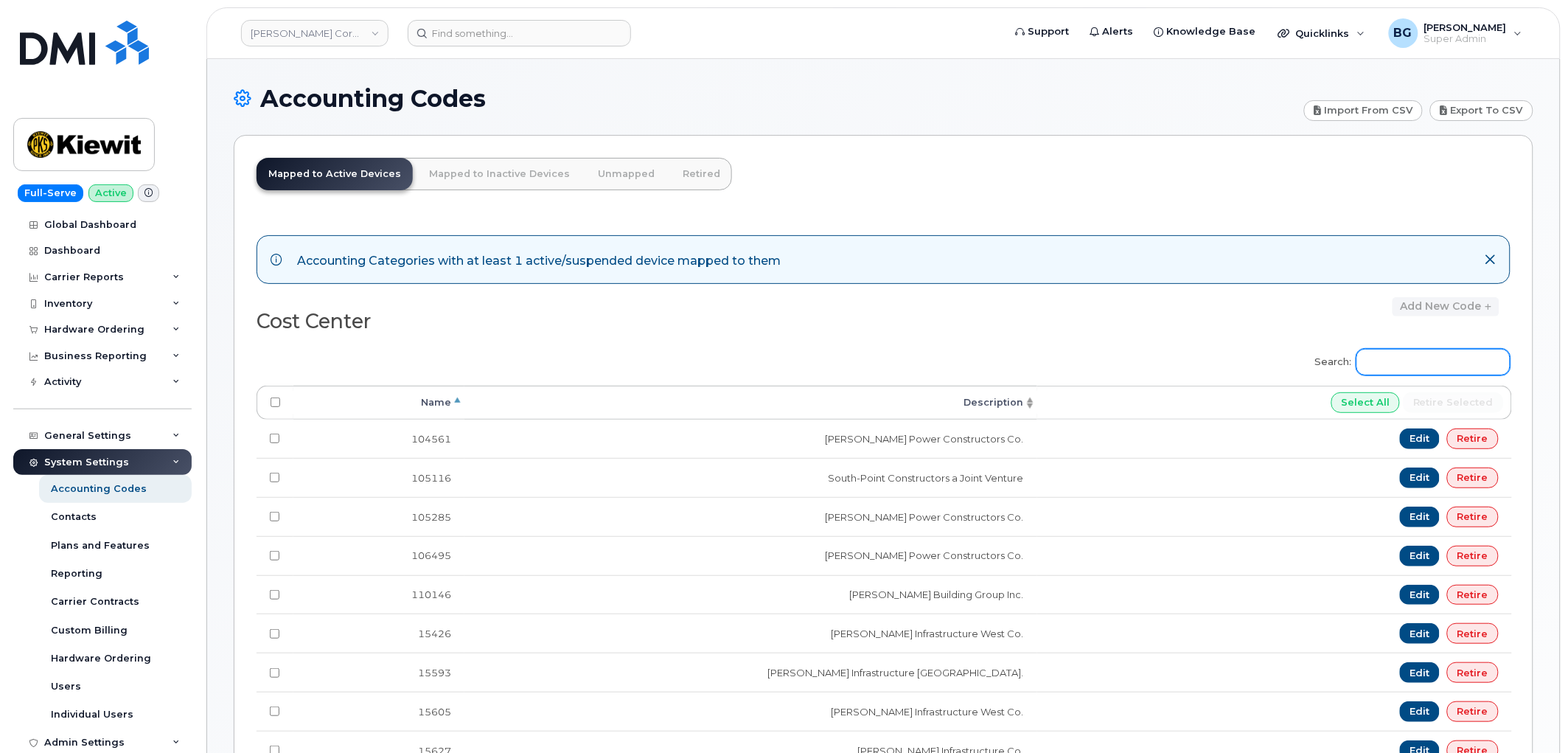
click at [1421, 357] on input "Search:" at bounding box center [1433, 362] width 154 height 27
paste input "15605"
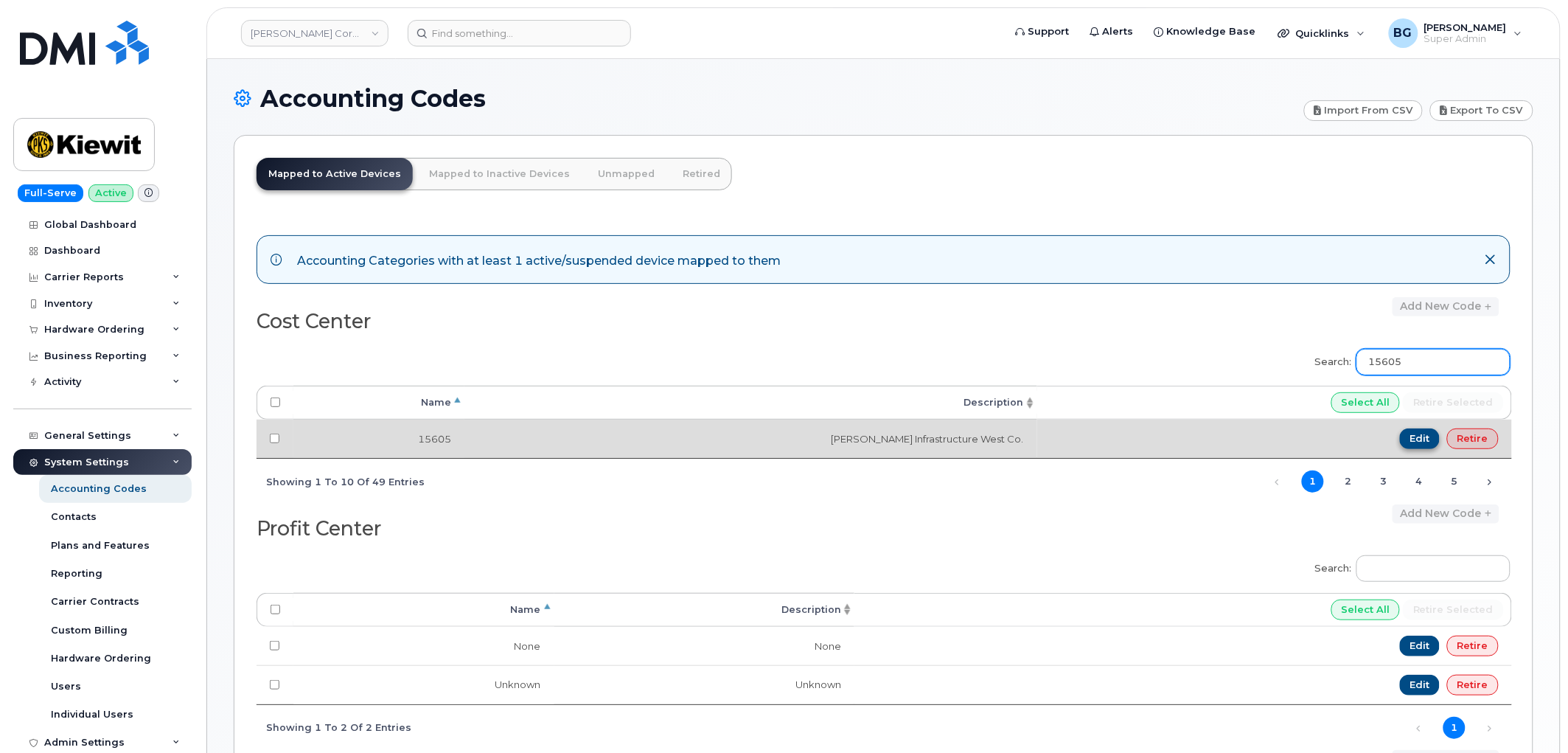
type input "15605"
click at [1419, 437] on link "Edit" at bounding box center [1420, 438] width 40 height 21
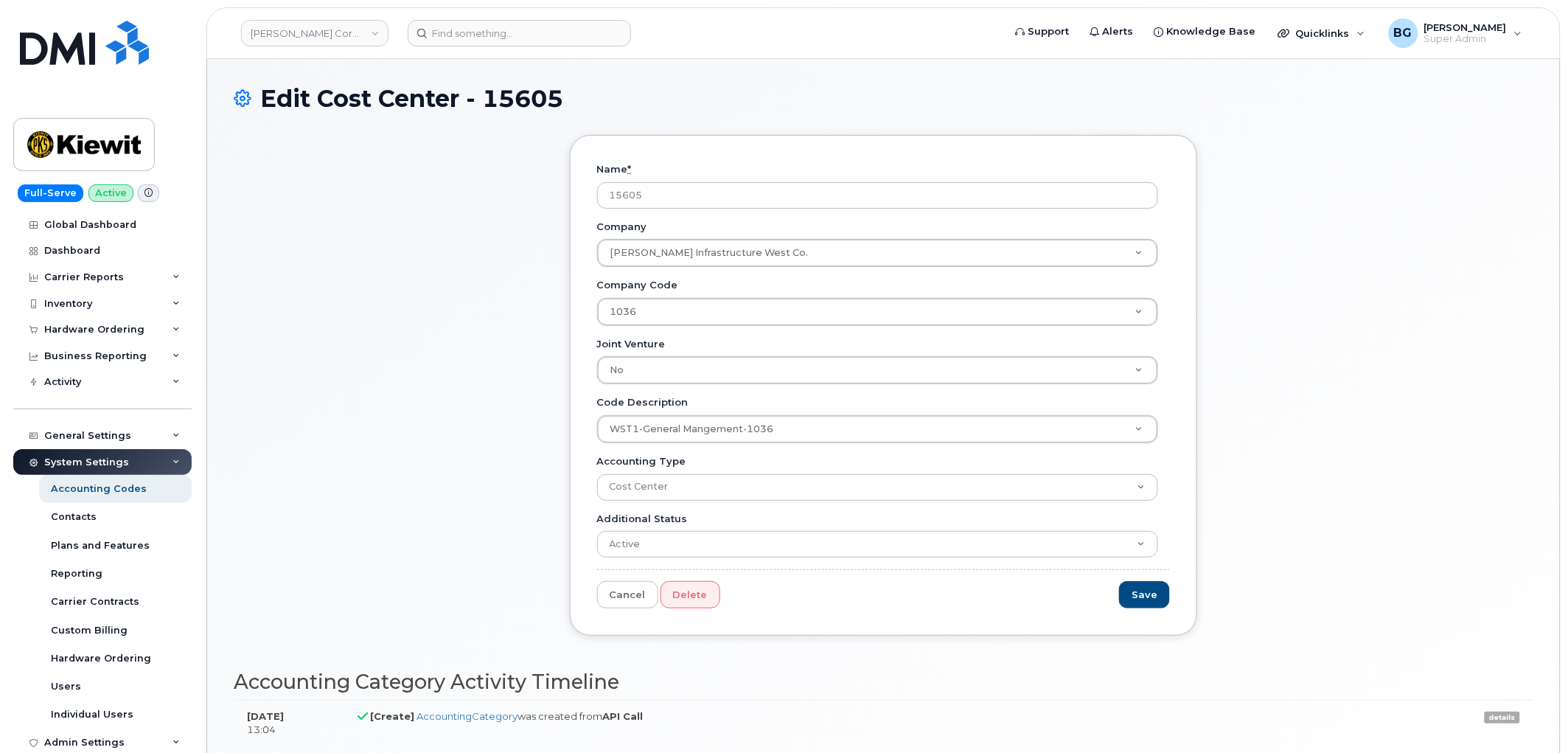
click at [387, 128] on div "Edit Cost Center - 15605" at bounding box center [883, 110] width 1300 height 50
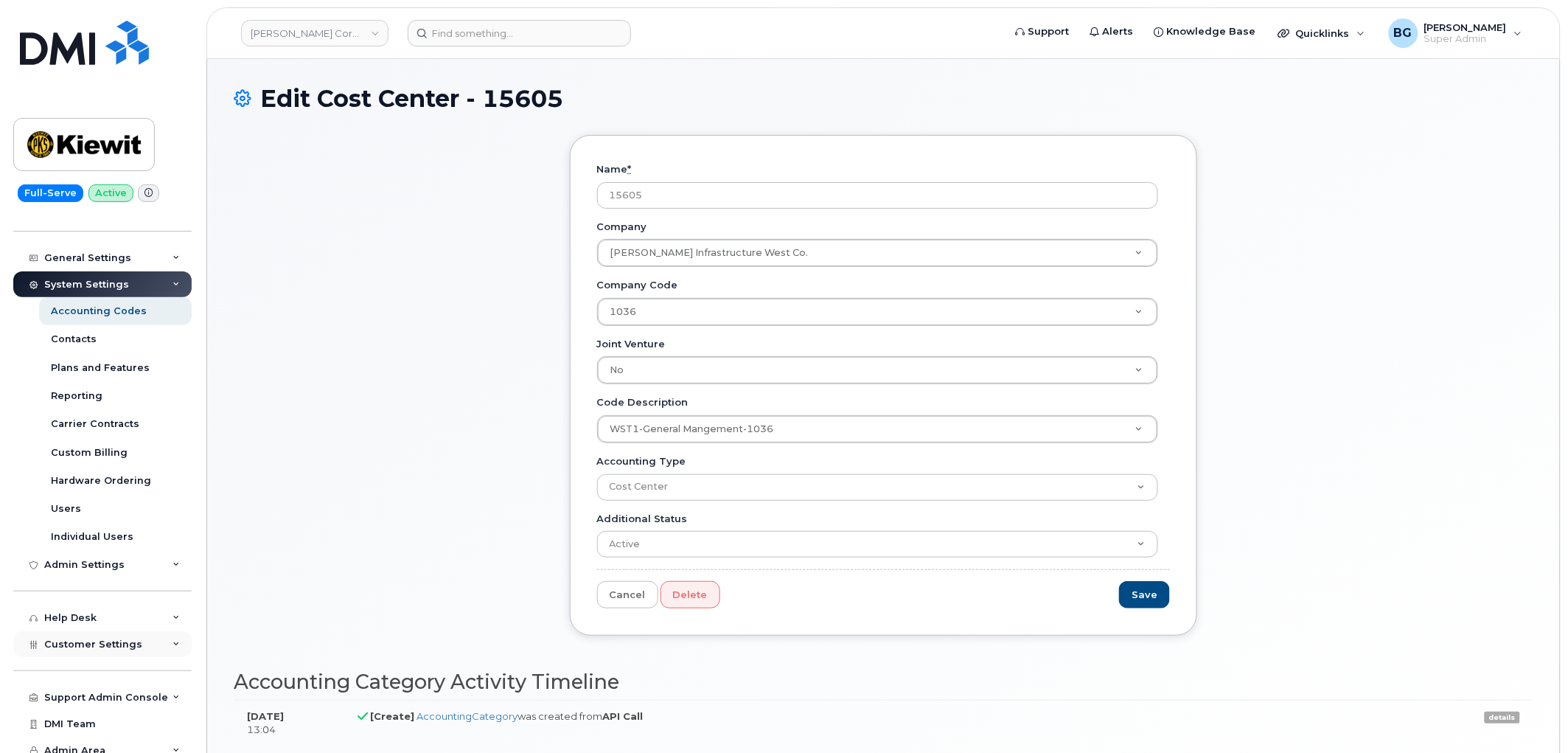
scroll to position [188, 0]
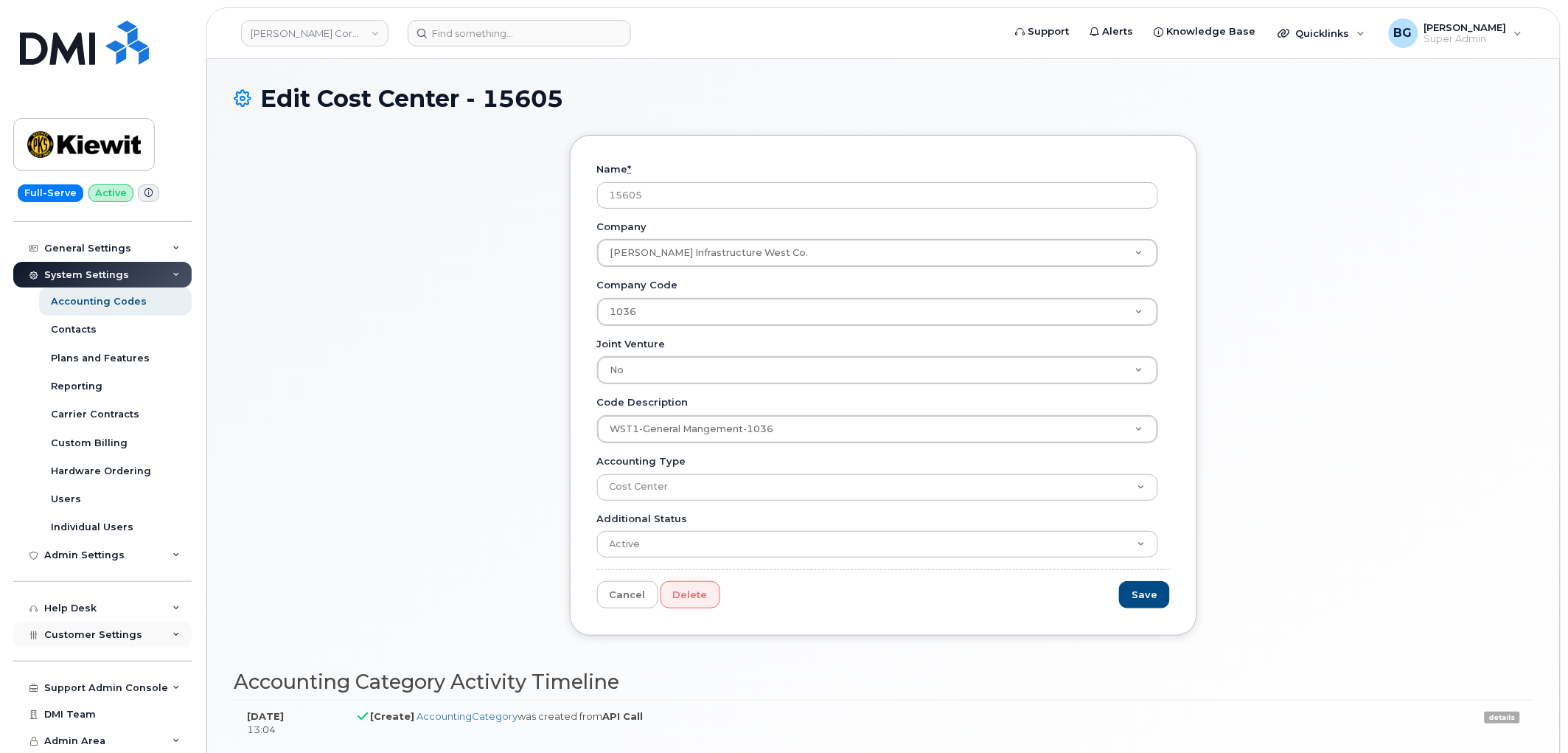
click at [82, 629] on span "Customer Settings" at bounding box center [93, 634] width 98 height 11
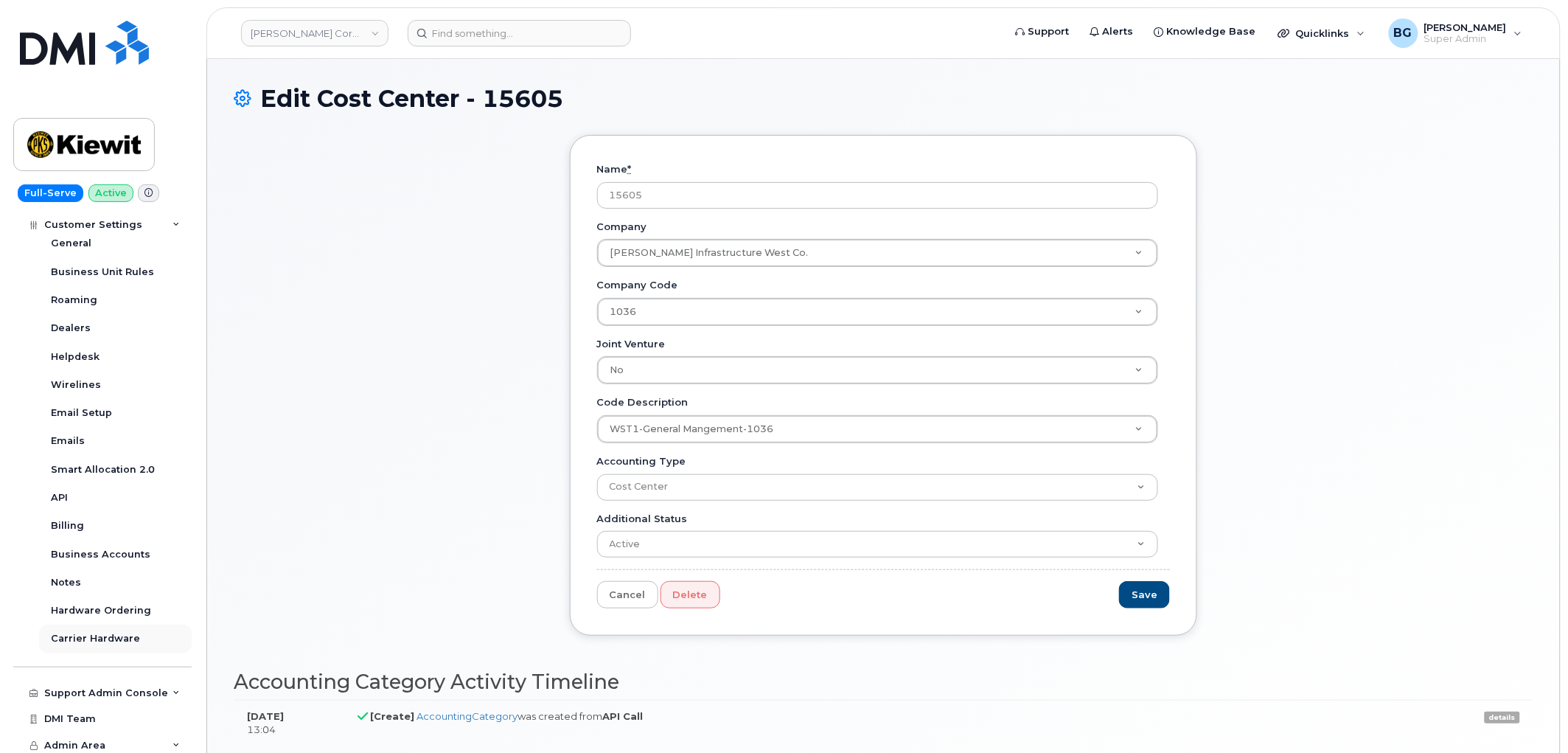
scroll to position [610, 0]
click at [101, 551] on div "Business Accounts" at bounding box center [100, 550] width 99 height 13
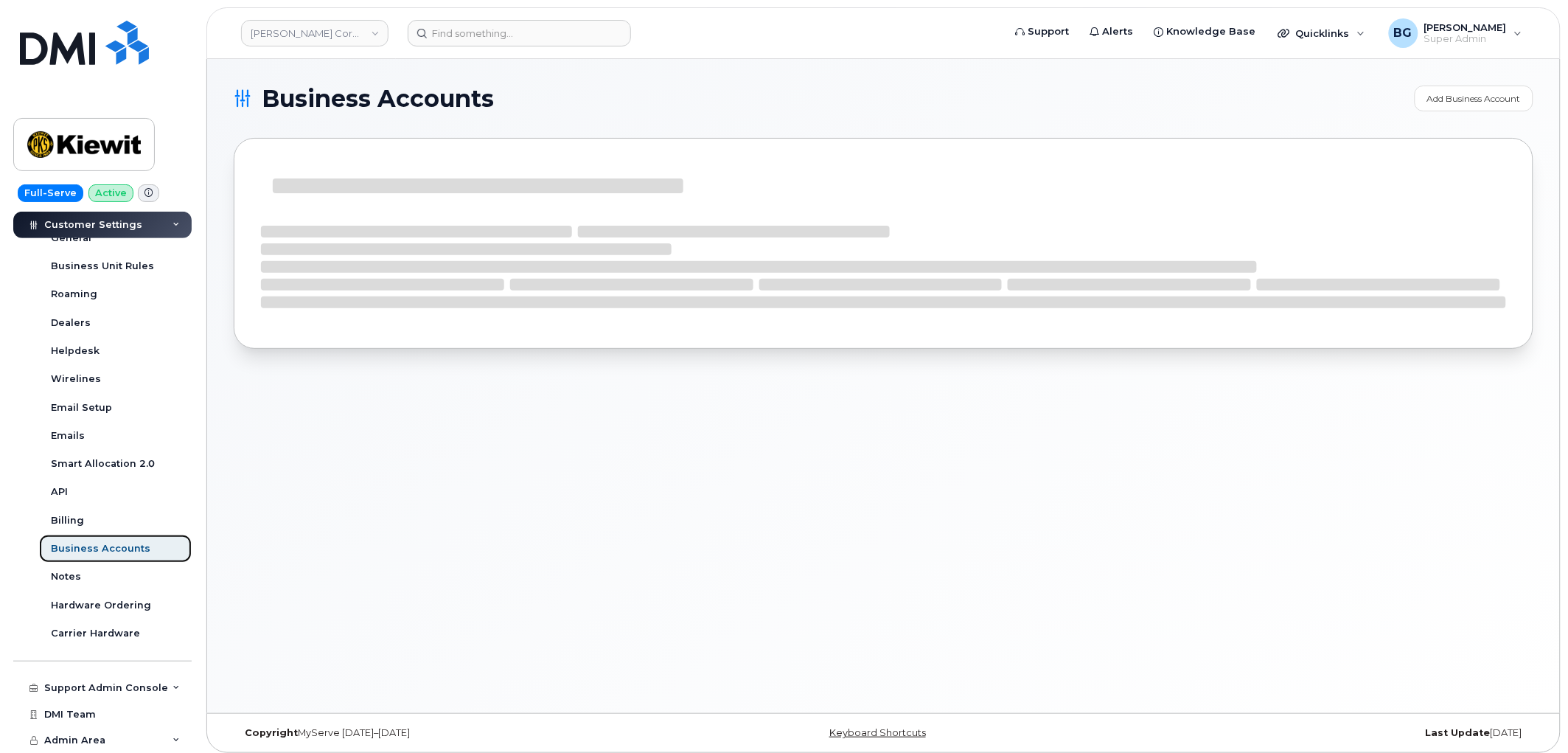
scroll to position [356, 0]
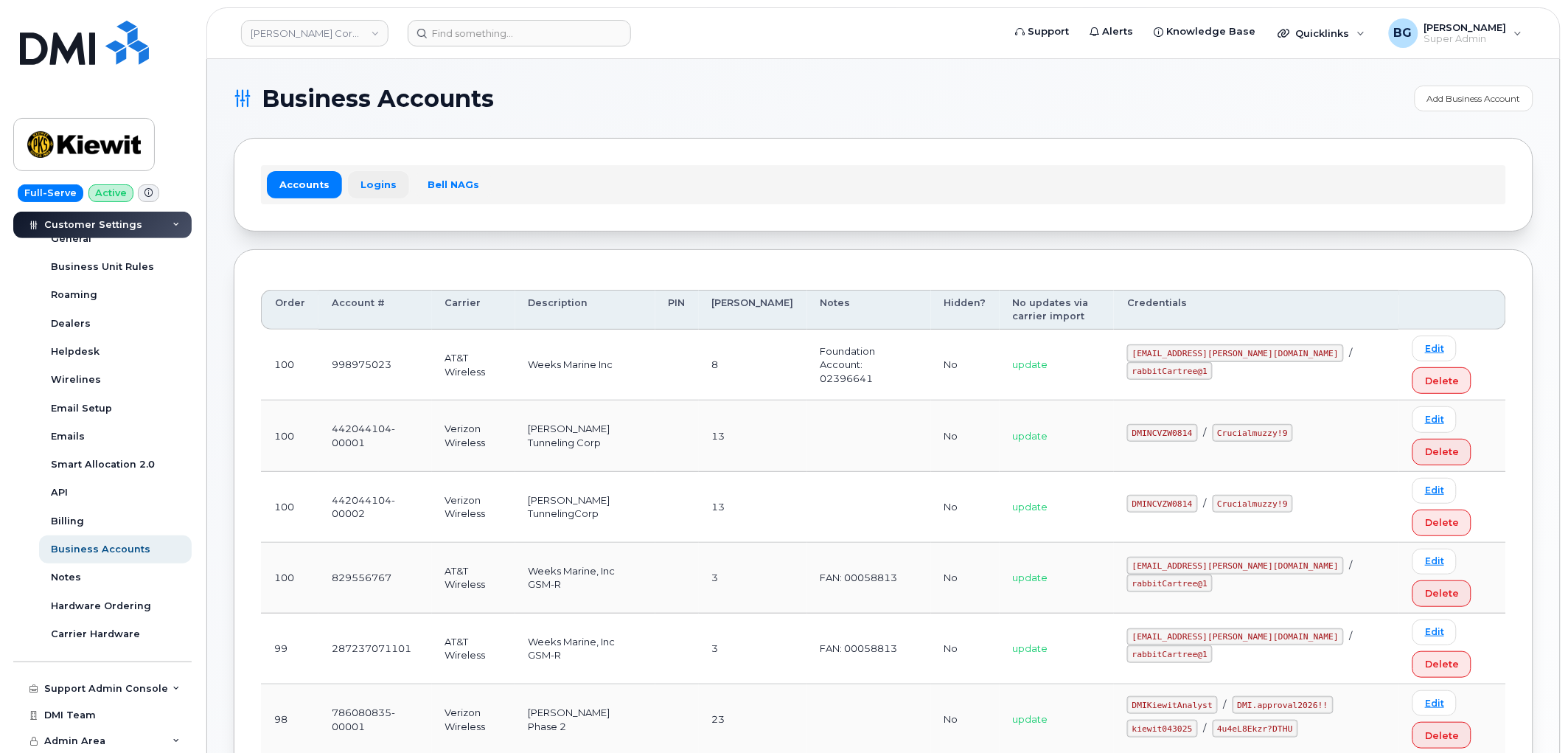
click at [379, 185] on link "Logins" at bounding box center [379, 184] width 61 height 27
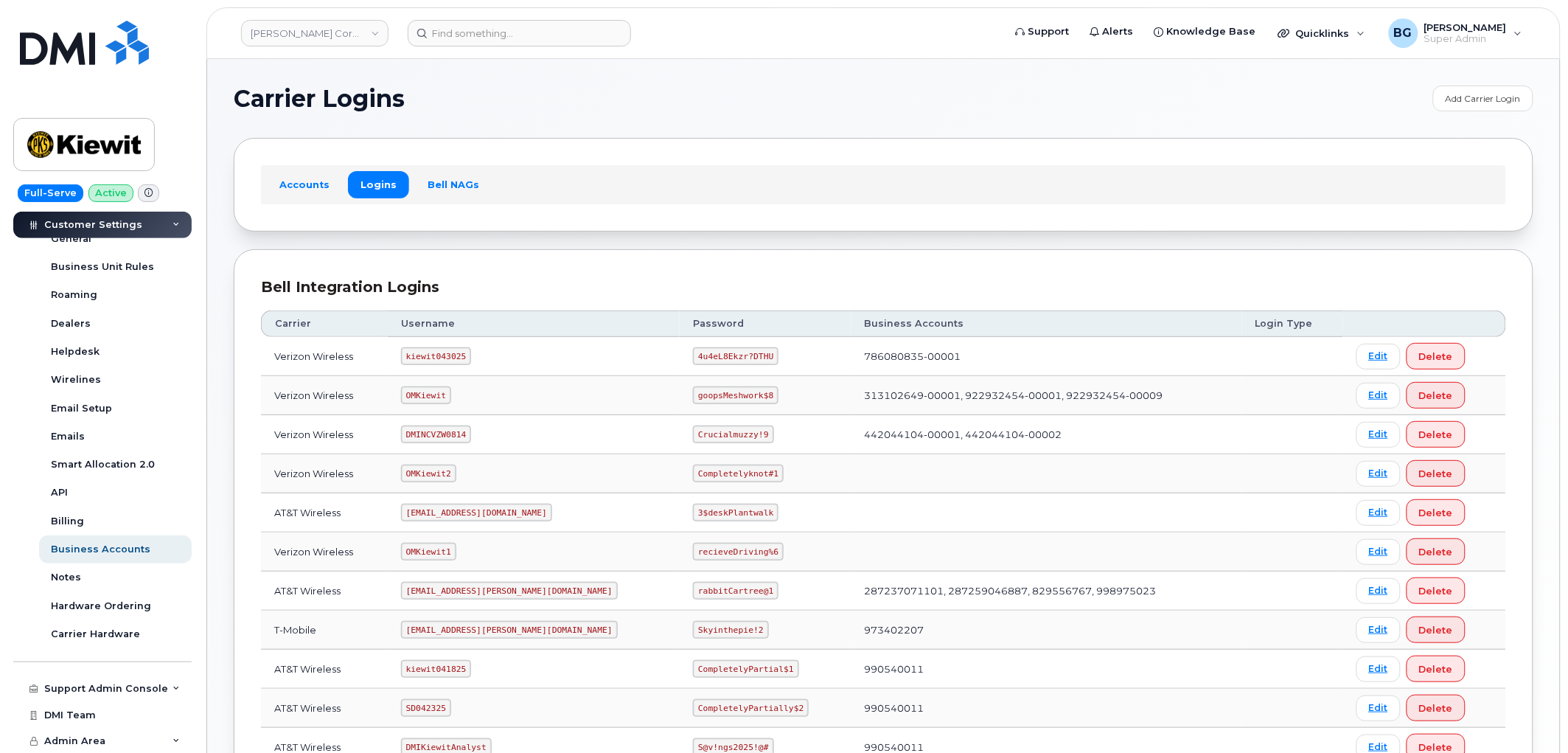
click at [430, 358] on code "kiewit043025" at bounding box center [436, 356] width 70 height 18
drag, startPoint x: 430, startPoint y: 358, endPoint x: 467, endPoint y: 358, distance: 37.0
click at [467, 358] on code "kiewit043025" at bounding box center [436, 356] width 70 height 18
copy code "kiewit043025"
click at [693, 349] on code "4u4eL8Ekzr?DTHU" at bounding box center [736, 356] width 86 height 18
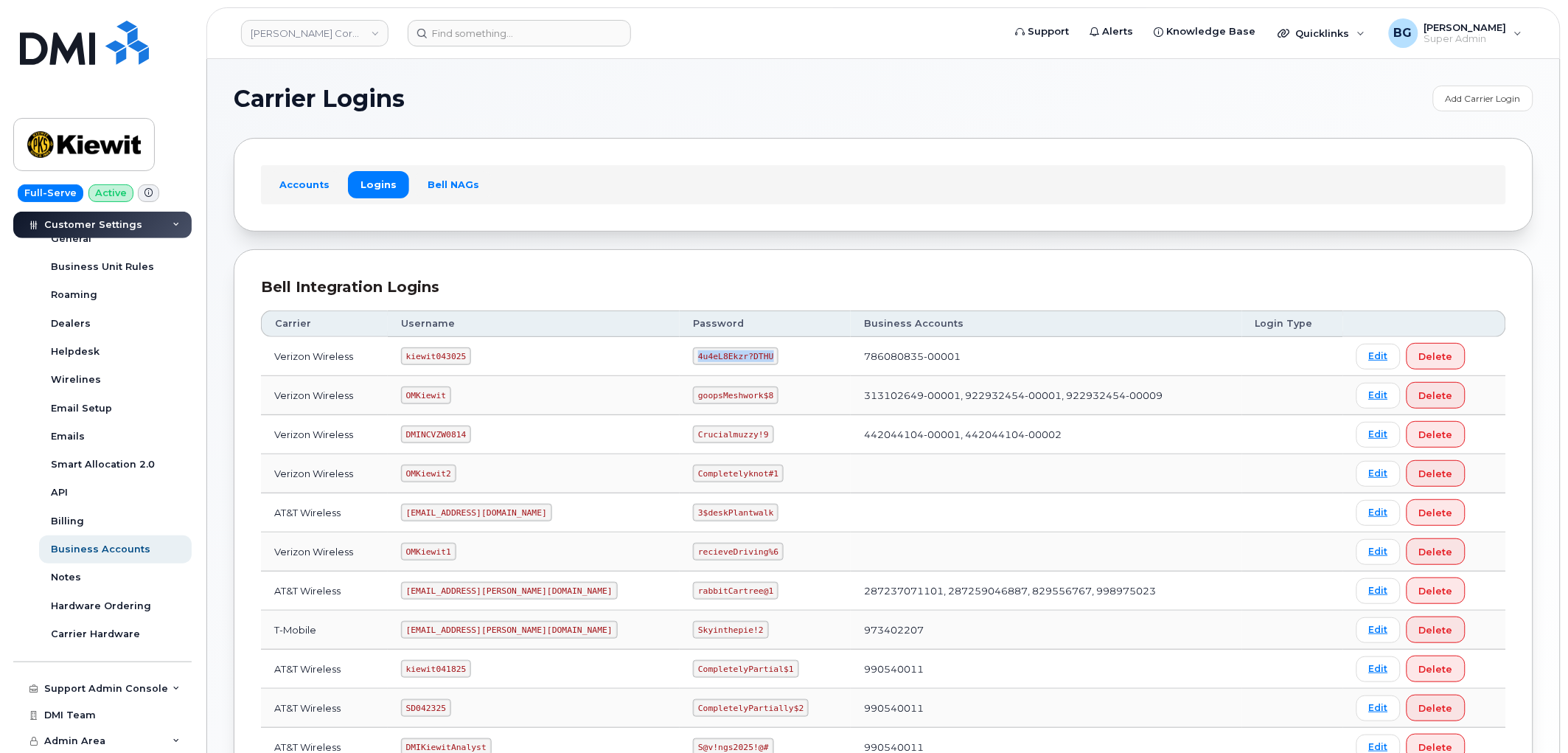
drag, startPoint x: 649, startPoint y: 349, endPoint x: 698, endPoint y: 355, distance: 49.4
click at [698, 355] on code "4u4eL8Ekzr?DTHU" at bounding box center [736, 356] width 86 height 18
copy code "4u4eL8Ekzr?DTHU"
click at [297, 28] on link "[PERSON_NAME] Corporation" at bounding box center [315, 34] width 147 height 27
type input "wsp"
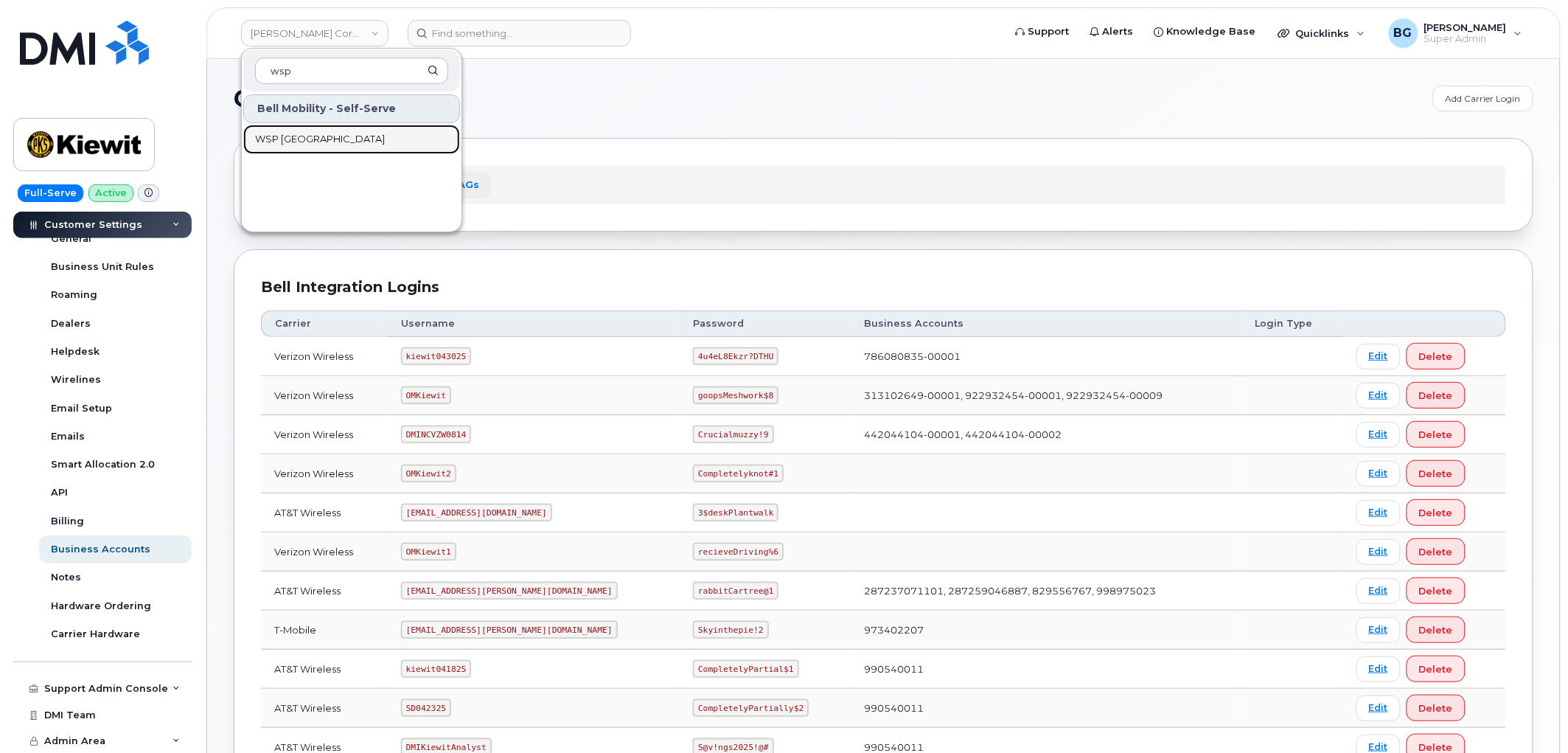
click at [269, 133] on span "WSP [GEOGRAPHIC_DATA]" at bounding box center [320, 140] width 130 height 15
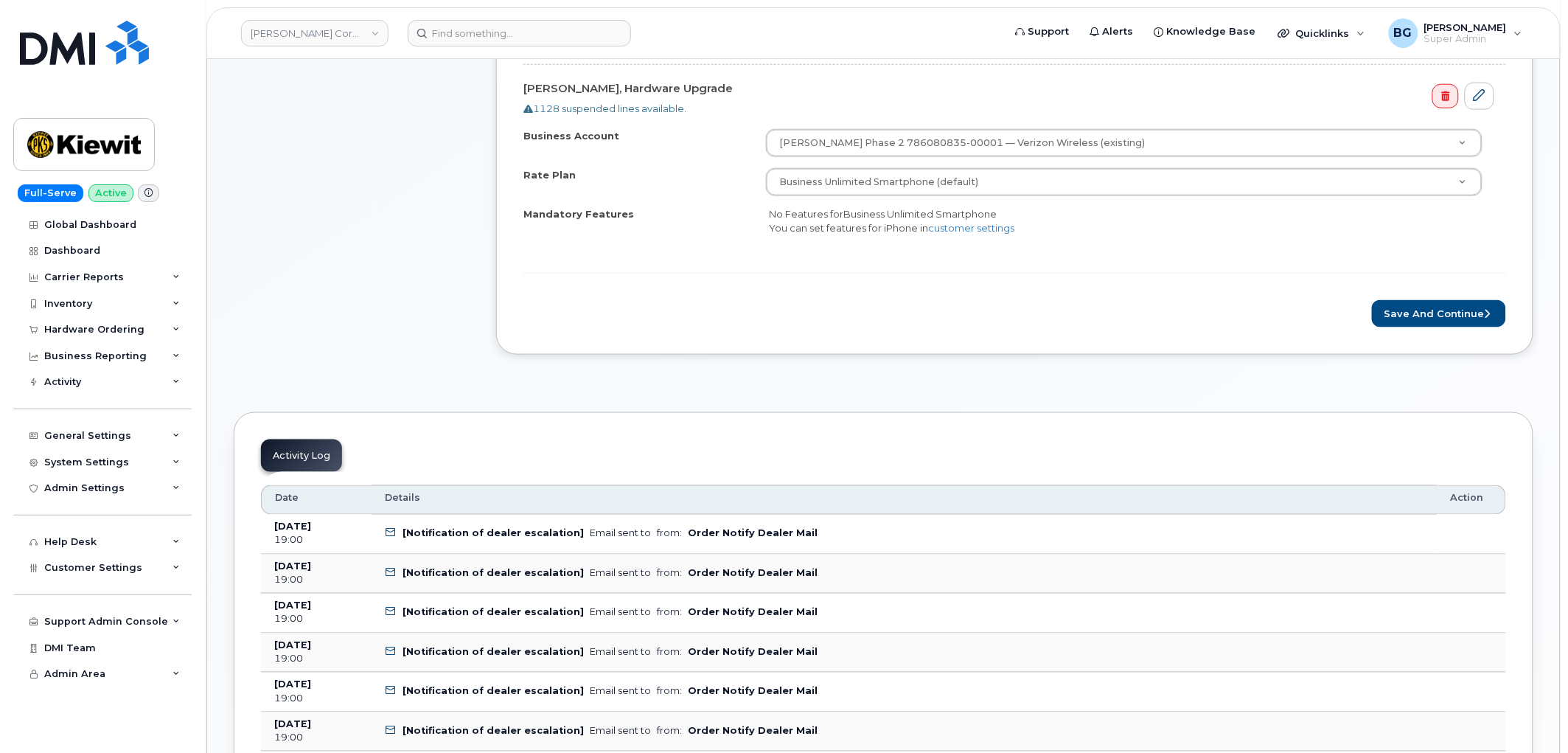
scroll to position [546, 0]
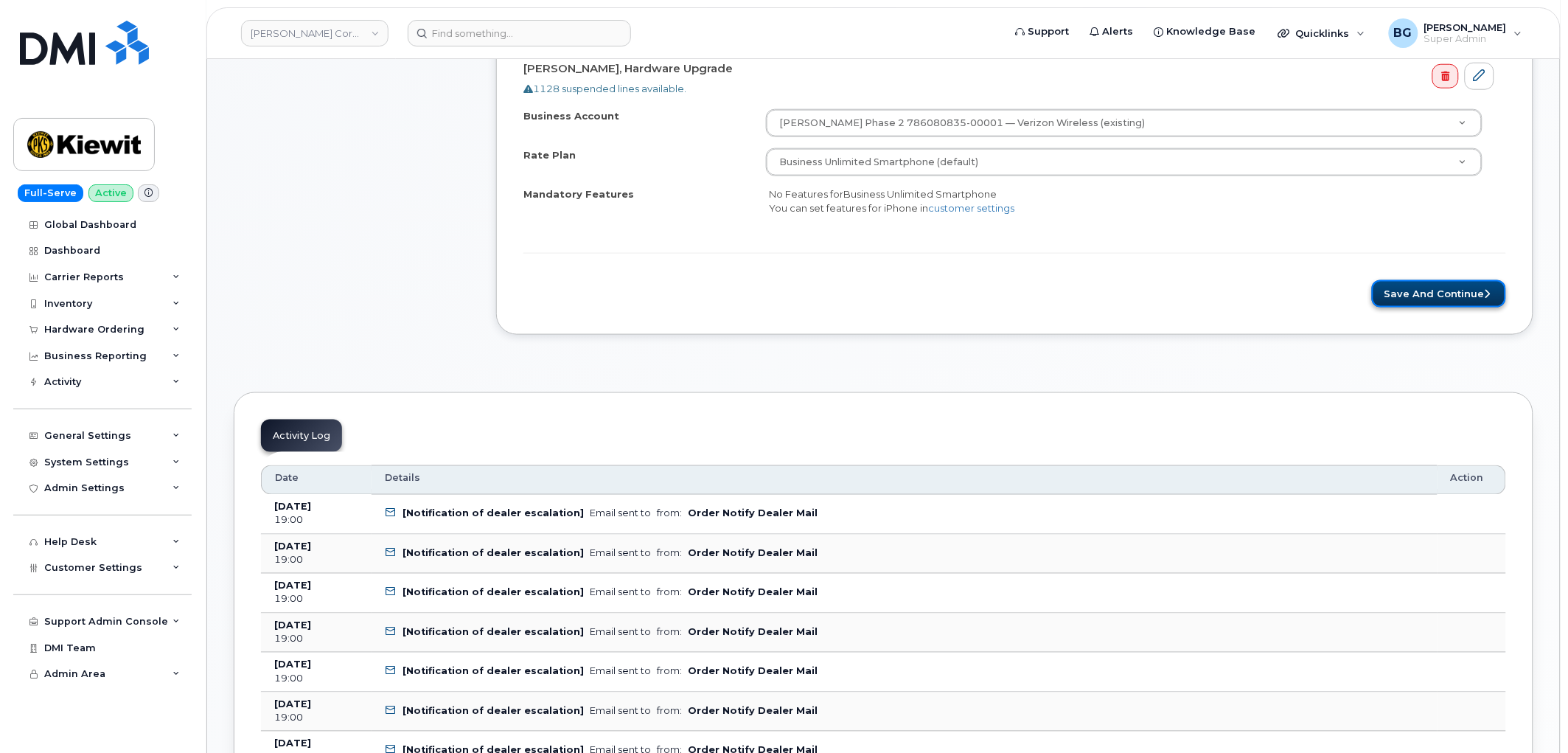
click at [1435, 301] on button "Save and Continue" at bounding box center [1438, 294] width 134 height 27
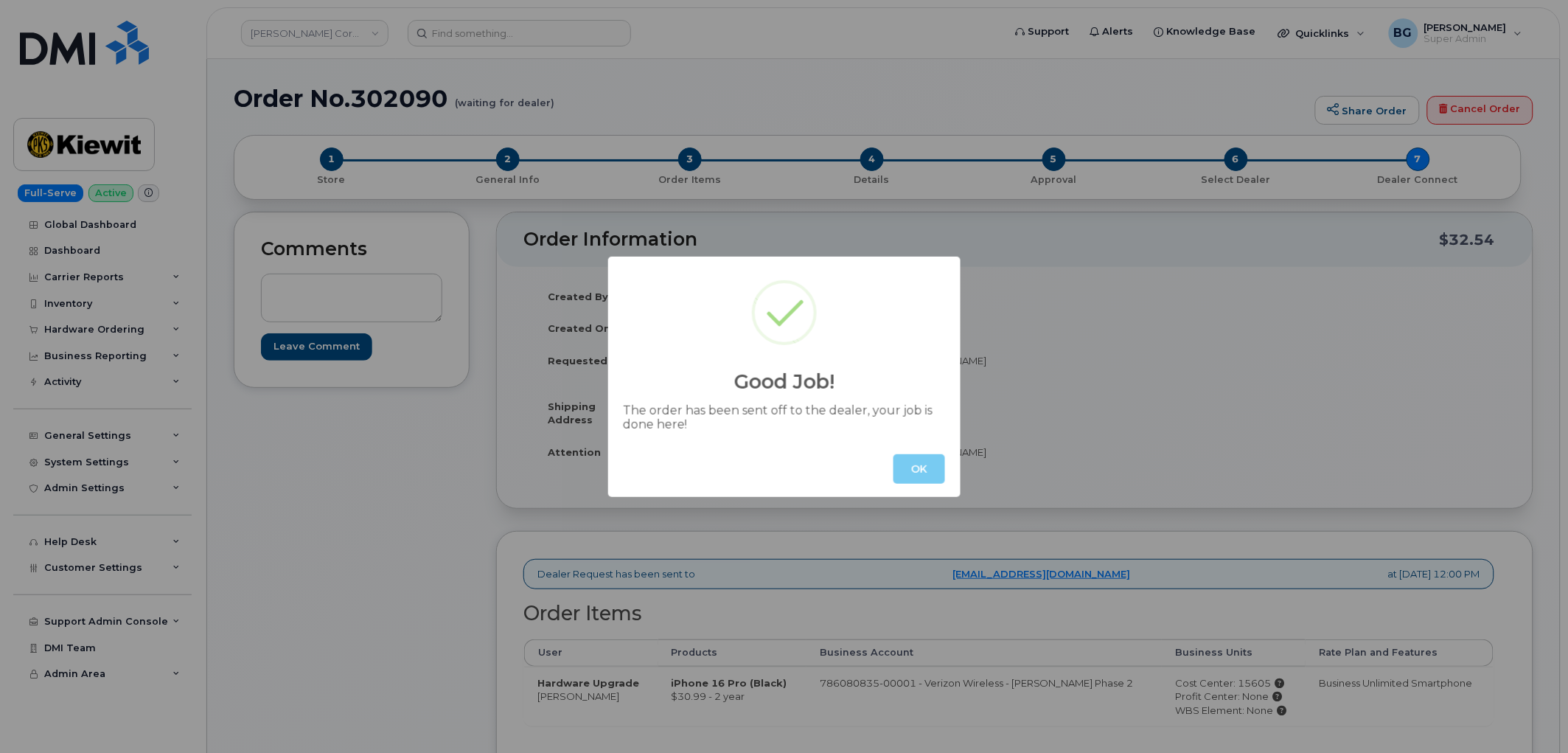
click at [904, 469] on button "OK" at bounding box center [919, 469] width 51 height 29
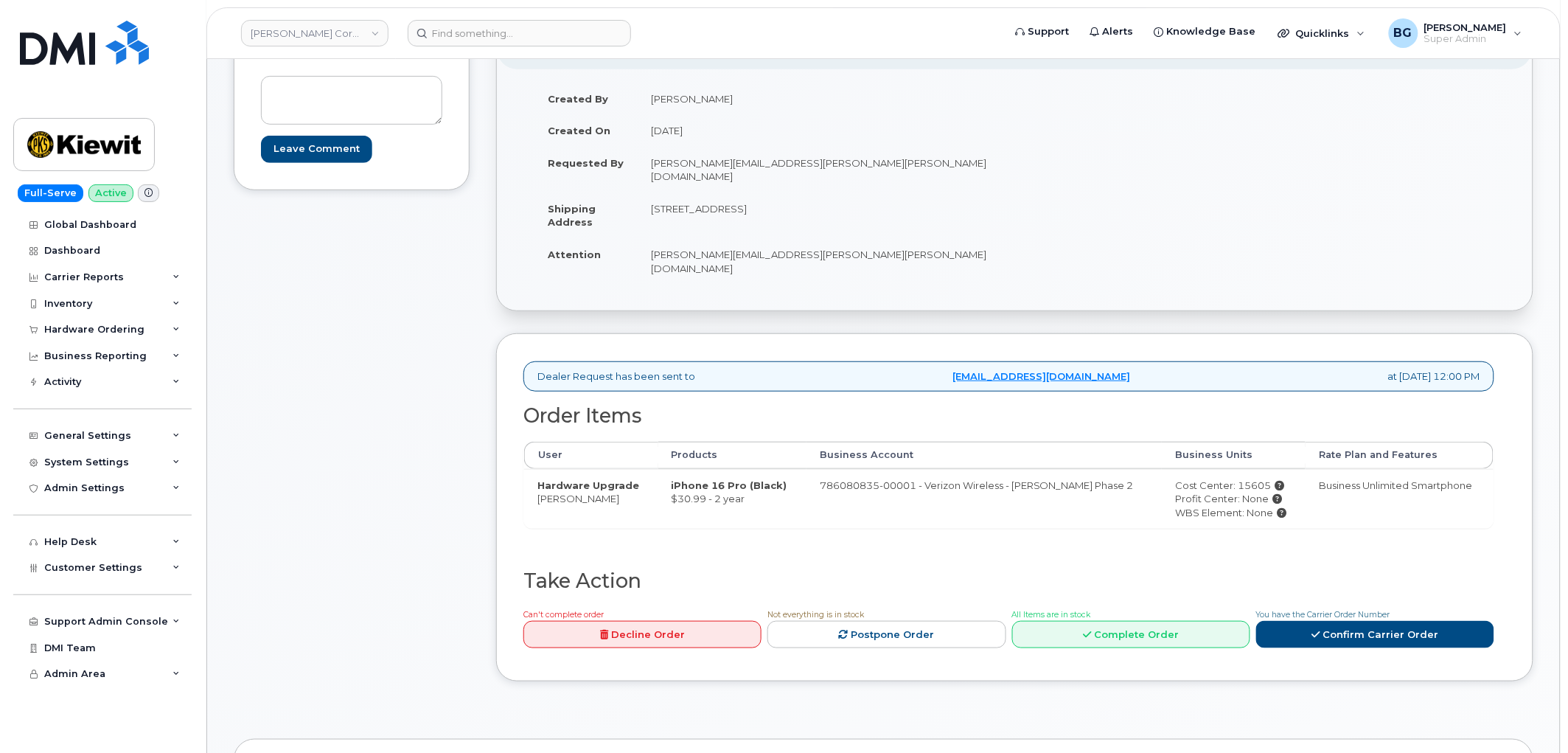
scroll to position [273, 0]
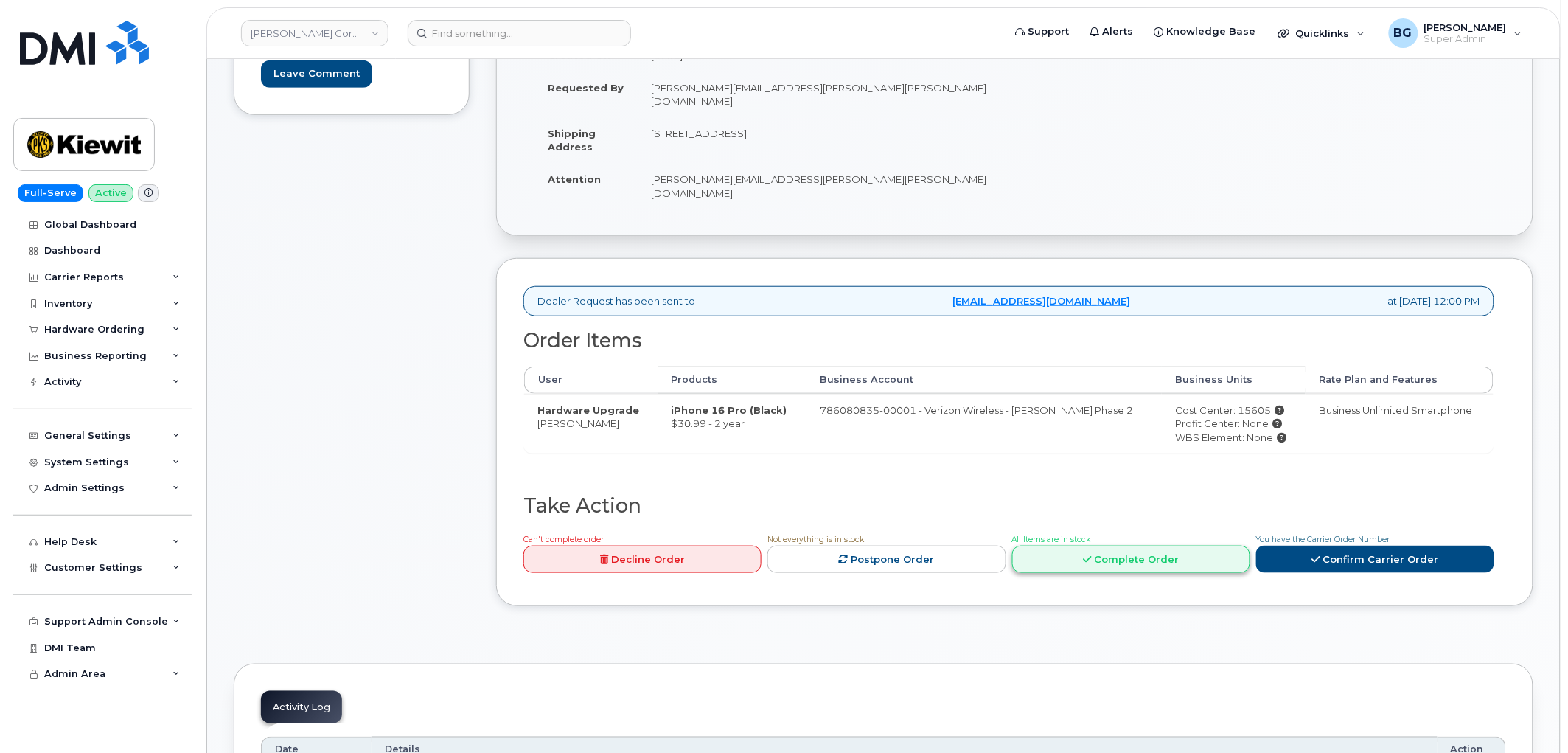
click at [1115, 545] on link "Complete Order" at bounding box center [1131, 559] width 238 height 27
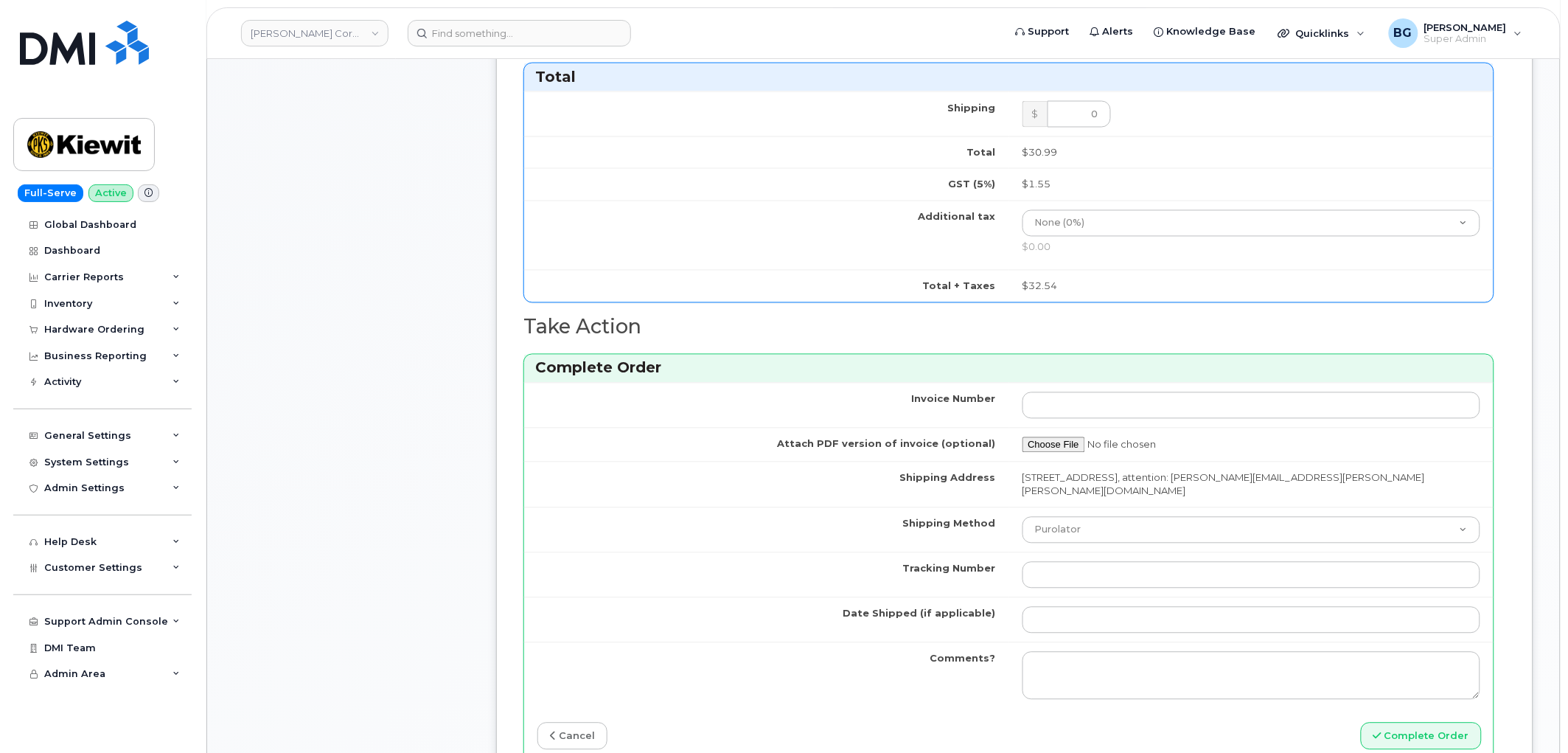
scroll to position [873, 0]
click at [1065, 561] on input "Tracking Number" at bounding box center [1251, 573] width 458 height 27
paste input "15605"
type input "15605"
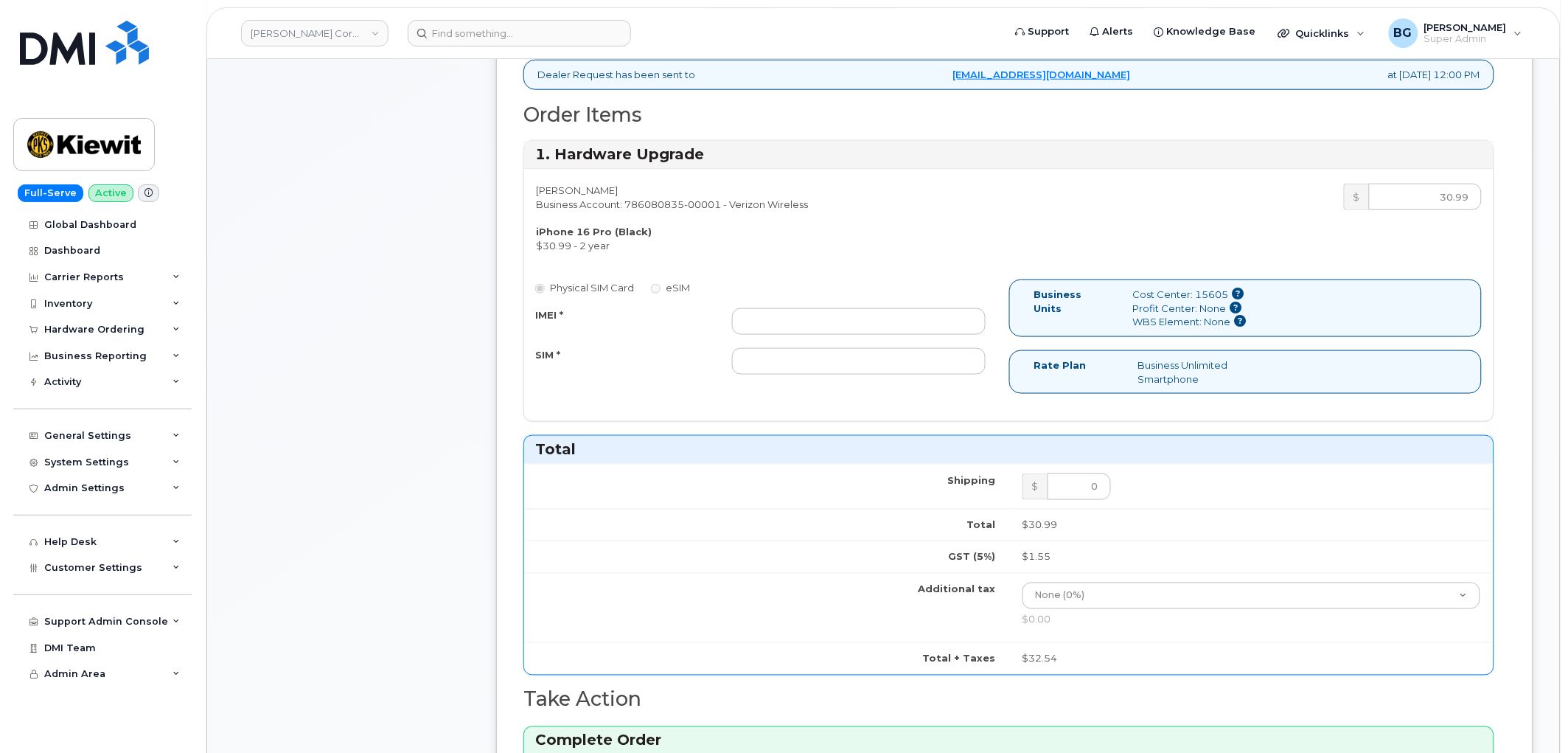
scroll to position [491, 0]
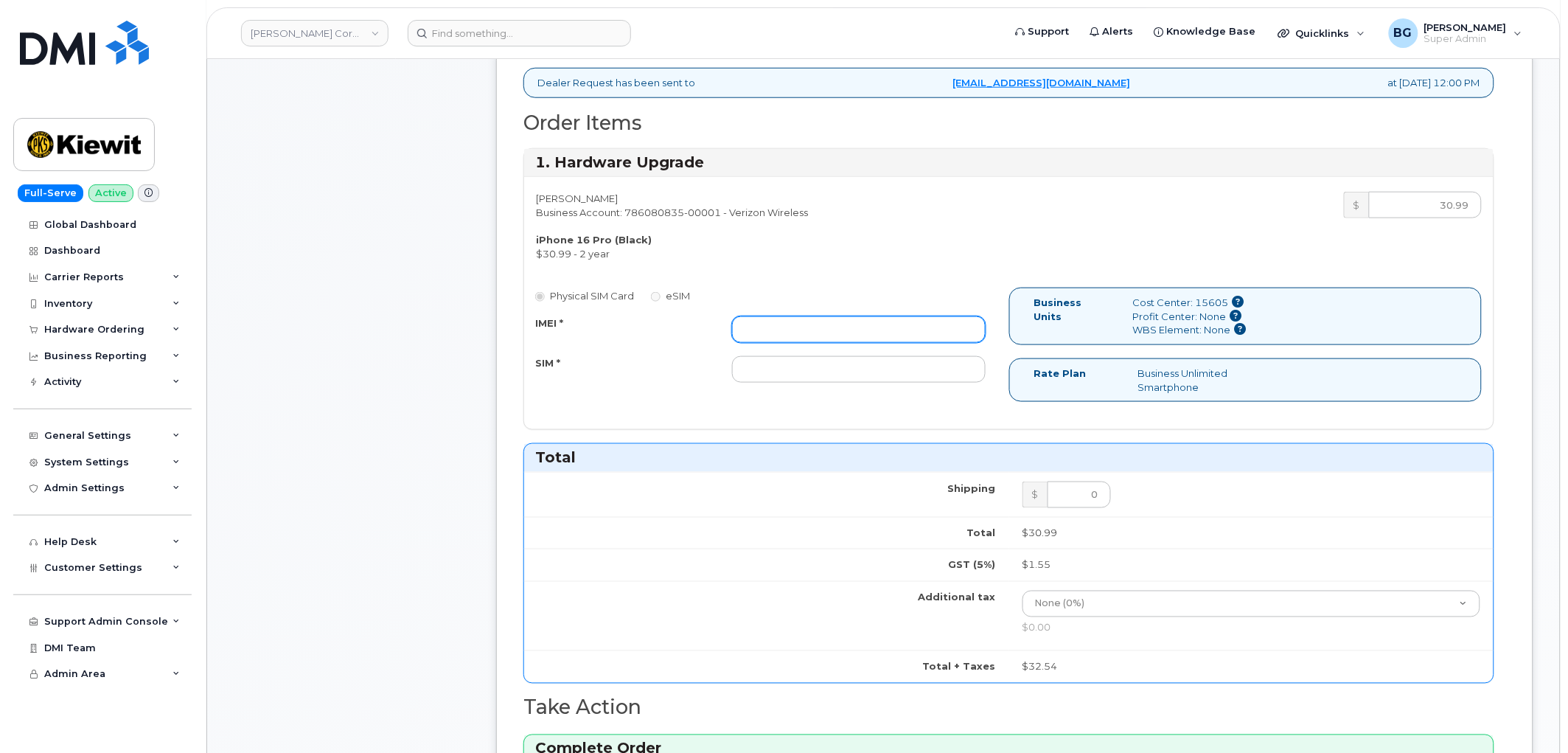
click at [804, 316] on input "IMEI *" at bounding box center [858, 330] width 253 height 27
paste input "351670277195678"
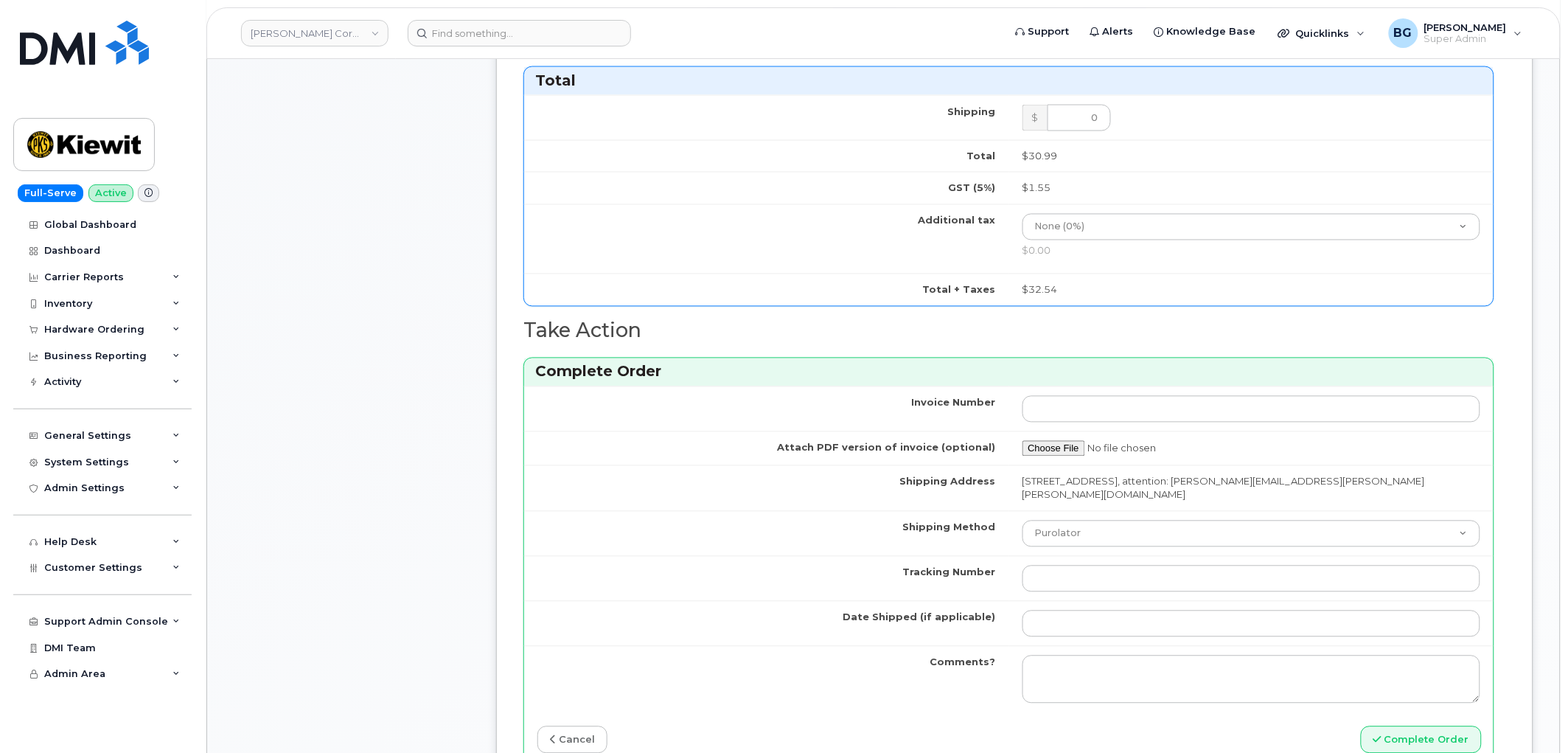
scroll to position [983, 0]
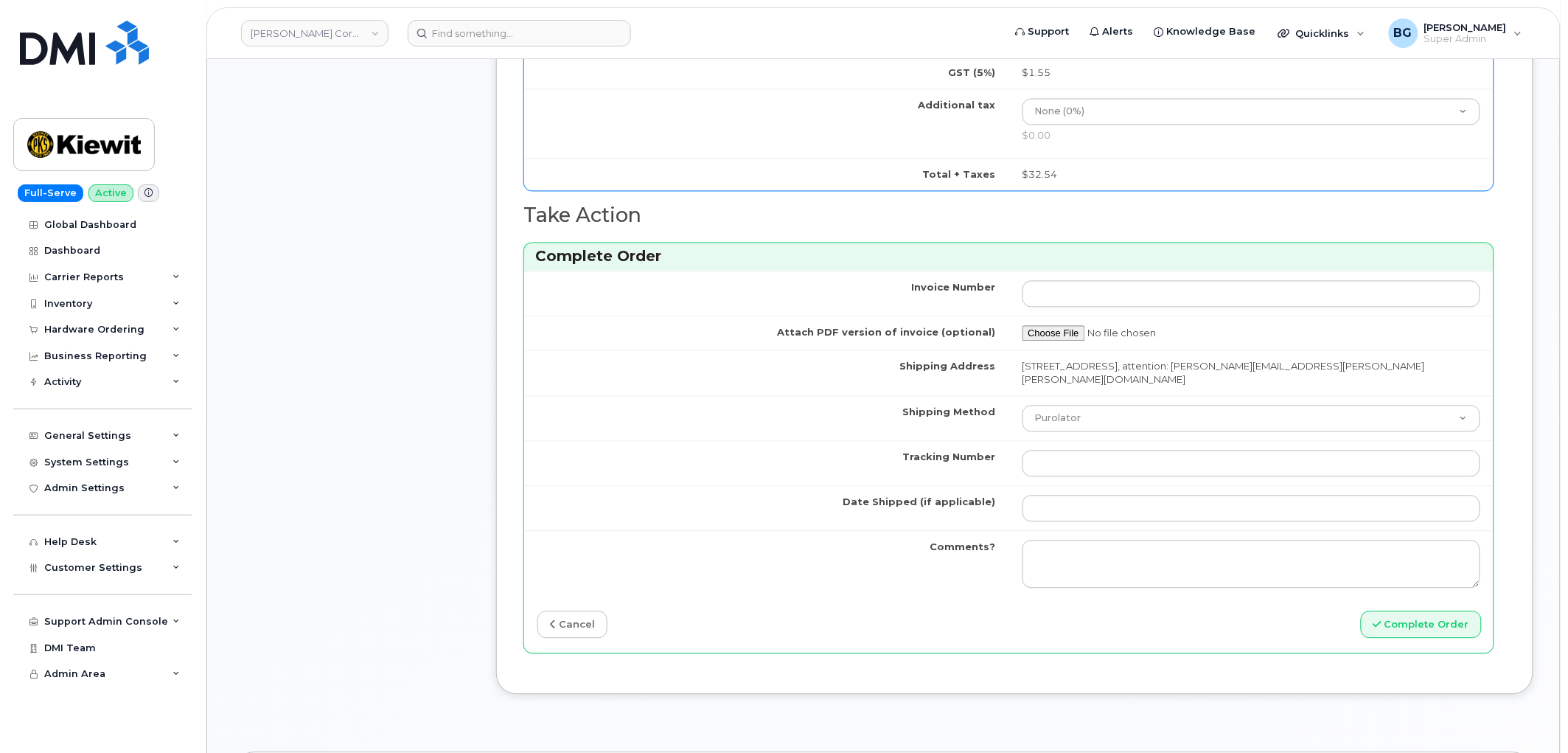
type input "351670277195678"
click at [1089, 455] on input "Tracking Number" at bounding box center [1251, 464] width 458 height 27
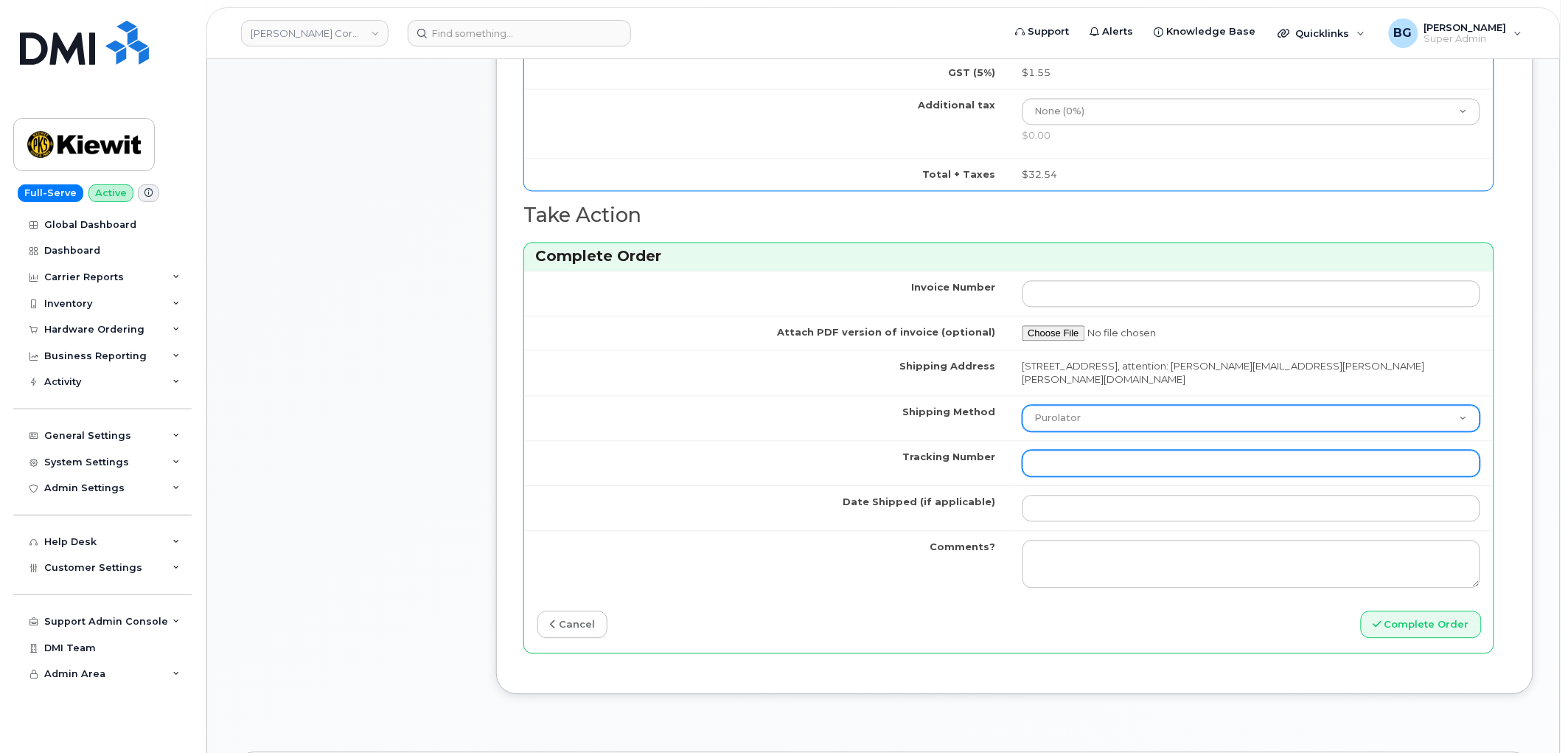
paste input "1Z4367572434628182"
type input "1Z4367572434628182"
click at [1088, 406] on select "Purolator UPS FedEx Canada Post Courier Other Drop Off Pick Up" at bounding box center [1251, 419] width 458 height 27
select select "UPS"
click at [1022, 406] on select "Purolator UPS FedEx Canada Post Courier Other Drop Off Pick Up" at bounding box center [1251, 419] width 458 height 27
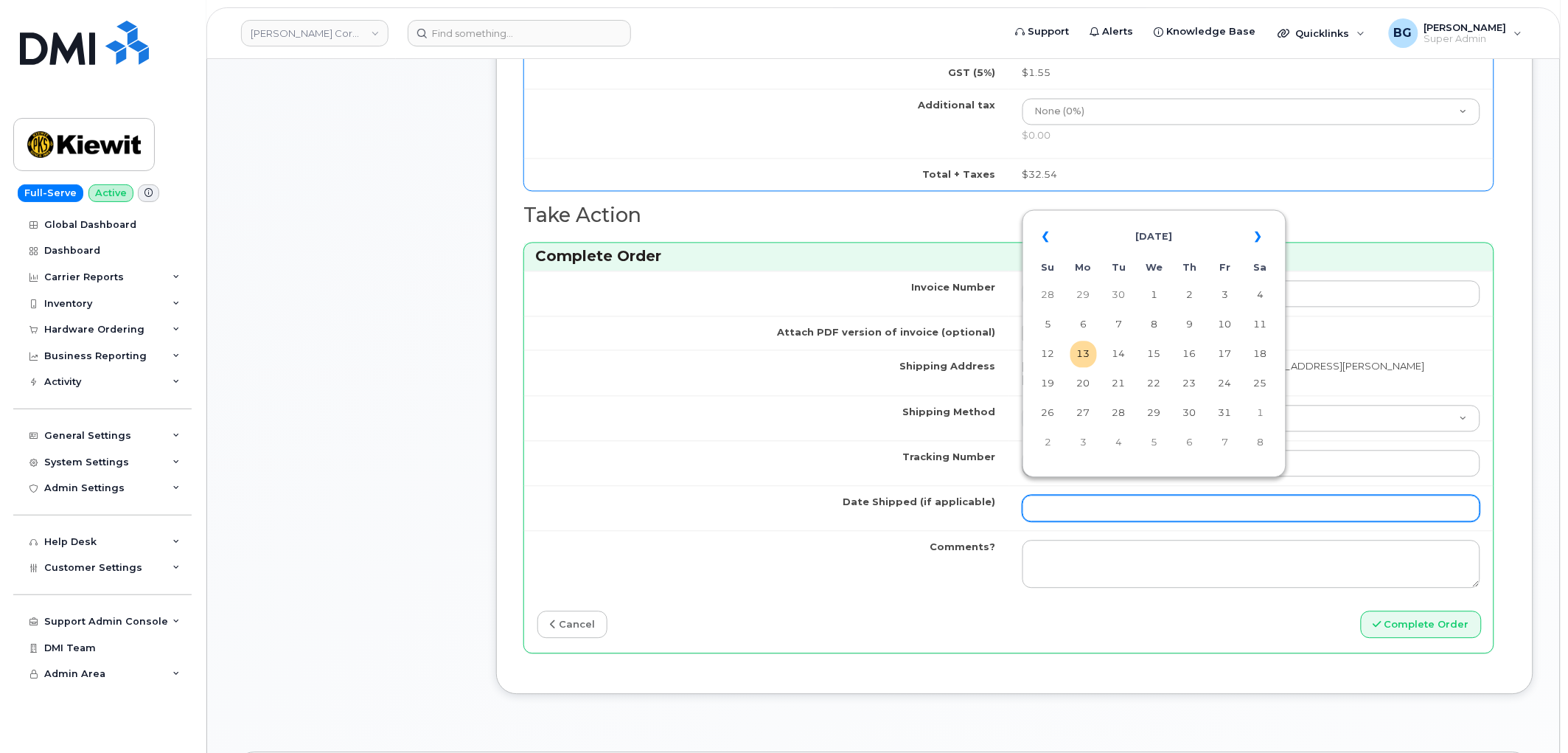
click at [1095, 501] on input "Date Shipped (if applicable)" at bounding box center [1251, 509] width 458 height 27
click at [1118, 300] on td "30" at bounding box center [1119, 296] width 27 height 27
type input "2025-09-30"
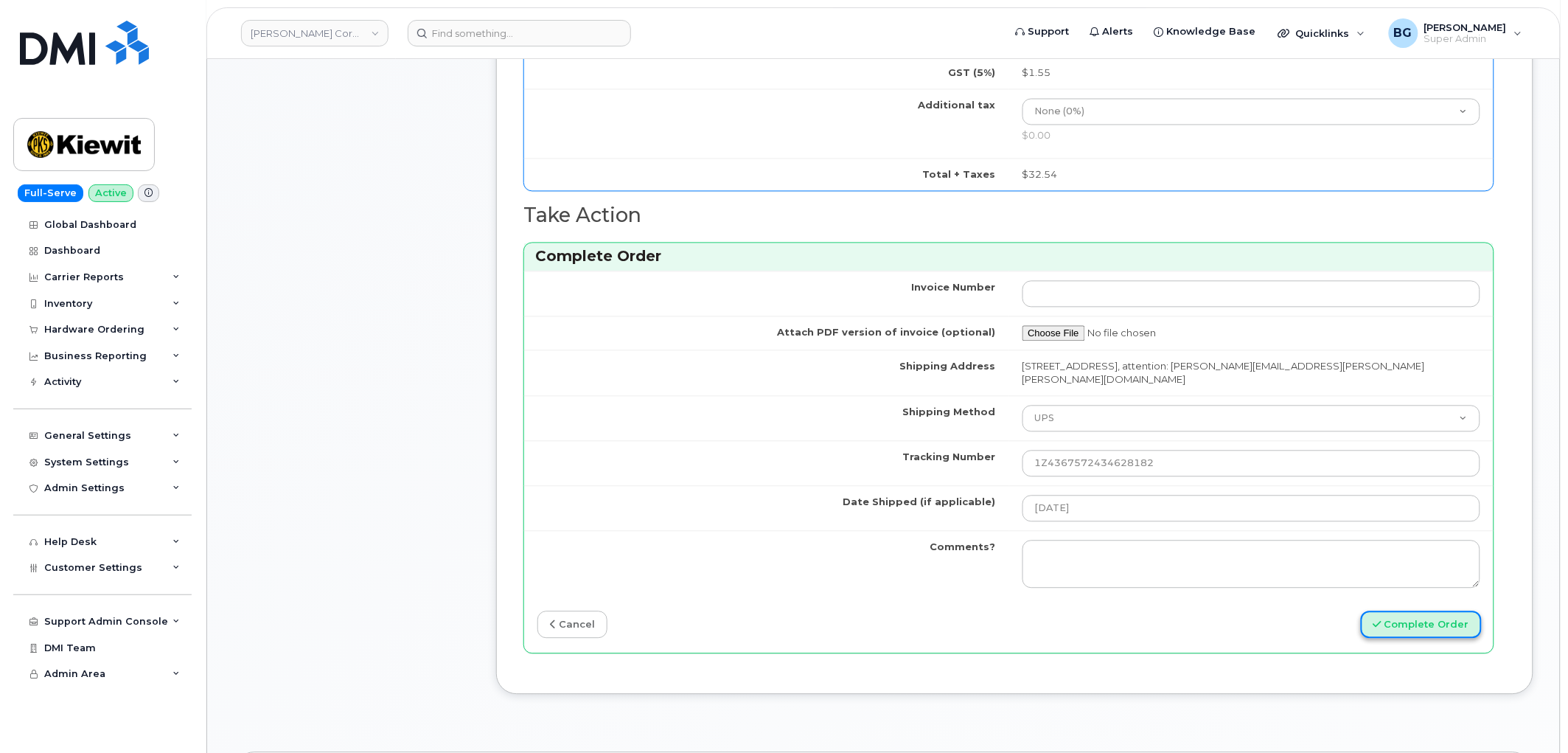
click at [1427, 617] on button "Complete Order" at bounding box center [1422, 624] width 121 height 27
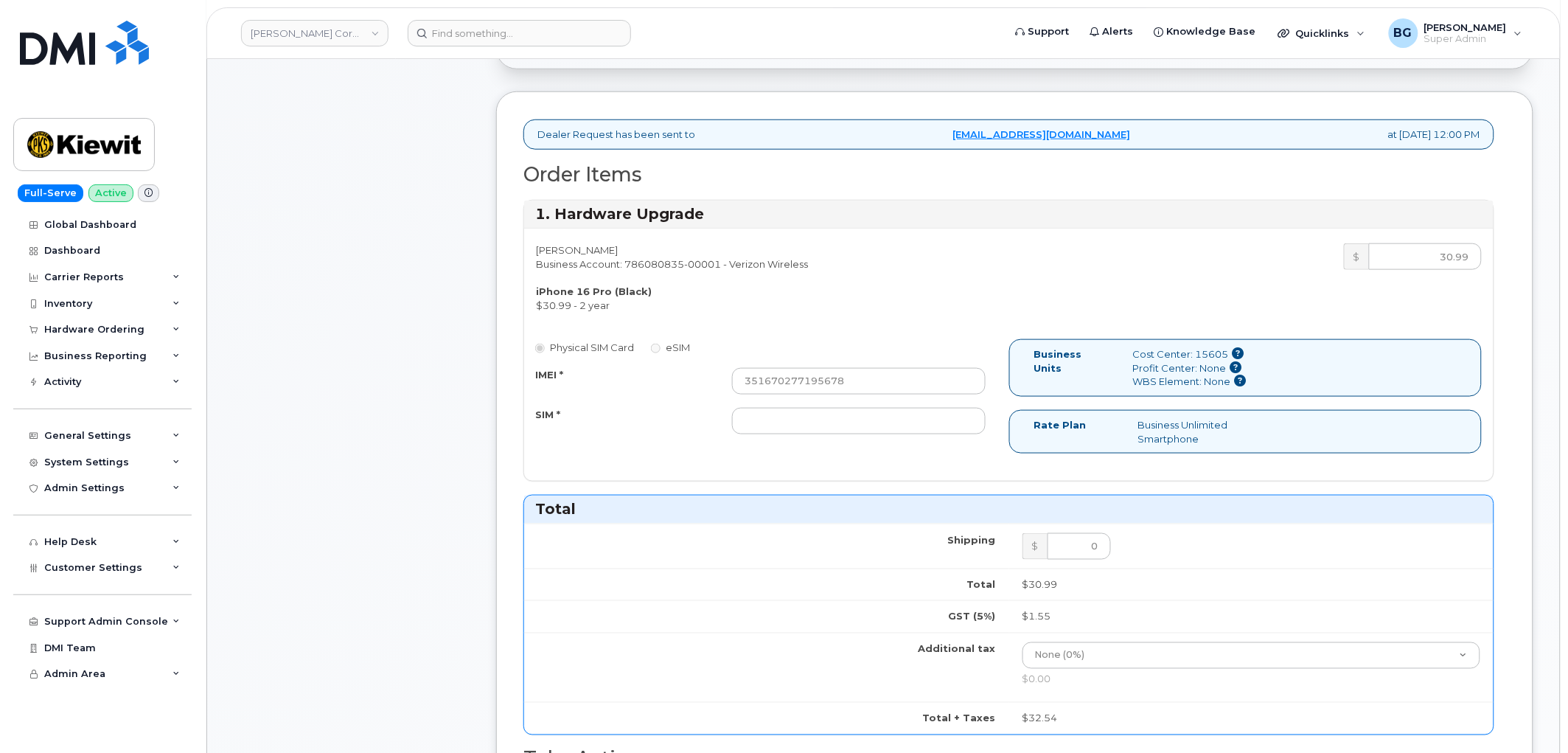
scroll to position [437, 0]
drag, startPoint x: 849, startPoint y: 352, endPoint x: 703, endPoint y: 359, distance: 146.2
click at [703, 371] on div "IMEI * 351670277195678" at bounding box center [760, 384] width 474 height 27
click at [783, 411] on input "SIM *" at bounding box center [858, 424] width 253 height 27
paste input "351670277195678"
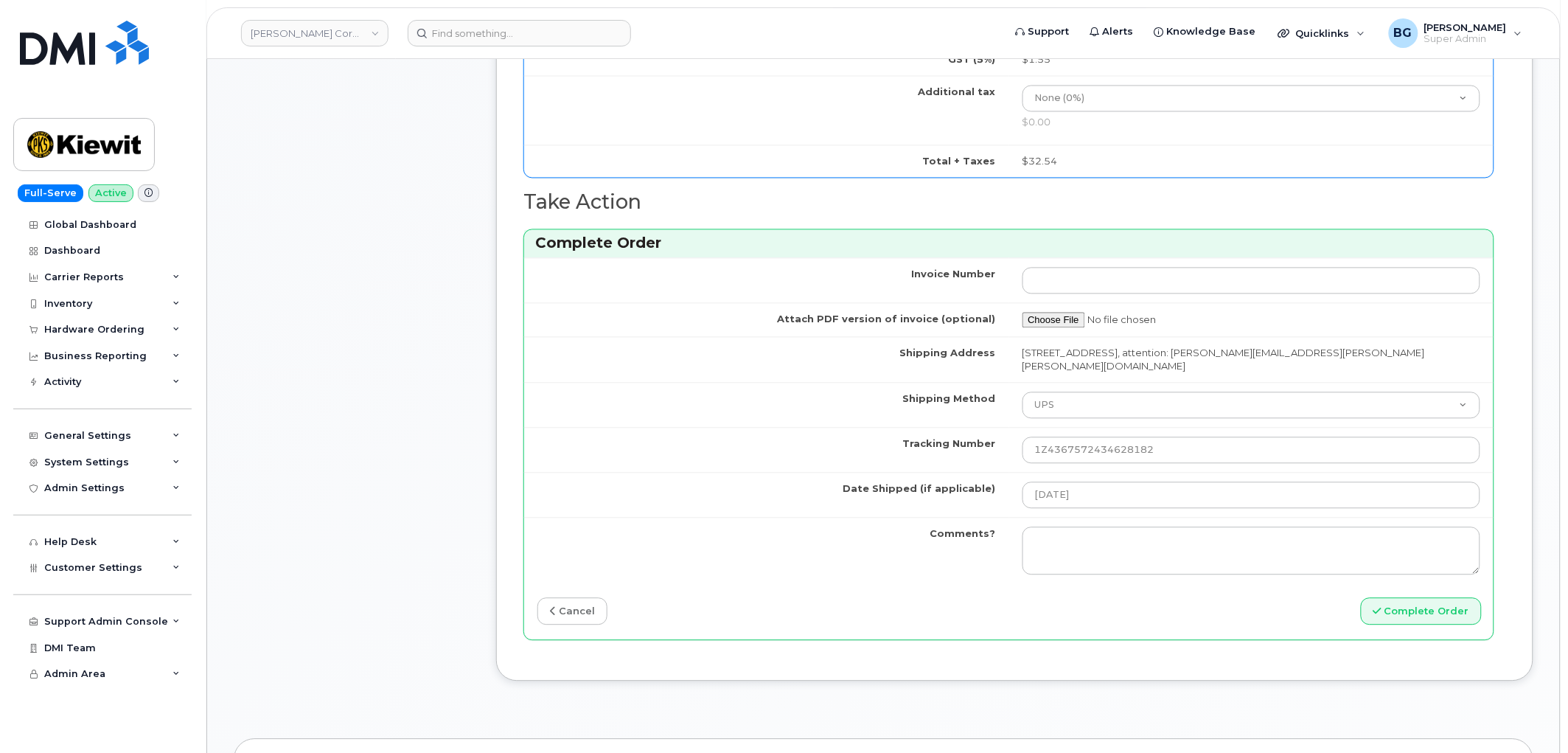
scroll to position [1147, 0]
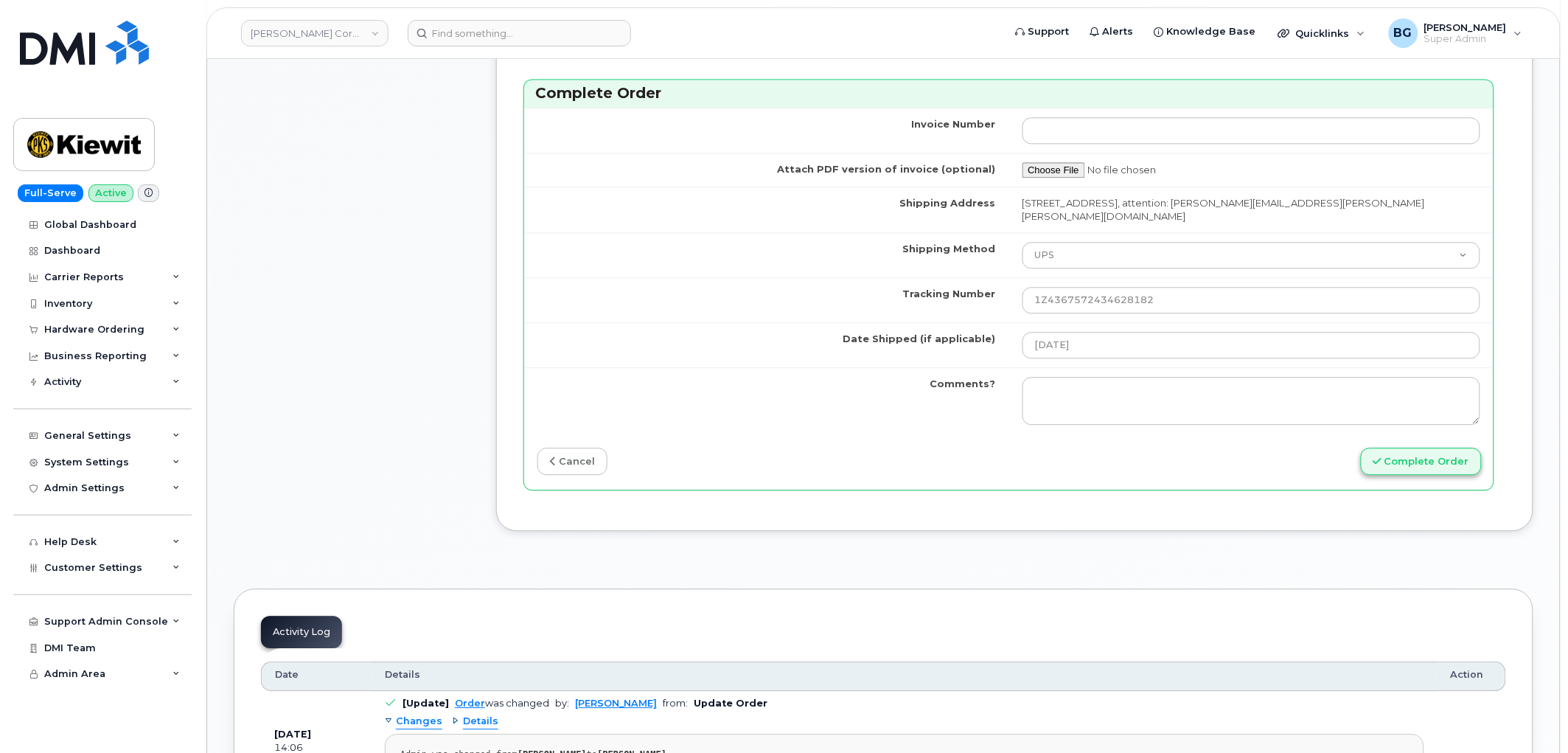
type input "351670277195678"
click at [1410, 448] on button "Complete Order" at bounding box center [1422, 461] width 121 height 27
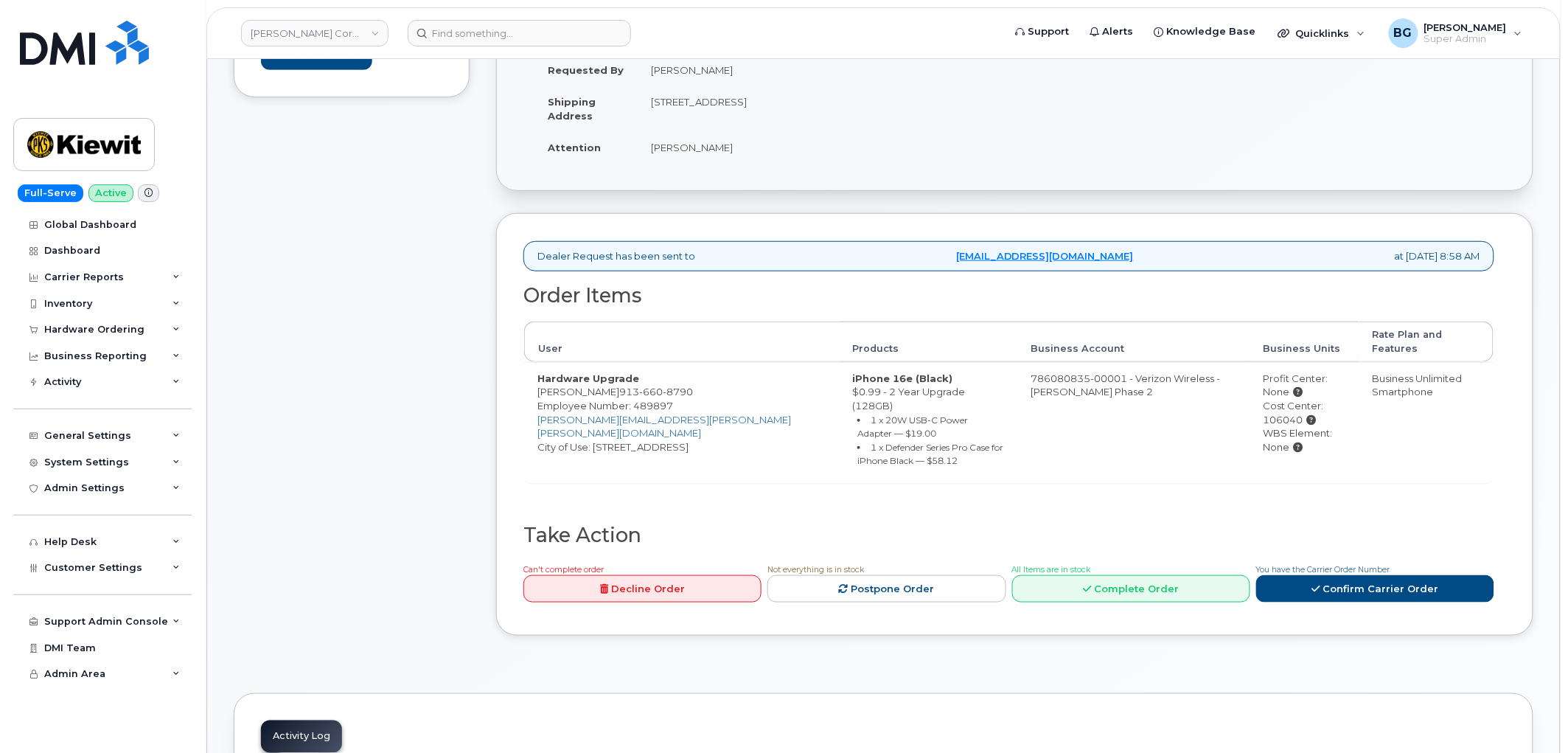
scroll to position [327, 0]
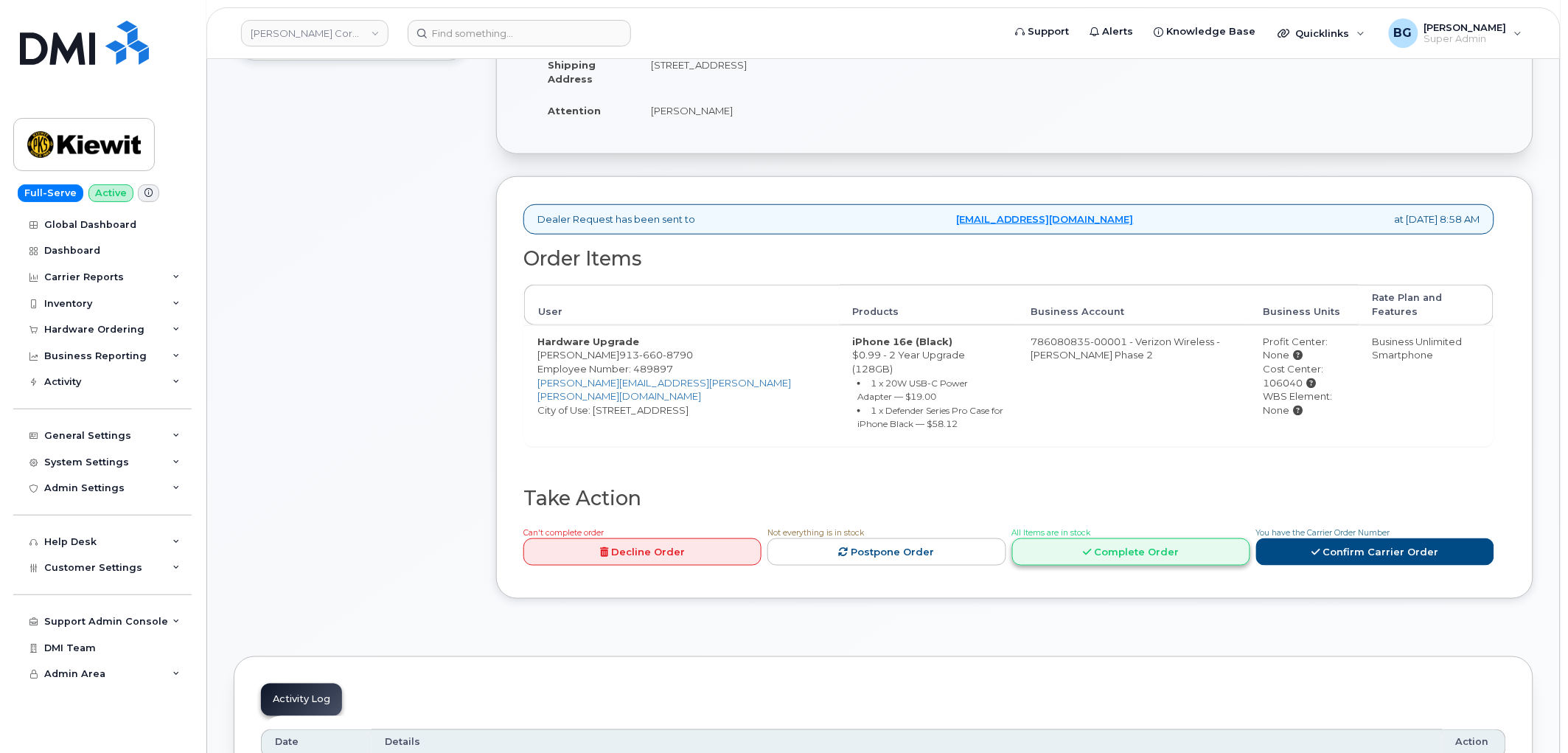
click at [1099, 538] on link "Complete Order" at bounding box center [1131, 552] width 238 height 27
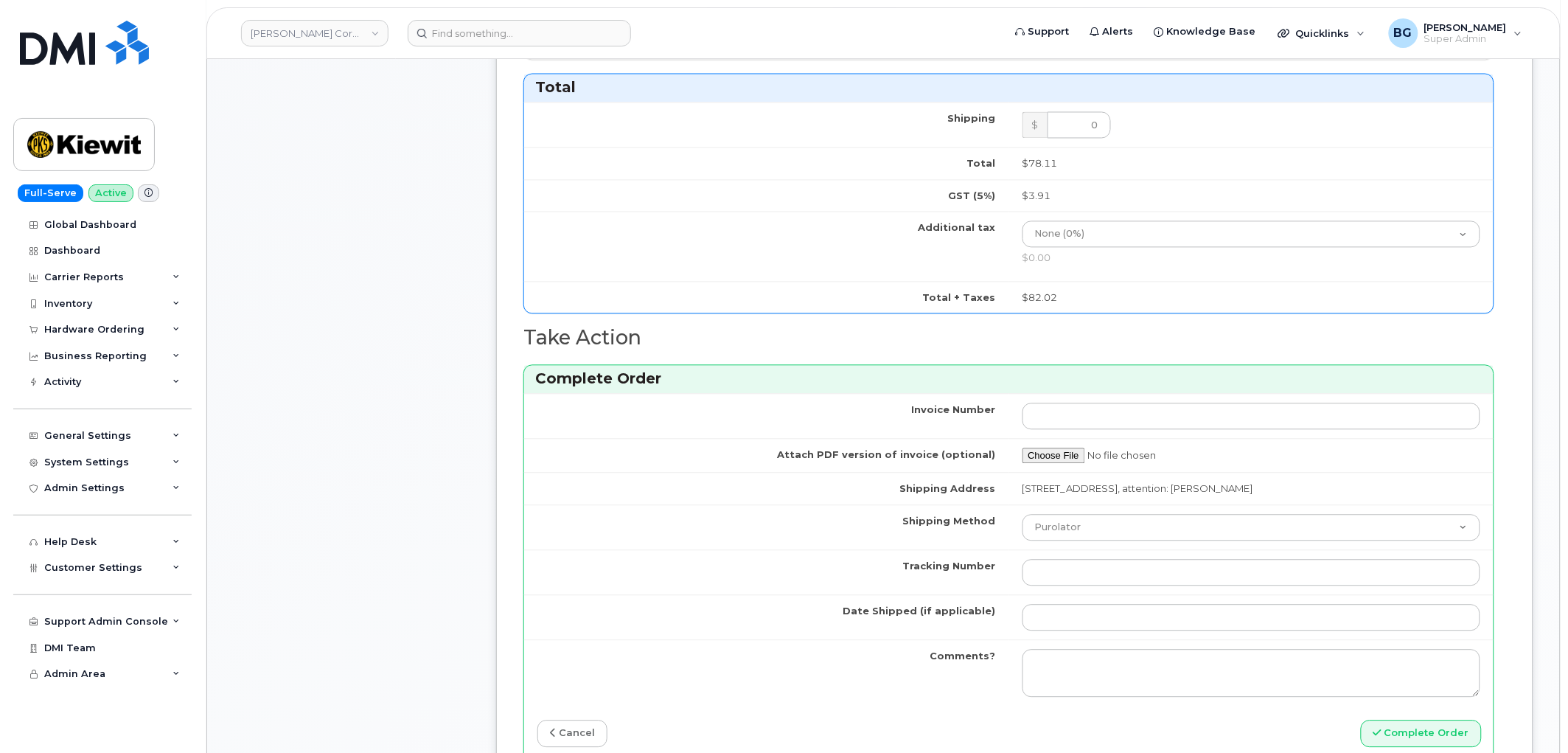
scroll to position [1037, 0]
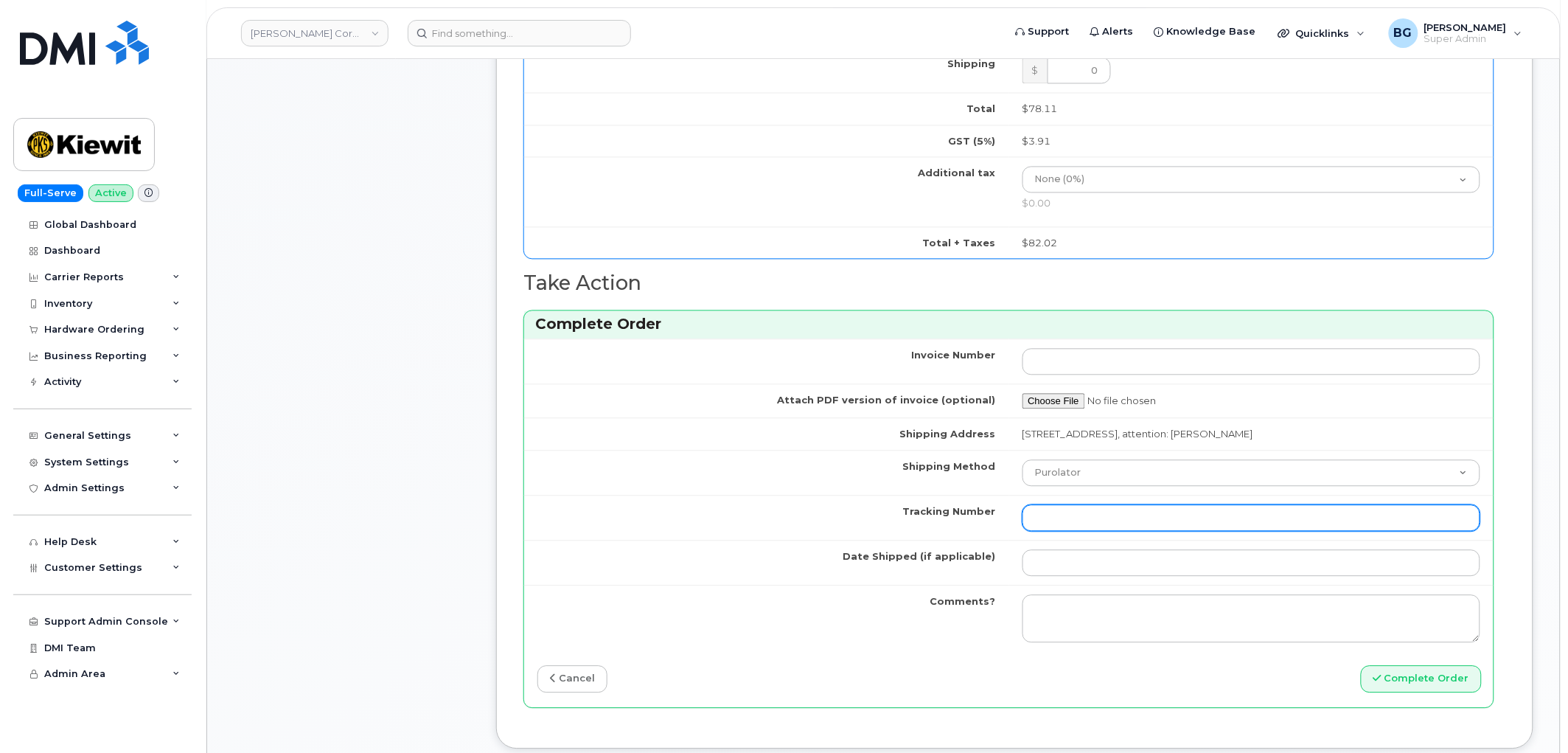
click at [1094, 522] on input "Tracking Number" at bounding box center [1251, 517] width 458 height 27
paste input "1ZHF12013517932345"
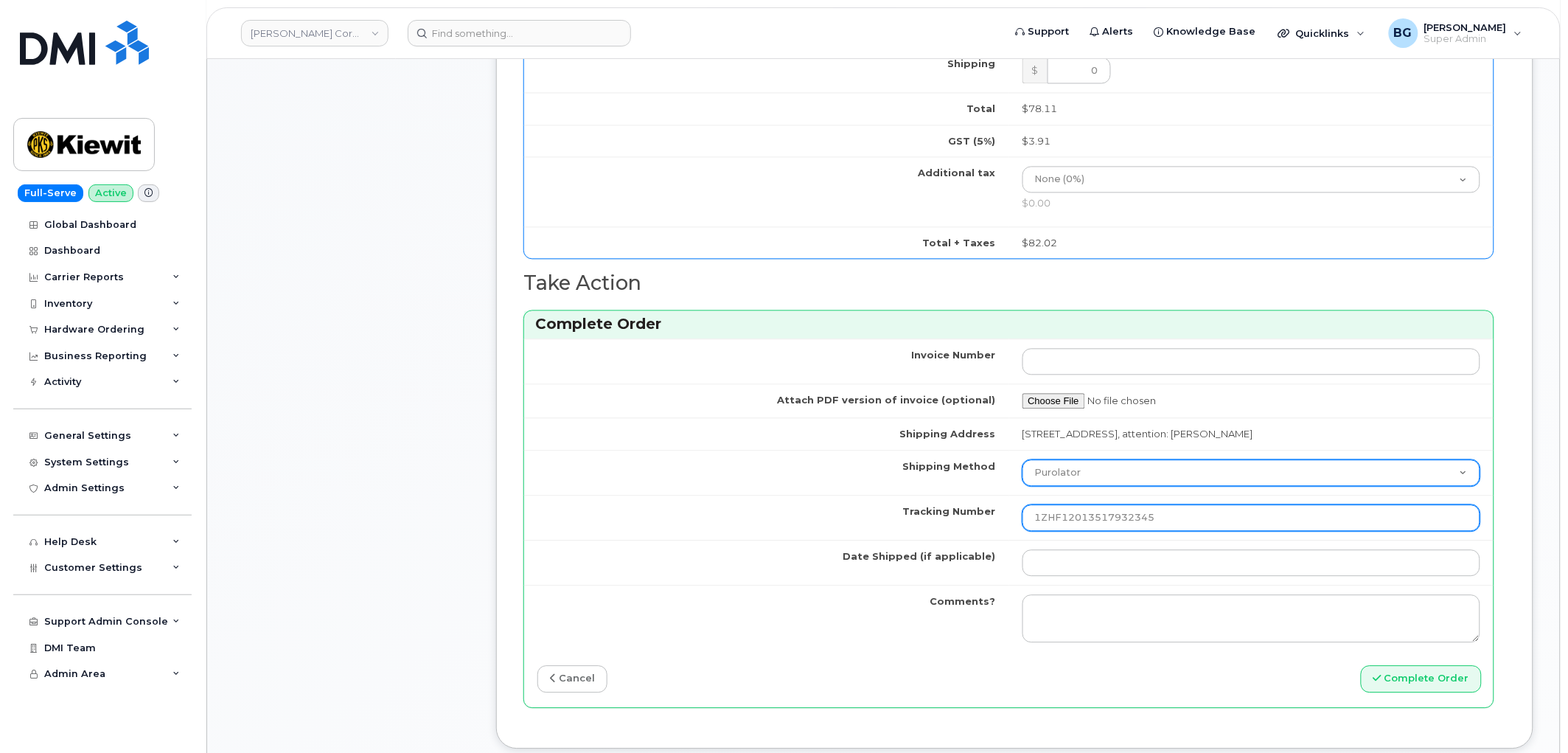
type input "1ZHF12013517932345"
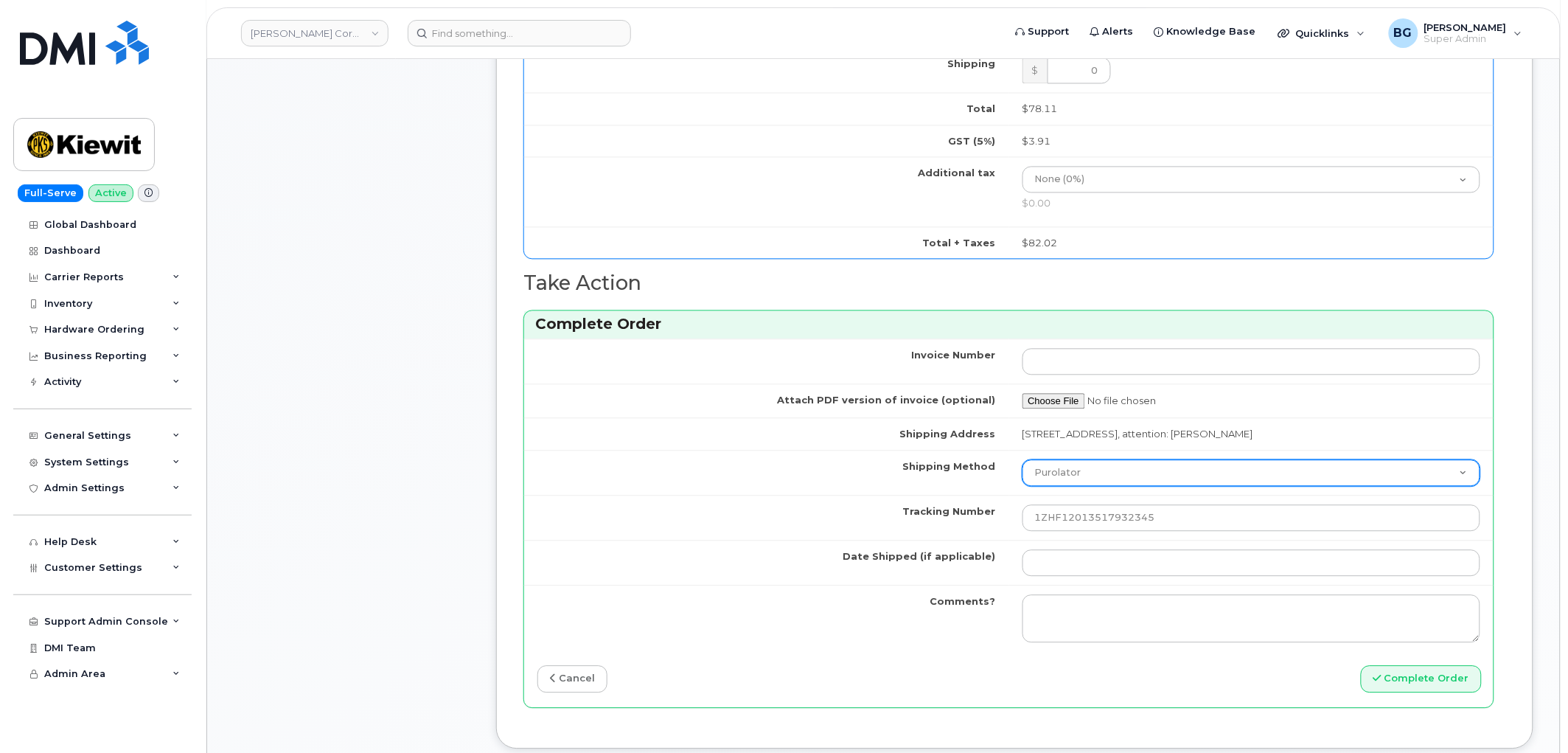
click at [1099, 480] on select "Purolator UPS FedEx Canada Post Courier Other Drop Off Pick Up" at bounding box center [1251, 473] width 458 height 27
select select "UPS"
click at [1022, 474] on select "Purolator UPS FedEx Canada Post Courier Other Drop Off Pick Up" at bounding box center [1251, 473] width 458 height 27
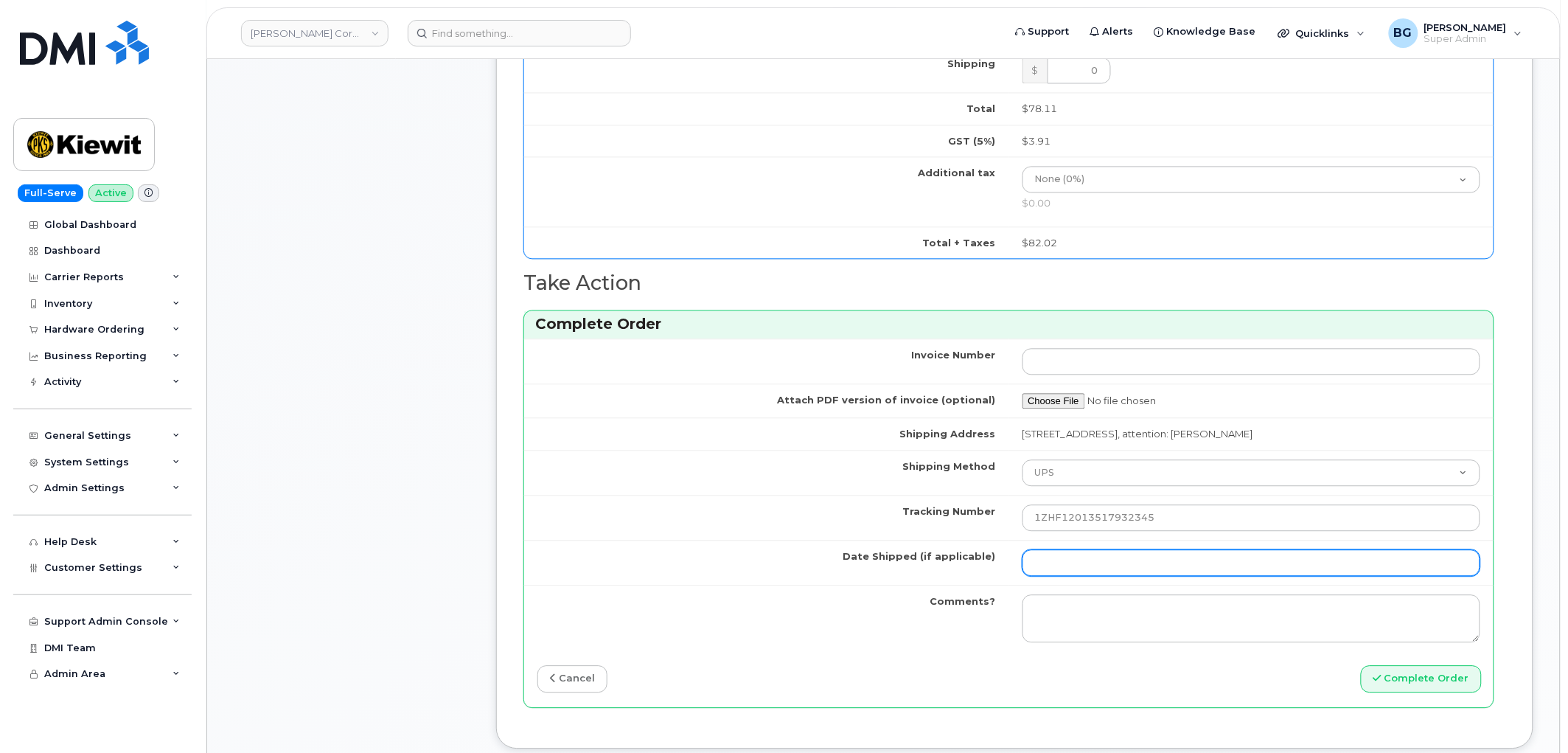
click at [1079, 575] on input "Date Shipped (if applicable)" at bounding box center [1251, 563] width 458 height 27
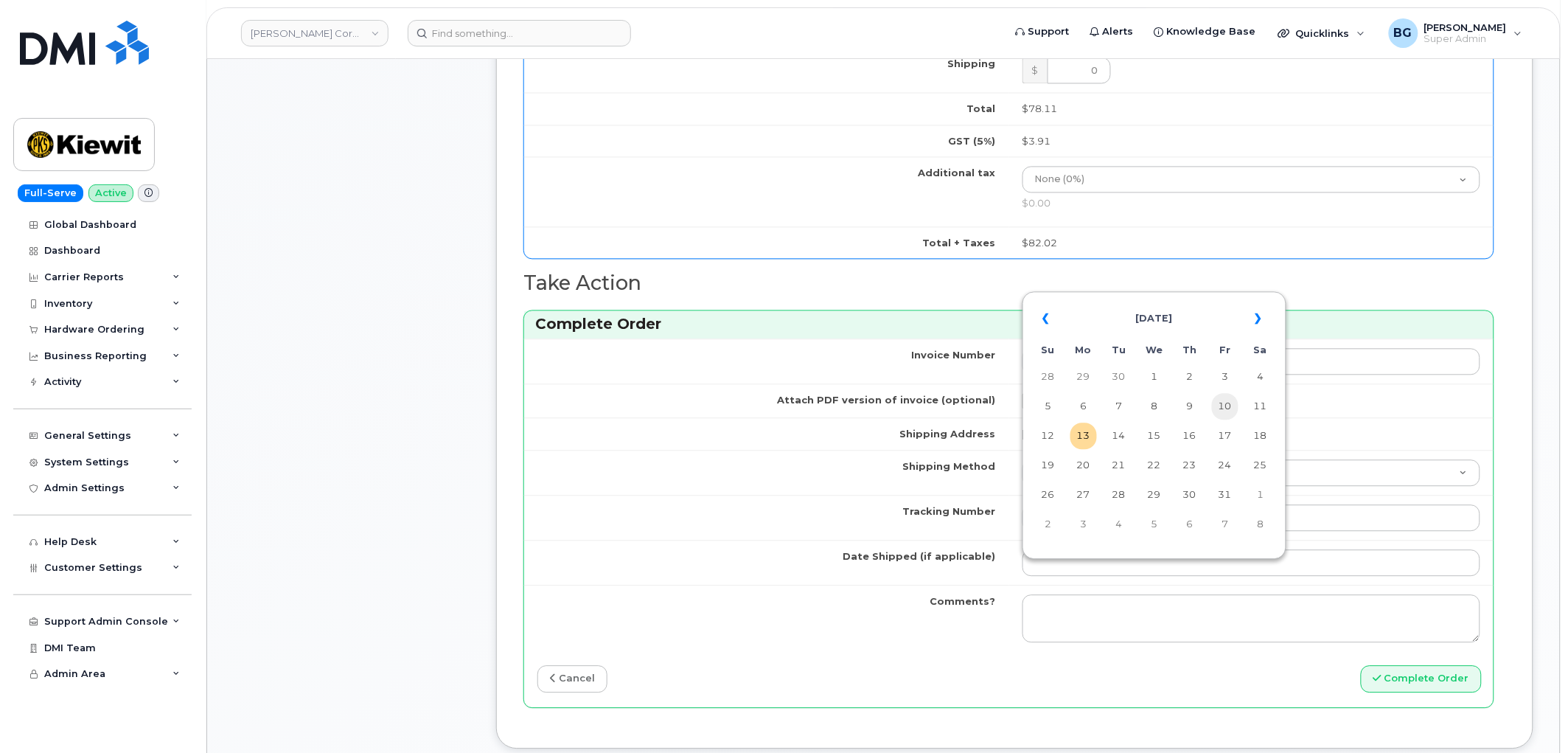
click at [1226, 402] on td "10" at bounding box center [1226, 406] width 27 height 27
type input "[DATE]"
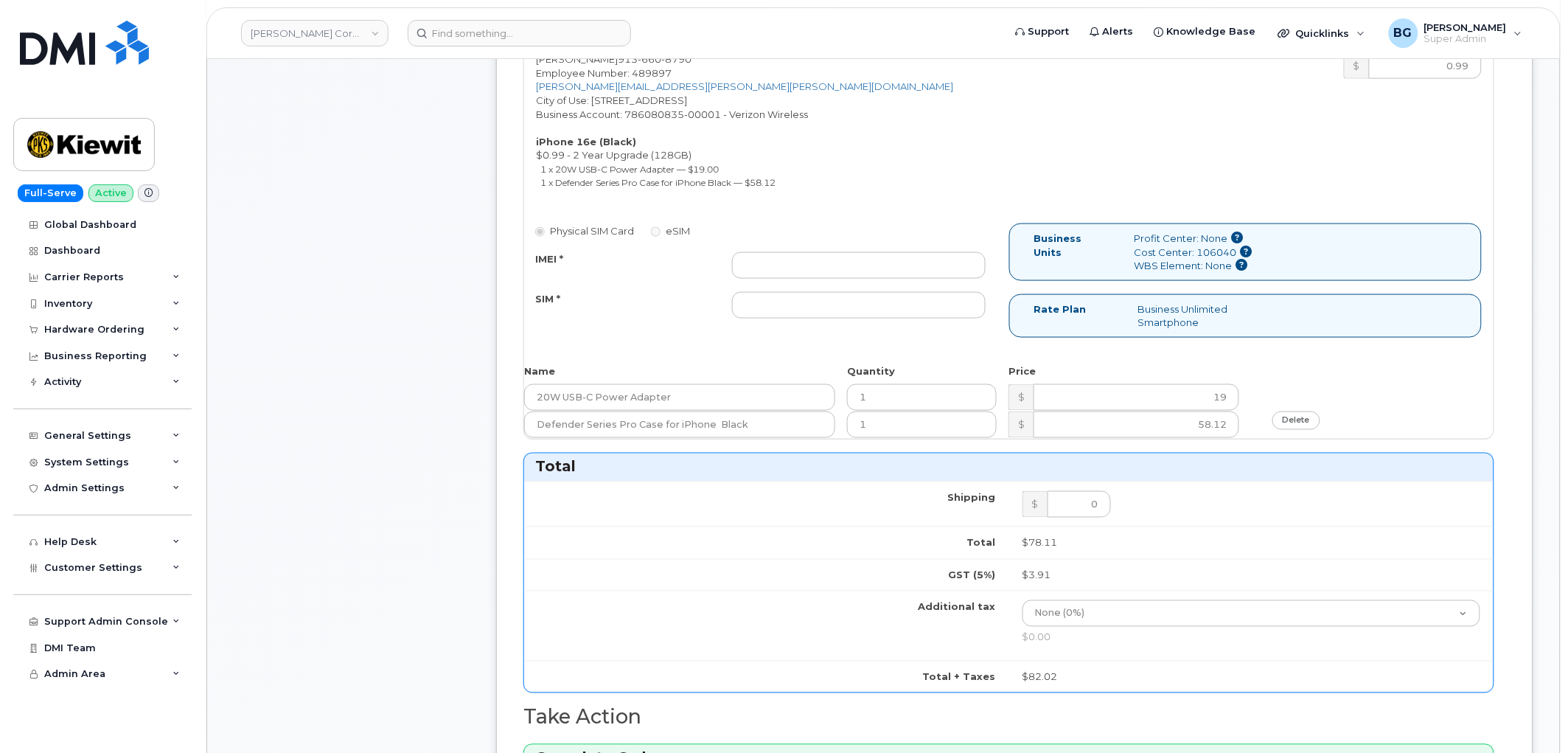
scroll to position [600, 0]
click at [877, 277] on input "IMEI *" at bounding box center [858, 268] width 253 height 27
paste input "356842891885530"
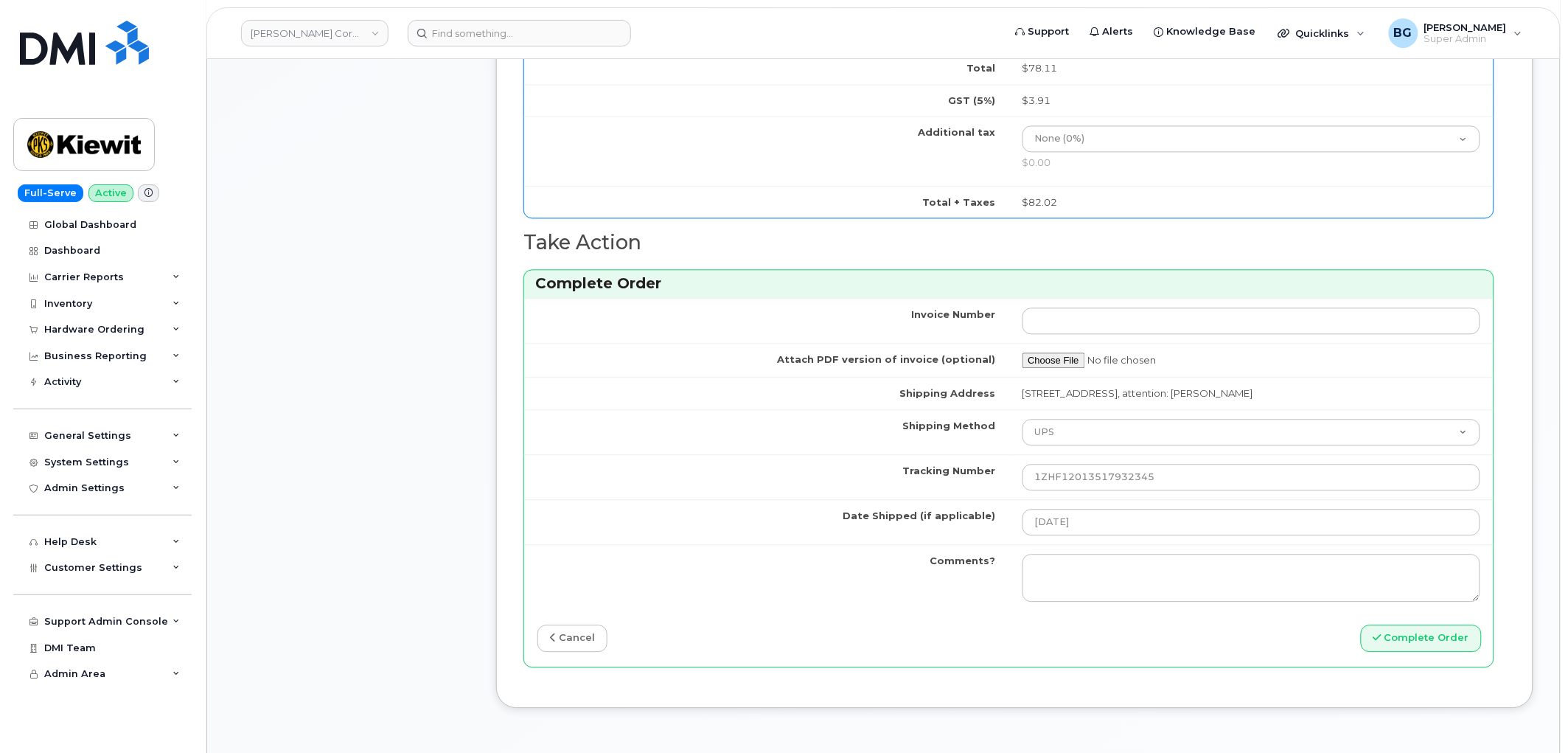
scroll to position [1201, 0]
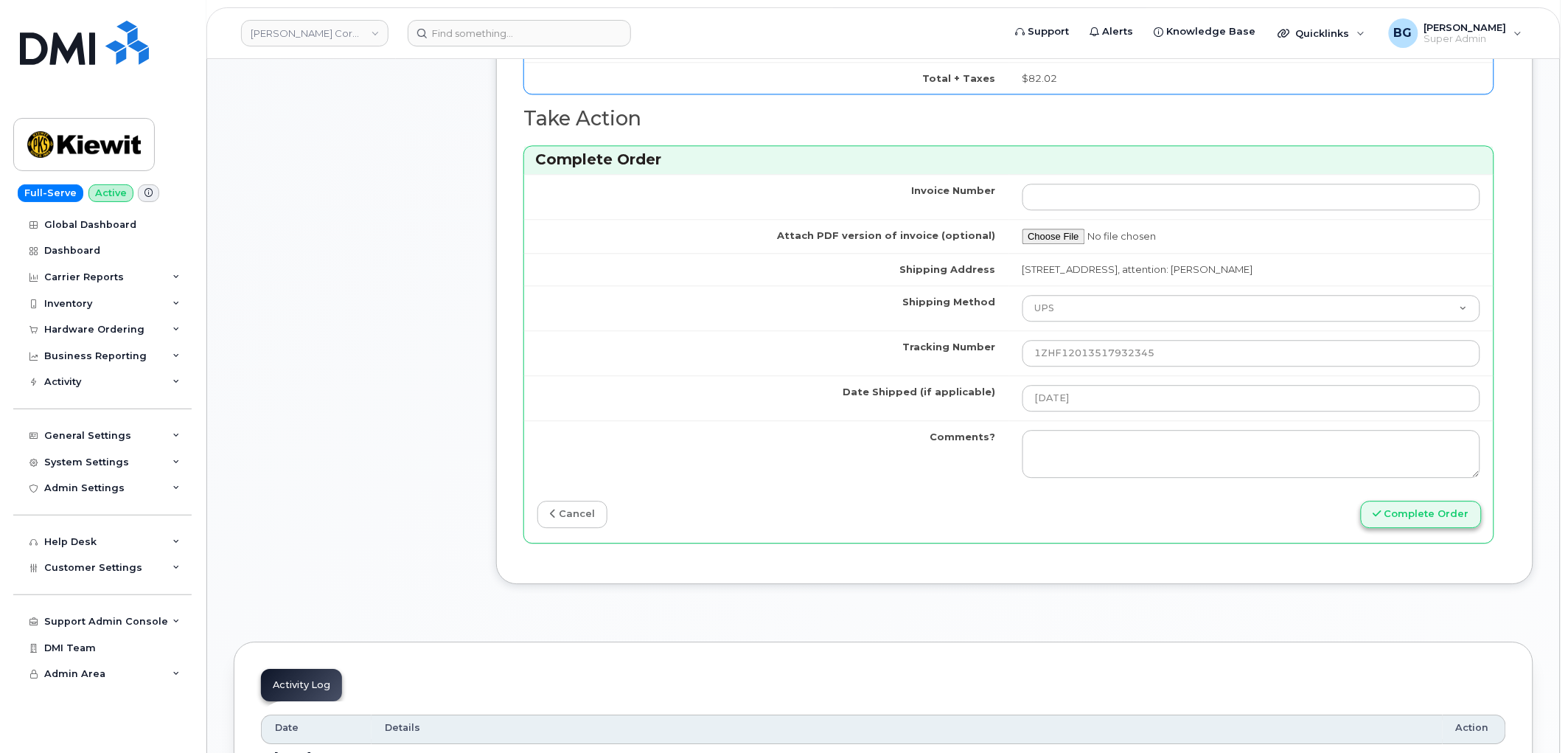
type input "356842891885530"
click at [1397, 527] on button "Complete Order" at bounding box center [1422, 514] width 121 height 27
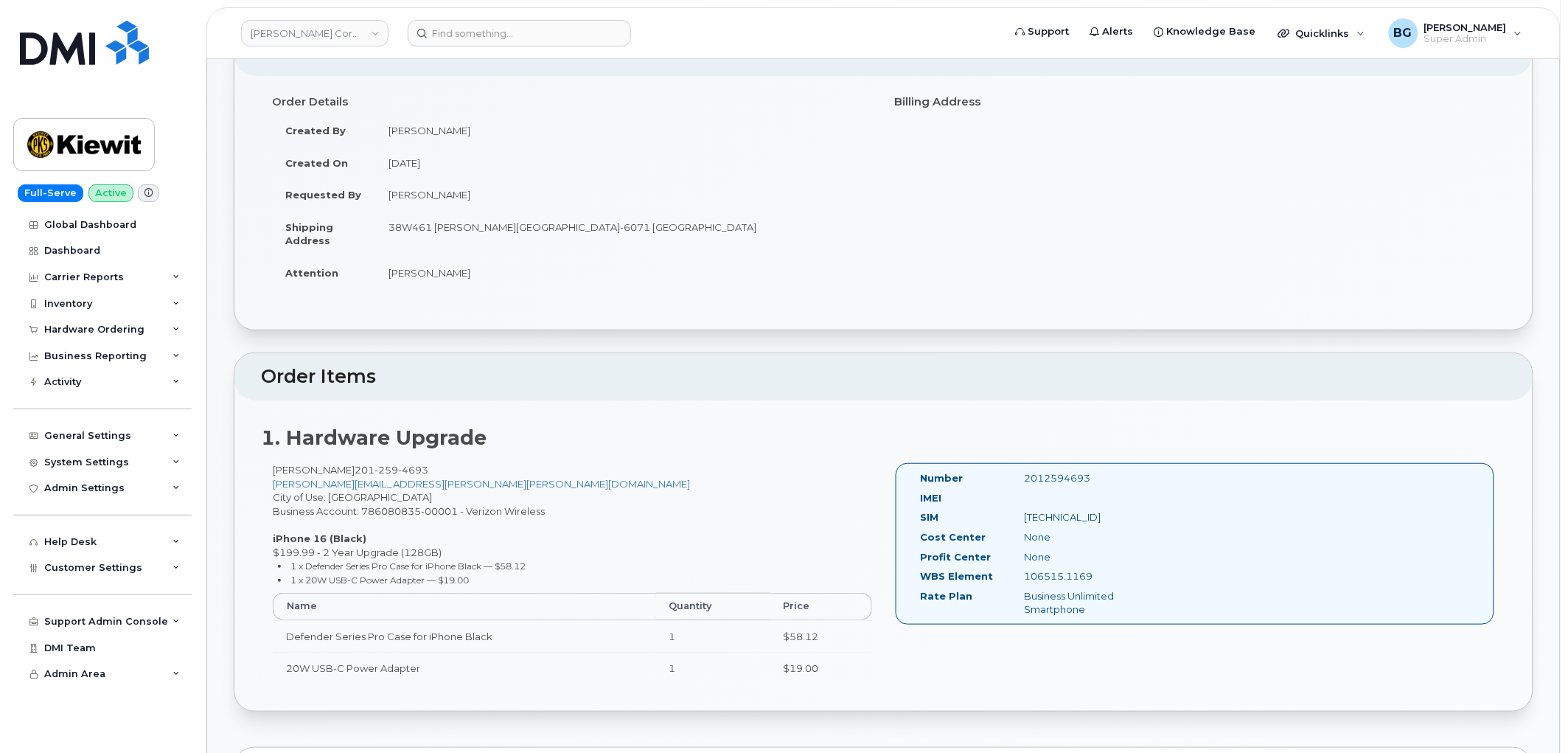
scroll to position [109, 0]
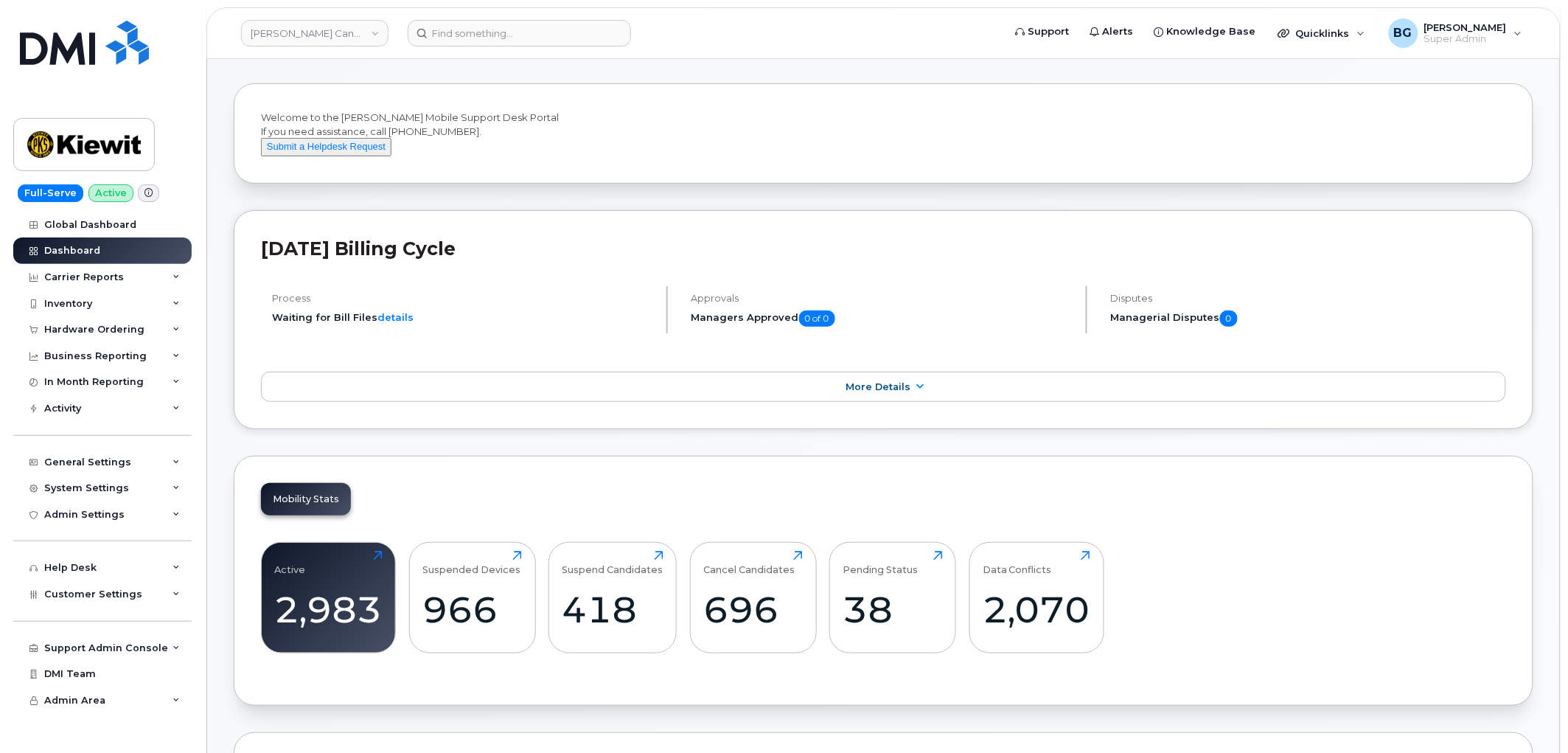
scroll to position [218, 0]
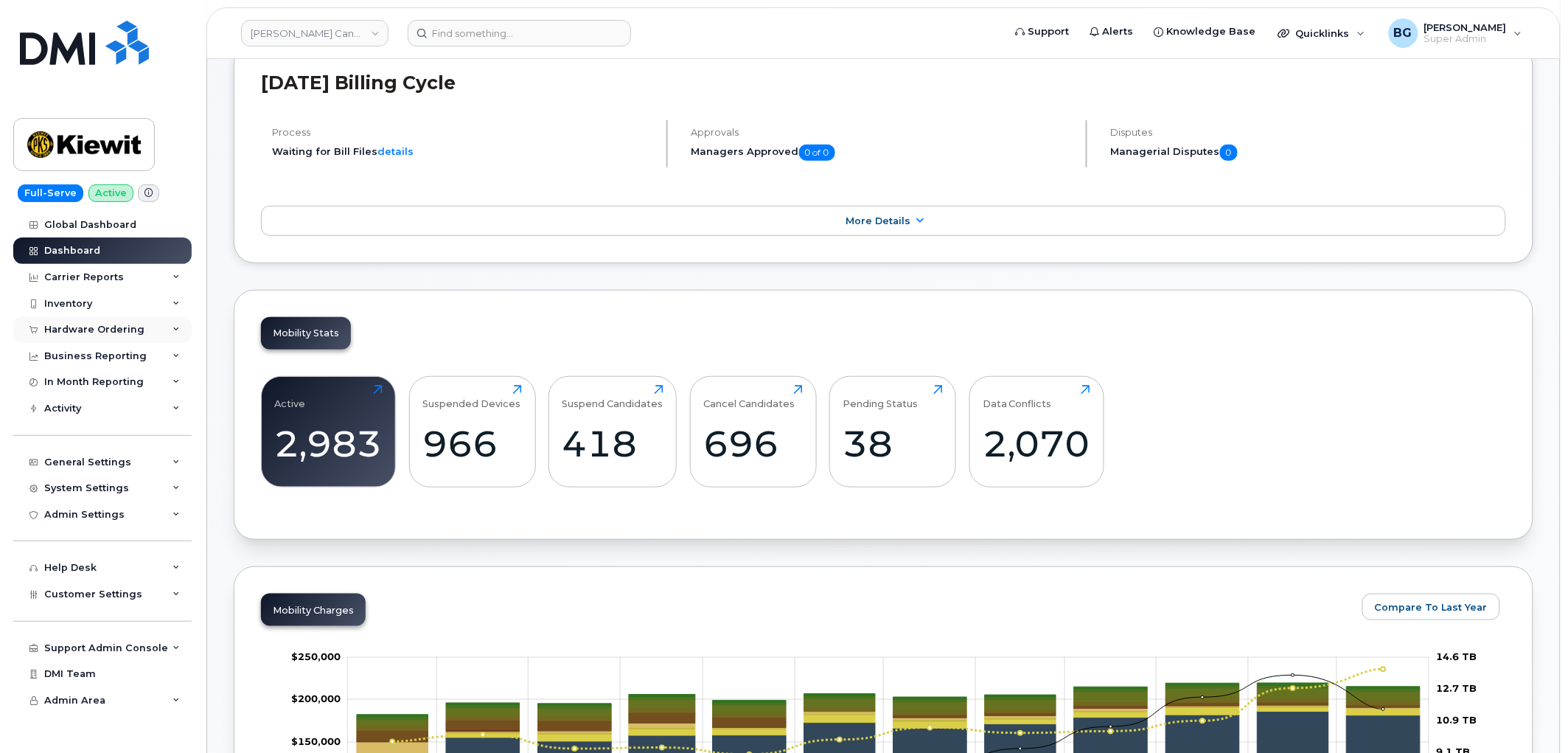
click at [102, 335] on div "Hardware Ordering" at bounding box center [94, 330] width 100 height 12
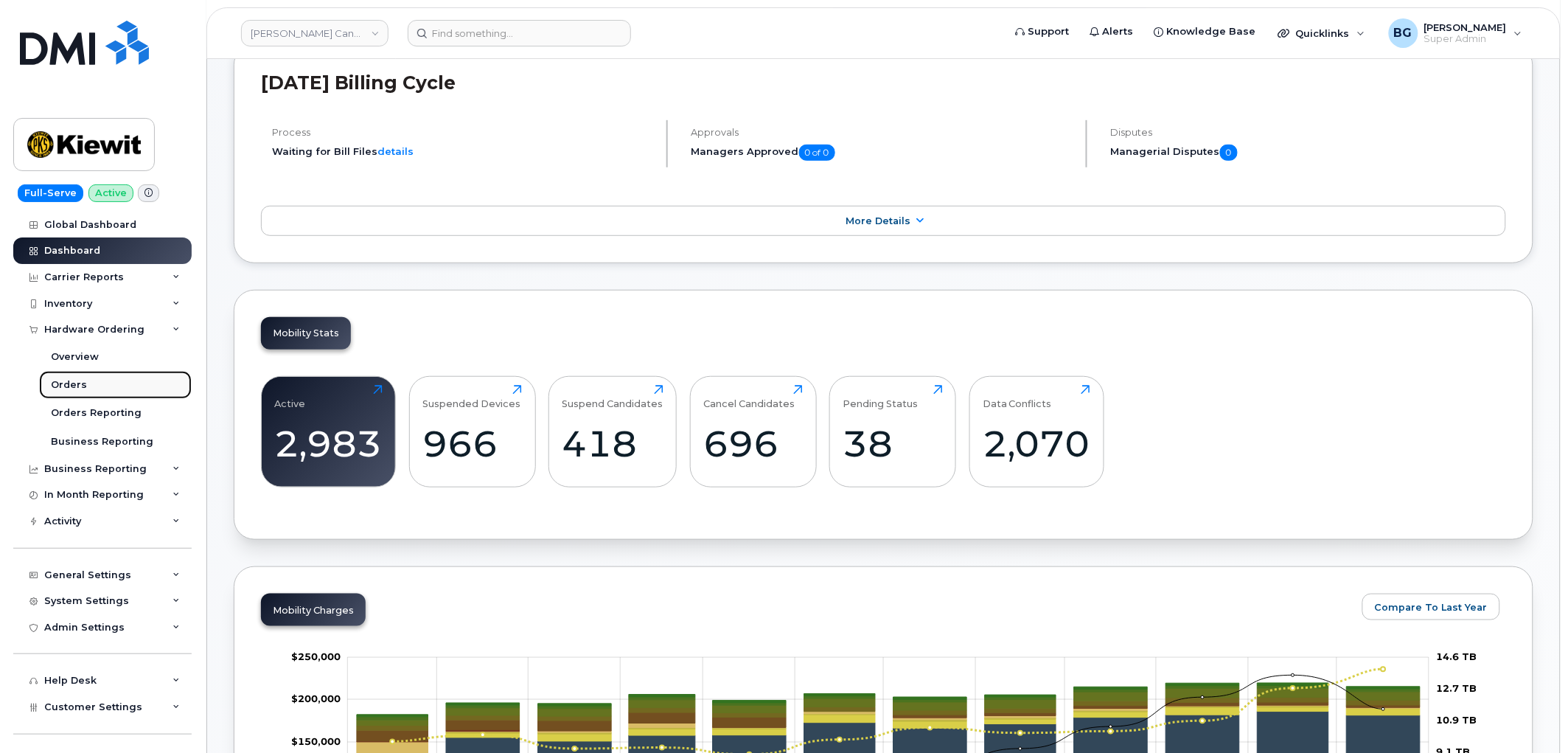
click at [64, 386] on div "Orders" at bounding box center [68, 385] width 36 height 13
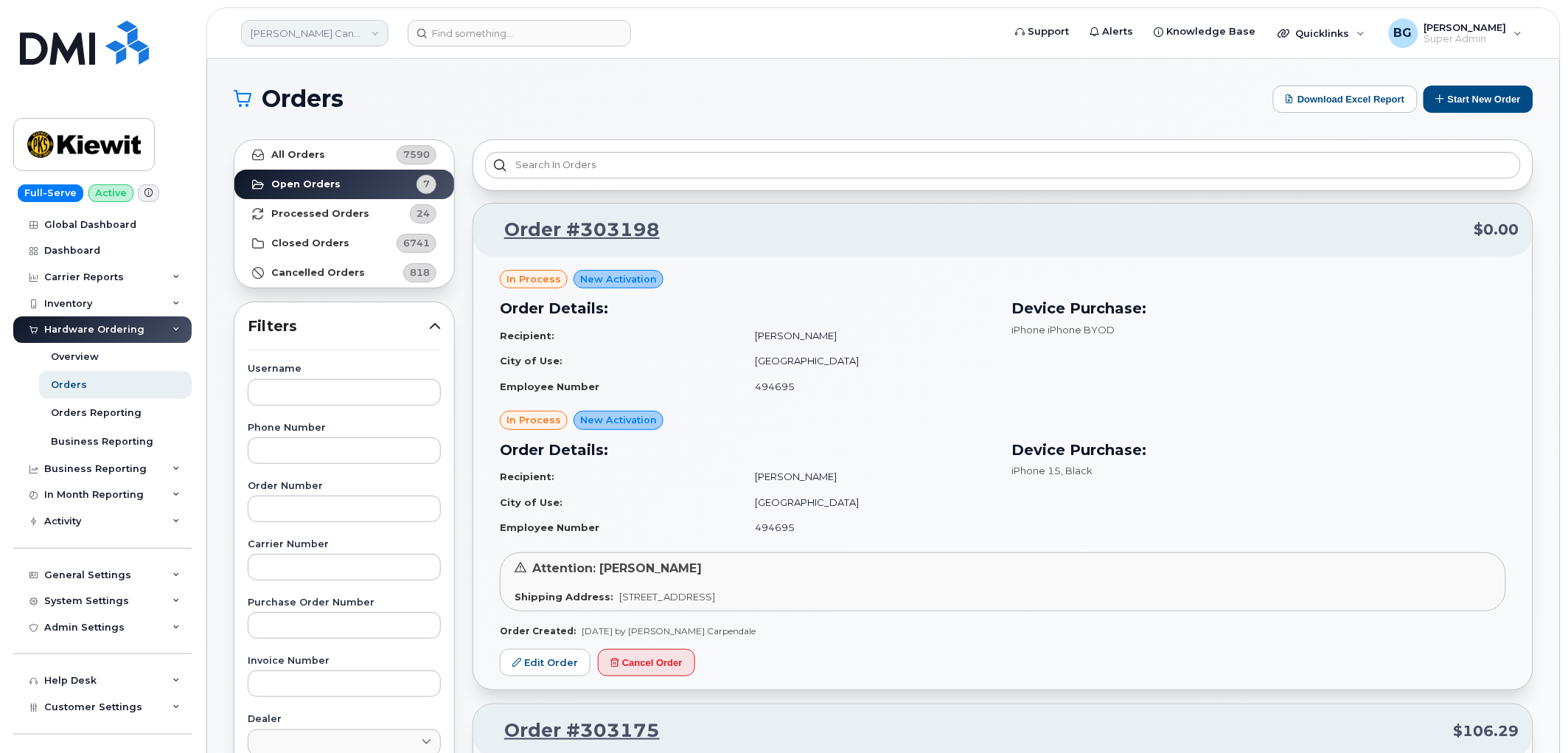
click at [325, 33] on link "[PERSON_NAME] Canada Inc" at bounding box center [315, 34] width 147 height 27
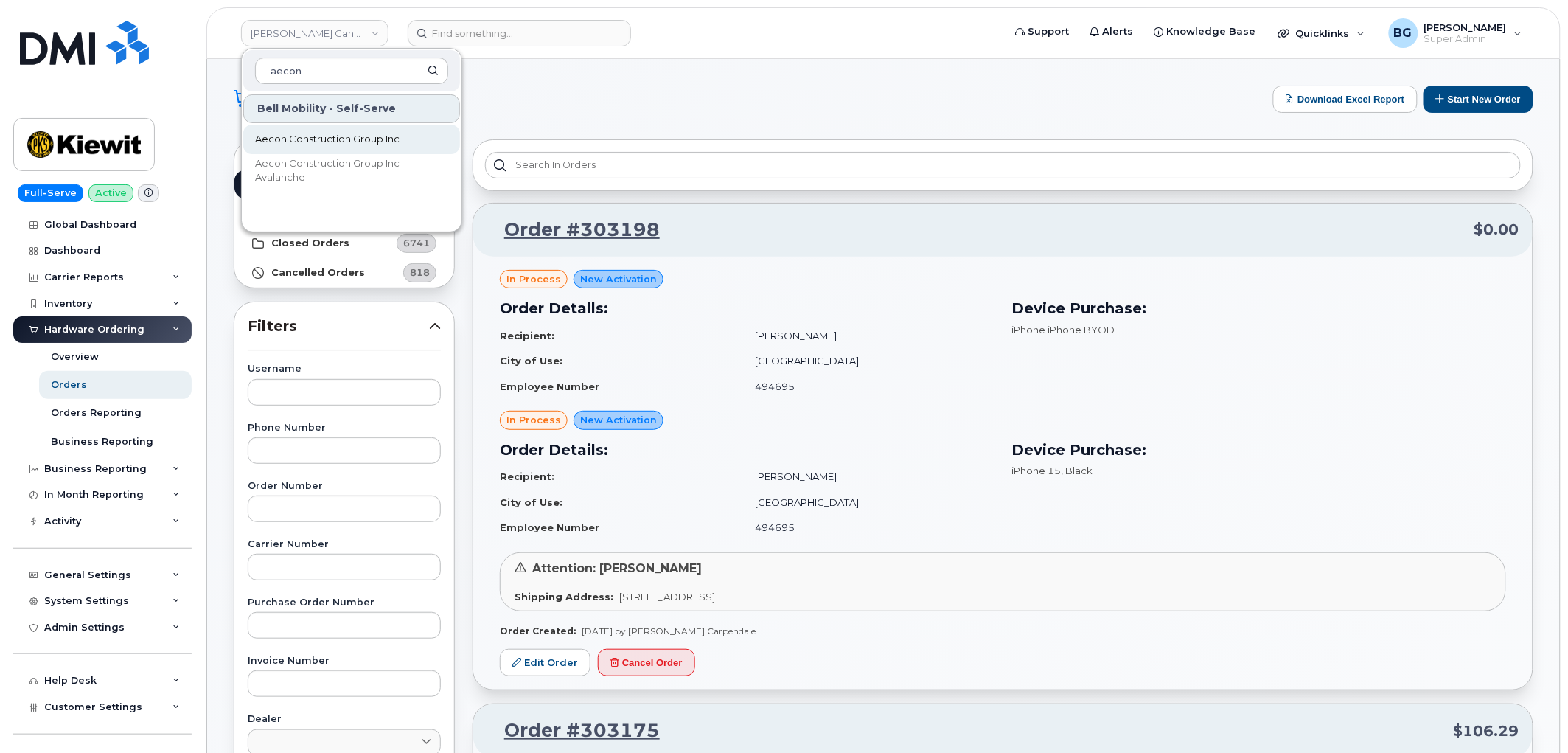
type input "aecon"
click at [319, 136] on span "Aecon Construction Group Inc" at bounding box center [327, 140] width 145 height 15
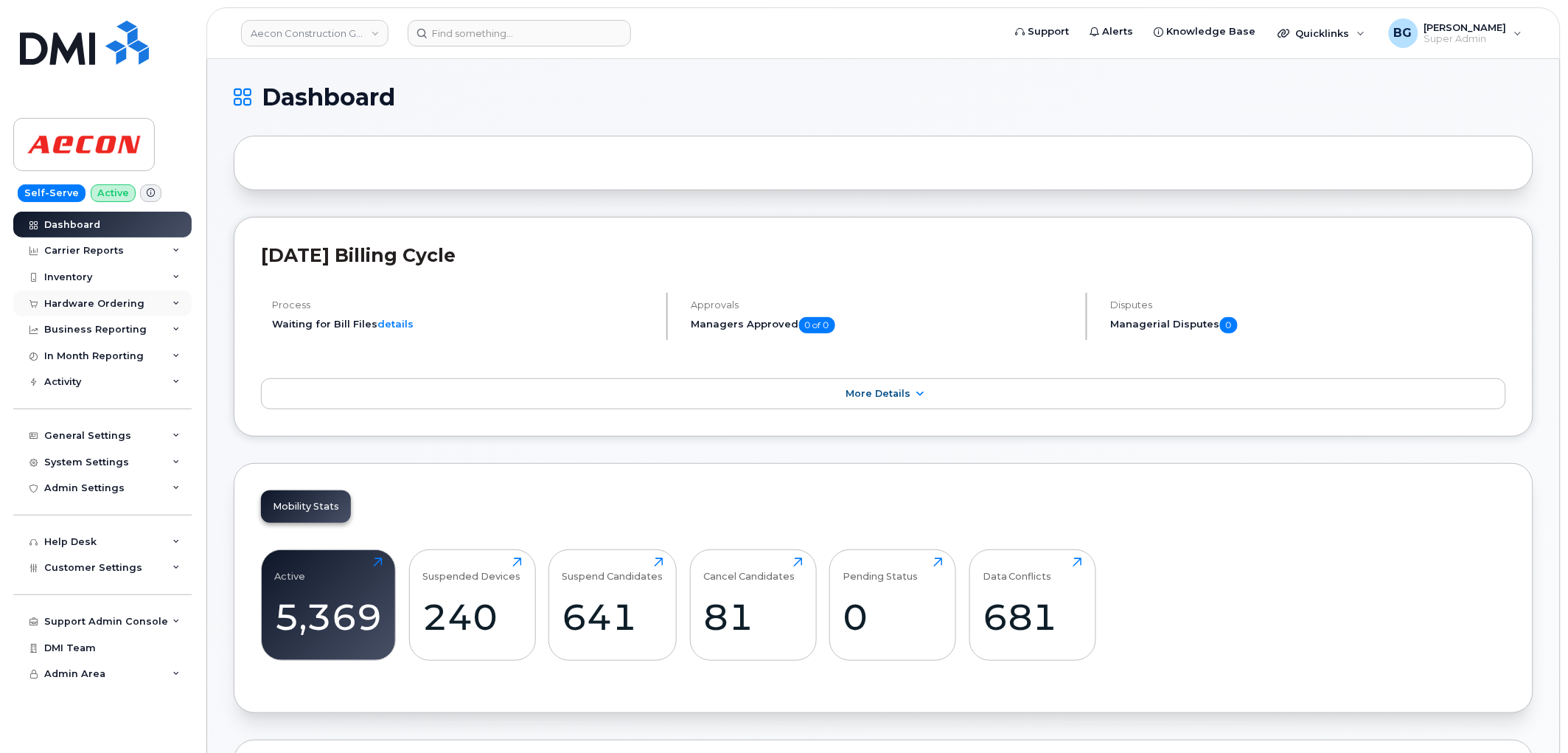
click at [63, 294] on div "Hardware Ordering" at bounding box center [103, 304] width 178 height 27
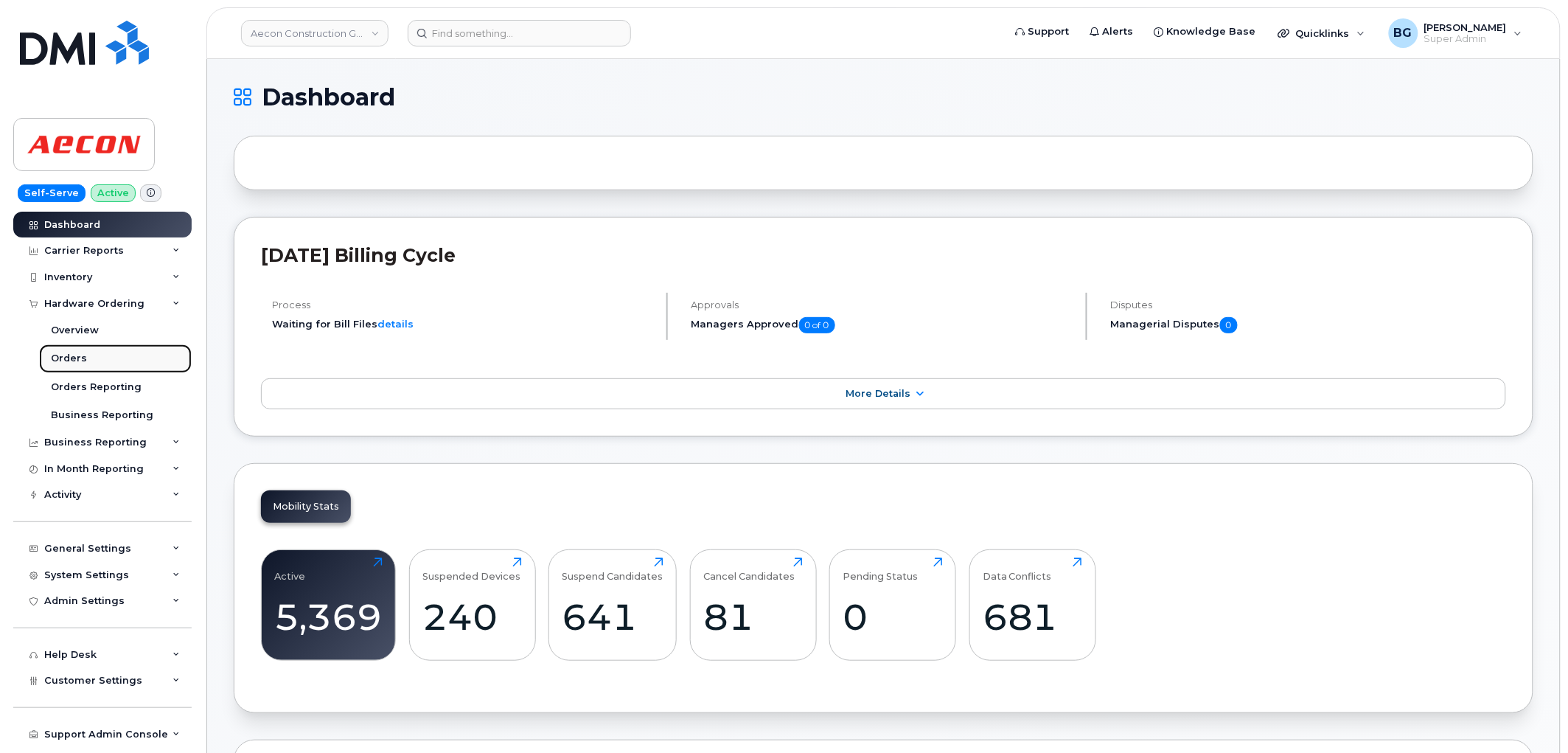
click at [56, 354] on div "Orders" at bounding box center [68, 358] width 36 height 13
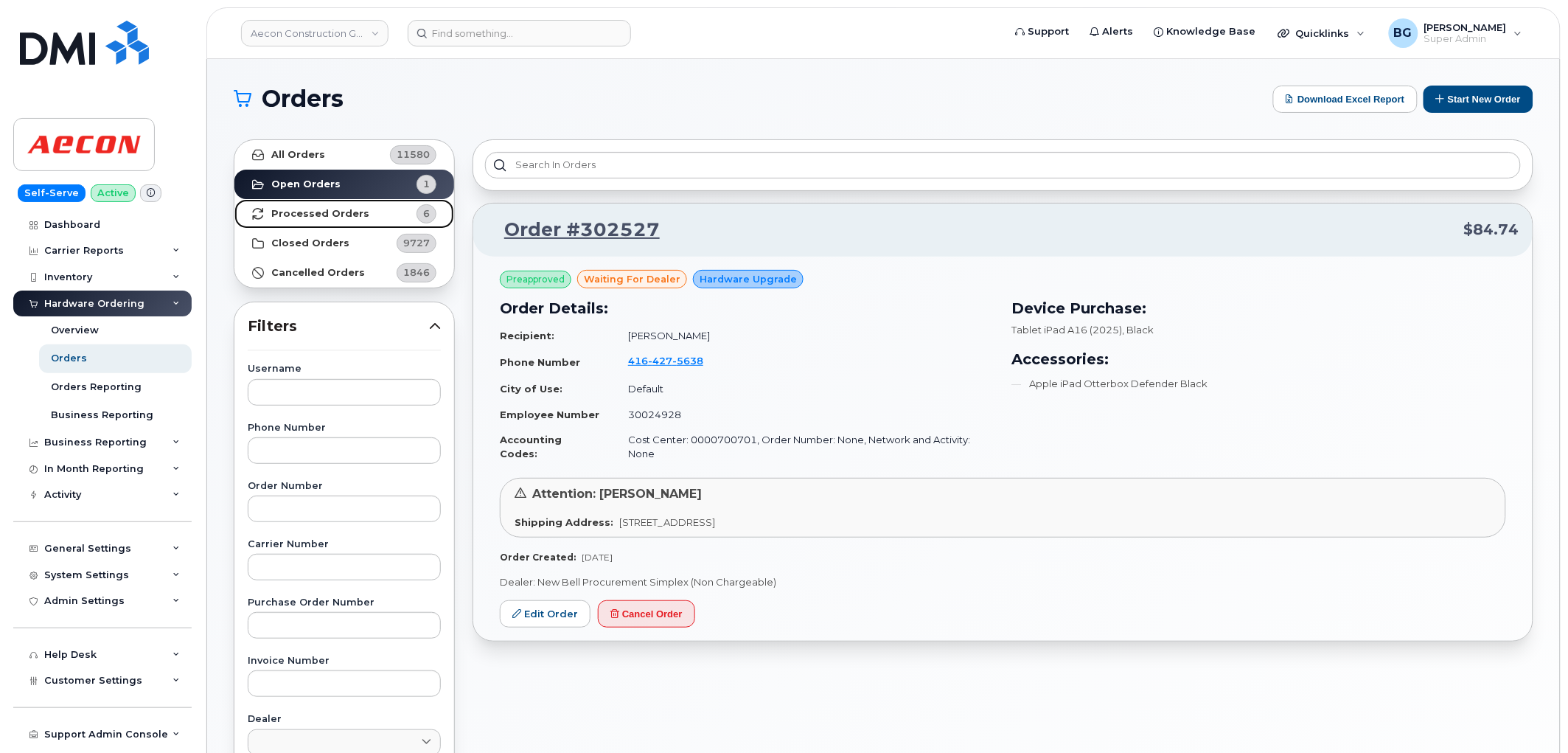
click at [328, 199] on link "Processed Orders 6" at bounding box center [344, 214] width 220 height 29
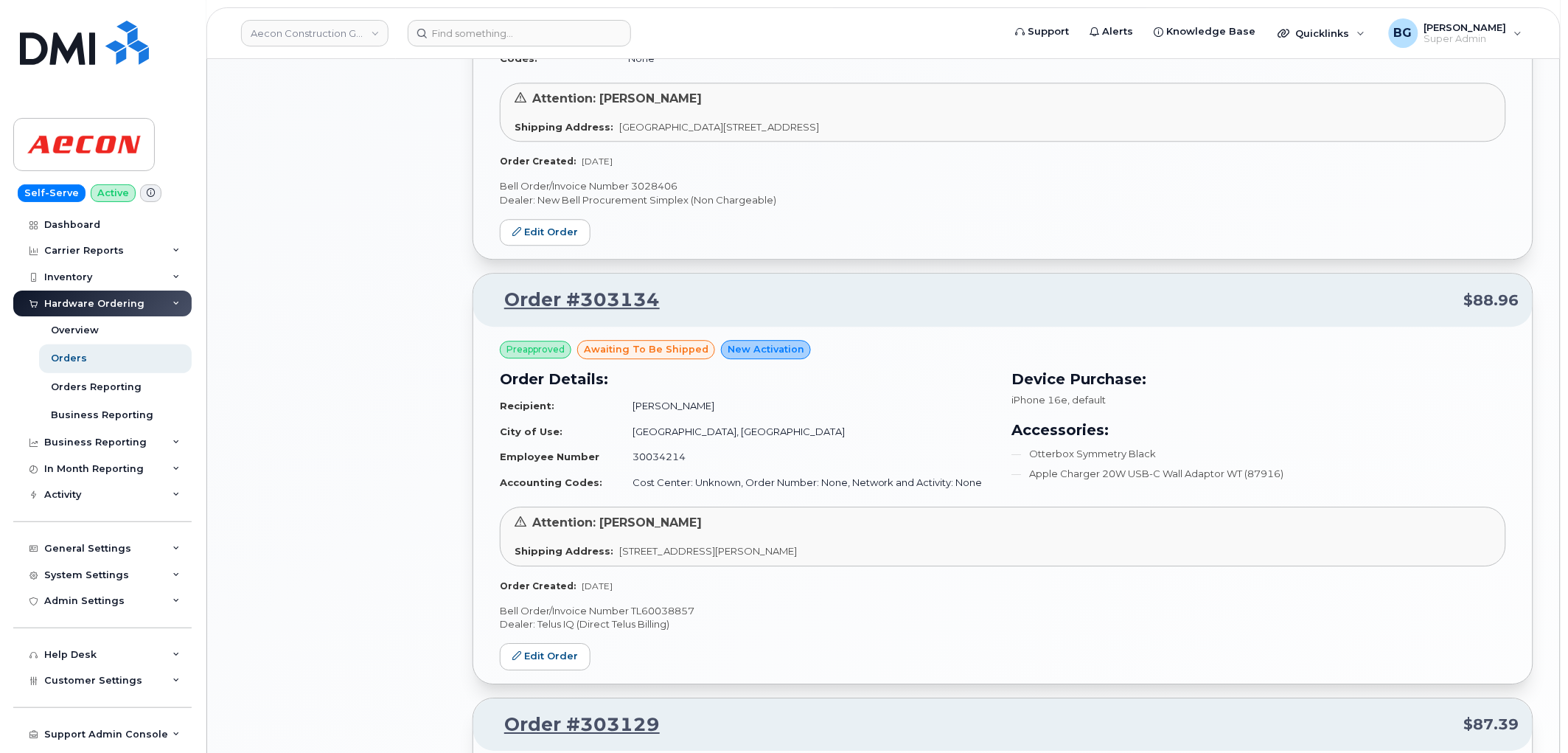
scroll to position [2154, 0]
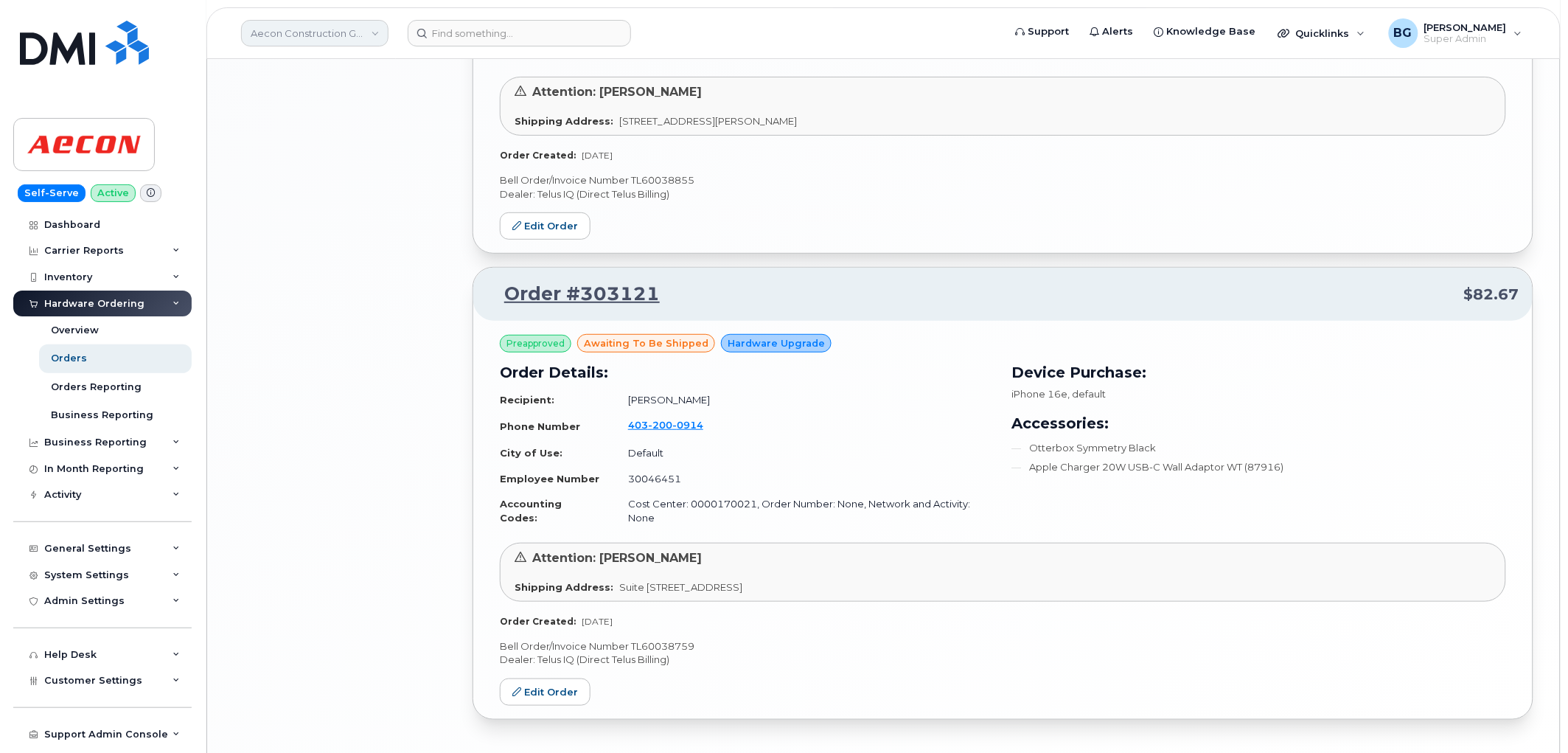
click at [315, 32] on link "Aecon Construction Group Inc" at bounding box center [315, 34] width 147 height 27
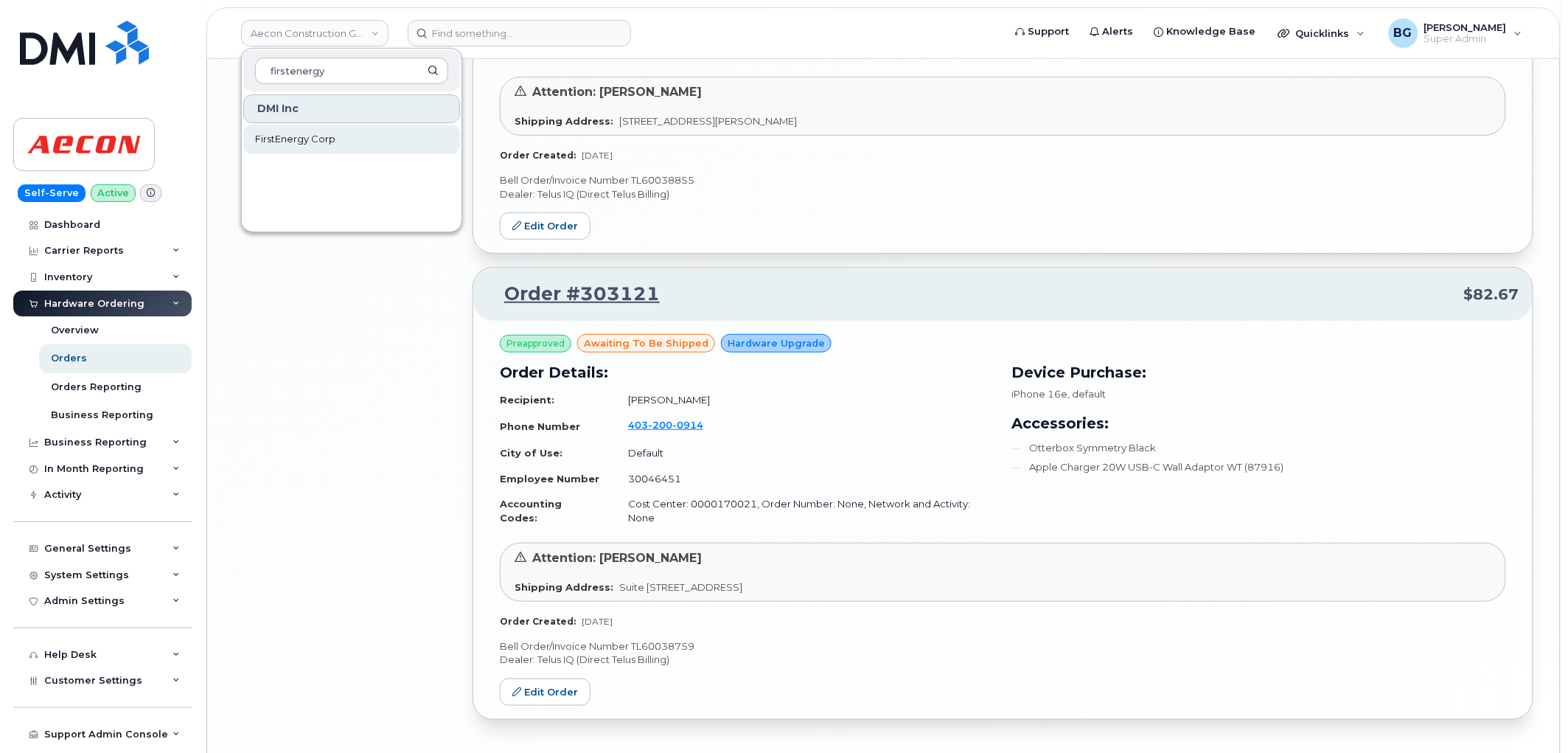
type input "firstenergy"
click at [301, 142] on span "FirstEnergy Corp" at bounding box center [295, 140] width 81 height 15
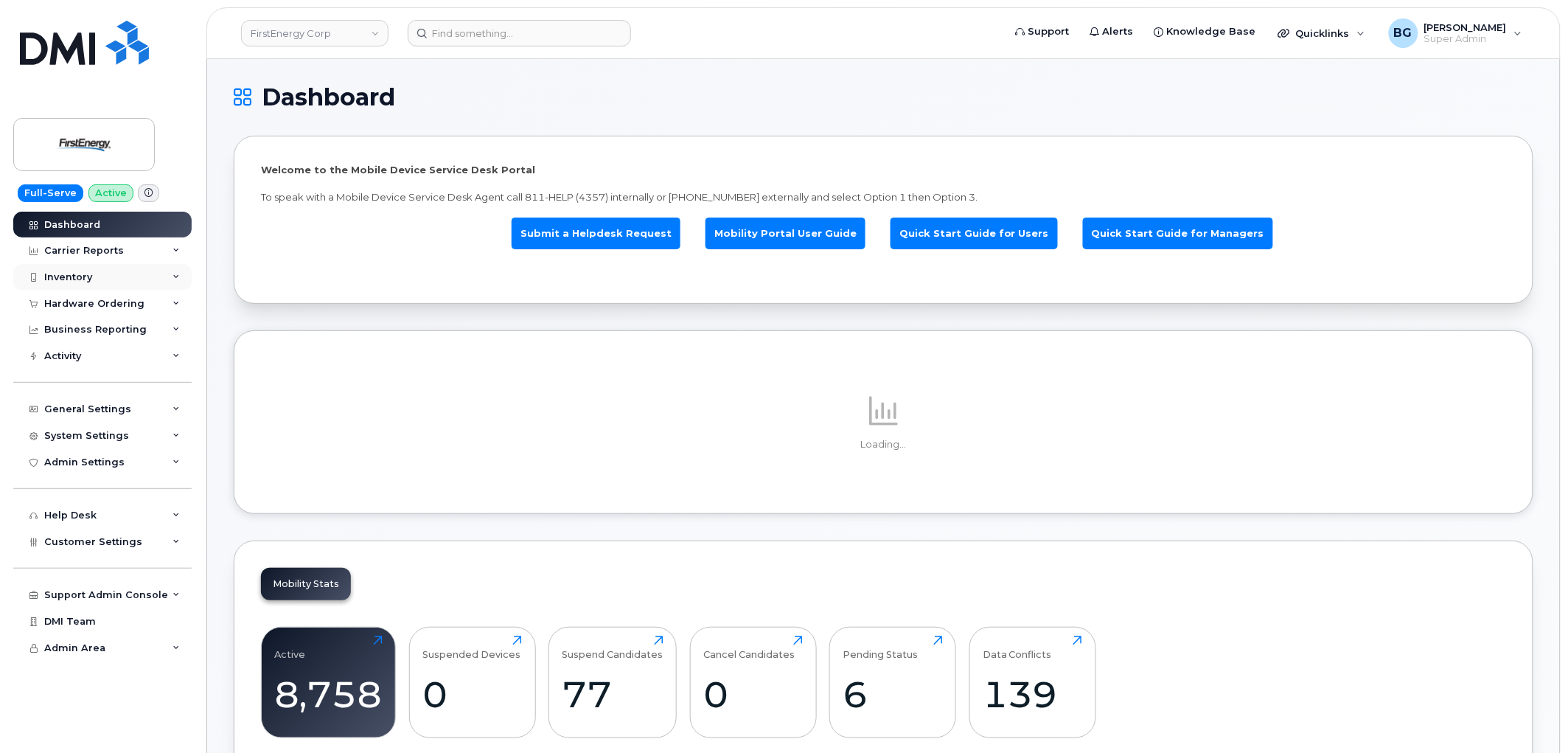
click at [72, 271] on div "Inventory" at bounding box center [68, 277] width 48 height 12
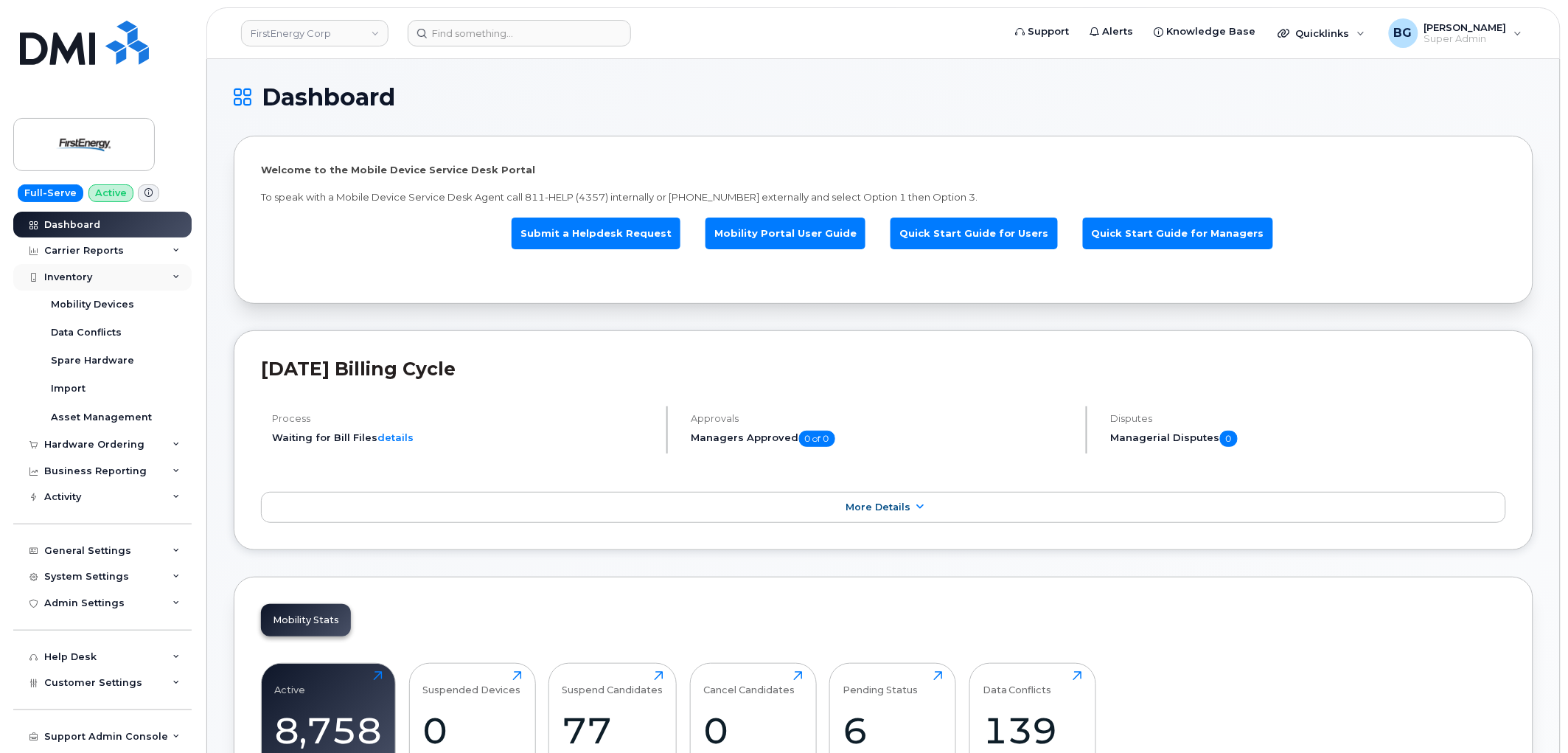
click at [72, 271] on div "Inventory" at bounding box center [68, 277] width 48 height 12
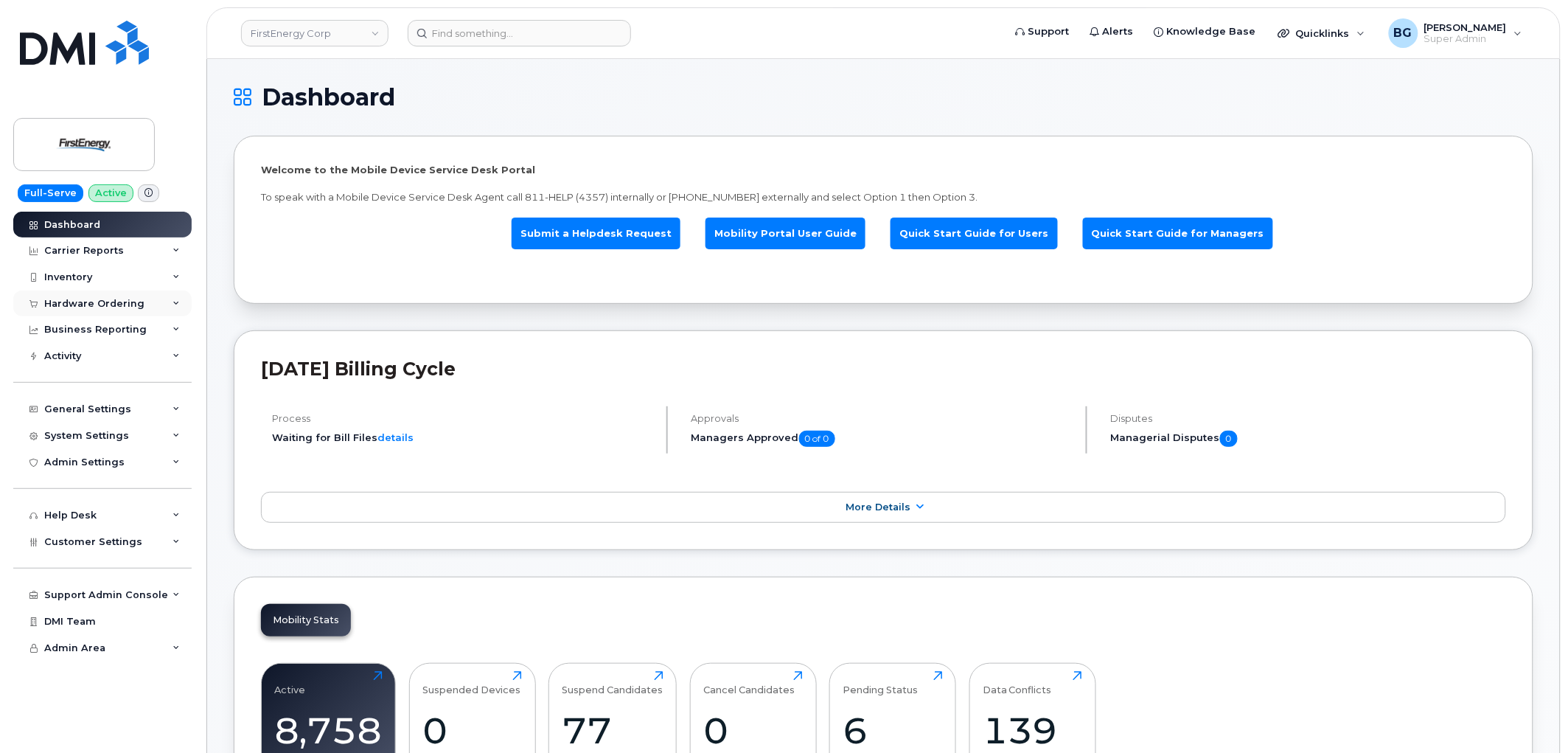
click at [116, 292] on div "Hardware Ordering" at bounding box center [103, 304] width 178 height 27
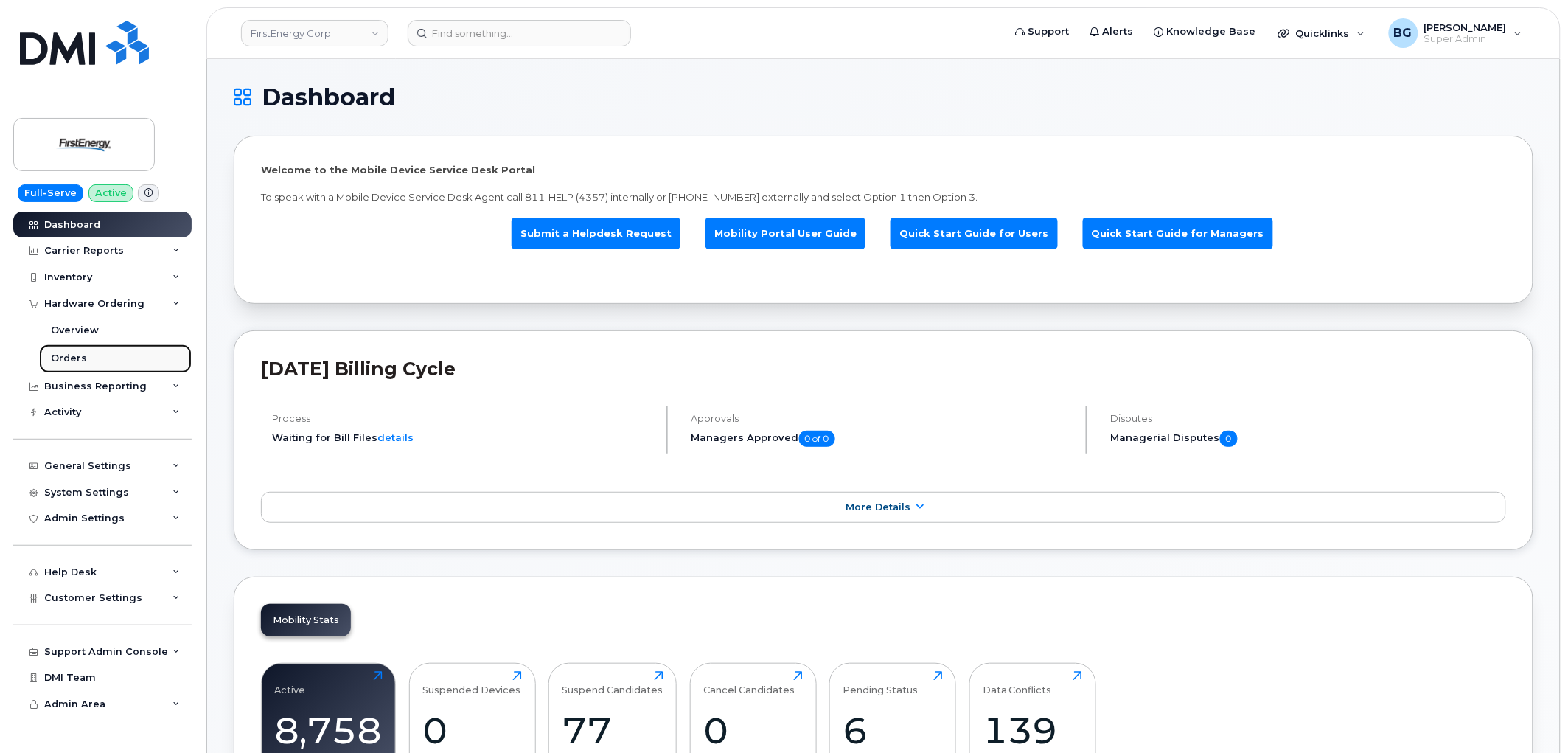
click at [70, 360] on div "Orders" at bounding box center [68, 358] width 36 height 13
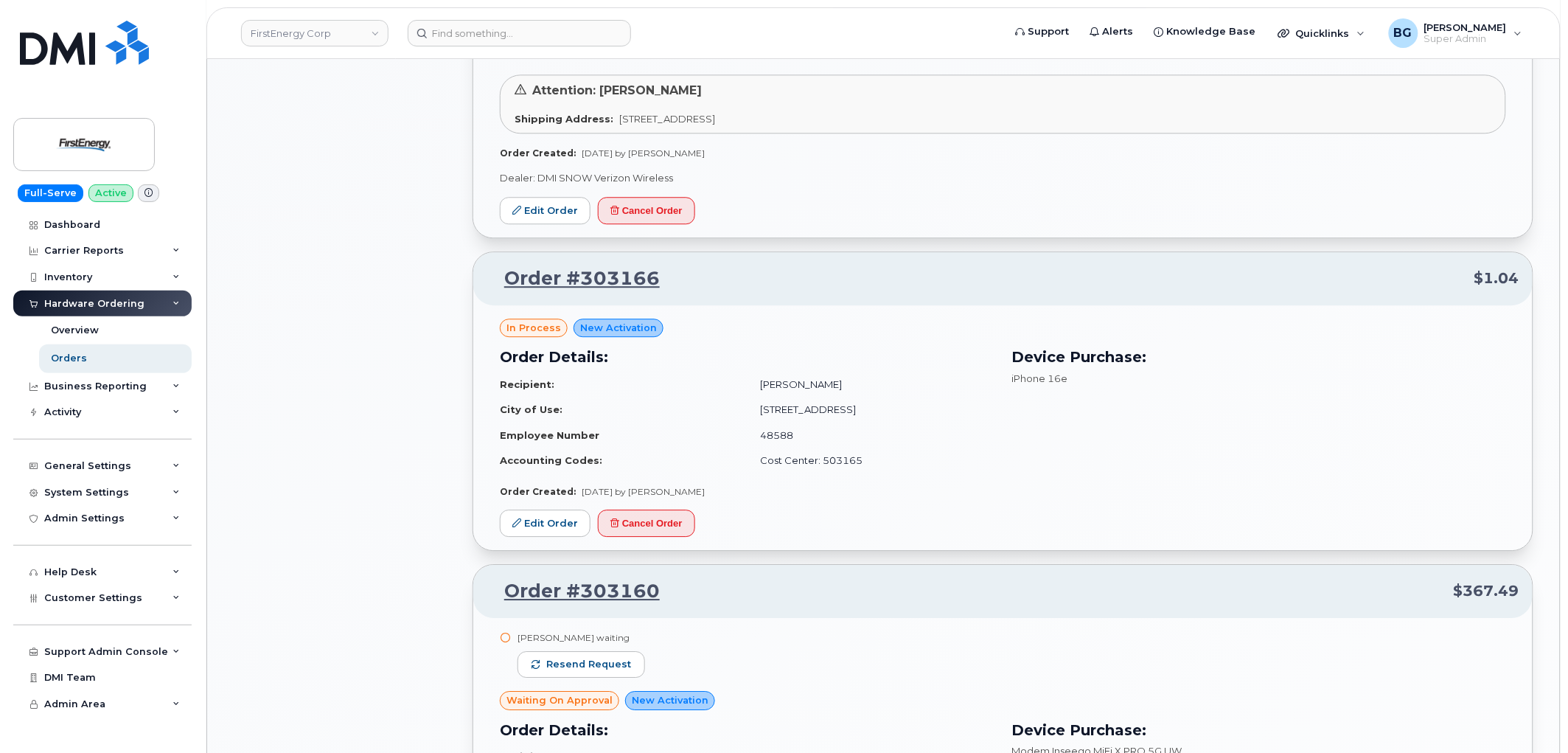
scroll to position [2946, 0]
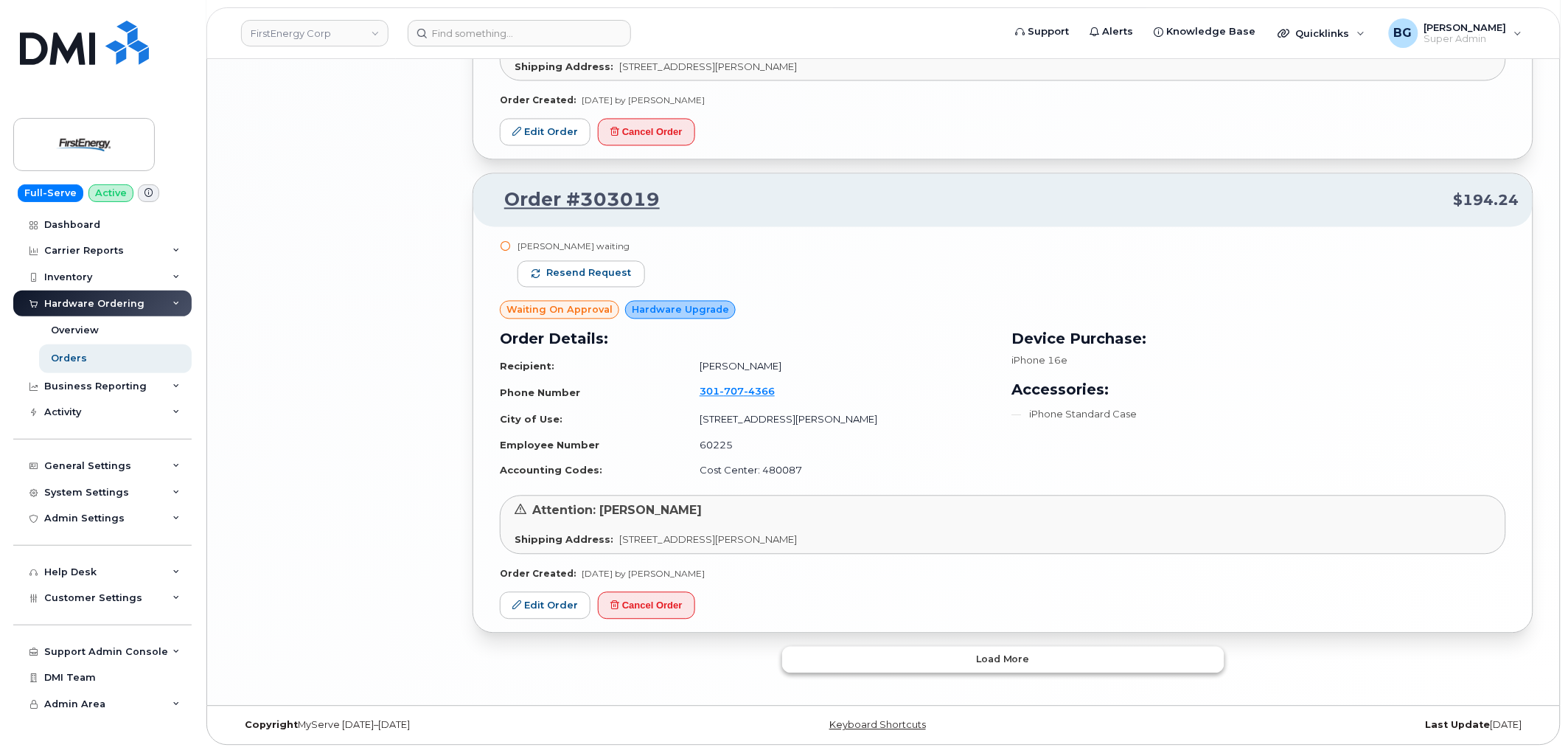
click at [897, 660] on button "Load more" at bounding box center [1004, 660] width 442 height 27
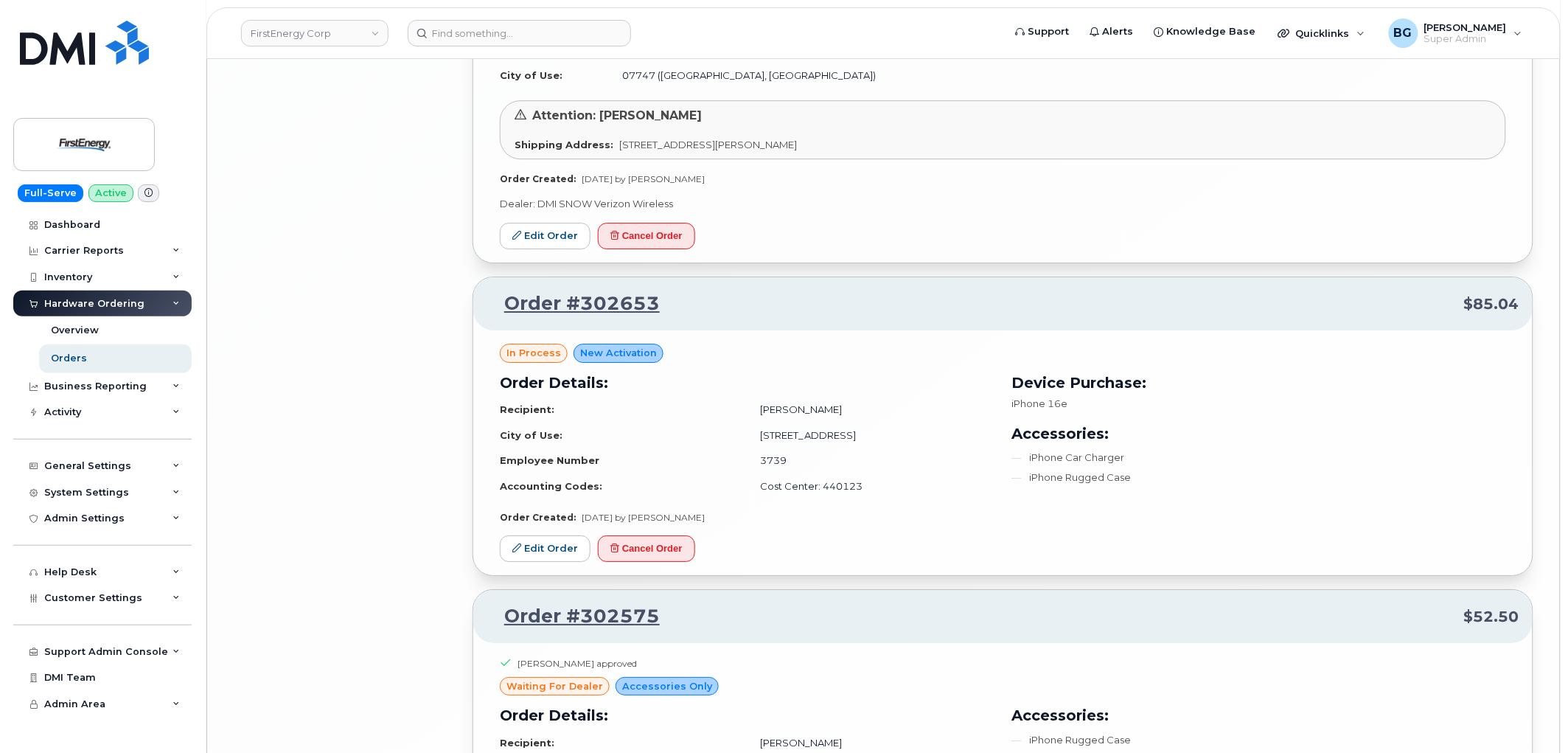
scroll to position [6400, 0]
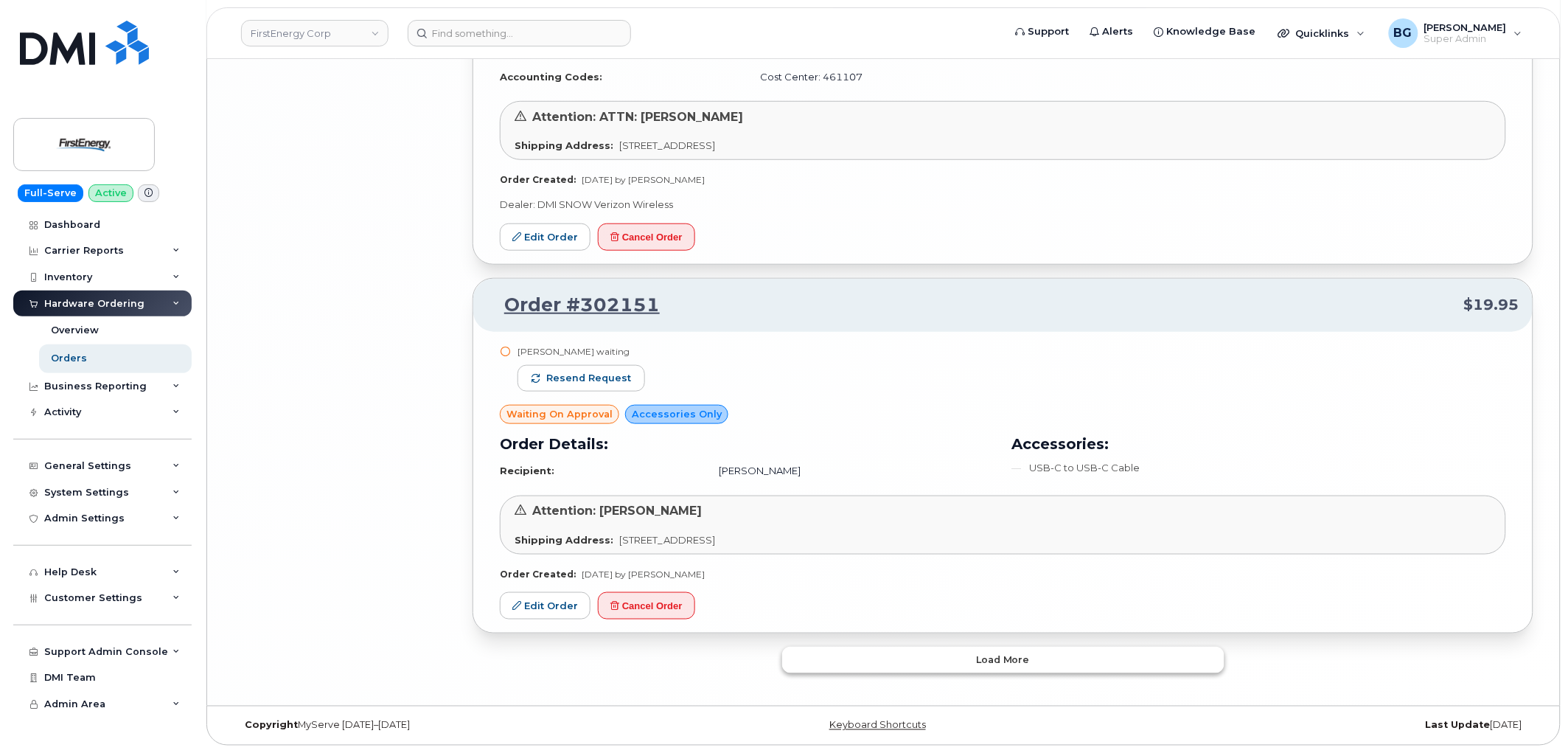
click at [961, 666] on button "Load more" at bounding box center [1004, 660] width 442 height 27
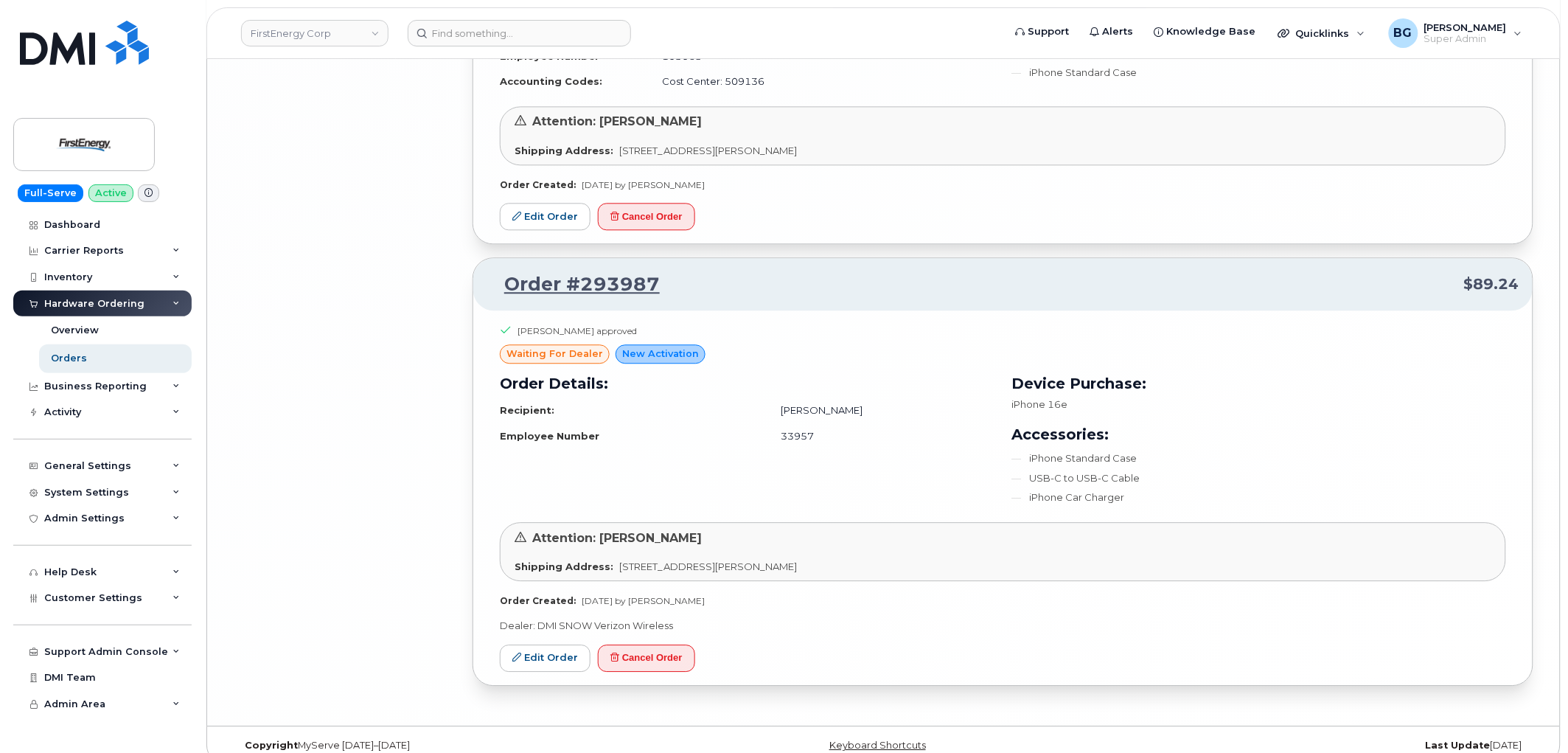
scroll to position [7199, 0]
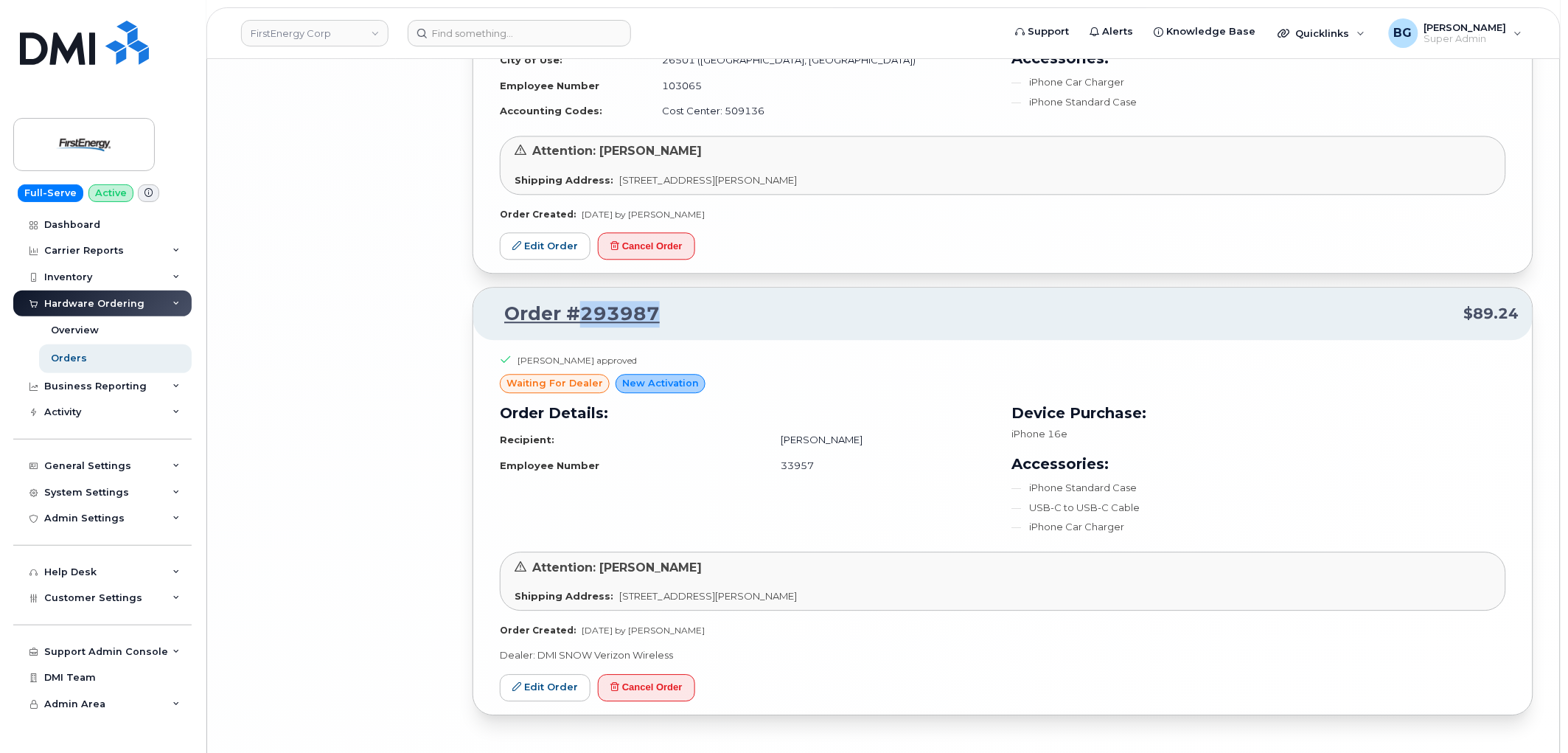
drag, startPoint x: 688, startPoint y: 319, endPoint x: 582, endPoint y: 319, distance: 106.0
click at [582, 319] on p "Order #293987 $89.24" at bounding box center [1003, 315] width 1033 height 27
copy link "293987"
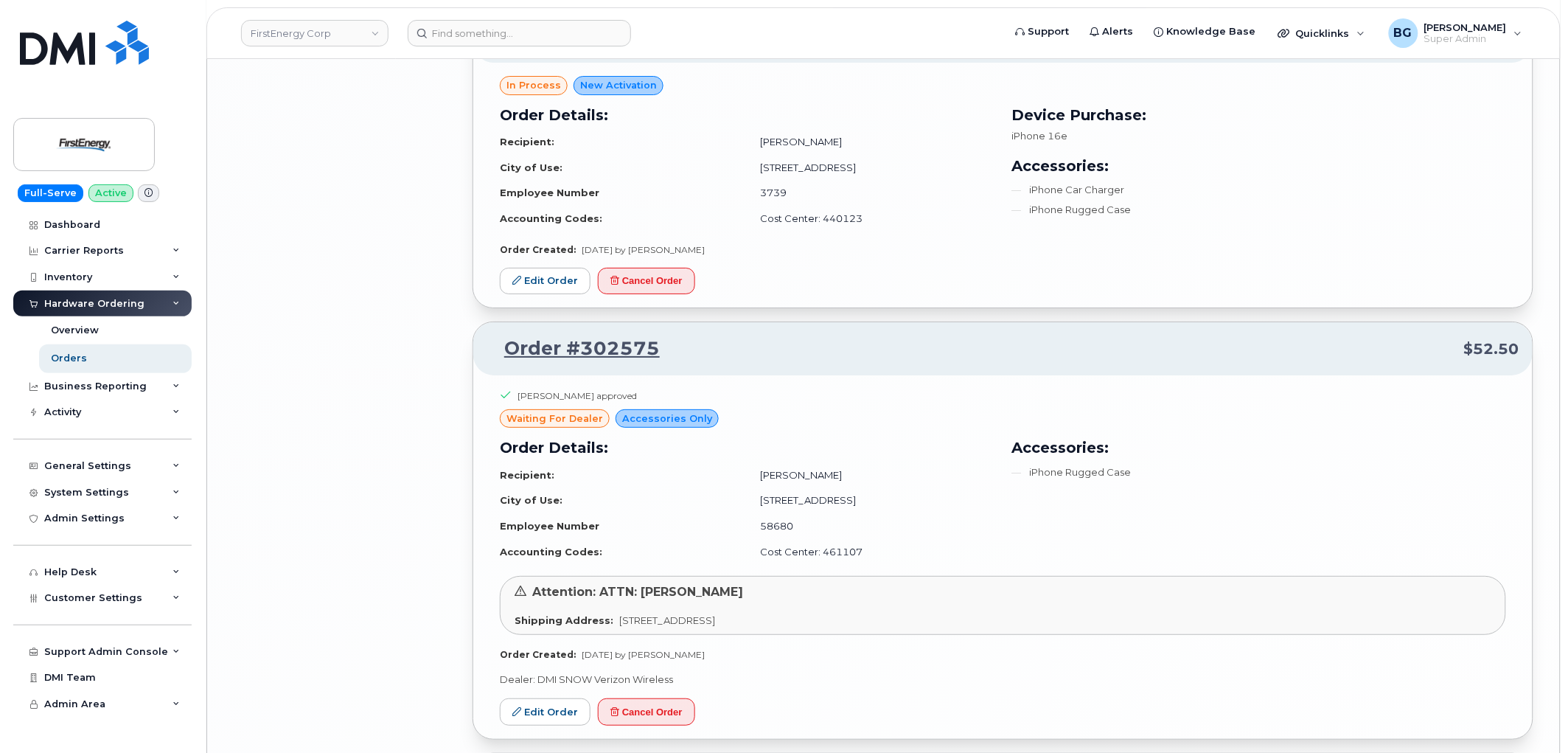
scroll to position [5671, 0]
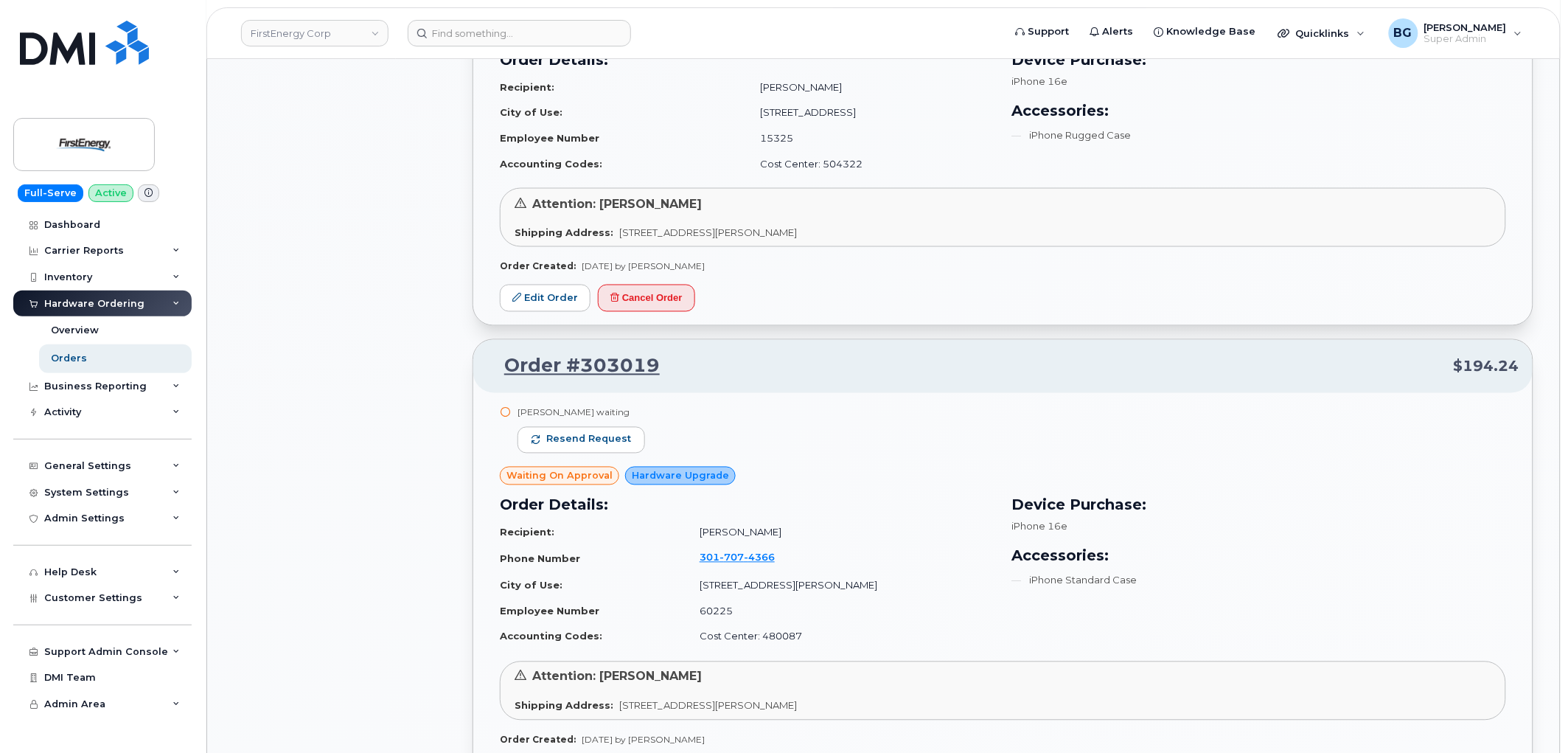
drag, startPoint x: 389, startPoint y: 545, endPoint x: 391, endPoint y: 433, distance: 112.0
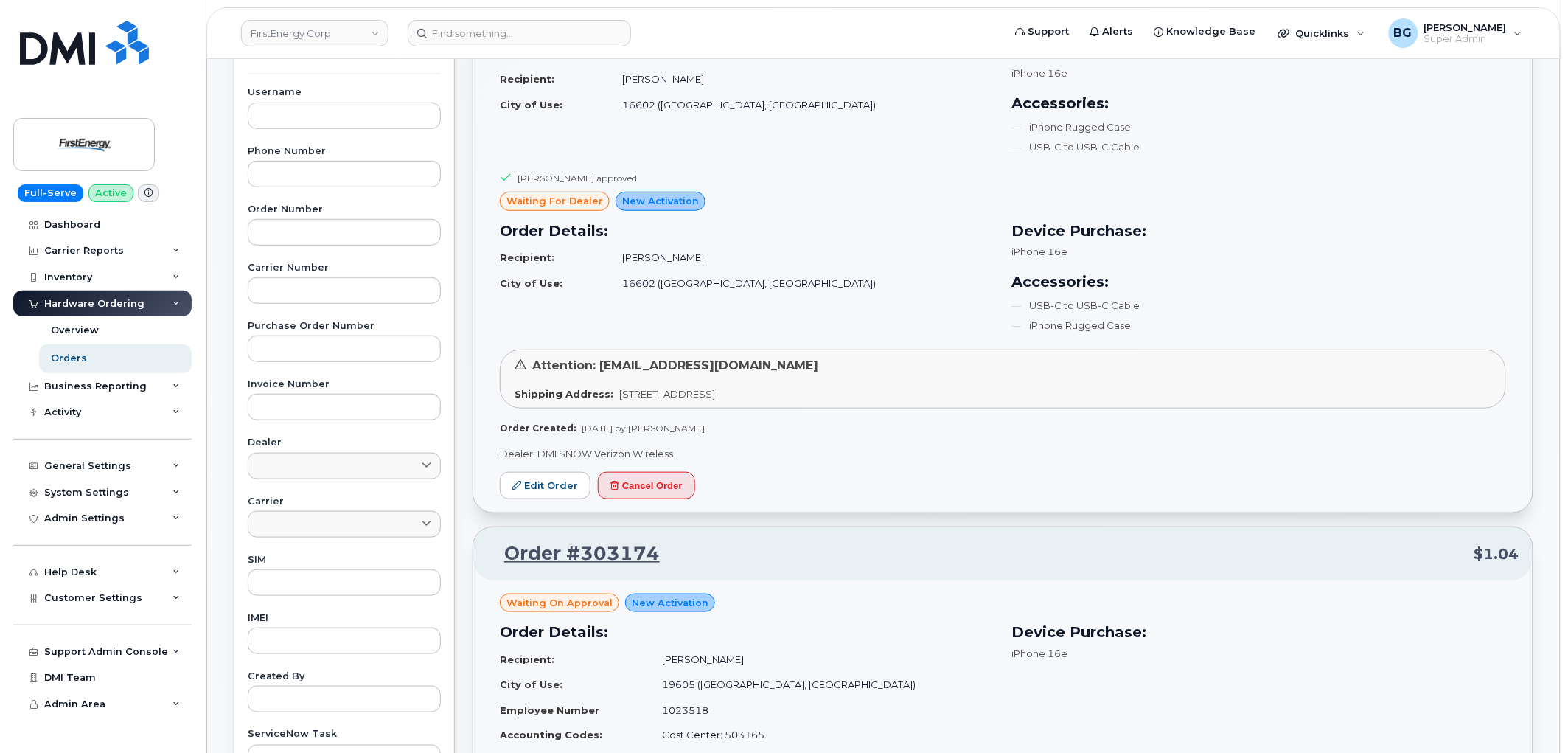
scroll to position [0, 0]
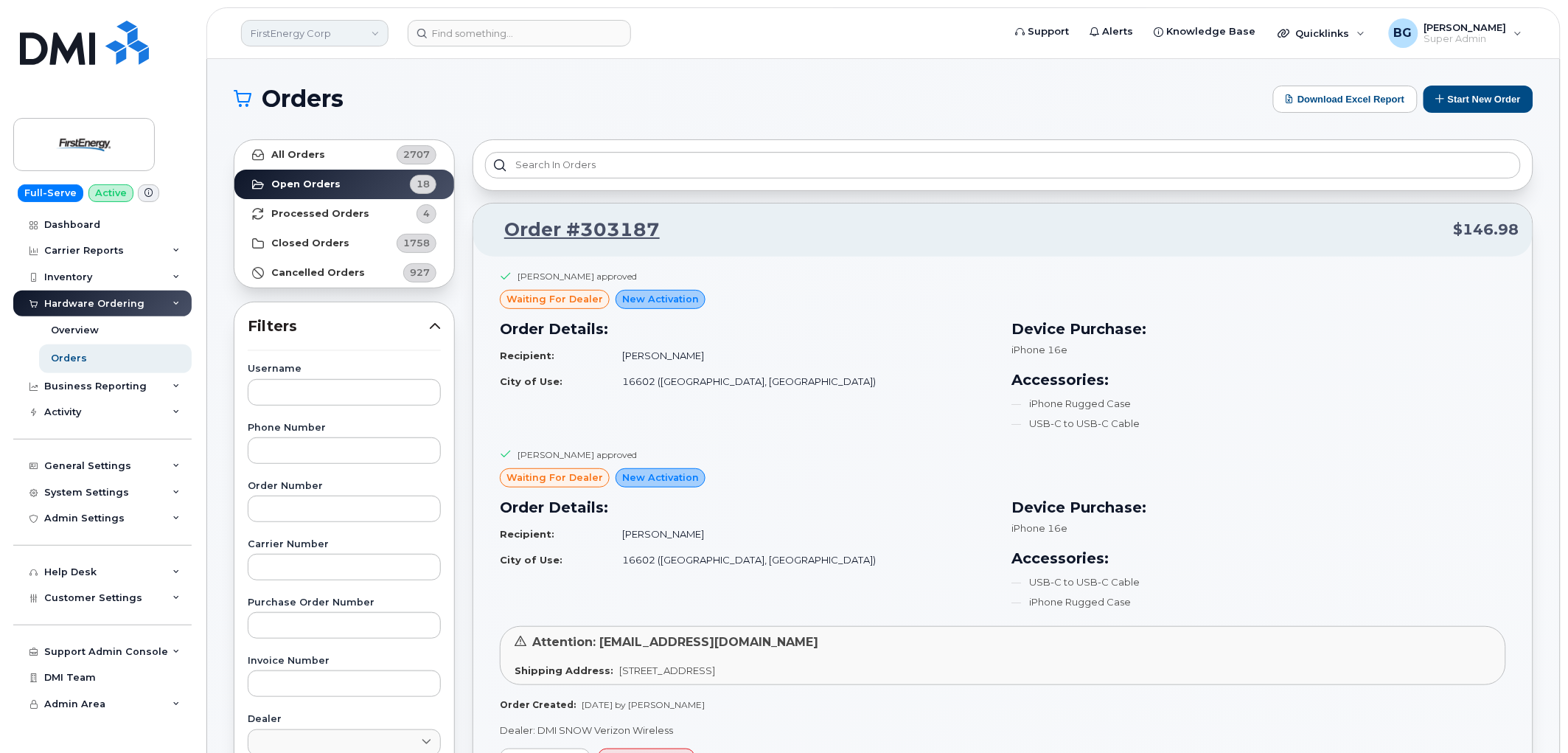
click at [336, 33] on link "FirstEnergy Corp" at bounding box center [315, 34] width 147 height 27
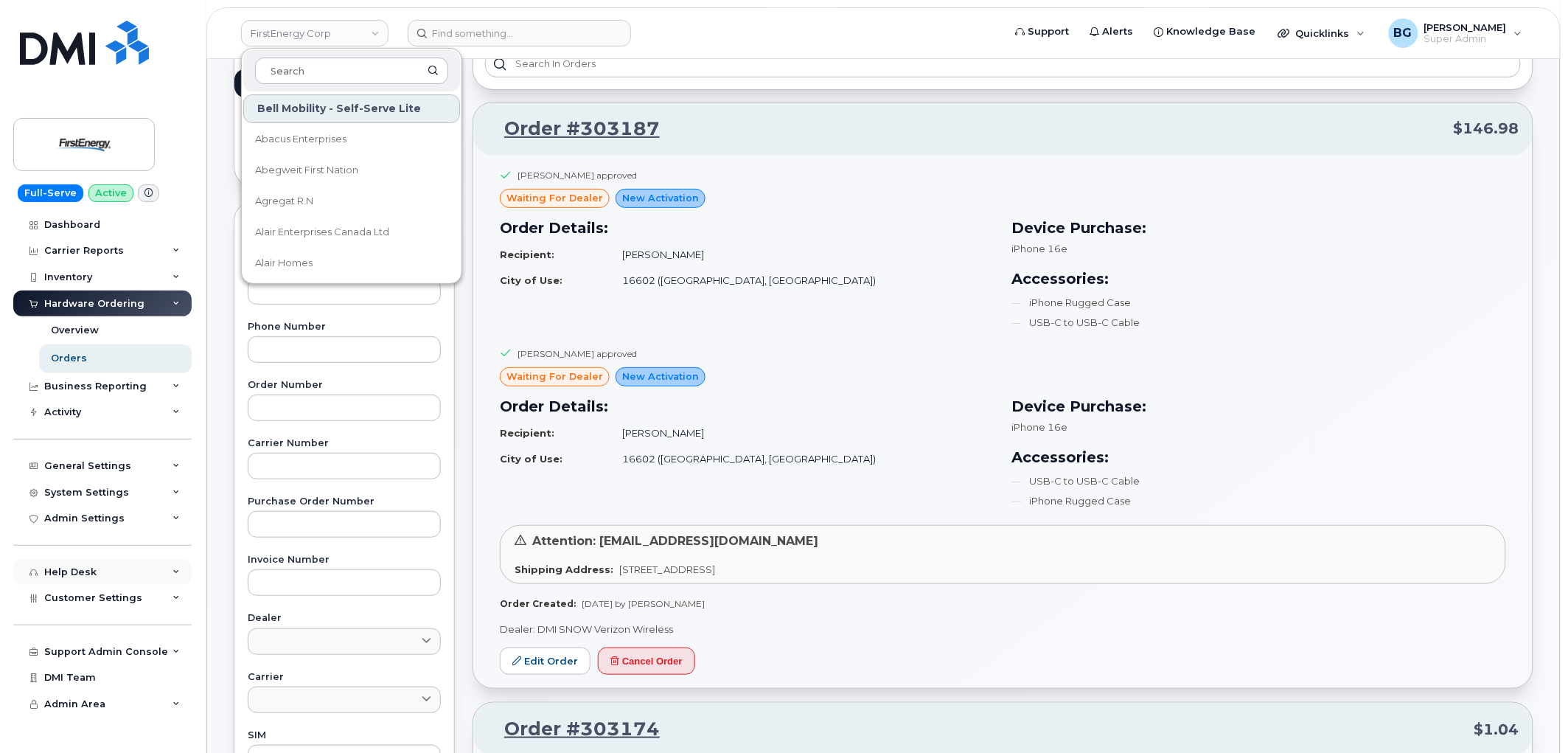
scroll to position [273, 0]
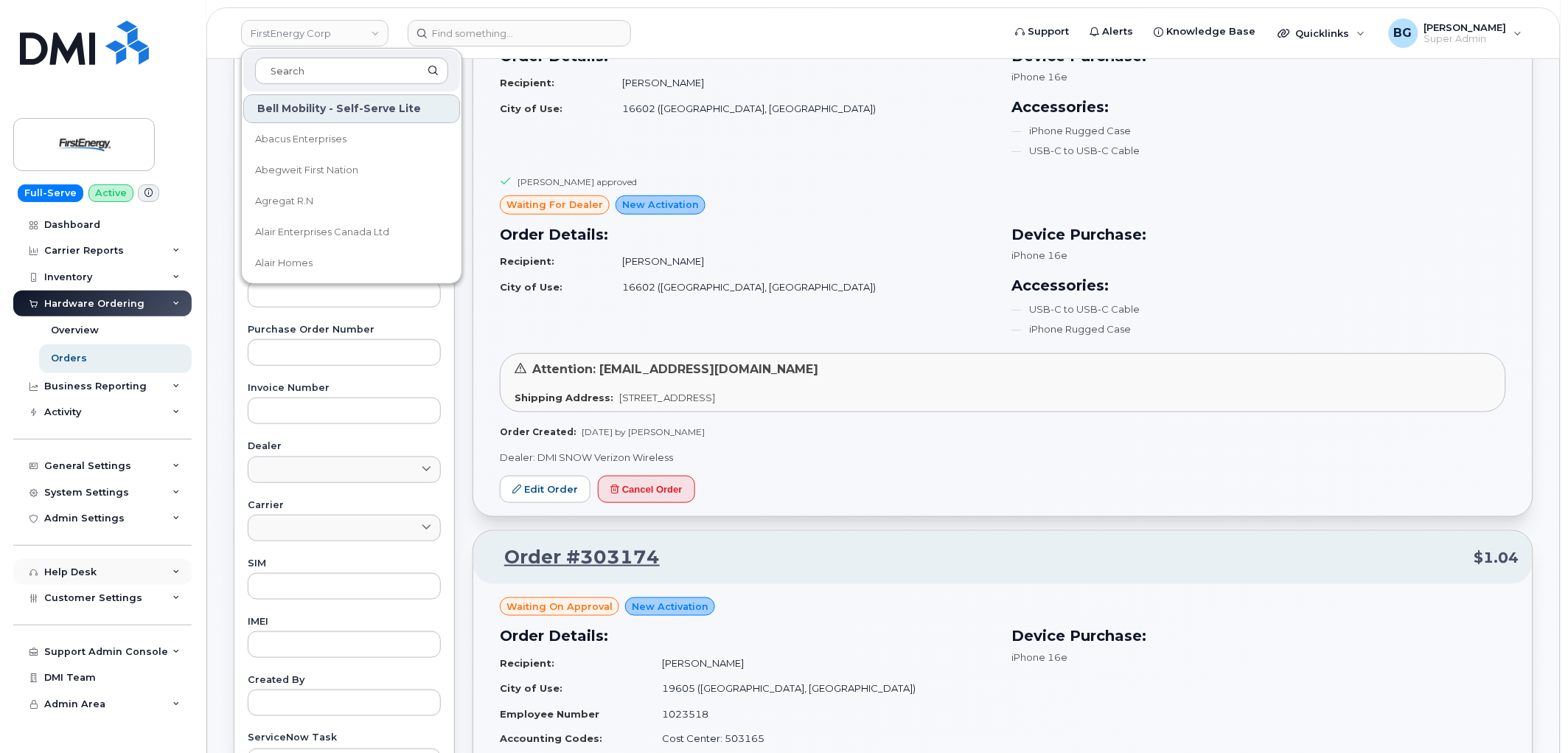
click at [93, 577] on div "Help Desk" at bounding box center [71, 572] width 52 height 12
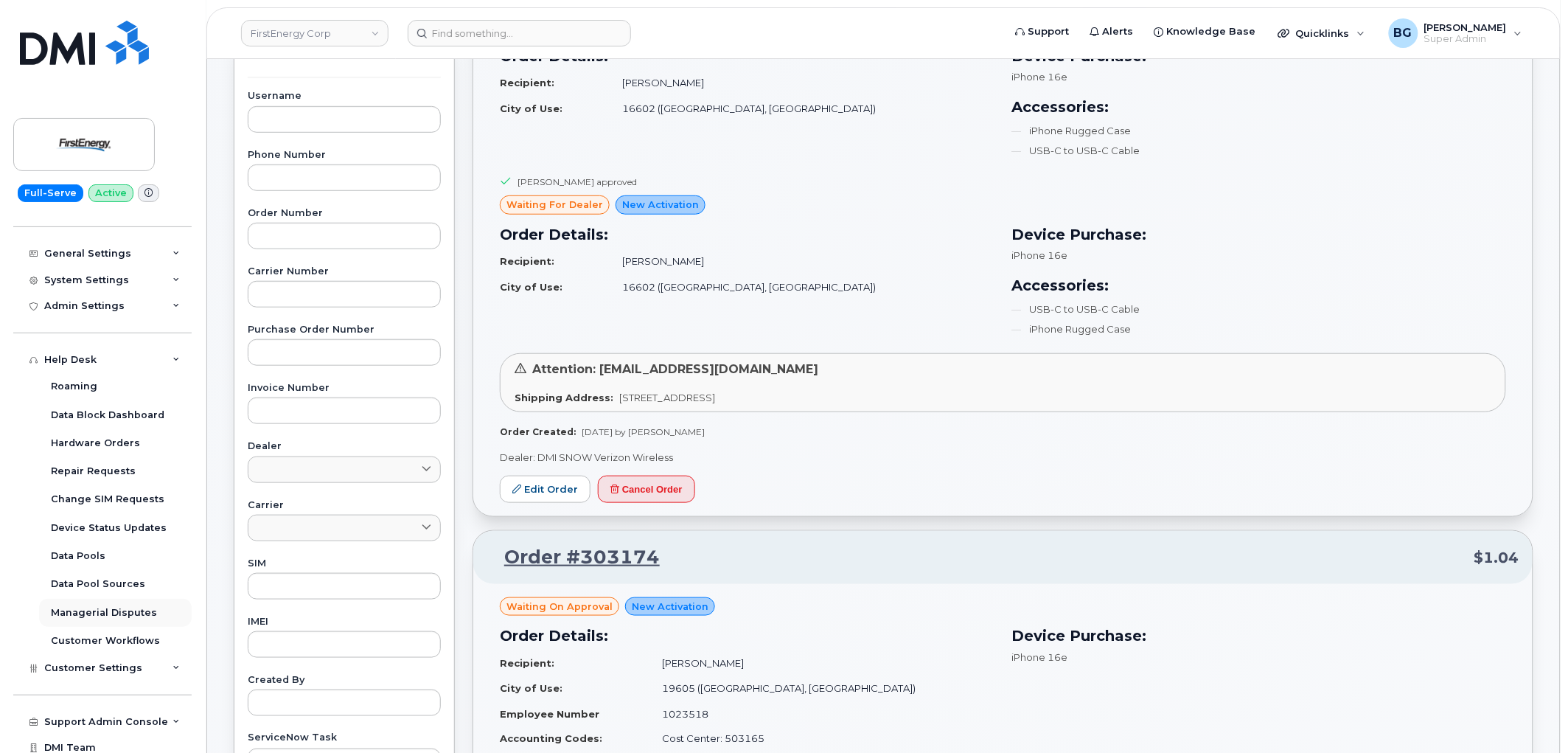
scroll to position [246, 0]
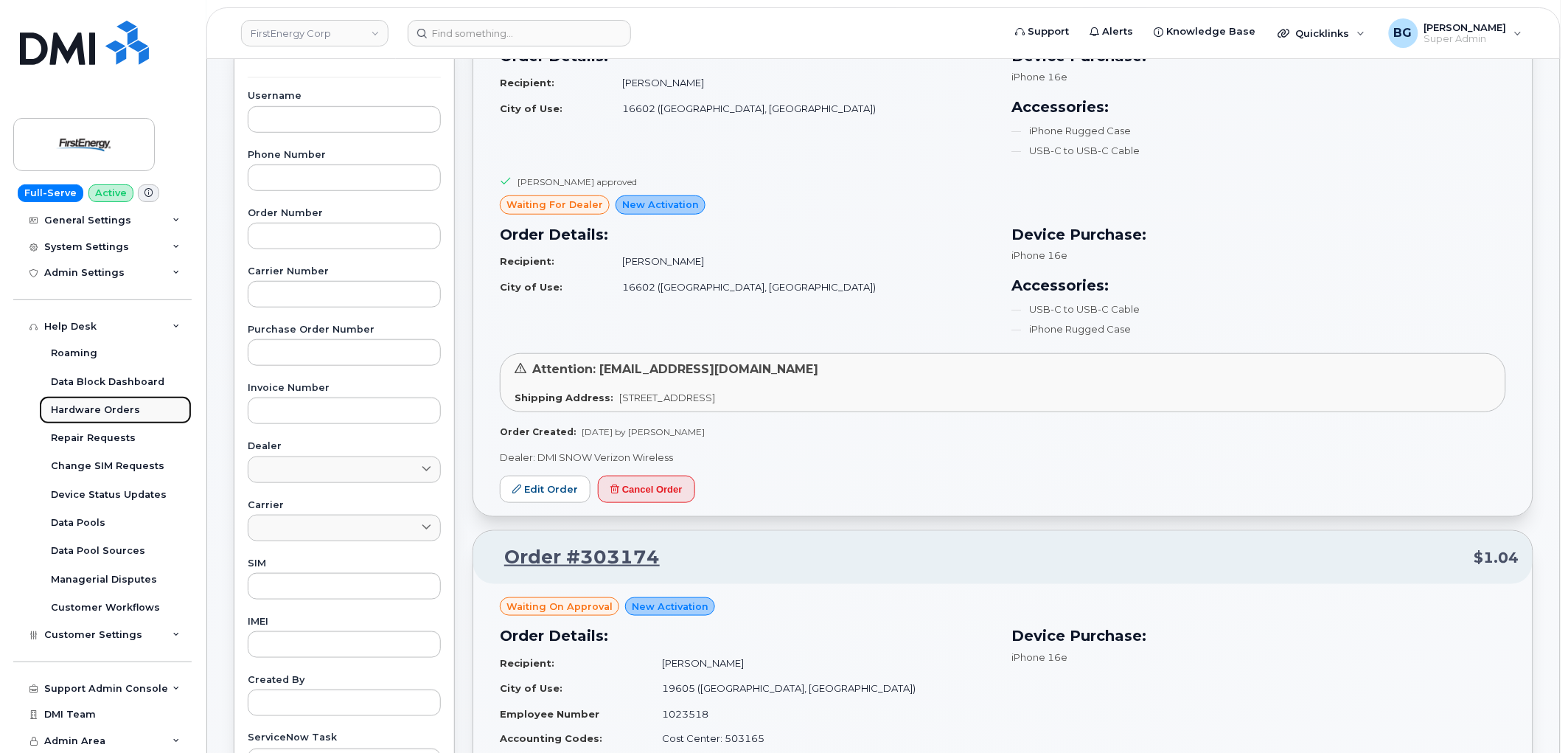
click at [97, 411] on div "Hardware Orders" at bounding box center [95, 410] width 89 height 13
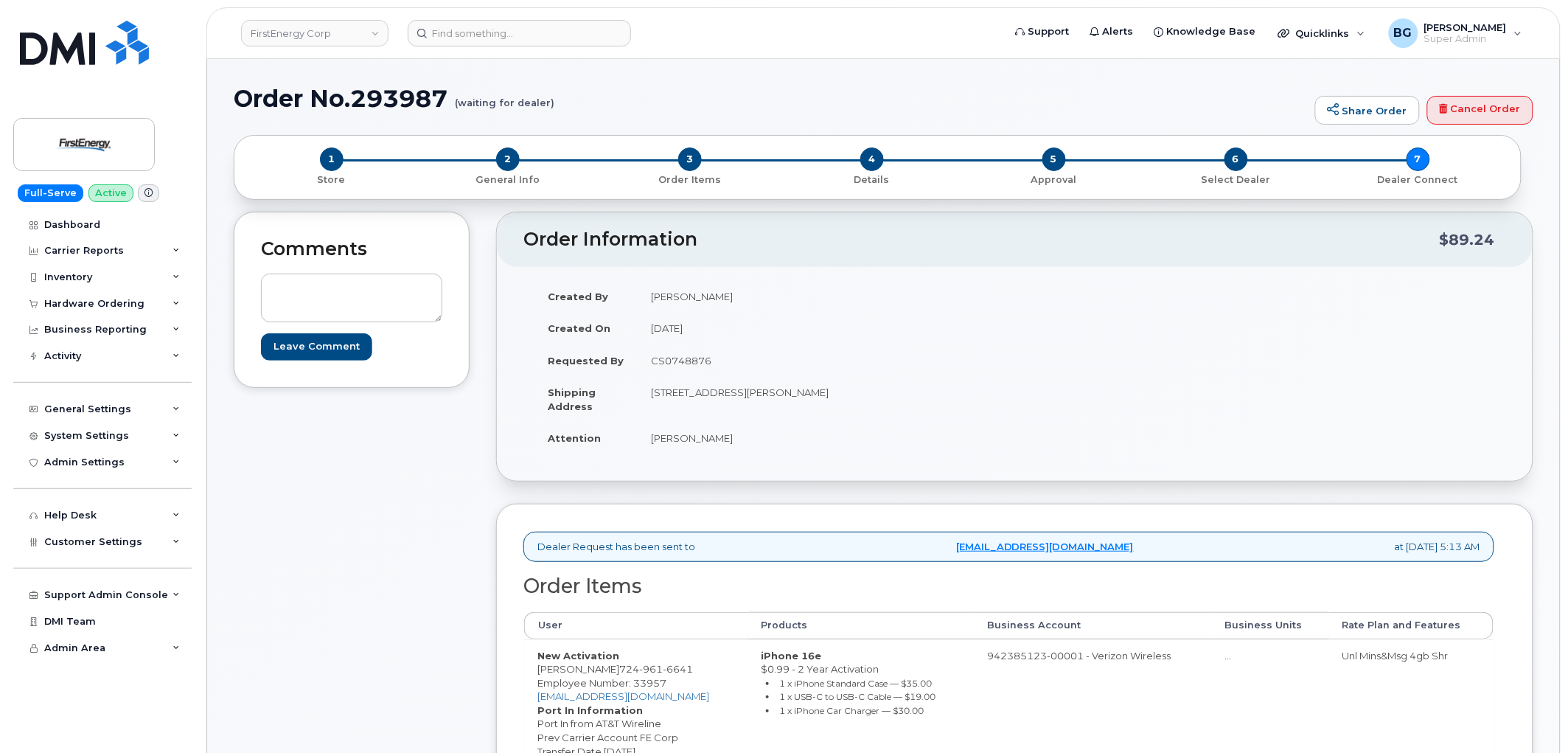
click at [1130, 409] on div "Created By [PERSON_NAME] Created On [DATE] Requested By CS0748876 Shipping Addr…" at bounding box center [1014, 374] width 983 height 188
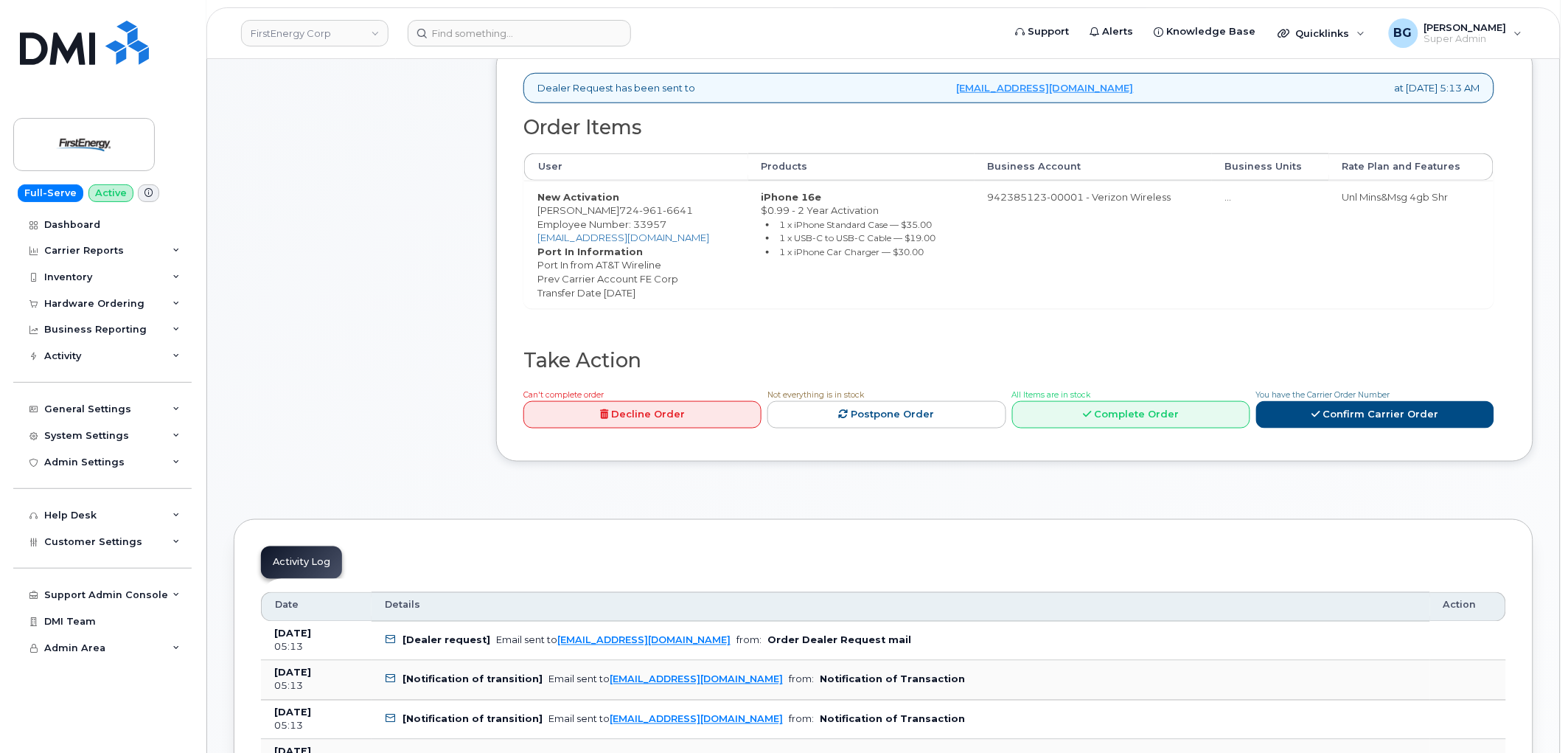
scroll to position [546, 0]
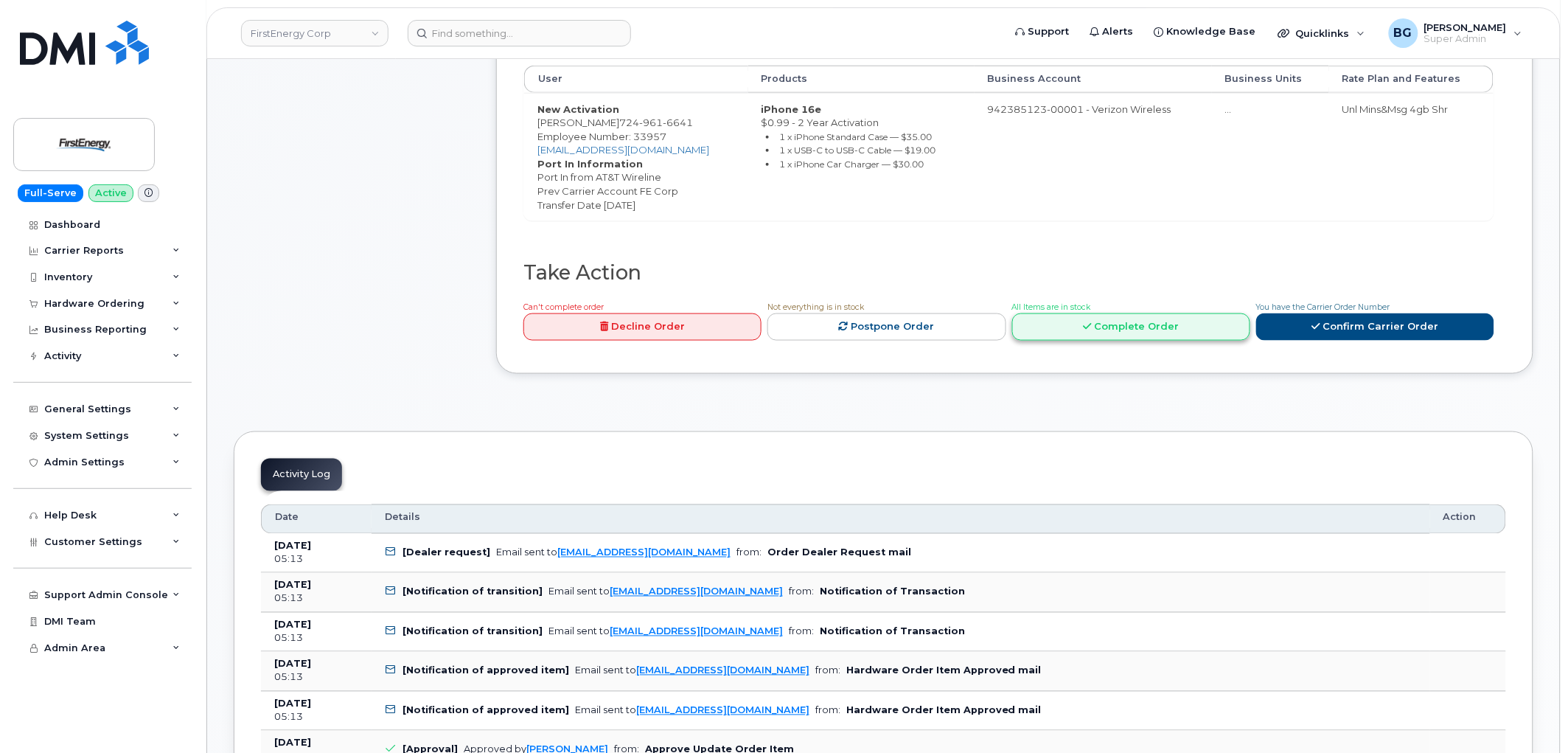
click at [1108, 325] on link "Complete Order" at bounding box center [1131, 326] width 238 height 27
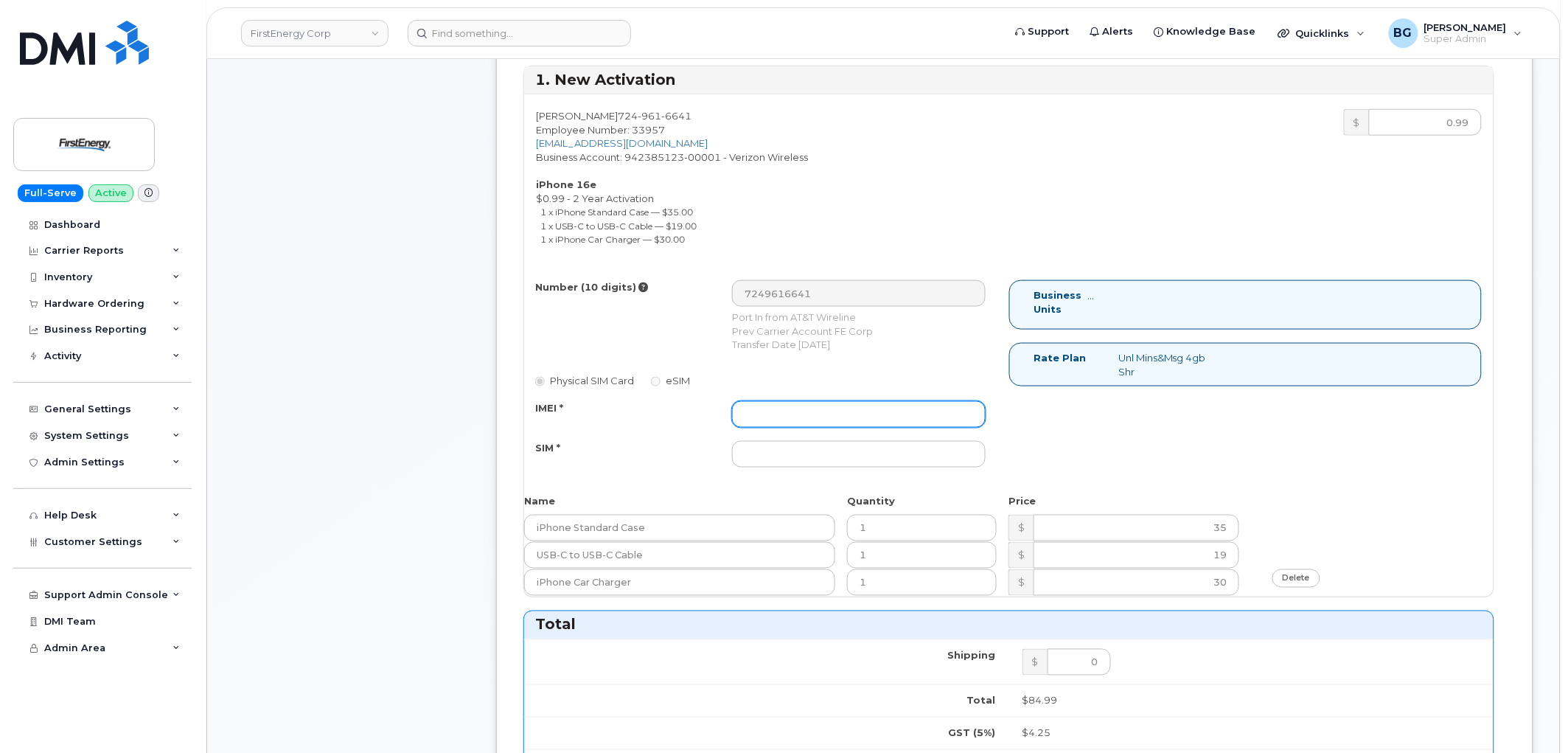
click at [851, 404] on input "IMEI *" at bounding box center [858, 415] width 253 height 27
paste input "351379438375928"
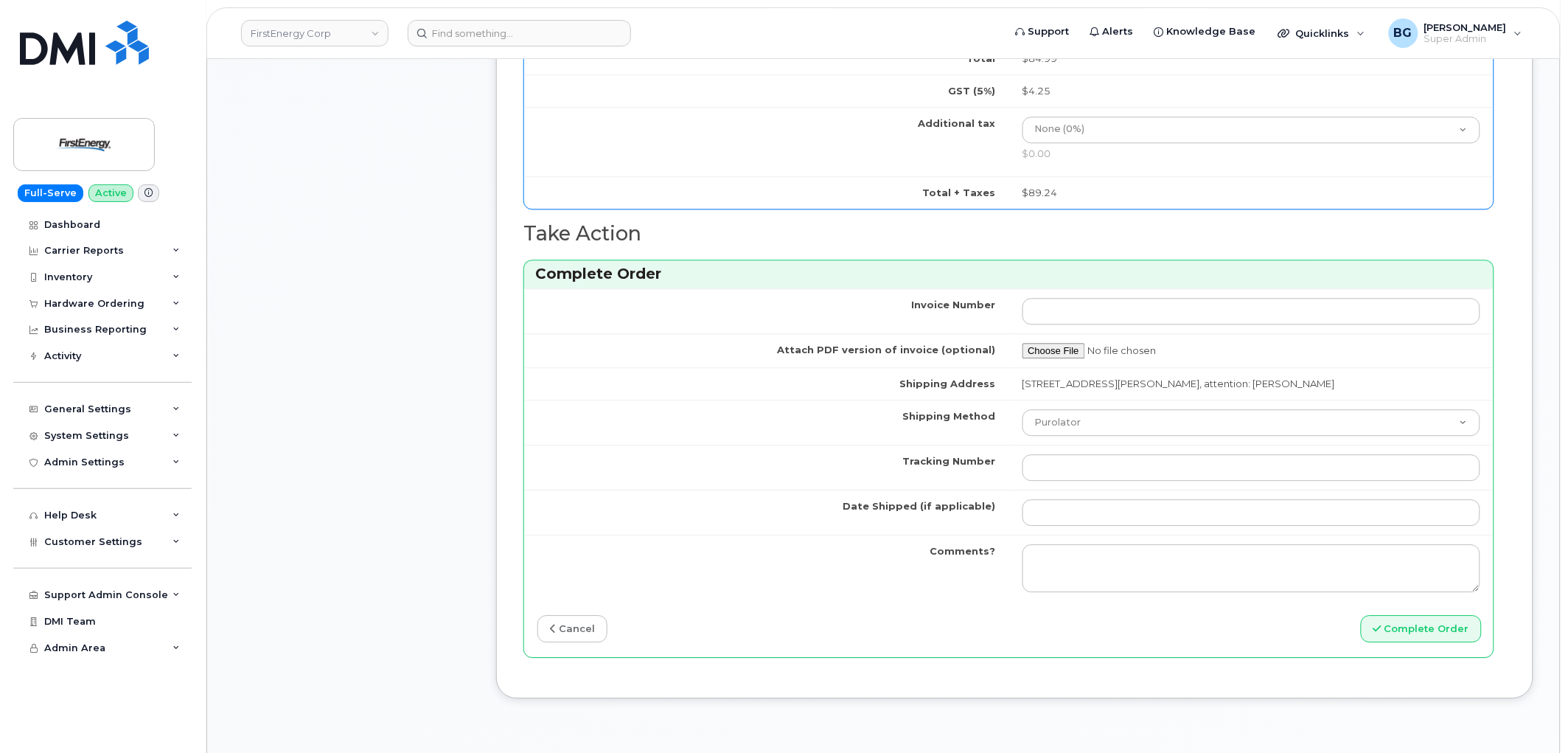
scroll to position [1255, 0]
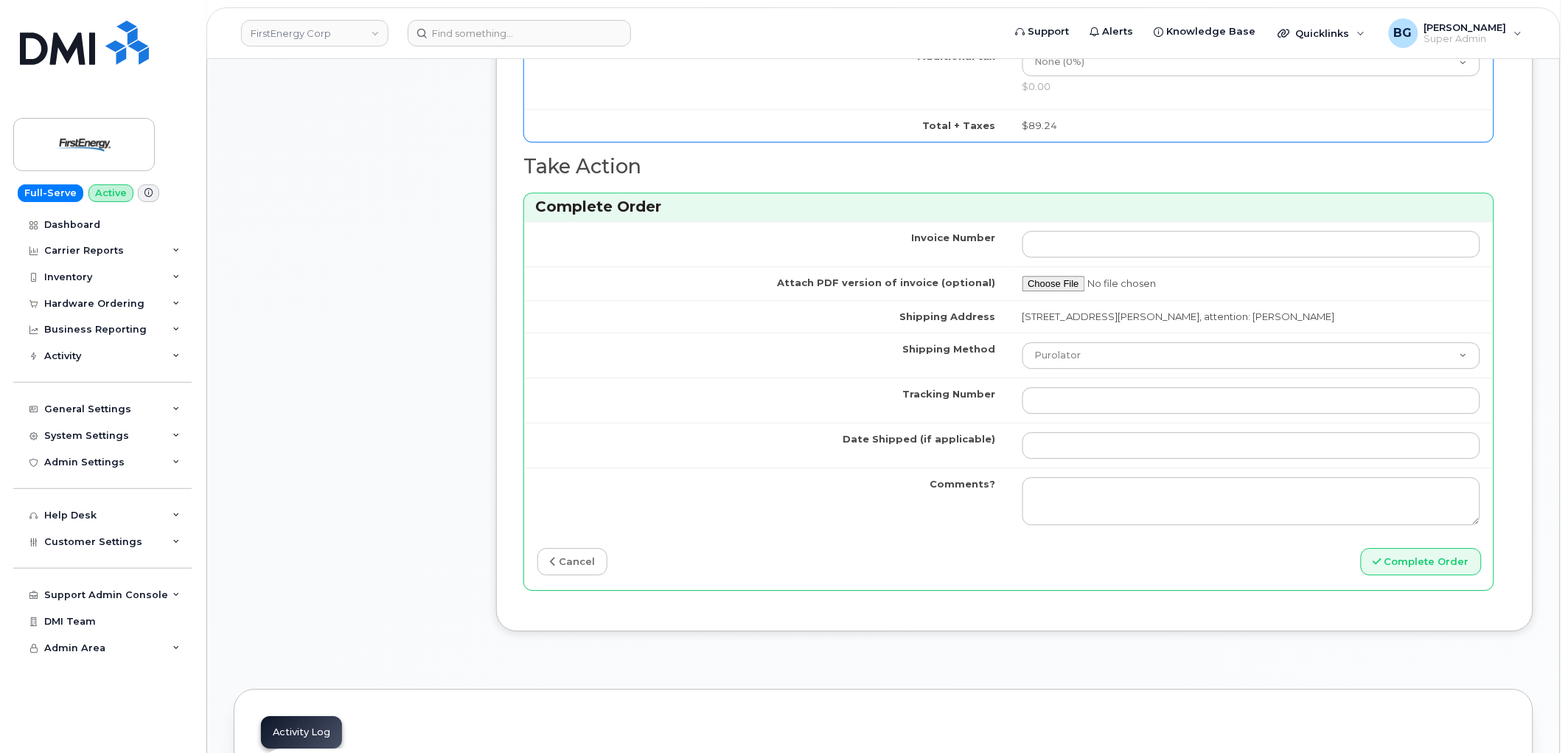
type input "351379438375928"
click at [1072, 413] on input "Tracking Number" at bounding box center [1251, 400] width 458 height 27
paste input "1ZHF12012912967249"
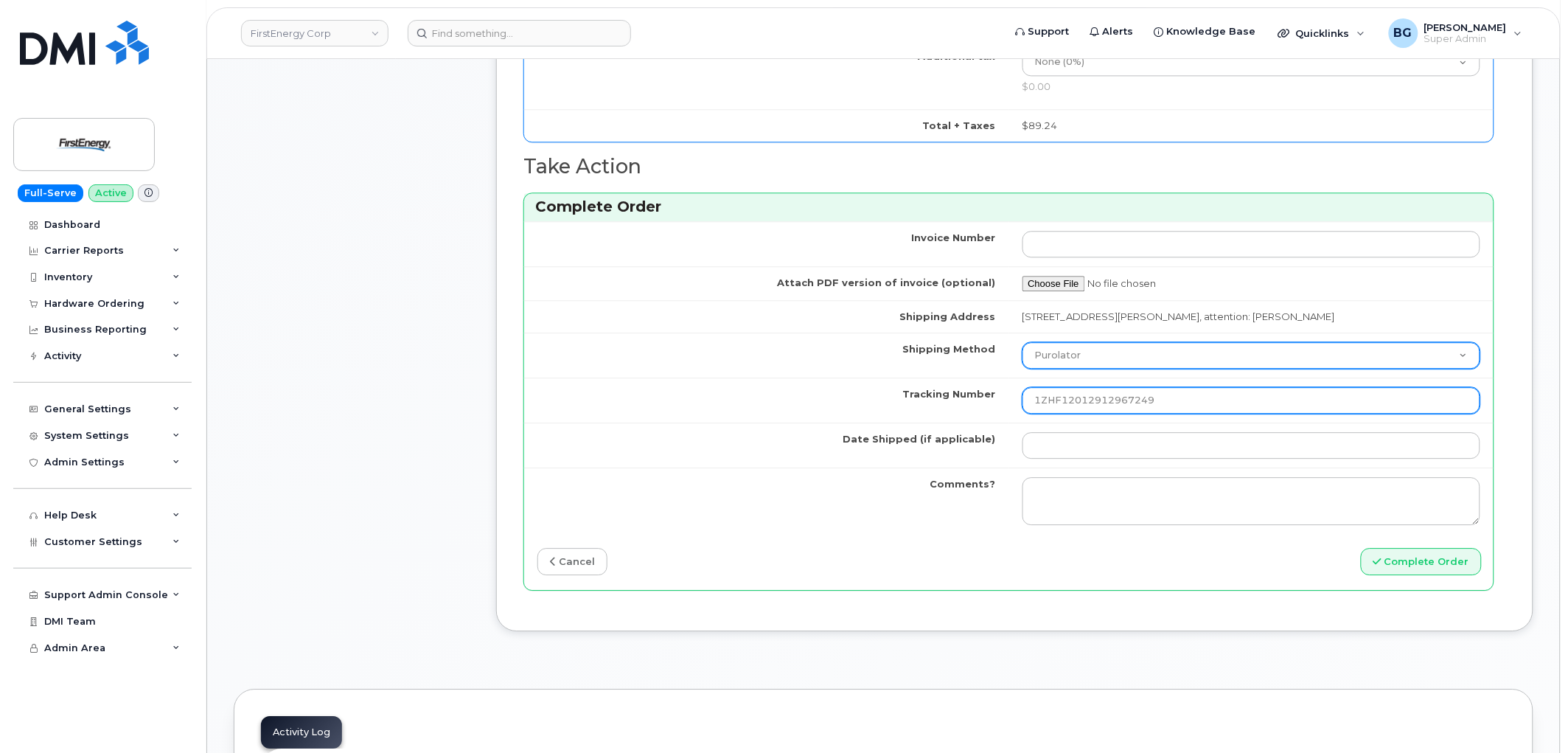
type input "1ZHF12012912967249"
click at [1099, 369] on select "Purolator UPS FedEx Canada Post Courier Other Drop Off Pick Up" at bounding box center [1251, 356] width 458 height 27
select select "UPS"
click at [1022, 356] on select "Purolator UPS FedEx Canada Post Courier Other Drop Off Pick Up" at bounding box center [1251, 356] width 458 height 27
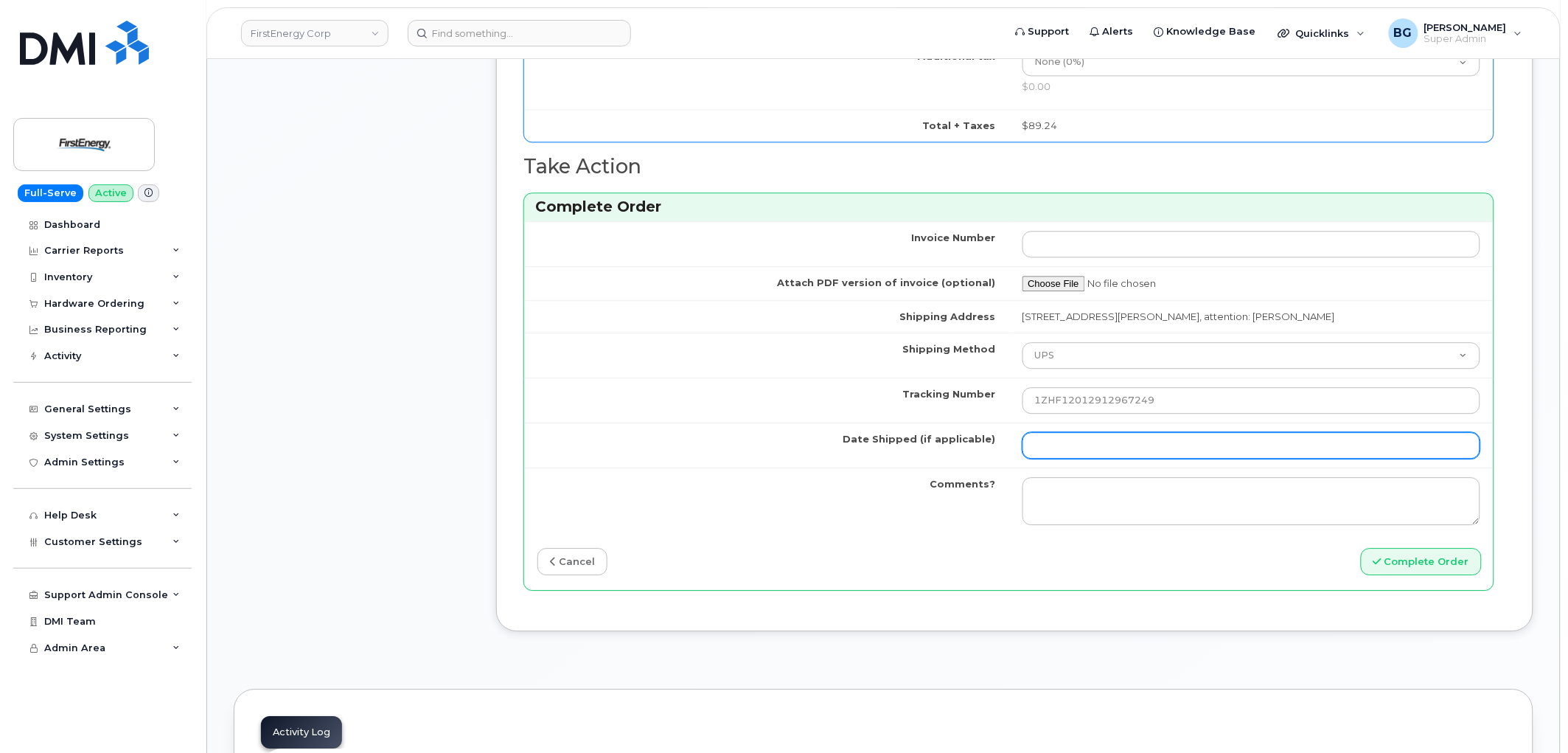
click at [1087, 457] on input "Date Shipped (if applicable)" at bounding box center [1251, 445] width 458 height 27
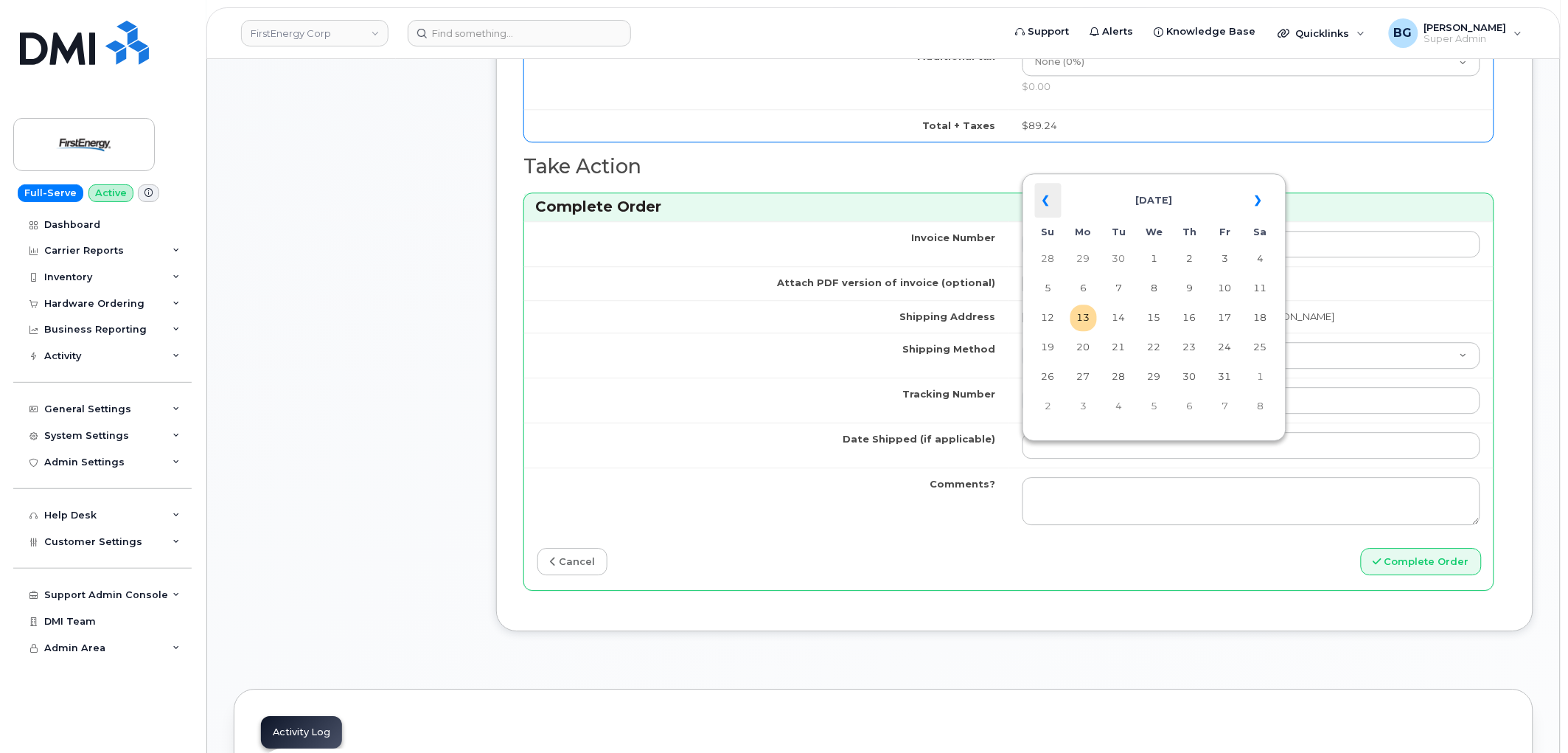
click at [1044, 197] on th "«" at bounding box center [1048, 200] width 27 height 35
click at [1088, 410] on td "30" at bounding box center [1083, 406] width 27 height 27
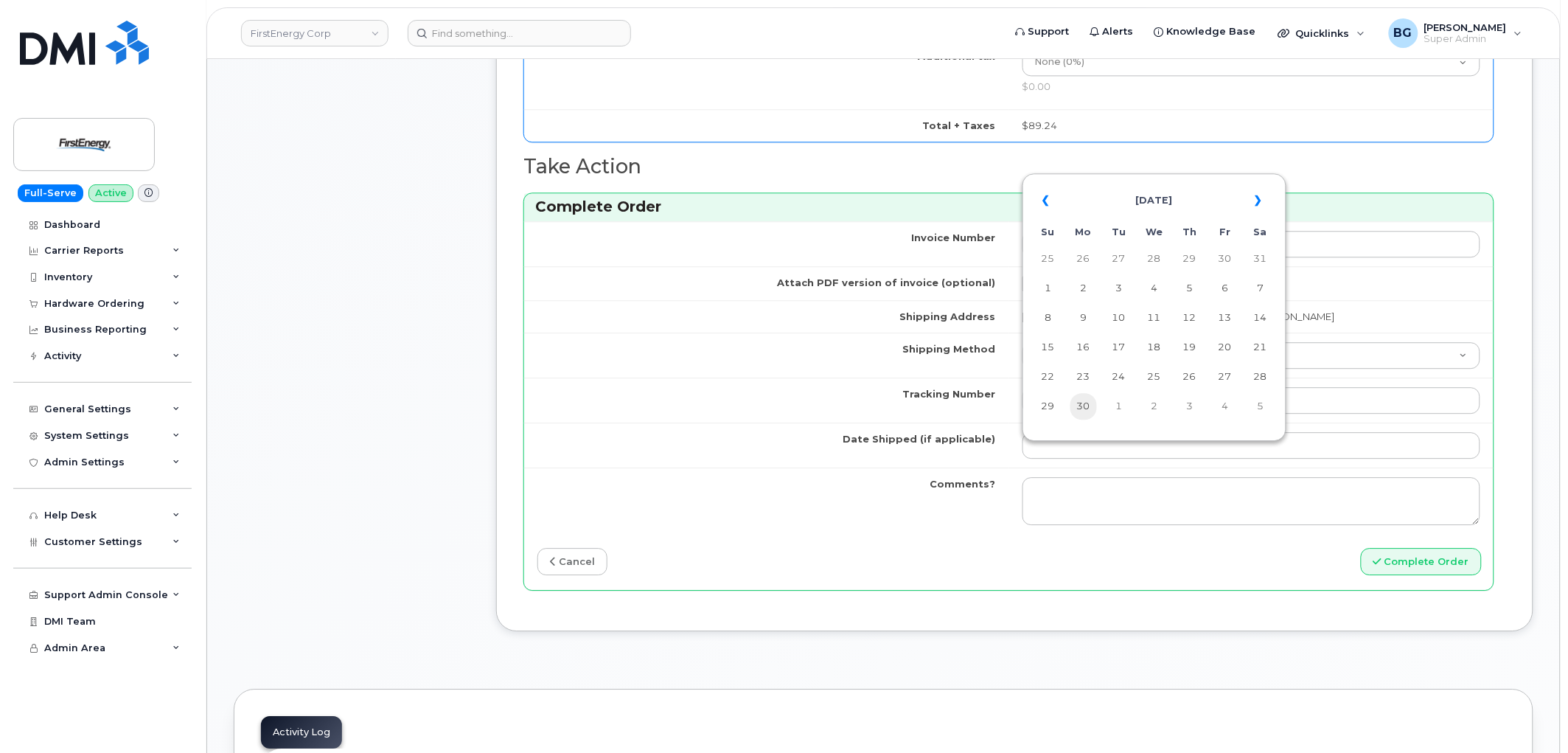
type input "2025-06-30"
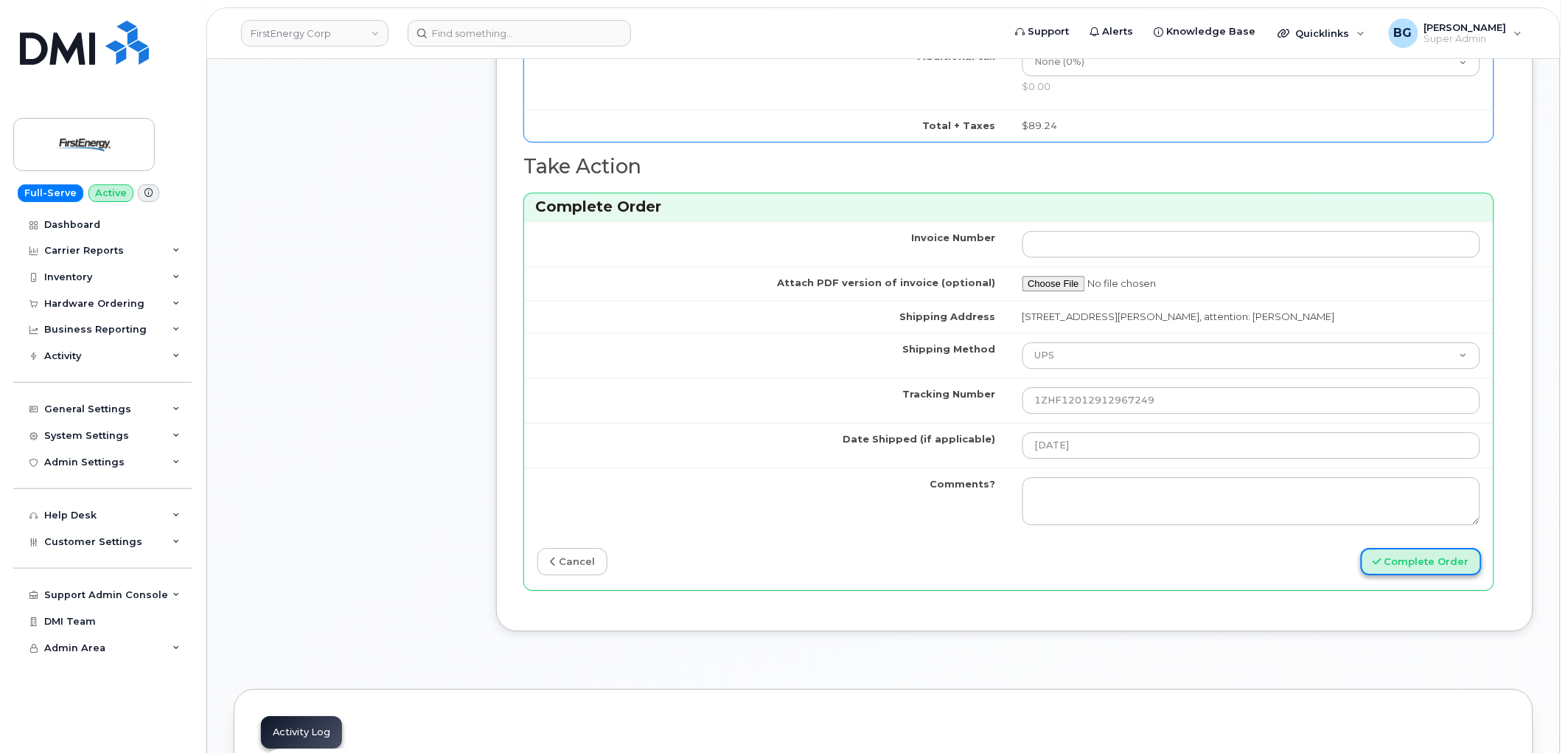
click at [1432, 573] on button "Complete Order" at bounding box center [1422, 561] width 121 height 27
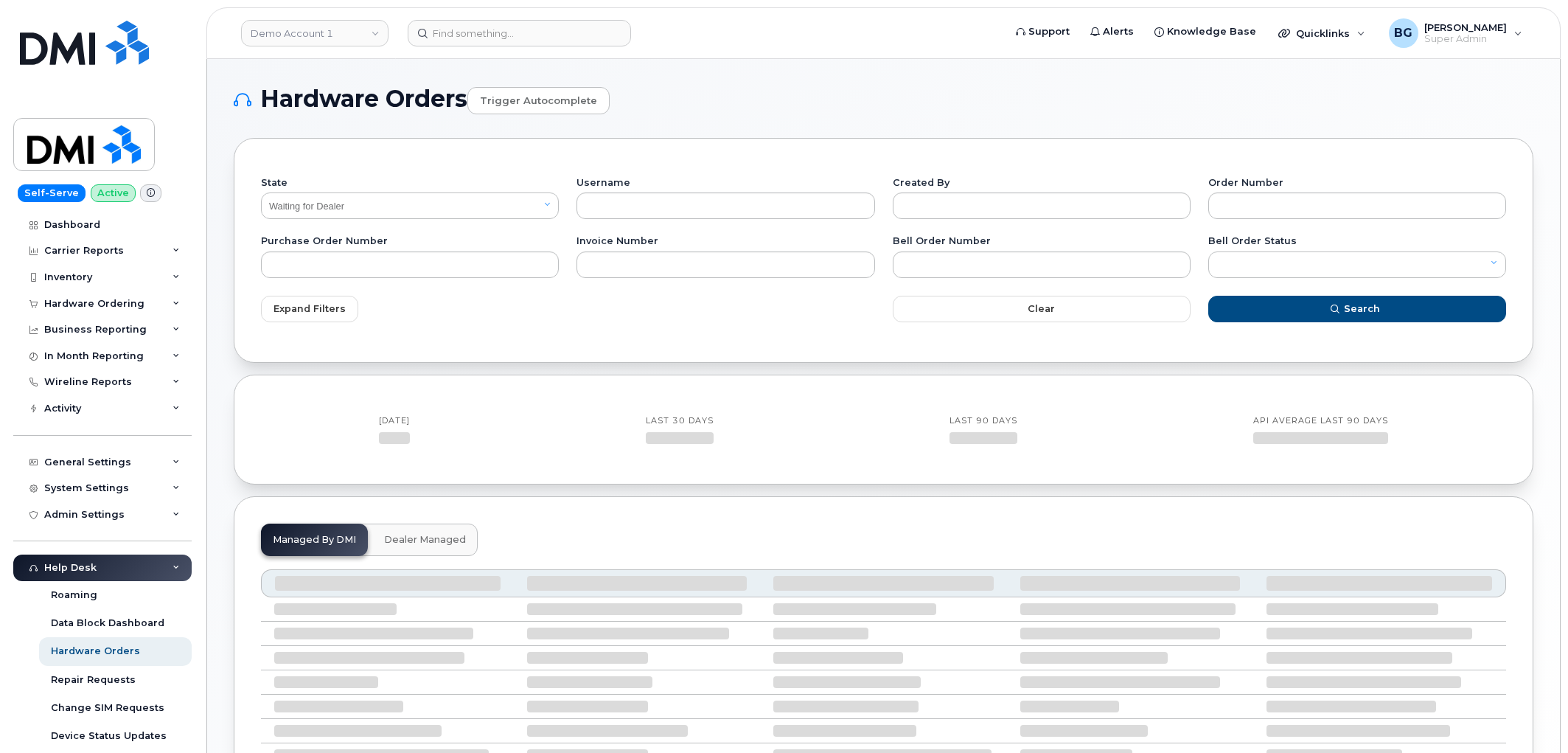
select select "Waiting for Dealer"
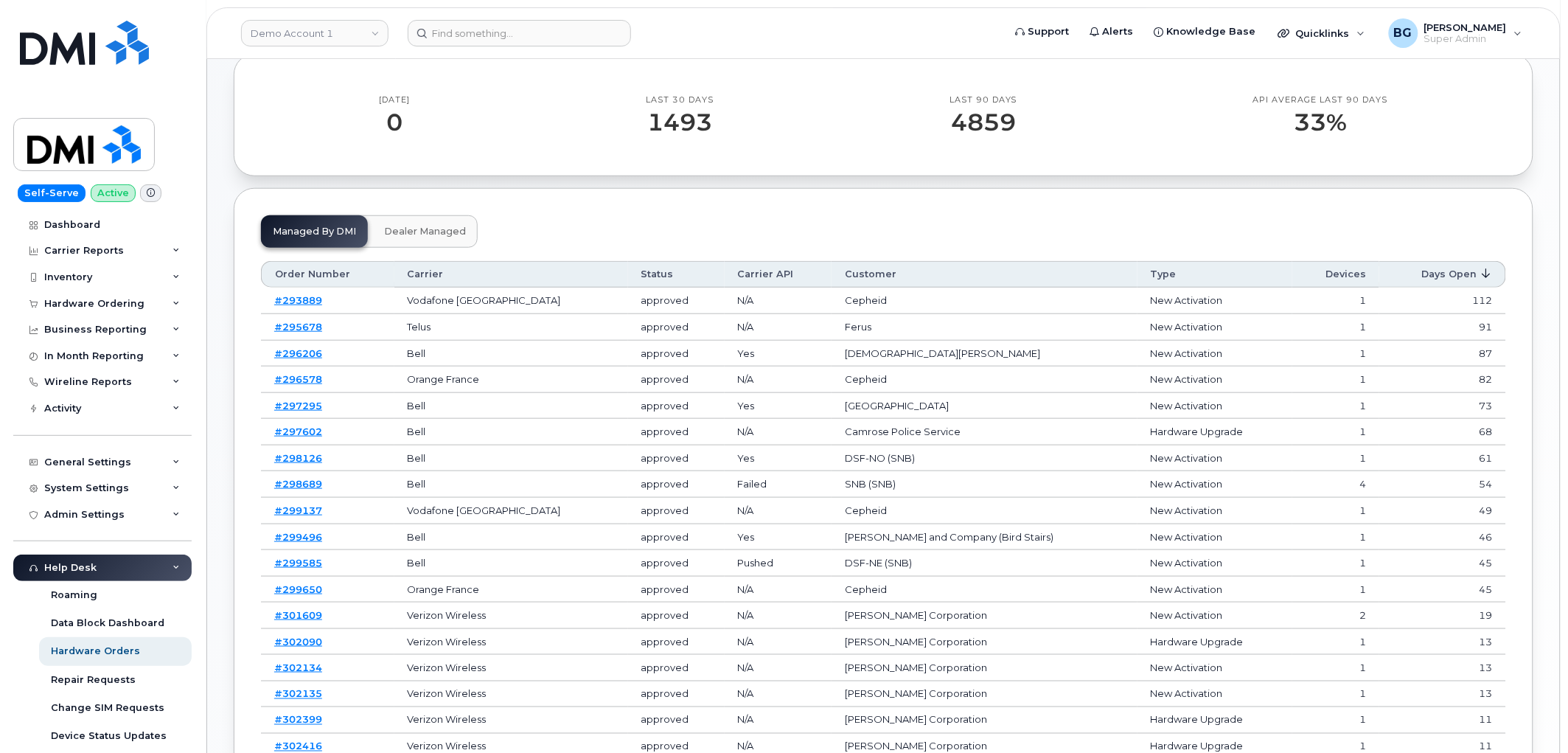
scroll to position [327, 0]
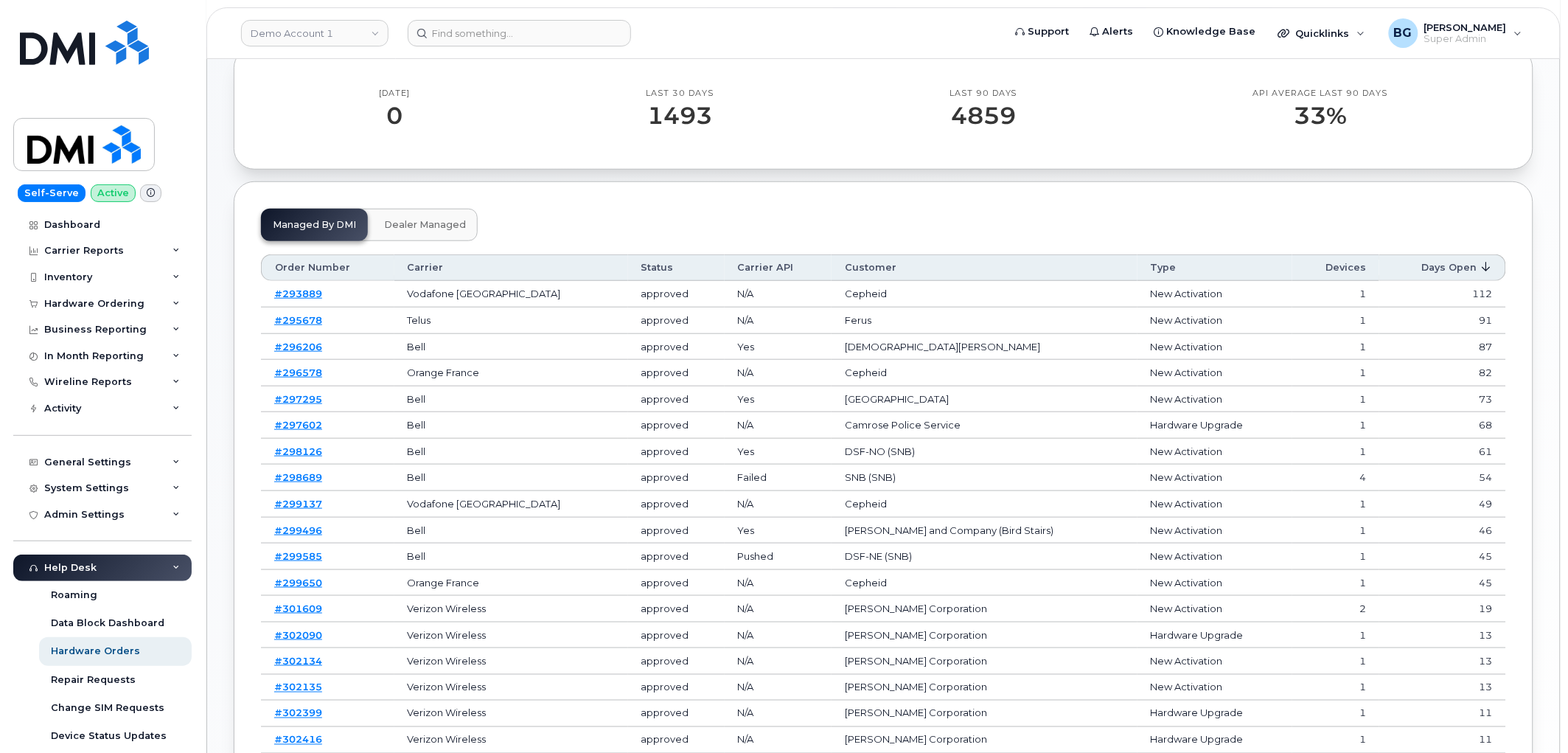
click at [450, 225] on span "Dealer Managed" at bounding box center [425, 225] width 82 height 12
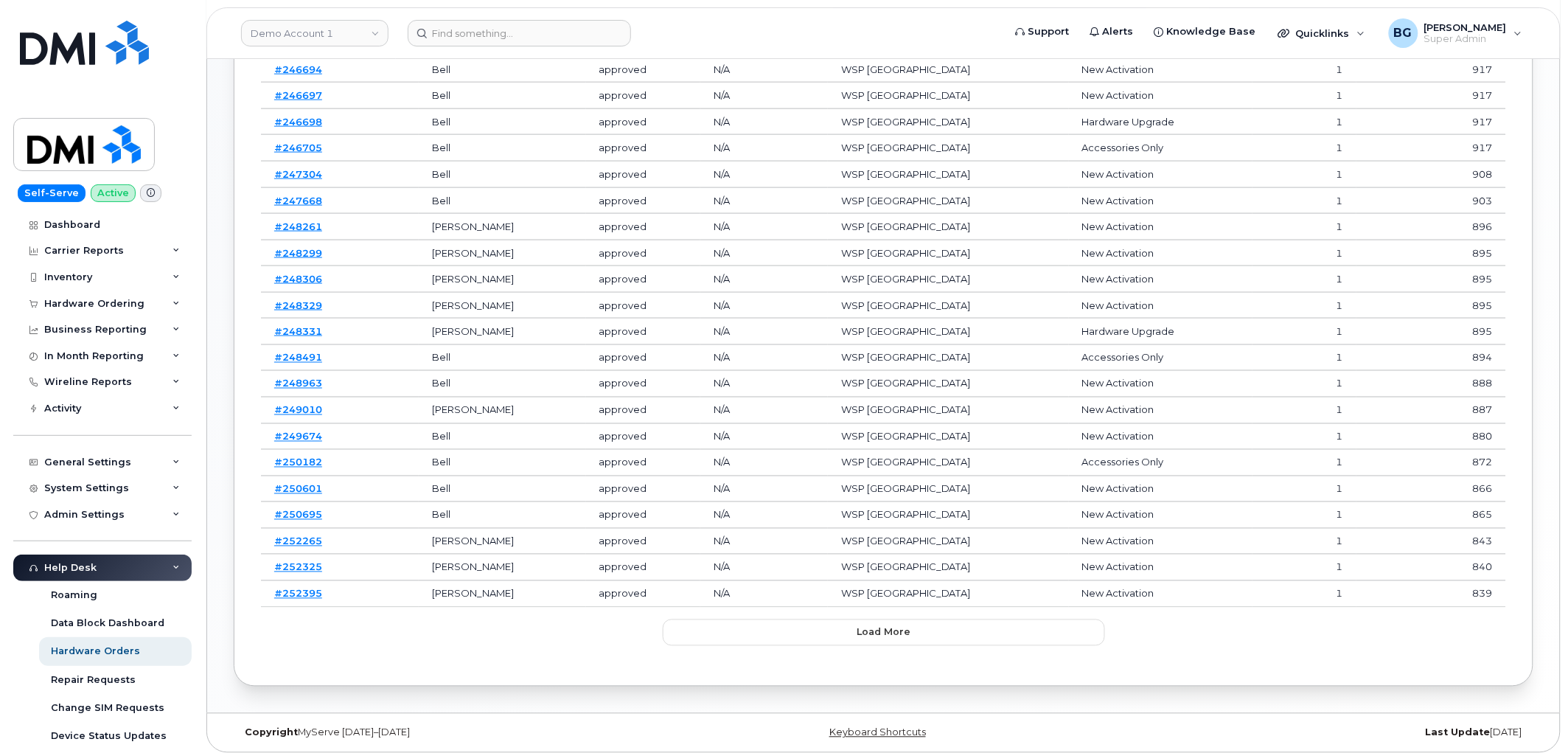
scroll to position [666, 0]
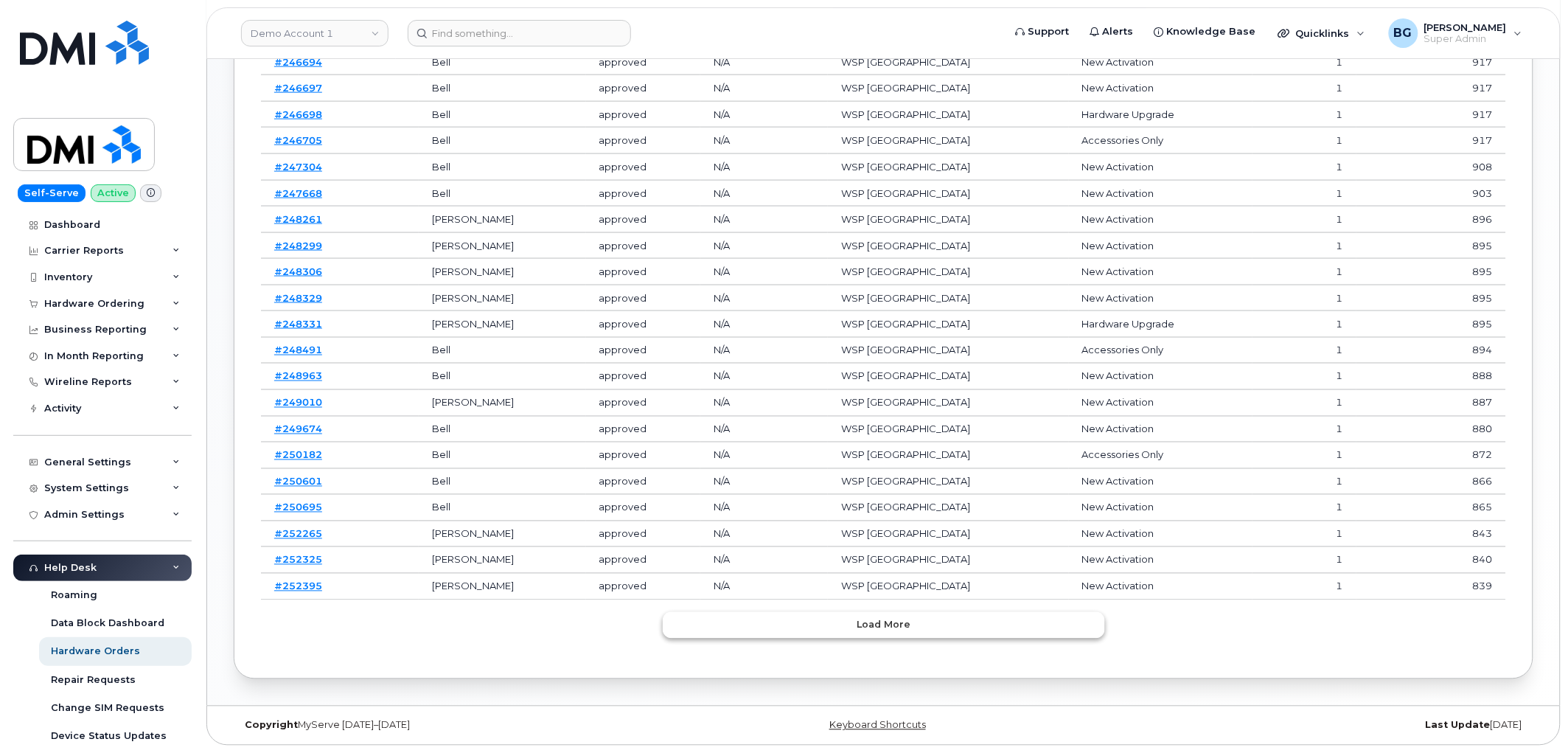
click at [866, 623] on span "Load more" at bounding box center [883, 624] width 54 height 14
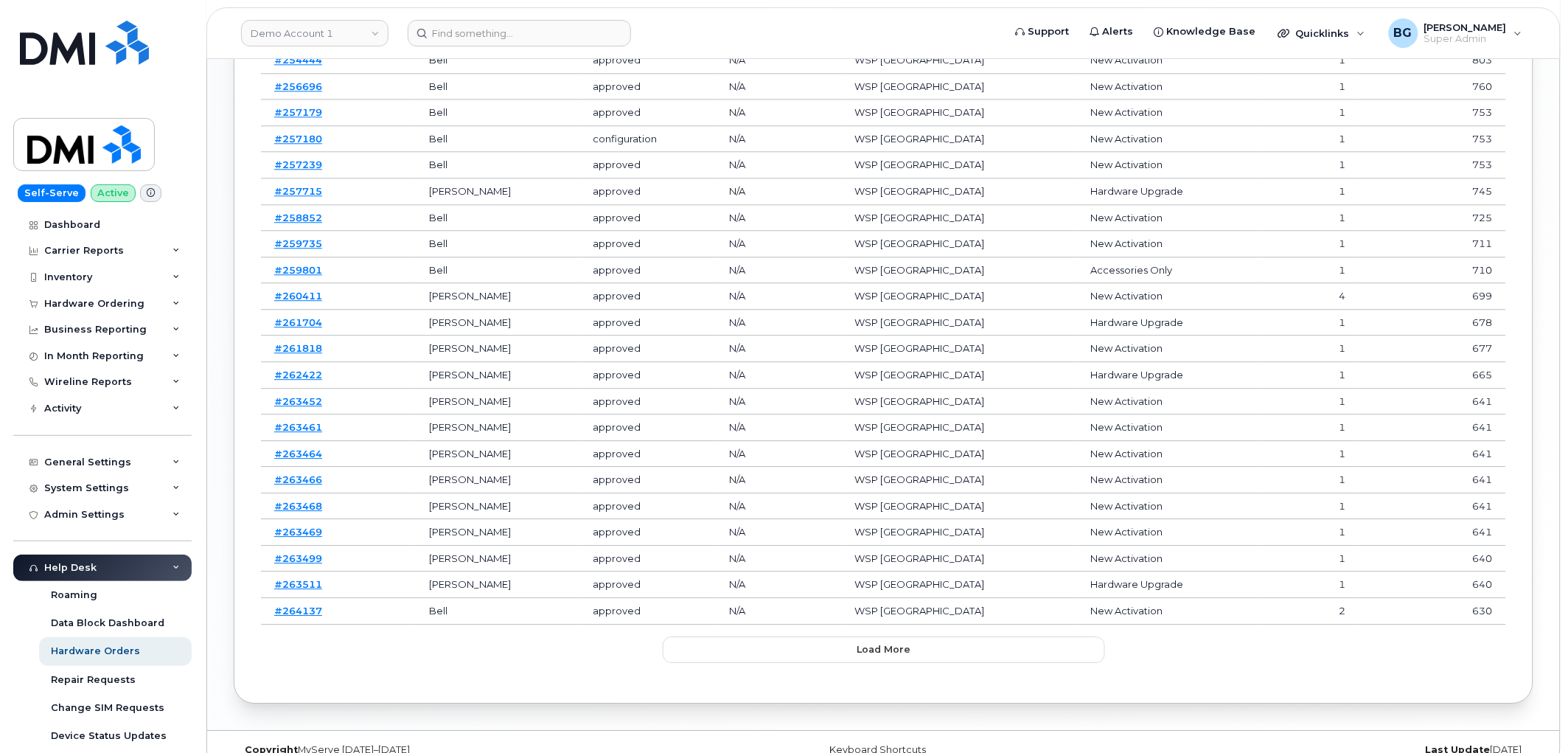
scroll to position [1323, 0]
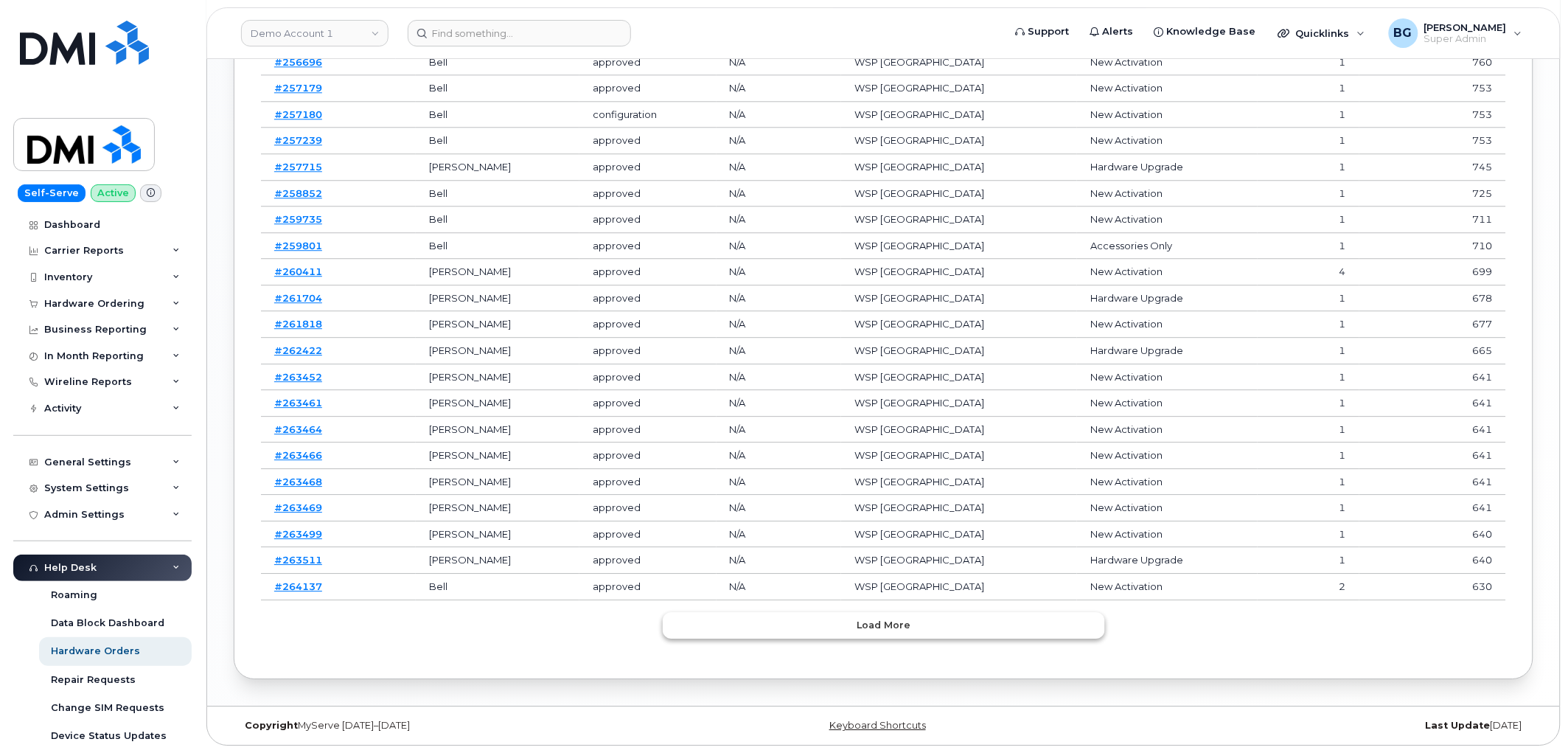
click at [938, 621] on button "Load more" at bounding box center [884, 625] width 442 height 27
click at [936, 623] on button "Load more" at bounding box center [884, 625] width 442 height 27
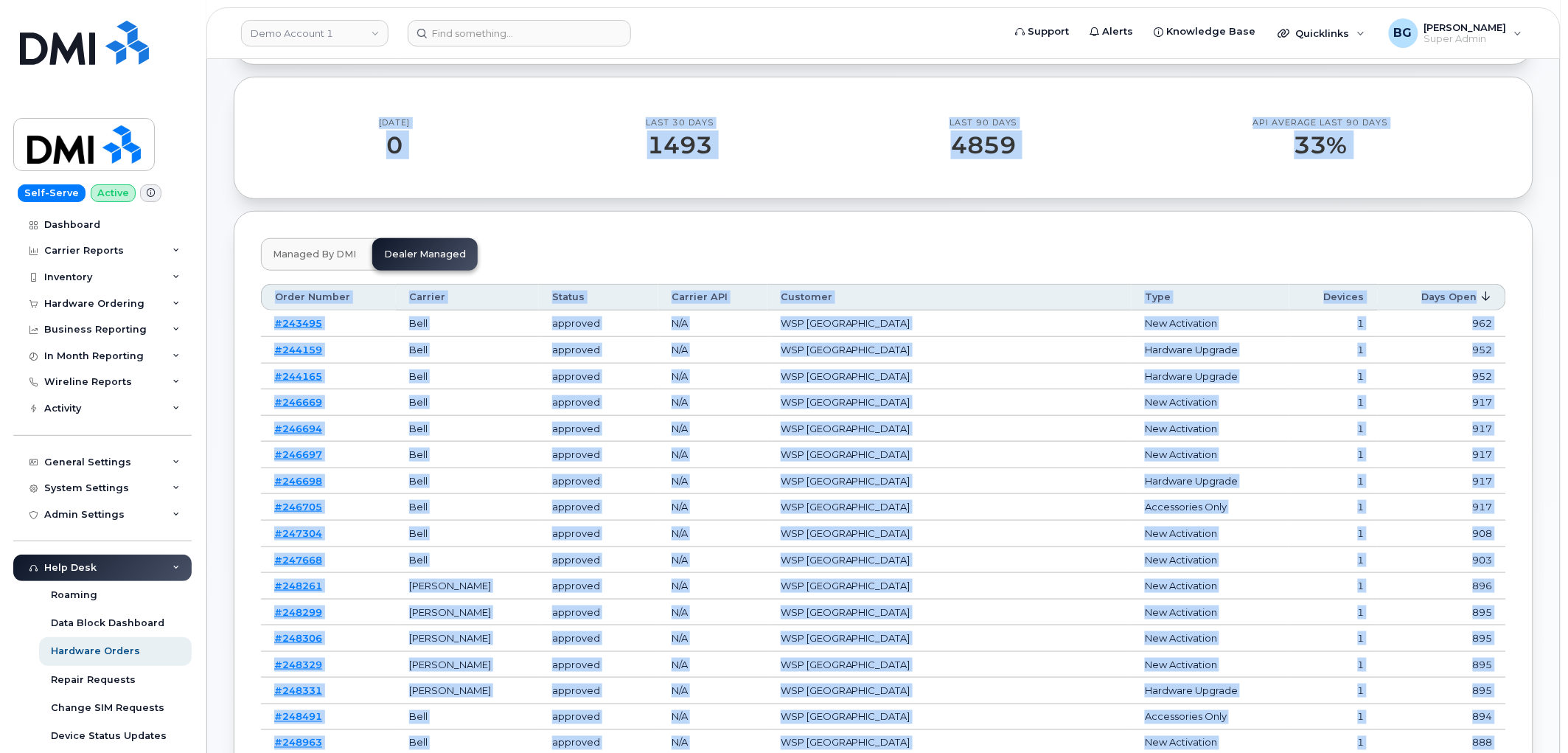
scroll to position [0, 0]
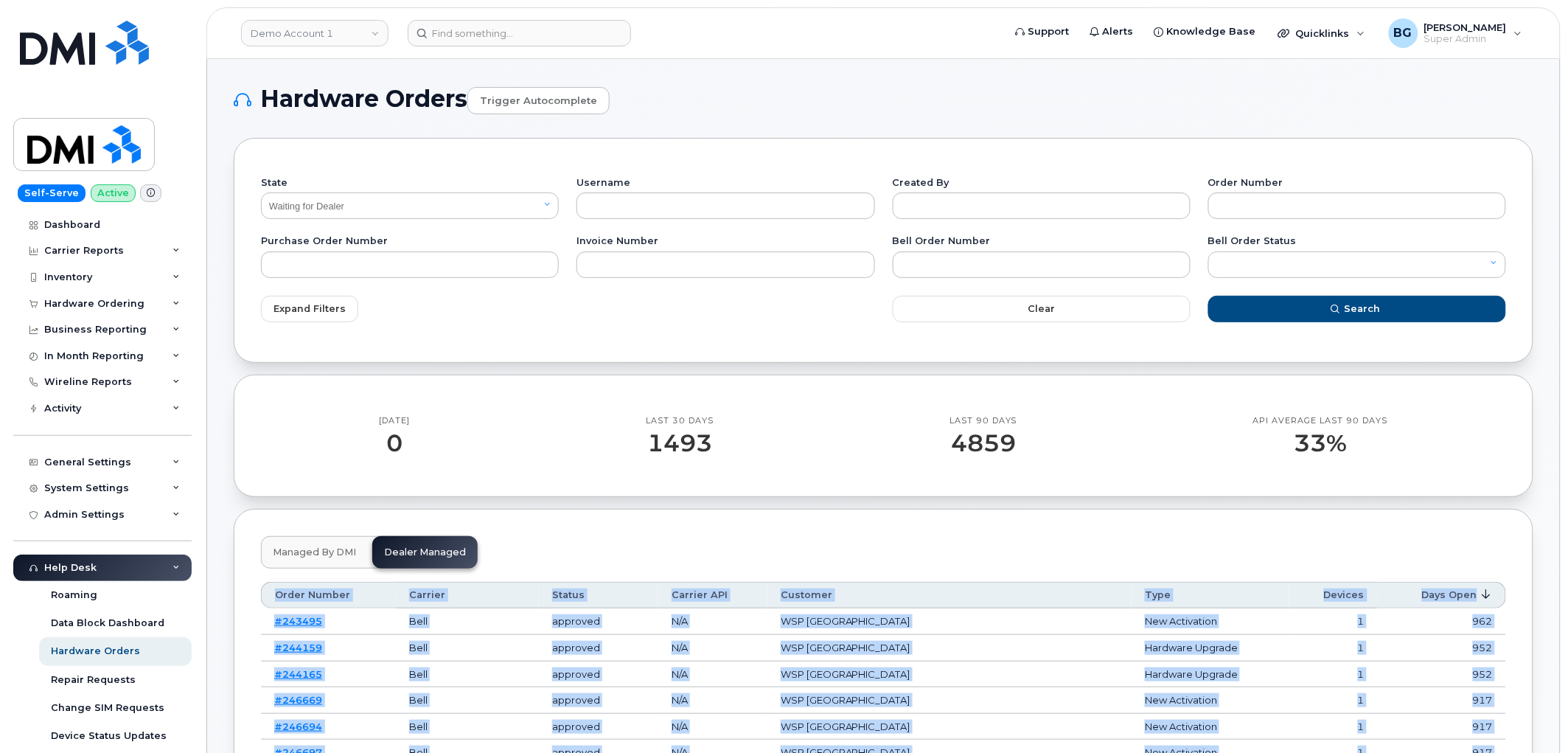
drag, startPoint x: 1495, startPoint y: 288, endPoint x: 273, endPoint y: 588, distance: 1258.3
copy table "Order Number Carrier Status Carrier API Customer Type Devices Days Open #243495…"
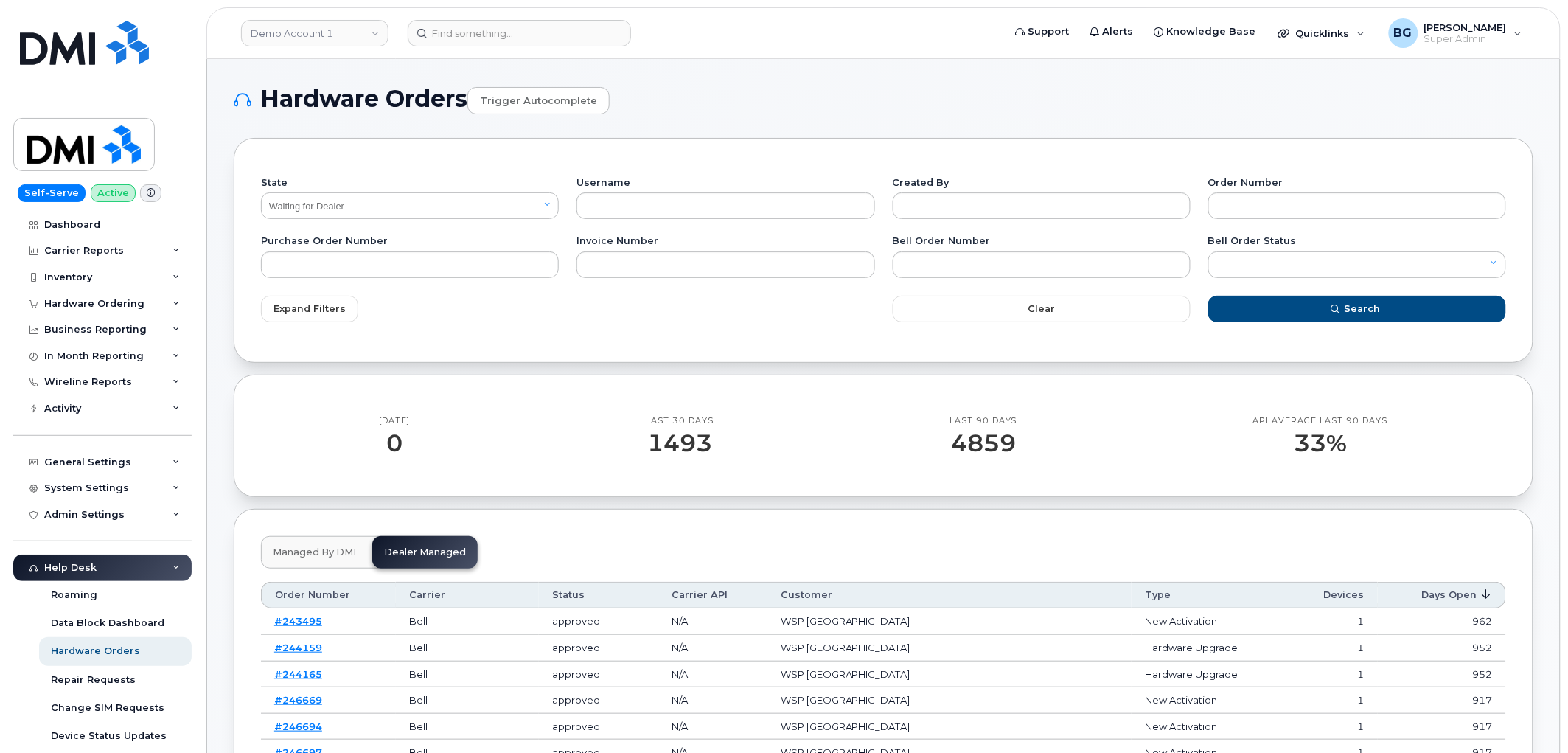
click at [332, 544] on button "Managed by DMI" at bounding box center [314, 552] width 107 height 33
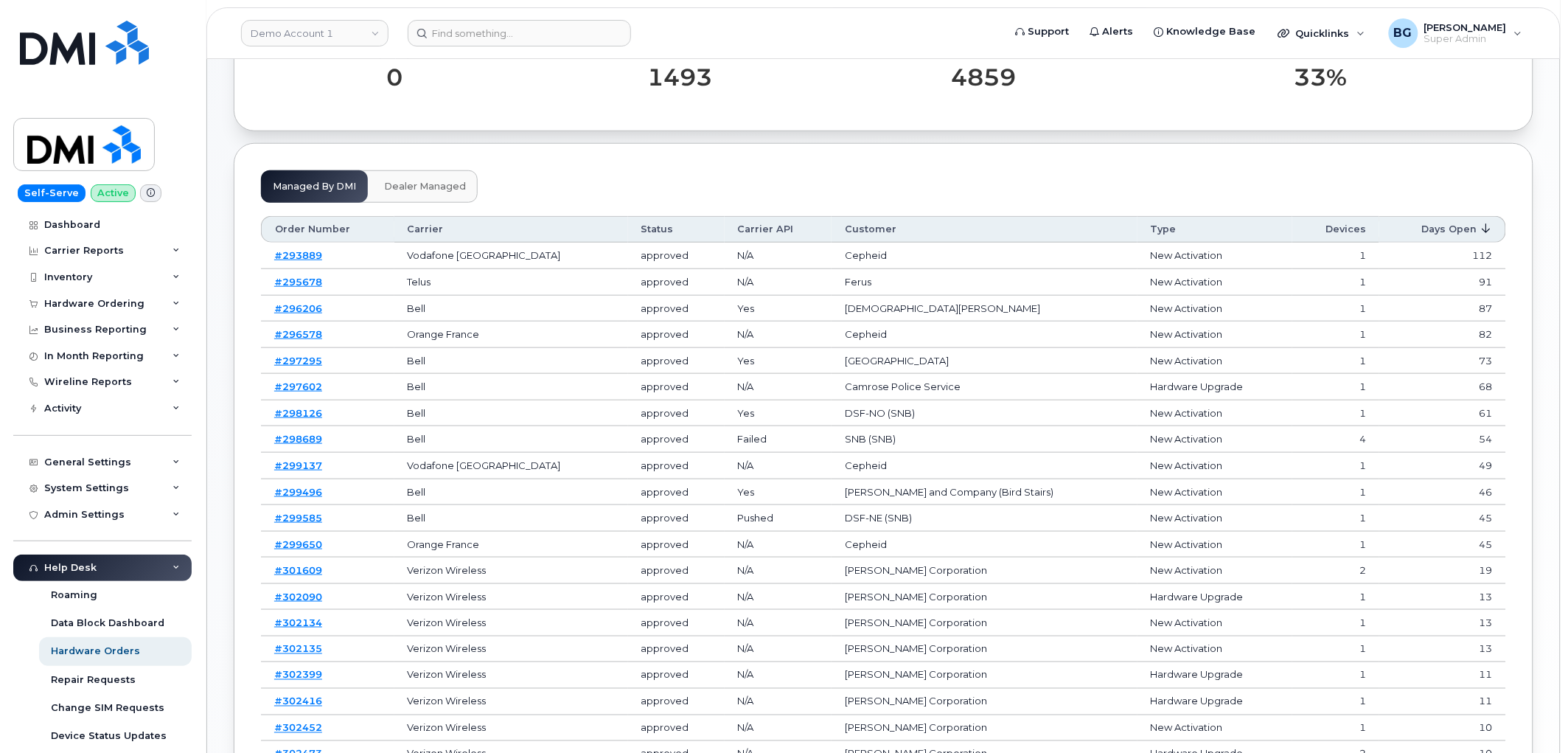
scroll to position [437, 0]
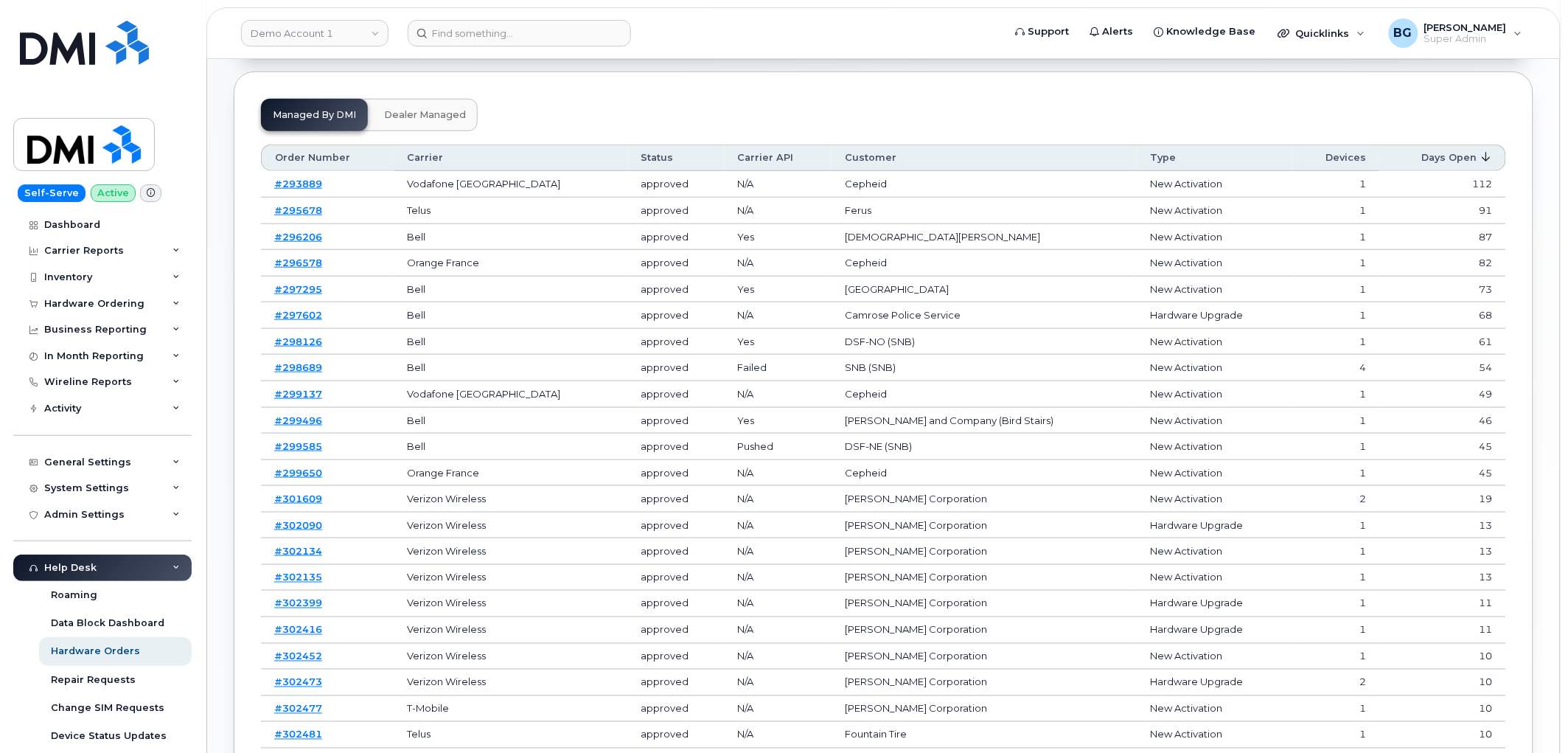
click at [437, 114] on span "Dealer Managed" at bounding box center [425, 115] width 82 height 12
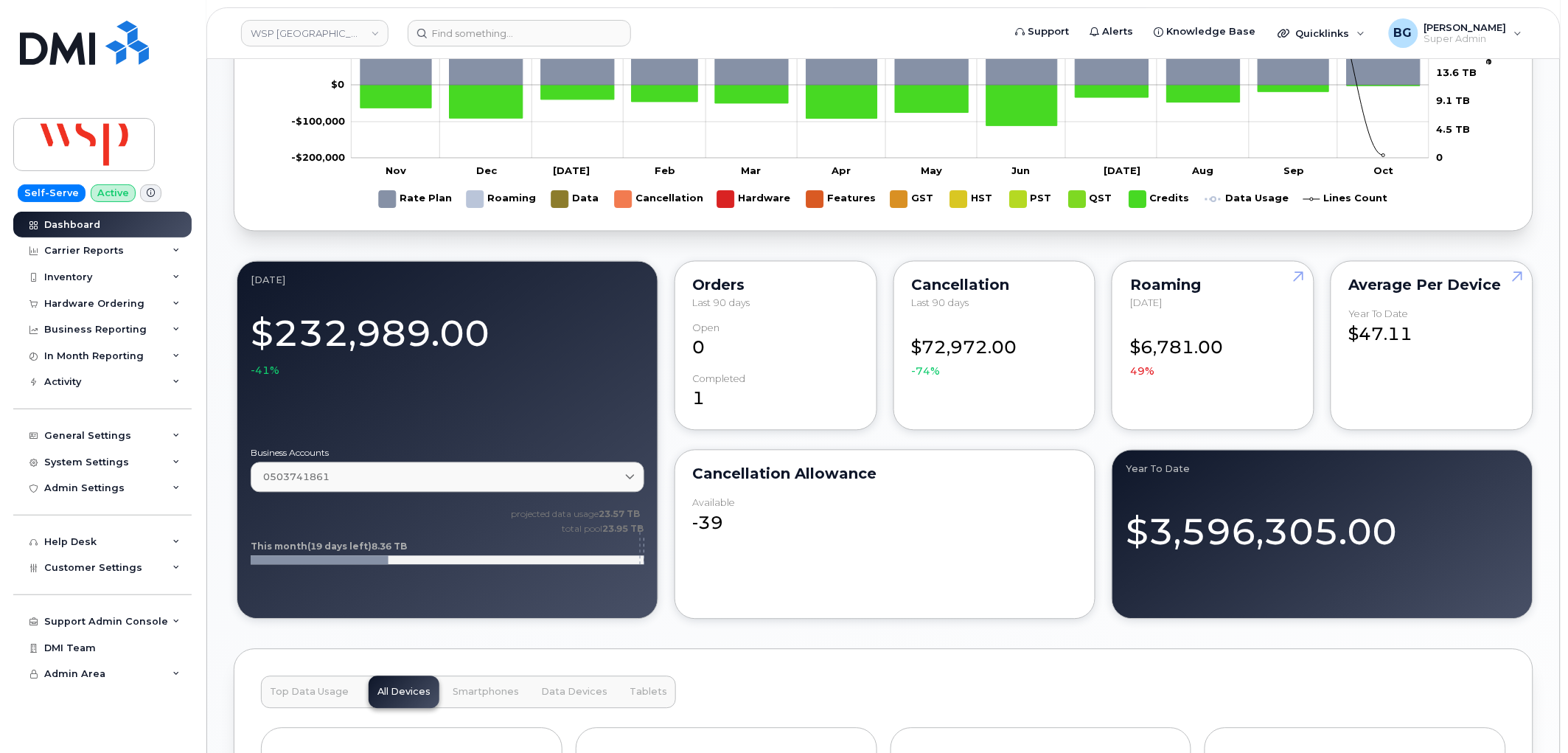
scroll to position [927, 0]
click at [98, 569] on span "Customer Settings" at bounding box center [93, 567] width 98 height 11
click at [71, 599] on div "General" at bounding box center [71, 595] width 40 height 13
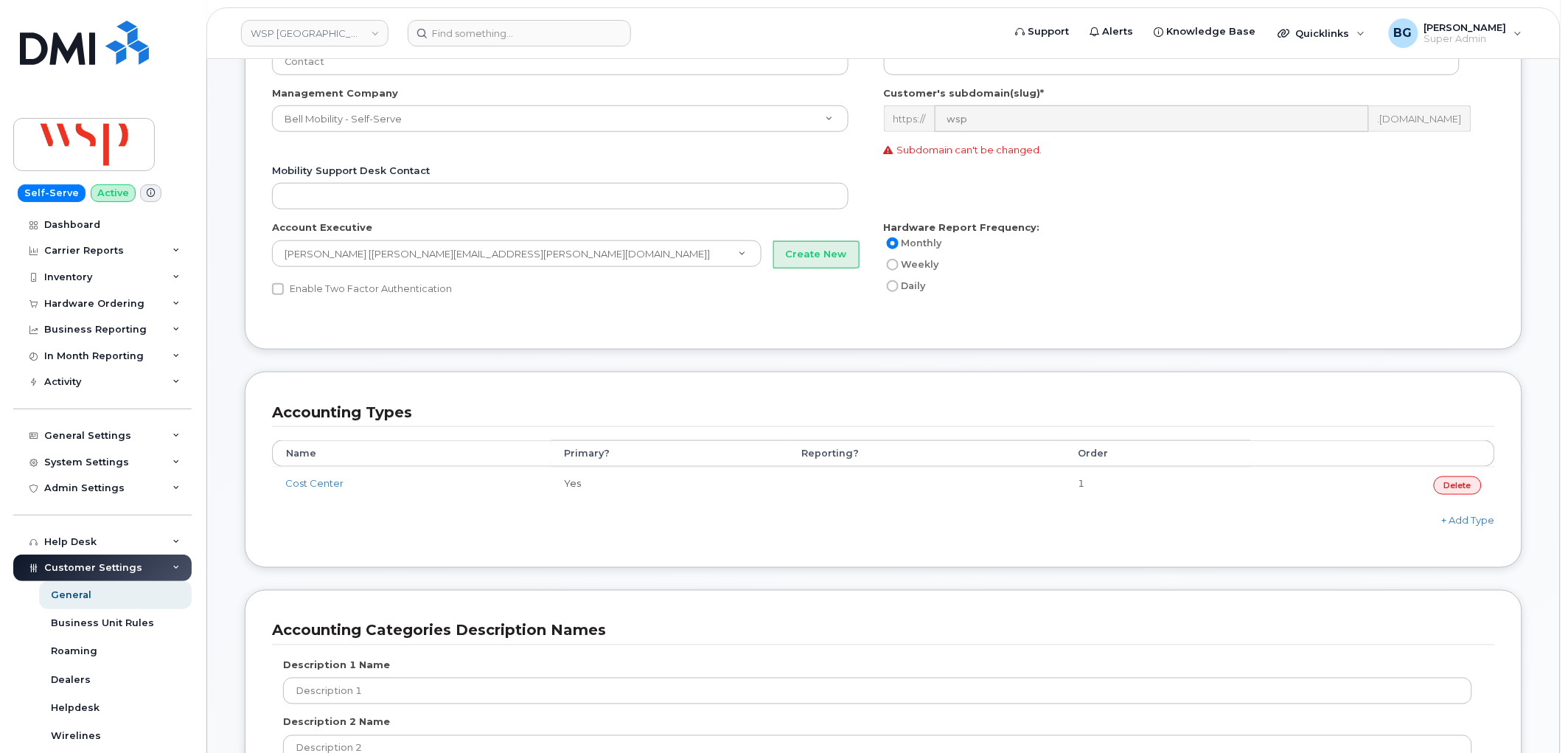
scroll to position [437, 0]
click at [98, 459] on div "System Settings" at bounding box center [87, 462] width 85 height 12
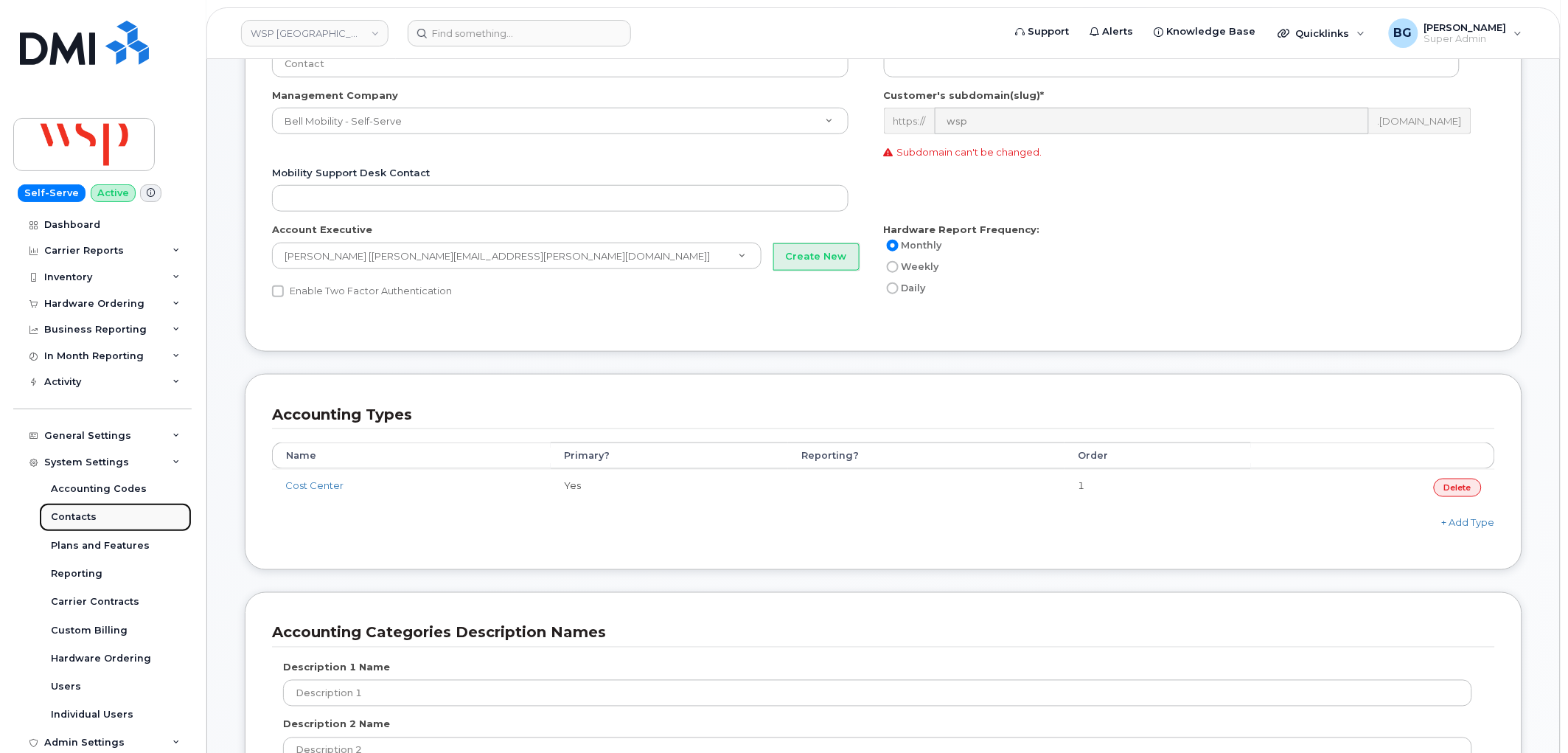
click at [75, 515] on div "Contacts" at bounding box center [73, 517] width 45 height 13
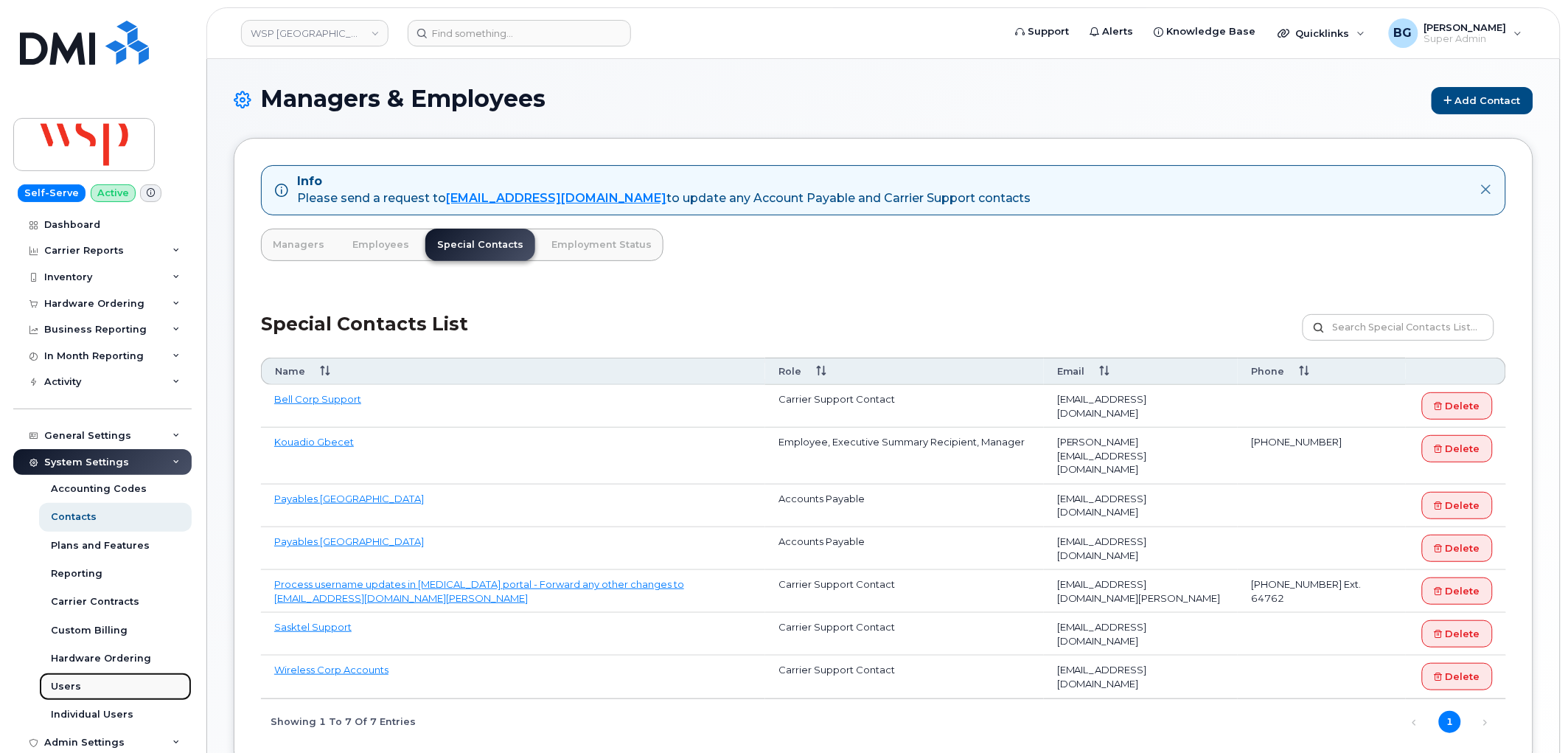
click at [57, 681] on div "Users" at bounding box center [66, 687] width 30 height 13
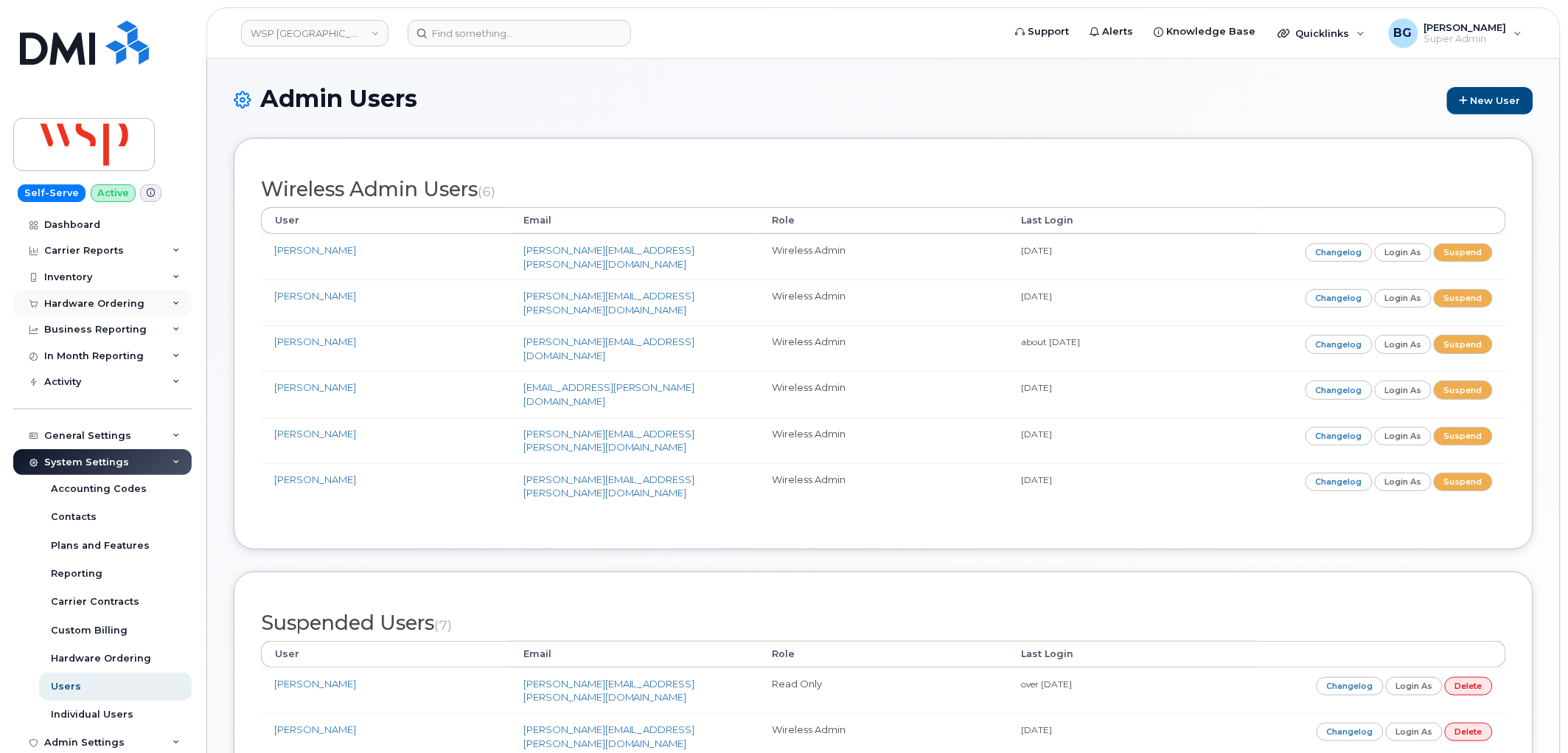
click at [74, 305] on div "Hardware Ordering" at bounding box center [94, 304] width 100 height 12
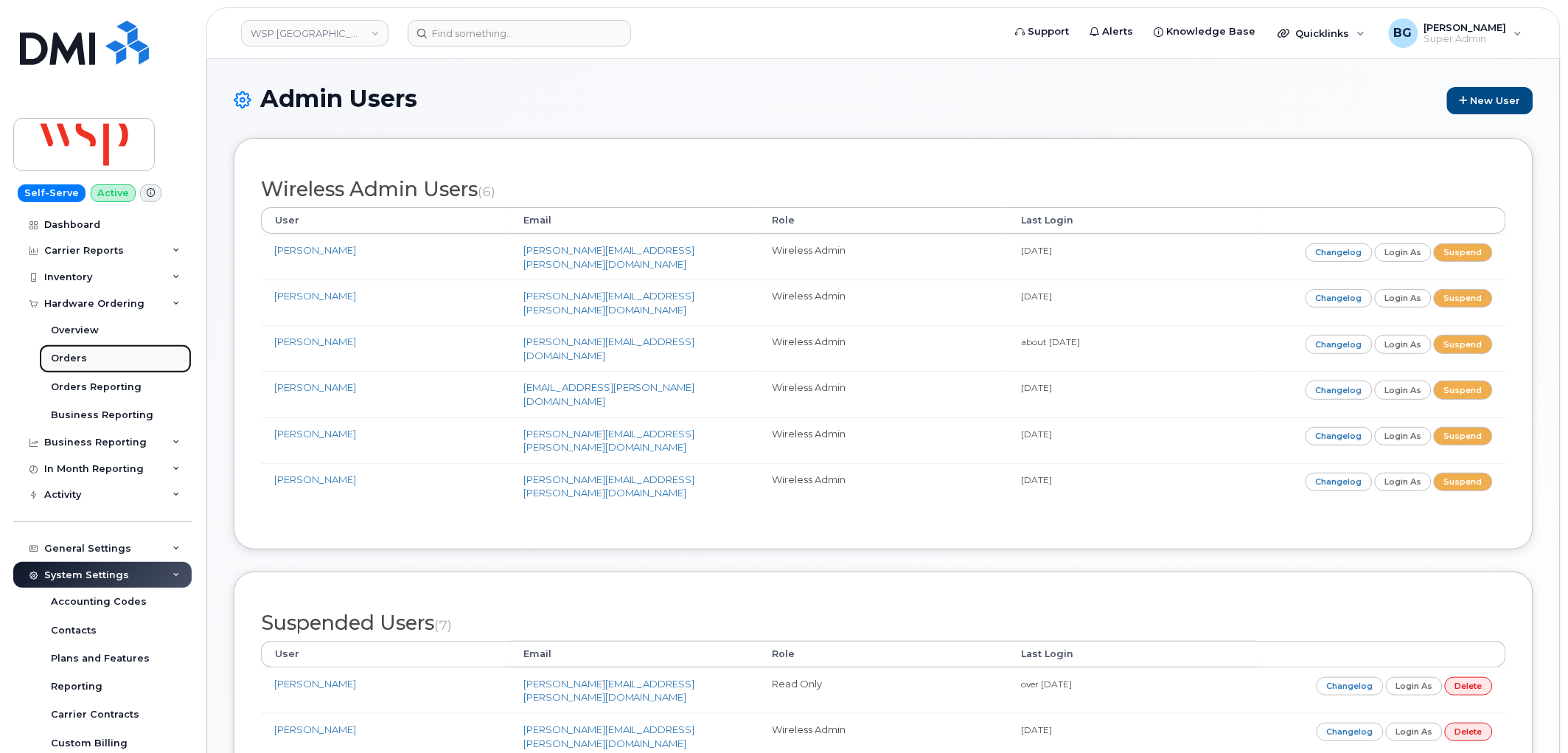
click at [63, 357] on div "Orders" at bounding box center [68, 358] width 36 height 13
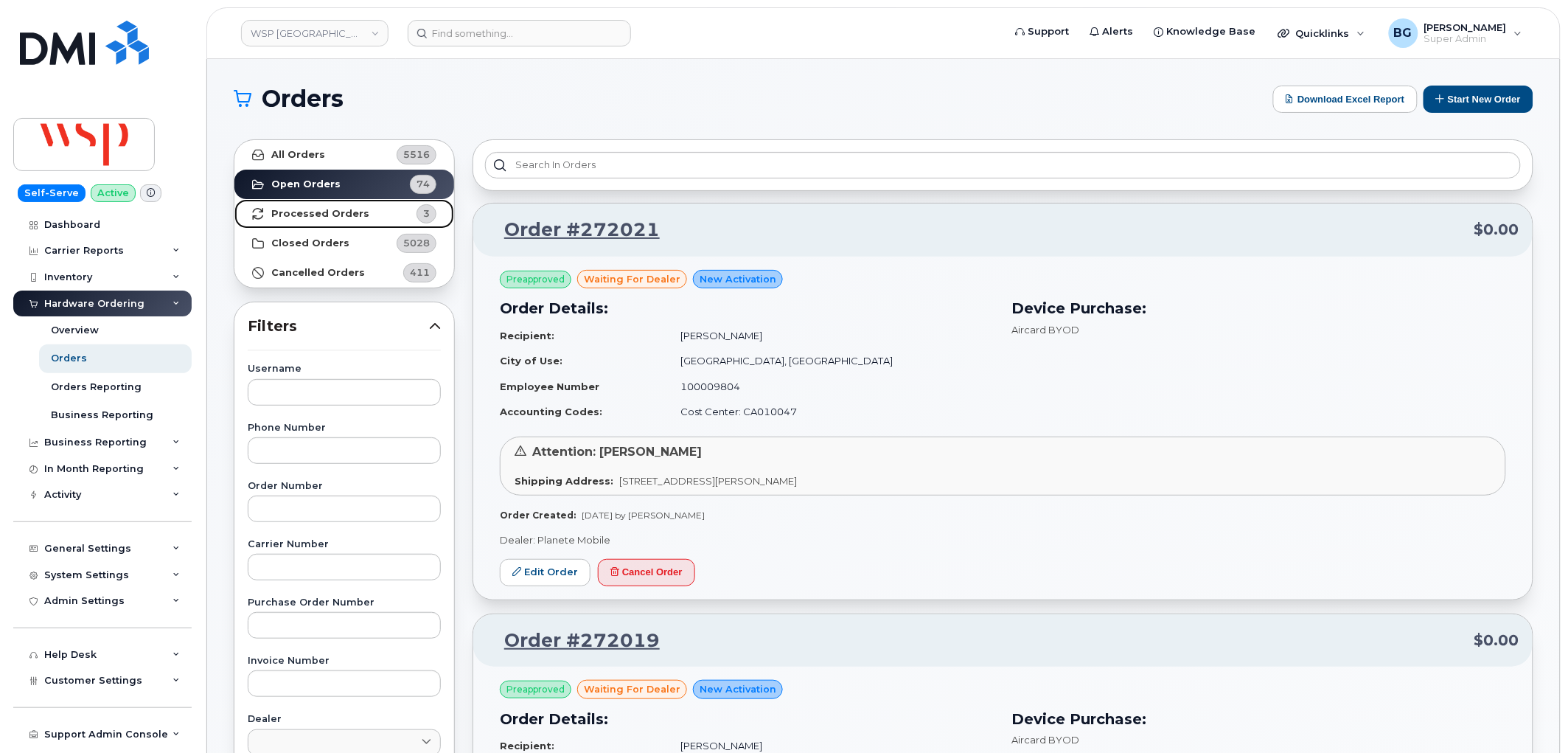
click at [304, 210] on strong "Processed Orders" at bounding box center [320, 214] width 98 height 12
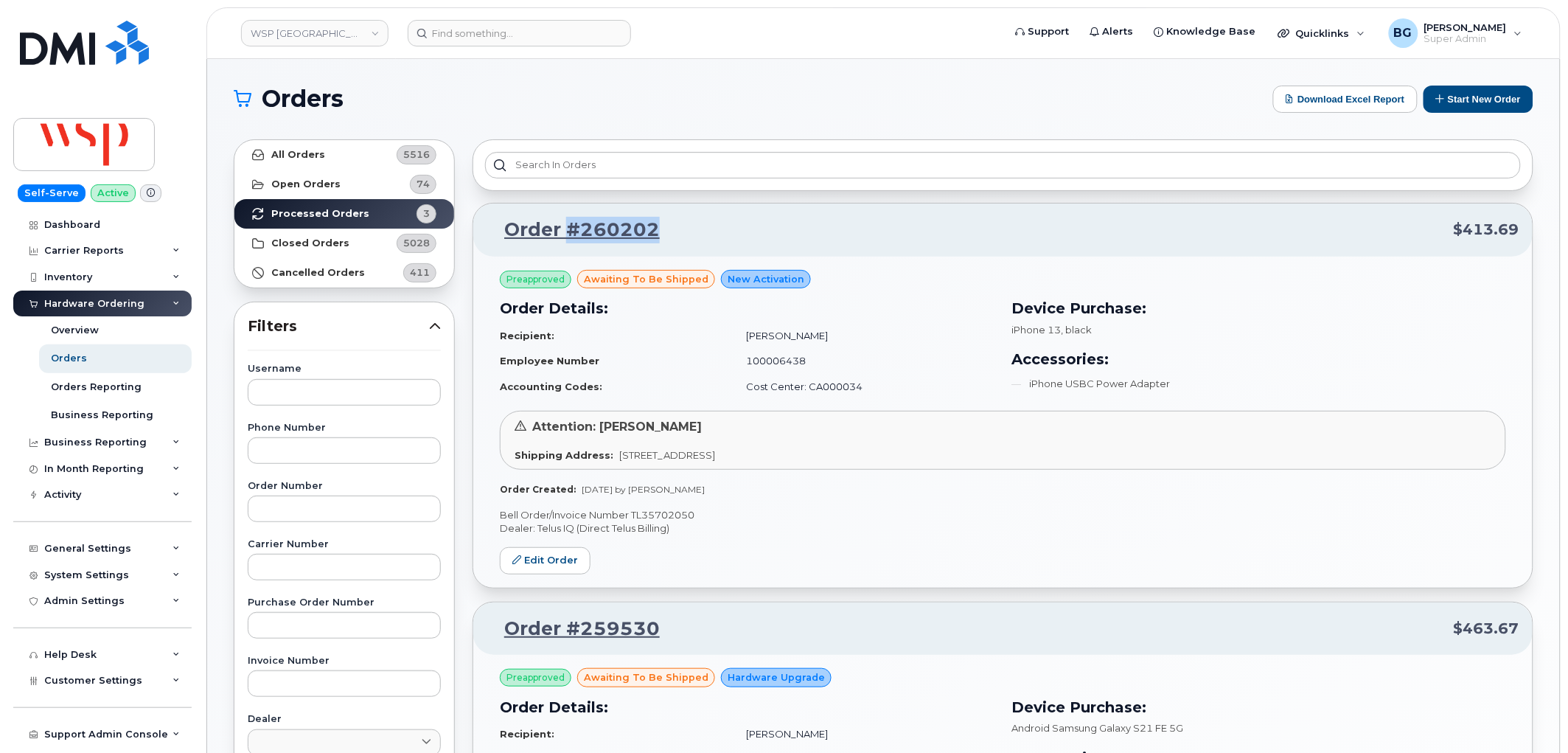
drag, startPoint x: 667, startPoint y: 231, endPoint x: 568, endPoint y: 235, distance: 99.1
click at [568, 235] on p "Order #260202 $413.69" at bounding box center [1003, 231] width 1033 height 27
copy link "#260202"
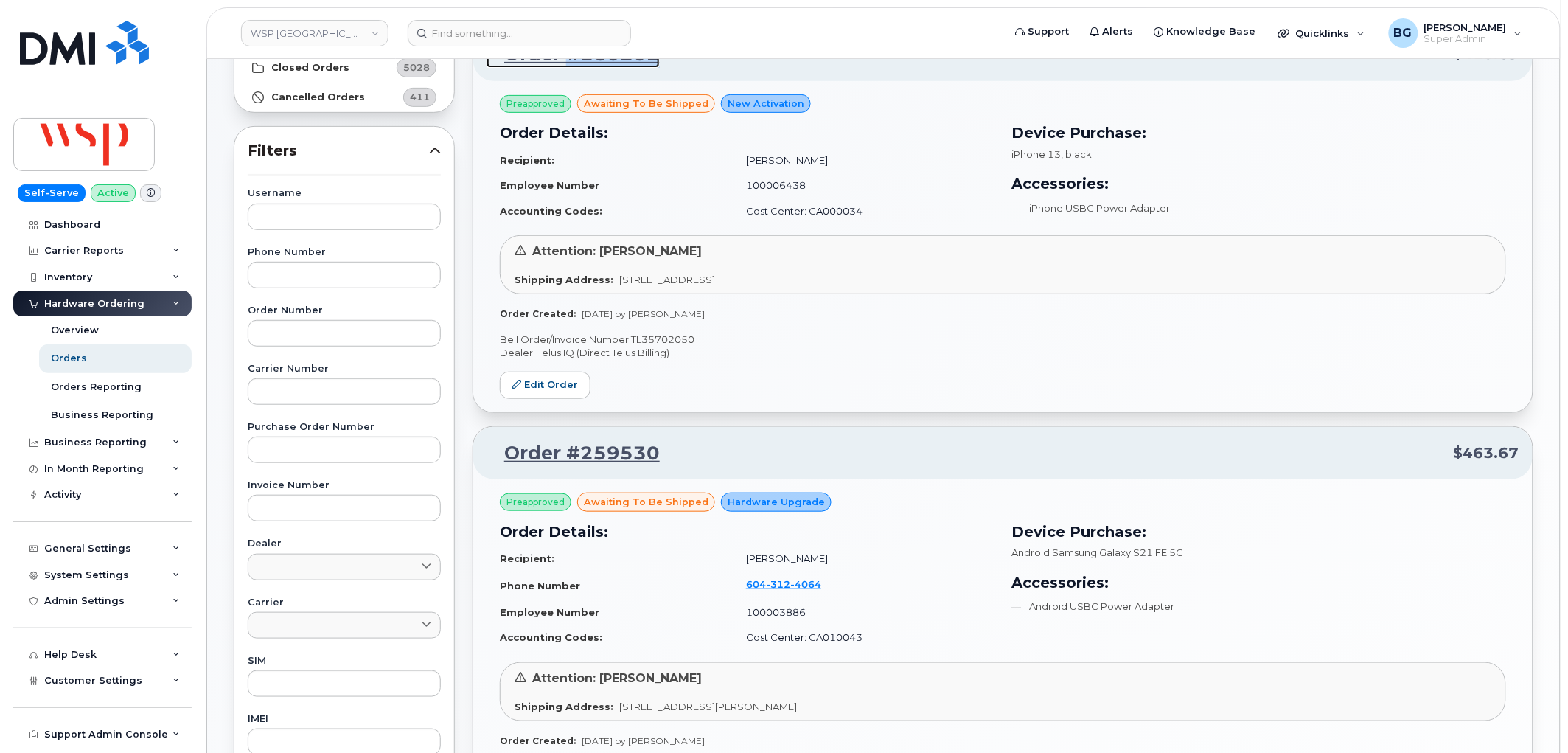
scroll to position [273, 0]
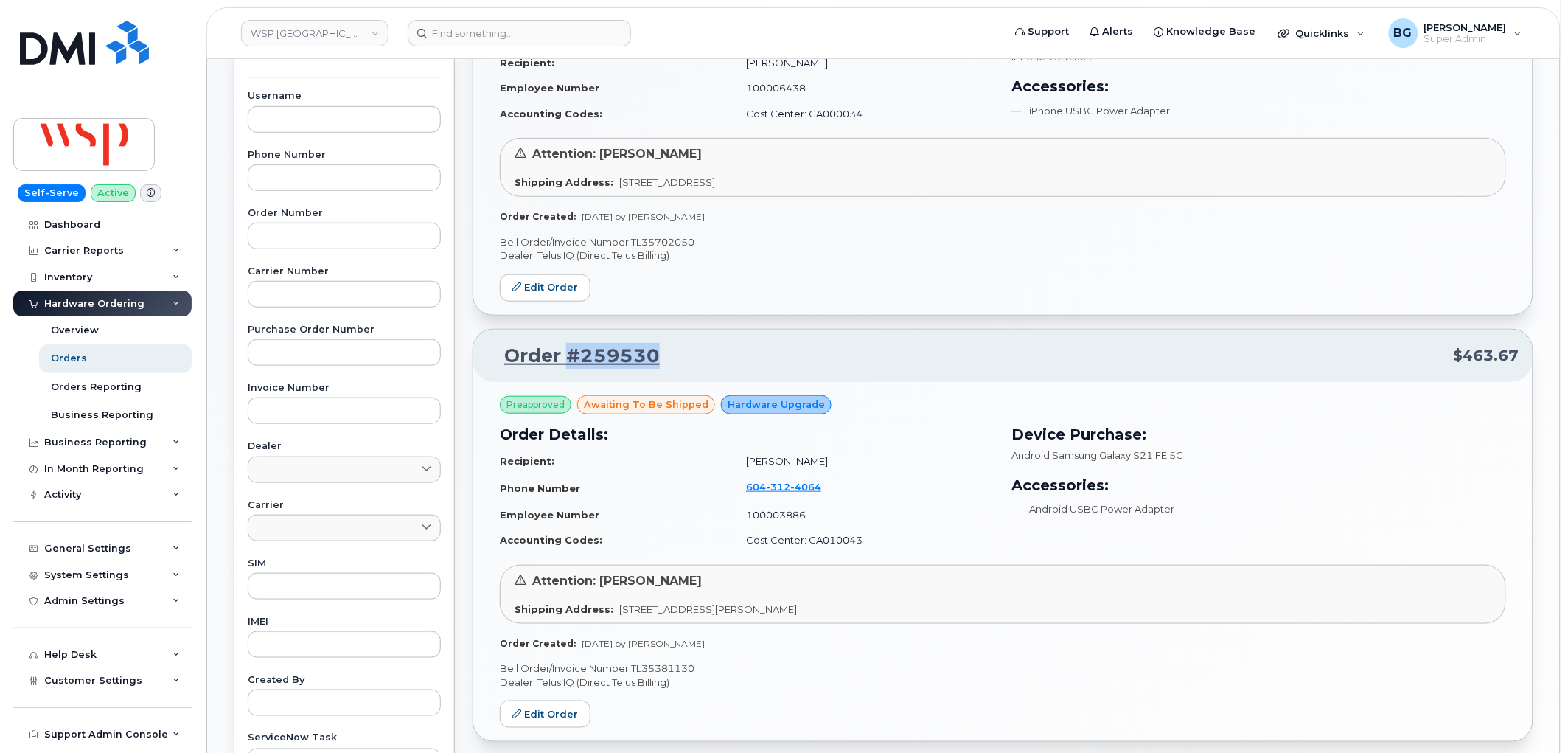
drag, startPoint x: 660, startPoint y: 356, endPoint x: 565, endPoint y: 363, distance: 95.3
click at [565, 363] on p "Order #259530 $463.67" at bounding box center [1003, 356] width 1033 height 27
copy link "#259530"
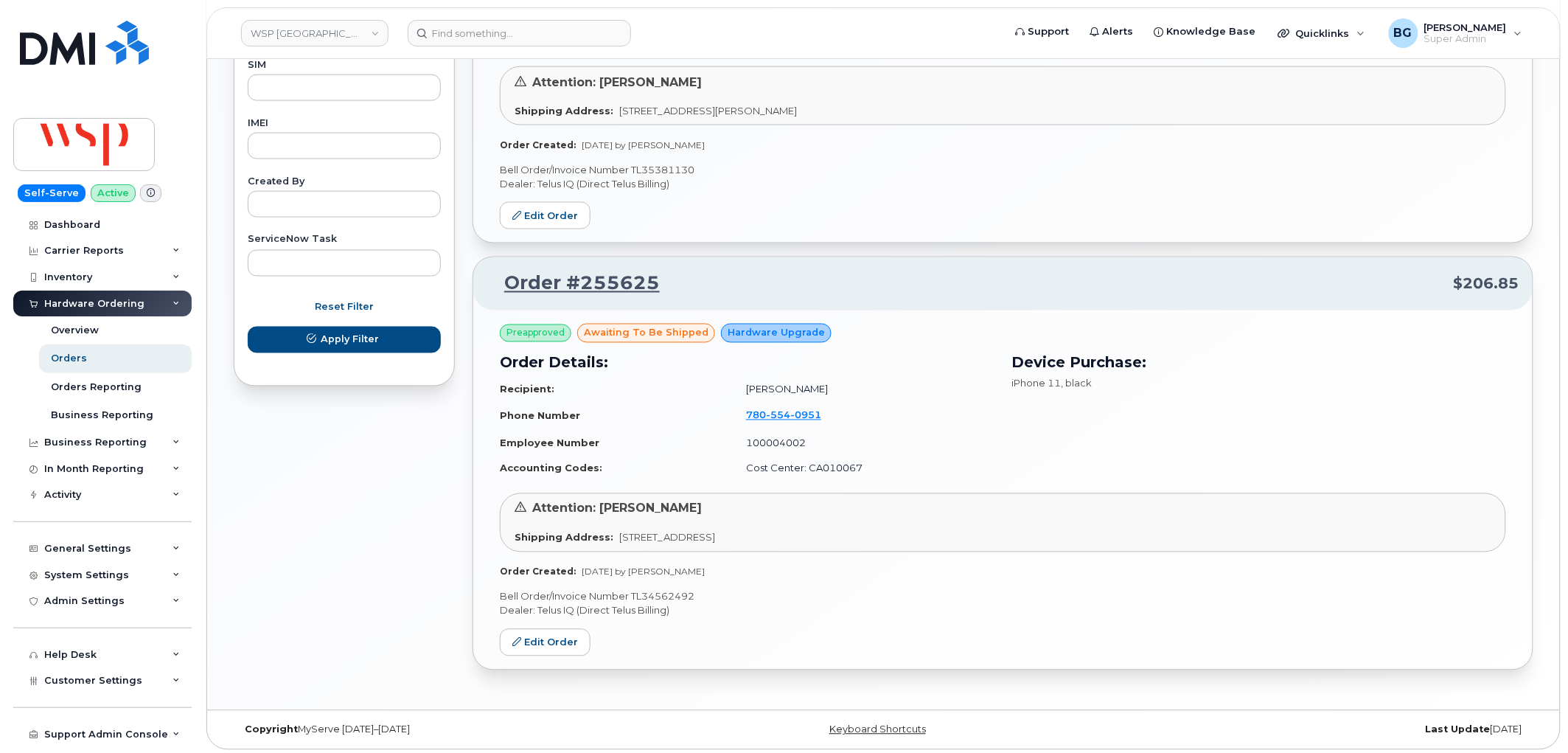
scroll to position [776, 0]
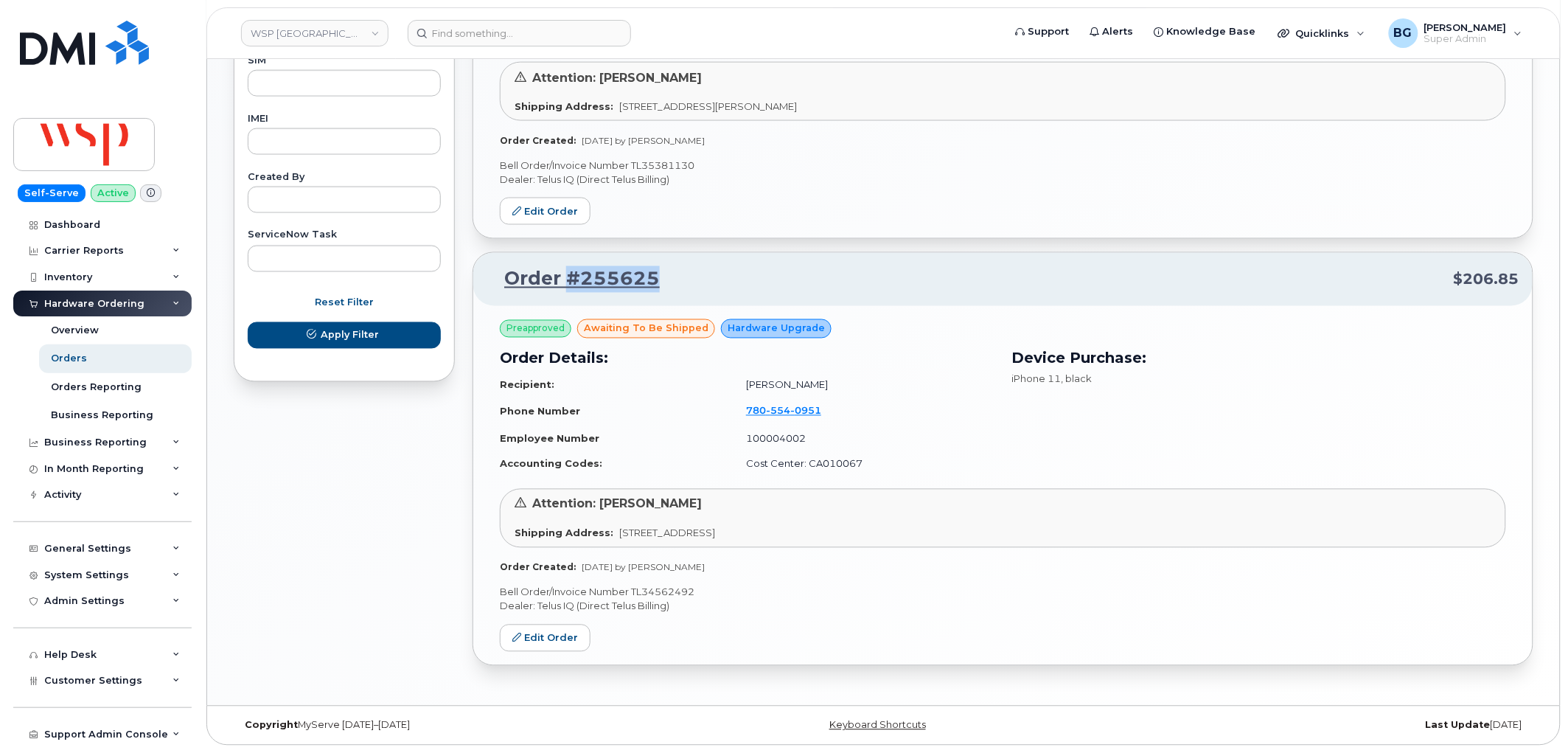
drag, startPoint x: 666, startPoint y: 281, endPoint x: 569, endPoint y: 281, distance: 97.0
click at [569, 281] on p "Order #255625 $206.85" at bounding box center [1003, 279] width 1033 height 27
copy link "#255625"
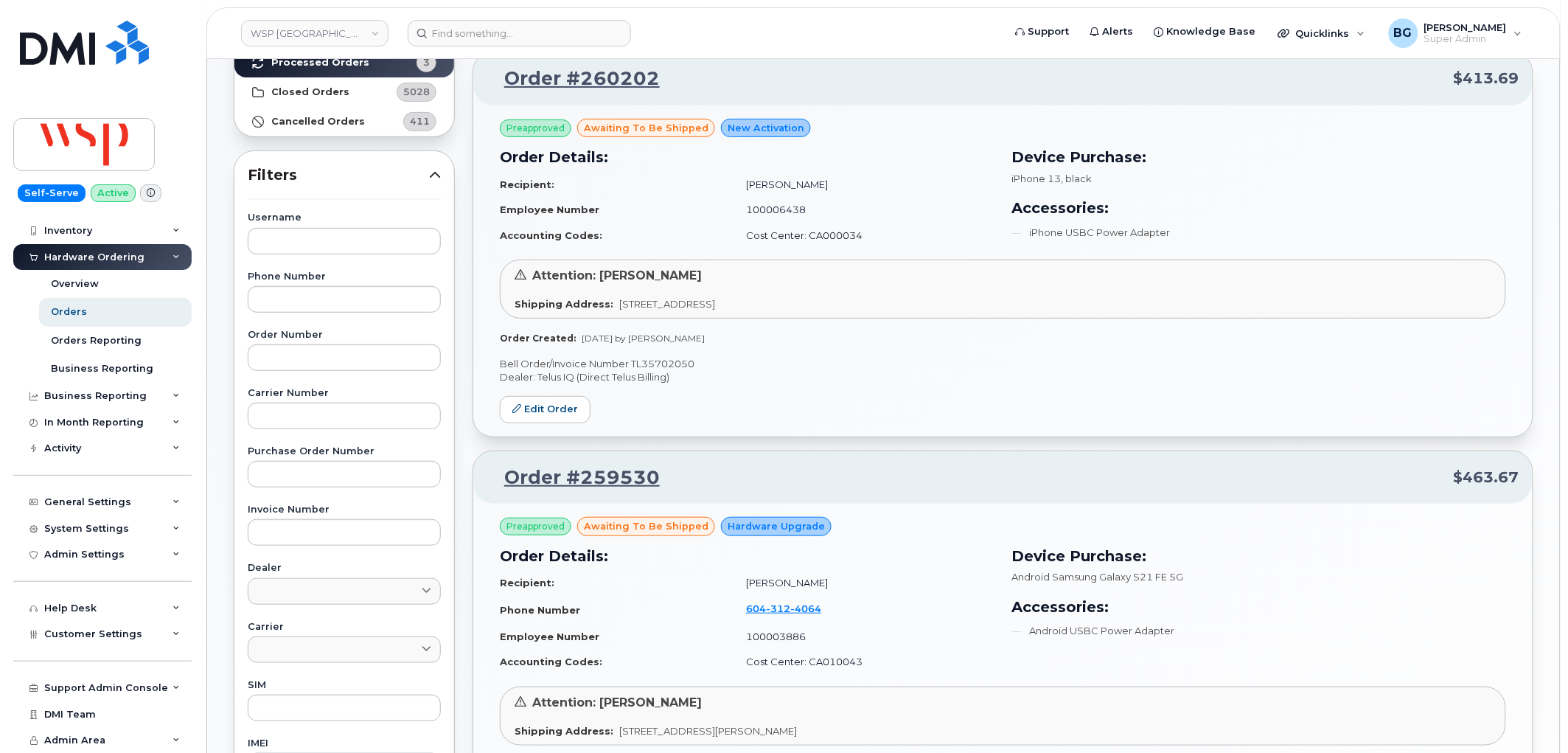
scroll to position [218, 0]
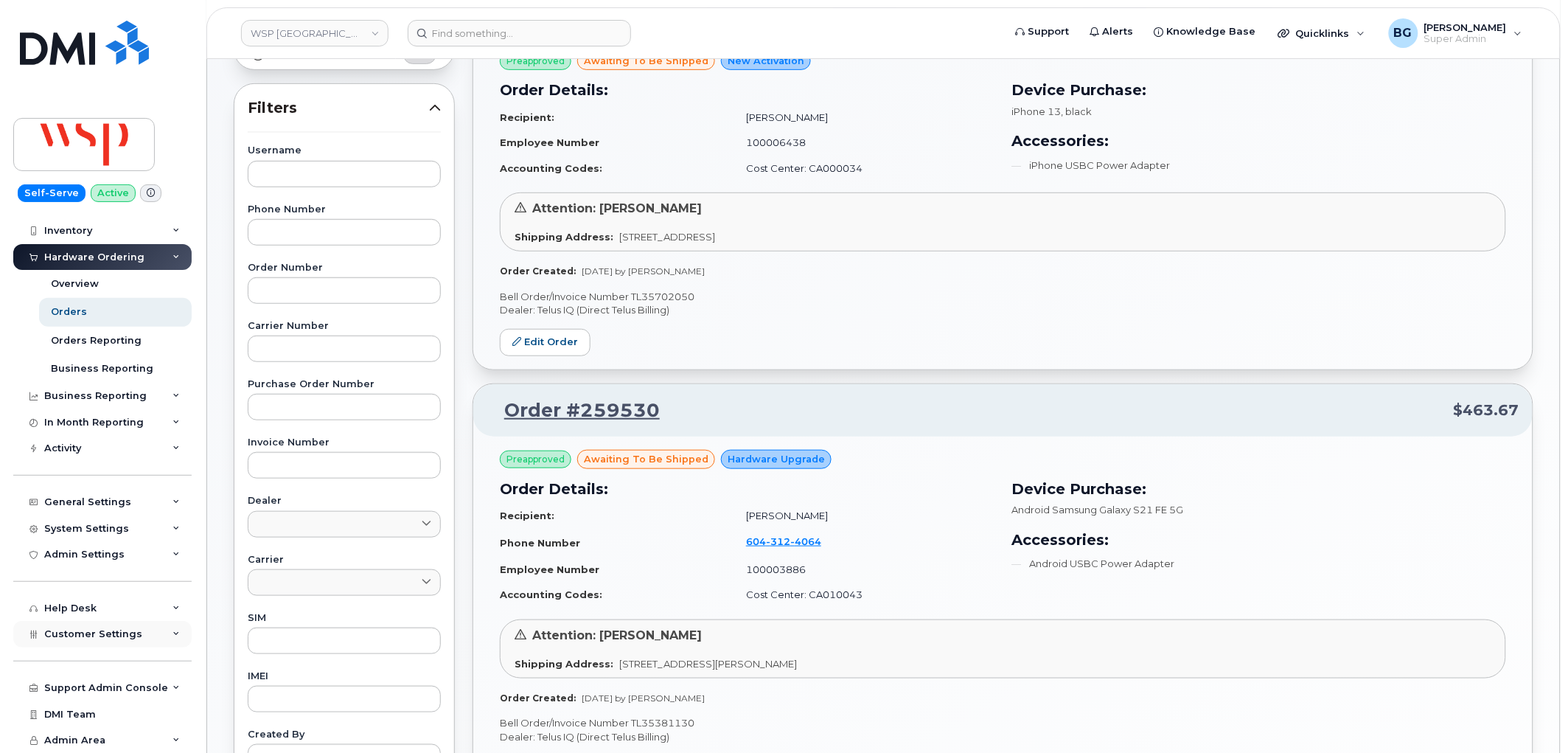
click at [108, 634] on span "Customer Settings" at bounding box center [93, 634] width 98 height 11
click at [108, 633] on span "Customer Settings" at bounding box center [93, 634] width 98 height 11
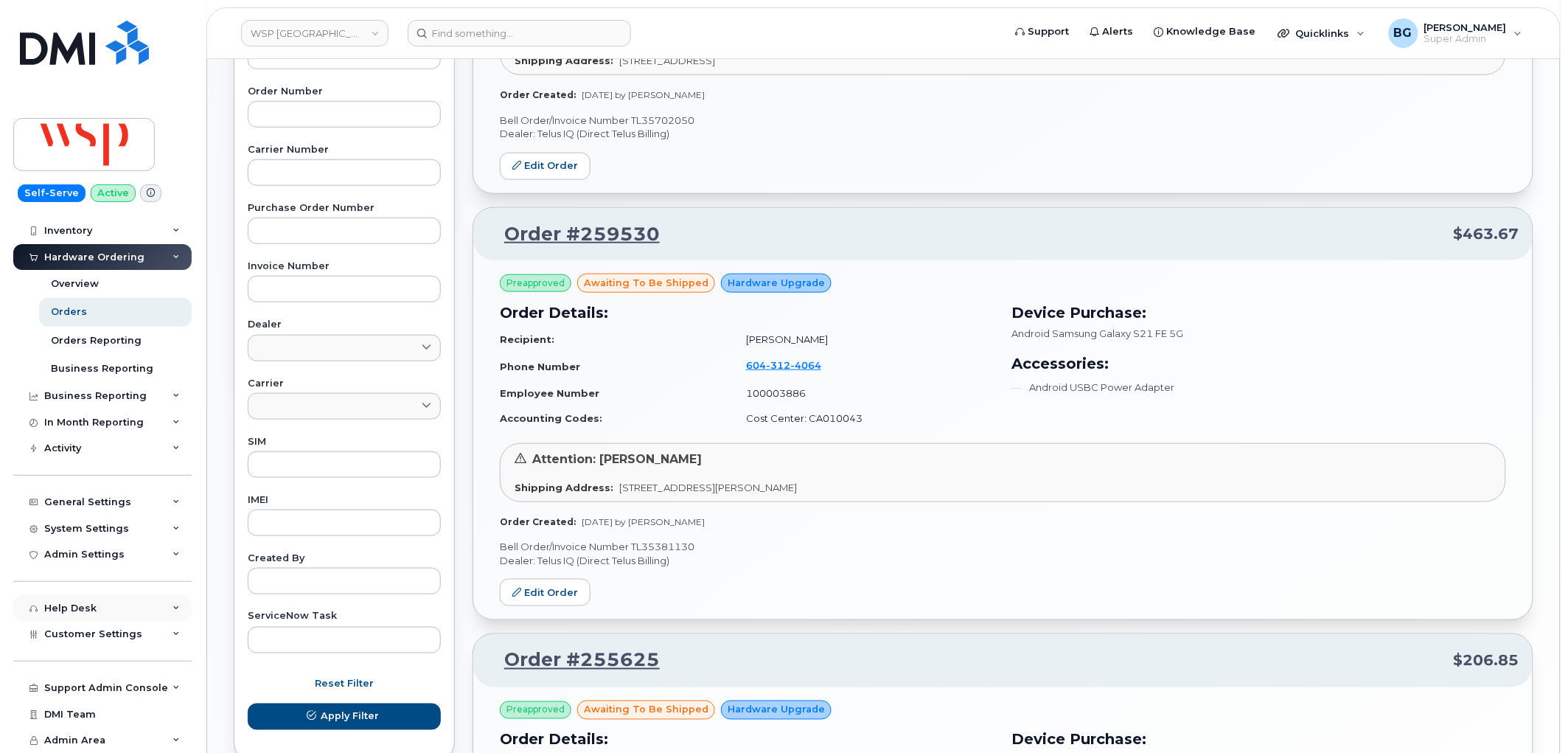
scroll to position [437, 0]
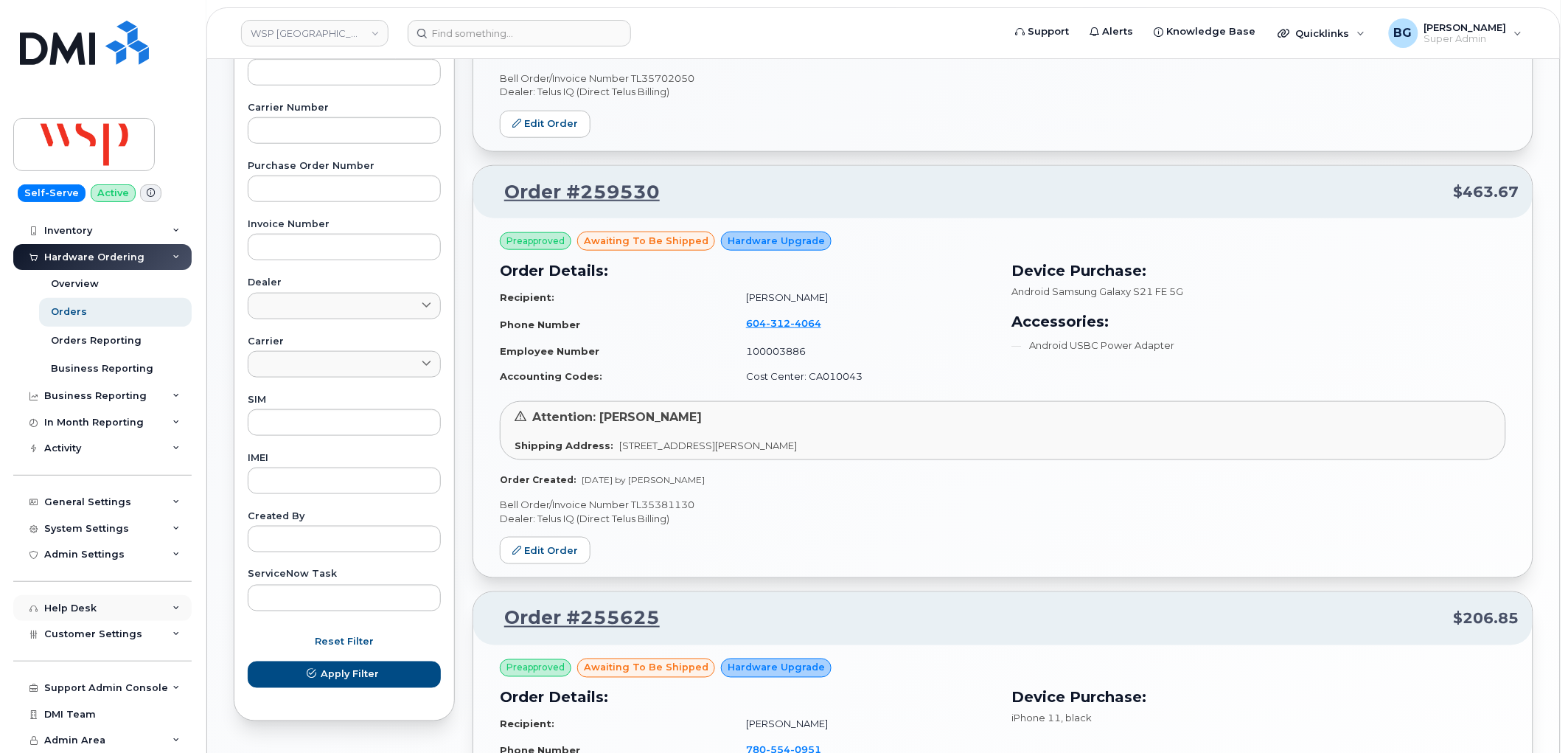
click at [103, 599] on div "Help Desk" at bounding box center [103, 608] width 178 height 27
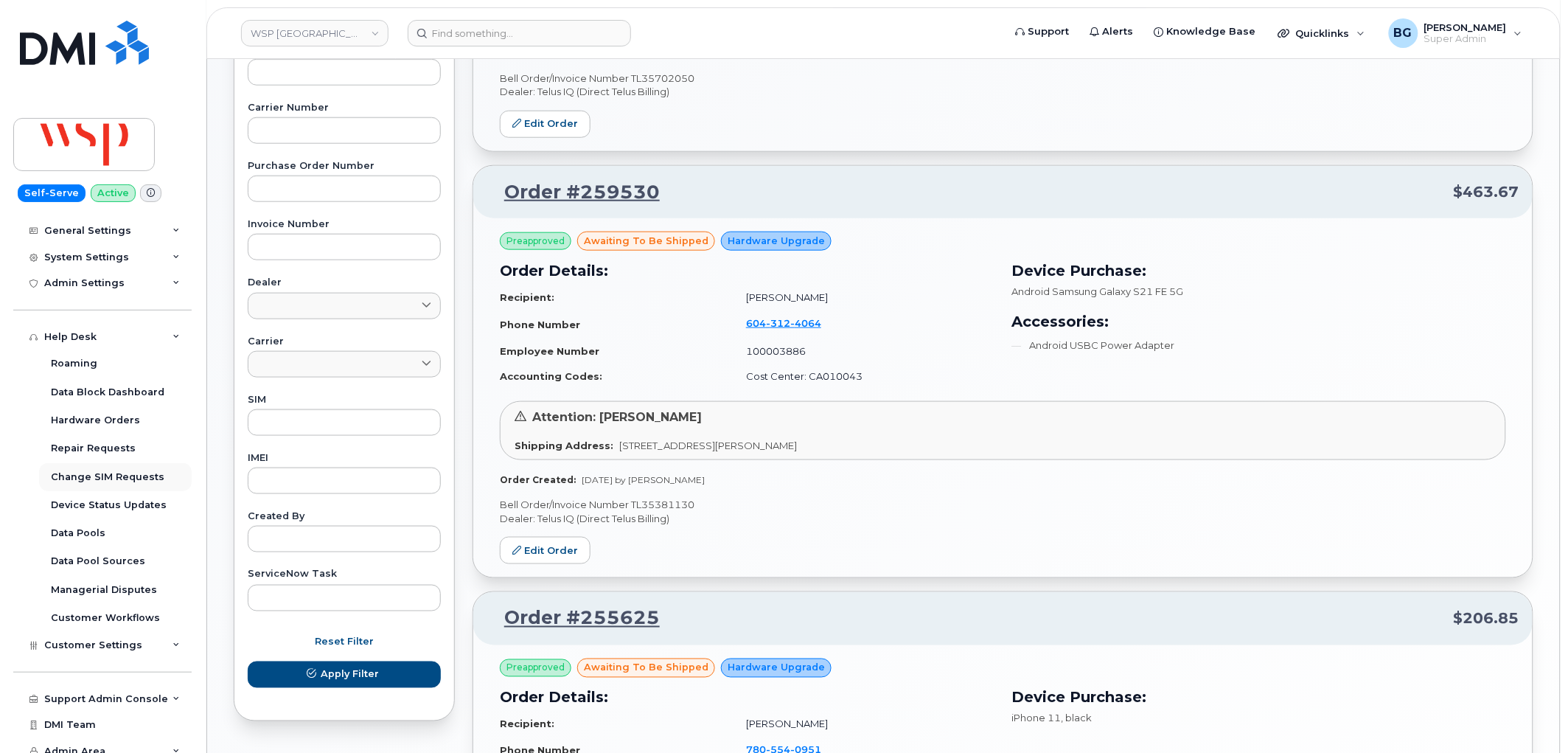
scroll to position [319, 0]
click at [77, 418] on div "Hardware Orders" at bounding box center [95, 419] width 89 height 13
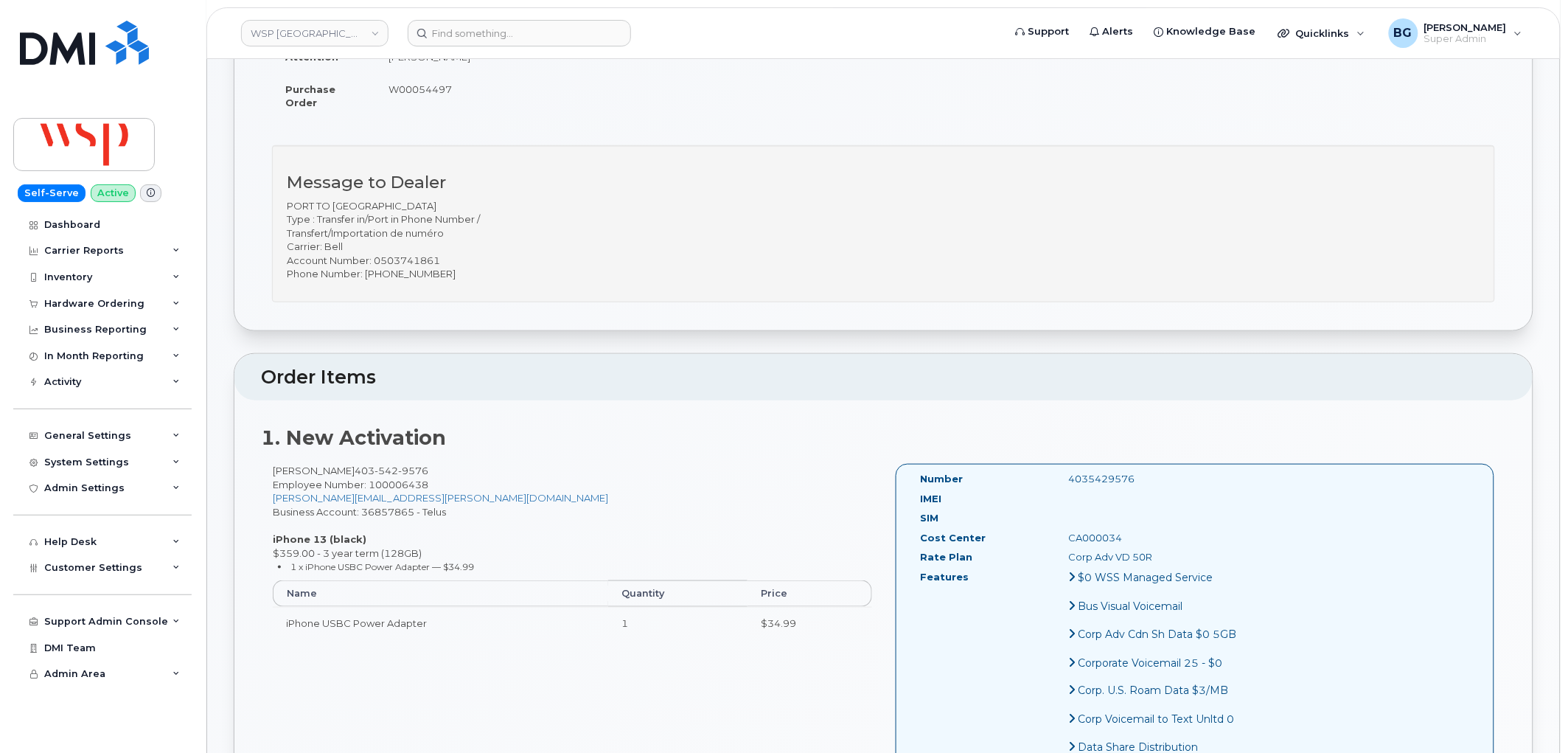
scroll to position [327, 0]
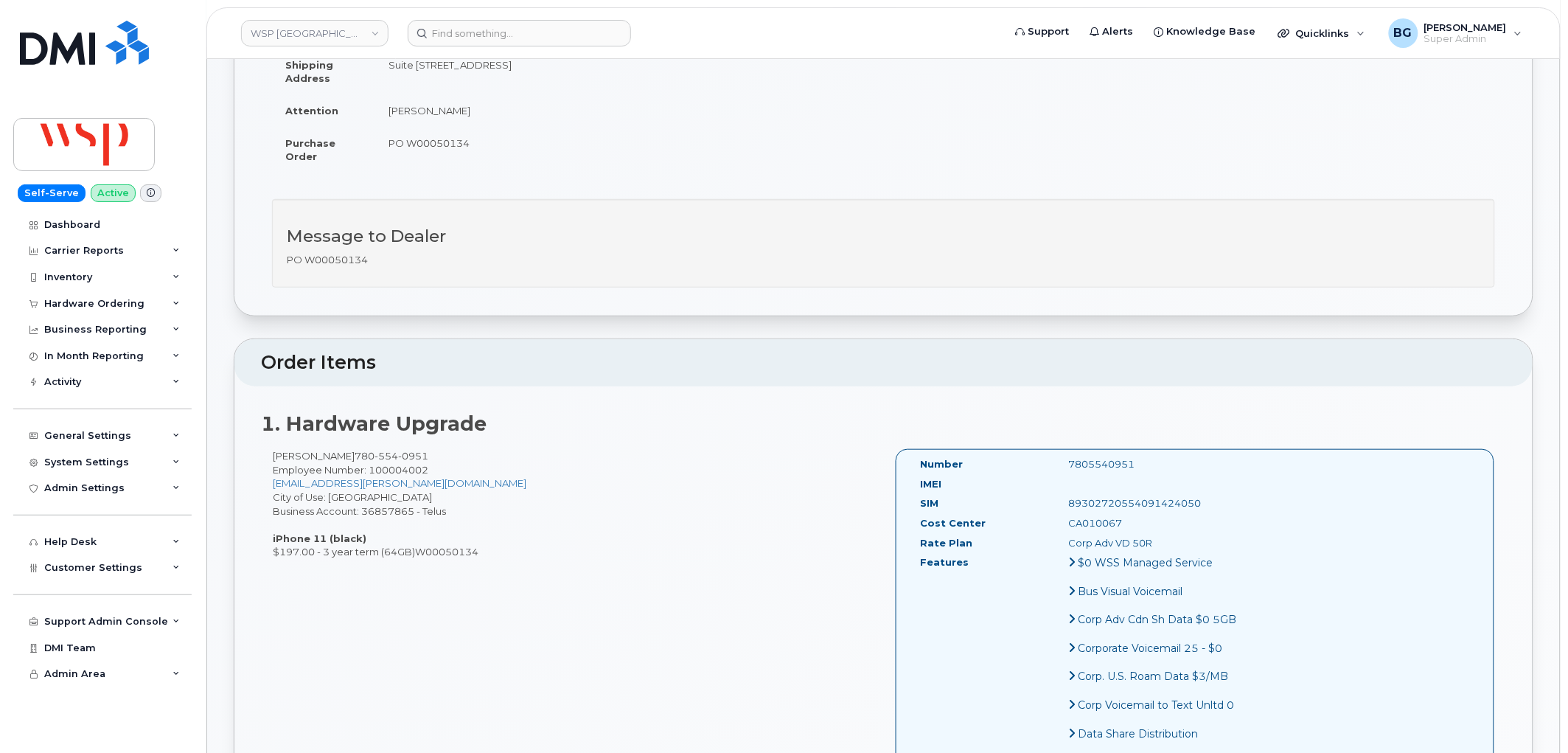
scroll to position [273, 0]
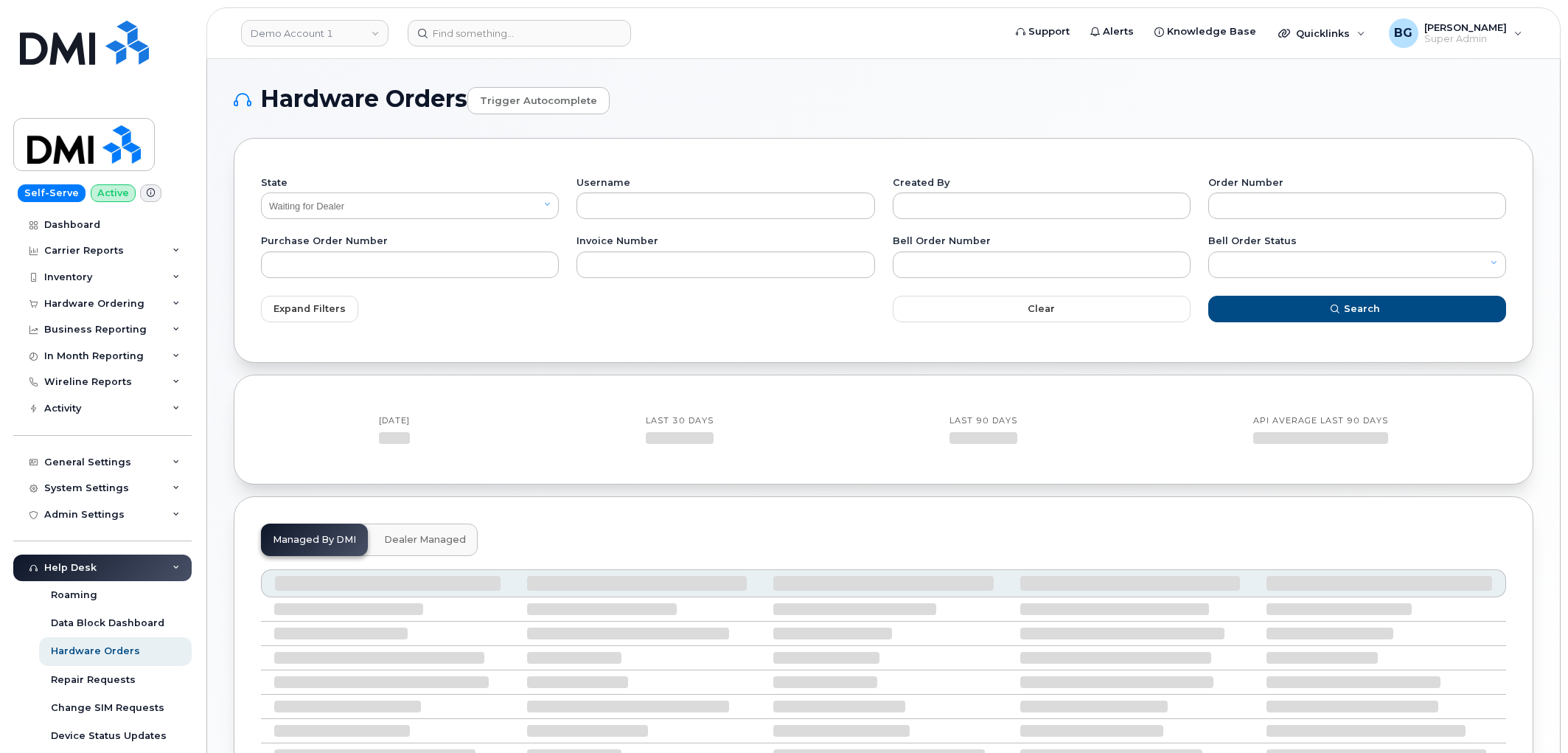
select select "Waiting for Dealer"
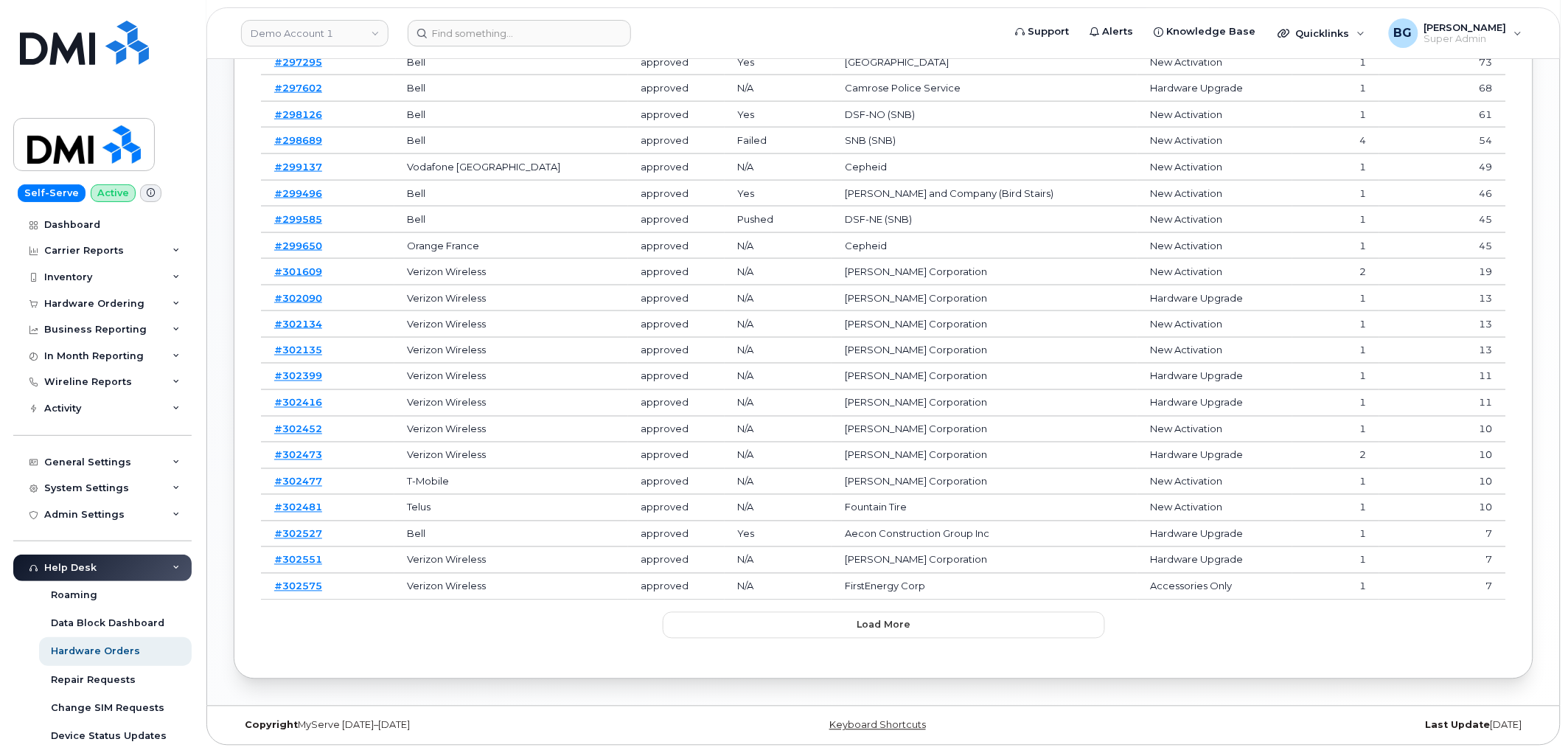
scroll to position [666, 0]
click at [961, 622] on button "Load more" at bounding box center [884, 625] width 442 height 27
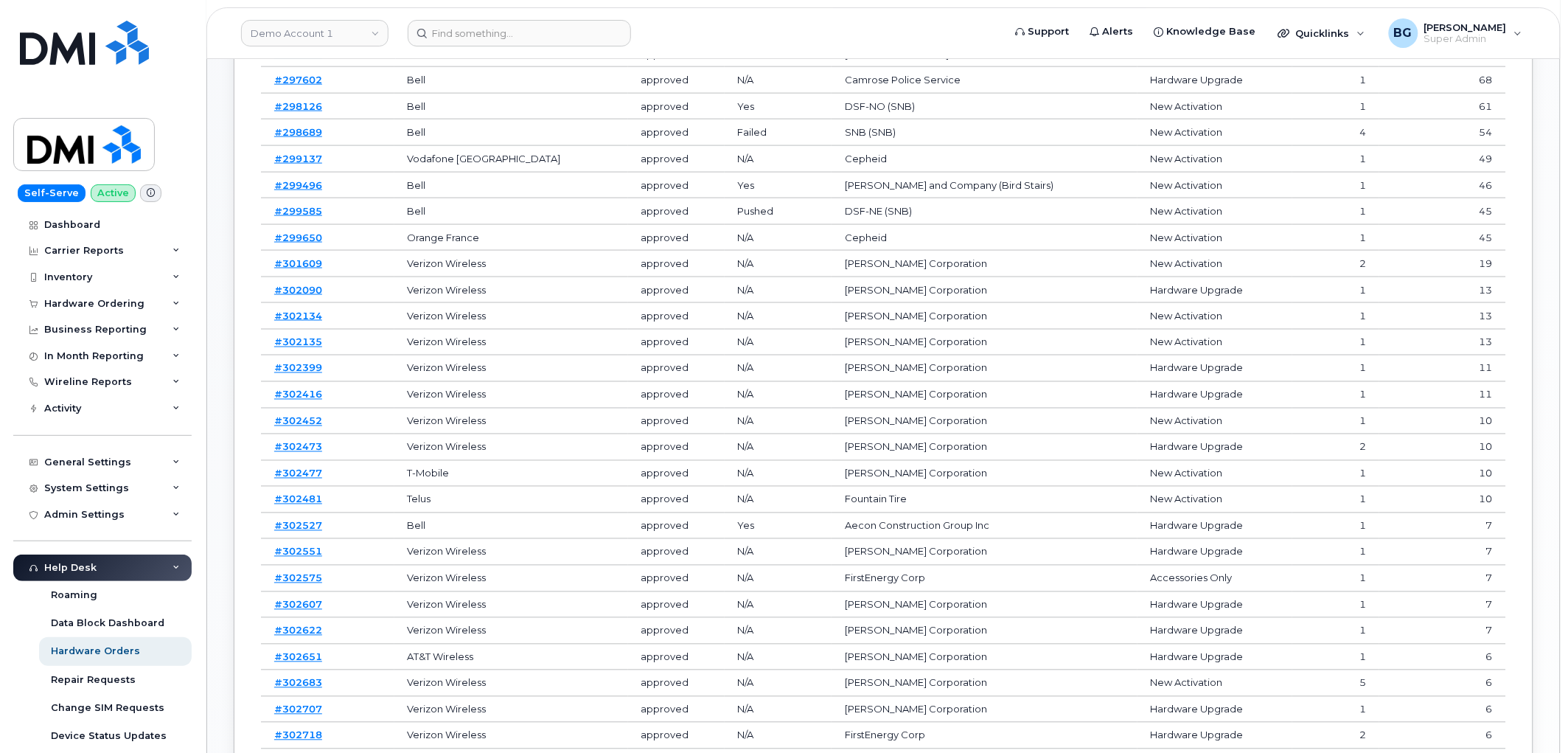
scroll to position [1323, 0]
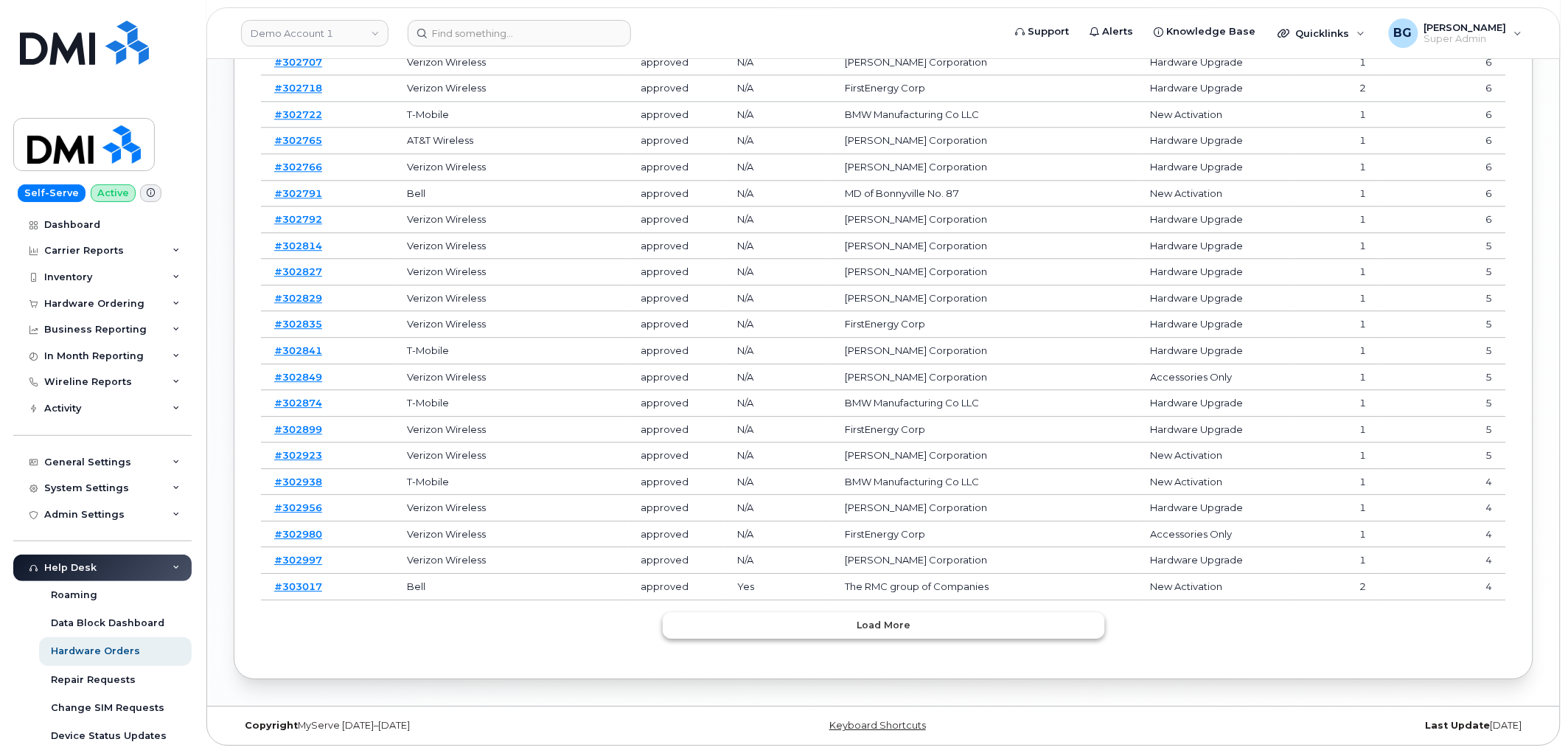
click at [980, 628] on button "Load more" at bounding box center [884, 625] width 442 height 27
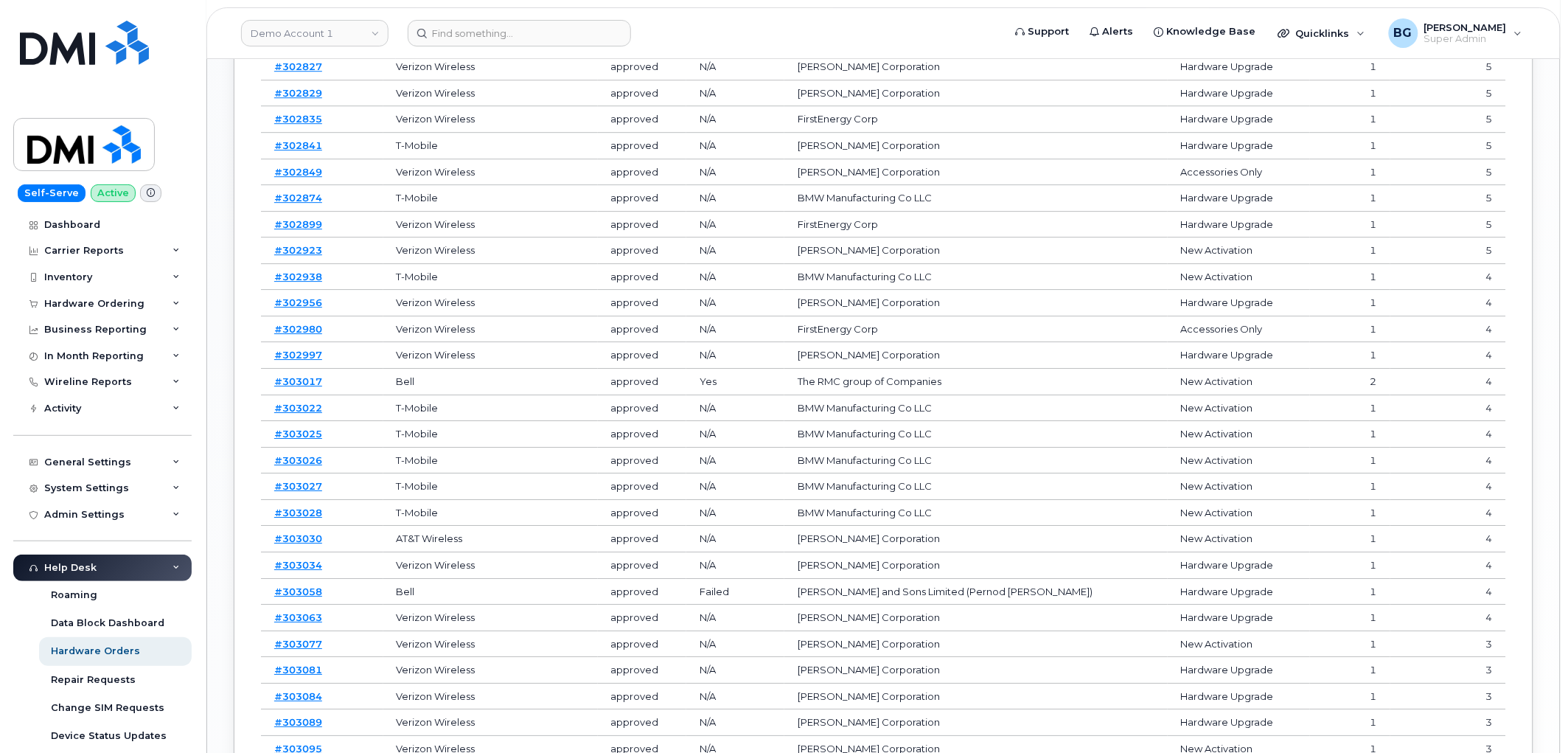
scroll to position [1981, 0]
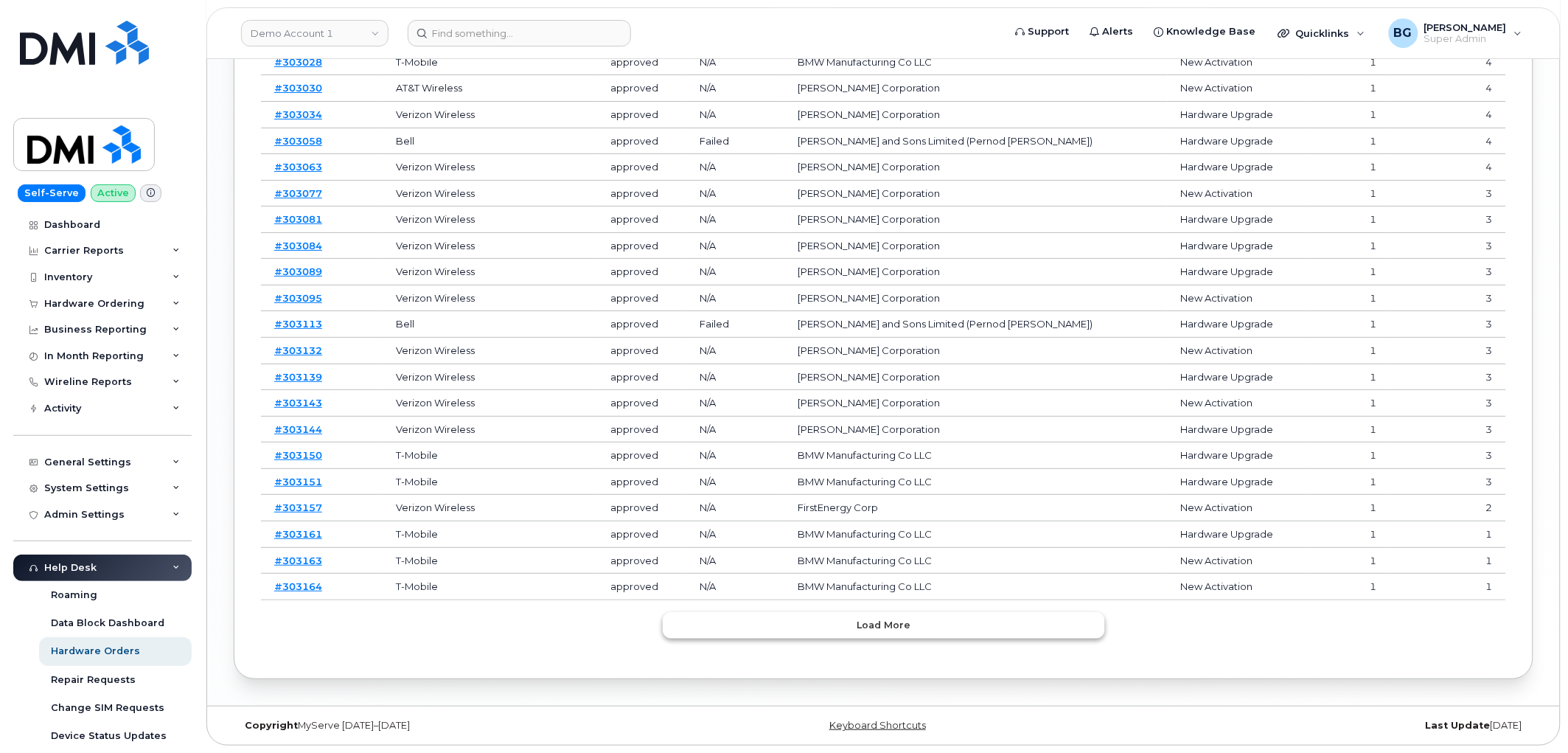
click at [961, 628] on button "Load more" at bounding box center [884, 625] width 442 height 27
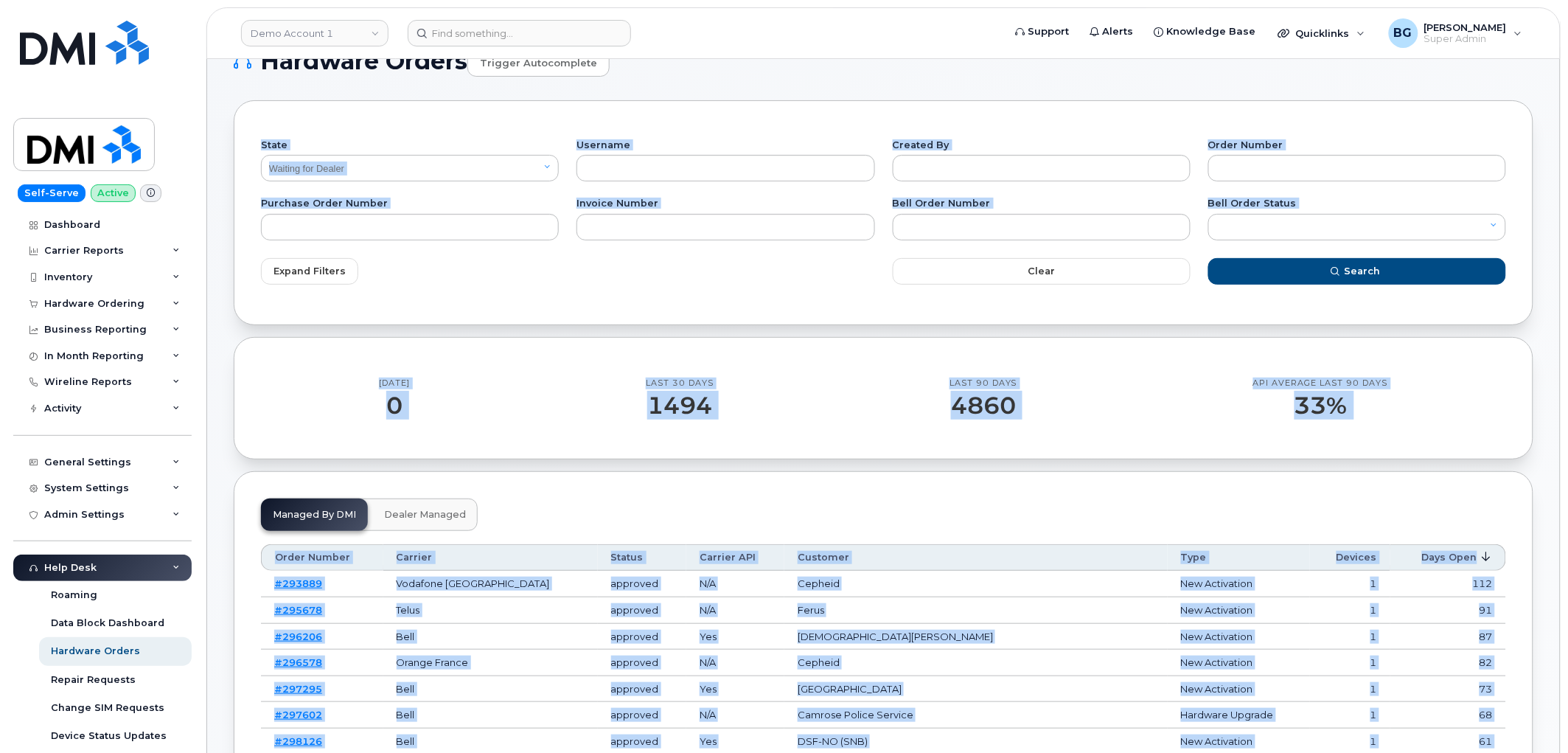
scroll to position [0, 0]
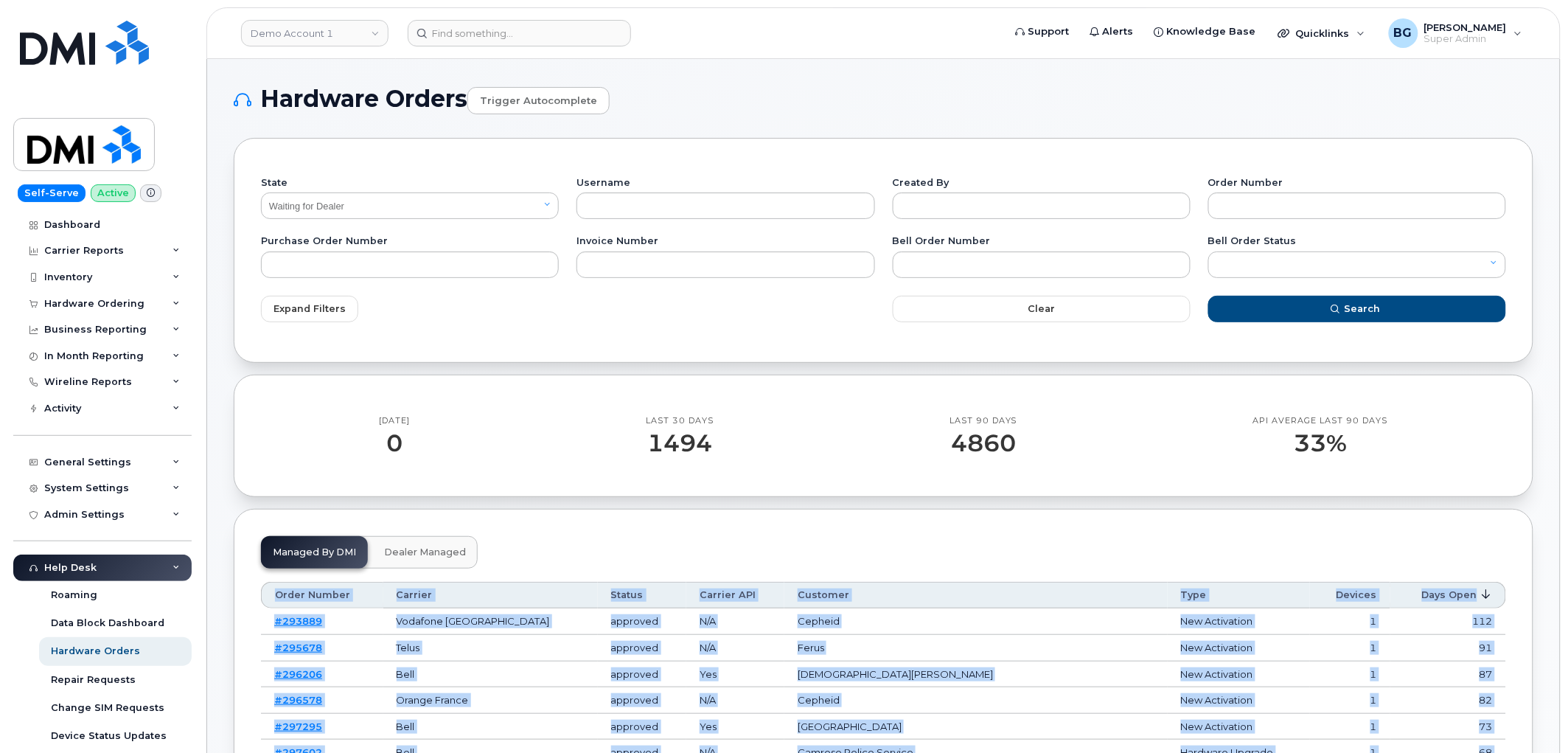
drag, startPoint x: 1502, startPoint y: 628, endPoint x: 277, endPoint y: 592, distance: 1225.5
copy table "Order Number Carrier Status Carrier API Customer Type Devices Days Open #293889…"
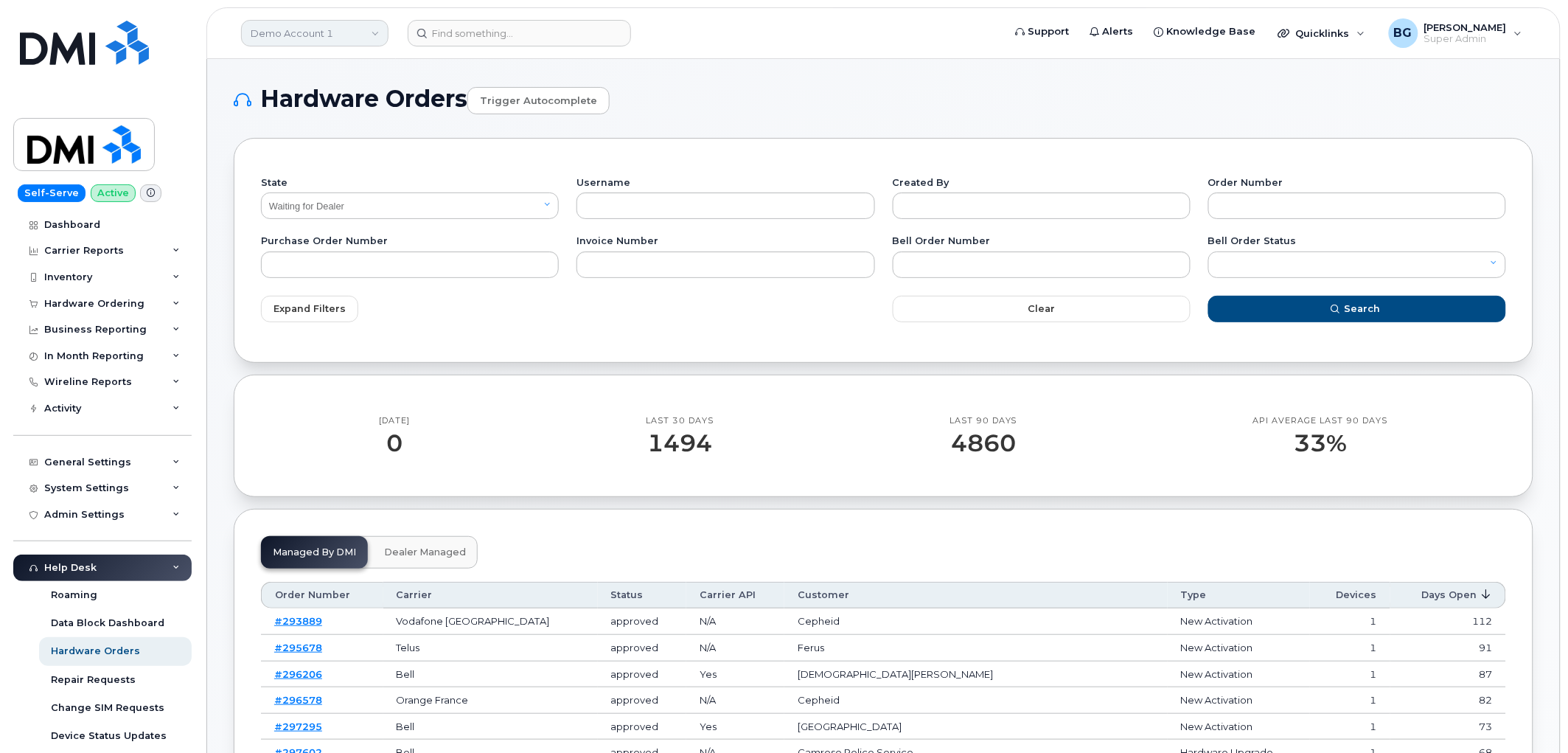
click at [342, 38] on link "Demo Account 1" at bounding box center [315, 34] width 147 height 27
type input "a"
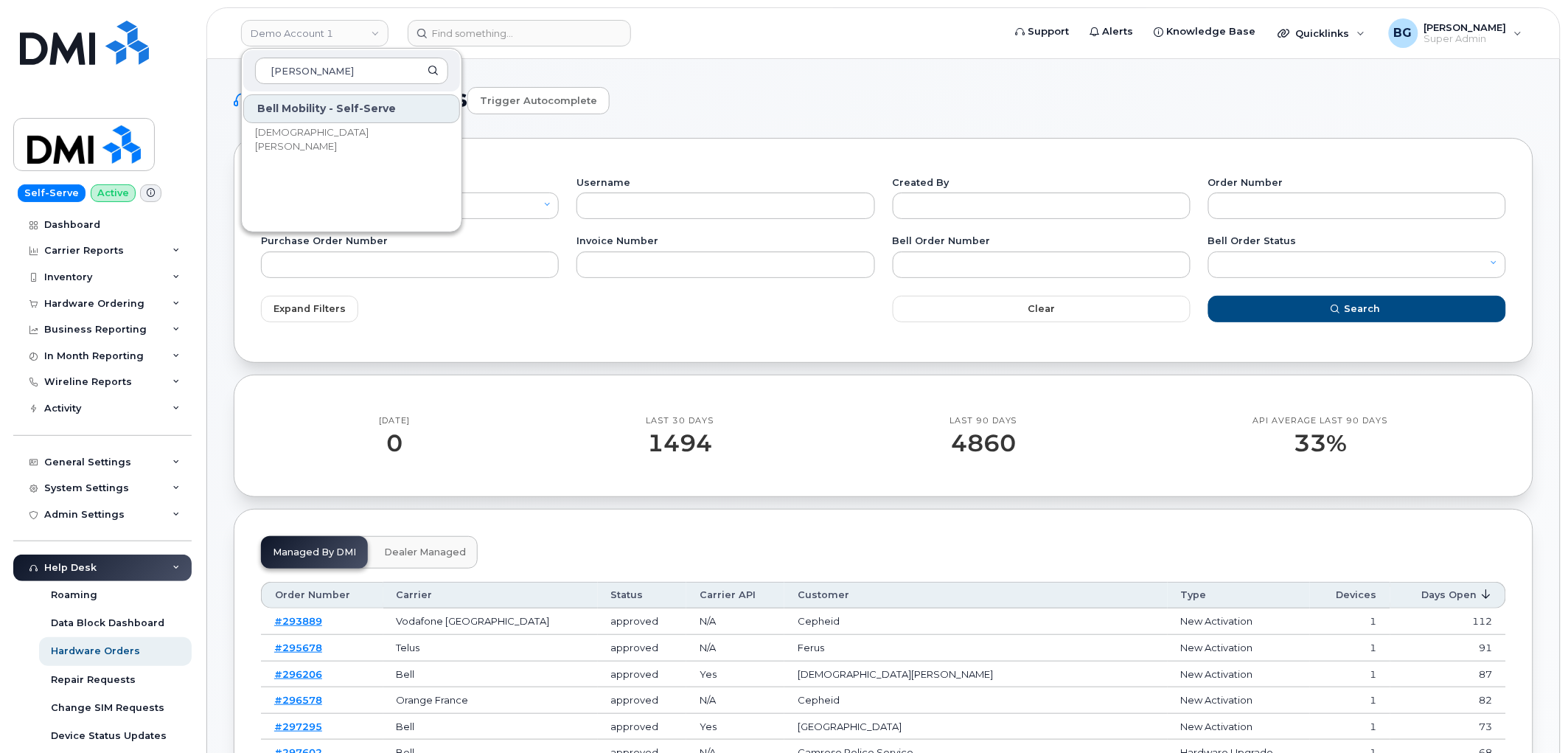
type input "surerus murphy"
click at [315, 135] on span "[DEMOGRAPHIC_DATA][PERSON_NAME]" at bounding box center [340, 140] width 170 height 29
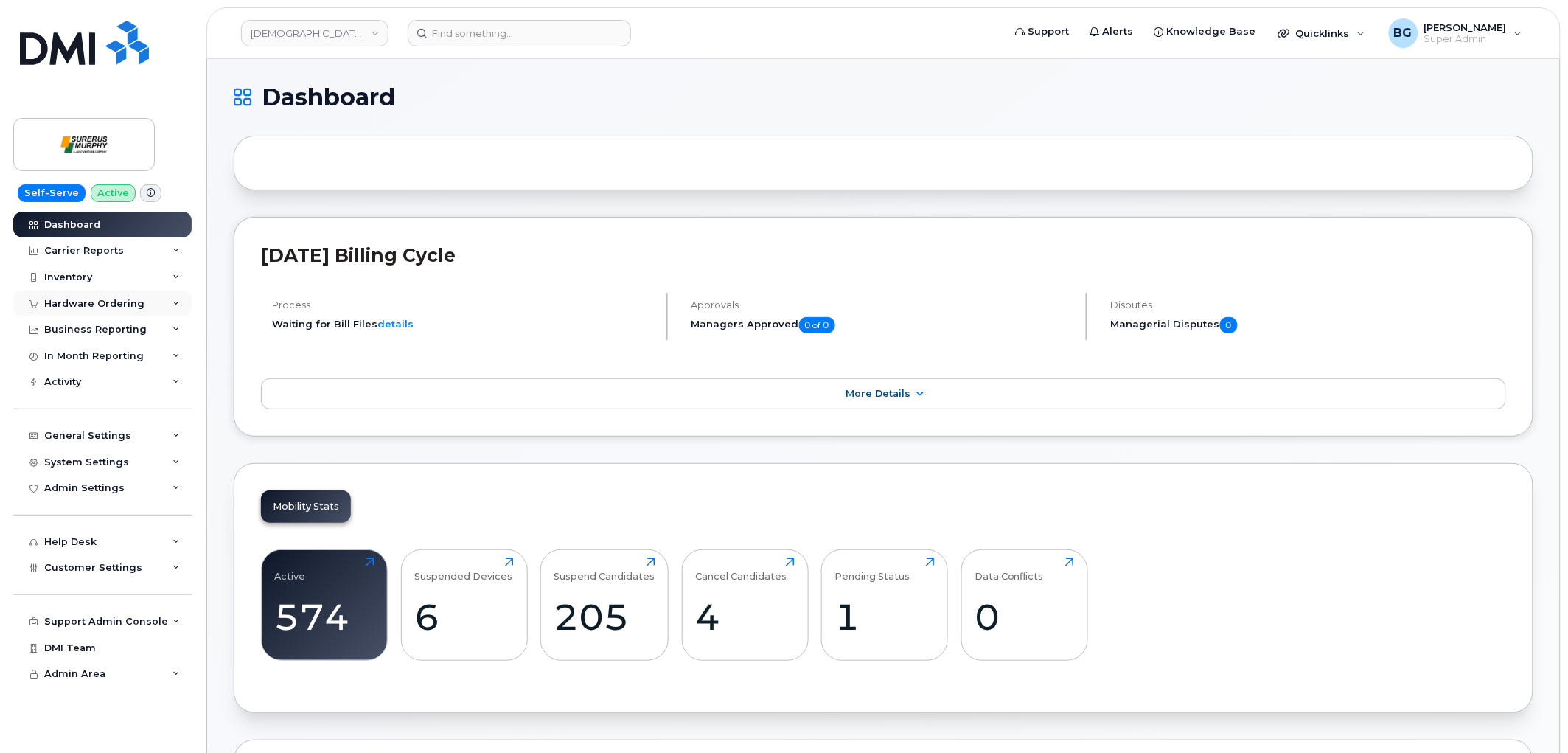
click at [77, 298] on div "Hardware Ordering" at bounding box center [94, 304] width 100 height 12
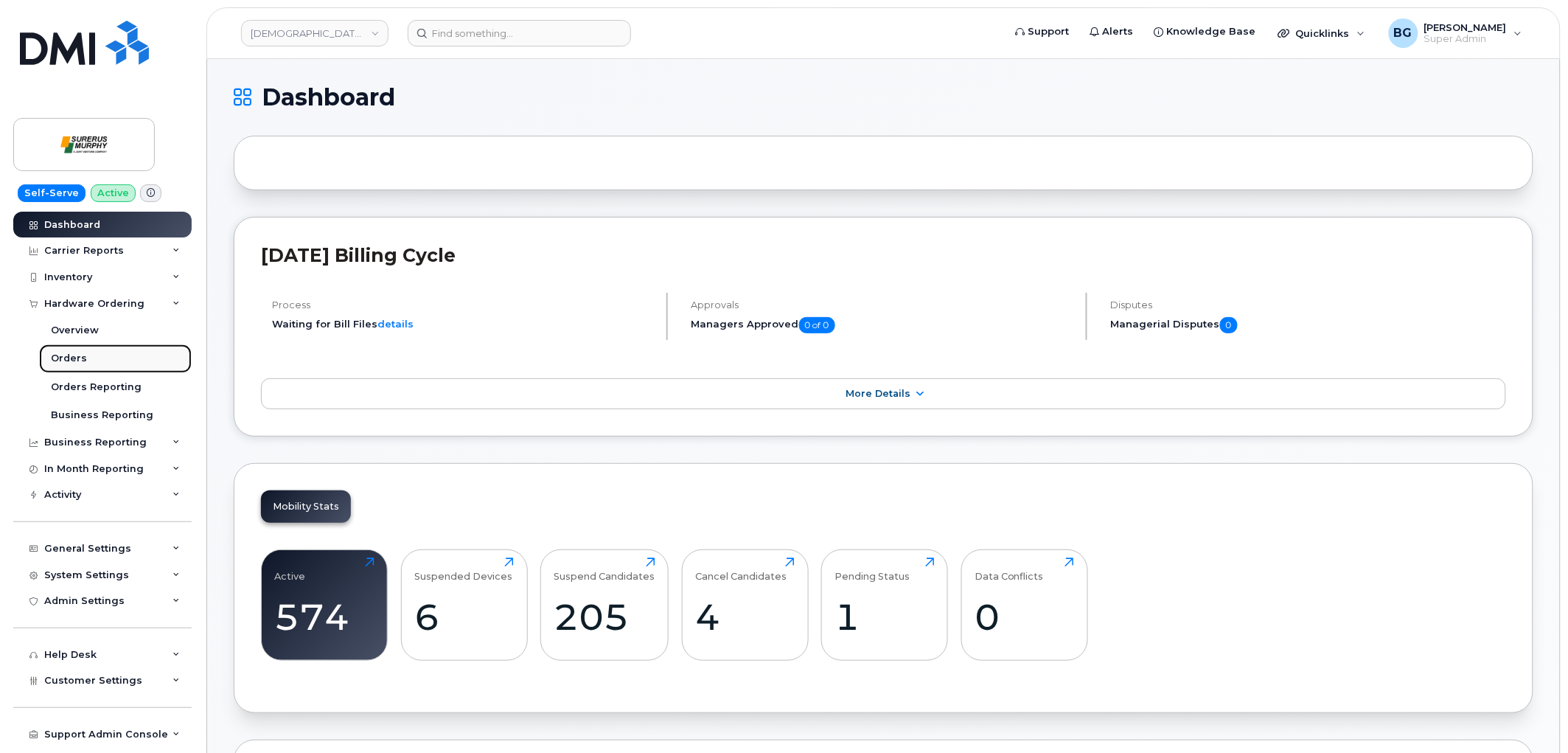
click at [71, 362] on div "Orders" at bounding box center [68, 358] width 36 height 13
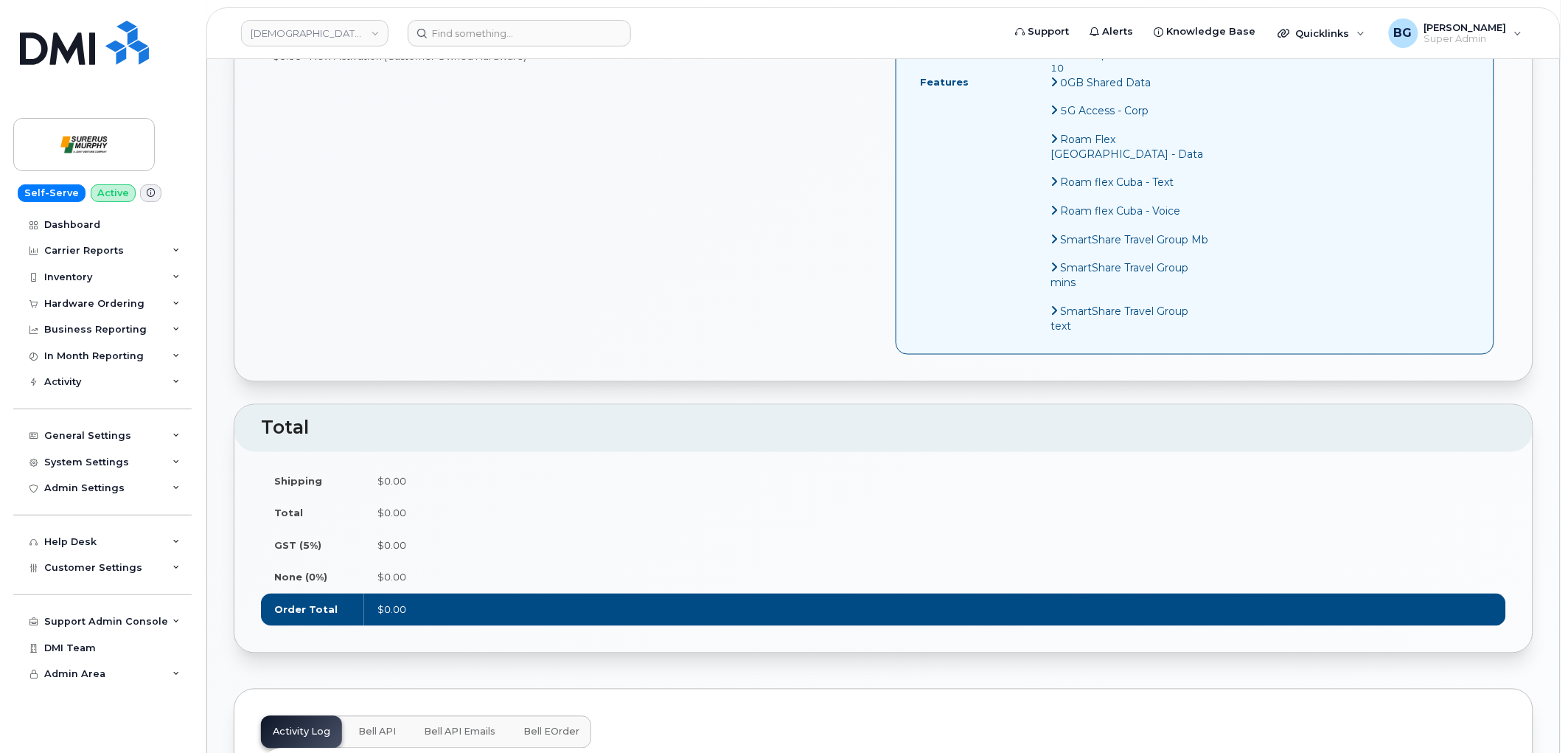
scroll to position [873, 0]
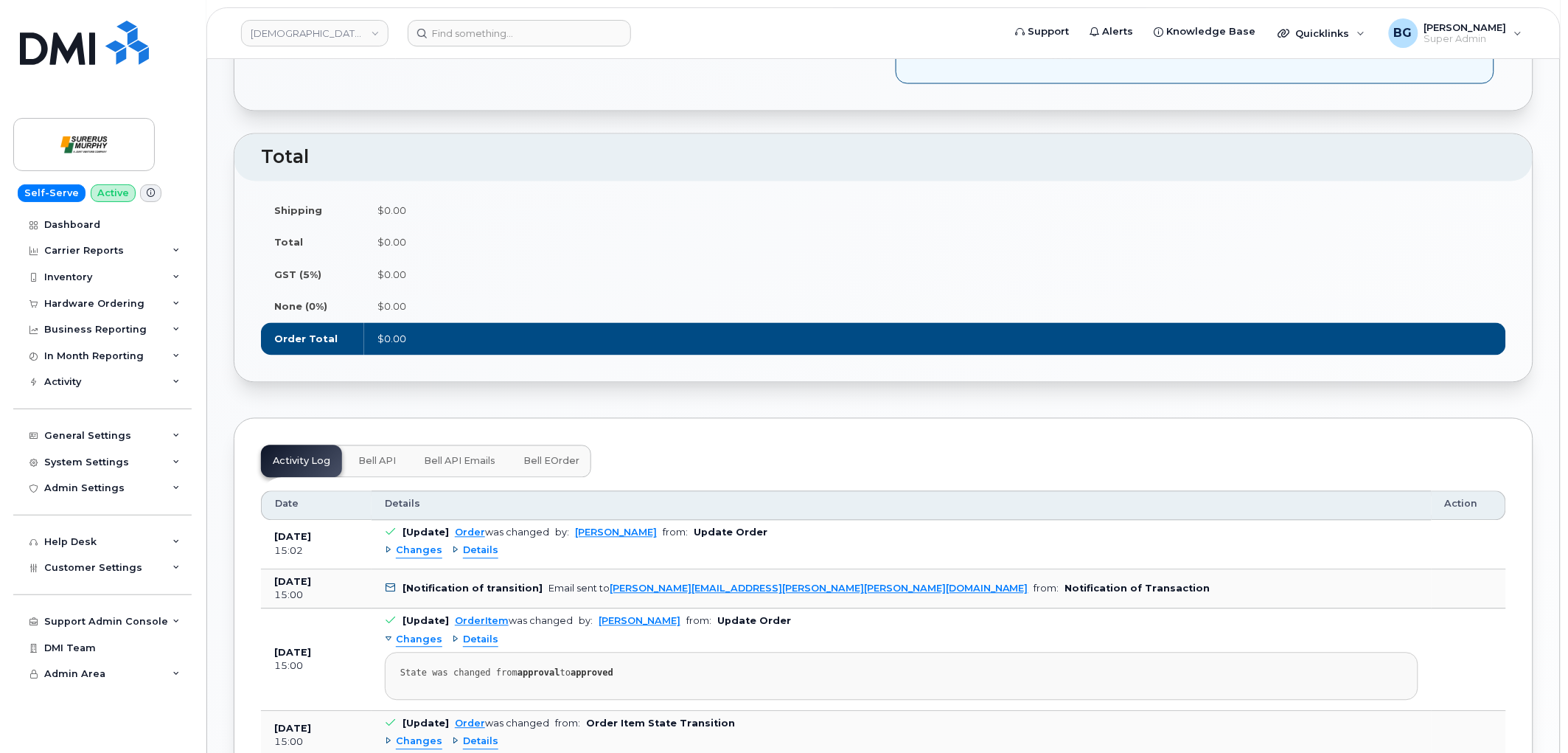
click at [366, 458] on span "Bell API" at bounding box center [377, 462] width 38 height 12
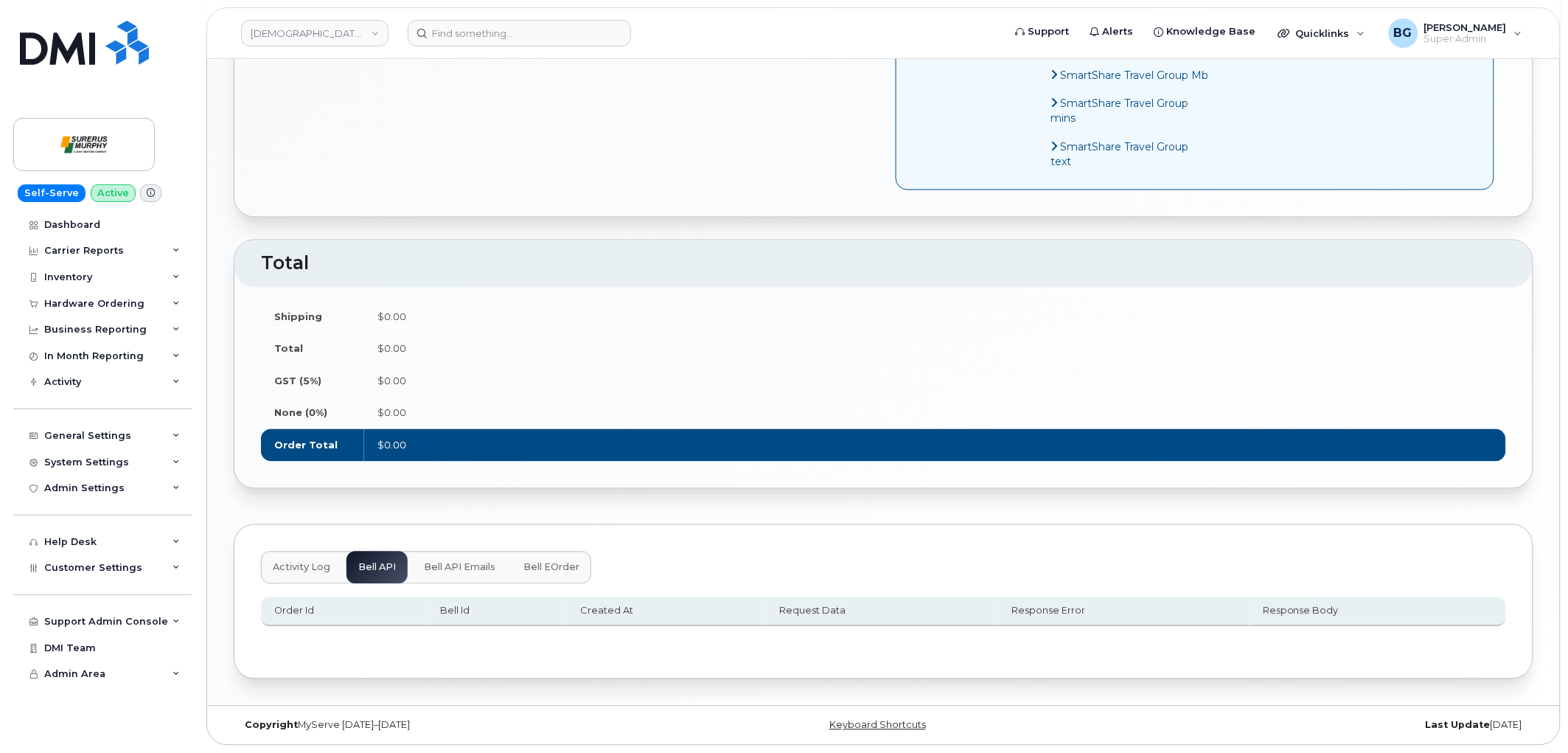
scroll to position [768, 0]
click at [448, 564] on span "Bell API Emails" at bounding box center [459, 568] width 72 height 12
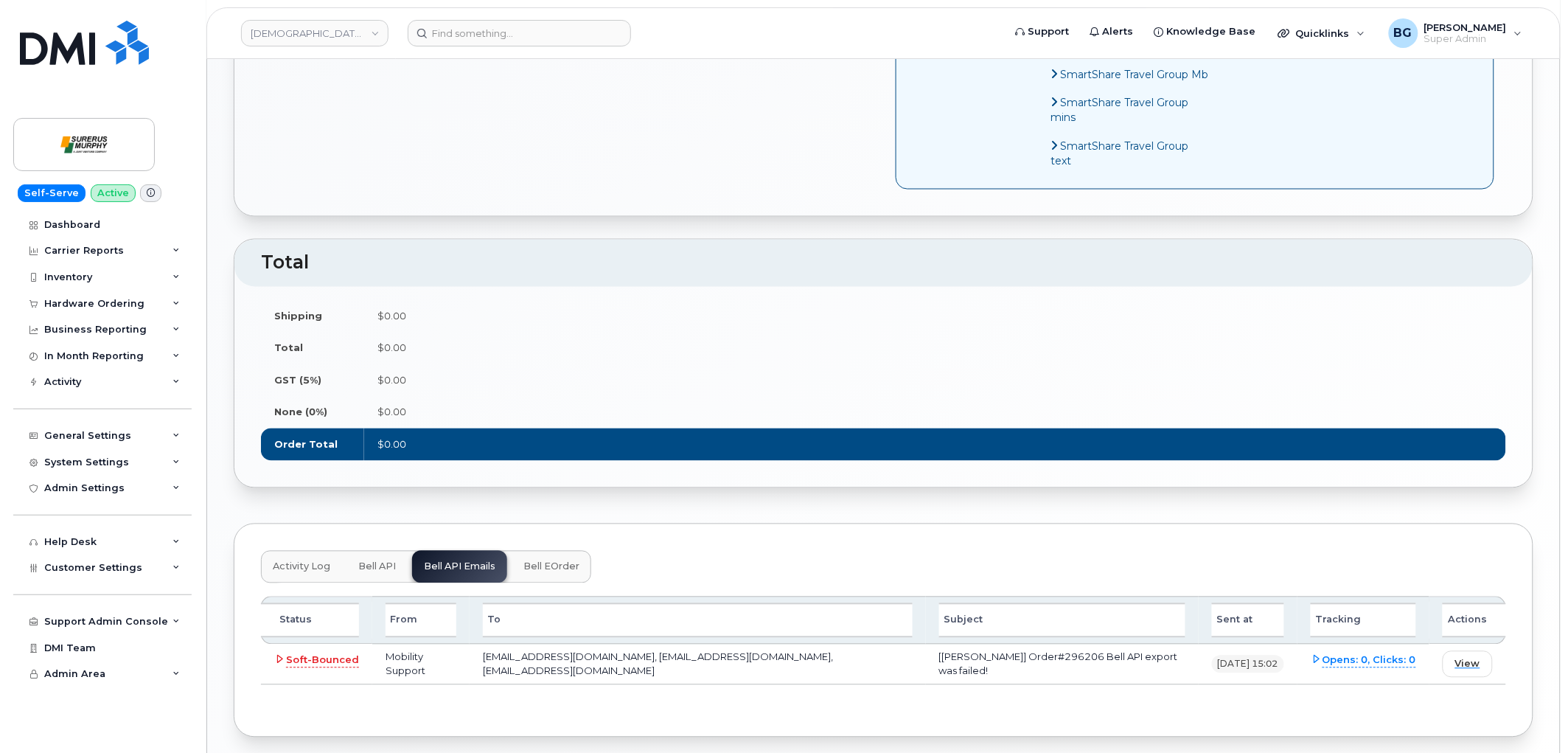
click at [1036, 659] on td "[Surerus Murphy] Order#296206 Bell API export was failed!" at bounding box center [1062, 664] width 273 height 40
copy td "296206"
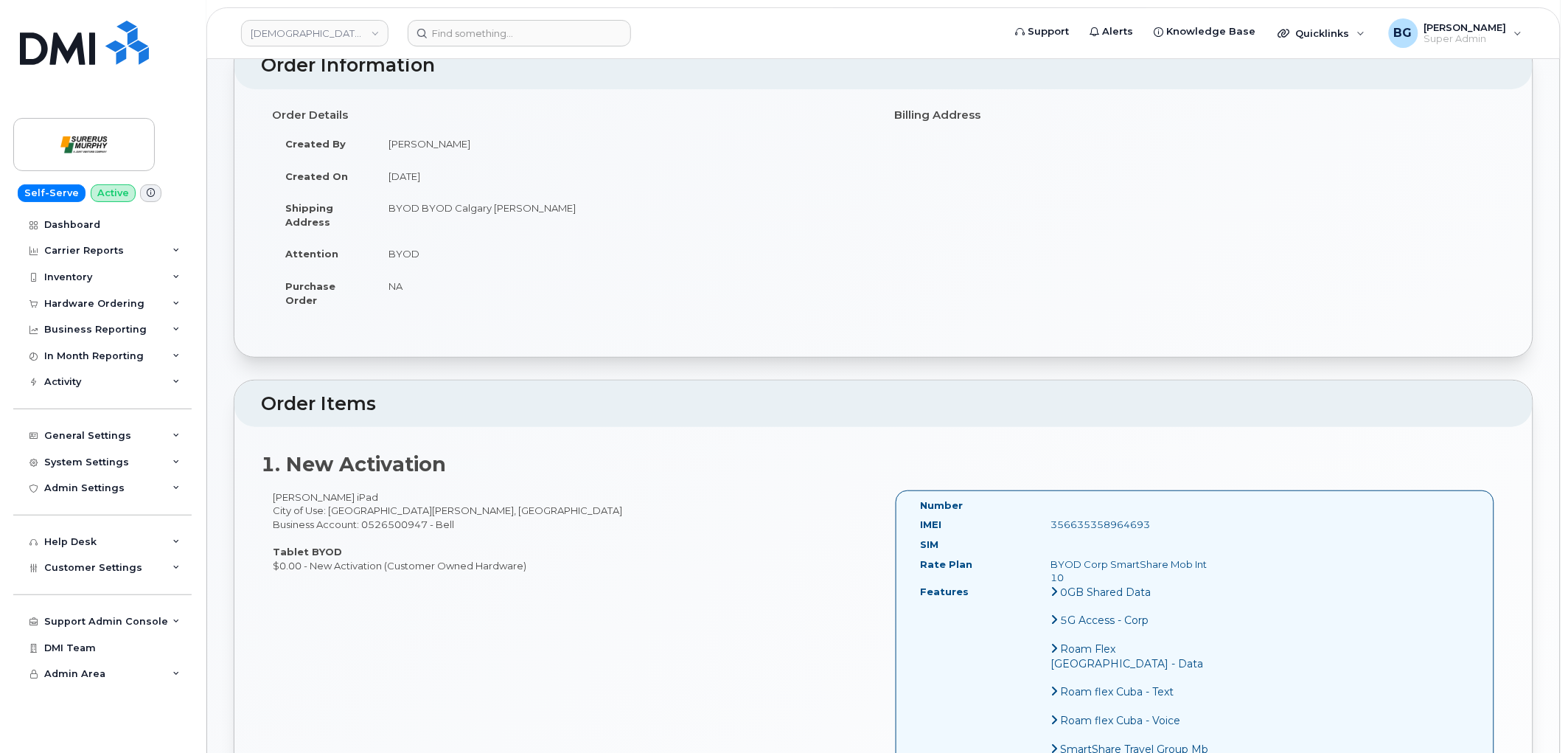
scroll to position [57, 0]
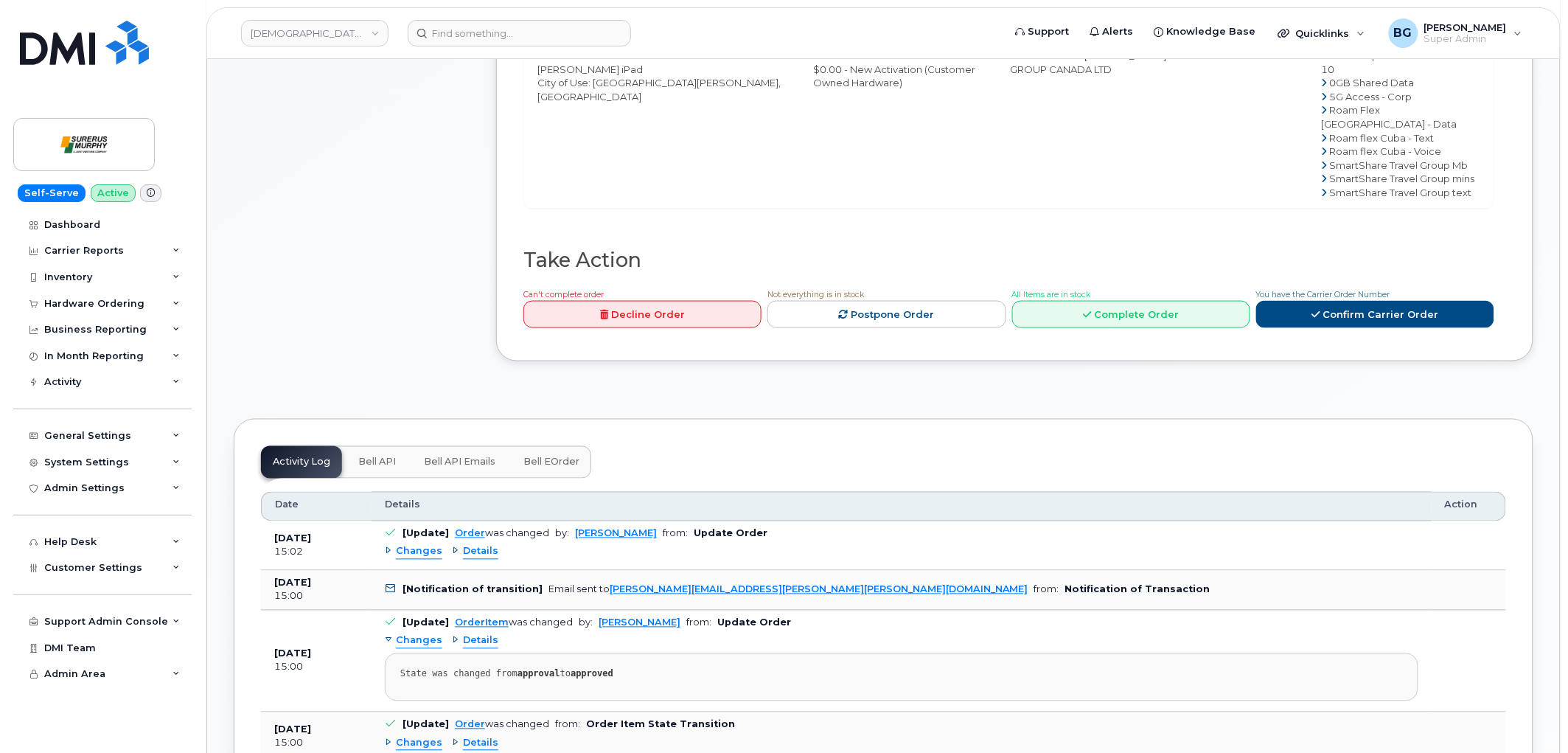
scroll to position [600, 0]
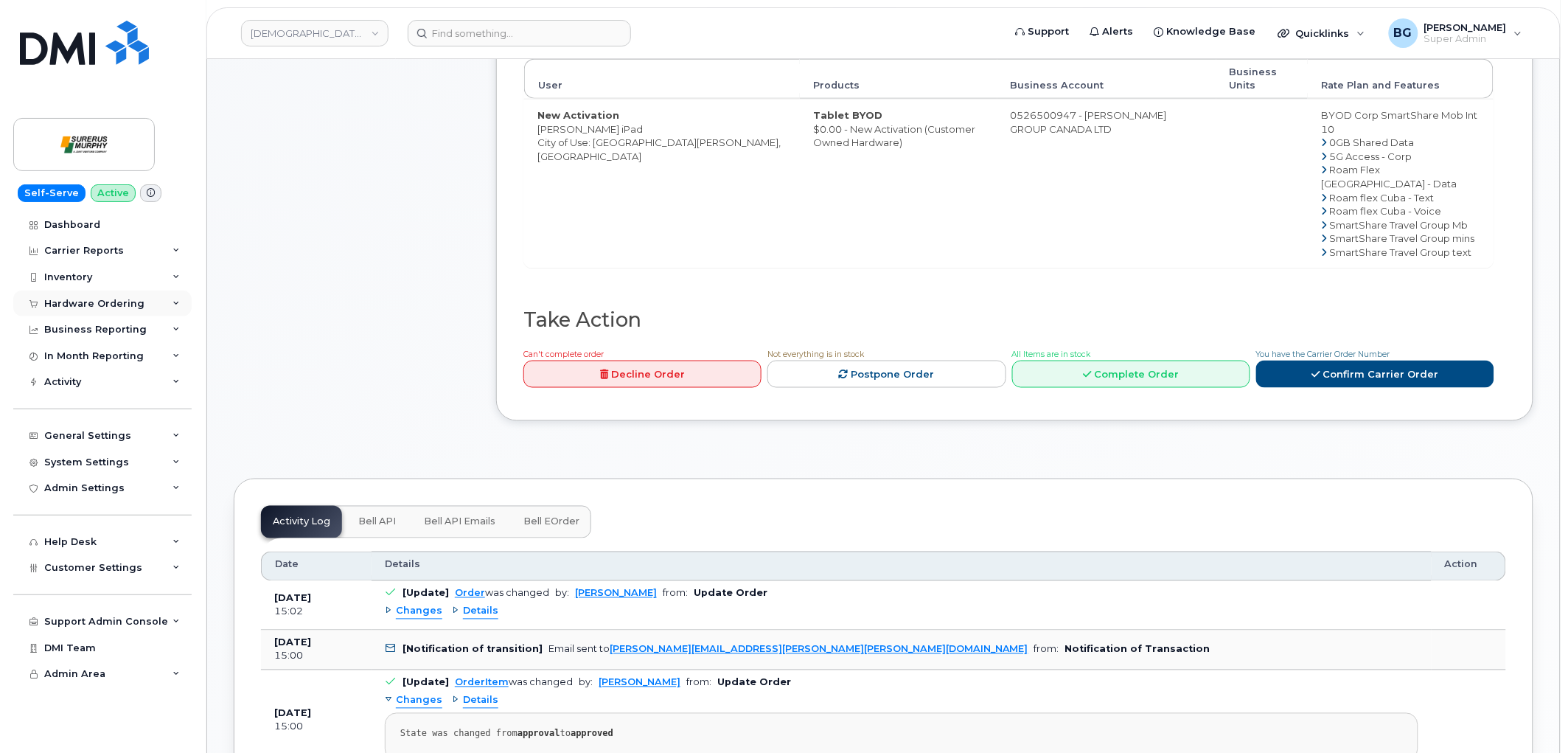
click at [76, 301] on div "Hardware Ordering" at bounding box center [94, 304] width 100 height 12
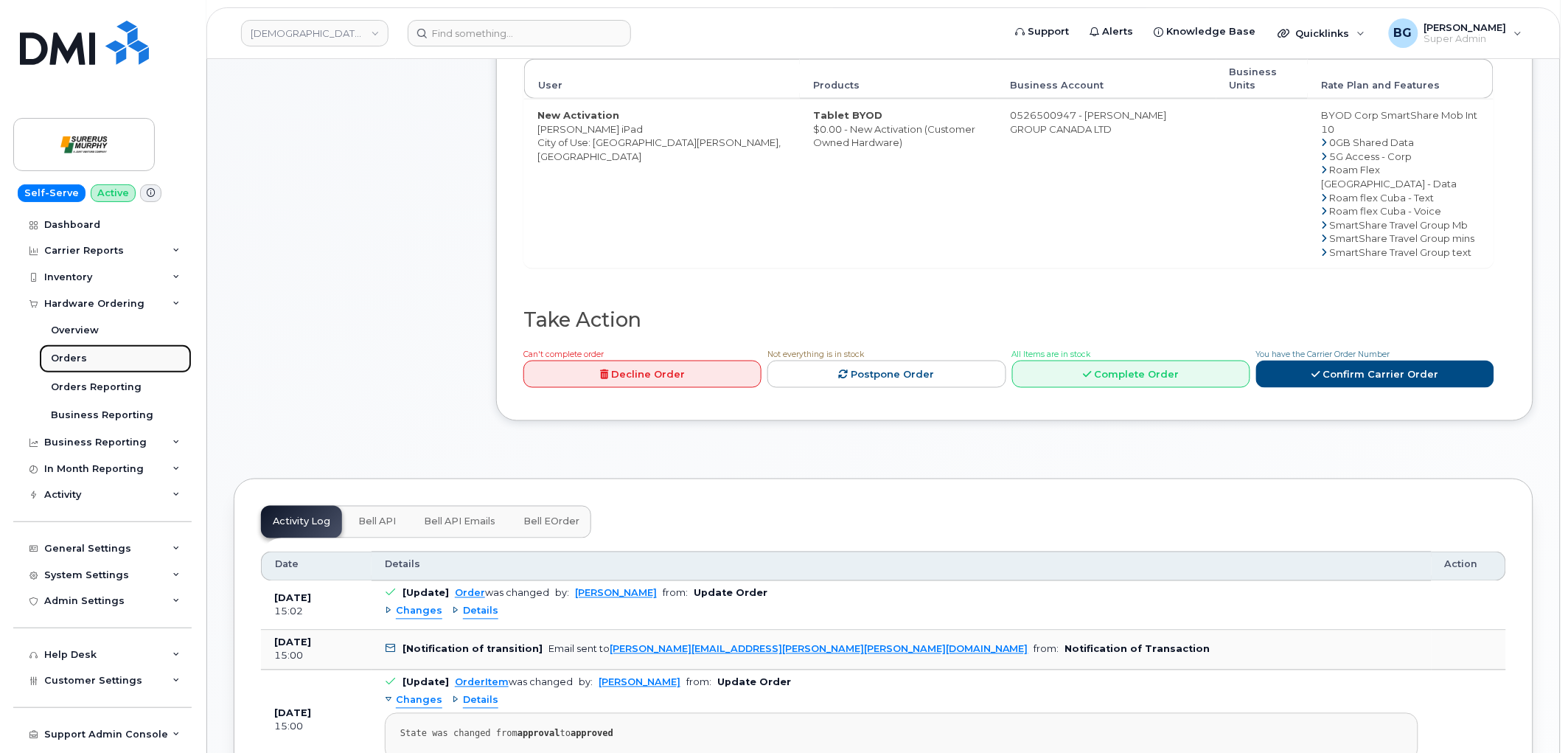
click at [52, 356] on div "Orders" at bounding box center [68, 358] width 36 height 13
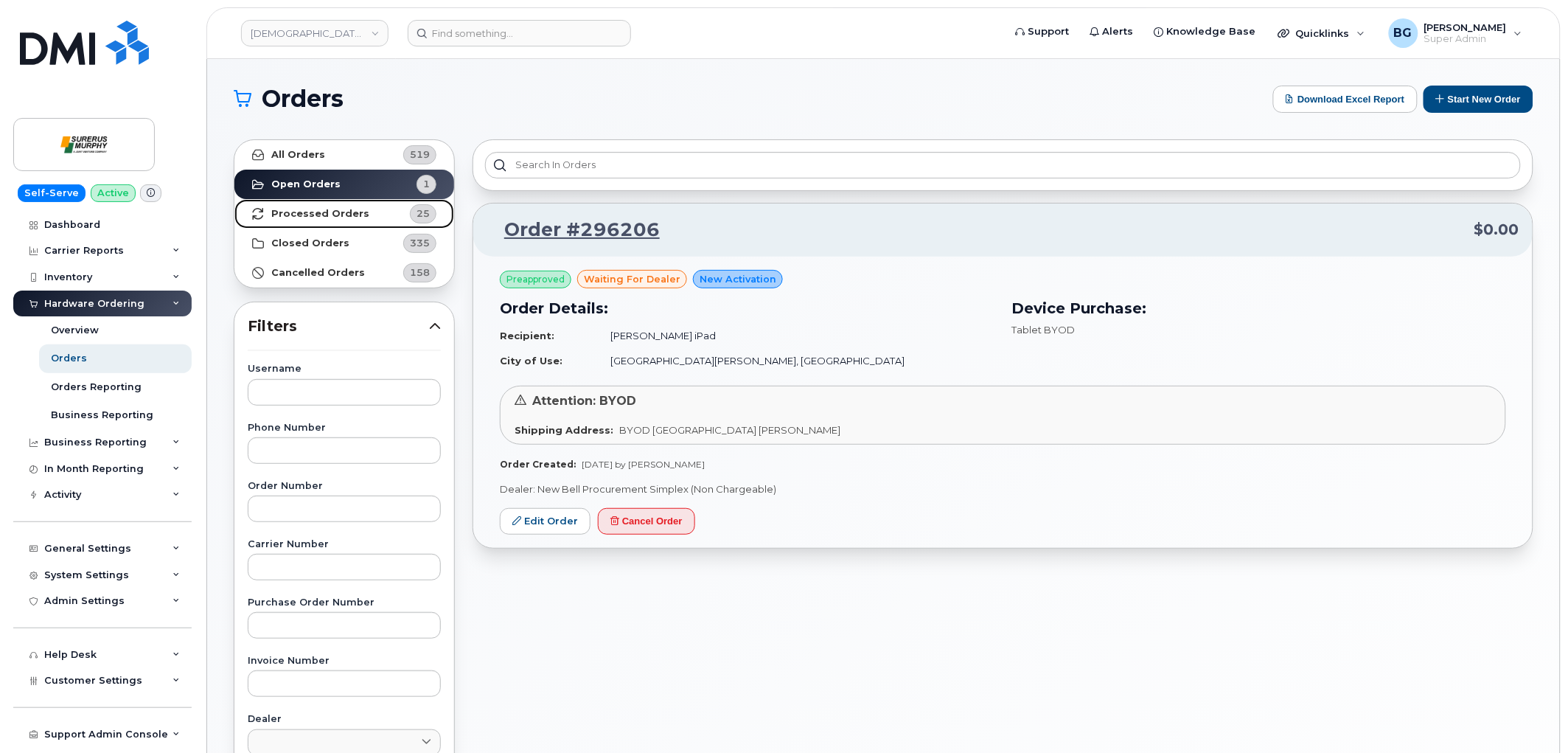
click at [292, 208] on strong "Processed Orders" at bounding box center [320, 214] width 98 height 12
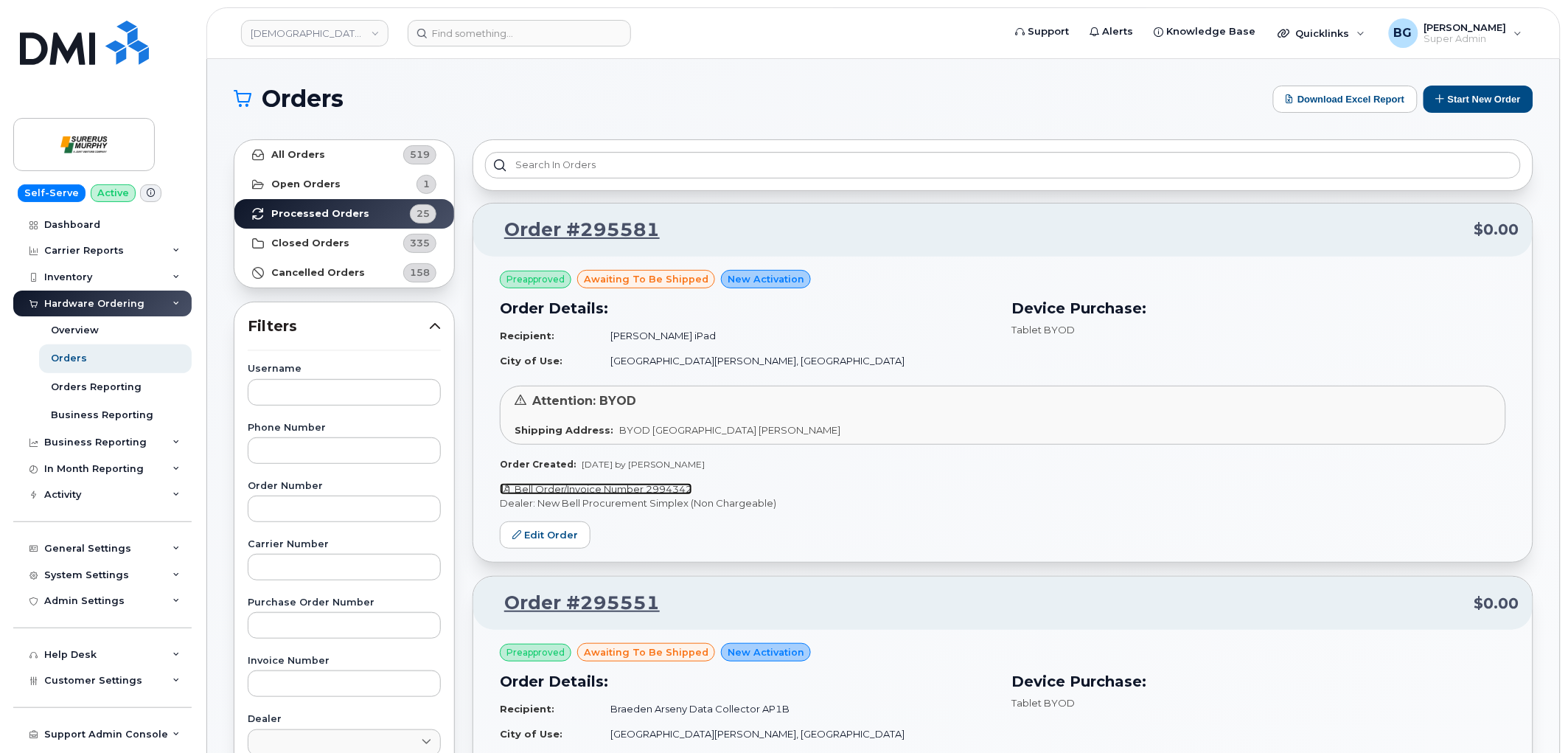
click at [601, 488] on link "Bell Order/Invoice Number 2994342" at bounding box center [596, 489] width 193 height 12
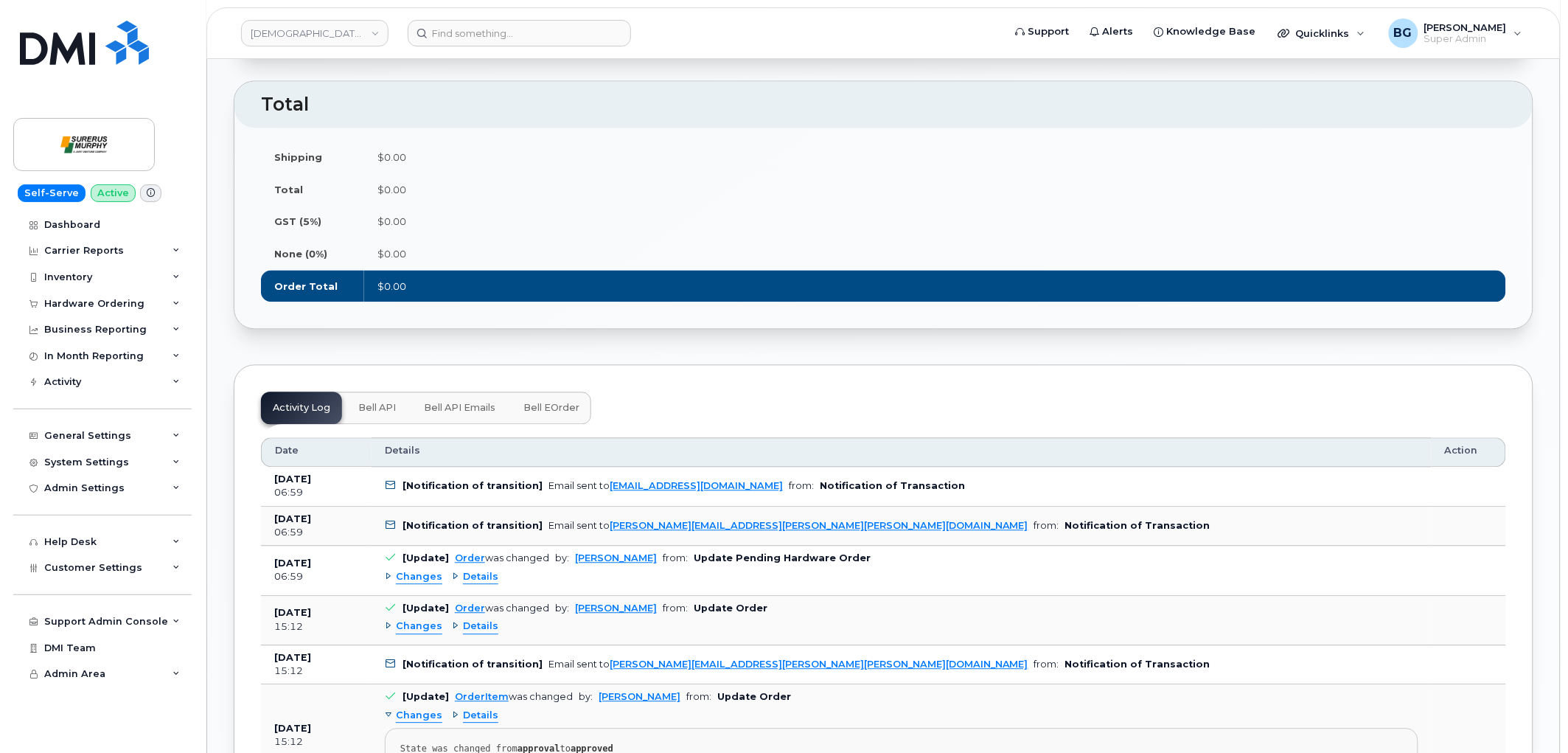
scroll to position [1092, 0]
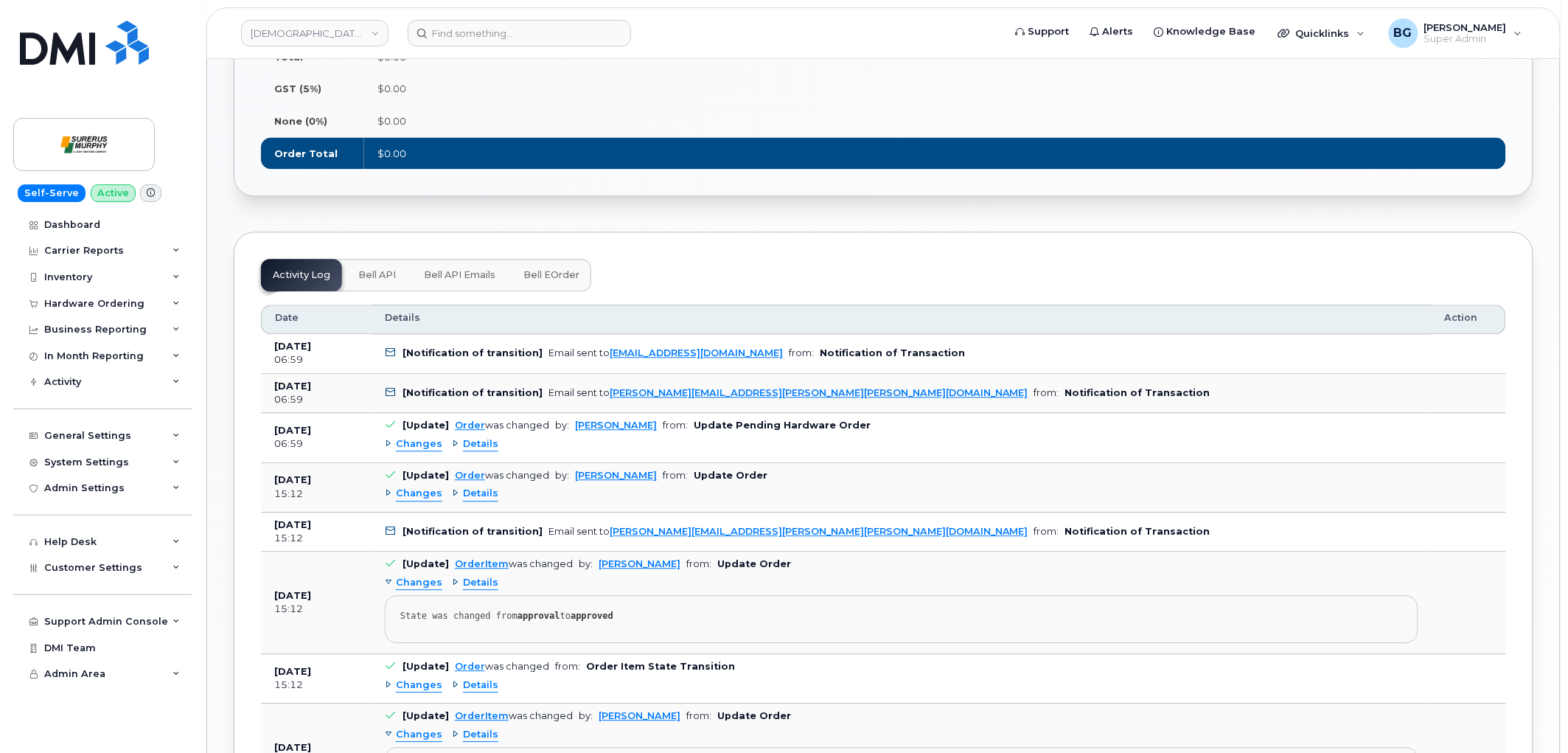
click at [544, 277] on span "Bell eOrder" at bounding box center [551, 275] width 56 height 12
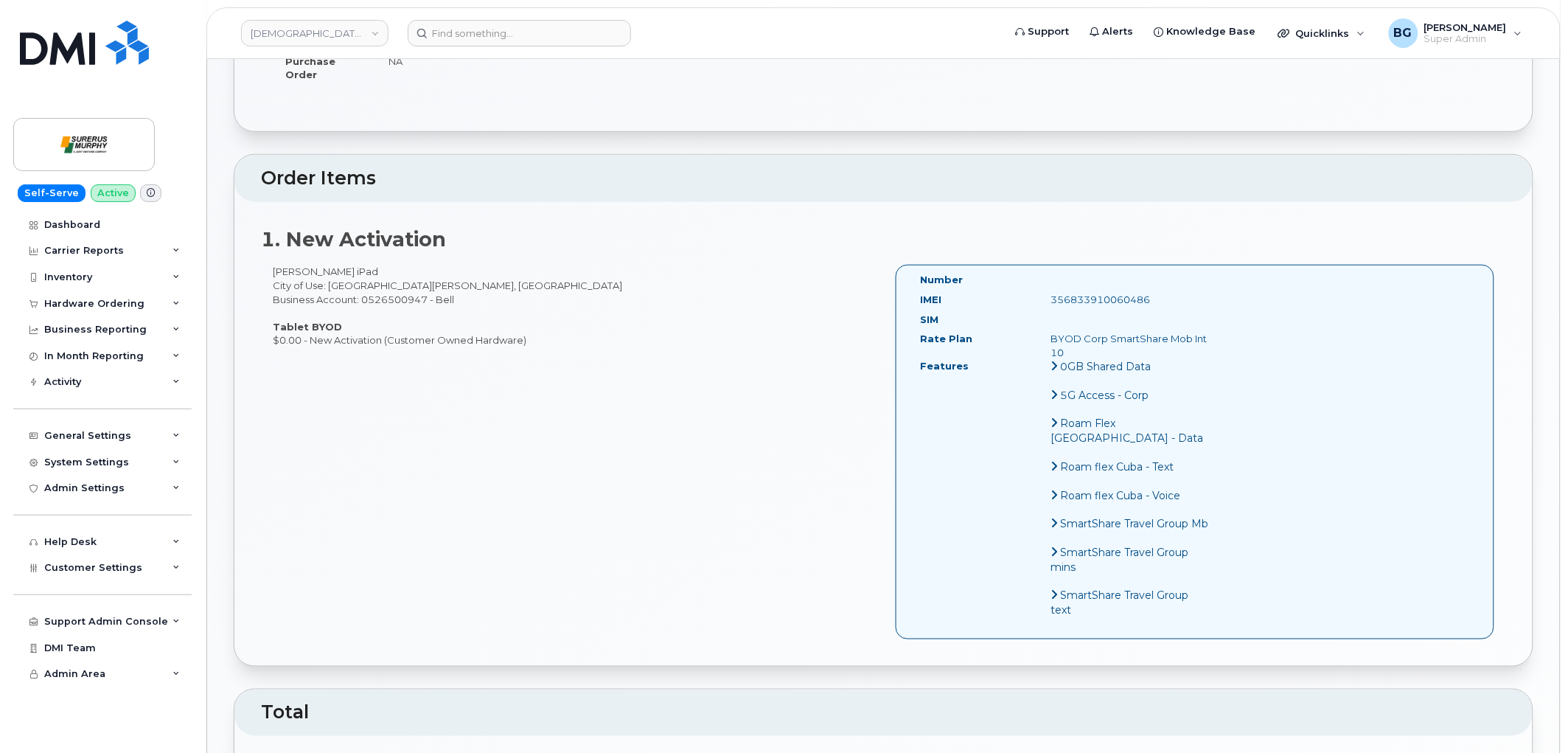
scroll to position [327, 0]
